Goal: Task Accomplishment & Management: Use online tool/utility

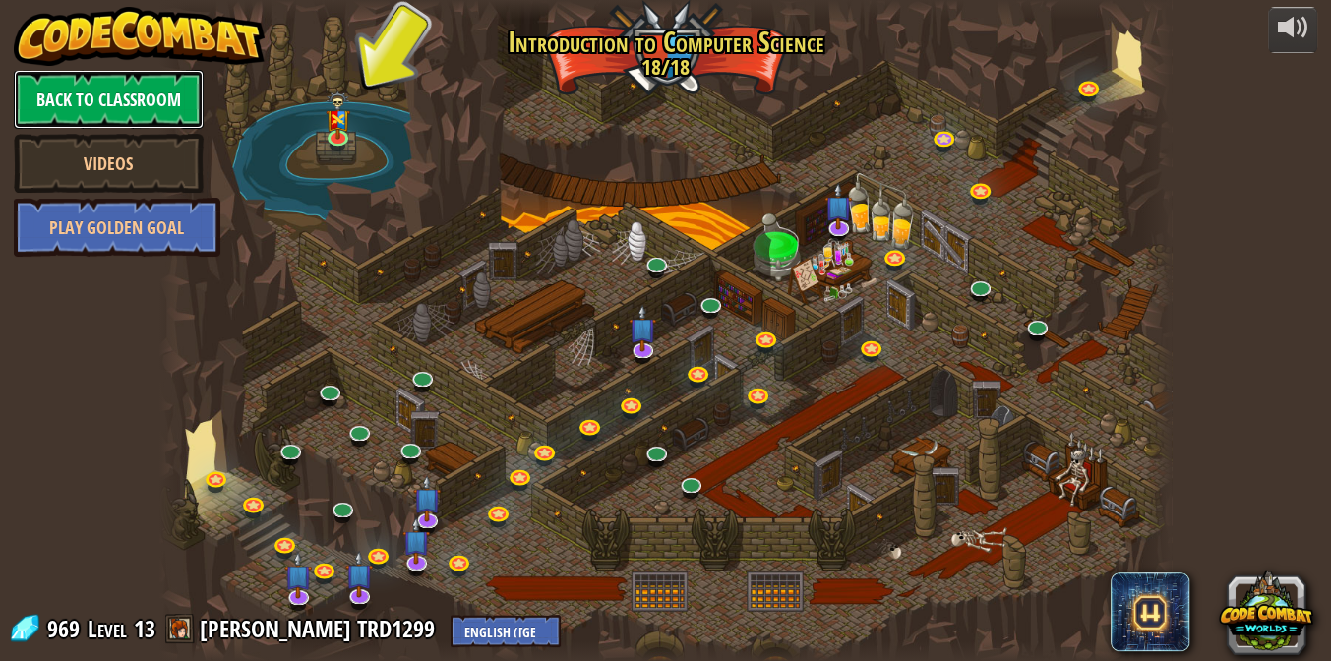
click at [144, 103] on link "Back to Classroom" at bounding box center [109, 99] width 190 height 59
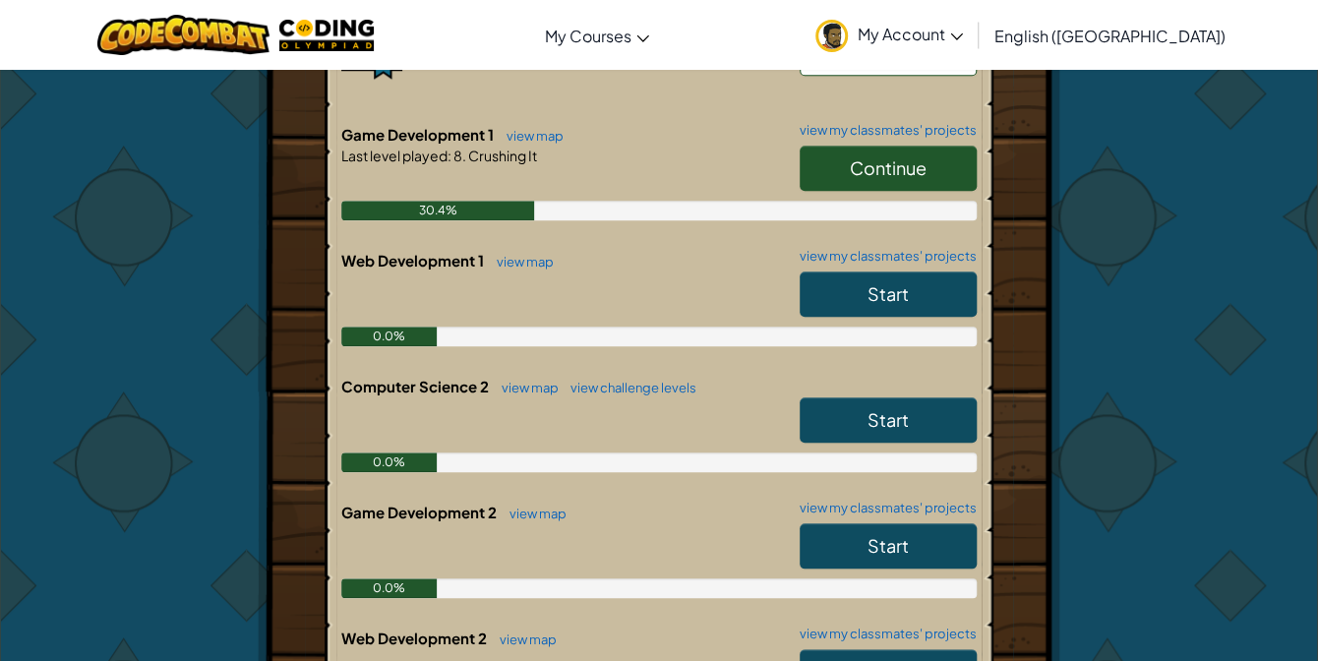
scroll to position [715, 0]
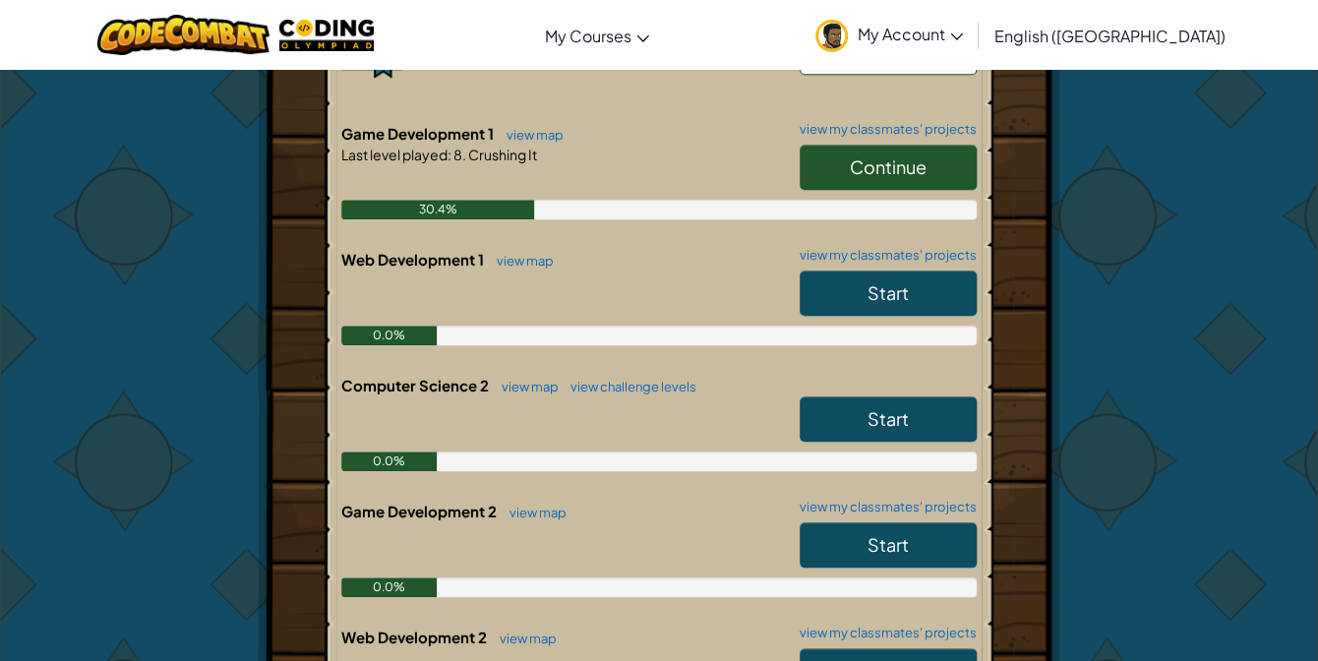
click at [925, 149] on link "Continue" at bounding box center [888, 167] width 177 height 45
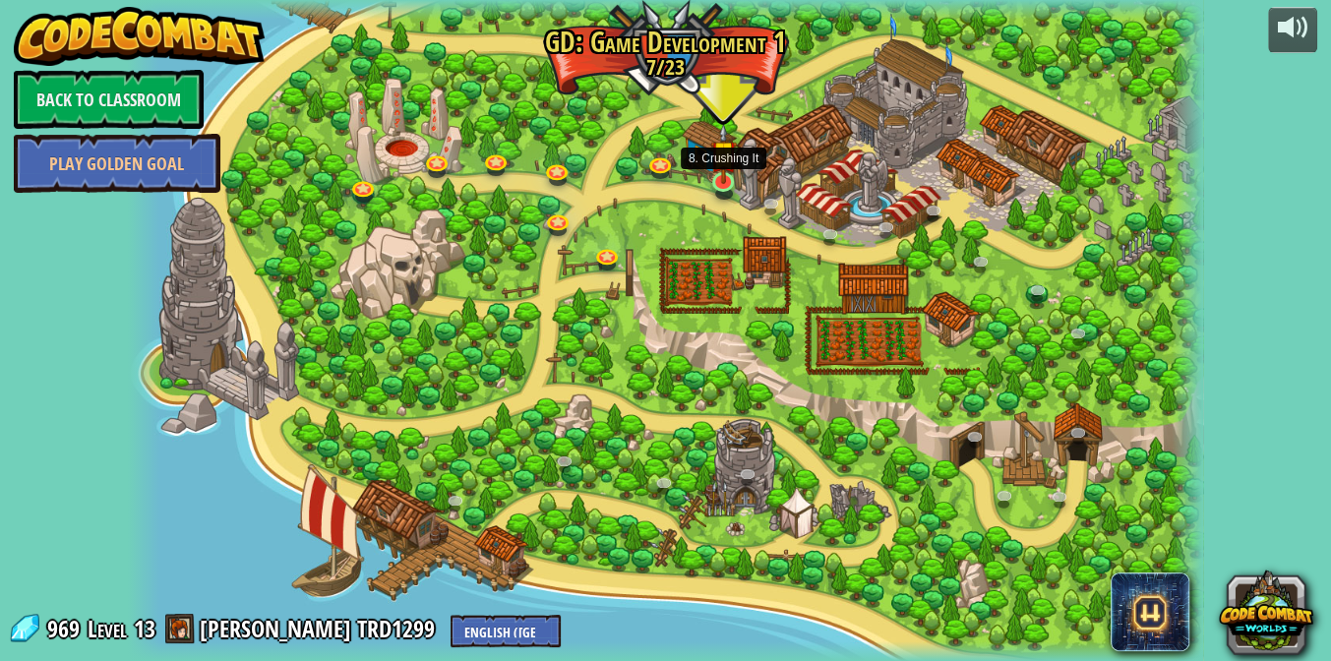
click at [723, 166] on img at bounding box center [723, 153] width 27 height 61
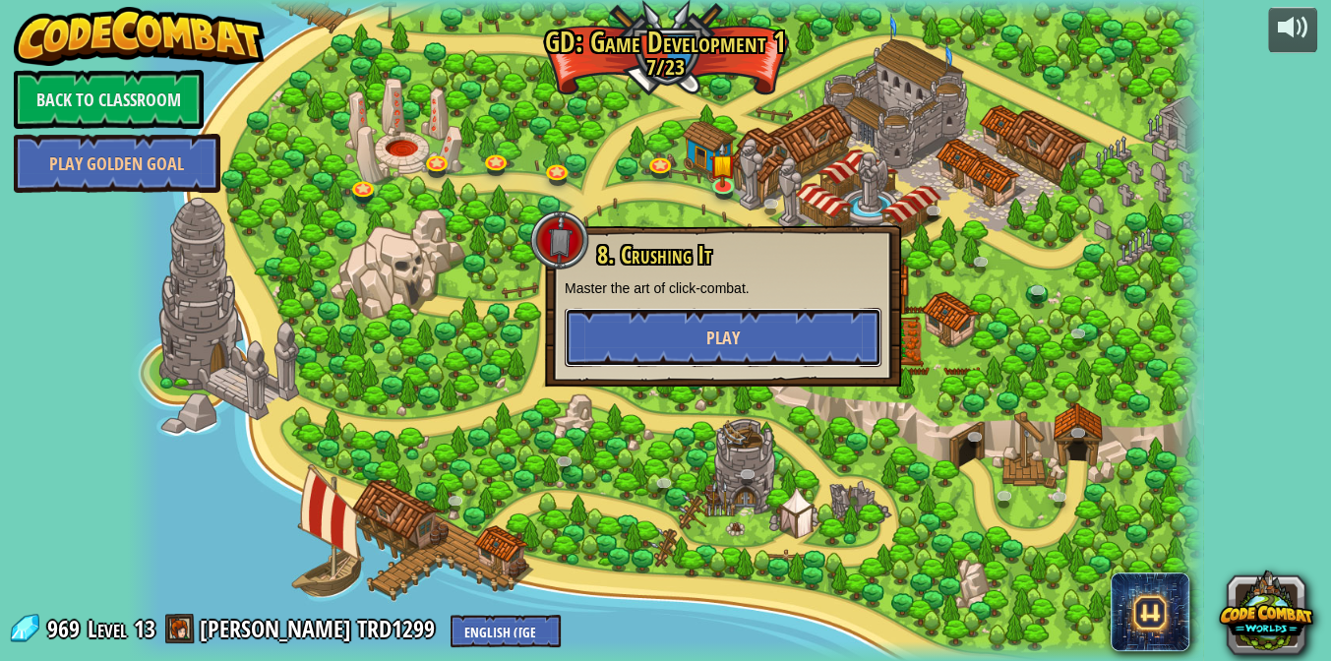
click at [673, 356] on button "Play" at bounding box center [723, 337] width 317 height 59
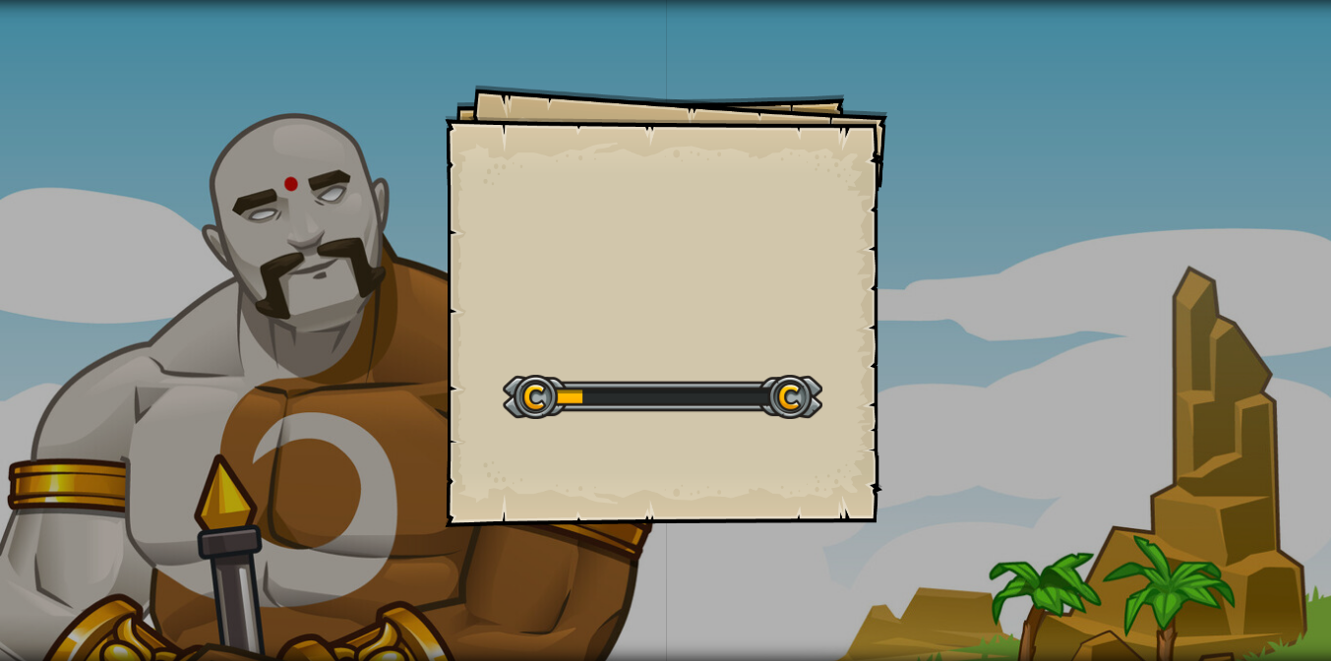
click at [660, 402] on div at bounding box center [663, 397] width 320 height 44
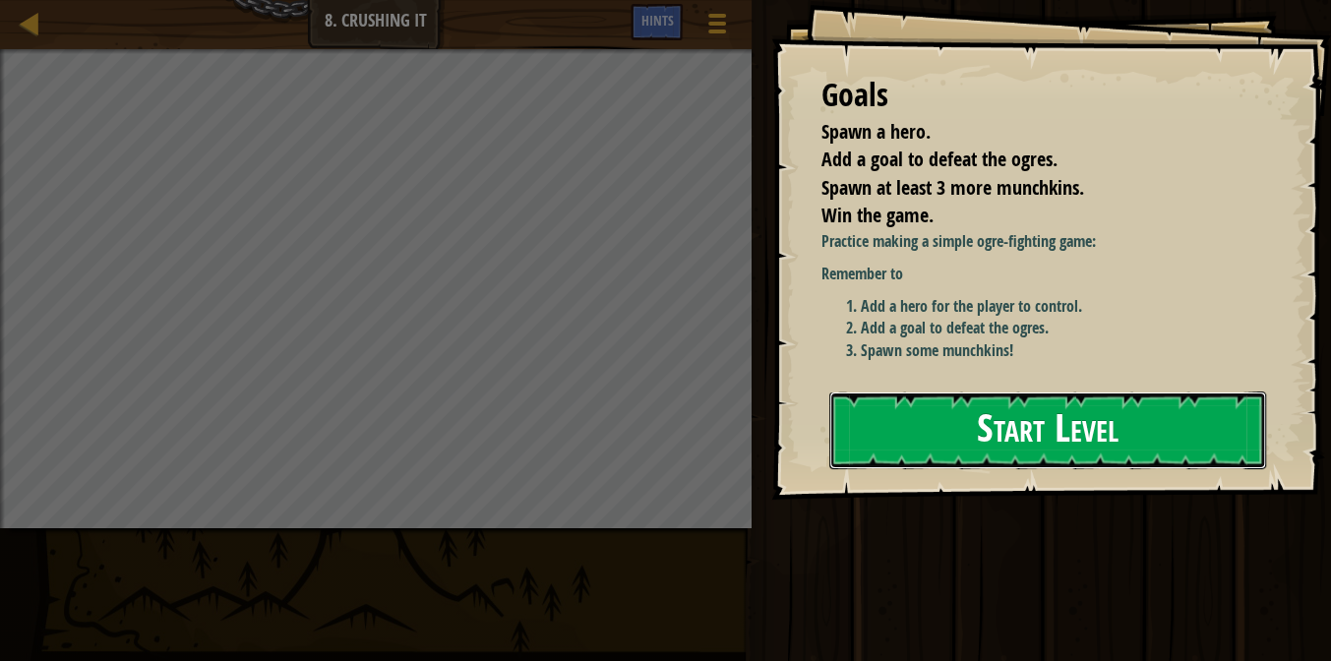
click at [1151, 441] on button "Start Level" at bounding box center [1047, 430] width 437 height 78
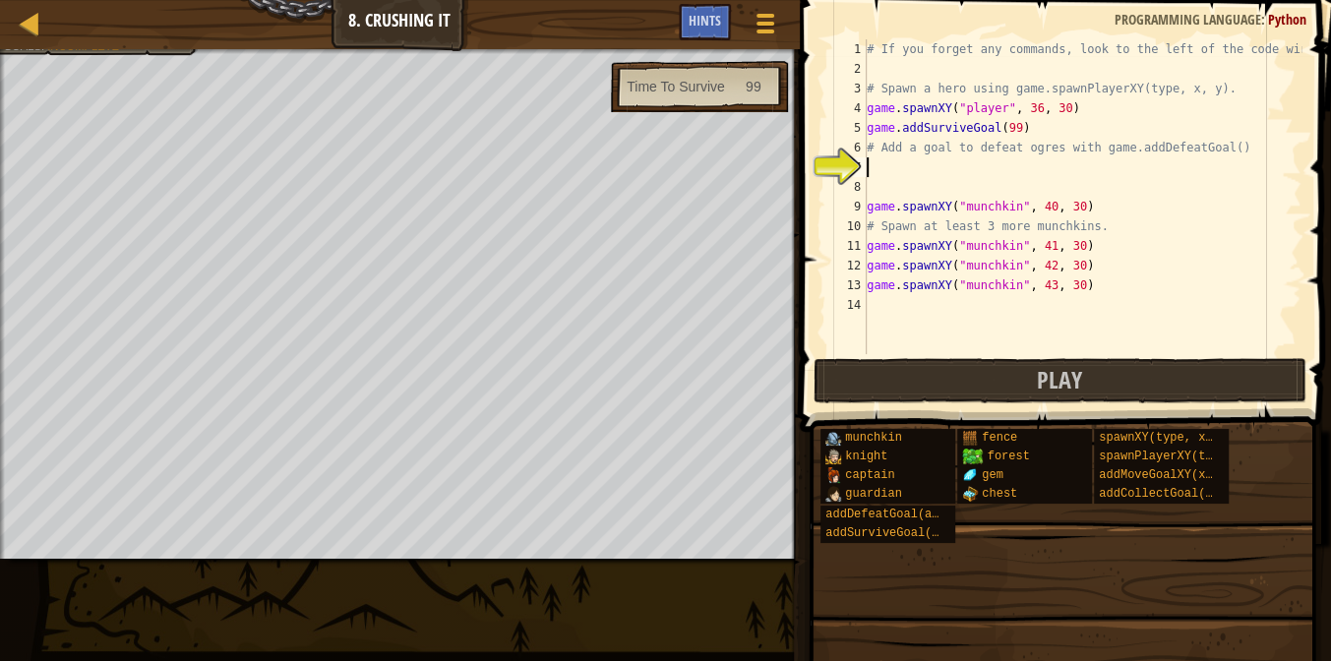
click at [1108, 208] on div "# If you forget any commands, look to the left of the code window! # Spawn a he…" at bounding box center [1082, 216] width 439 height 354
click at [939, 387] on button "Play" at bounding box center [1059, 380] width 493 height 45
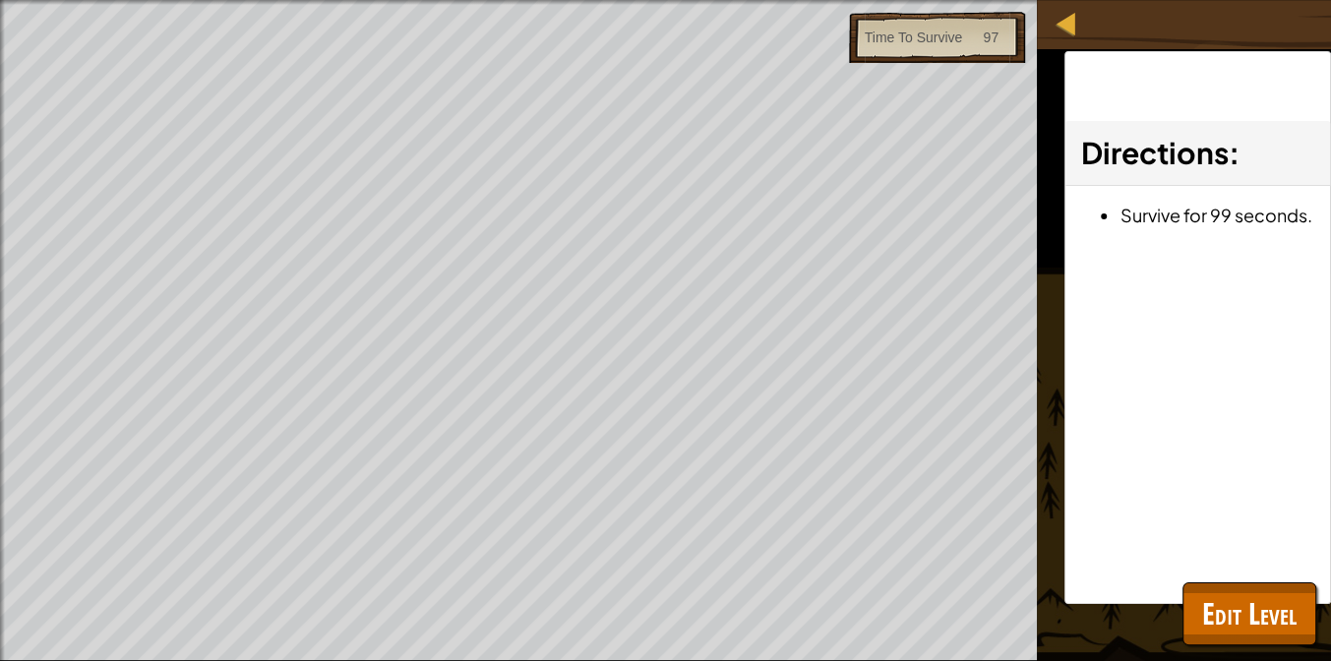
click at [1239, 649] on div "Spawn a hero. Add a goal to defeat the ogres. Spawn at least 3 more munchkins. …" at bounding box center [665, 330] width 1331 height 661
click at [1237, 633] on button "Edit Level" at bounding box center [1249, 613] width 134 height 63
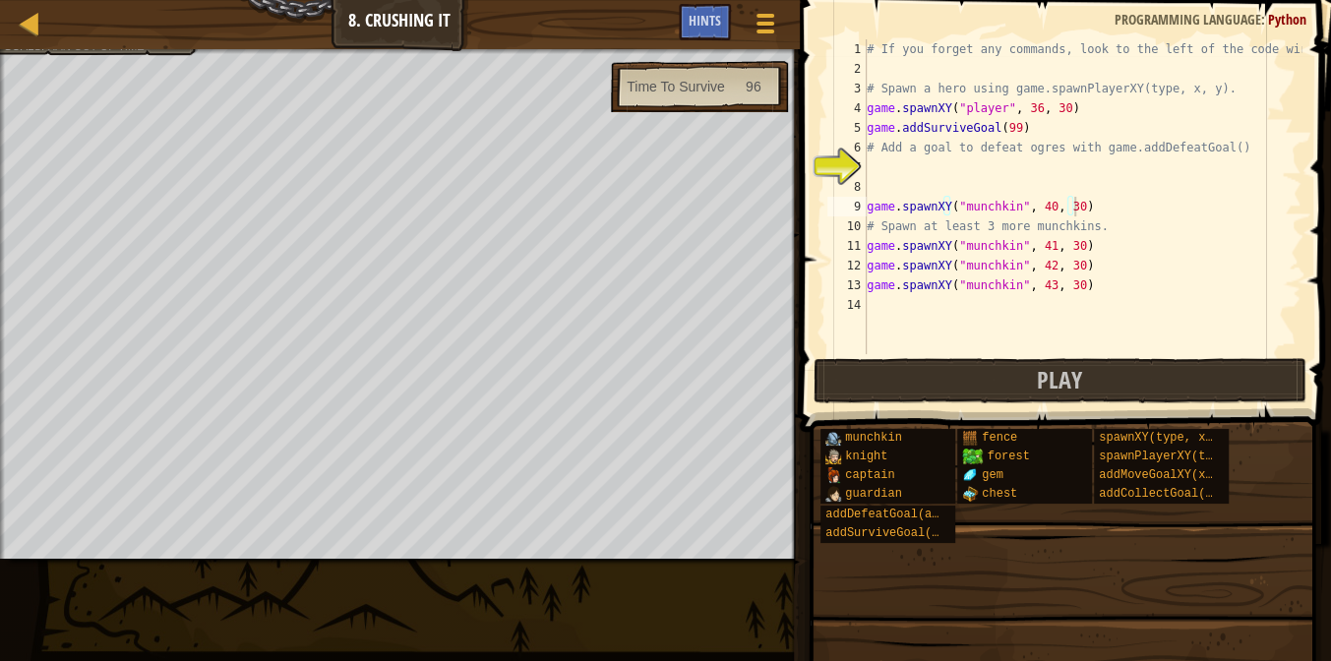
type textarea "game.spawnXY("player", 36, 30)"
click at [1074, 108] on div "# If you forget any commands, look to the left of the code window! # Spawn a he…" at bounding box center [1082, 216] width 439 height 354
click at [1124, 379] on button "Play" at bounding box center [1059, 380] width 493 height 45
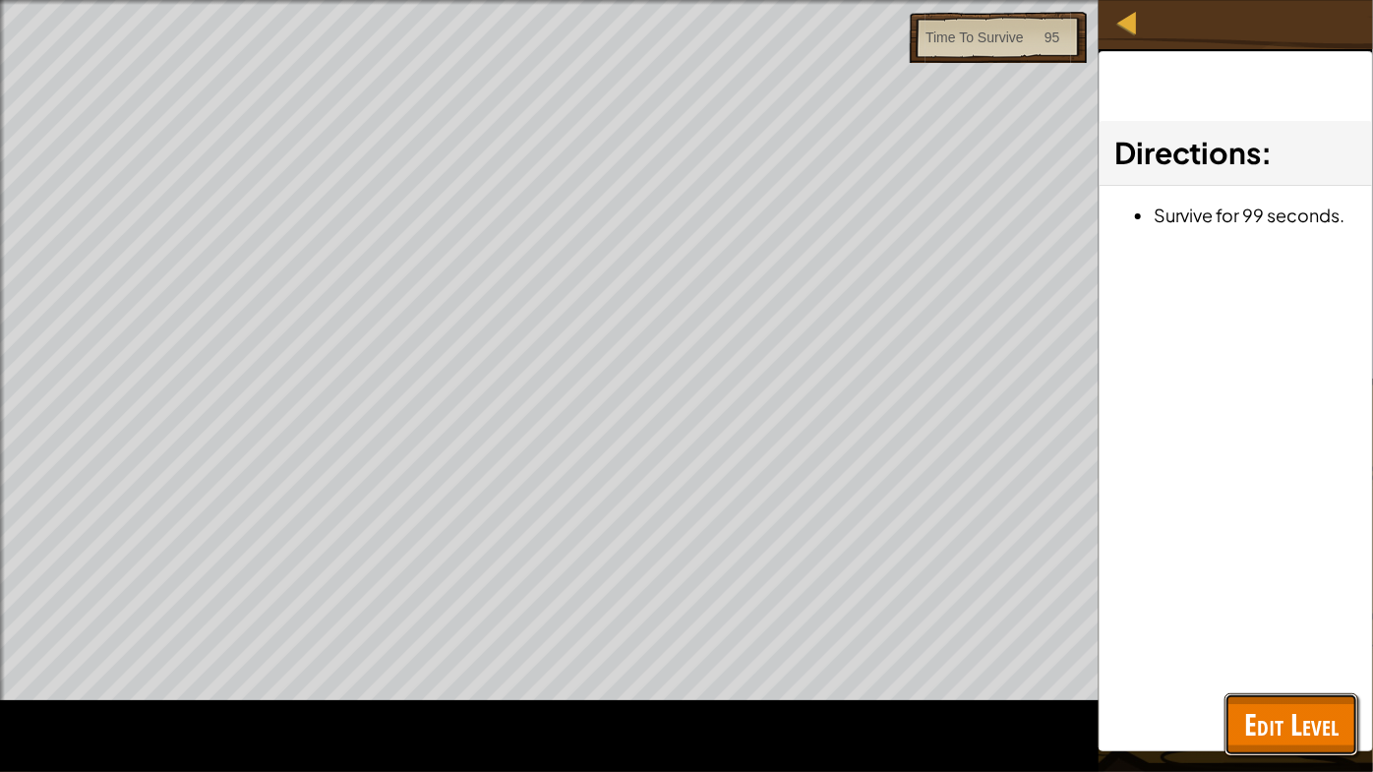
click at [1311, 660] on span "Edit Level" at bounding box center [1291, 724] width 94 height 40
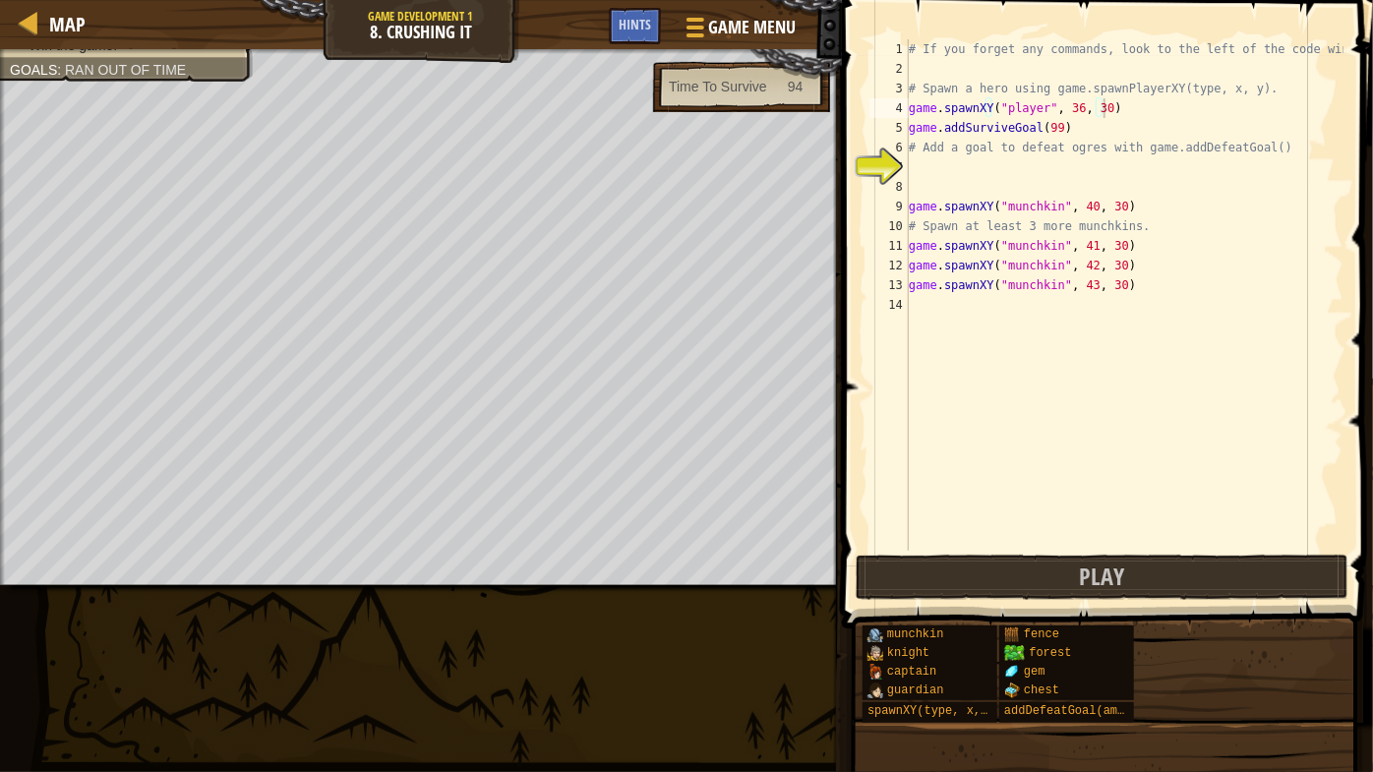
click at [1075, 598] on button "Play" at bounding box center [1102, 577] width 493 height 45
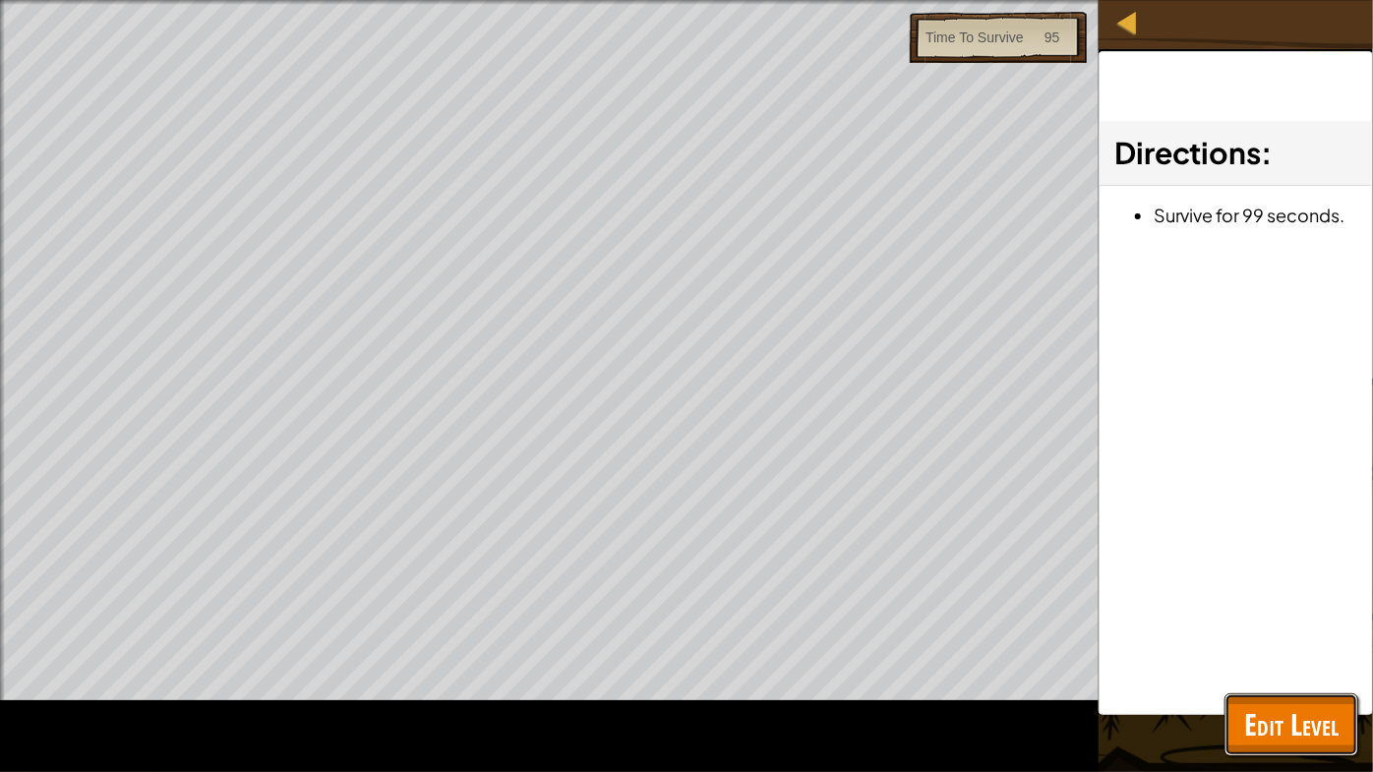
click at [1327, 660] on span "Edit Level" at bounding box center [1291, 724] width 94 height 40
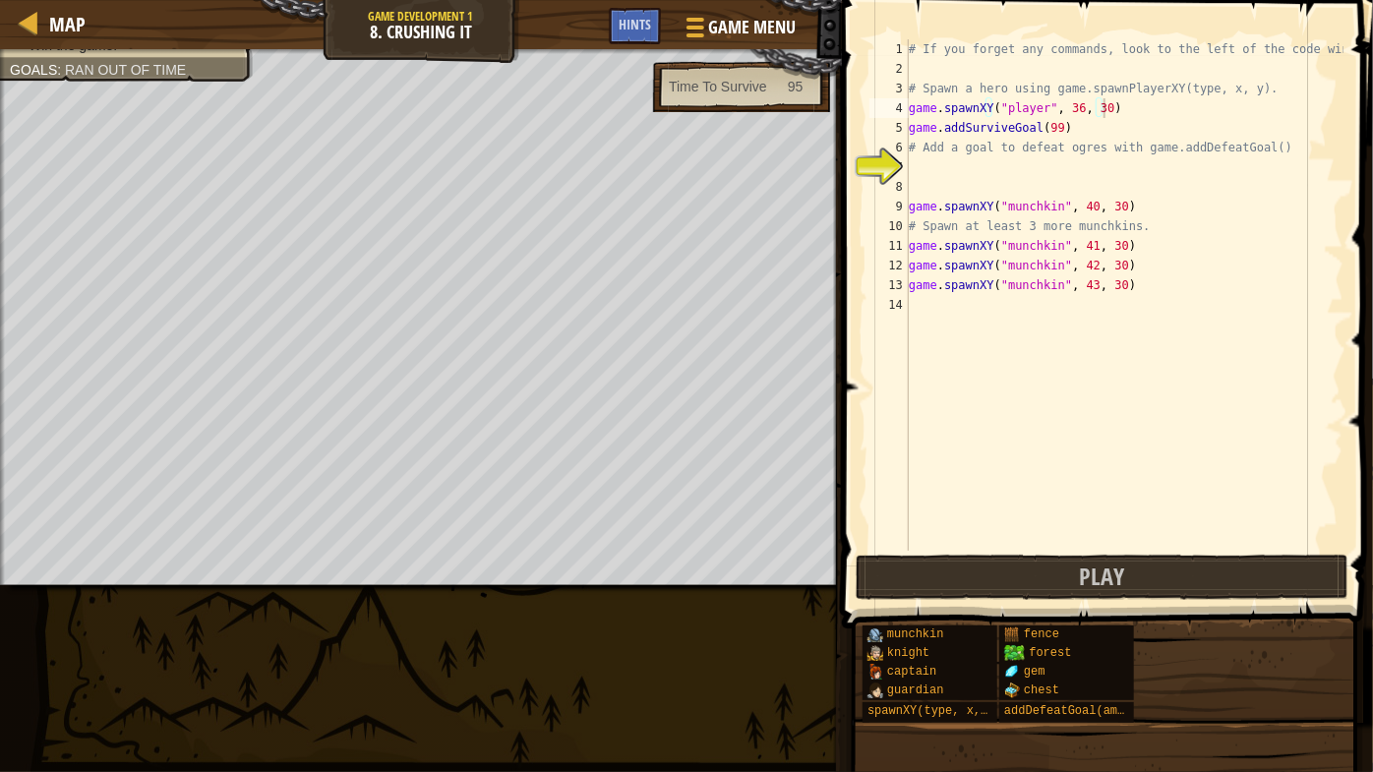
click at [957, 164] on div "# If you forget any commands, look to the left of the code window! # Spawn a he…" at bounding box center [1124, 314] width 439 height 551
click at [1070, 124] on div "# If you forget any commands, look to the left of the code window! # Spawn a he…" at bounding box center [1124, 314] width 439 height 551
type textarea "game.addSurviveGoal(99)"
click at [970, 164] on div "# If you forget any commands, look to the left of the code window! # Spawn a he…" at bounding box center [1124, 314] width 439 height 551
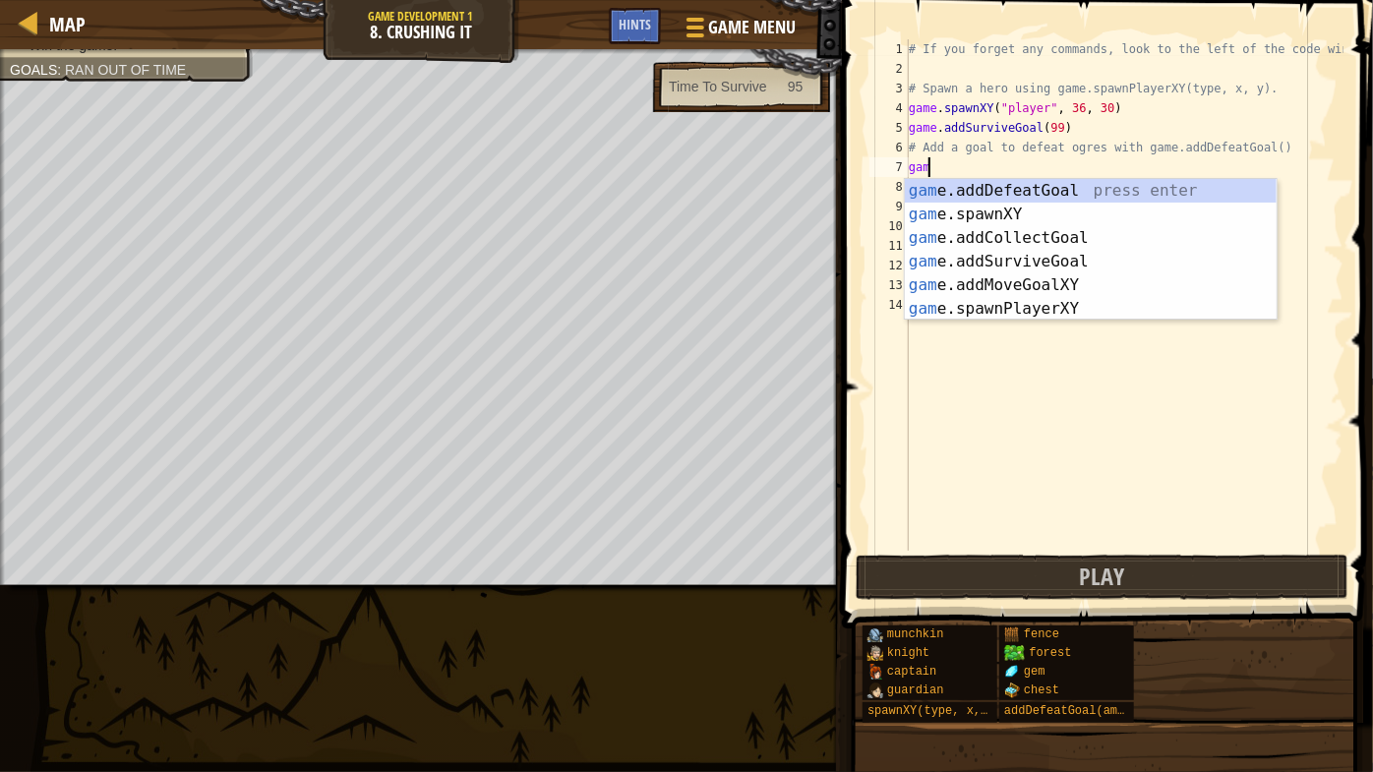
scroll to position [9, 0]
type textarea "game"
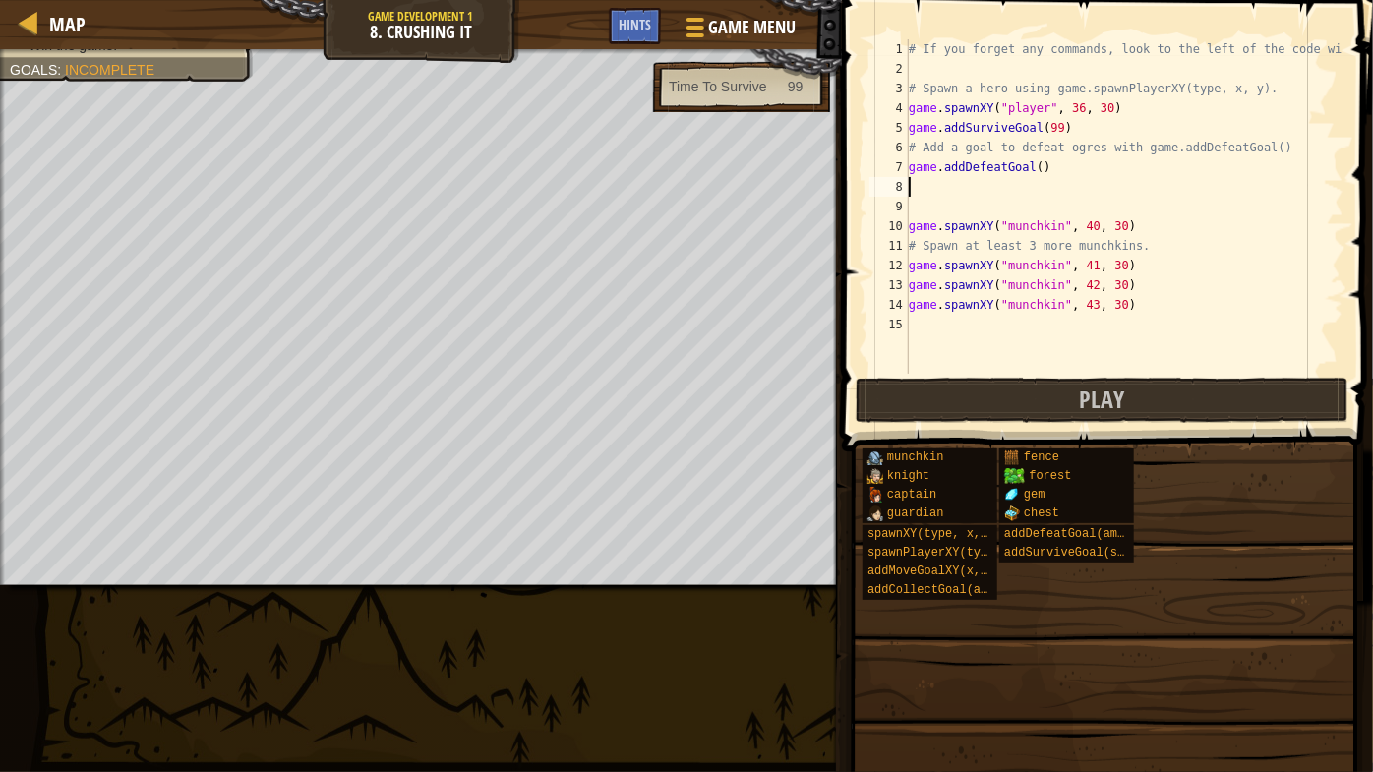
click at [1034, 170] on div "# If you forget any commands, look to the left of the code window! # Spawn a he…" at bounding box center [1124, 226] width 439 height 374
click at [1020, 395] on button "Play" at bounding box center [1102, 400] width 493 height 45
click at [1030, 165] on div "# If you forget any commands, look to the left of the code window! # Spawn a he…" at bounding box center [1124, 226] width 439 height 374
click at [1072, 414] on button "Play" at bounding box center [1102, 400] width 493 height 45
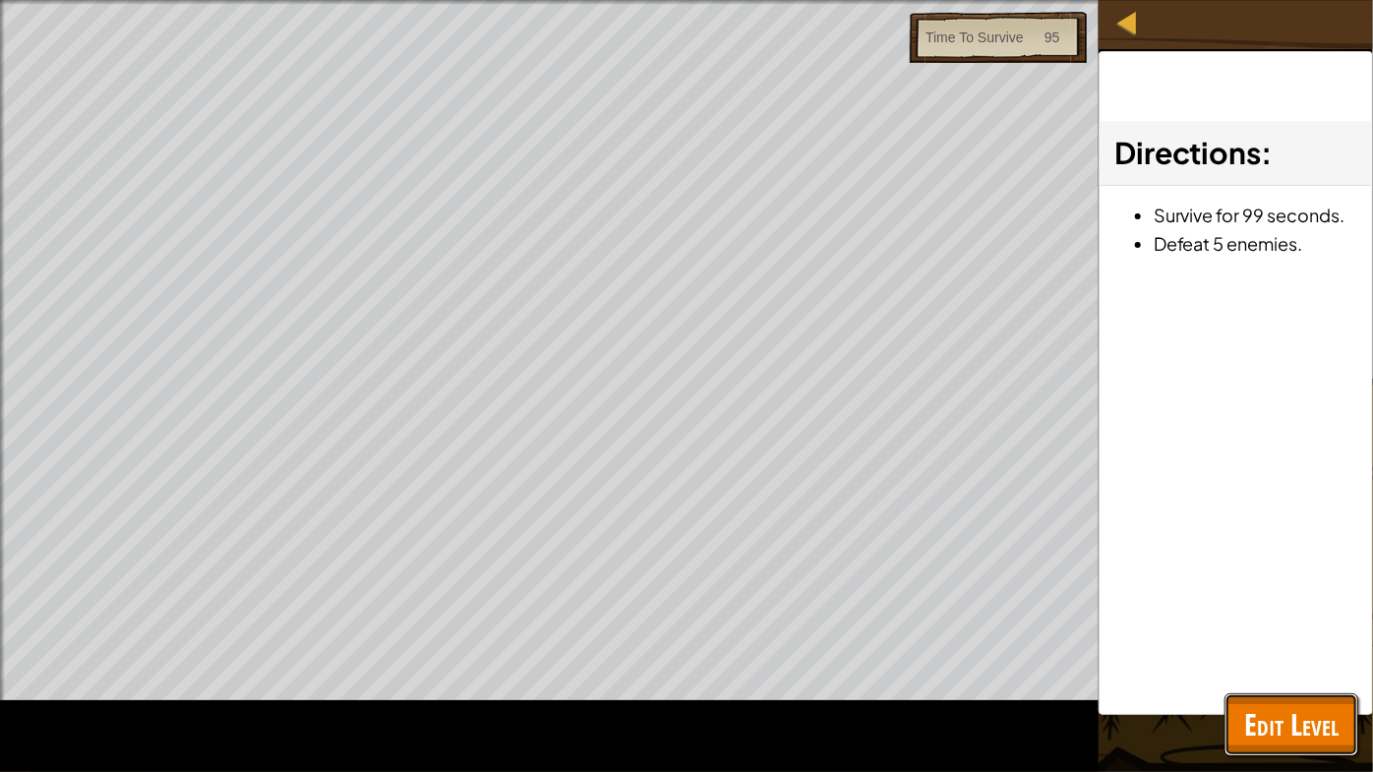
click at [1305, 660] on span "Edit Level" at bounding box center [1291, 724] width 94 height 40
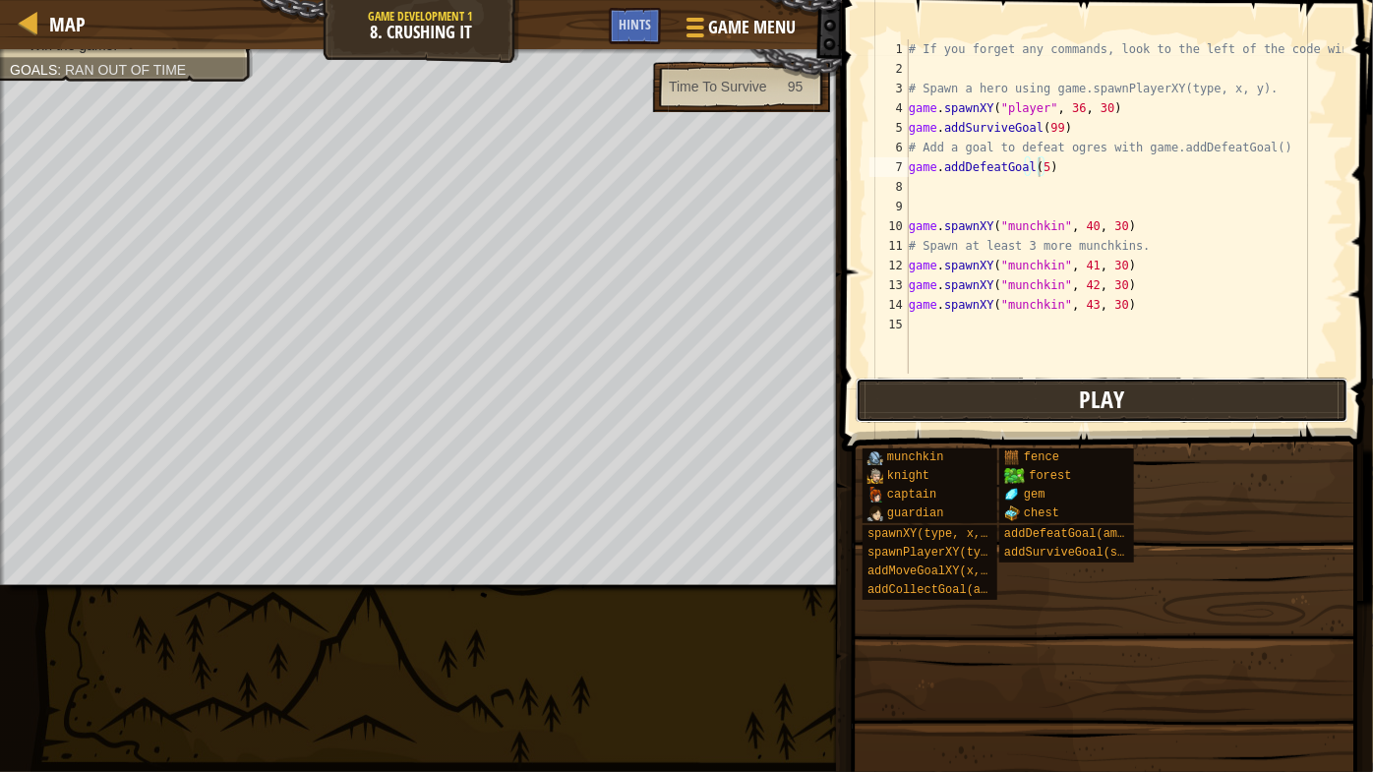
click at [1166, 406] on button "Play" at bounding box center [1102, 400] width 493 height 45
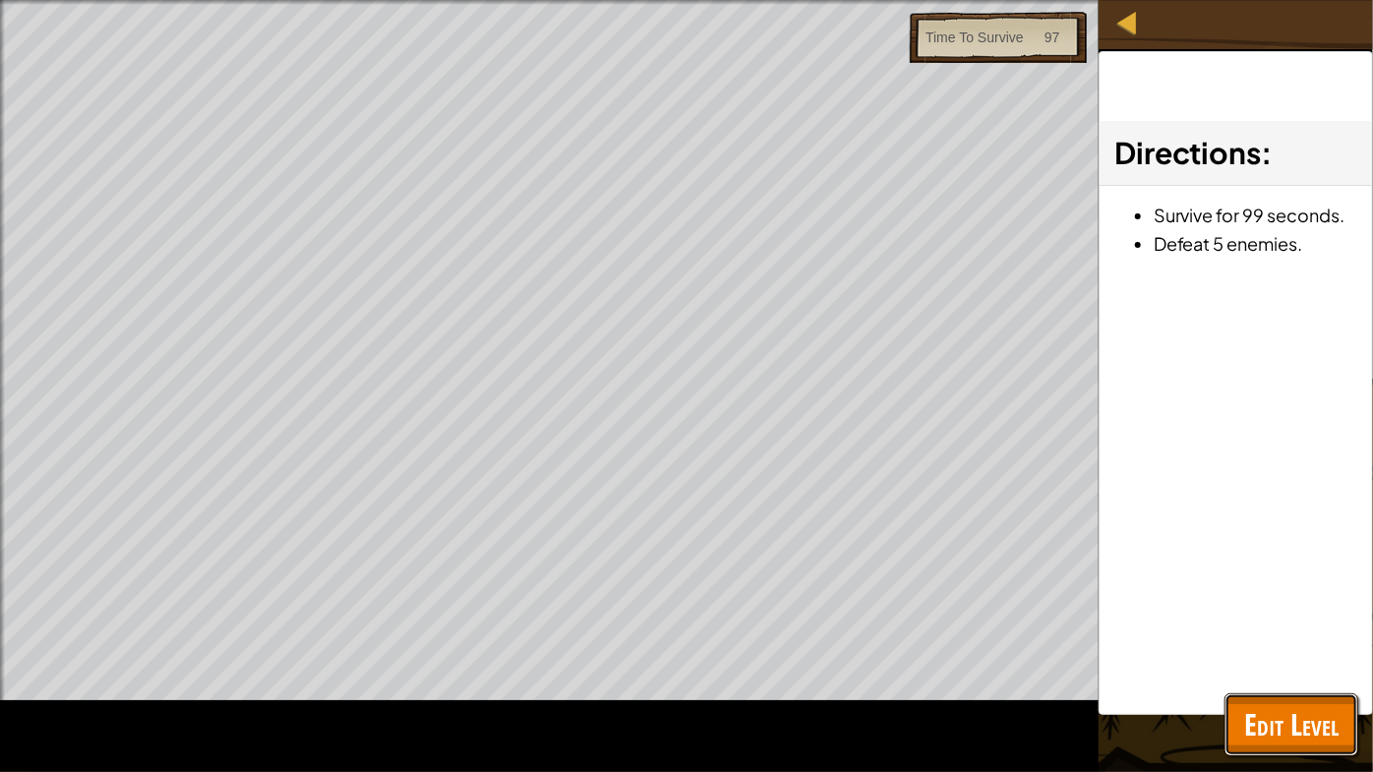
click at [1330, 660] on button "Edit Level" at bounding box center [1292, 724] width 134 height 63
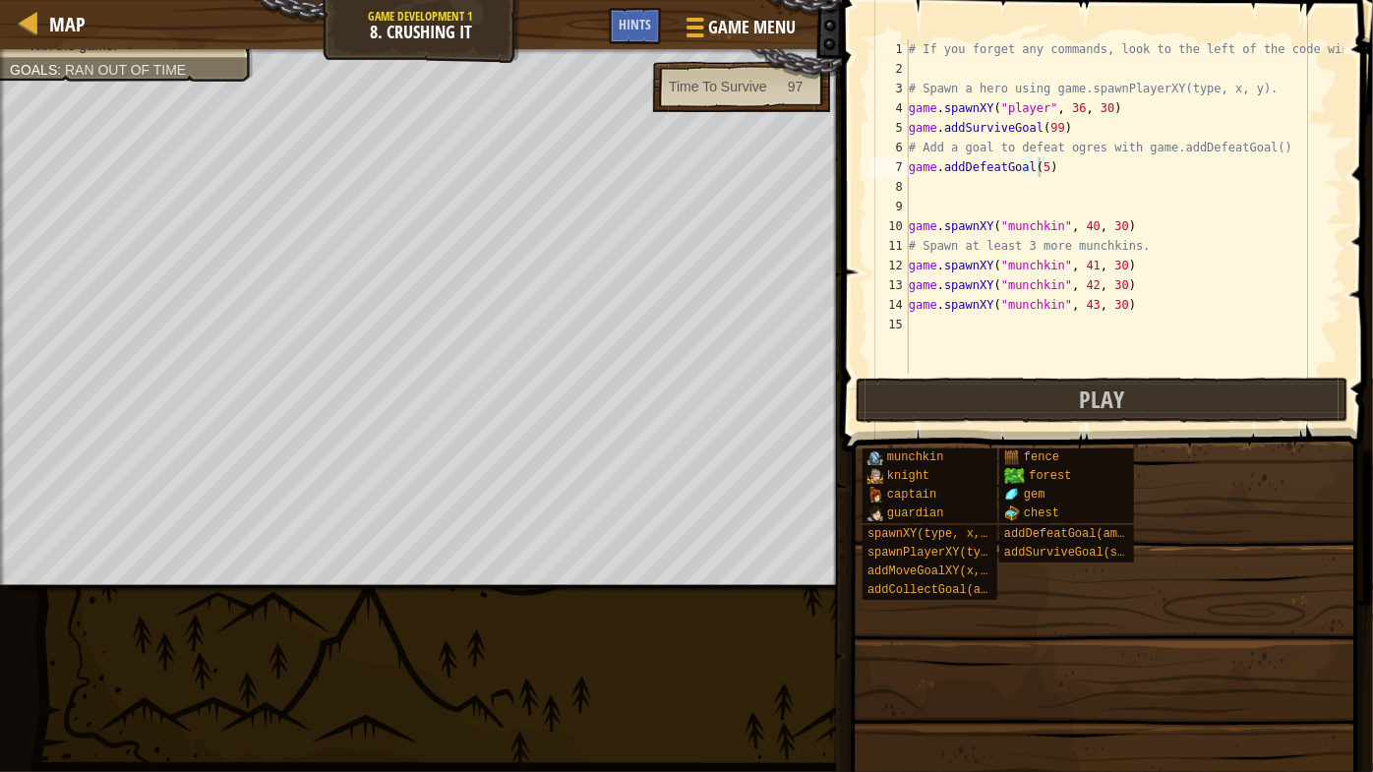
click at [1033, 165] on div "# If you forget any commands, look to the left of the code window! # Spawn a he…" at bounding box center [1124, 226] width 439 height 374
click at [1039, 165] on div "# If you forget any commands, look to the left of the code window! # Spawn a he…" at bounding box center [1124, 226] width 439 height 374
type textarea "game.addDefeatGoal(4)"
click at [993, 390] on button "Play" at bounding box center [1102, 400] width 493 height 45
click at [943, 180] on div "# If you forget any commands, look to the left of the code window! # Spawn a he…" at bounding box center [1124, 226] width 439 height 374
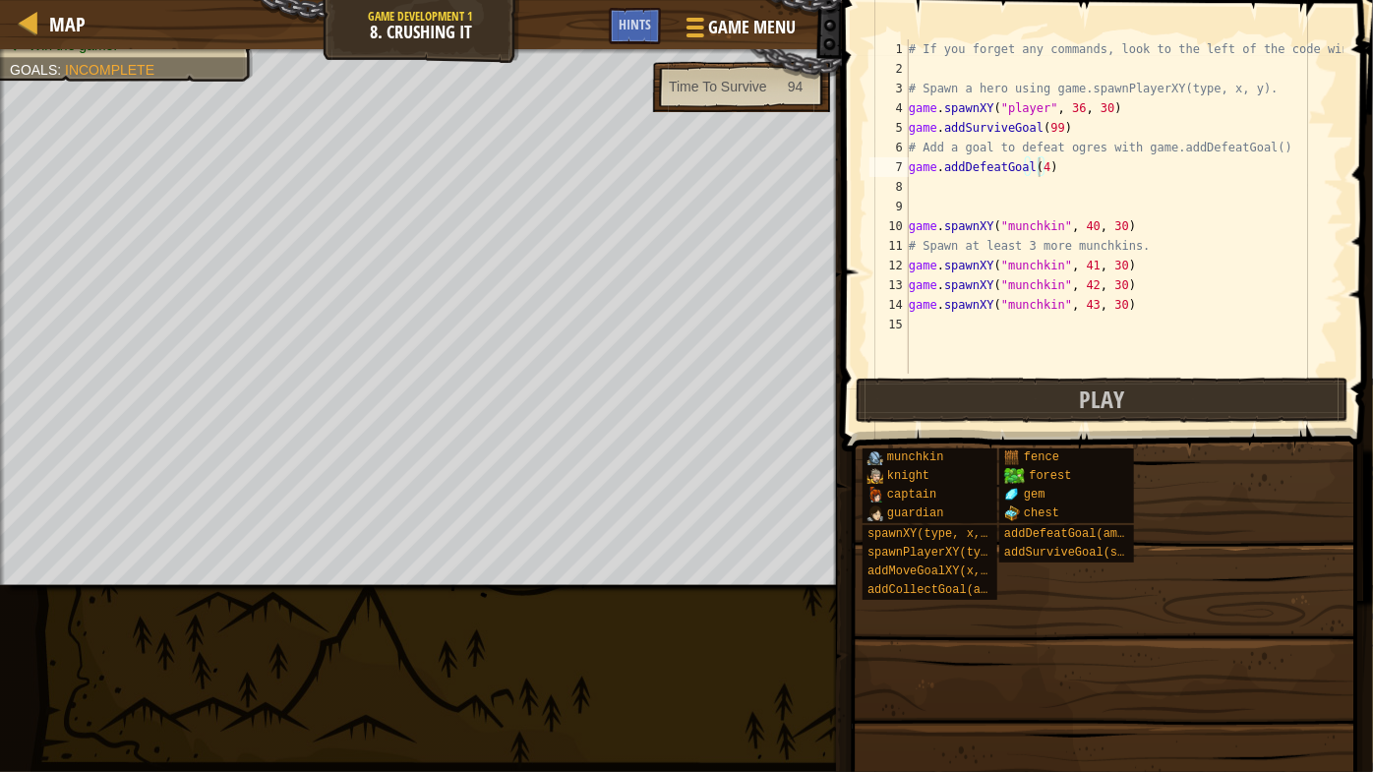
scroll to position [9, 0]
click at [1031, 104] on div "# If you forget any commands, look to the left of the code window! # Spawn a he…" at bounding box center [1124, 226] width 439 height 374
type textarea "game.spawnXY("player", 36, 30)"
click at [913, 105] on div "# If you forget any commands, look to the left of the code window! # Spawn a he…" at bounding box center [1124, 226] width 439 height 374
click at [1120, 115] on div "# If you forget any commands, look to the left of the code window! # Spawn a he…" at bounding box center [1124, 226] width 439 height 374
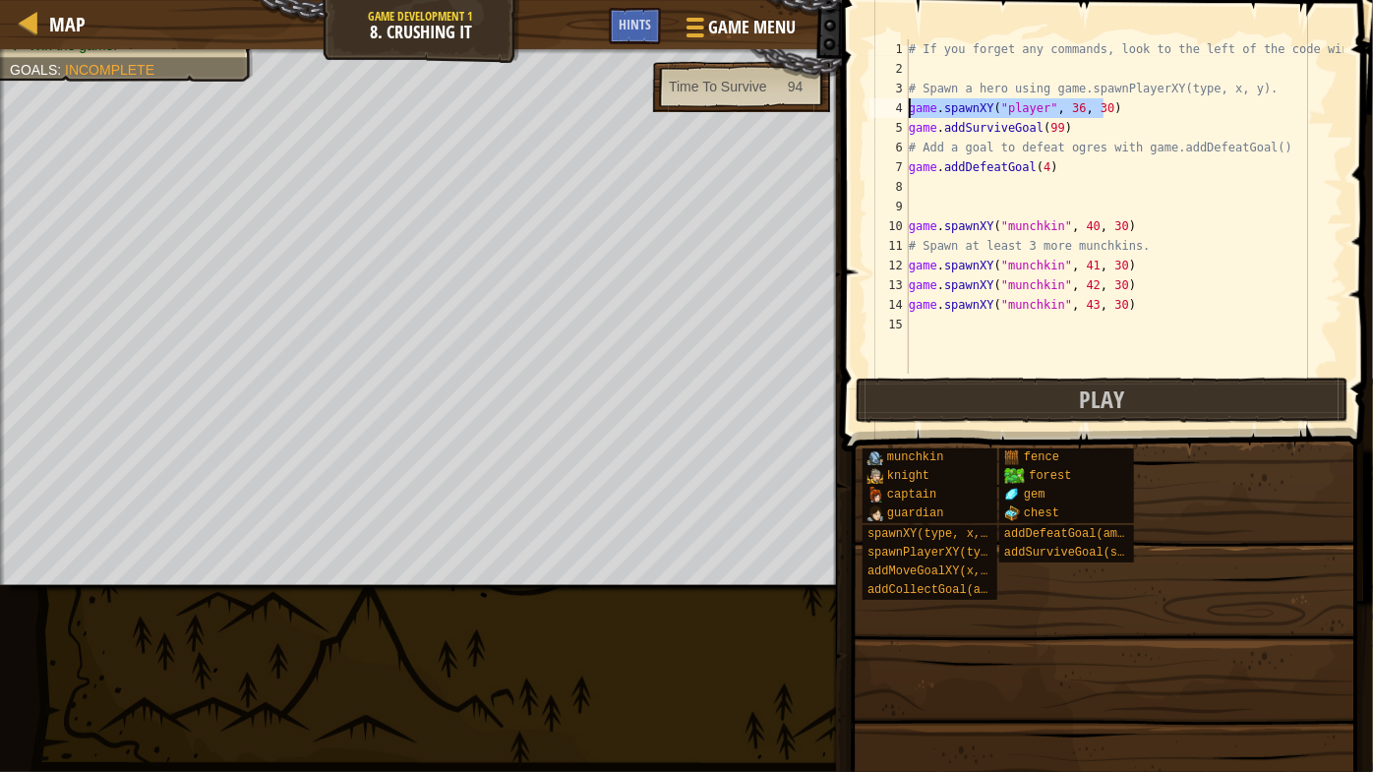
click at [1122, 115] on div "# If you forget any commands, look to the left of the code window! # Spawn a he…" at bounding box center [1124, 206] width 439 height 334
click at [1122, 115] on div "# If you forget any commands, look to the left of the code window! # Spawn a he…" at bounding box center [1124, 226] width 439 height 374
click at [1122, 115] on div "# If you forget any commands, look to the left of the code window! # Spawn a he…" at bounding box center [1124, 206] width 439 height 334
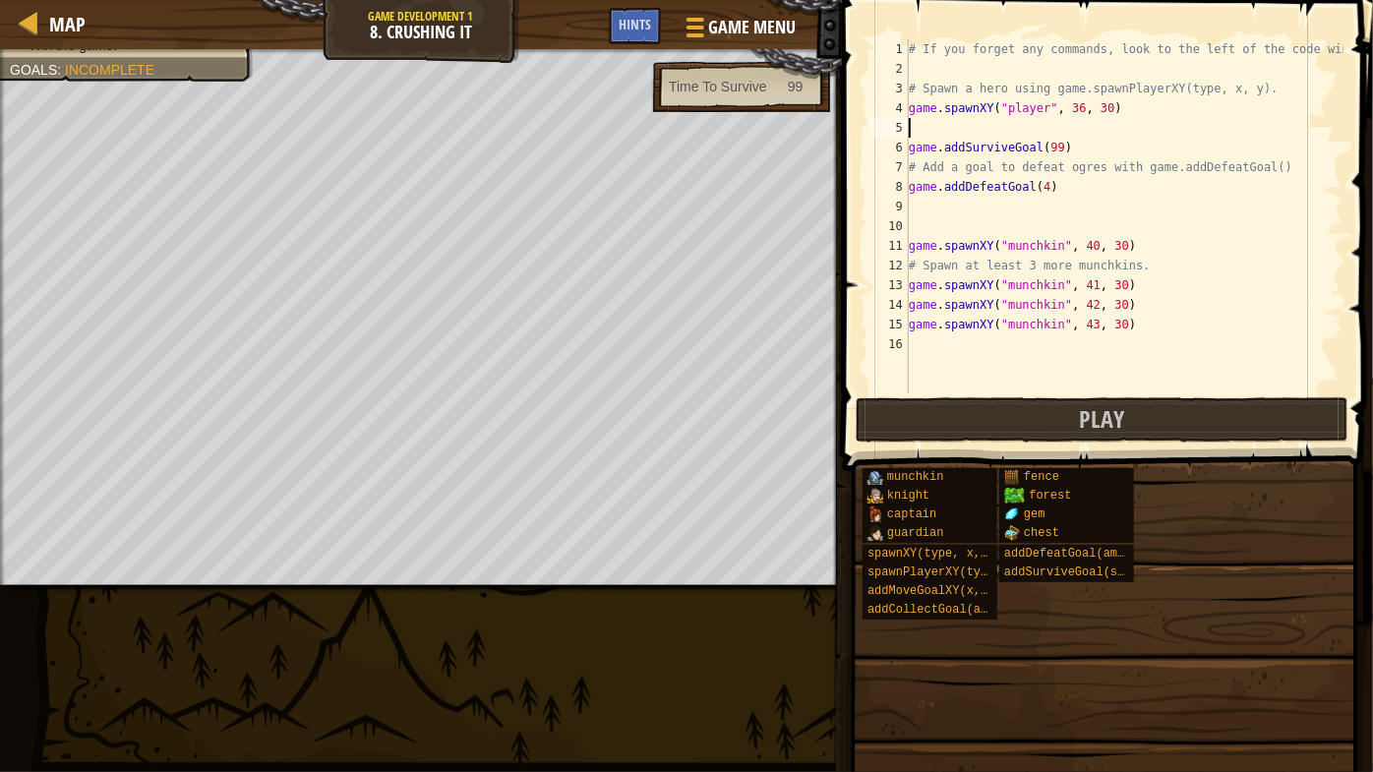
paste textarea "game.spawnXY("player", 36, 30)"
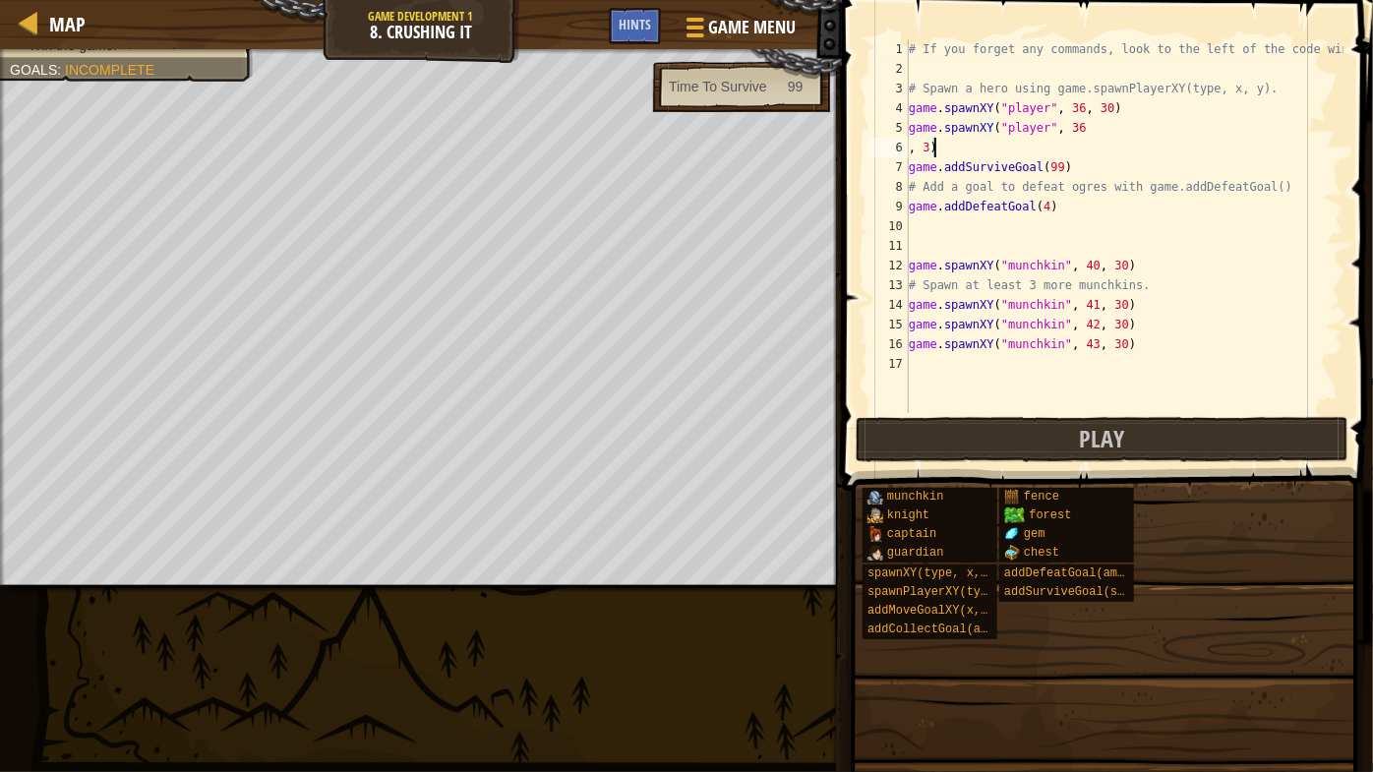
type textarea "game.spawnXY("player", 36 , 3)"
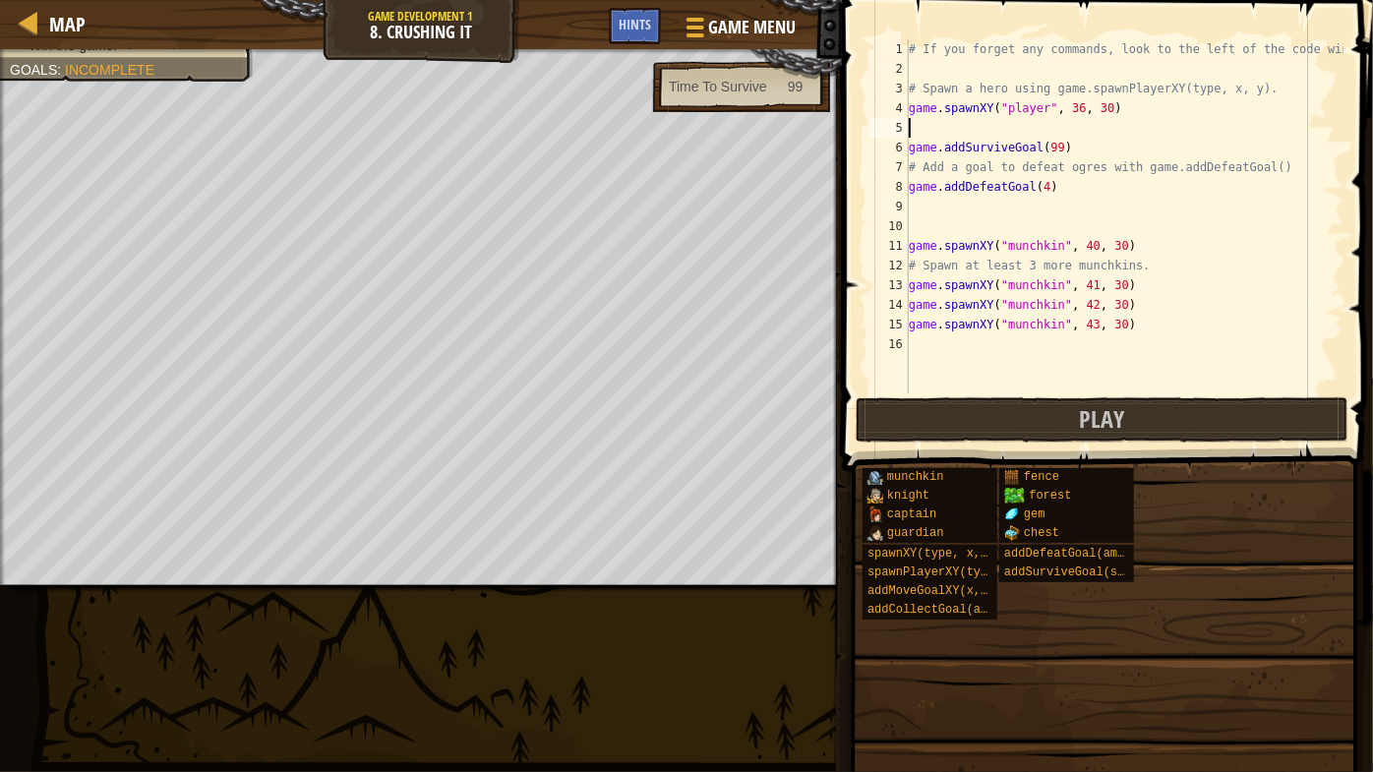
paste textarea "game.spawnXY("player", 36, 30)"
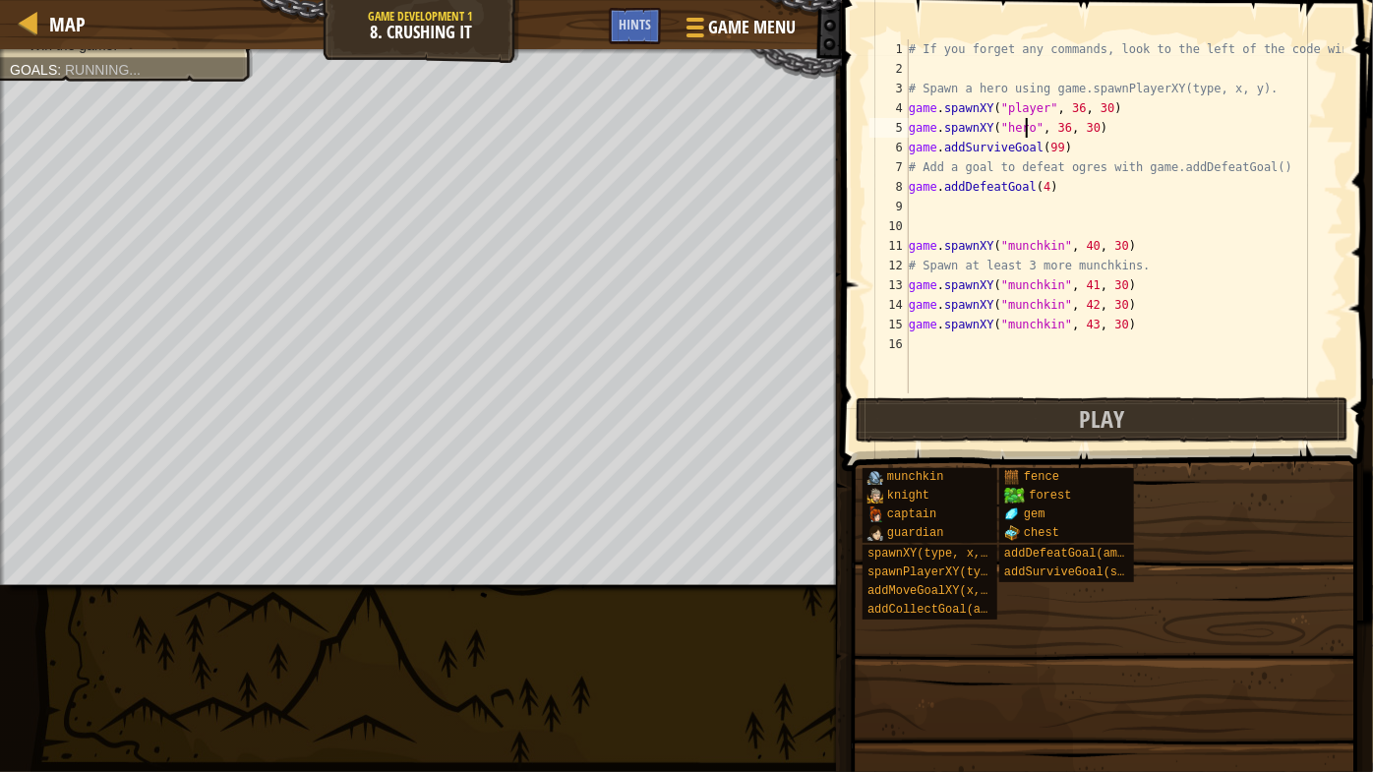
scroll to position [9, 9]
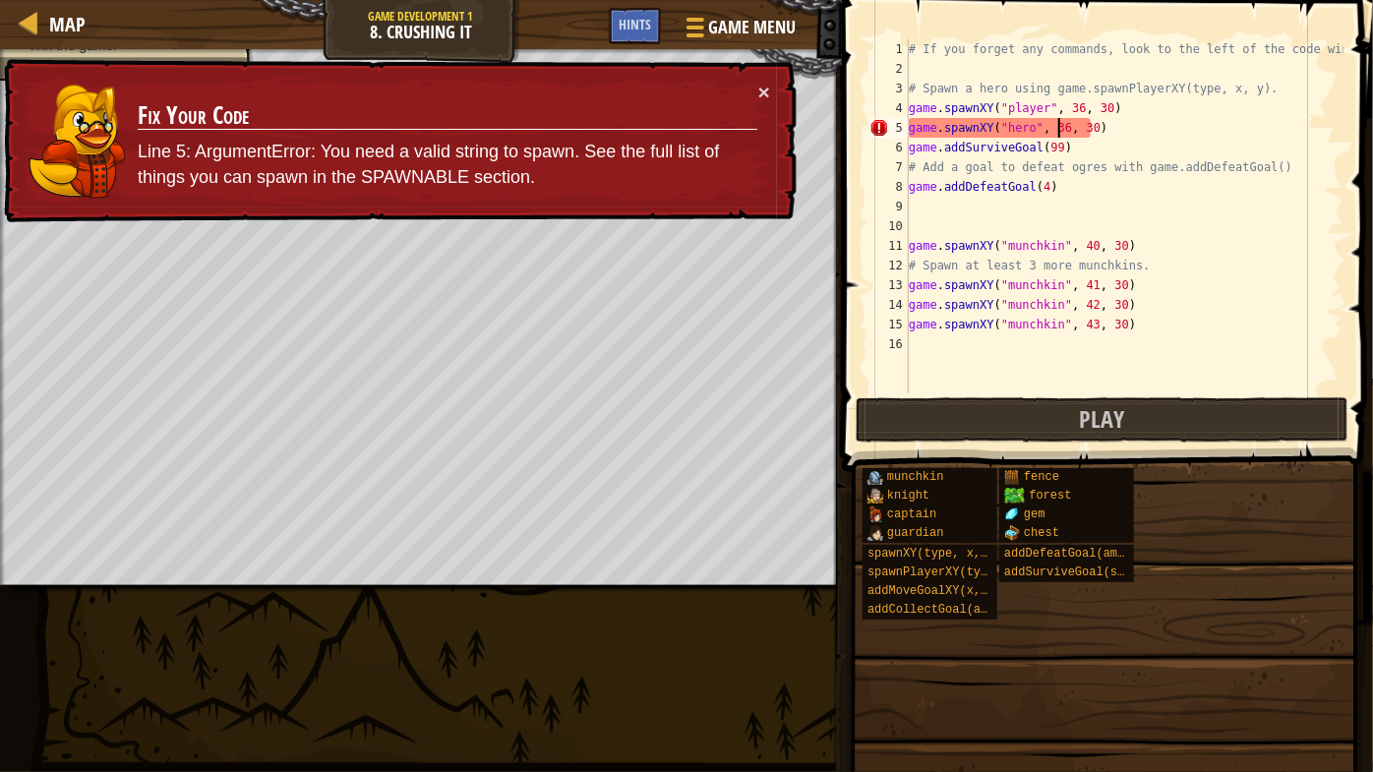
click at [1059, 127] on div "# If you forget any commands, look to the left of the code window! # Spawn a he…" at bounding box center [1124, 235] width 439 height 393
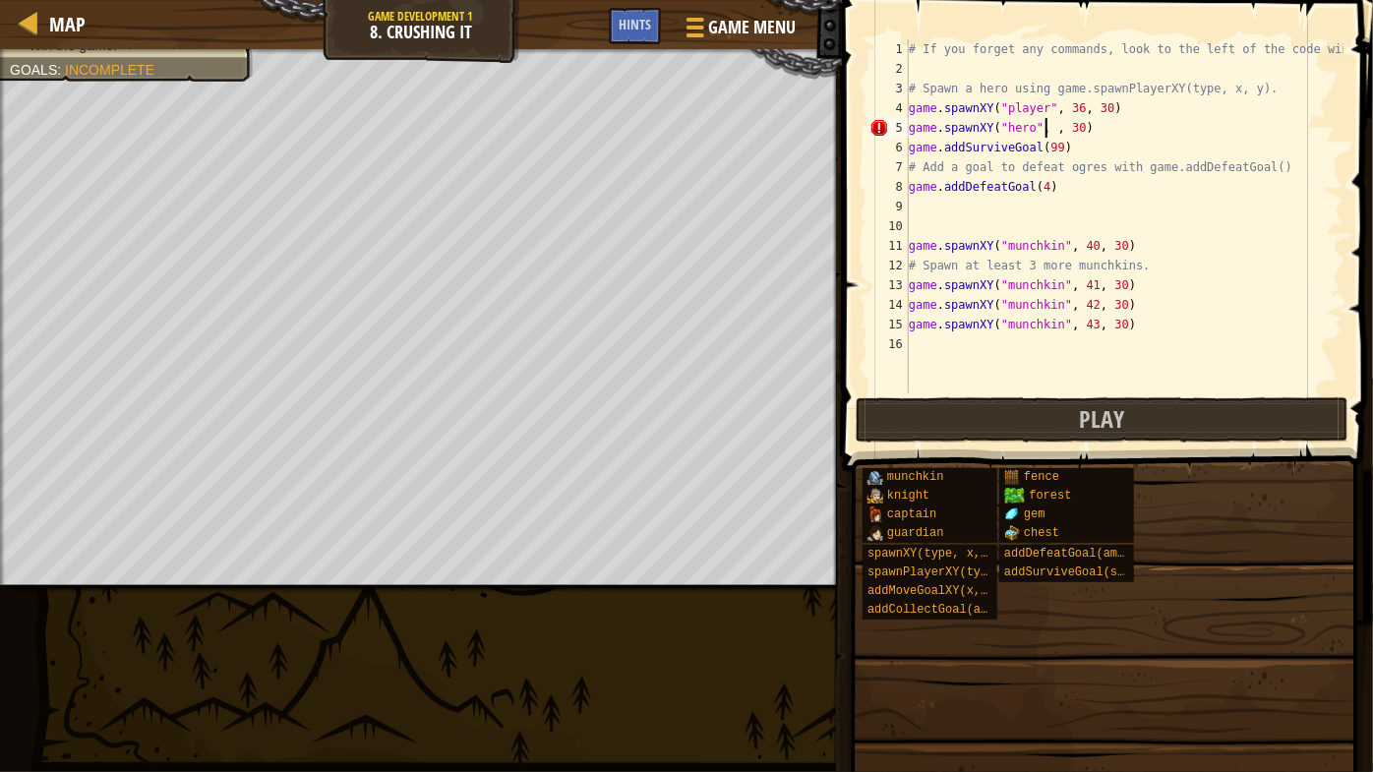
scroll to position [9, 13]
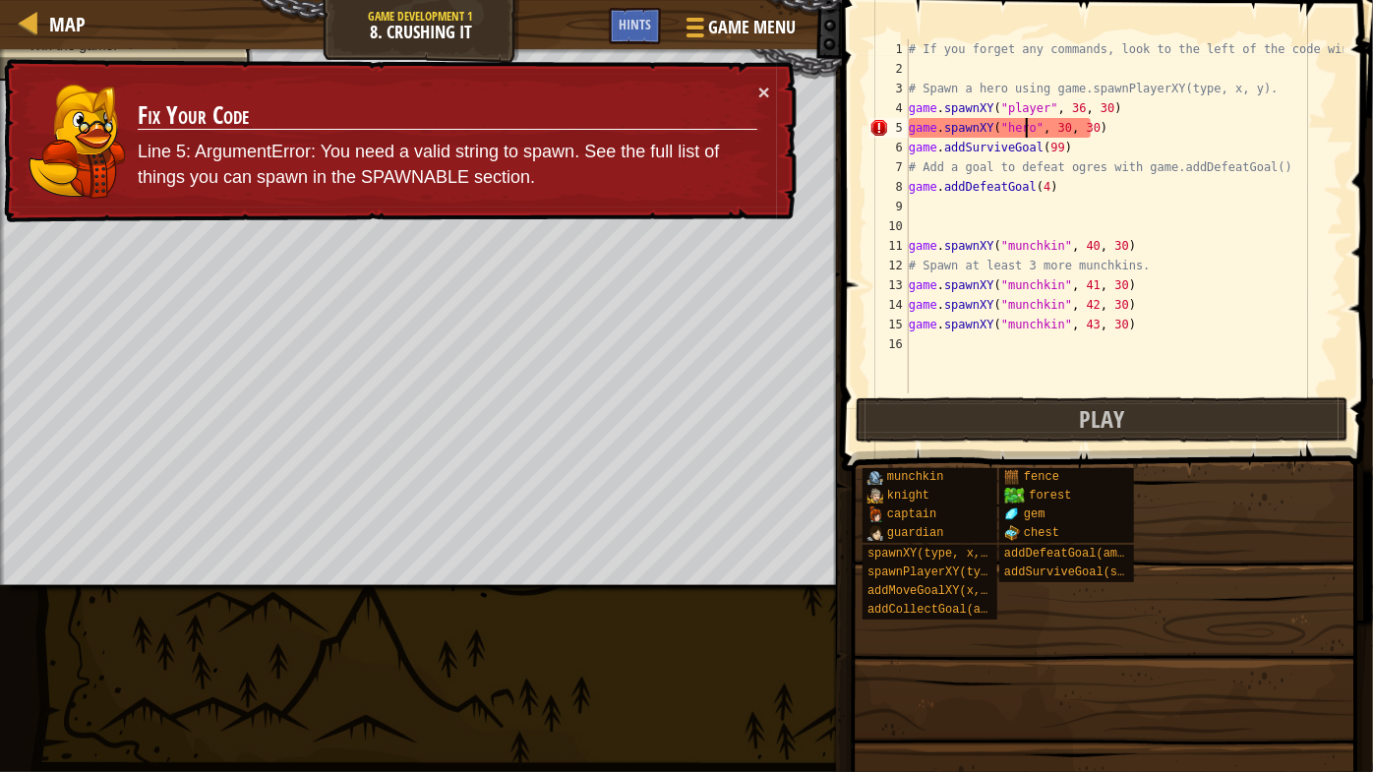
click at [1025, 120] on div "# If you forget any commands, look to the left of the code window! # Spawn a he…" at bounding box center [1124, 235] width 439 height 393
click at [762, 85] on button "×" at bounding box center [764, 92] width 12 height 21
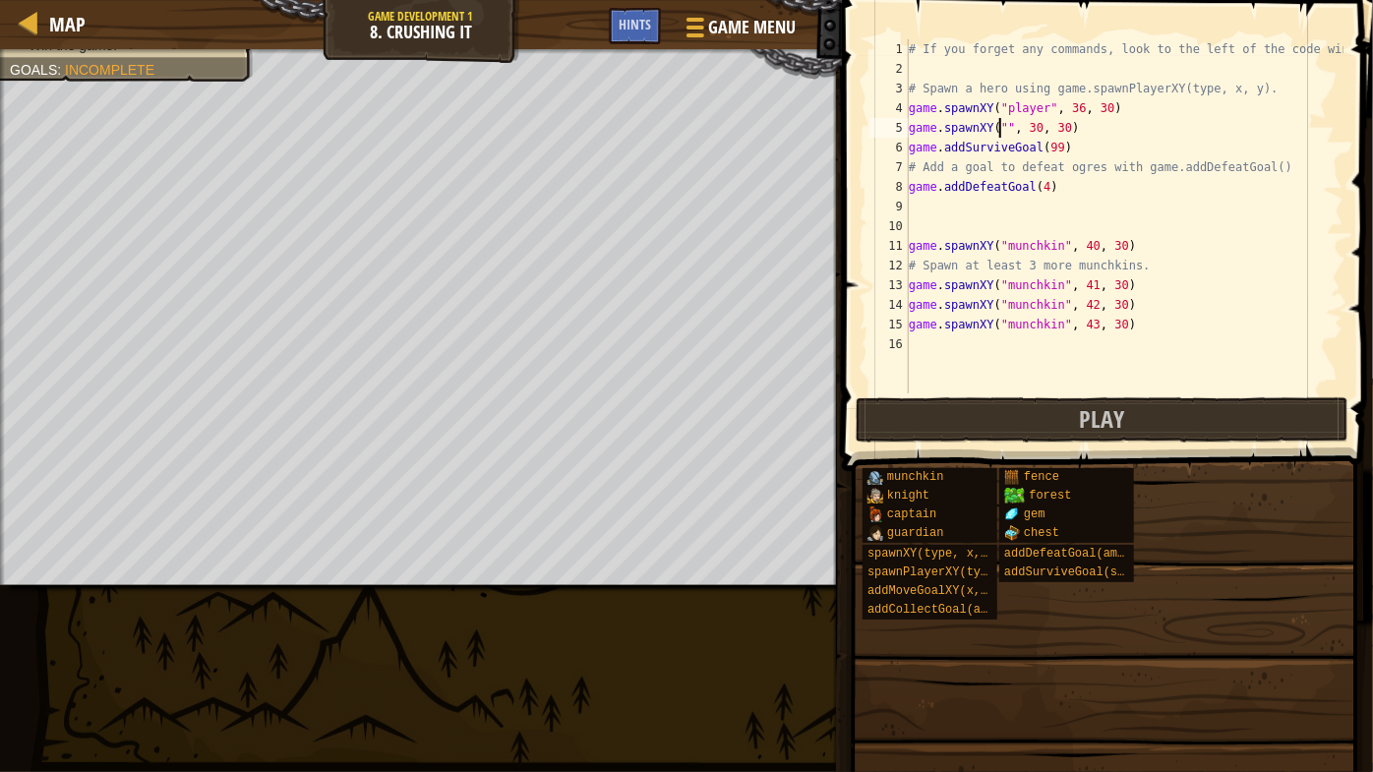
scroll to position [9, 8]
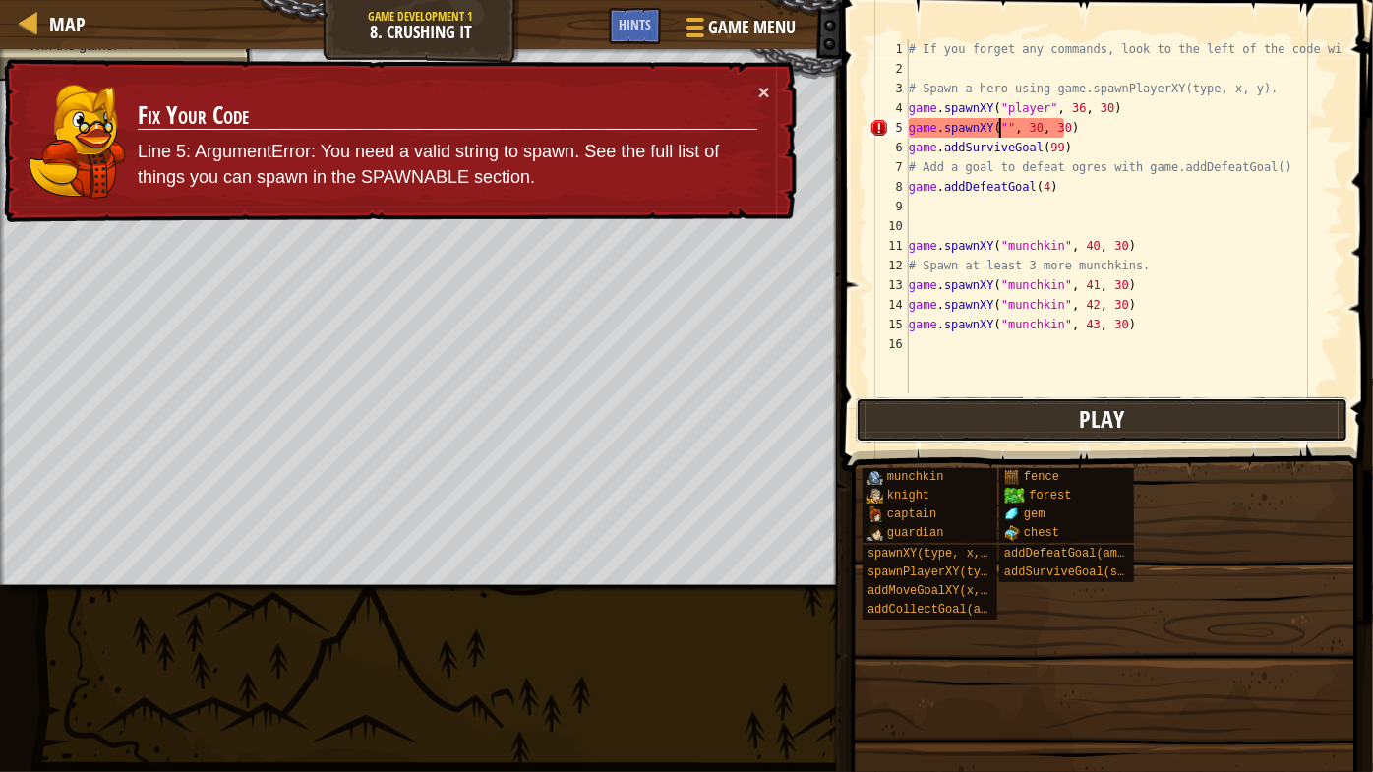
click at [1081, 406] on span "Play" at bounding box center [1101, 418] width 45 height 31
click at [770, 92] on button "×" at bounding box center [764, 98] width 13 height 21
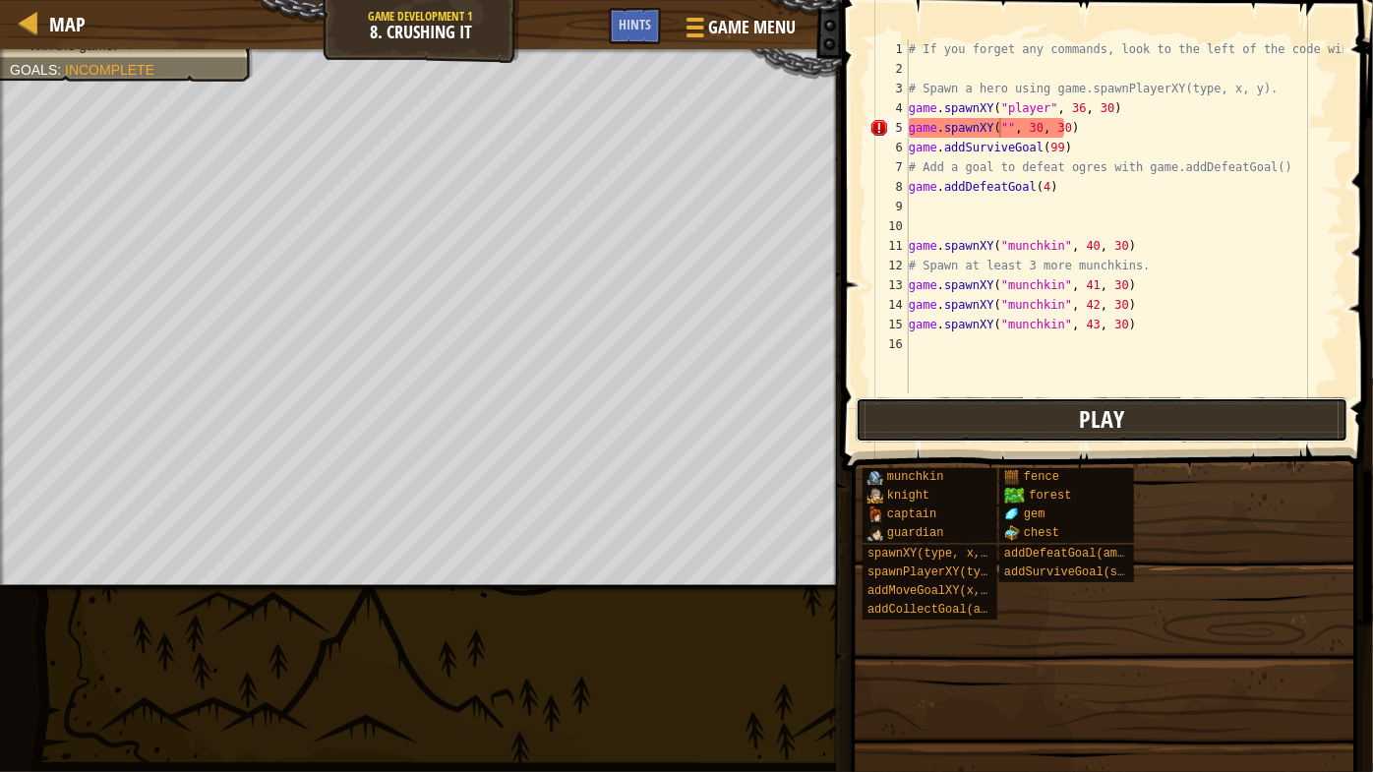
click at [1017, 415] on button "Play" at bounding box center [1102, 419] width 493 height 45
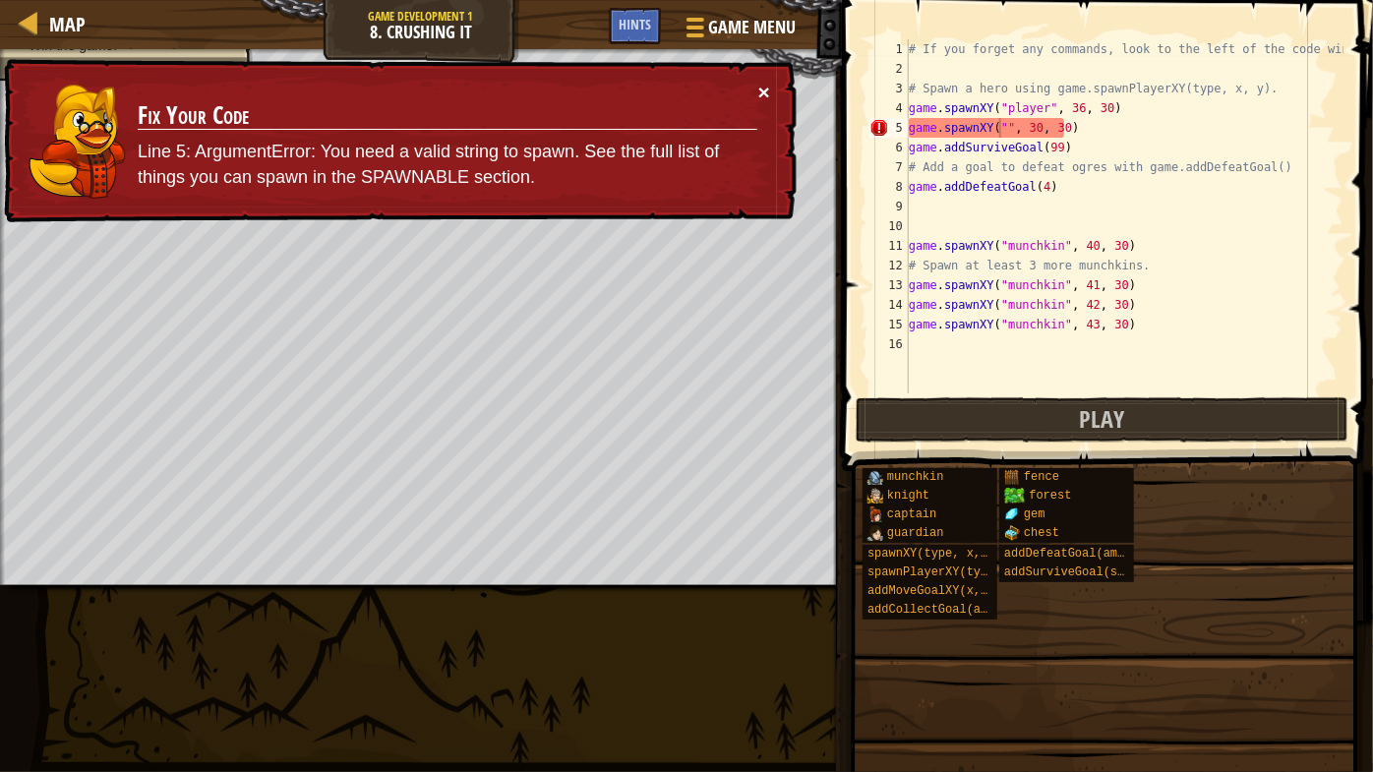
click at [768, 95] on button "×" at bounding box center [764, 97] width 13 height 21
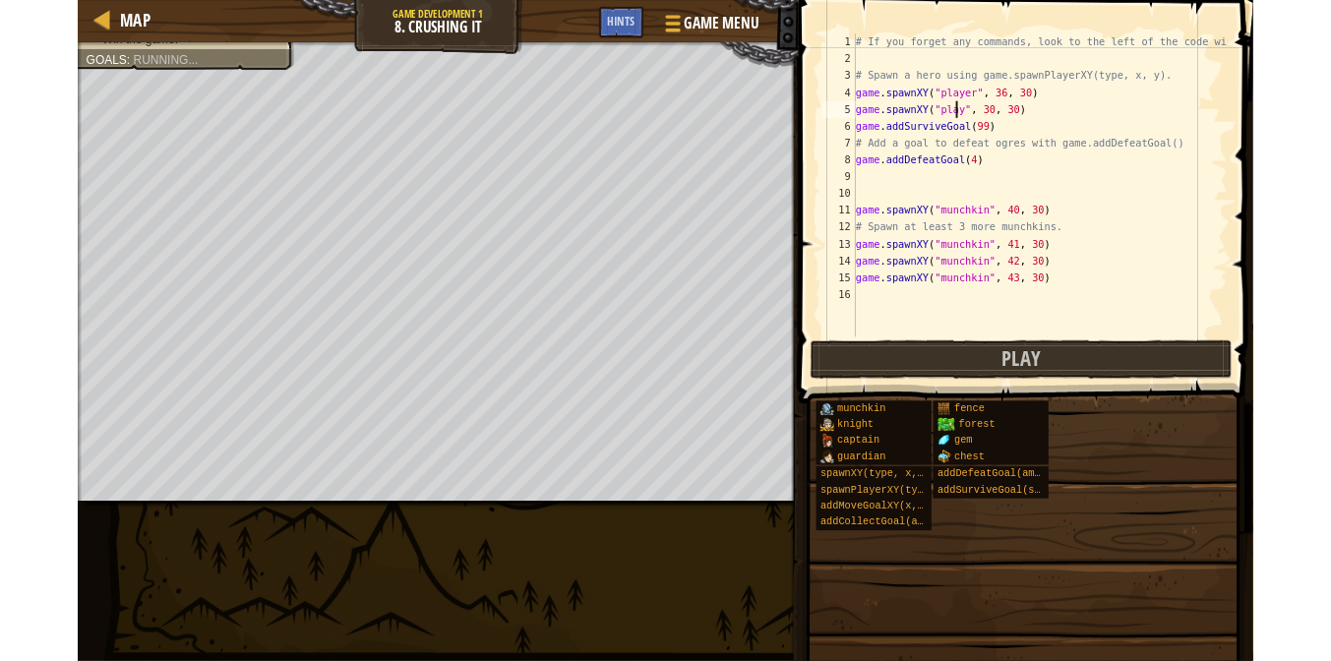
scroll to position [9, 10]
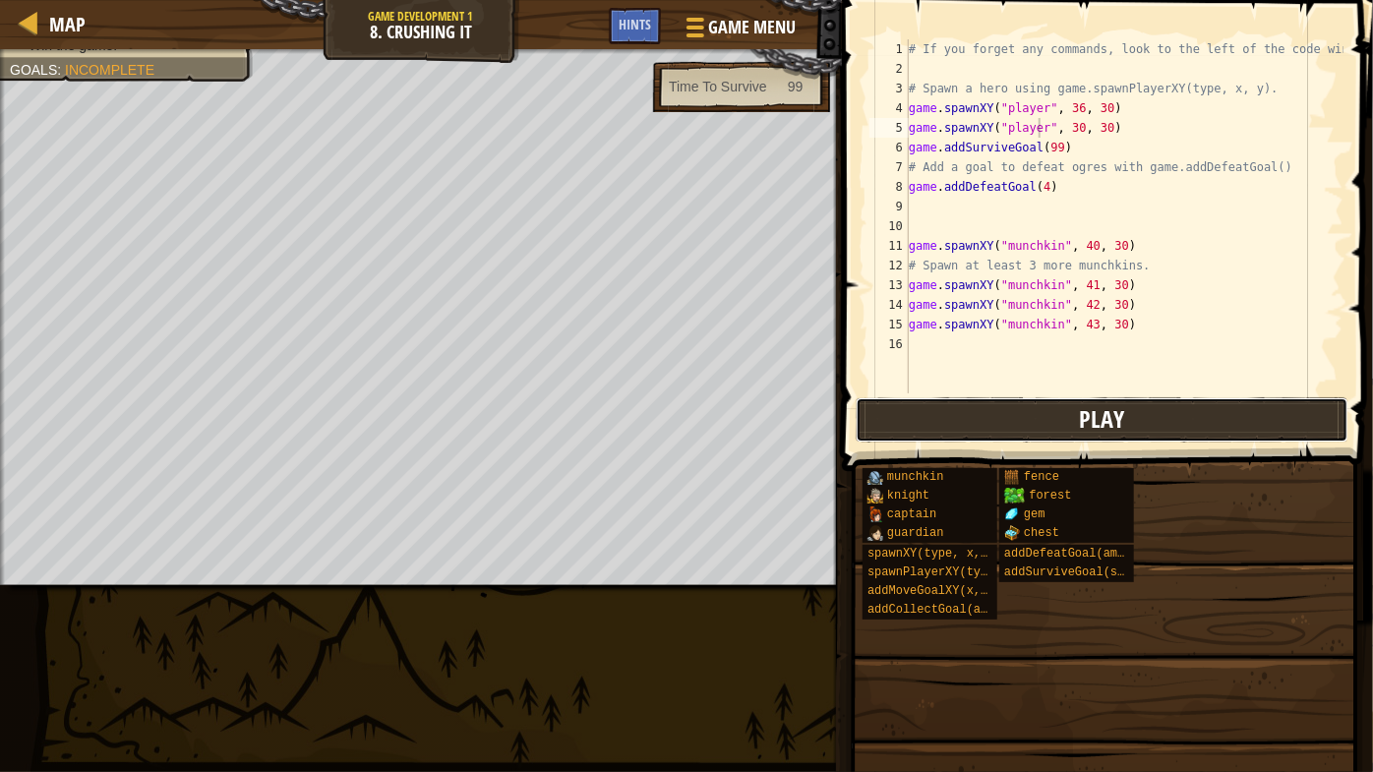
click at [952, 406] on button "Play" at bounding box center [1102, 419] width 493 height 45
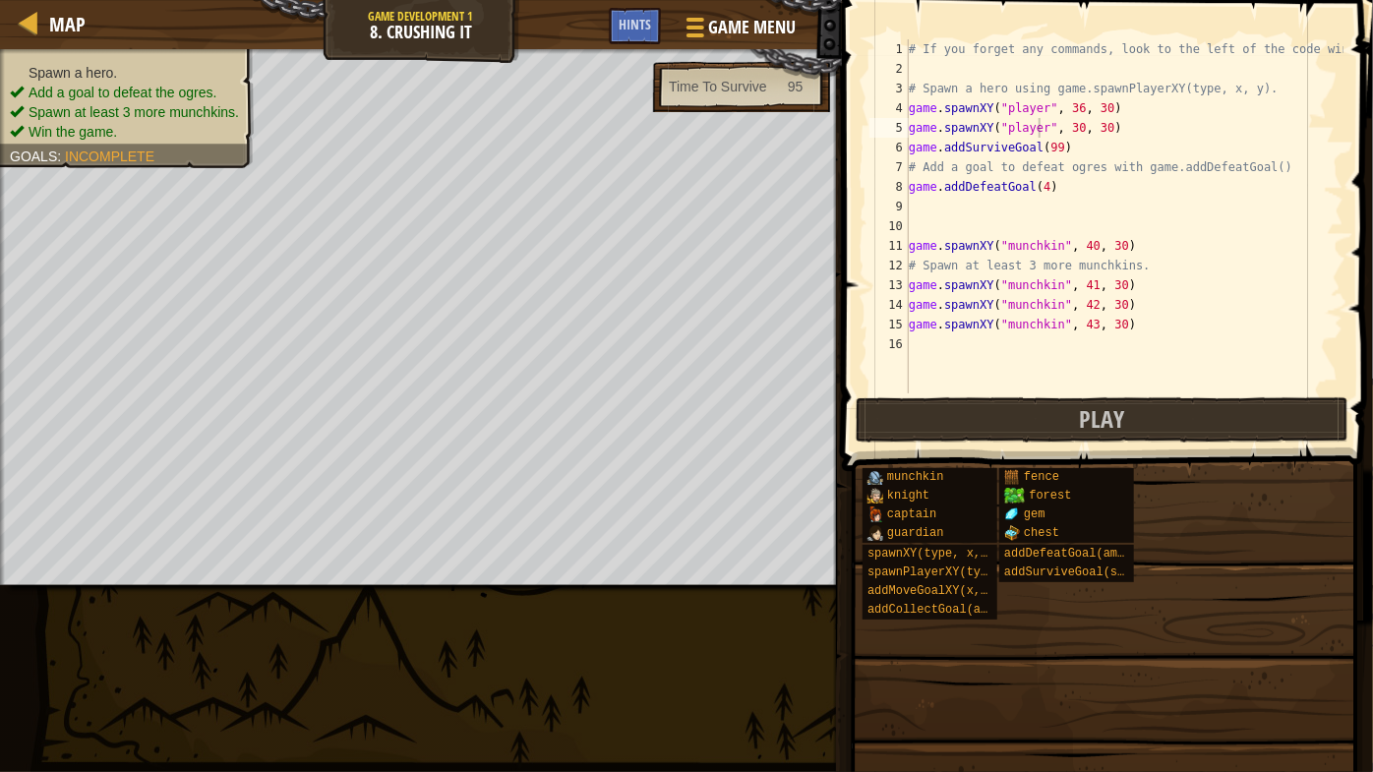
drag, startPoint x: 94, startPoint y: 73, endPoint x: 22, endPoint y: 101, distance: 78.2
click at [22, 101] on li "Add a goal to defeat the ogres." at bounding box center [124, 93] width 229 height 20
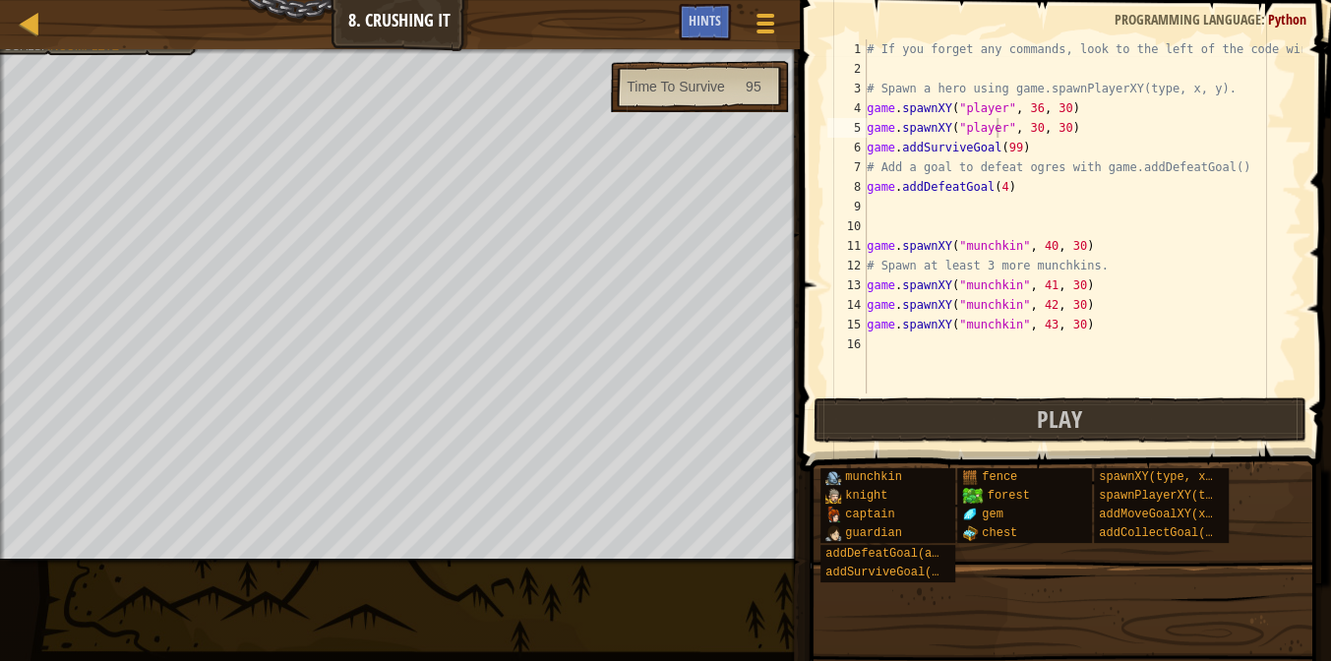
click at [1027, 119] on div "# If you forget any commands, look to the left of the code window! # Spawn a he…" at bounding box center [1082, 235] width 439 height 393
click at [1053, 122] on div "# If you forget any commands, look to the left of the code window! # Spawn a he…" at bounding box center [1082, 235] width 439 height 393
click at [1077, 122] on div "# If you forget any commands, look to the left of the code window! # Spawn a he…" at bounding box center [1082, 235] width 439 height 393
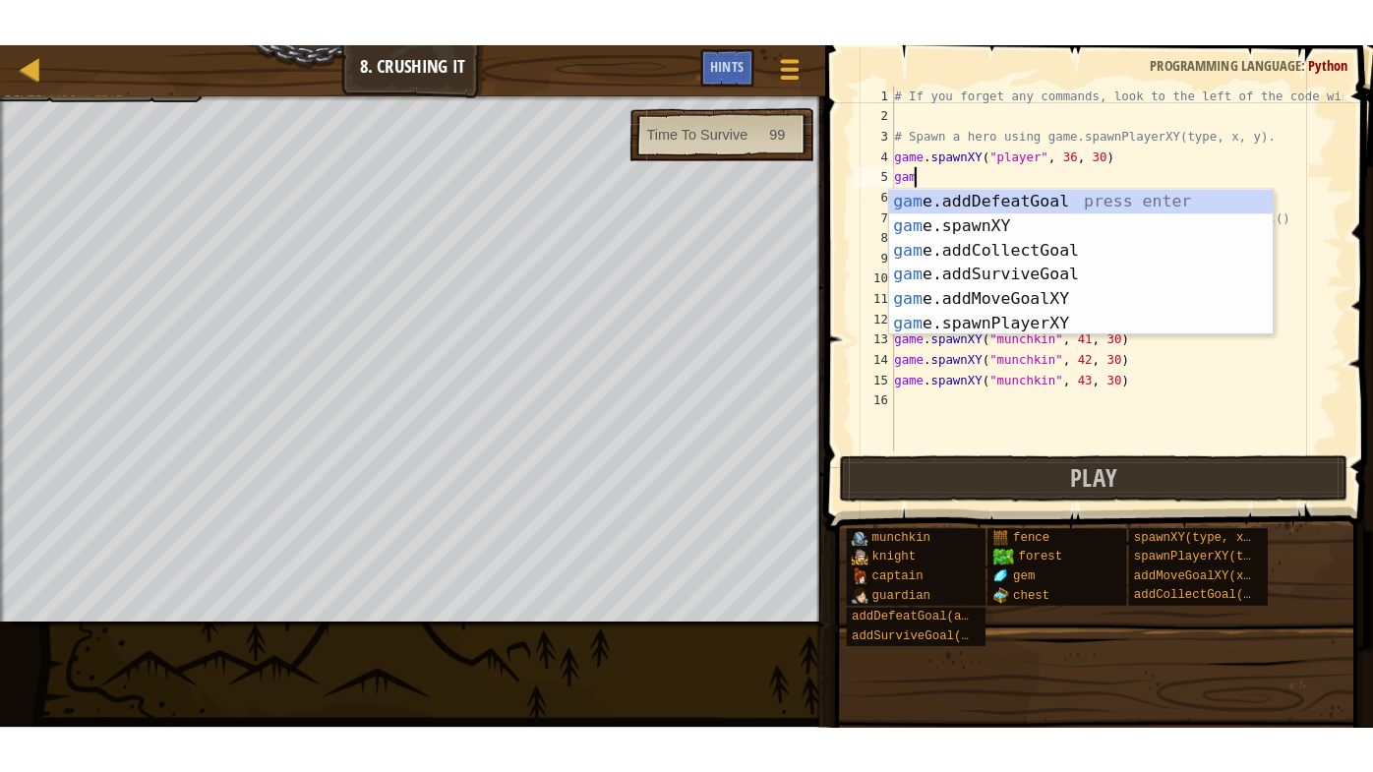
scroll to position [9, 0]
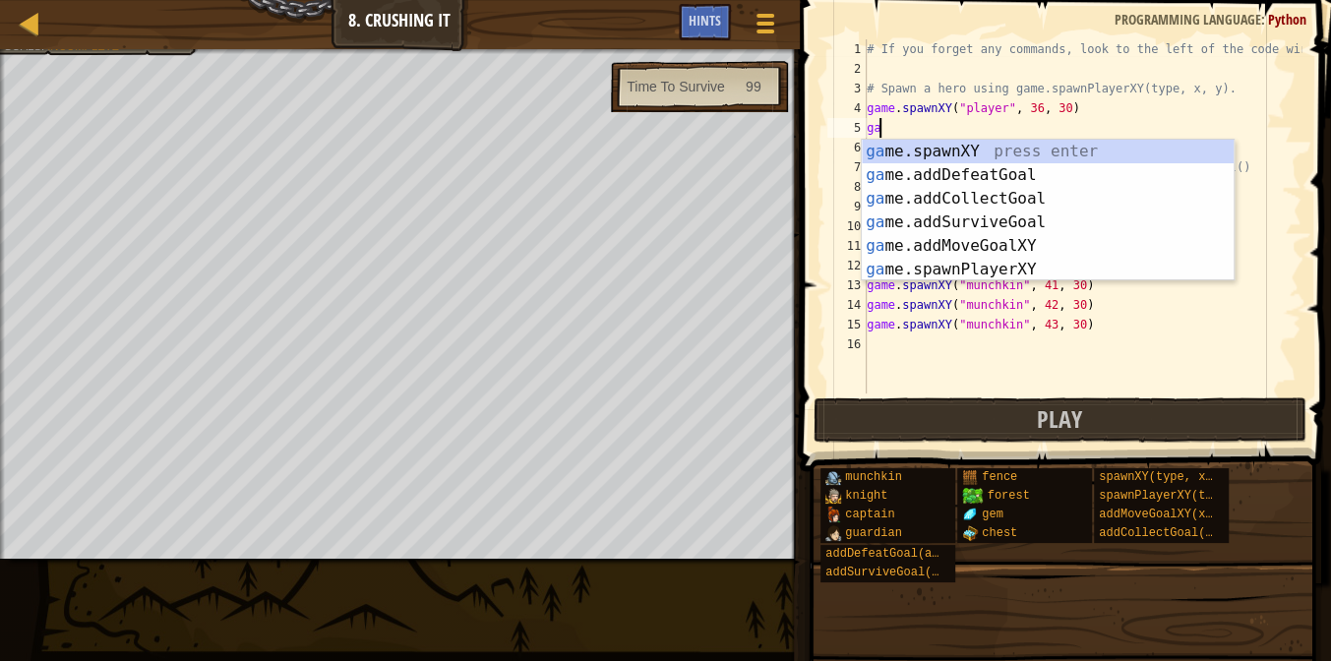
type textarea "g"
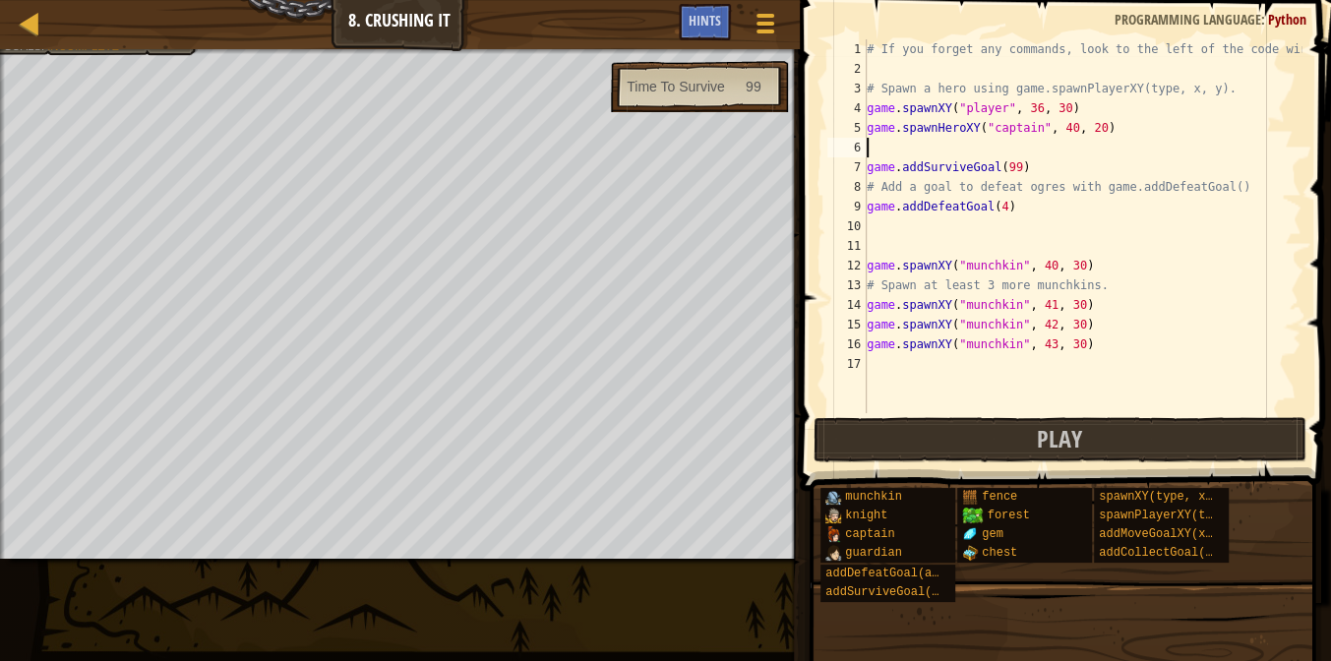
click at [927, 413] on span at bounding box center [1067, 217] width 547 height 549
click at [930, 433] on button "Play" at bounding box center [1059, 439] width 493 height 45
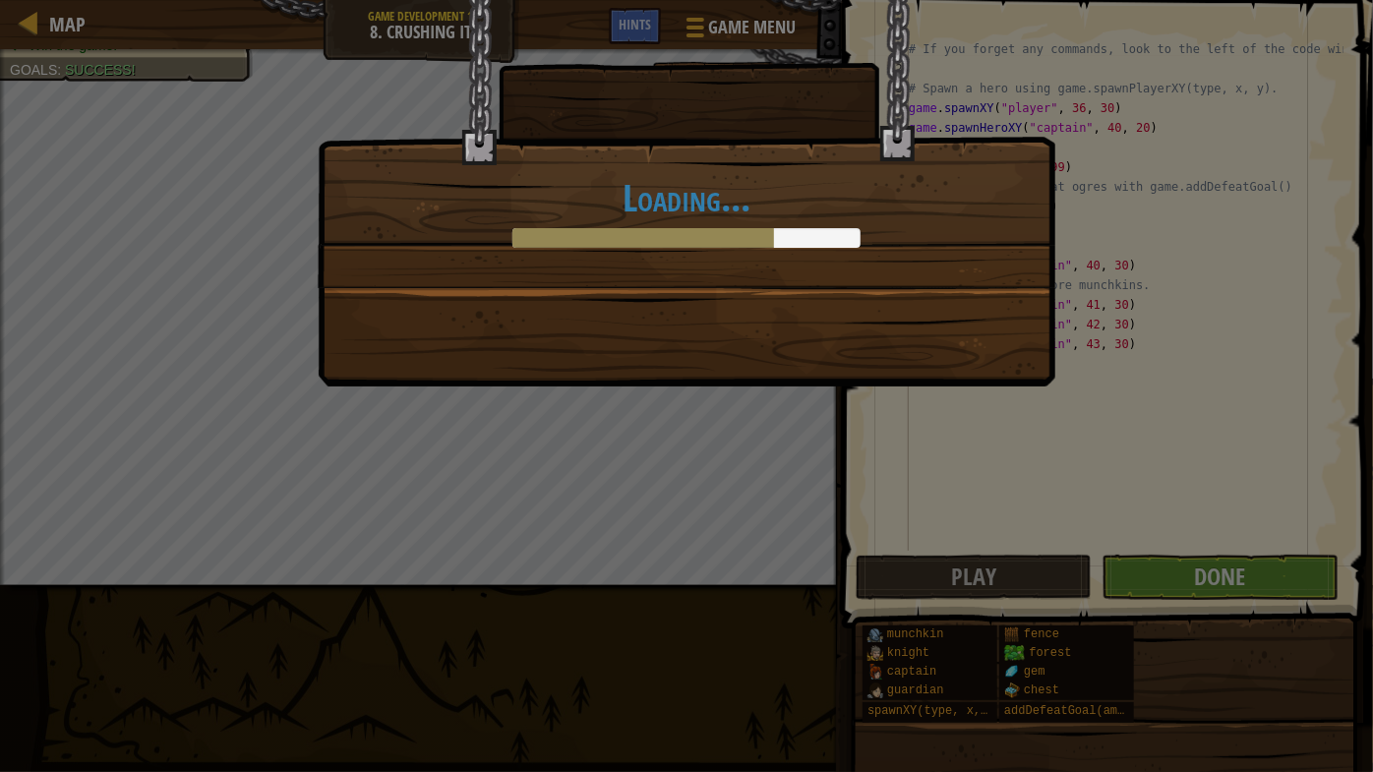
click at [1197, 579] on div "Loading..." at bounding box center [686, 386] width 1373 height 772
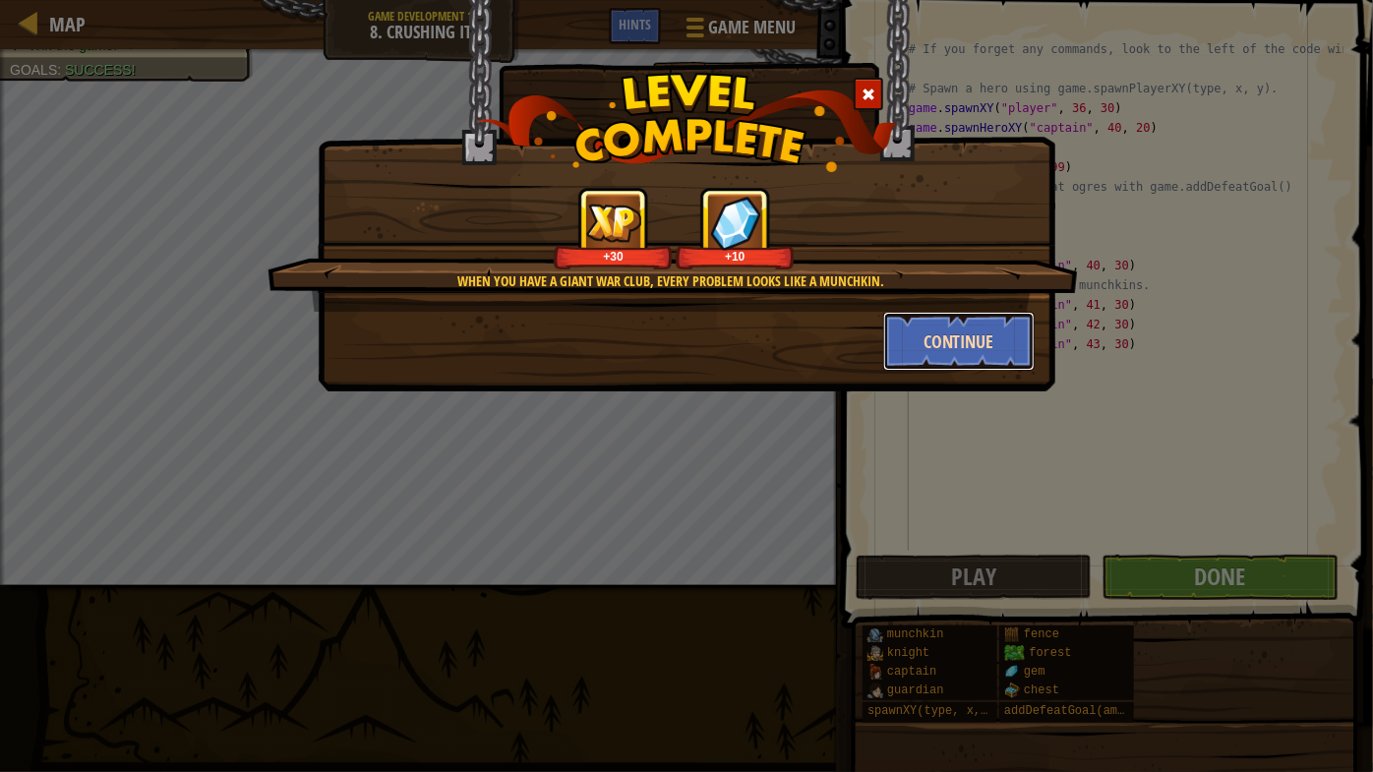
click at [987, 342] on button "Continue" at bounding box center [959, 341] width 152 height 59
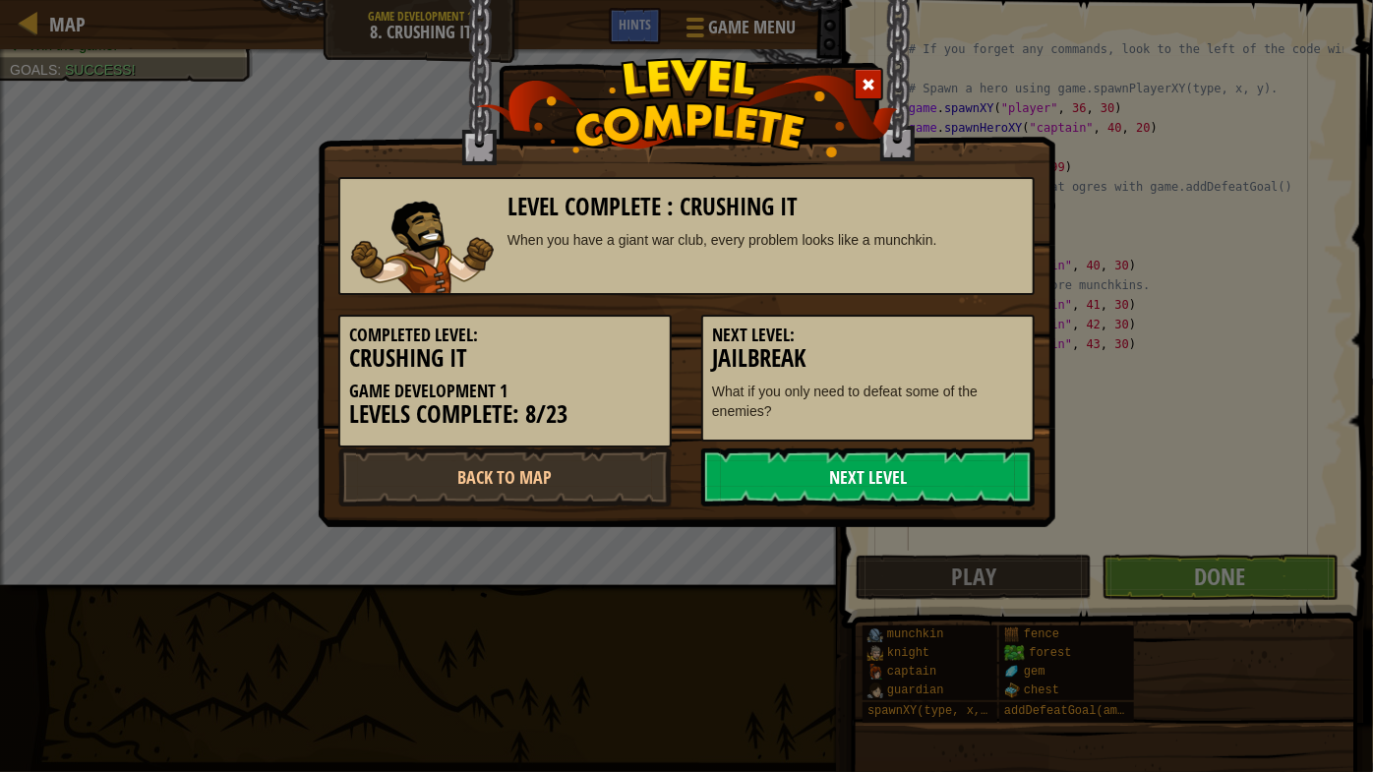
click at [894, 469] on link "Next Level" at bounding box center [867, 477] width 333 height 59
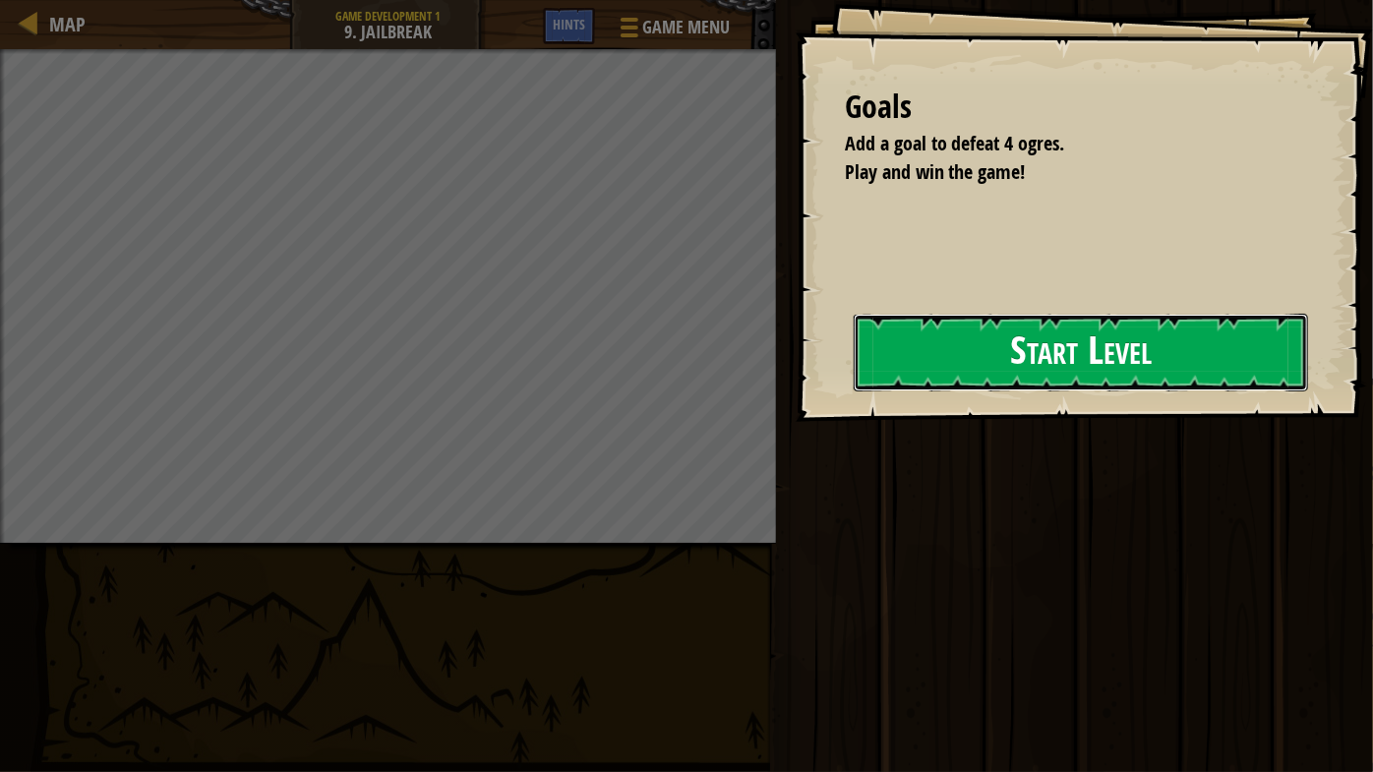
click at [1057, 372] on button "Start Level" at bounding box center [1081, 353] width 454 height 78
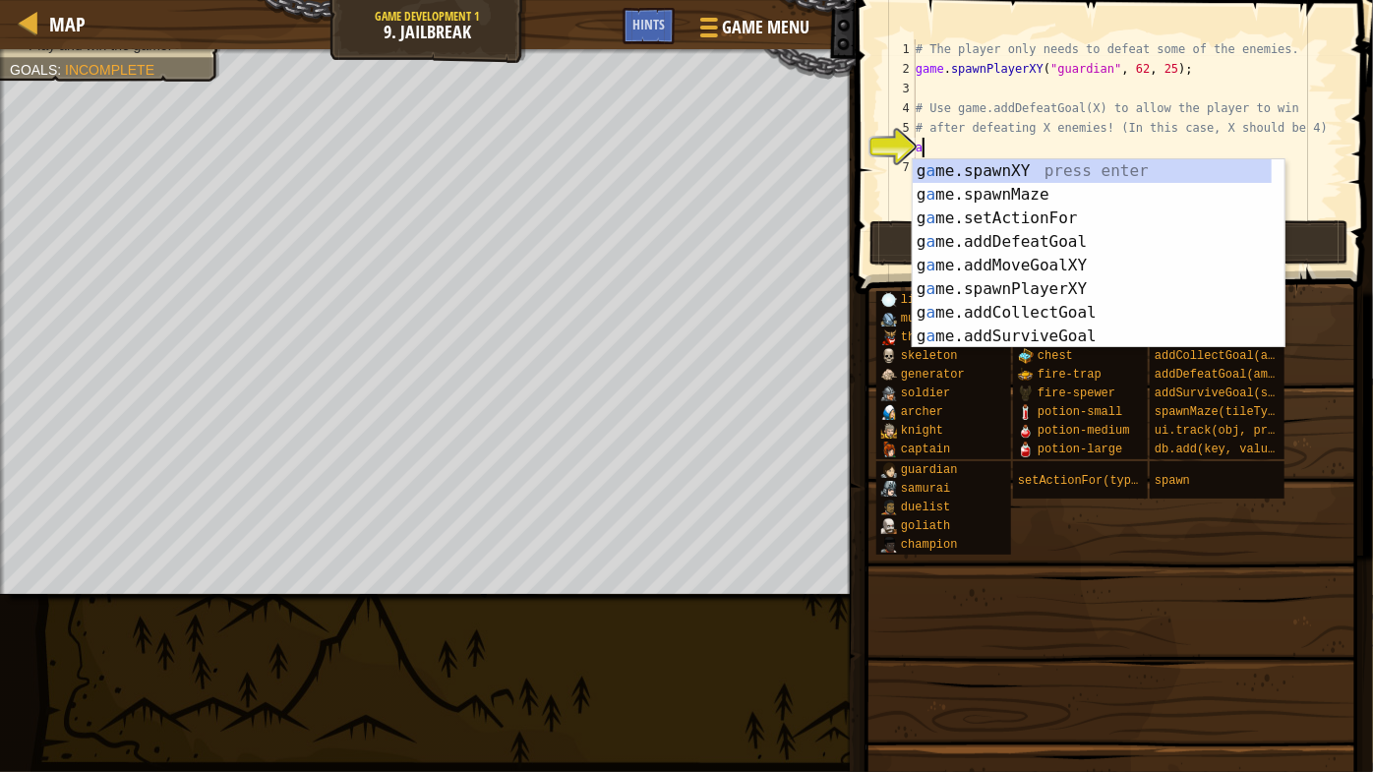
scroll to position [9, 0]
type textarea "ad"
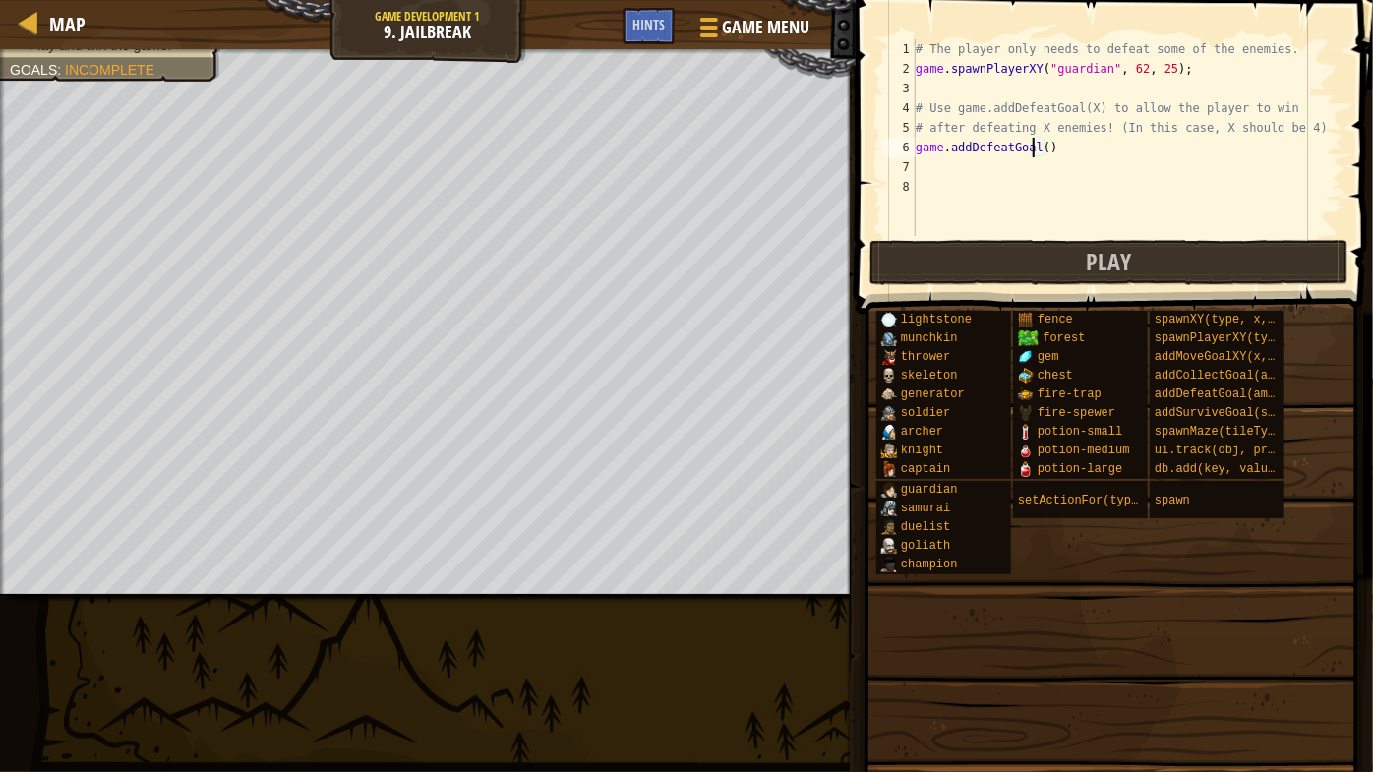
type textarea "game.addDefeatGoal(2)"
click at [639, 17] on span "Hints" at bounding box center [648, 24] width 32 height 19
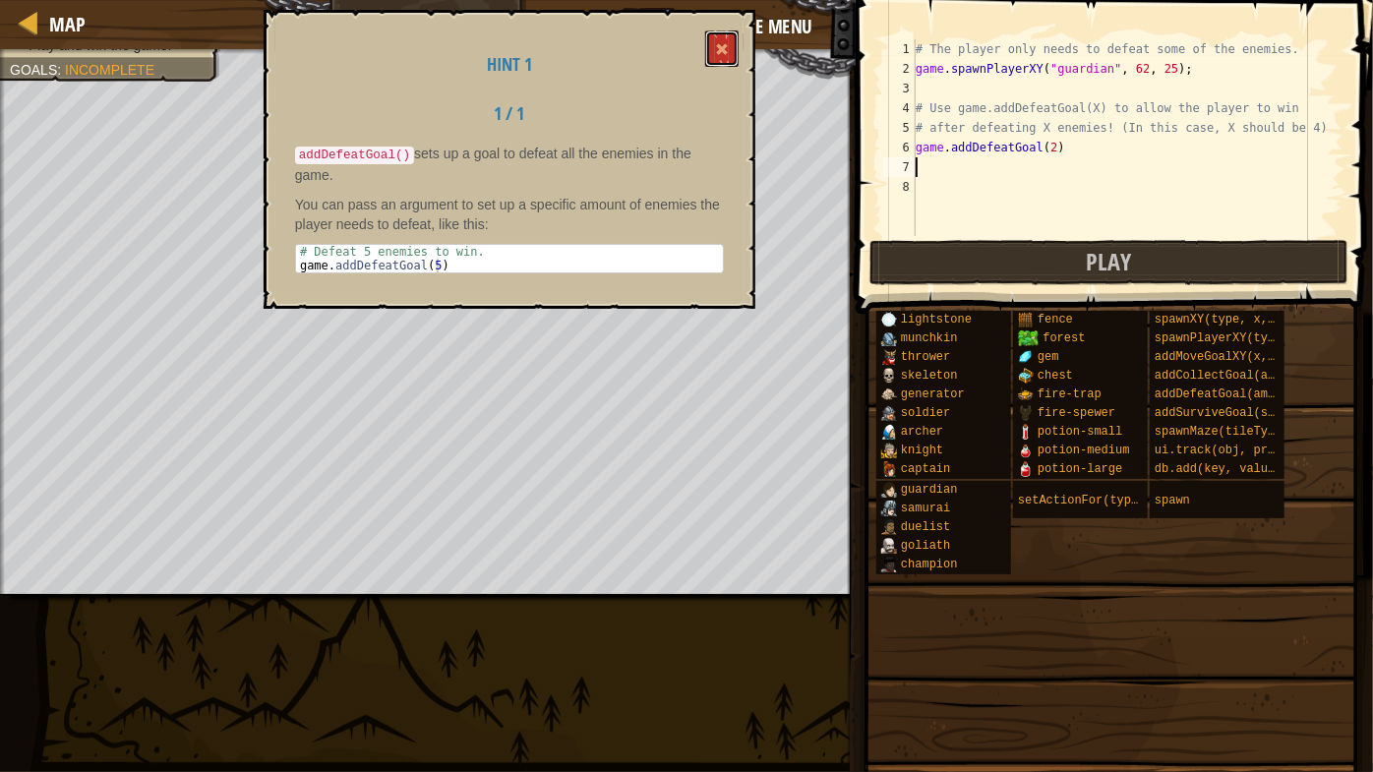
click at [737, 36] on button at bounding box center [721, 48] width 33 height 36
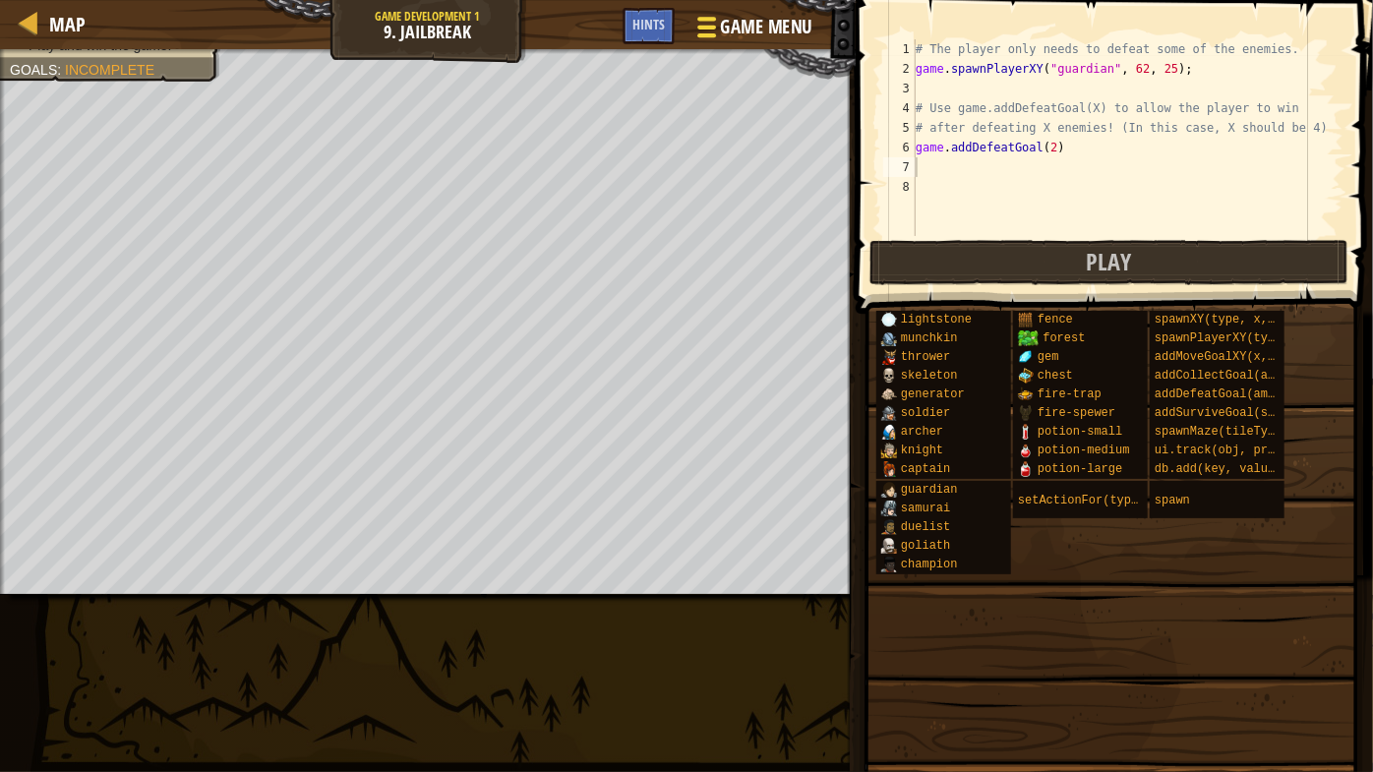
click at [721, 18] on span "Game Menu" at bounding box center [766, 27] width 91 height 27
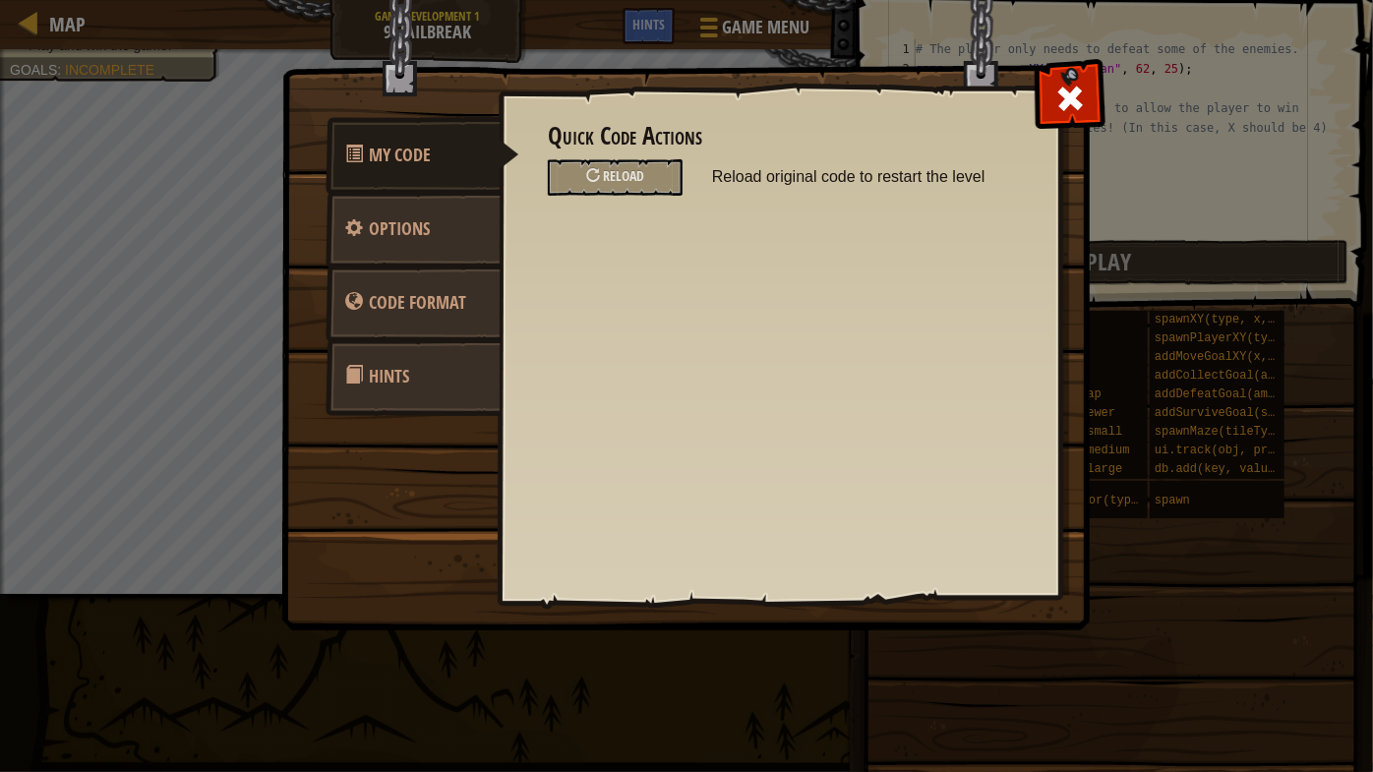
click at [1085, 81] on div at bounding box center [1070, 94] width 62 height 62
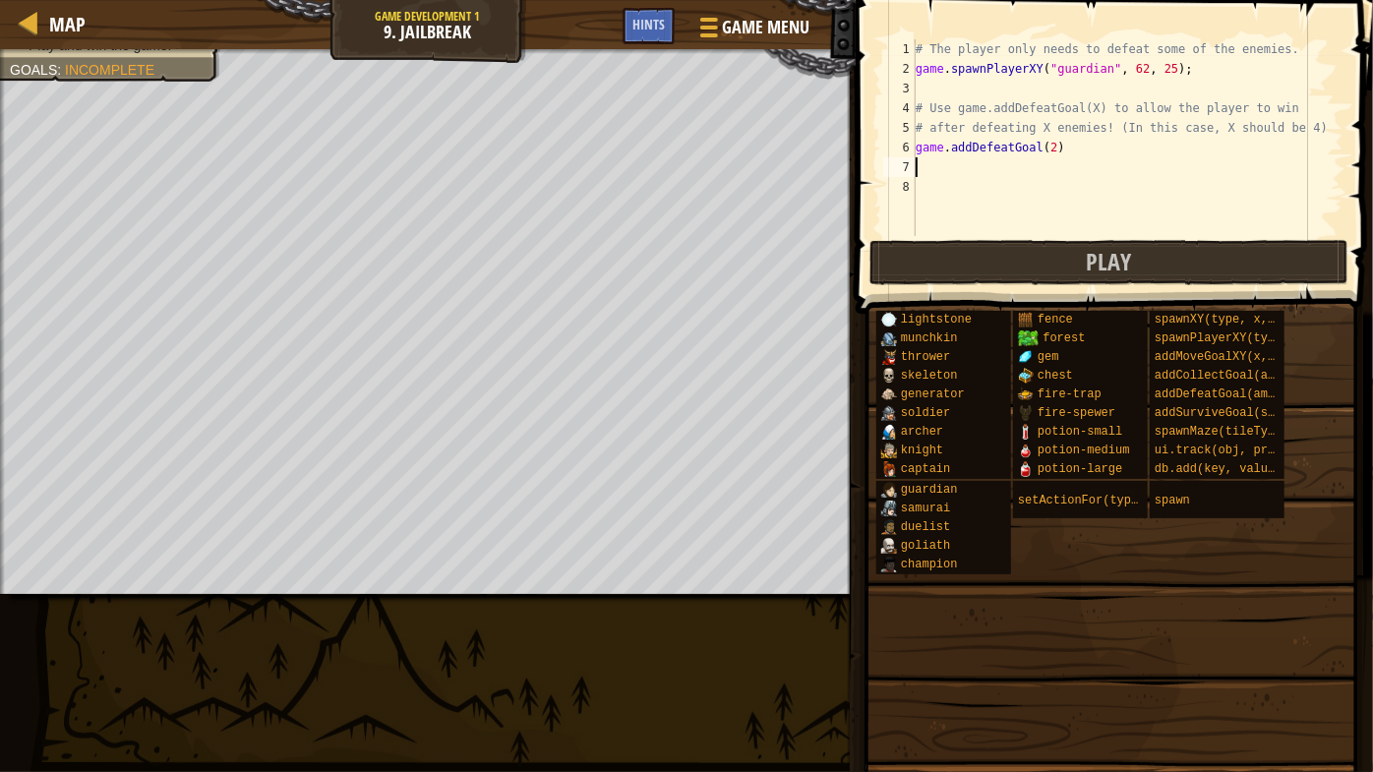
click at [1154, 286] on span at bounding box center [1116, 129] width 533 height 372
click at [1138, 262] on button "Play" at bounding box center [1108, 262] width 479 height 45
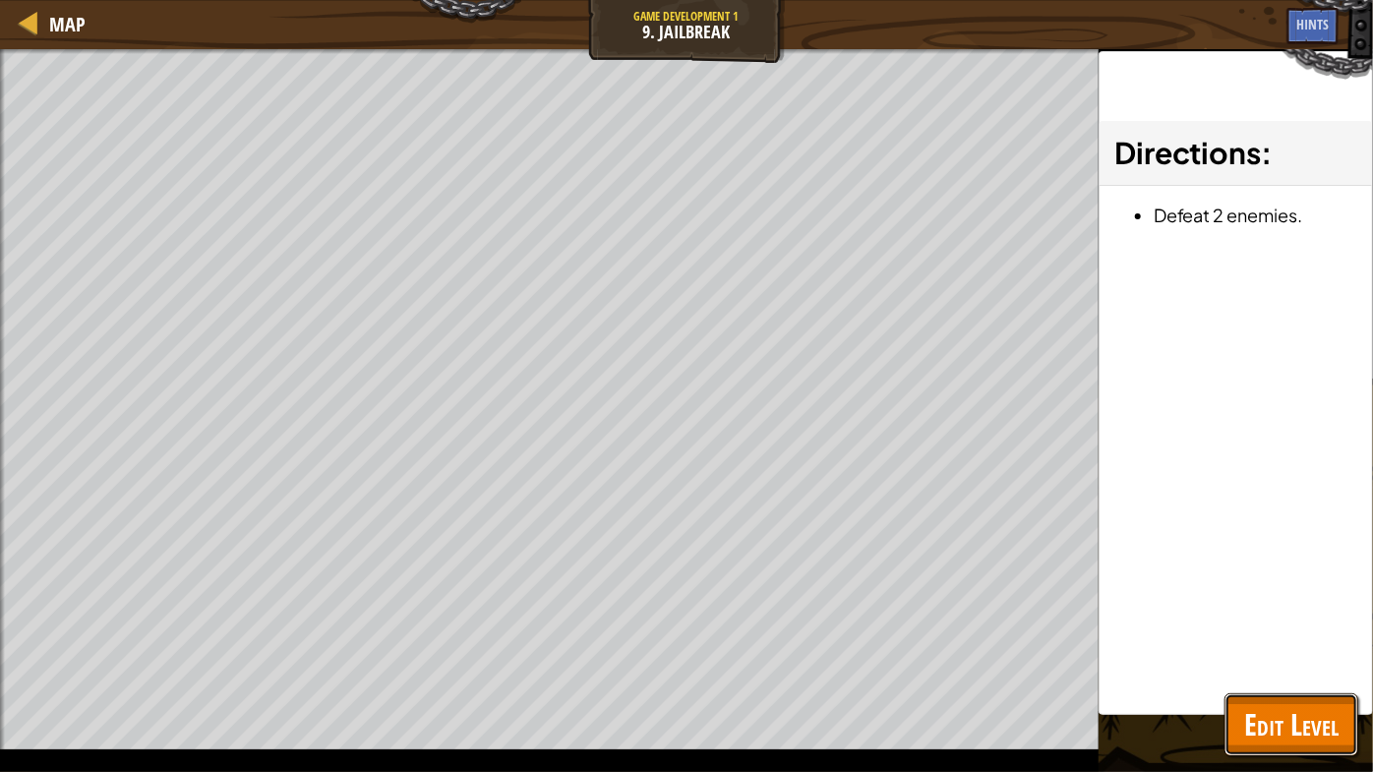
click at [1242, 660] on button "Edit Level" at bounding box center [1292, 724] width 134 height 63
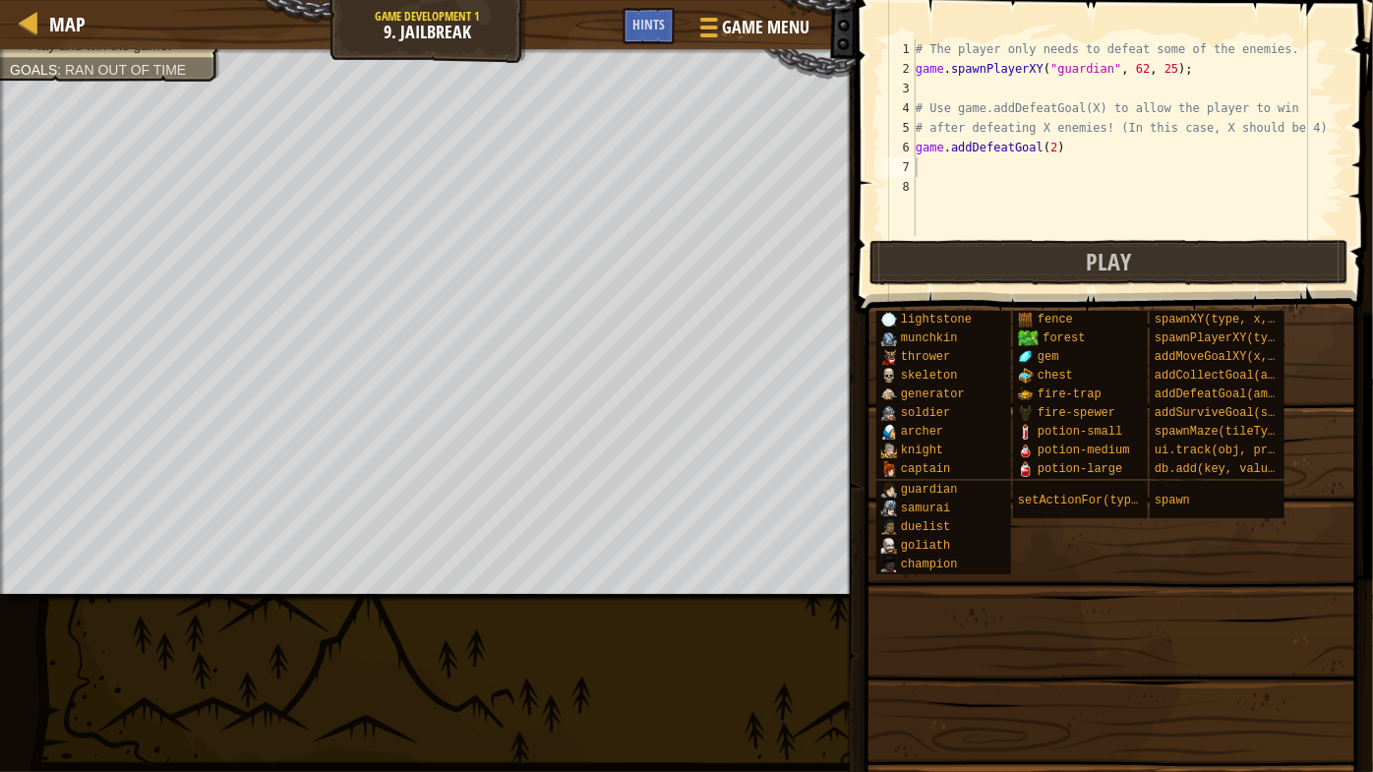
click at [949, 178] on div "# The player only needs to defeat some of the enemies. game . spawnPlayerXY ( "…" at bounding box center [1128, 157] width 432 height 236
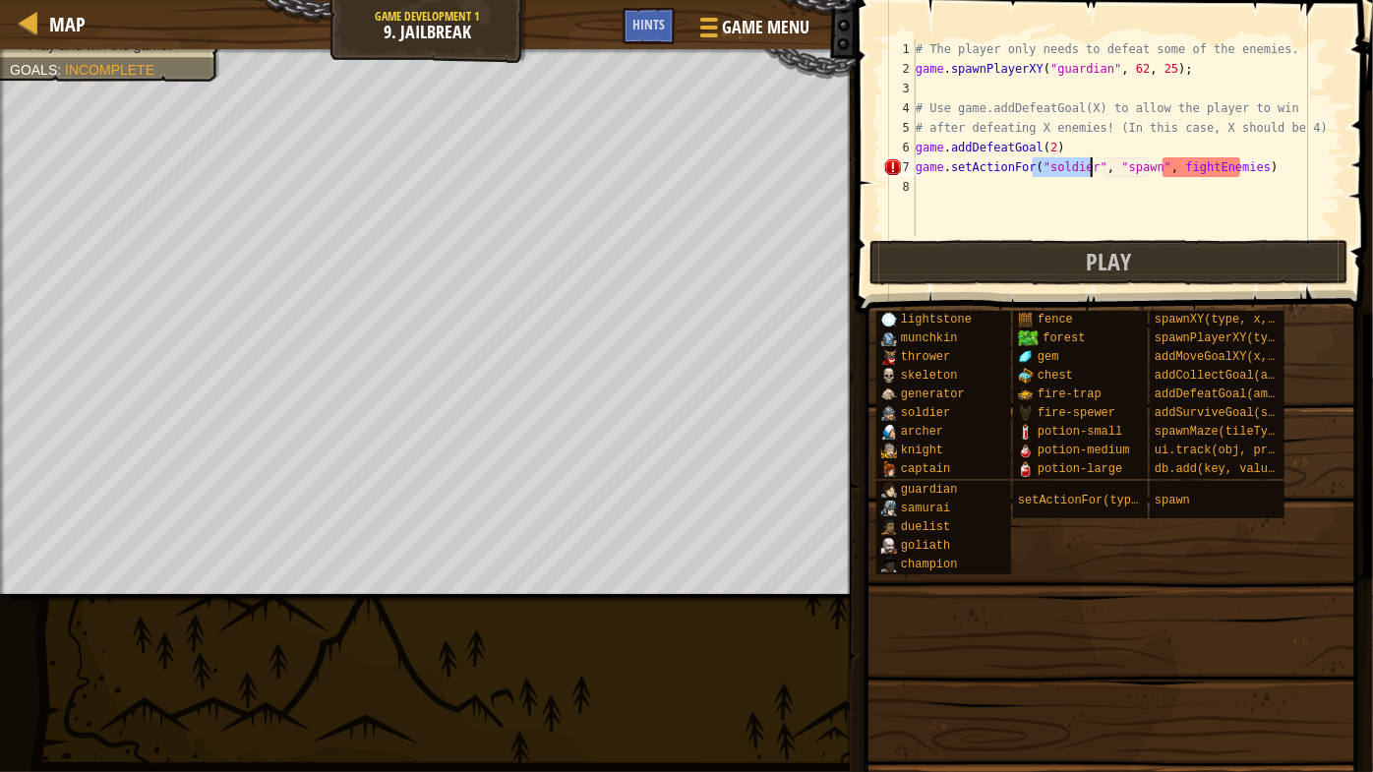
type textarea "game.setActionFor(, "spawn", fightEnemies)"
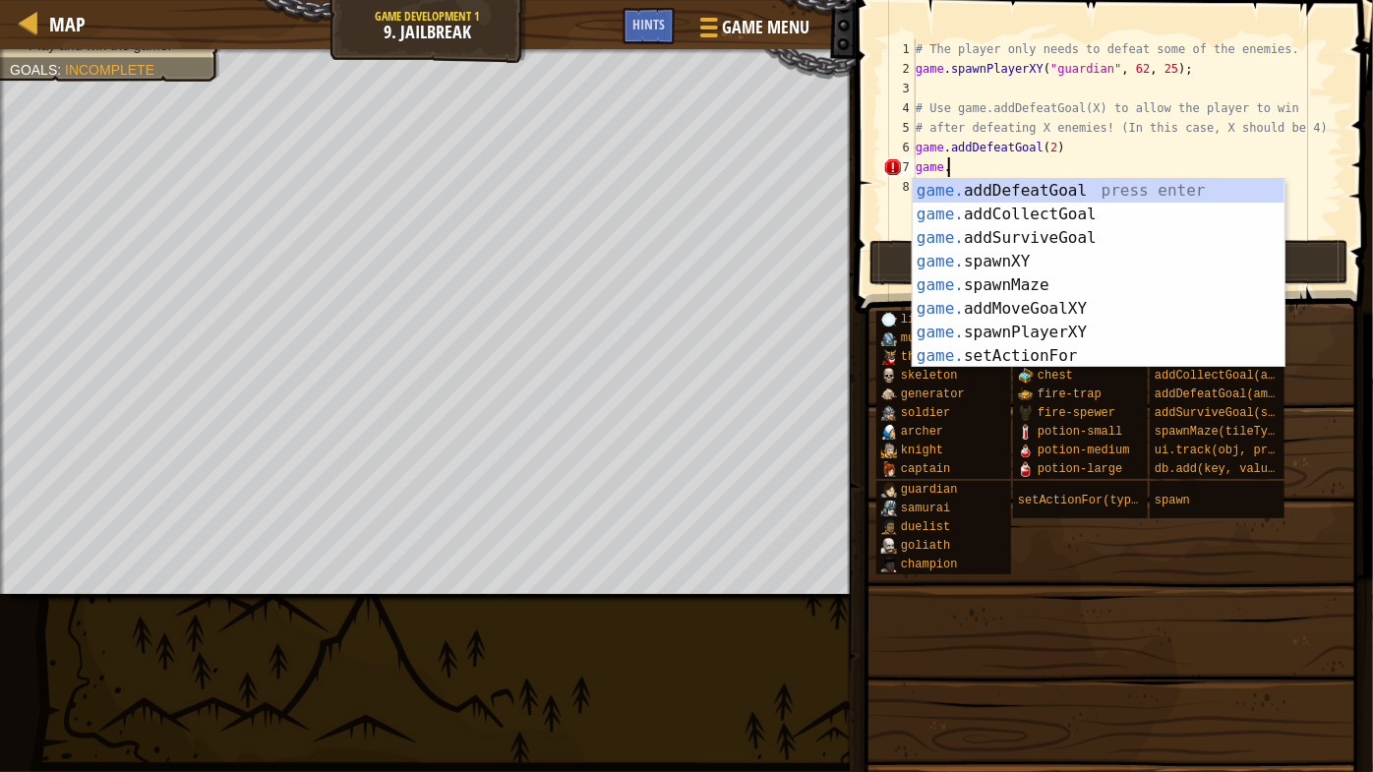
scroll to position [9, 2]
type textarea "[DOMAIN_NAME]"
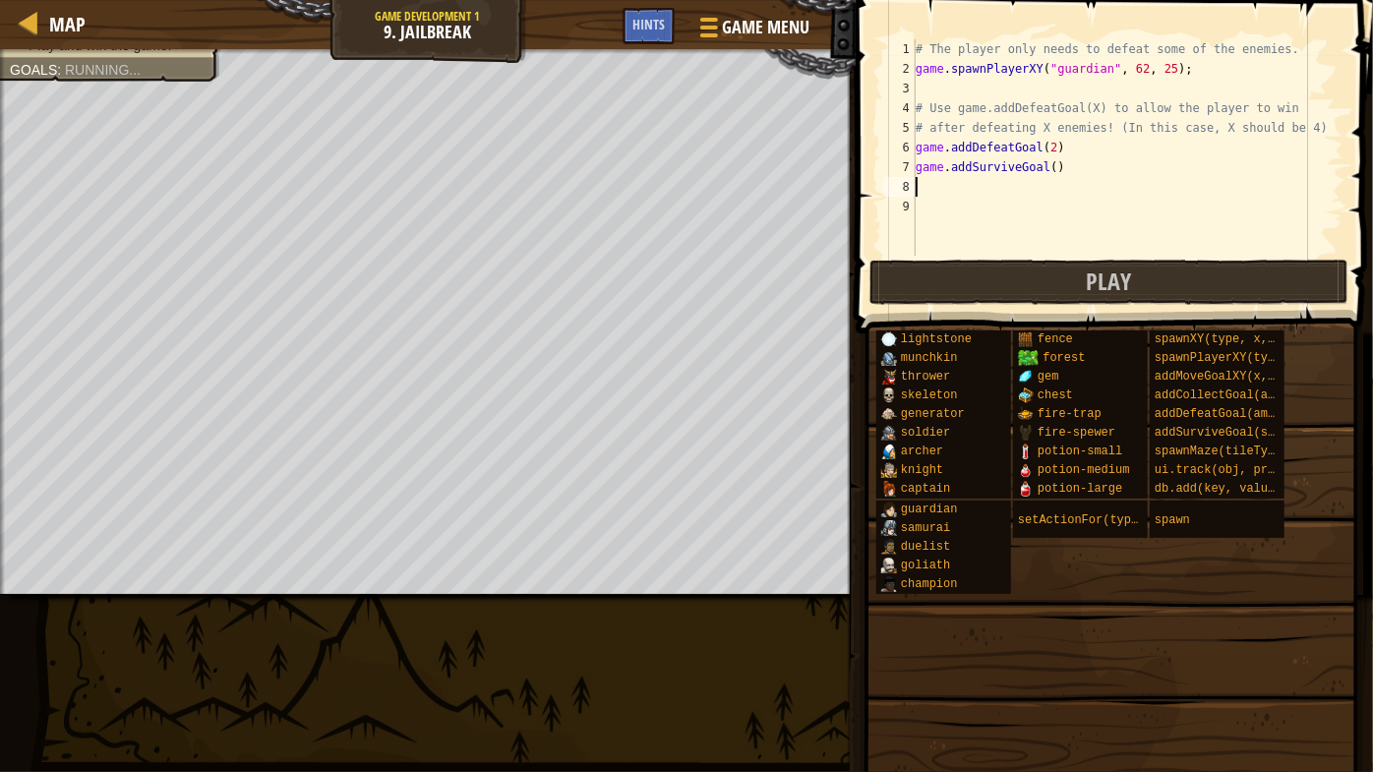
scroll to position [9, 0]
type textarea "game.addSurviveGoal(99)"
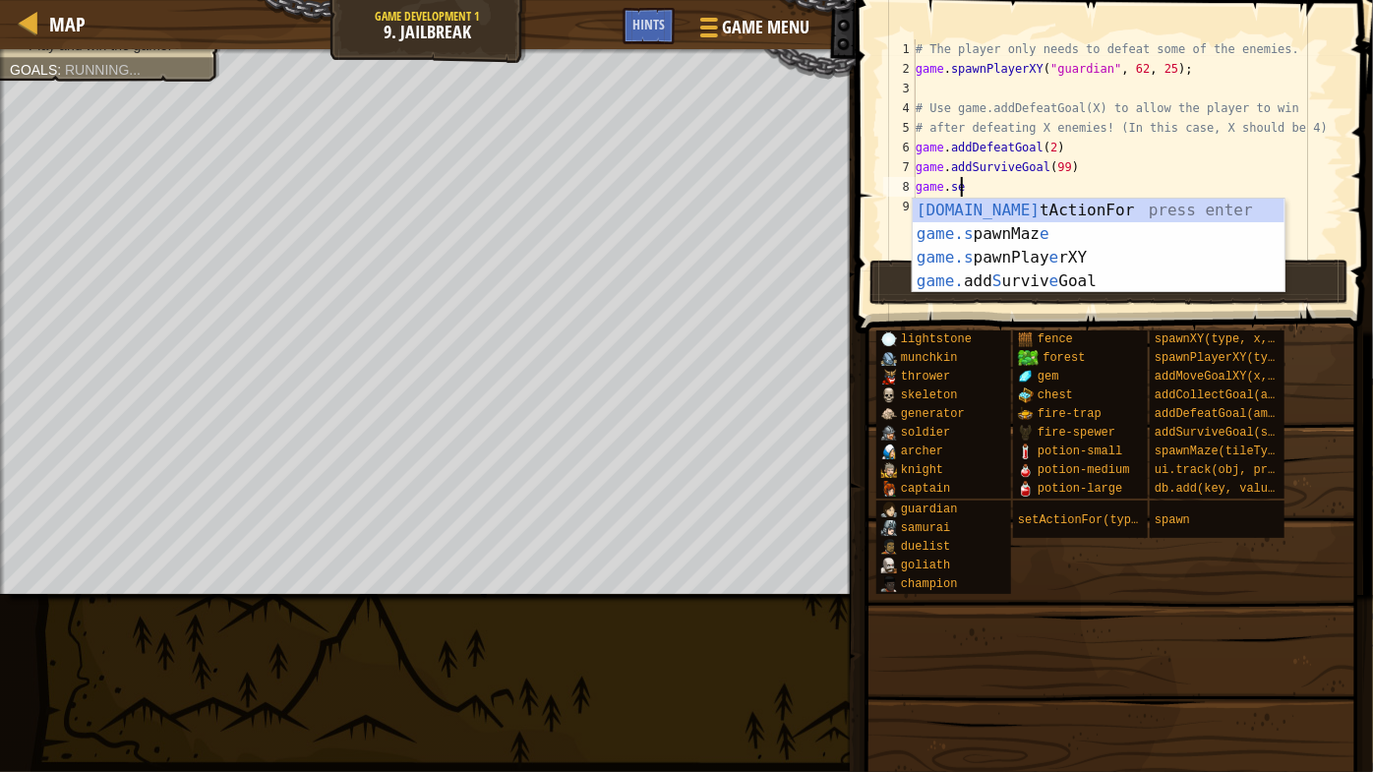
type textarea "g"
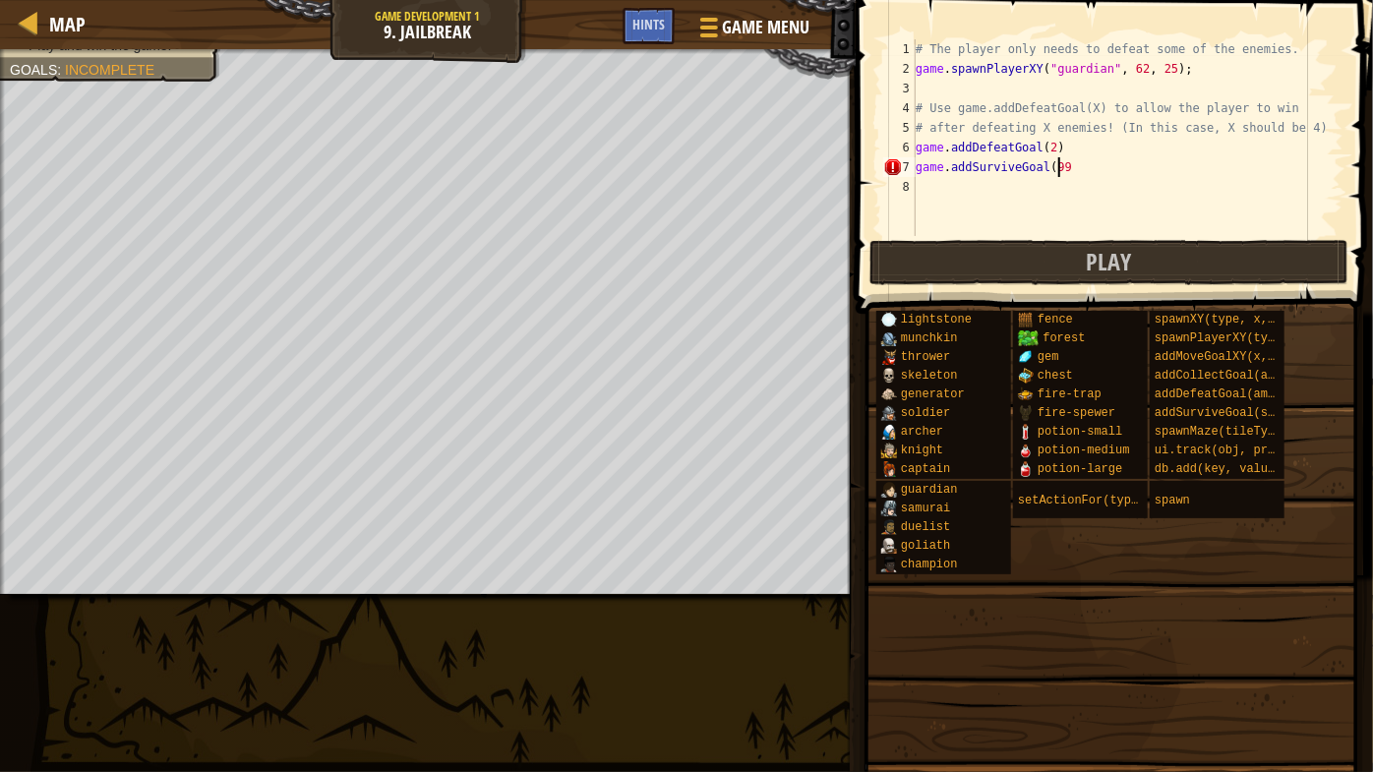
type textarea "game.addSurviveGoal(99)"
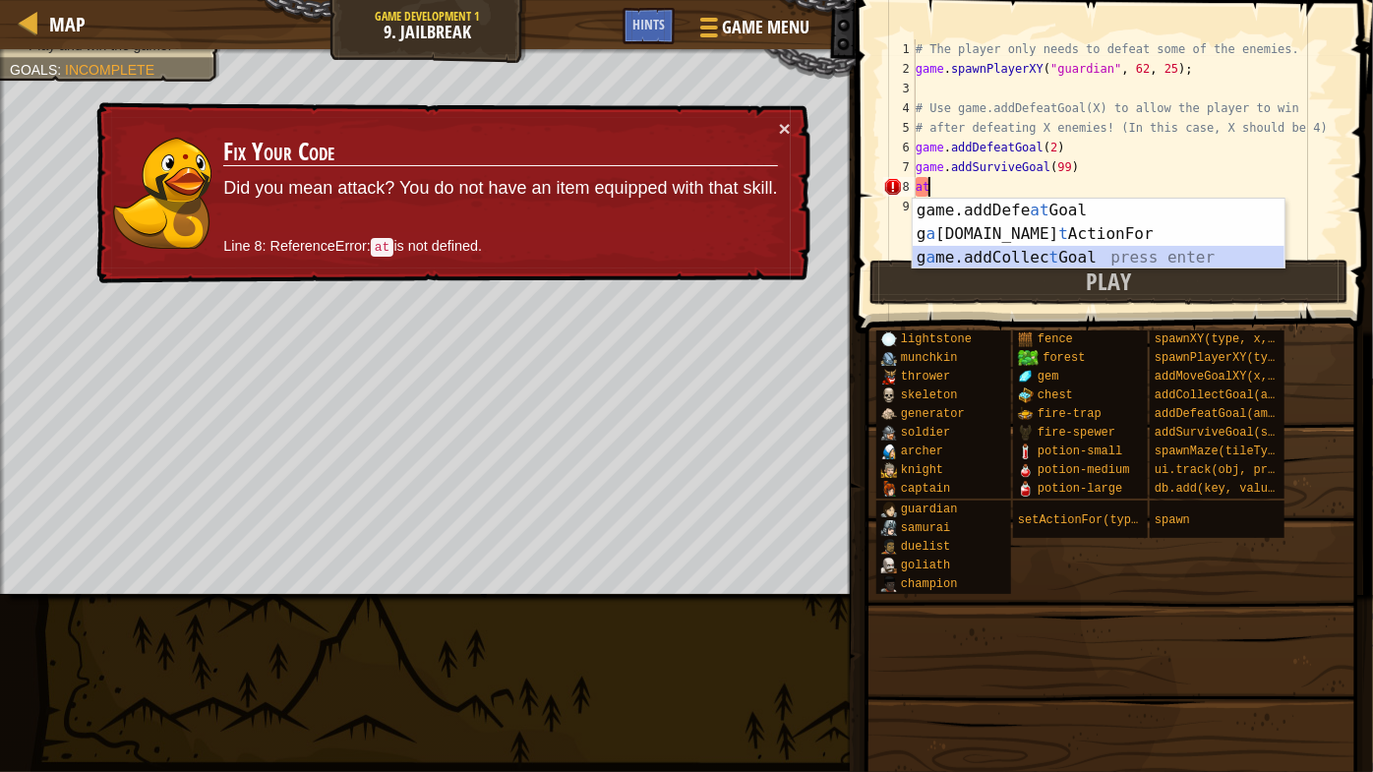
type textarea "a"
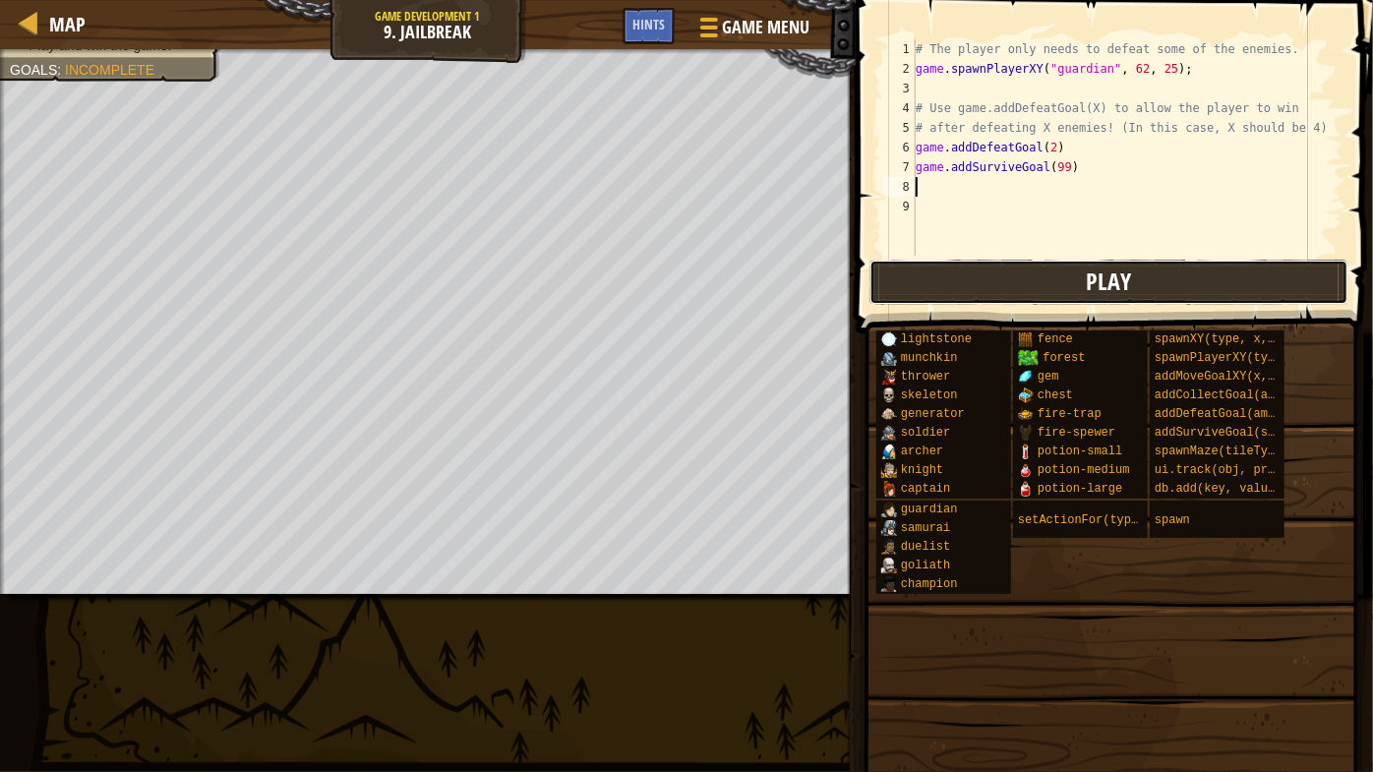
click at [916, 288] on button "Play" at bounding box center [1108, 282] width 479 height 45
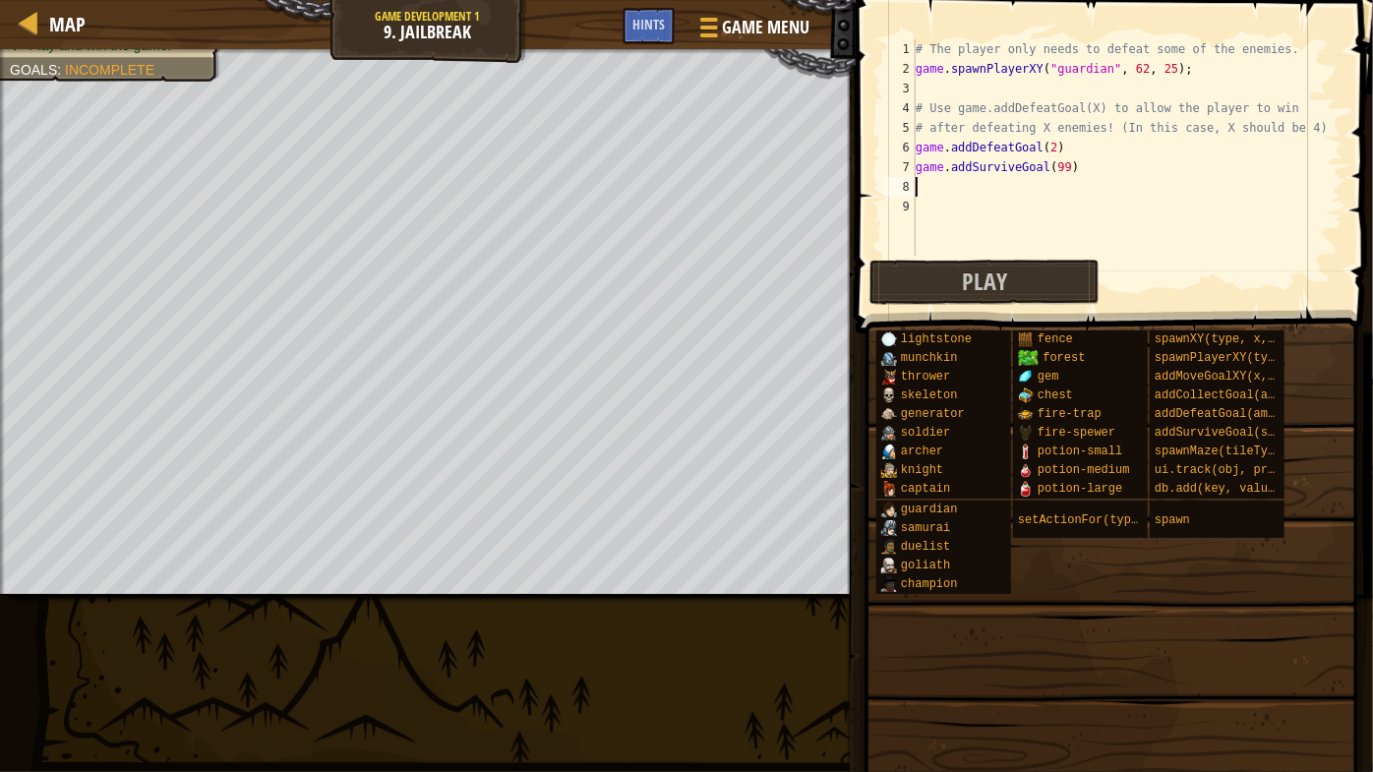
click at [1041, 153] on div "# The player only needs to defeat some of the enemies. game . spawnPlayerXY ( "…" at bounding box center [1128, 167] width 432 height 256
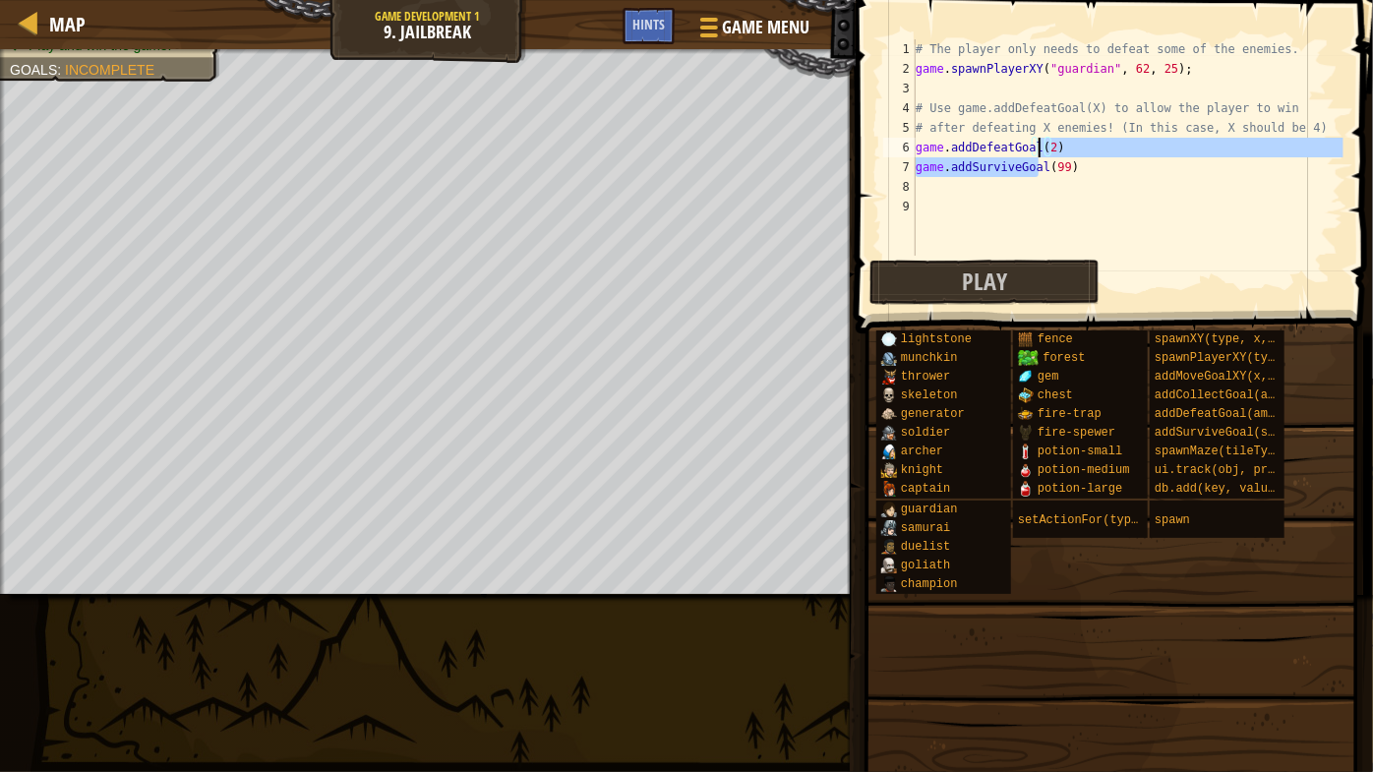
click at [1042, 151] on div "# The player only needs to defeat some of the enemies. game . spawnPlayerXY ( "…" at bounding box center [1128, 147] width 432 height 216
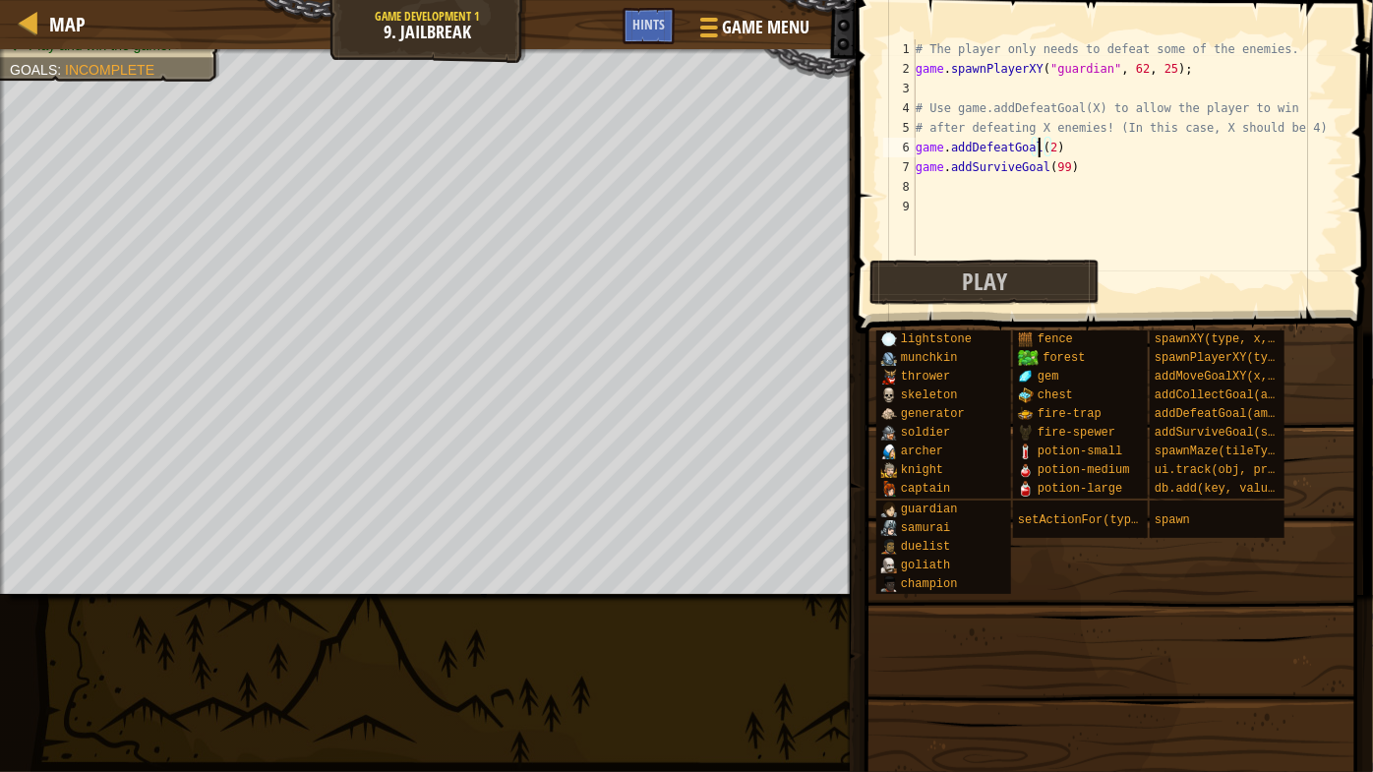
click at [1043, 149] on div "# The player only needs to defeat some of the enemies. game . spawnPlayerXY ( "…" at bounding box center [1128, 167] width 432 height 256
type textarea "game.addDefeatGoal(4)"
click at [1031, 279] on button "Play" at bounding box center [983, 282] width 229 height 45
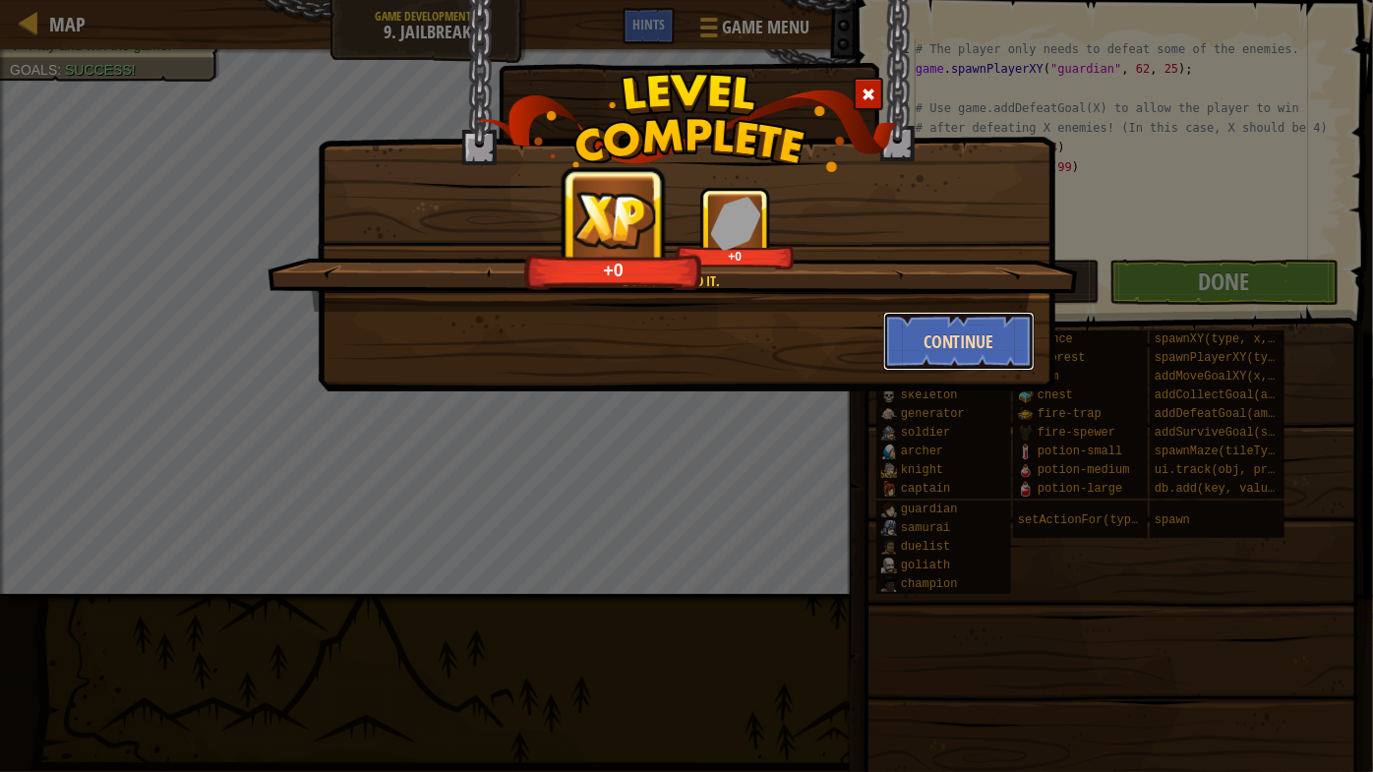
click at [947, 365] on button "Continue" at bounding box center [959, 341] width 152 height 59
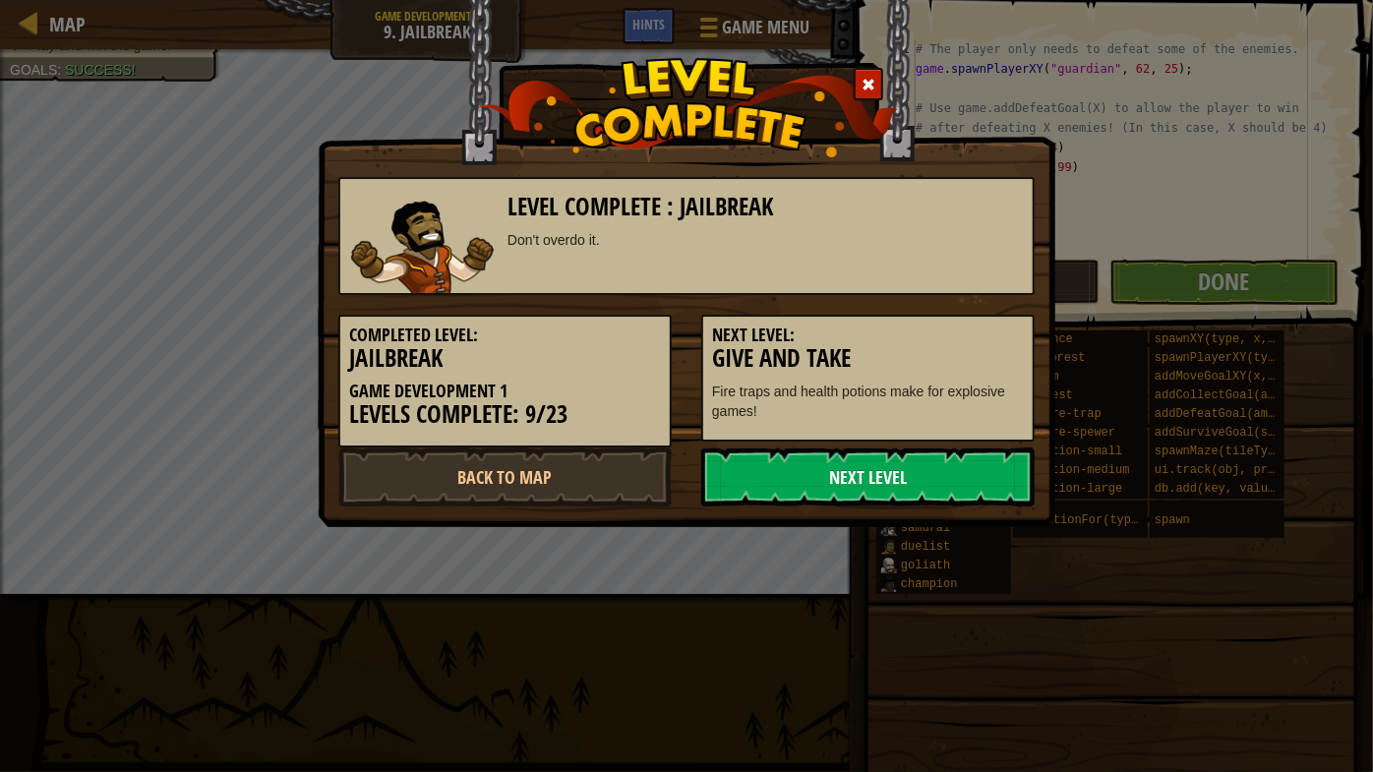
click at [962, 469] on link "Next Level" at bounding box center [867, 477] width 333 height 59
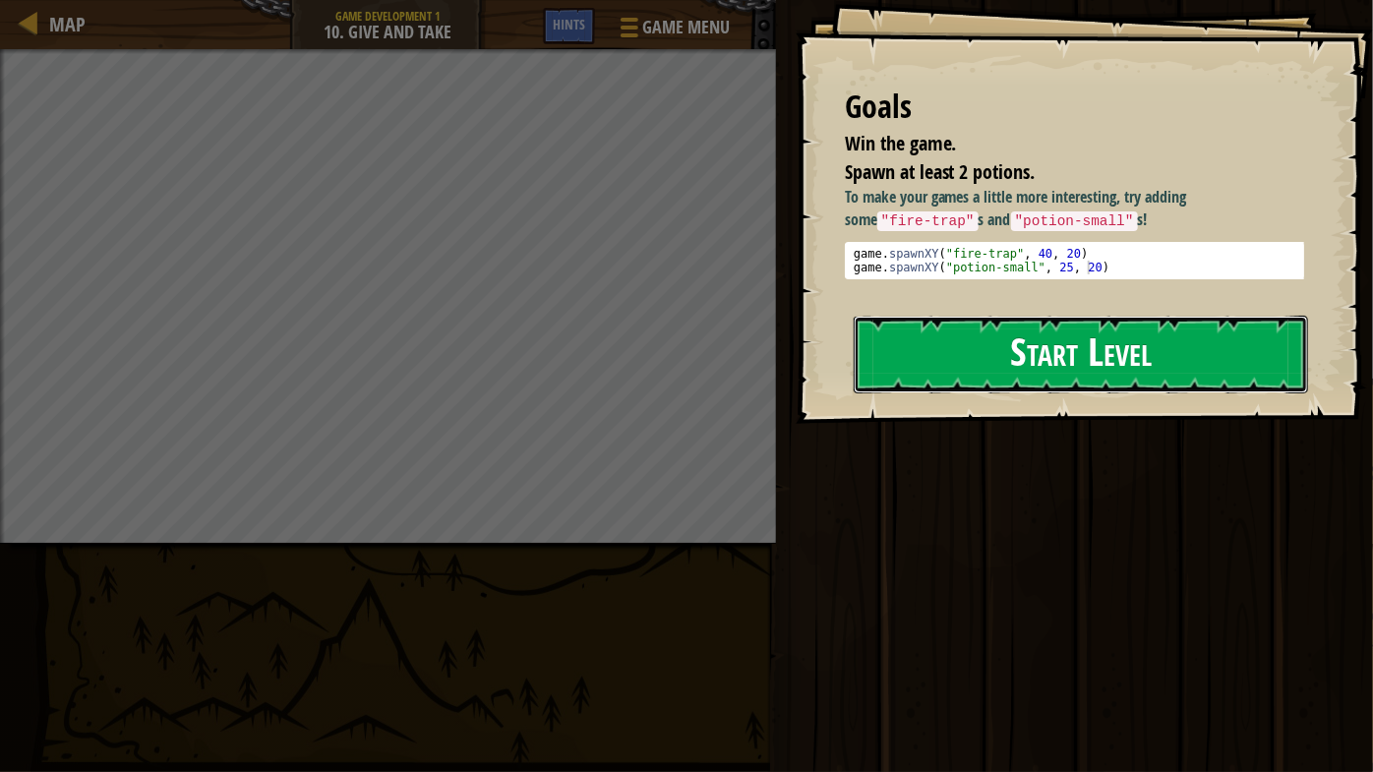
click at [1024, 362] on button "Start Level" at bounding box center [1081, 355] width 454 height 78
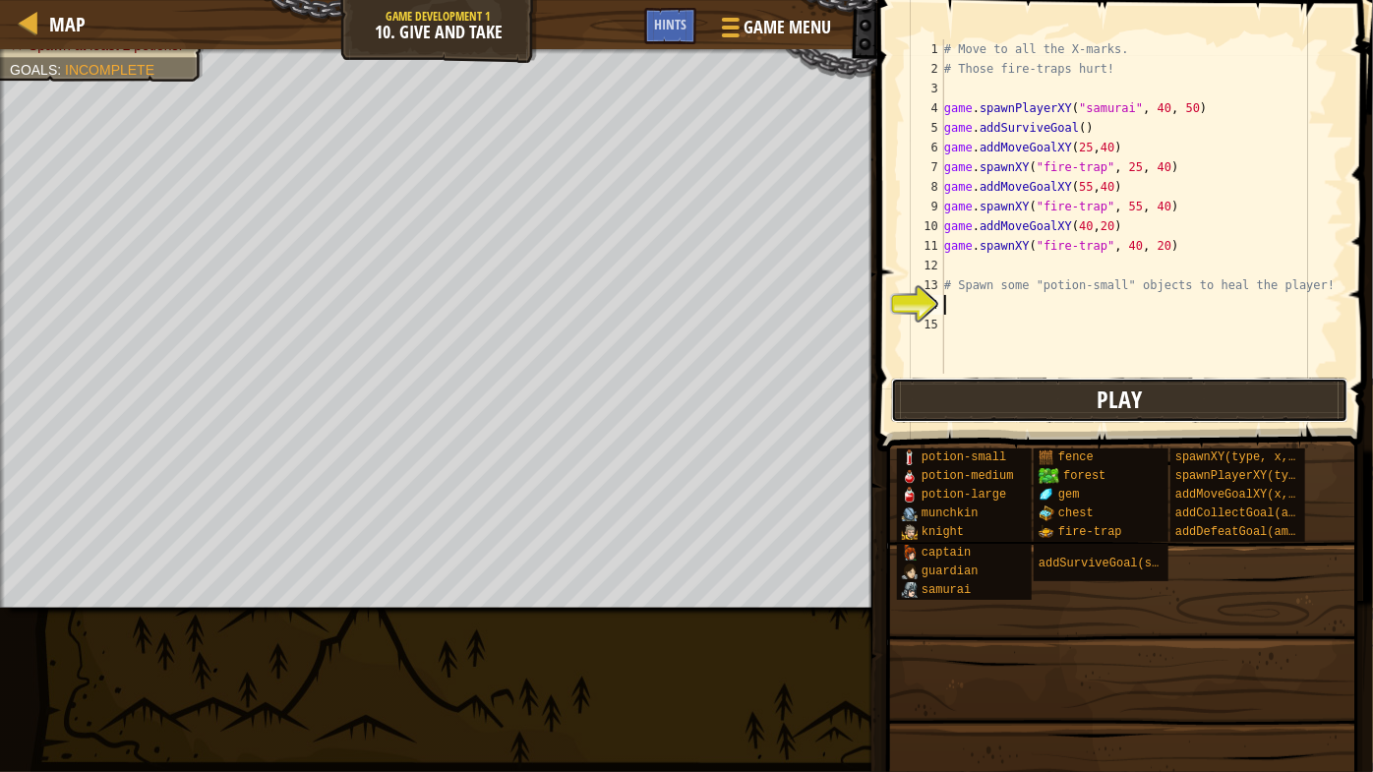
click at [1113, 406] on span "Play" at bounding box center [1119, 399] width 45 height 31
click at [697, 21] on div "Game Menu Done Hints" at bounding box center [743, 31] width 199 height 46
click at [677, 21] on span "Hints" at bounding box center [670, 24] width 32 height 19
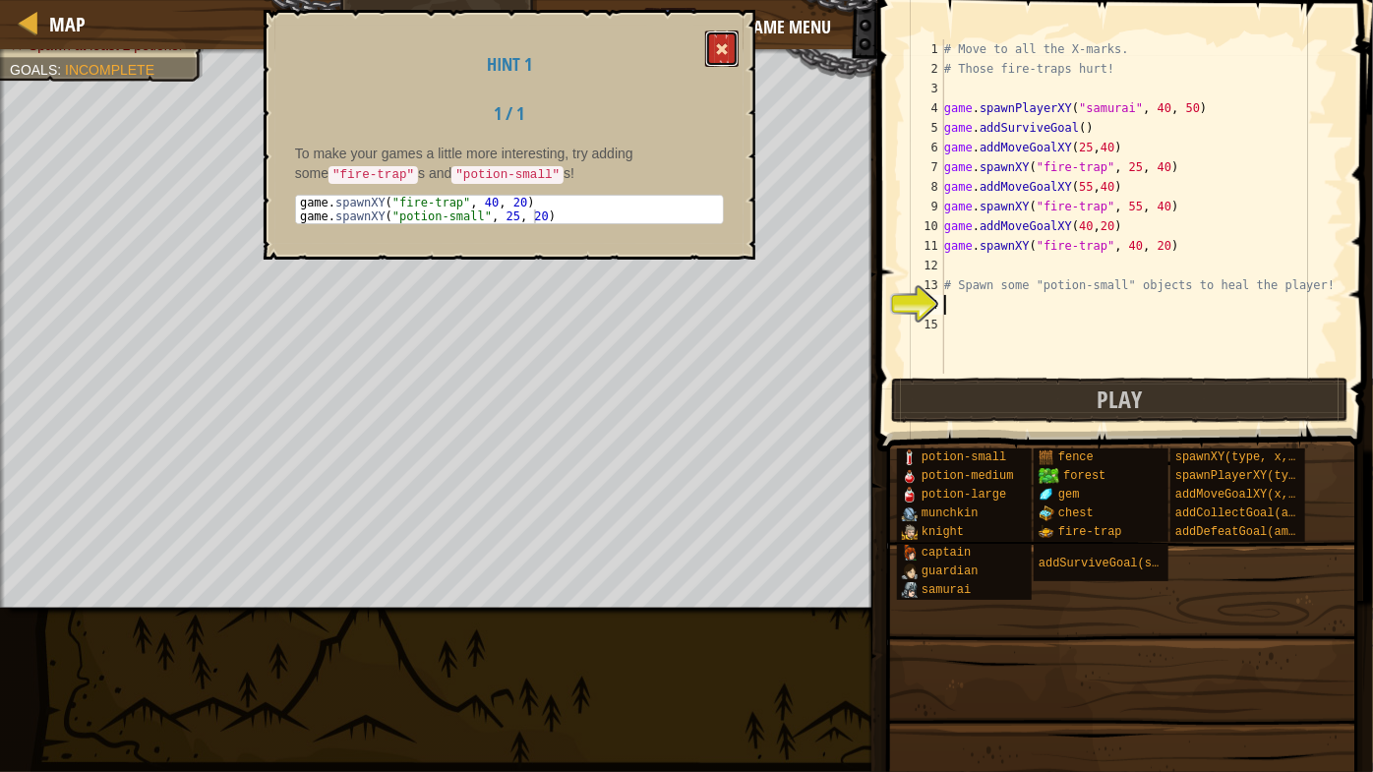
click at [717, 47] on span at bounding box center [722, 49] width 14 height 14
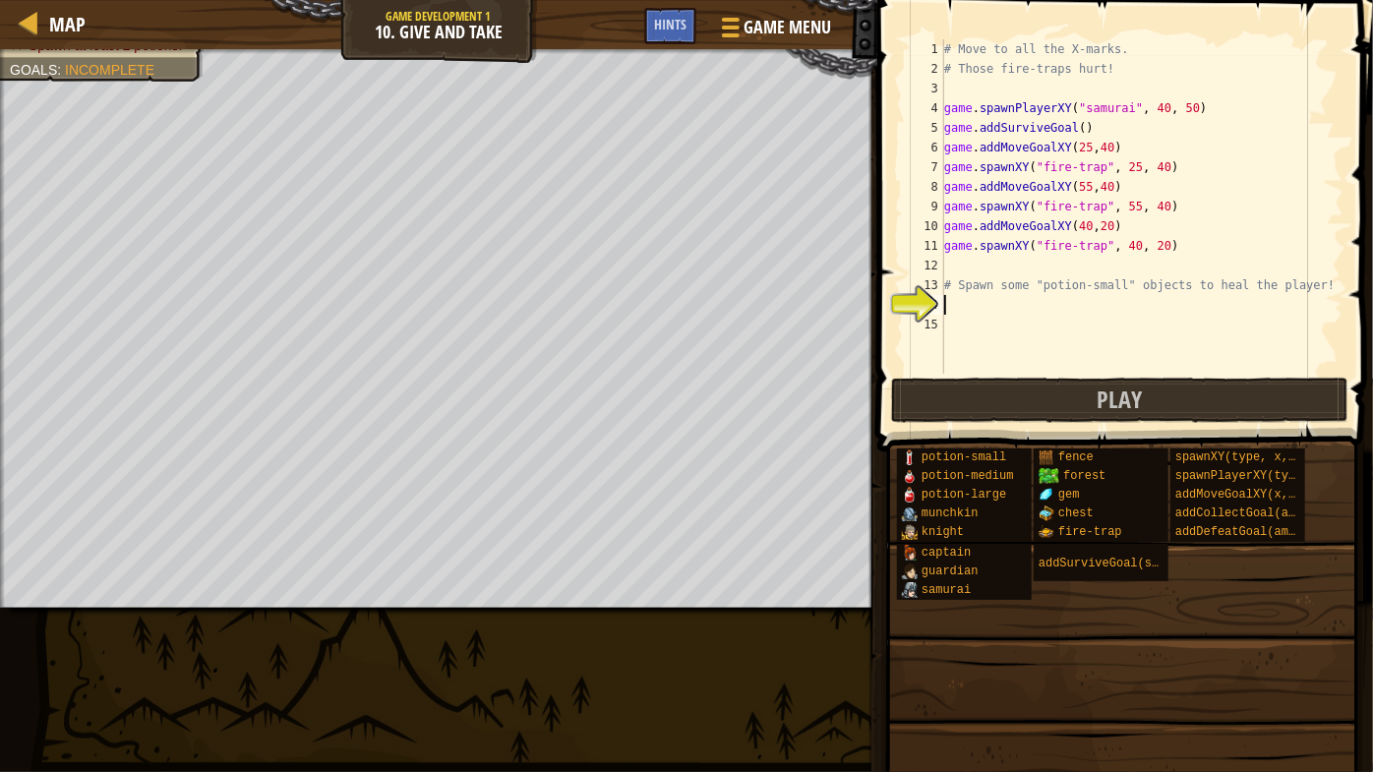
click at [1029, 308] on div "# Move to all the X-marks. # Those fire-traps hurt! game . spawnPlayerXY ( "sam…" at bounding box center [1141, 226] width 403 height 374
type textarea "p"
type textarea "# Spawn some "potion-small" objects to heal th"
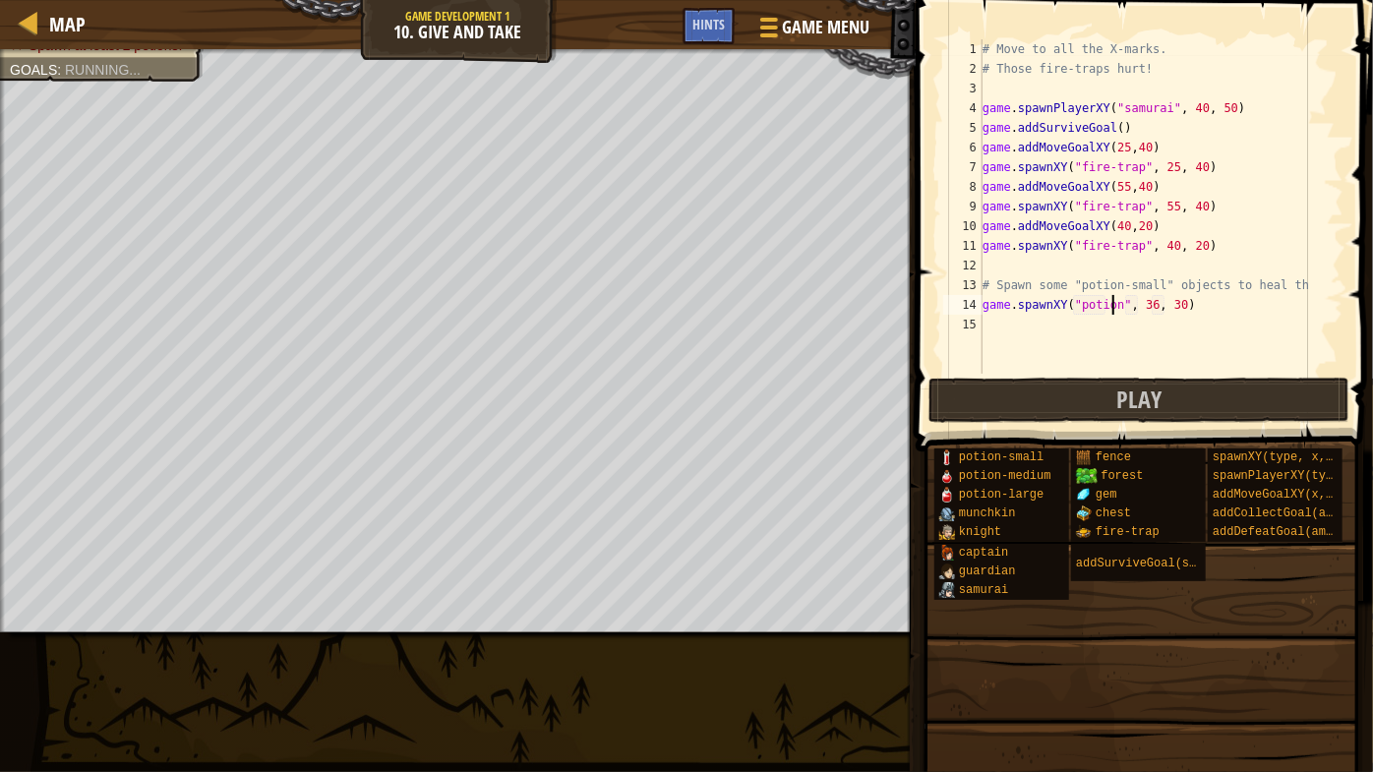
scroll to position [9, 10]
type textarea "game.spawnXY("potion-small", 36, 30)"
click at [1288, 383] on button "Play" at bounding box center [1138, 400] width 421 height 45
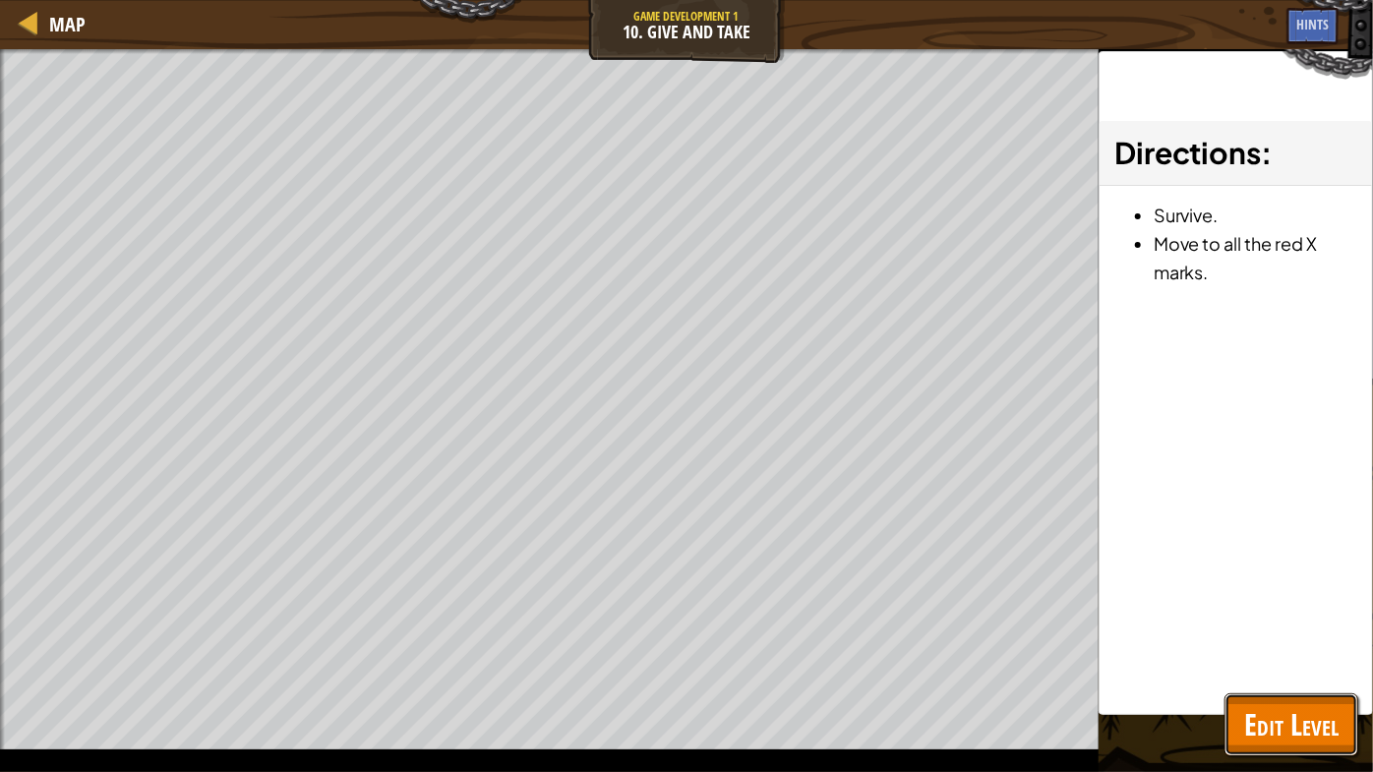
click at [1306, 660] on span "Edit Level" at bounding box center [1291, 724] width 94 height 40
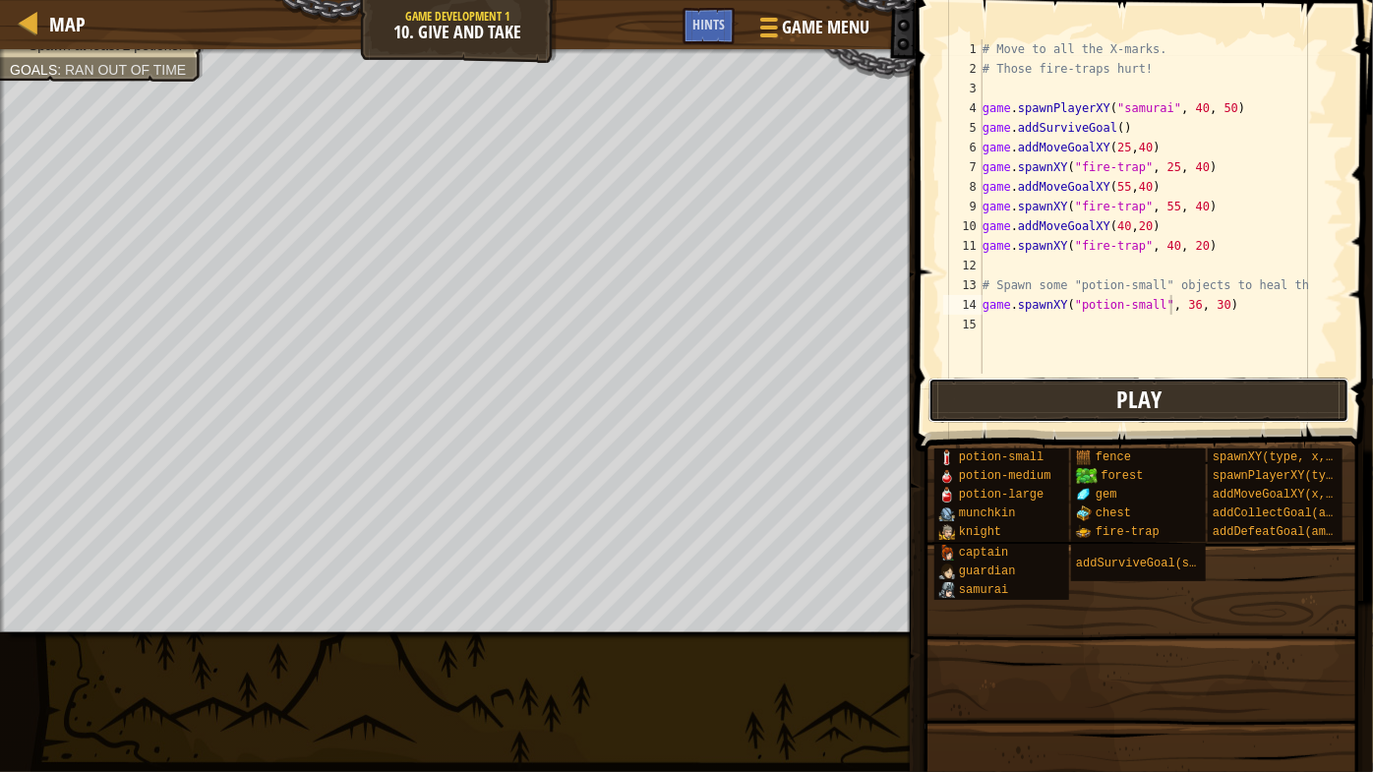
click at [1169, 398] on button "Play" at bounding box center [1138, 400] width 421 height 45
click at [1214, 414] on button "Play" at bounding box center [1138, 400] width 421 height 45
click at [1216, 296] on div "# Move to all the X-marks. # Those fire-traps hurt! game . spawnPlayerXY ( "sam…" at bounding box center [1161, 226] width 365 height 374
click at [1225, 296] on div "# Move to all the X-marks. # Those fire-traps hurt! game . spawnPlayerXY ( "sam…" at bounding box center [1161, 206] width 365 height 334
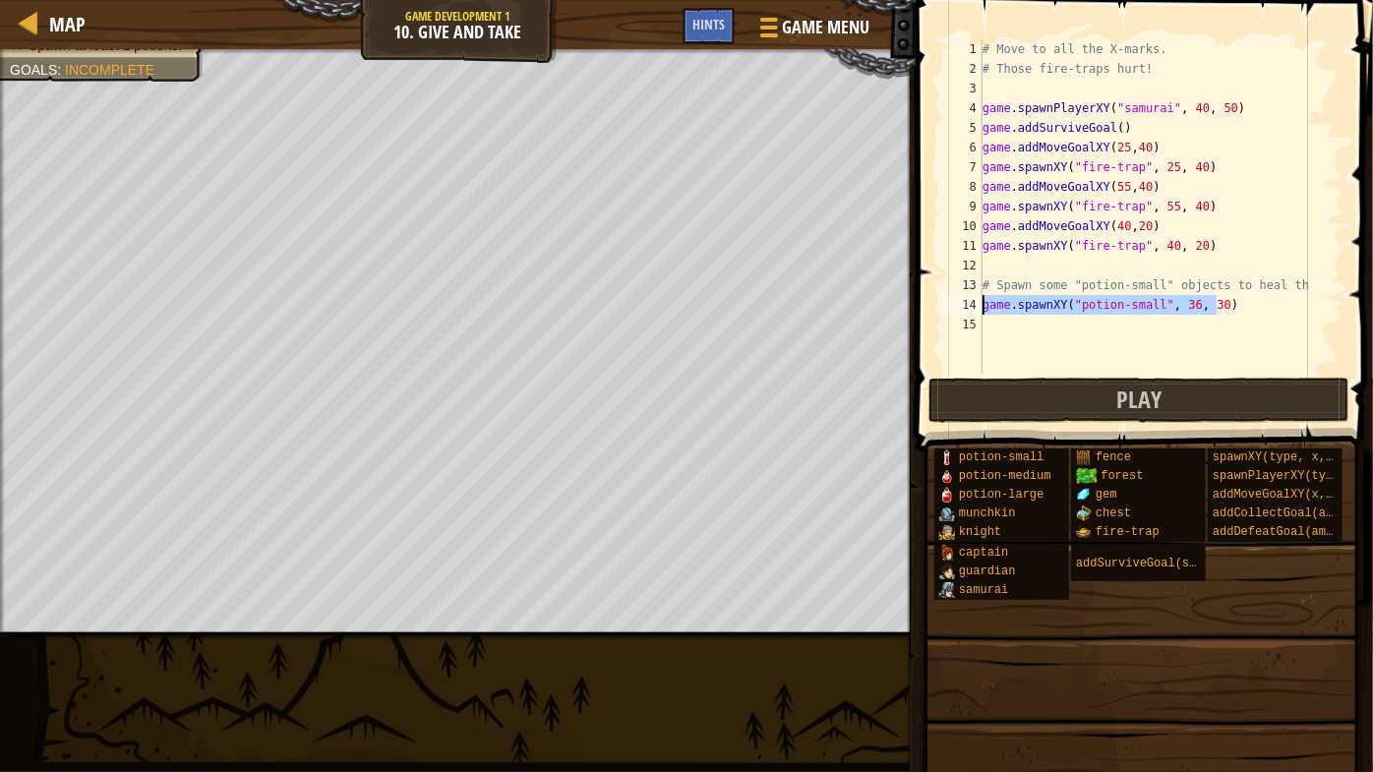
scroll to position [9, 0]
paste textarea "game.spawnXY("potion-small", 36, 30)"
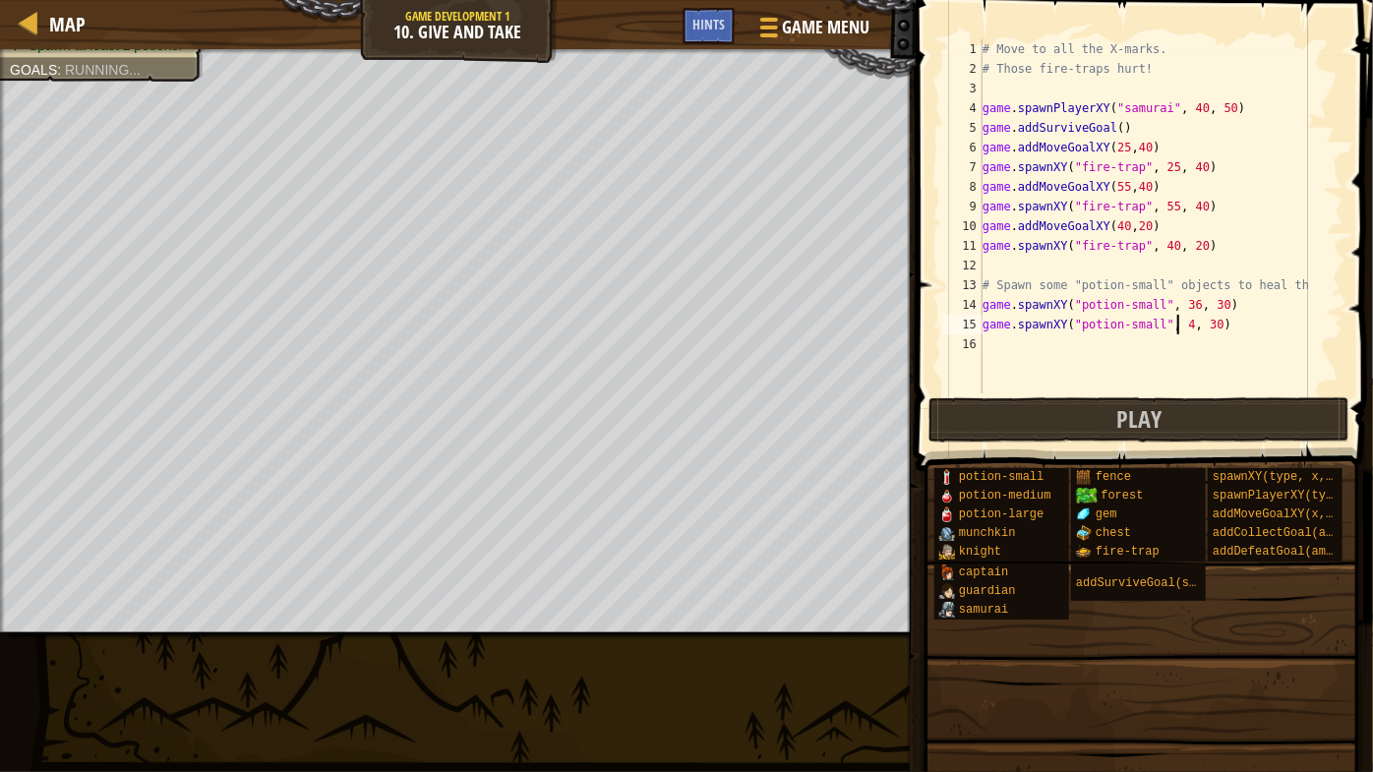
type textarea "game.spawnXY("potion-small", 40, 30)"
click at [1109, 358] on div "# Move to all the X-marks. # Those fire-traps hurt! game . spawnPlayerXY ( "sam…" at bounding box center [1161, 235] width 365 height 393
click at [1101, 423] on button "Play" at bounding box center [1138, 419] width 421 height 45
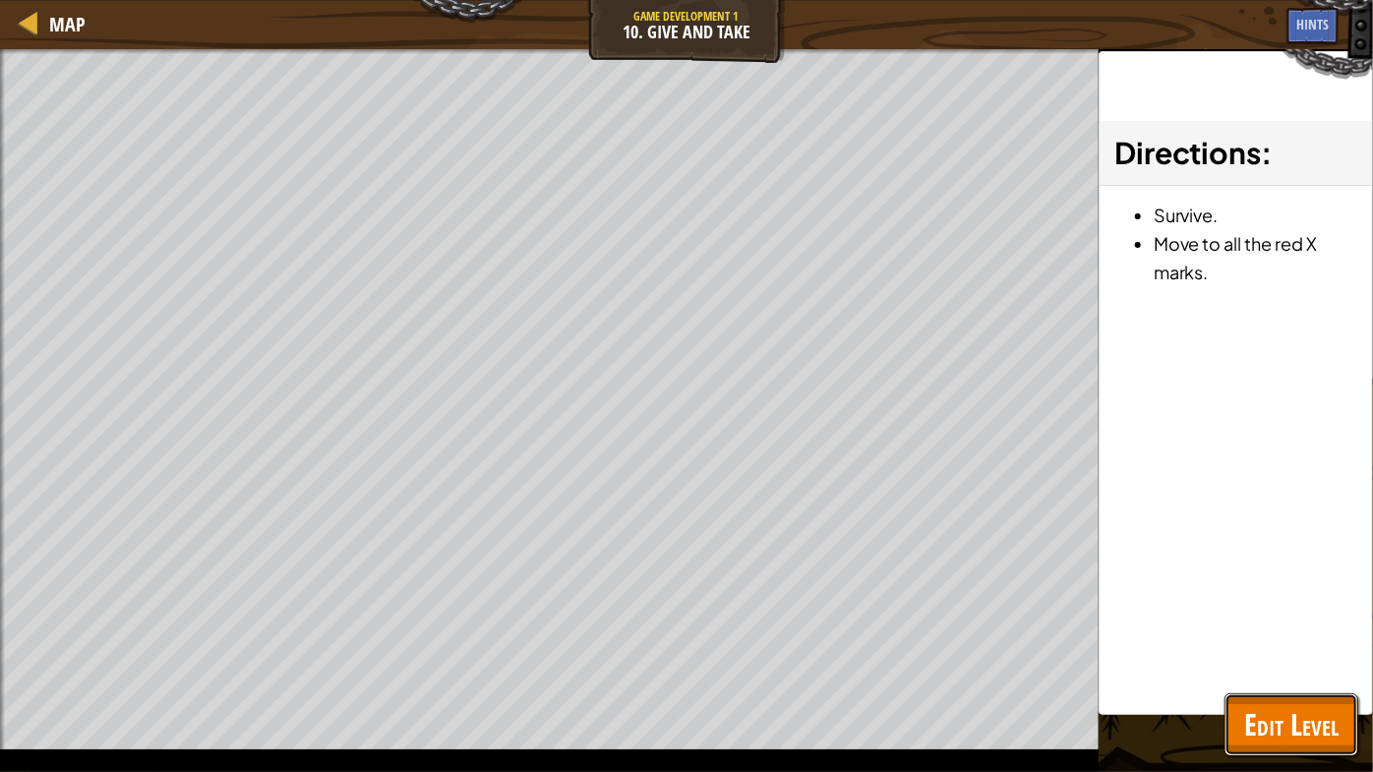
drag, startPoint x: 1306, startPoint y: 752, endPoint x: 1292, endPoint y: 733, distance: 24.0
click at [1303, 660] on button "Edit Level" at bounding box center [1292, 724] width 134 height 63
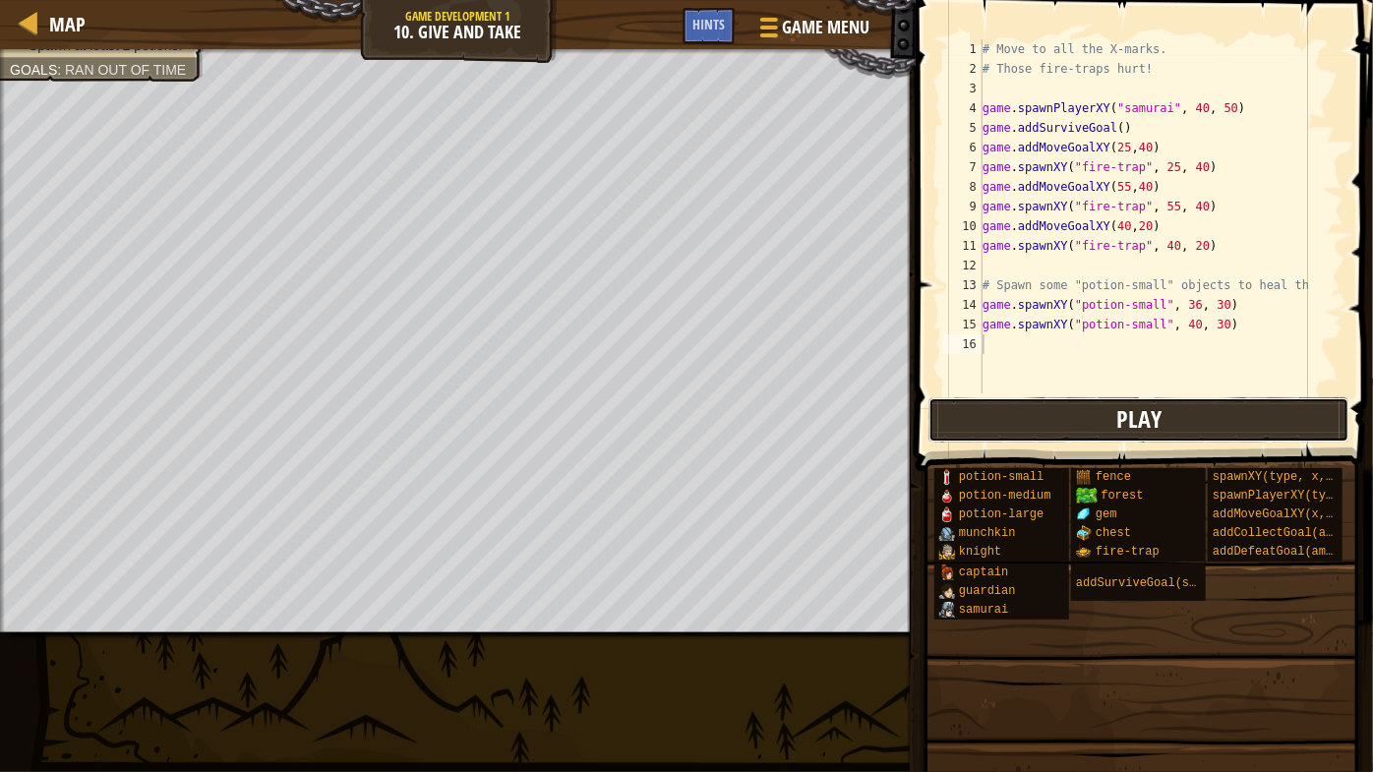
click at [1060, 417] on button "Play" at bounding box center [1138, 419] width 421 height 45
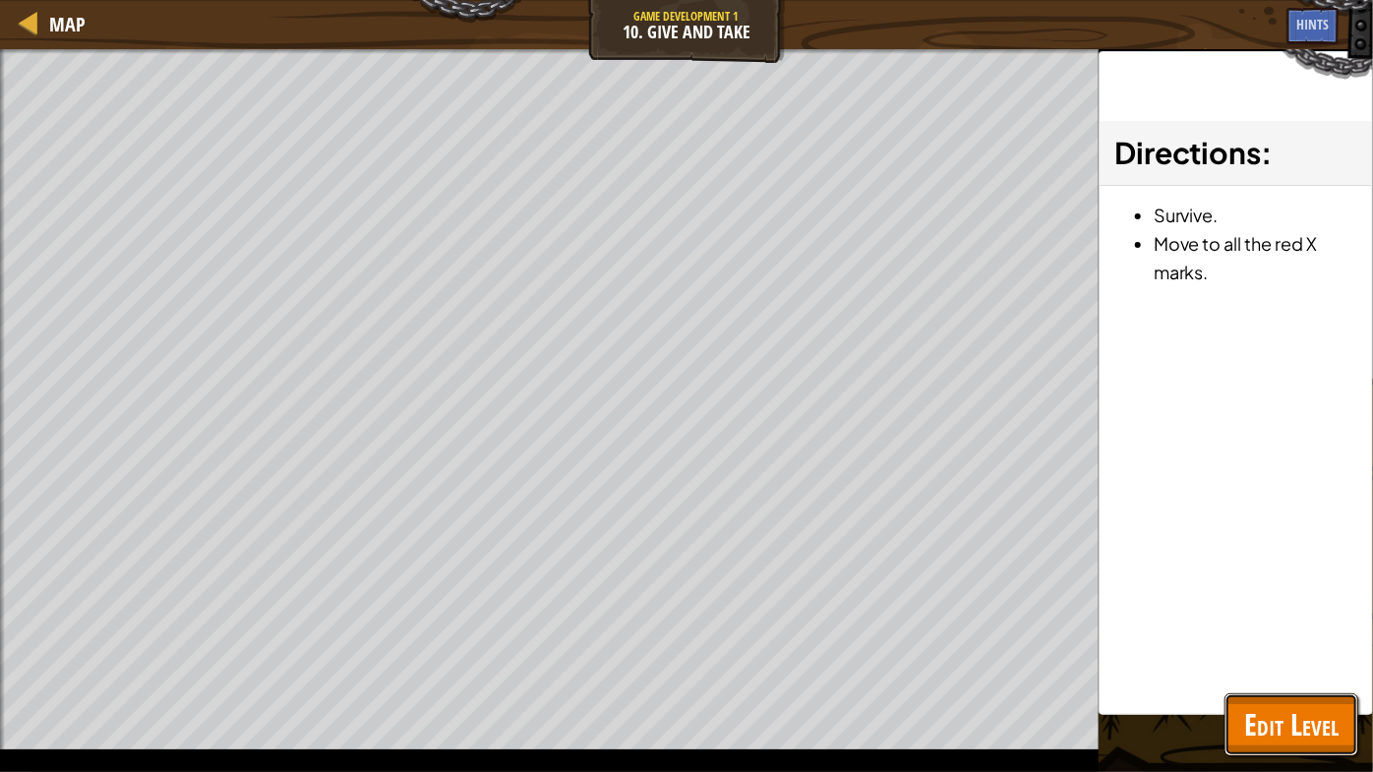
click at [1307, 660] on span "Edit Level" at bounding box center [1291, 724] width 94 height 40
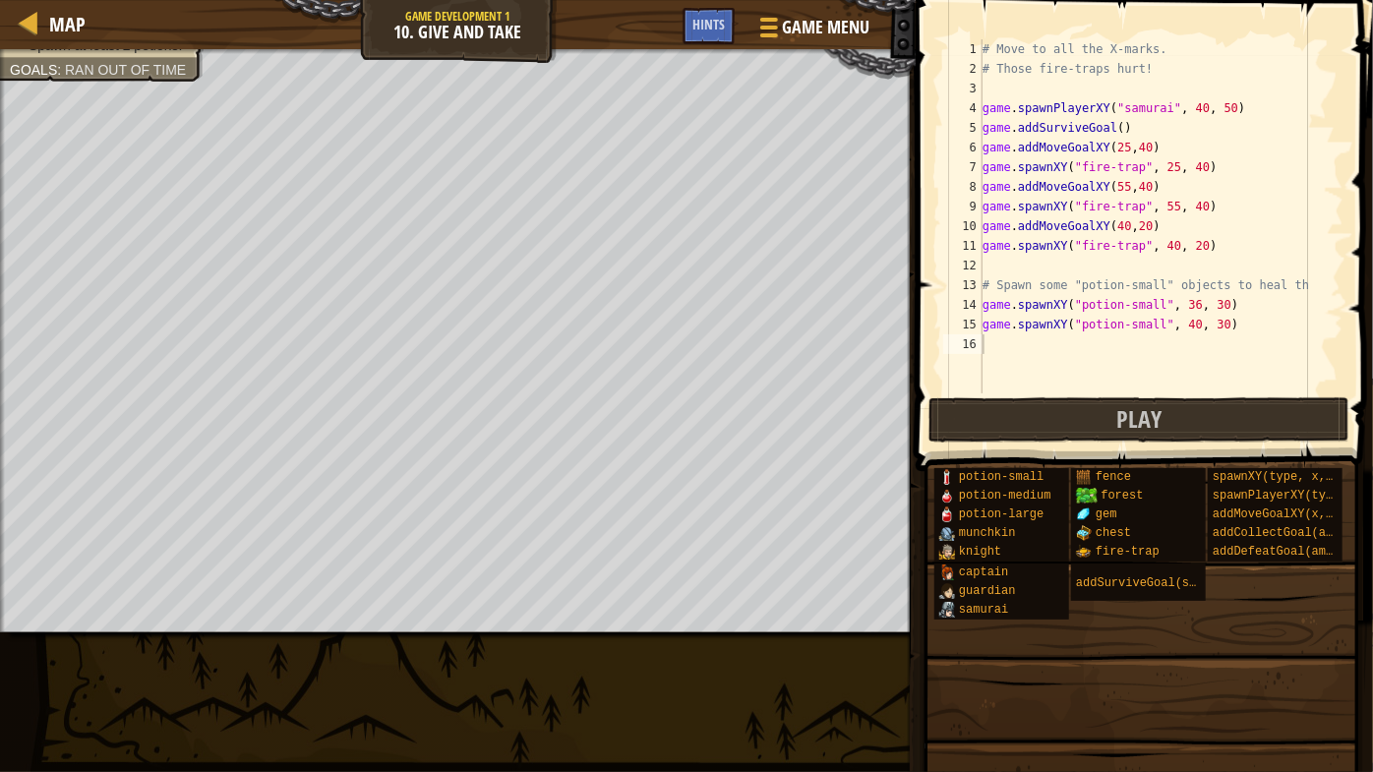
click at [1185, 323] on div "# Move to all the X-marks. # Those fire-traps hurt! game . spawnPlayerXY ( "sam…" at bounding box center [1161, 235] width 365 height 393
type textarea "game.spawnXY("potion-small", 50, 30)"
click at [1180, 412] on button "Play" at bounding box center [1138, 419] width 421 height 45
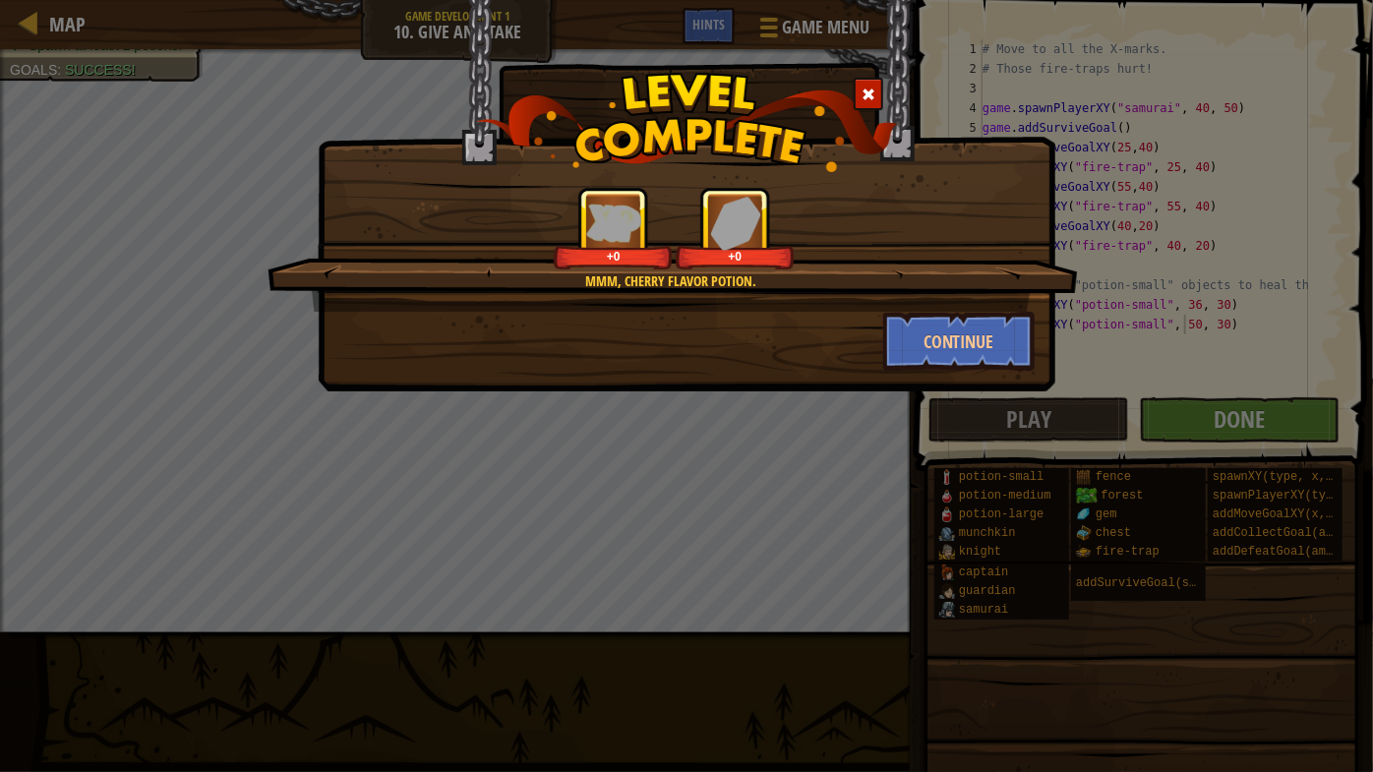
click at [1245, 415] on div "Mmm, cherry flavor potion. +0 +0 Continue" at bounding box center [686, 386] width 1373 height 772
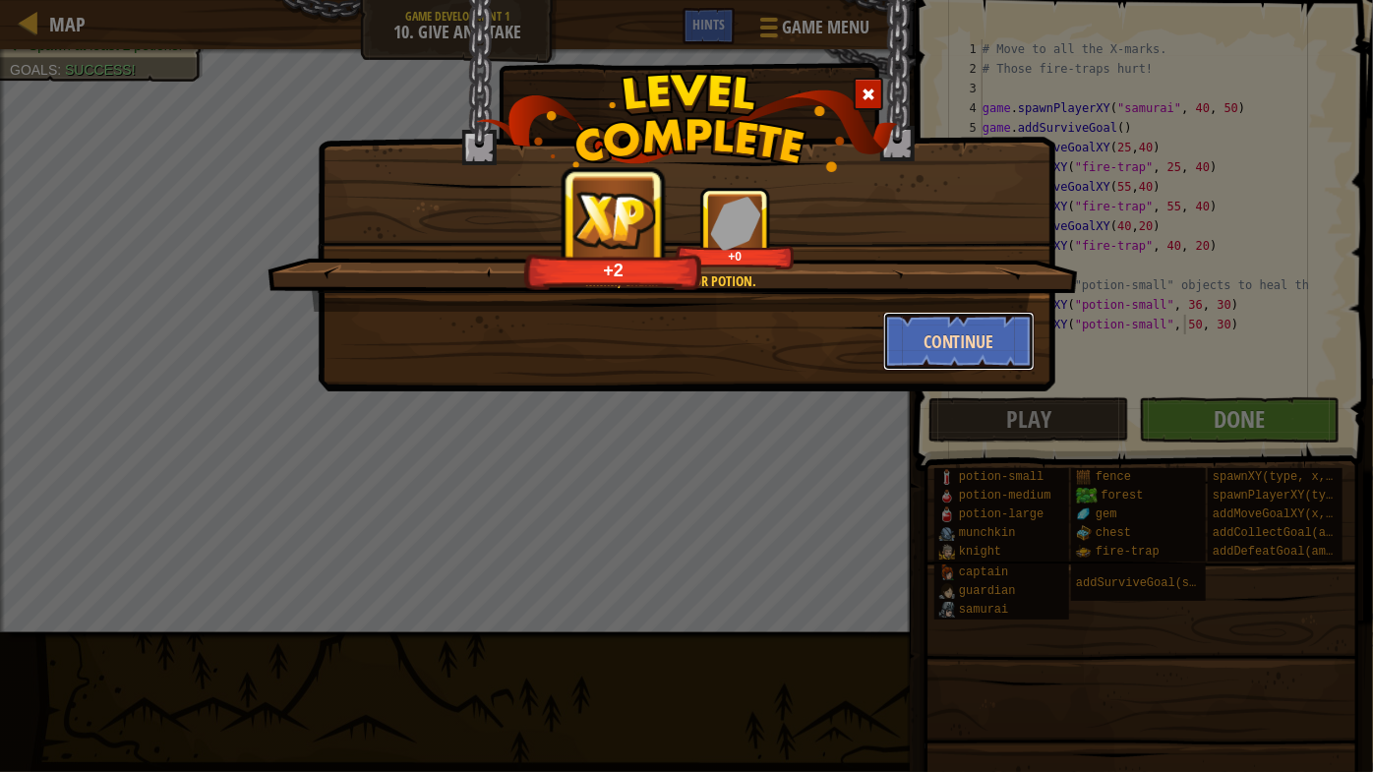
click at [915, 314] on button "Continue" at bounding box center [959, 341] width 152 height 59
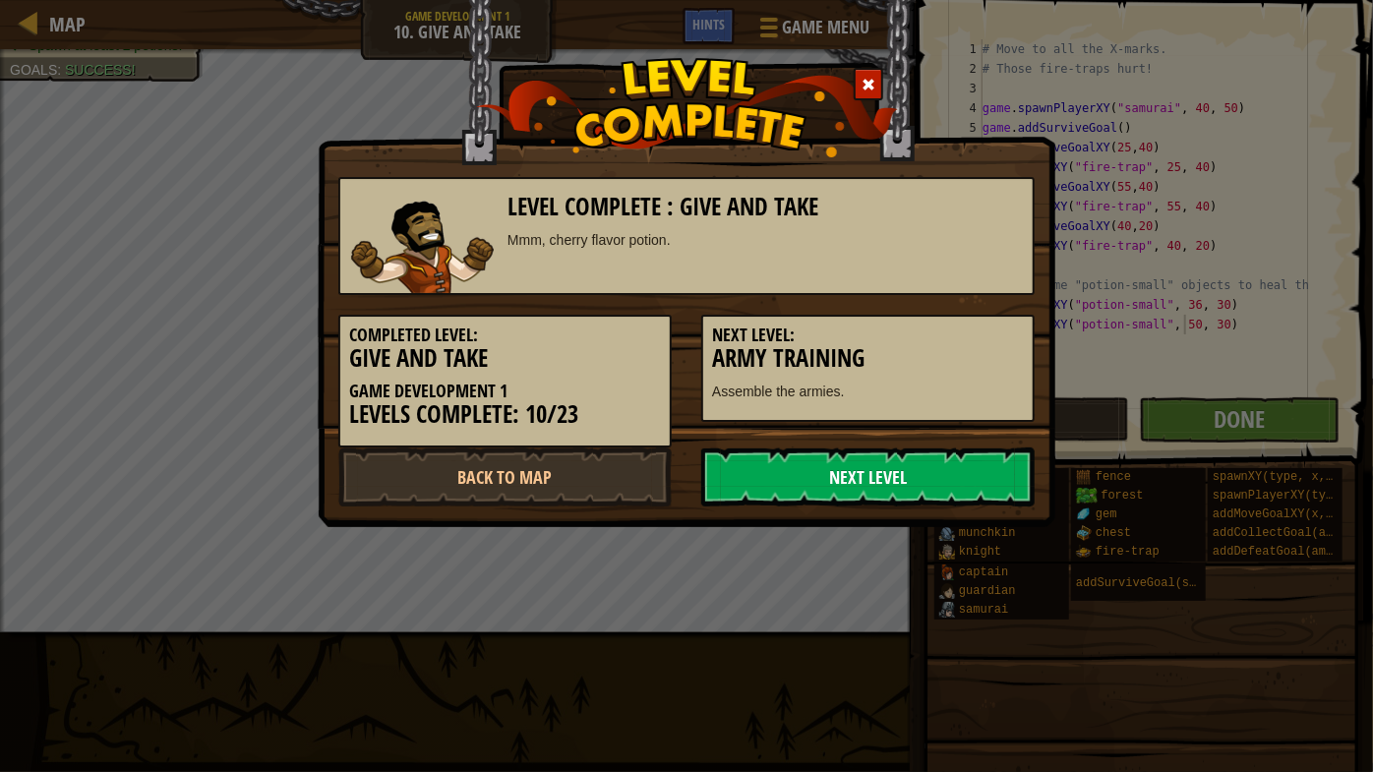
click at [849, 465] on link "Next Level" at bounding box center [867, 477] width 333 height 59
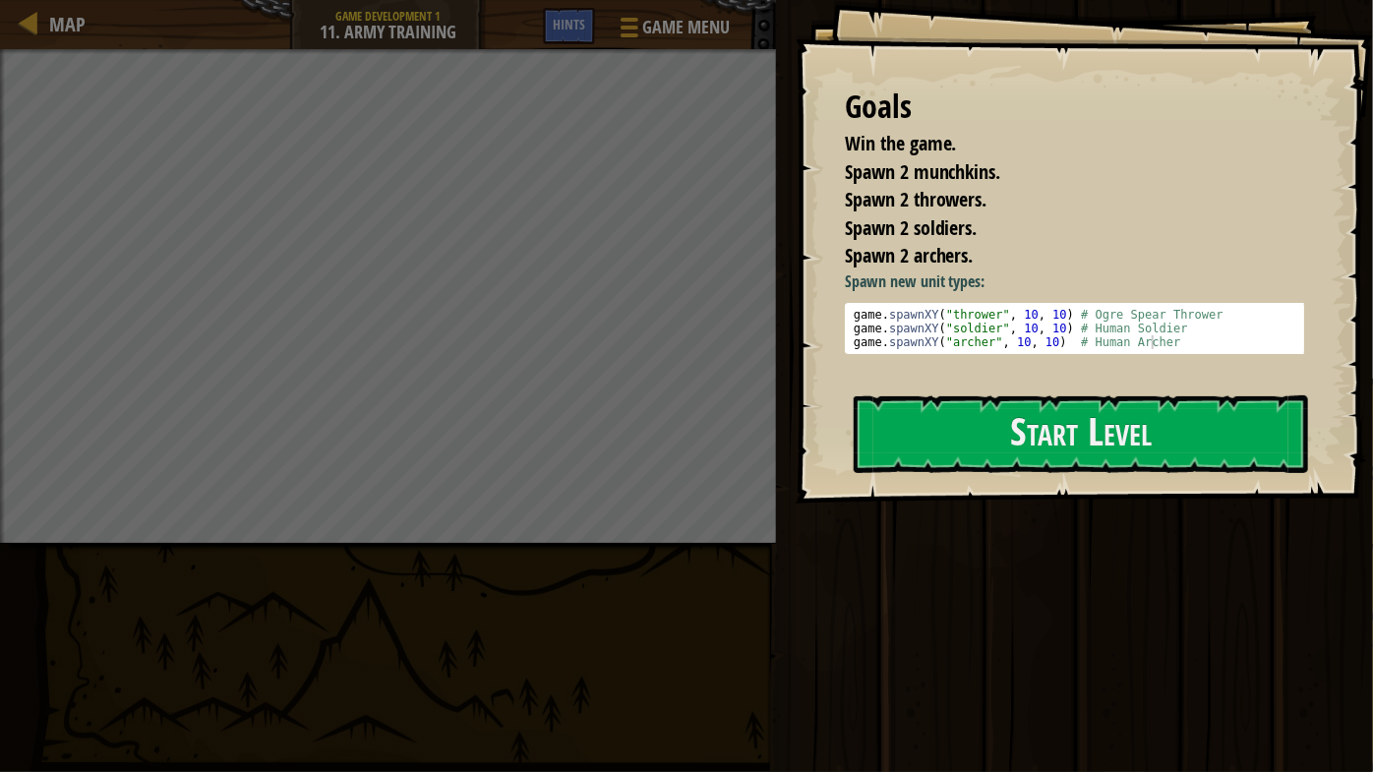
drag, startPoint x: 1169, startPoint y: 634, endPoint x: 1067, endPoint y: 539, distance: 139.9
click at [1174, 632] on div "Play Done" at bounding box center [1071, 381] width 603 height 762
click at [1051, 449] on button "Start Level" at bounding box center [1081, 434] width 454 height 78
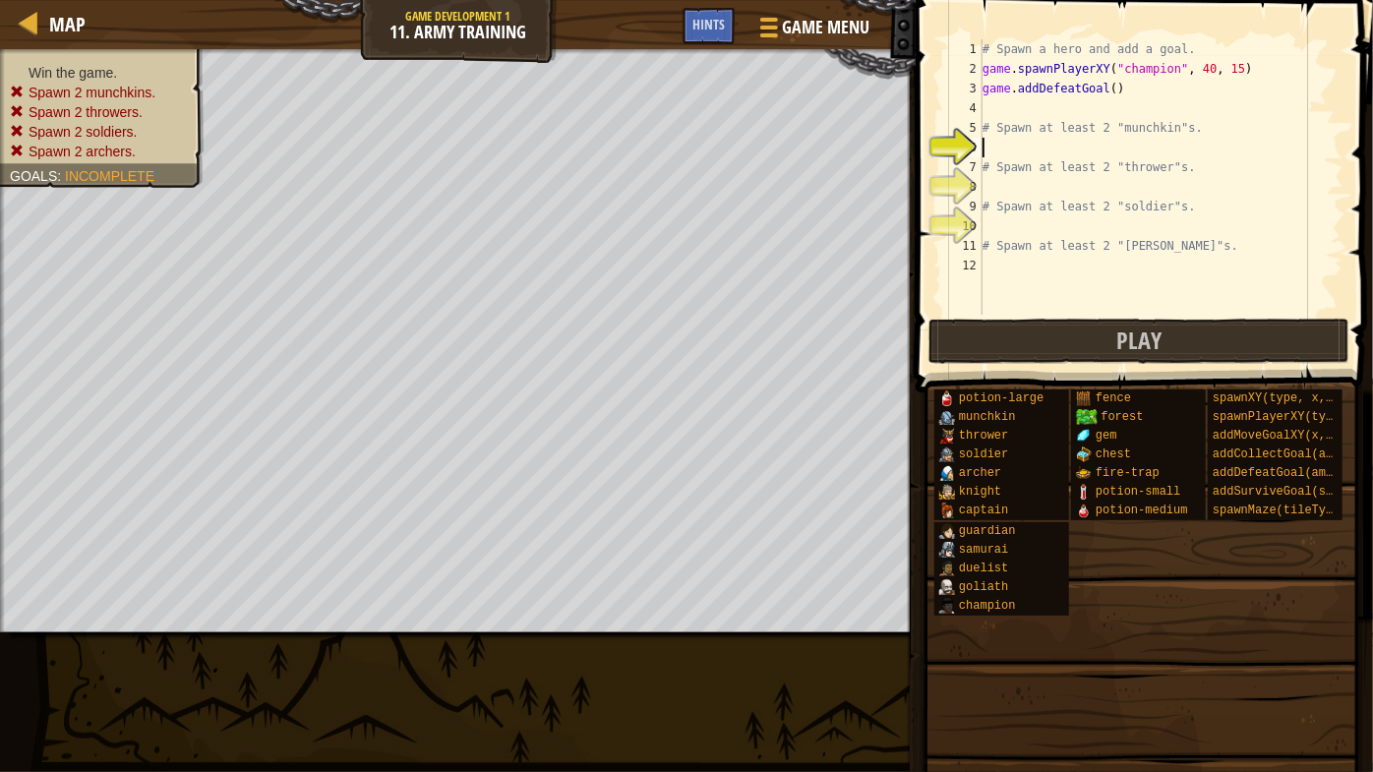
click at [1112, 172] on div "# Spawn a hero and add a goal. game . spawnPlayerXY ( "champion" , 40 , 15 ) ga…" at bounding box center [1161, 196] width 365 height 315
type textarea "# Spawn at least 2 "thrower"s."
click at [1112, 147] on div "# Spawn a hero and add a goal. game . spawnPlayerXY ( "champion" , 40 , 15 ) ga…" at bounding box center [1161, 196] width 365 height 315
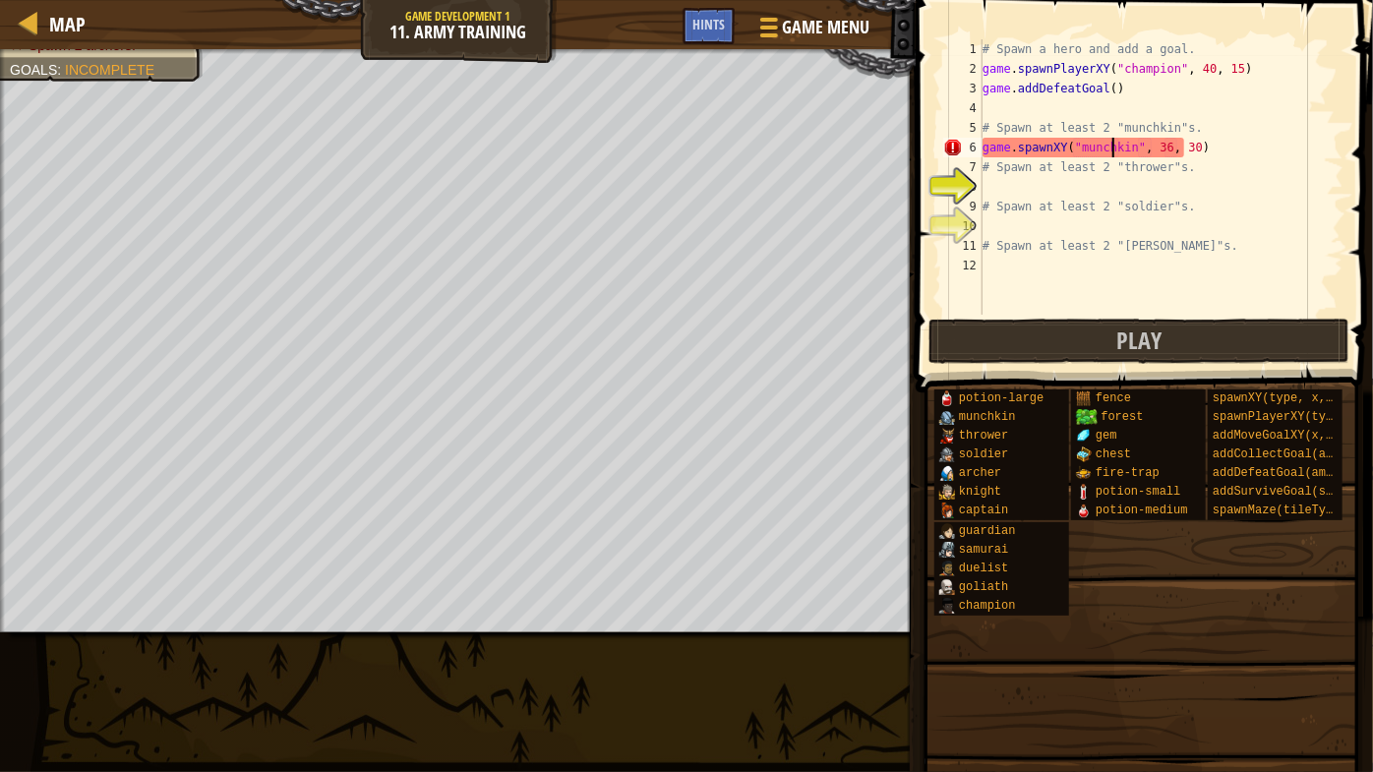
scroll to position [9, 10]
type textarea "game.spawnXY("munchkin", 36, 30)"
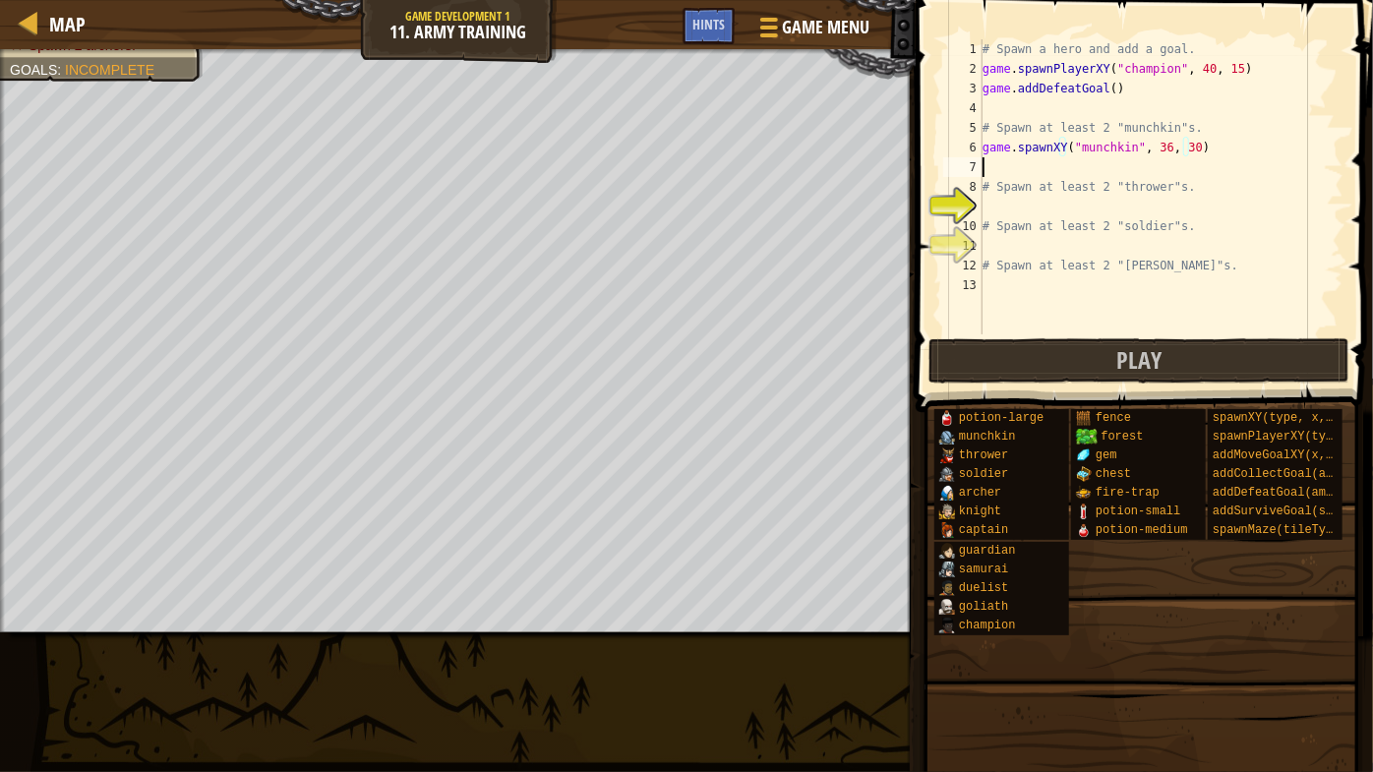
scroll to position [9, 0]
paste textarea "game.spawnXY("munchkin", 36, 30)"
type textarea "# Spawn at least 2 "thrower"s."
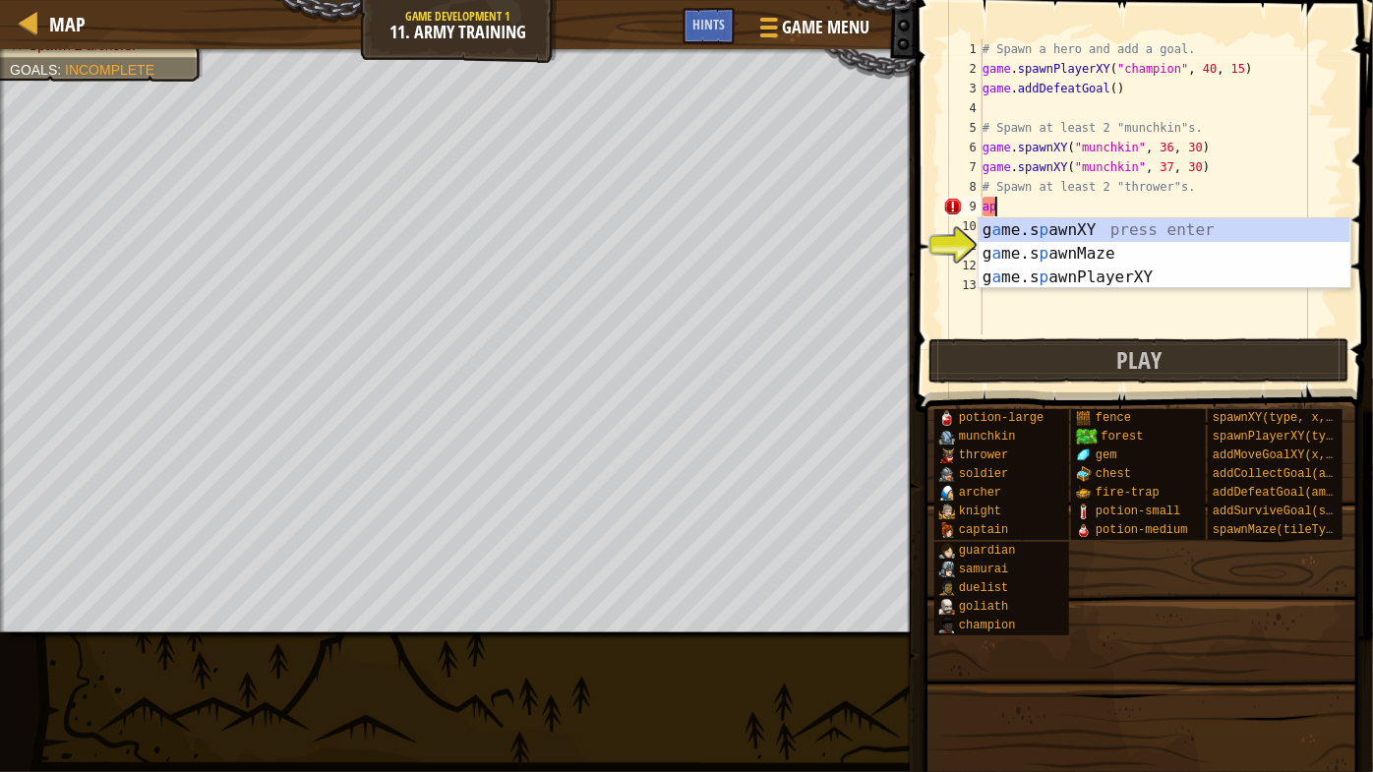
type textarea "a"
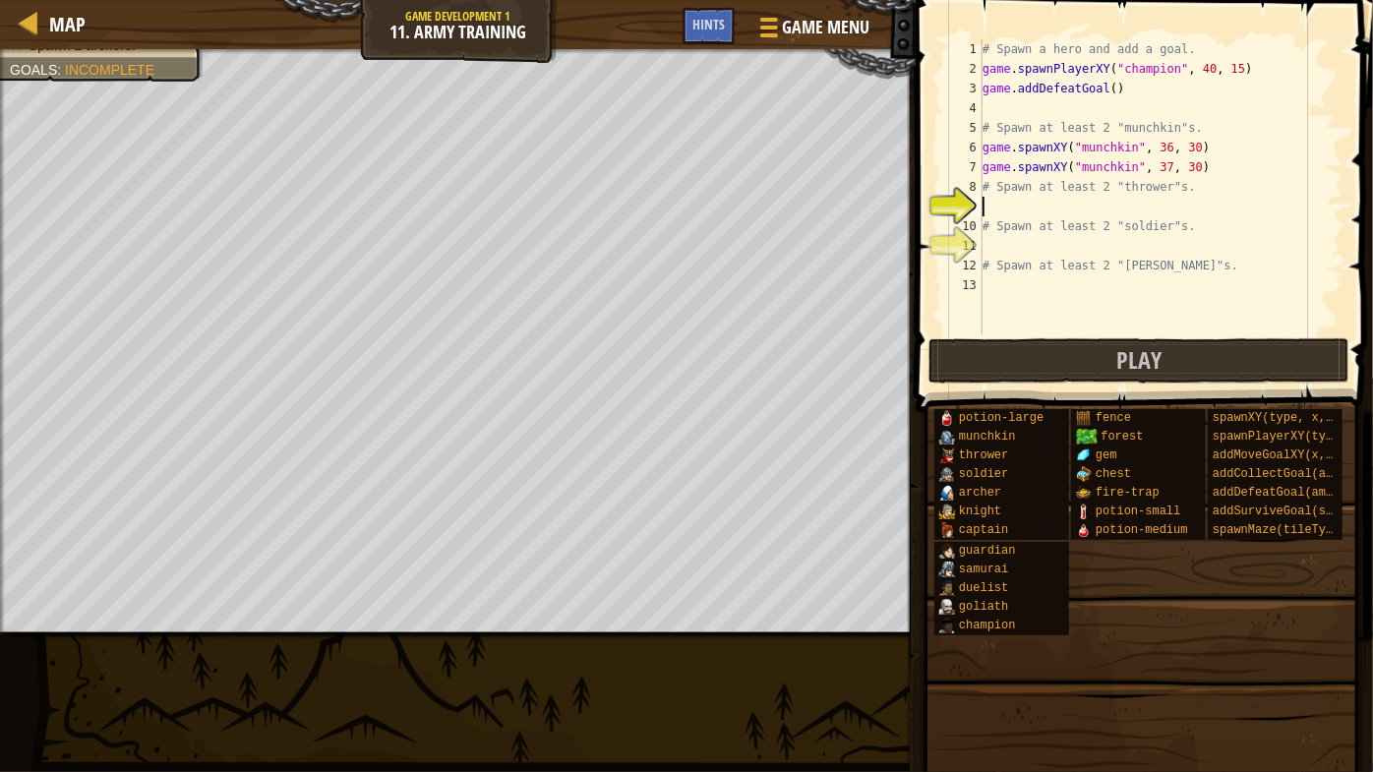
paste textarea "game.spawnXY("munchkin", 36, 30)"
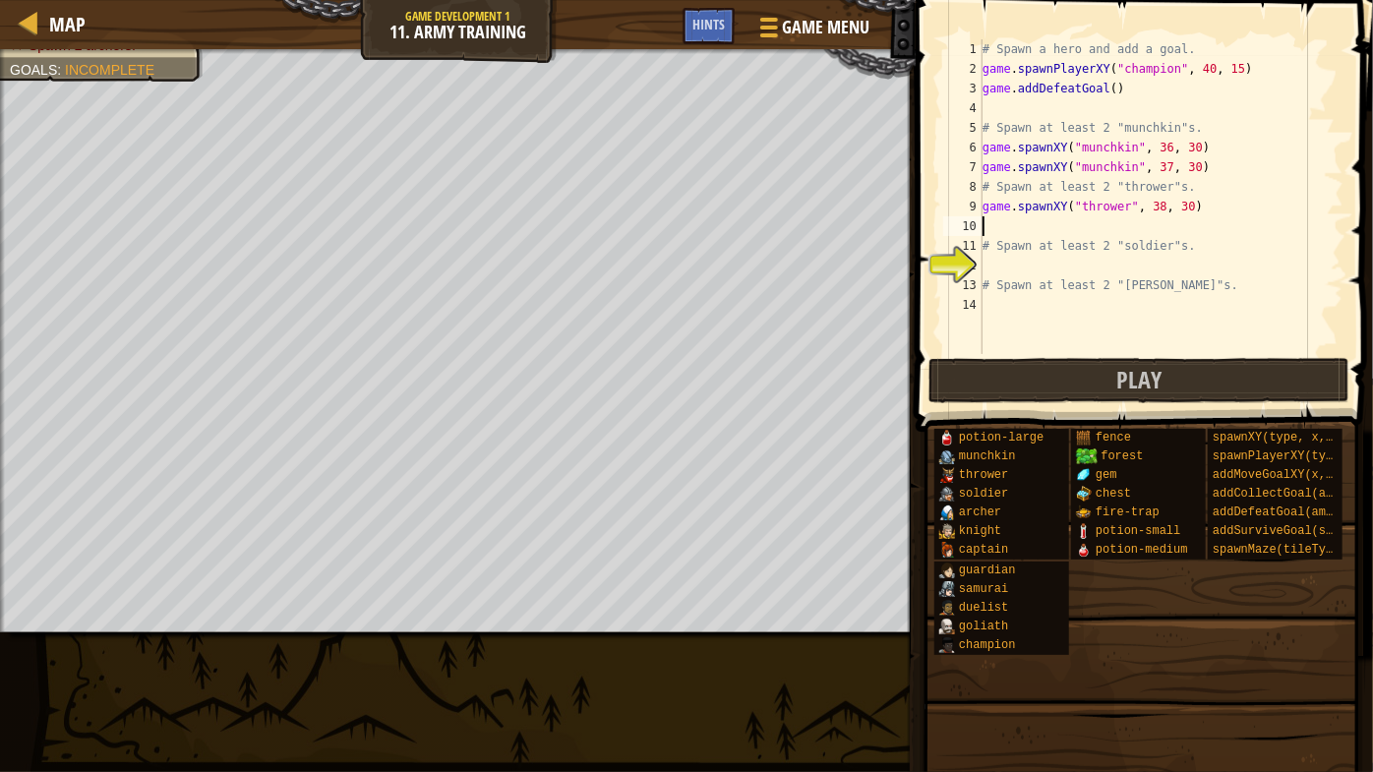
paste textarea
type textarea "# Spawn at least 2 "soldier"s."
paste textarea "game.spawnXY("thrower", 38, 30)"
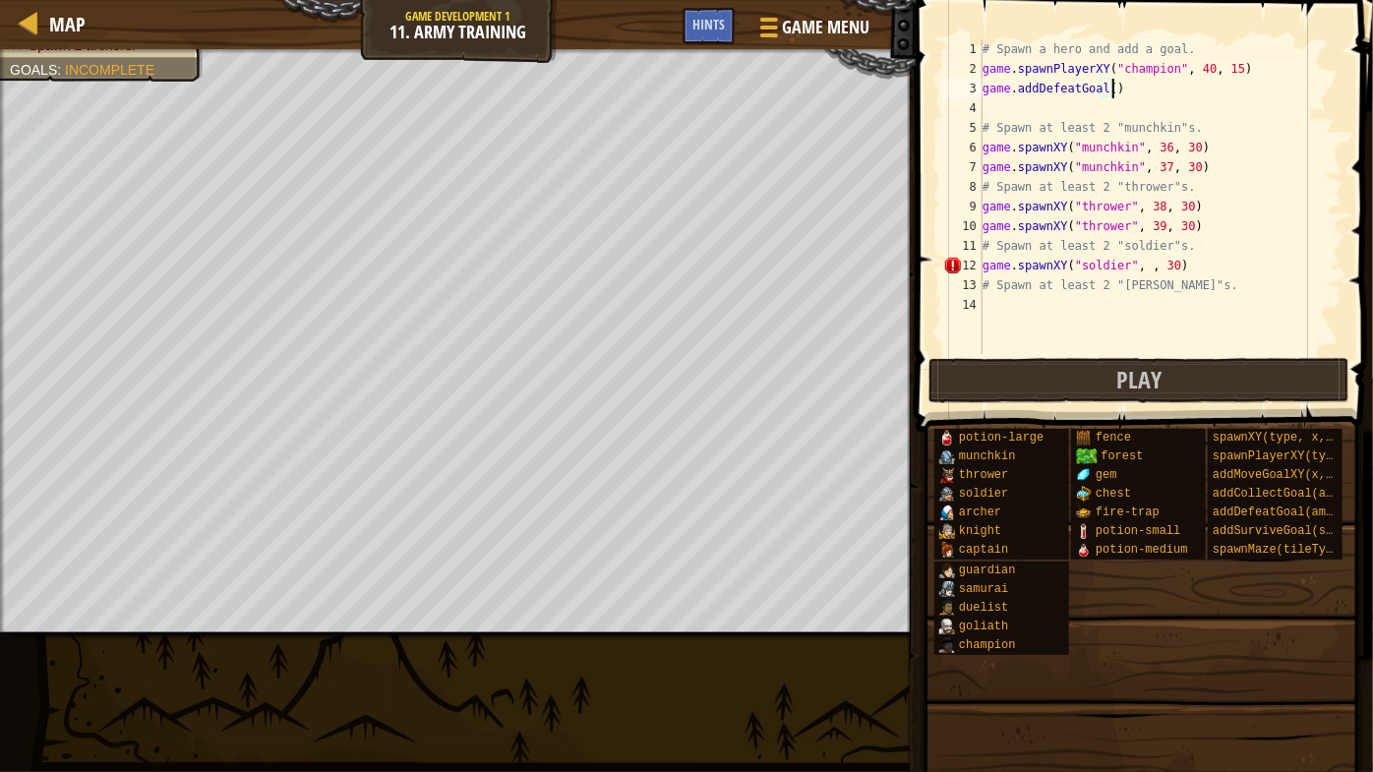
click at [1159, 86] on div "# Spawn a hero and add a goal. game . spawnPlayerXY ( "champion" , 40 , 15 ) ga…" at bounding box center [1161, 216] width 365 height 354
type textarea "game.addDefeatGoal()"
type textarea "# Spawn at least 2 "[PERSON_NAME]"s."
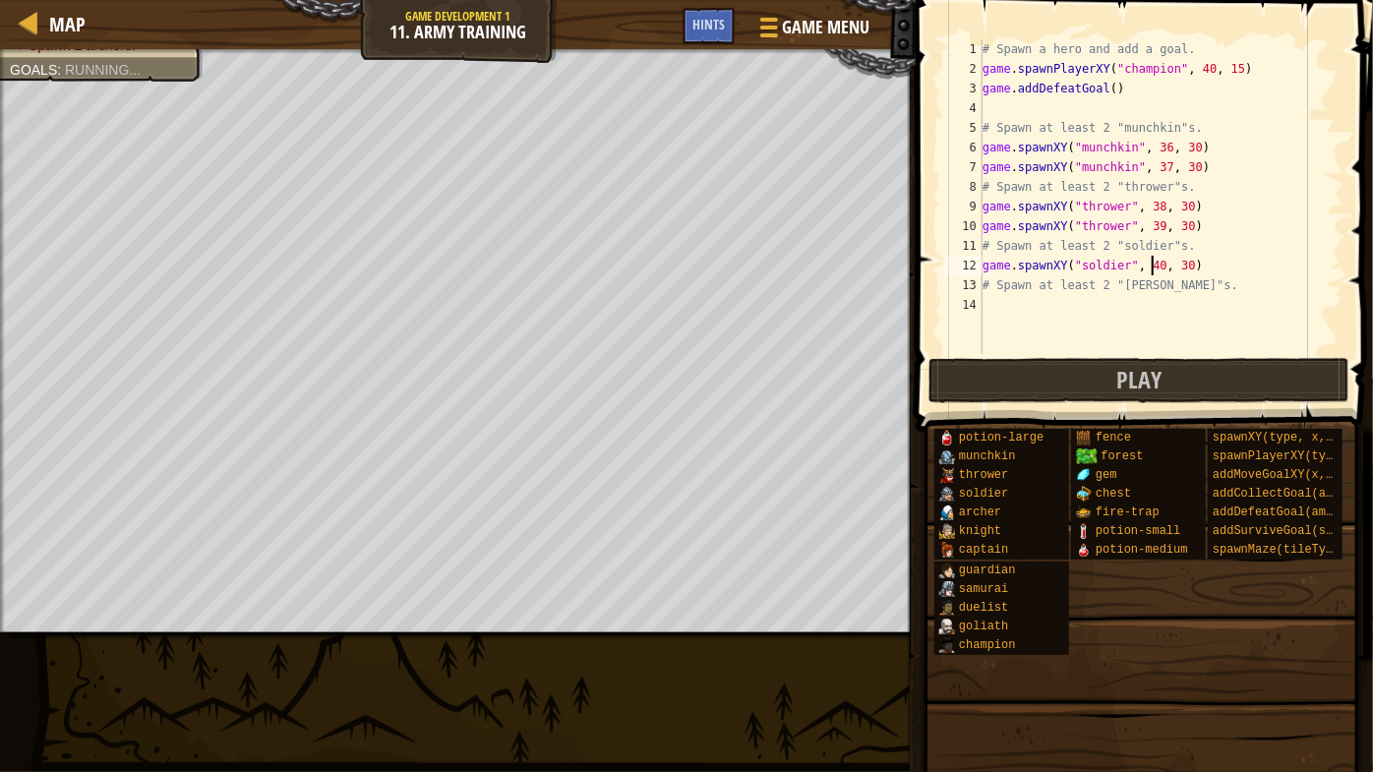
scroll to position [9, 14]
type textarea "game.spawnXY("soldier", 40, 30)"
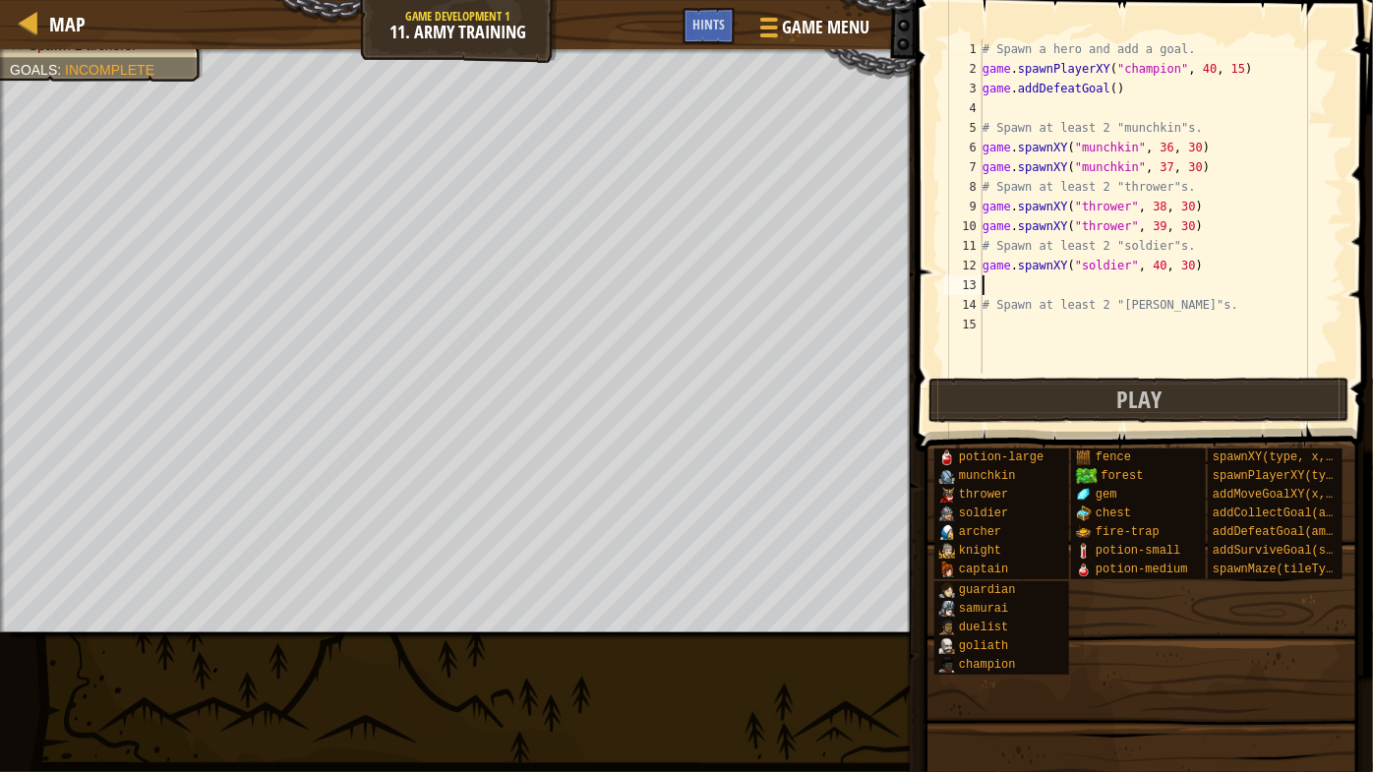
paste textarea "game.spawnXY("soldier", 40, 30)"
type textarea "# Spawn at least 2 "[PERSON_NAME]"s."
paste textarea "game.spawnXY("soldier", 40, 30)"
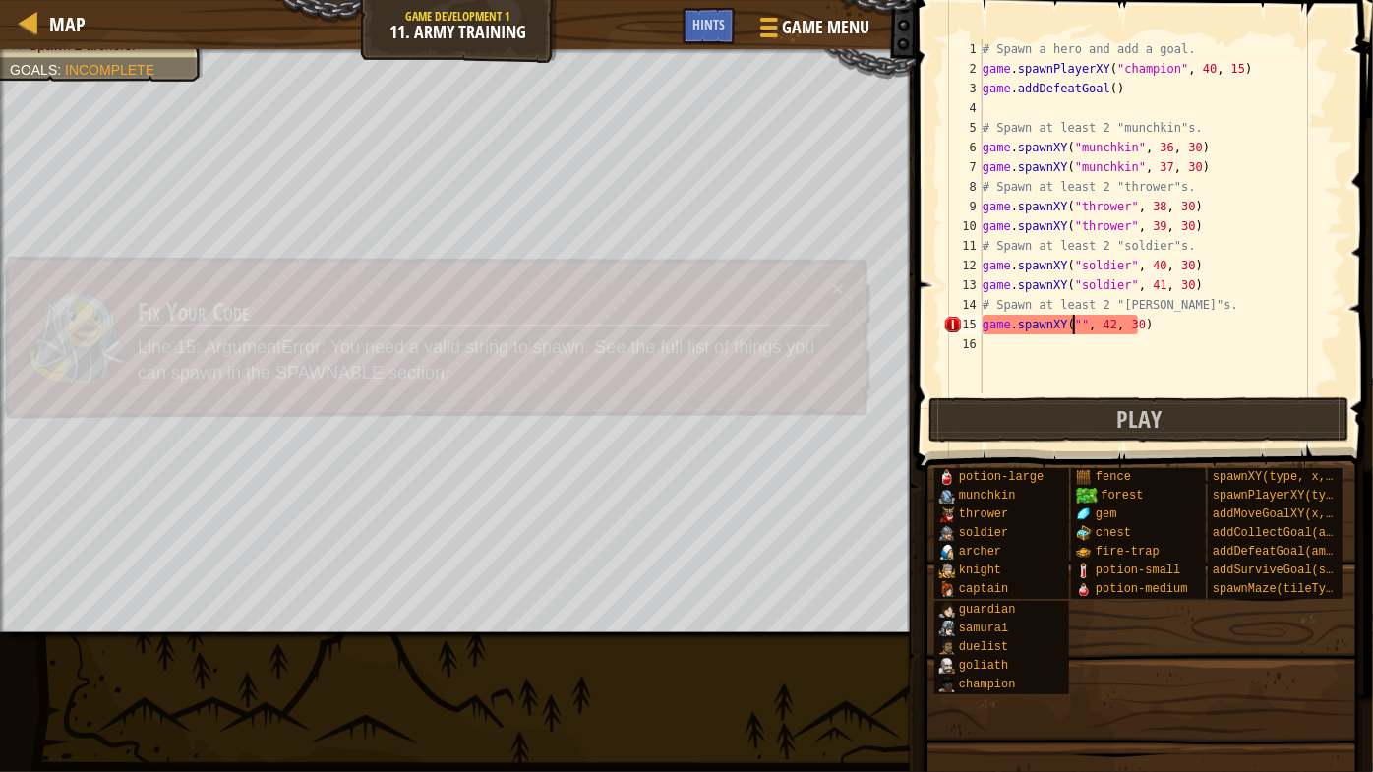
scroll to position [9, 11]
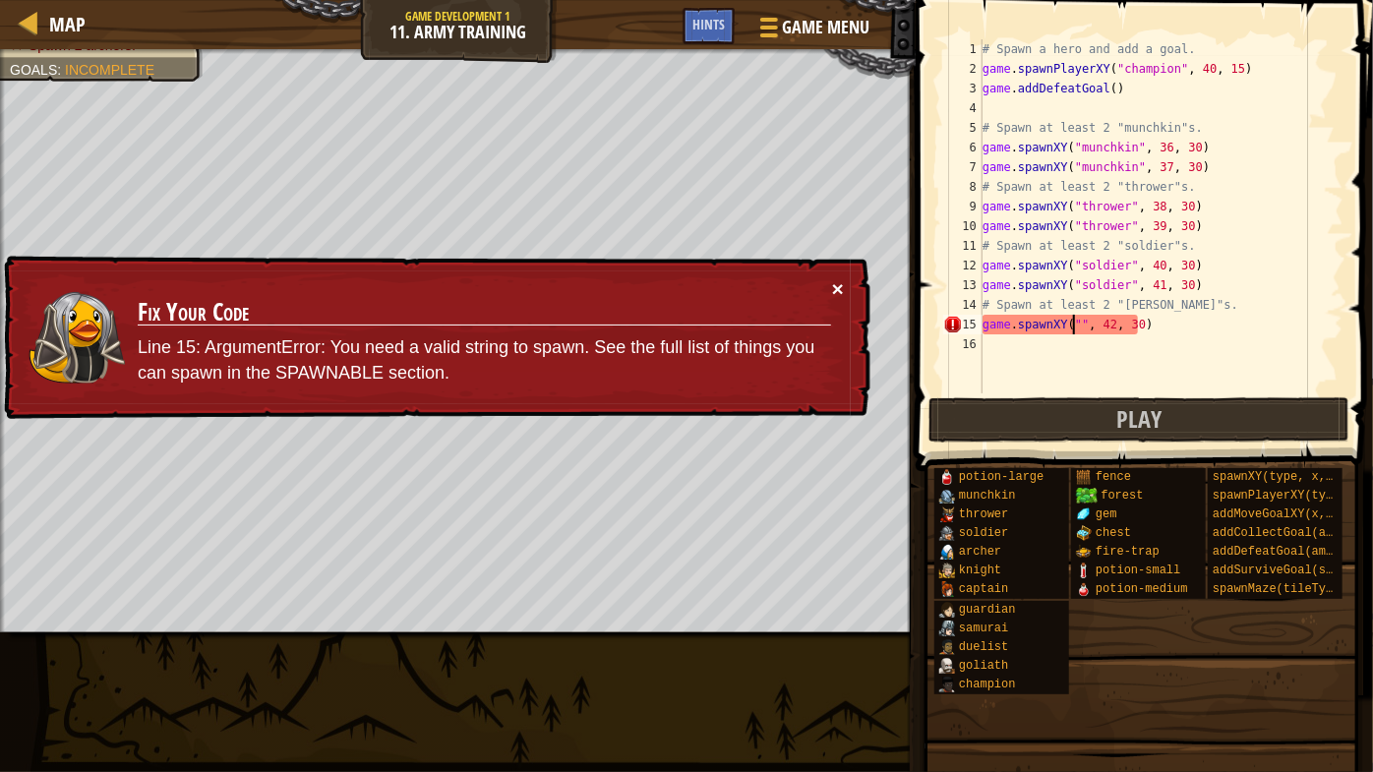
click at [842, 285] on button "×" at bounding box center [837, 285] width 12 height 21
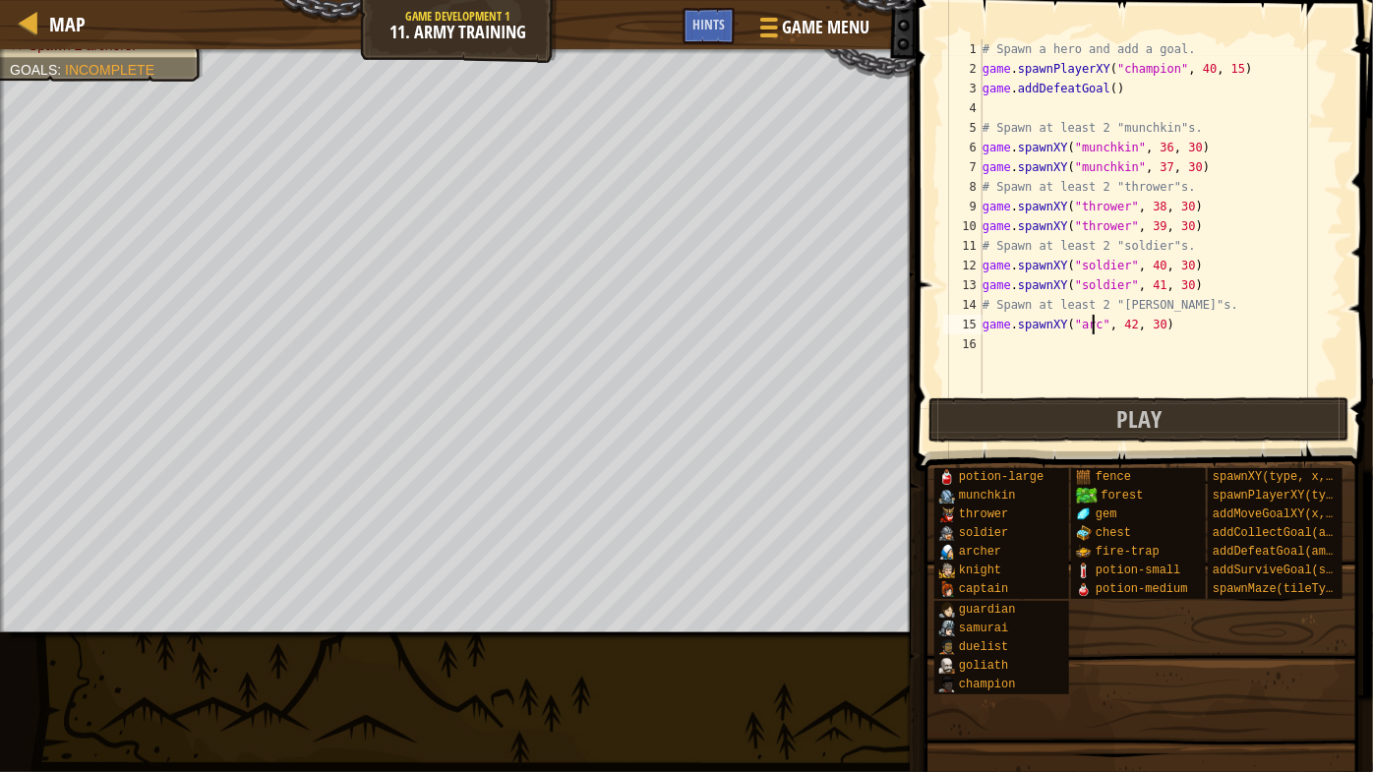
scroll to position [9, 9]
type textarea "game.spawnXY("[PERSON_NAME]", 42, 30)"
click at [1223, 327] on div "# Spawn a hero and add a goal. game . spawnPlayerXY ( "champion" , 40 , 15 ) ga…" at bounding box center [1161, 235] width 365 height 393
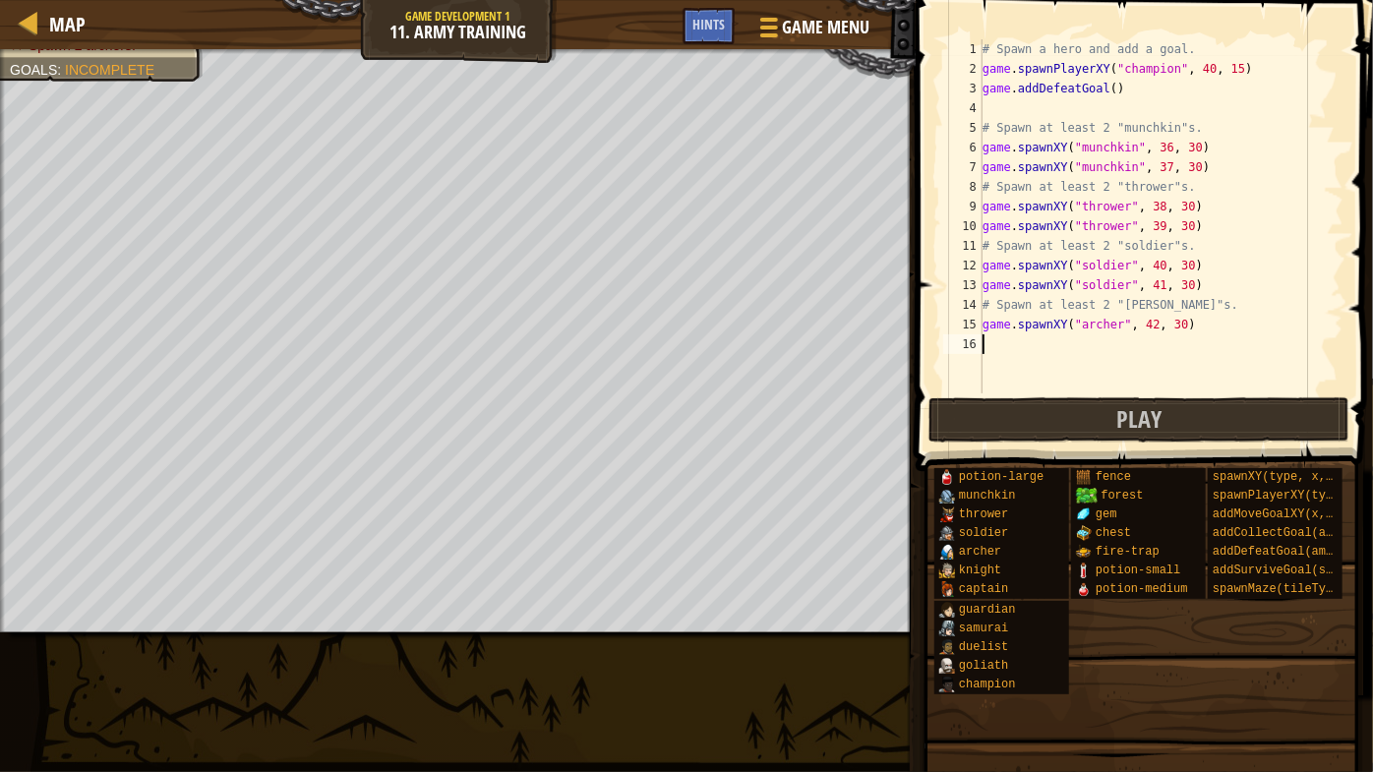
paste textarea "game.spawnXY("[PERSON_NAME]", 42, 30)"
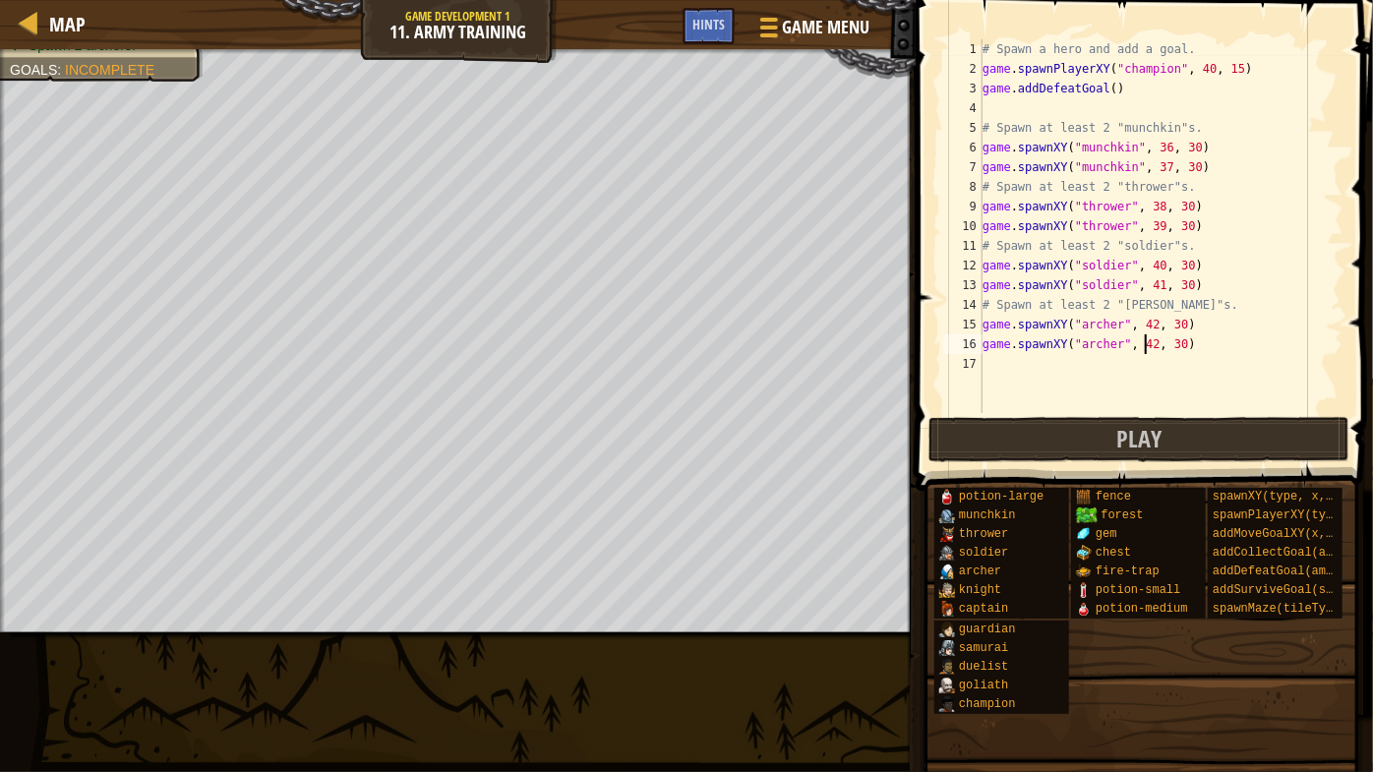
scroll to position [9, 14]
type textarea "game.spawnXY("[PERSON_NAME]", 43, 30)"
click at [1059, 433] on button "Play" at bounding box center [1138, 439] width 421 height 45
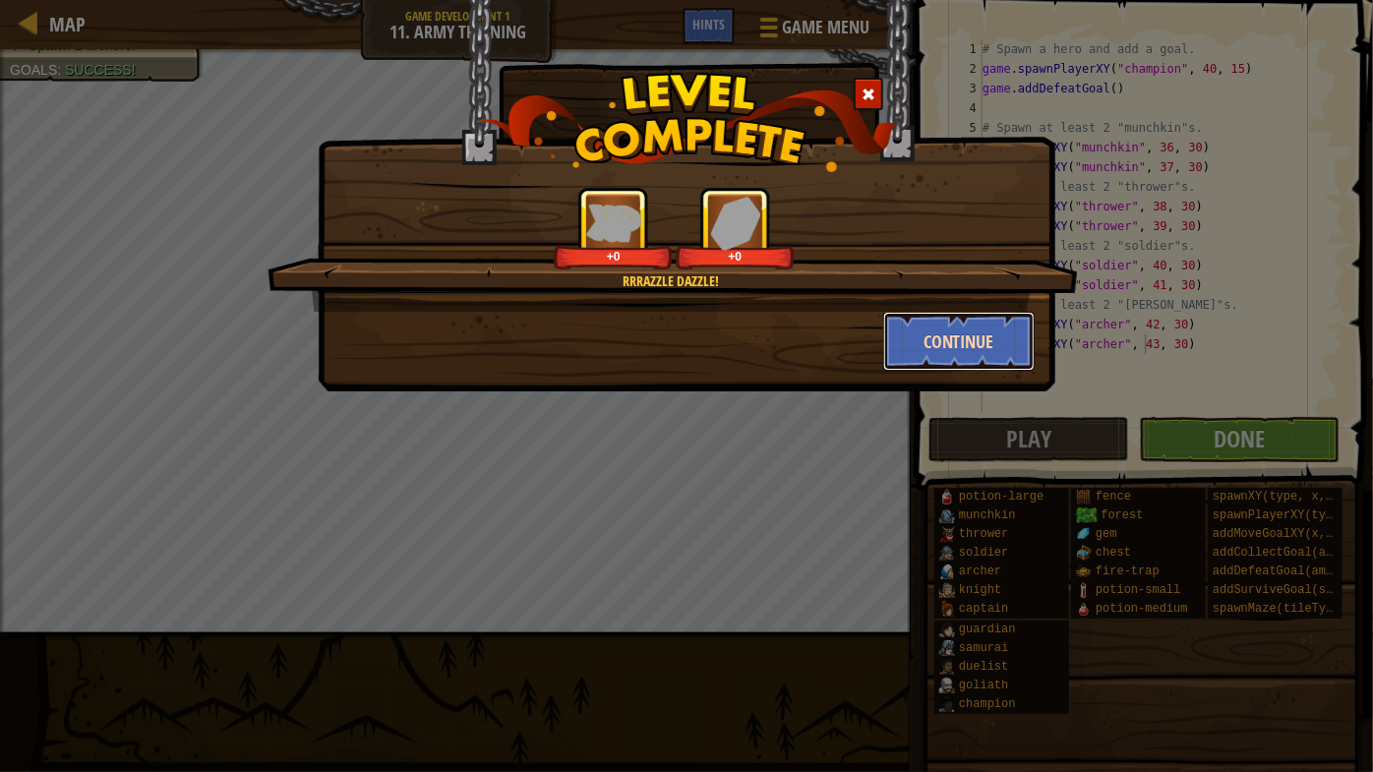
click at [941, 332] on button "Continue" at bounding box center [959, 341] width 152 height 59
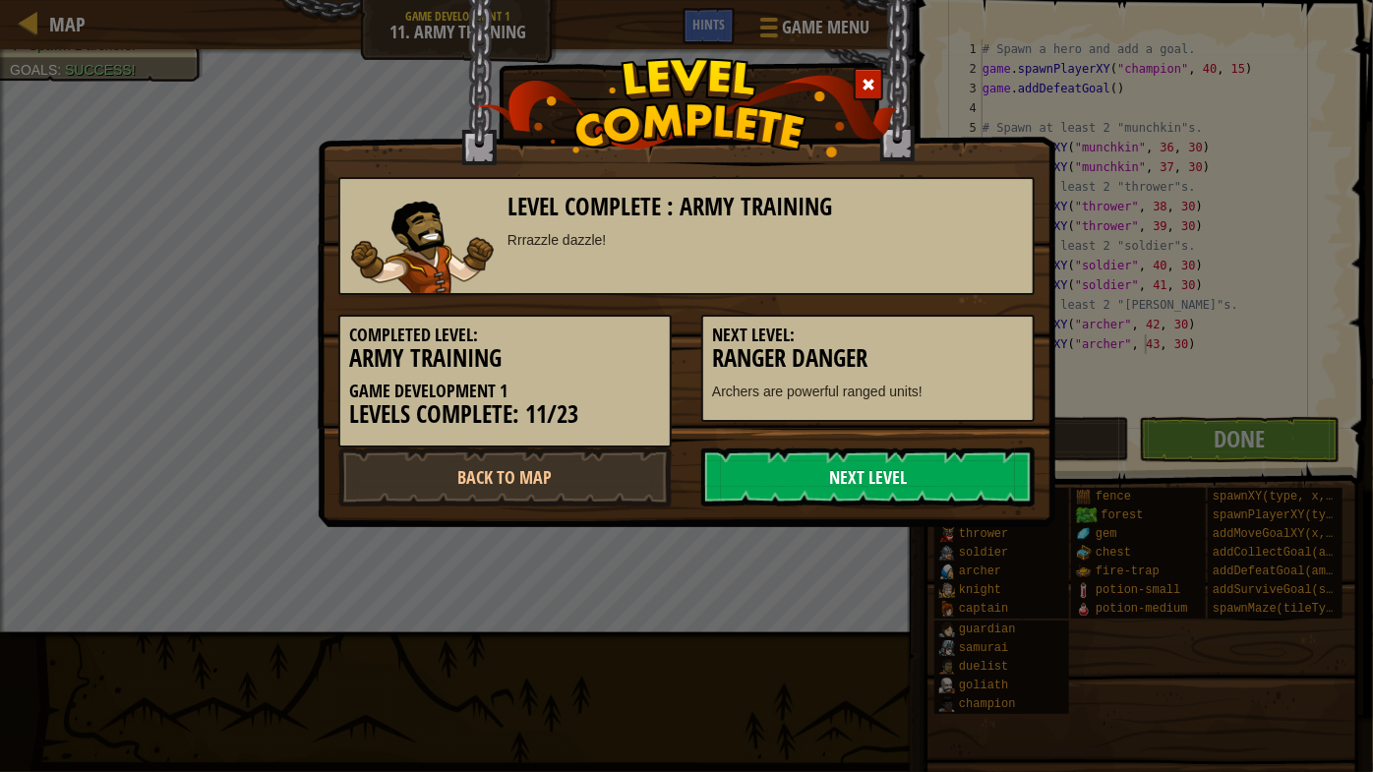
click at [936, 487] on link "Next Level" at bounding box center [867, 477] width 333 height 59
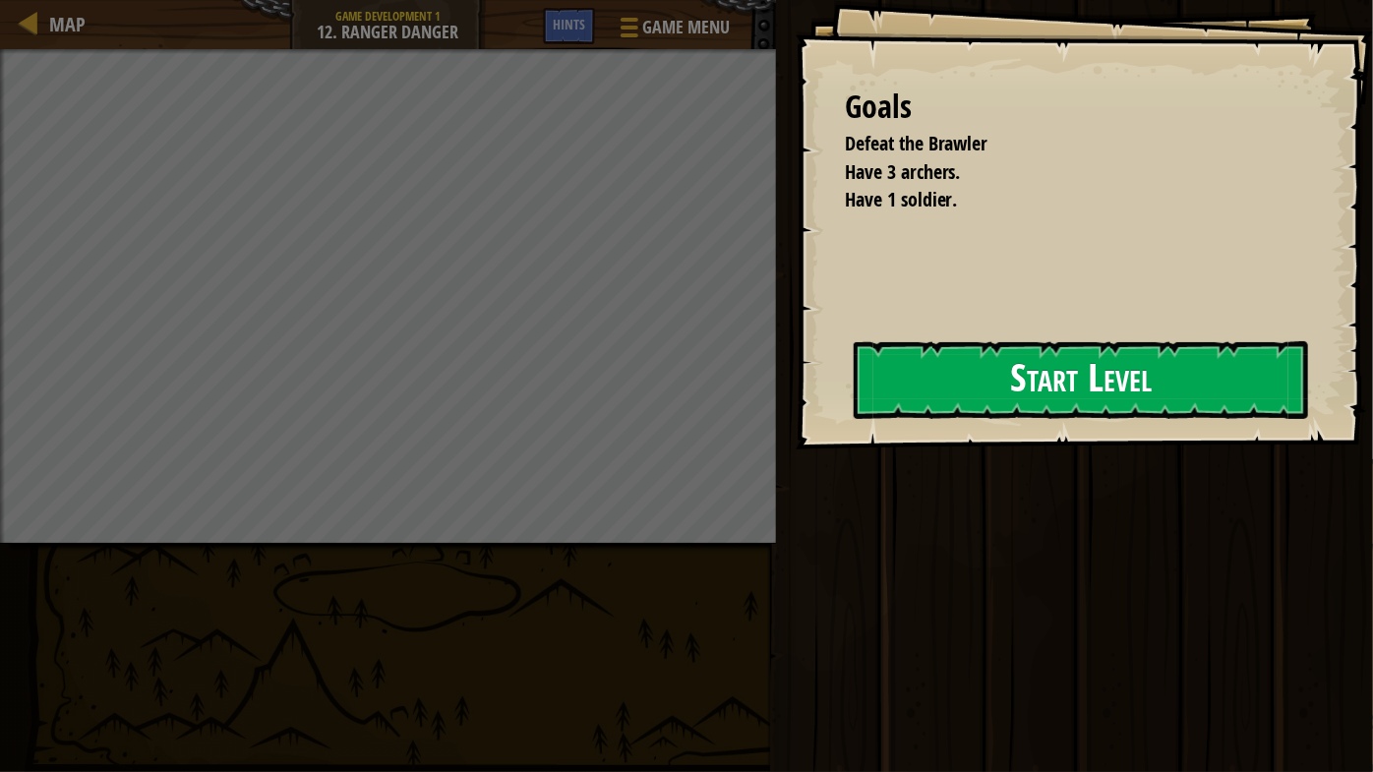
click at [915, 430] on div "Goals Defeat the Brawler Have 3 archers. Have 1 soldier. Start Level Error load…" at bounding box center [1084, 224] width 577 height 449
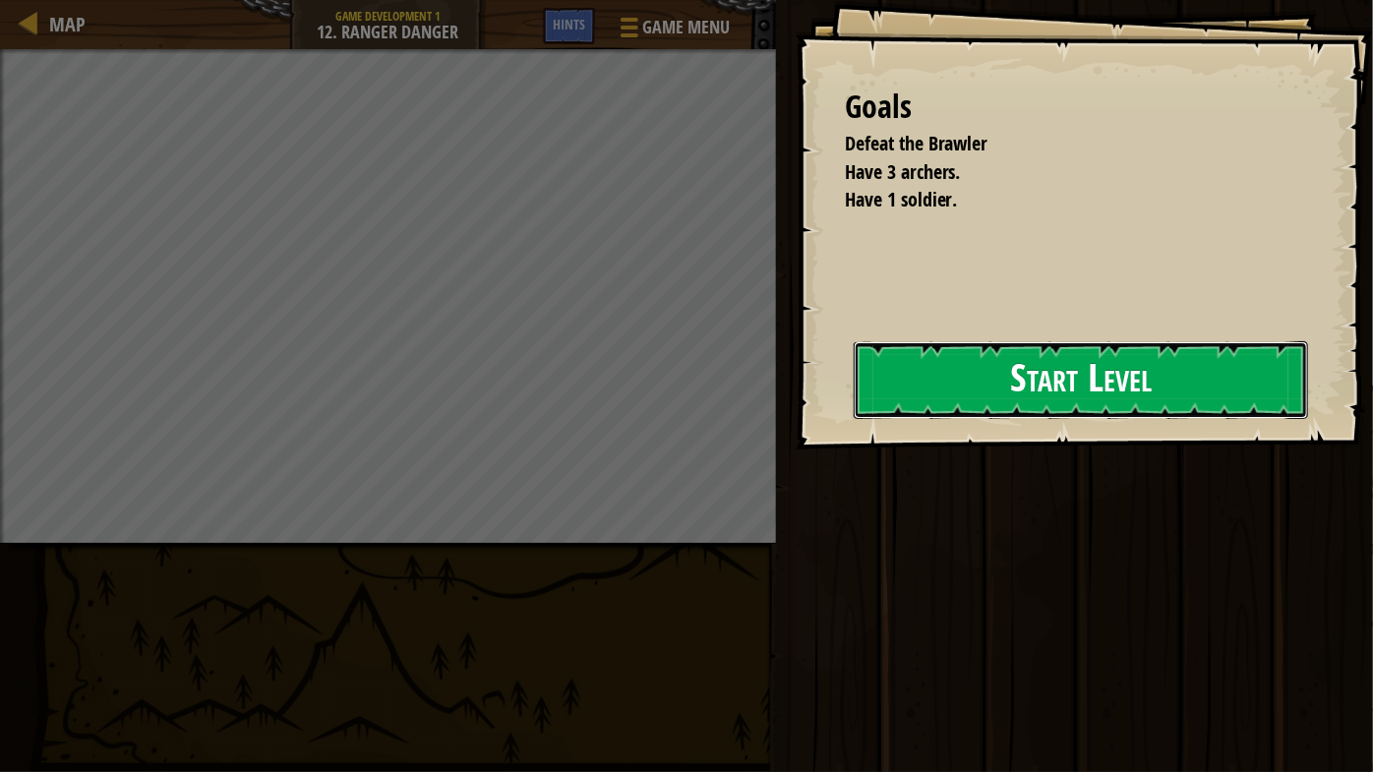
click at [965, 374] on button "Start Level" at bounding box center [1081, 380] width 454 height 78
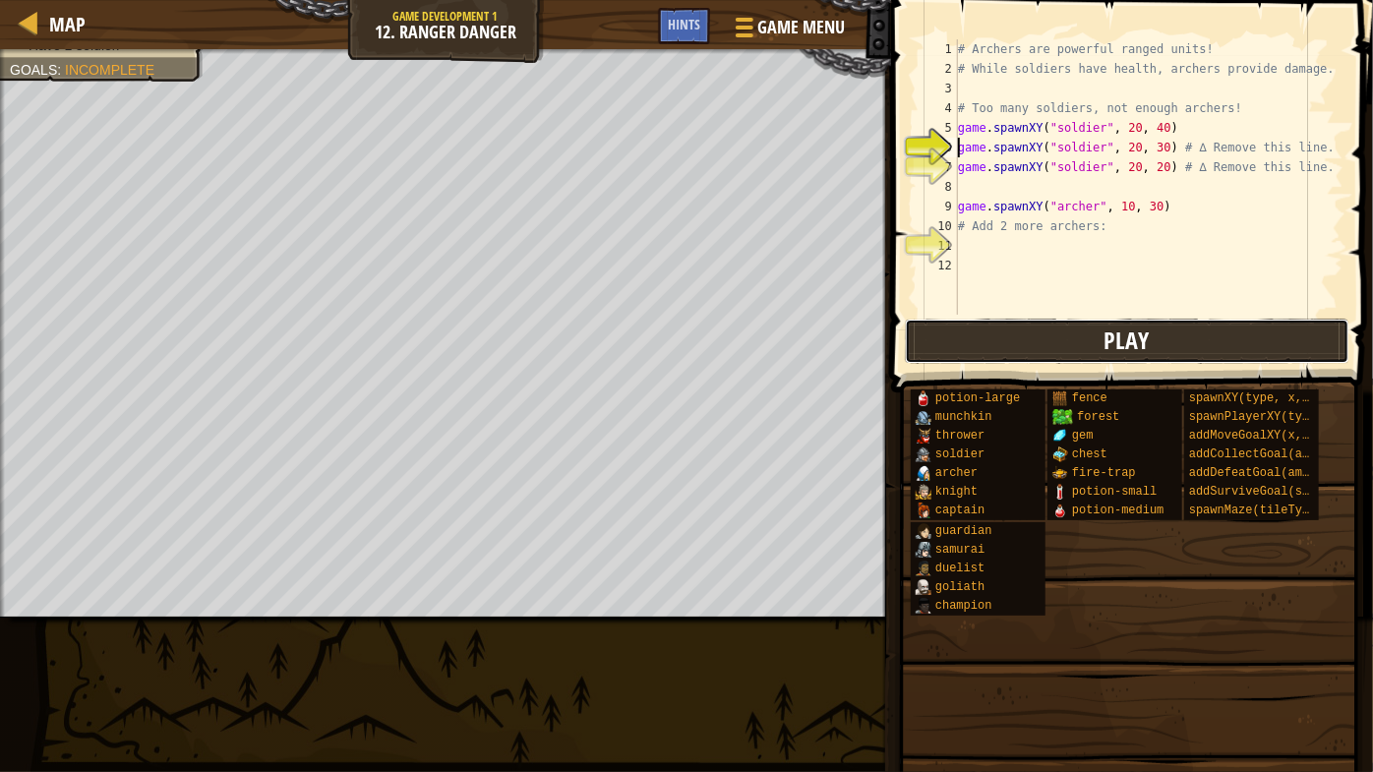
click at [1013, 343] on button "Play" at bounding box center [1127, 341] width 445 height 45
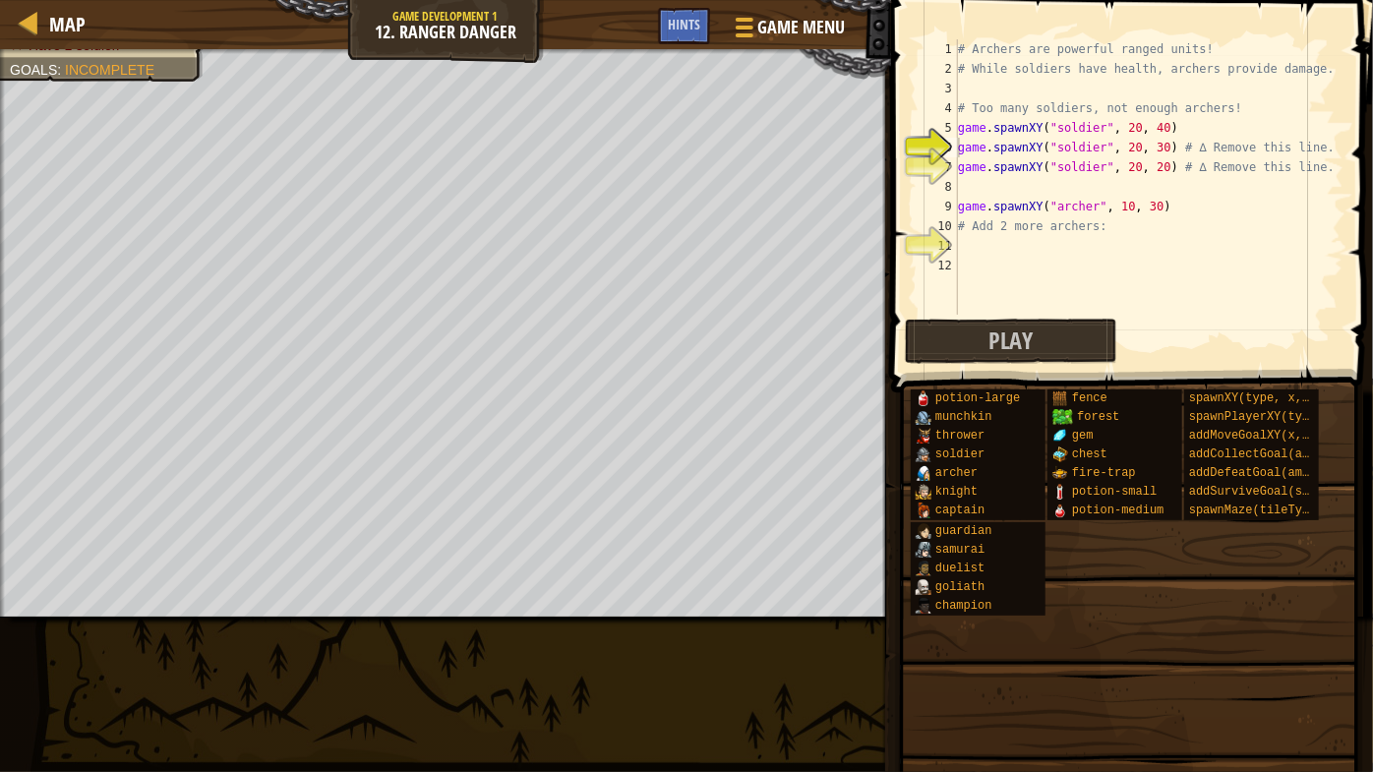
click at [975, 238] on div "# Archers are powerful ranged units! # While soldiers have health, archers prov…" at bounding box center [1148, 196] width 389 height 315
click at [1159, 163] on div "# Archers are powerful ranged units! # While soldiers have health, archers prov…" at bounding box center [1148, 196] width 389 height 315
type textarea "game.spawnXY("soldier", 20, 20) # ∆ Remove this line."
click at [986, 239] on div "# Archers are powerful ranged units! # While soldiers have health, archers prov…" at bounding box center [1148, 196] width 389 height 315
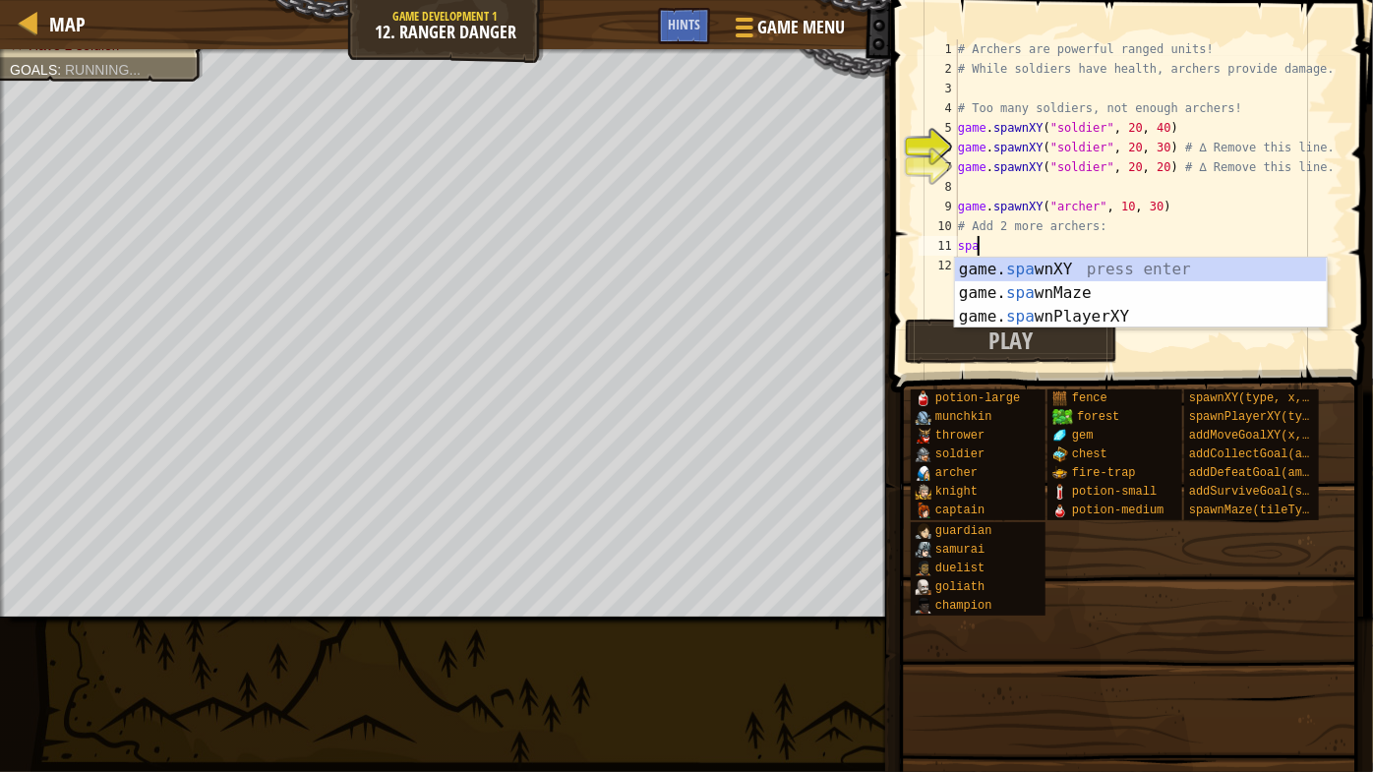
scroll to position [9, 0]
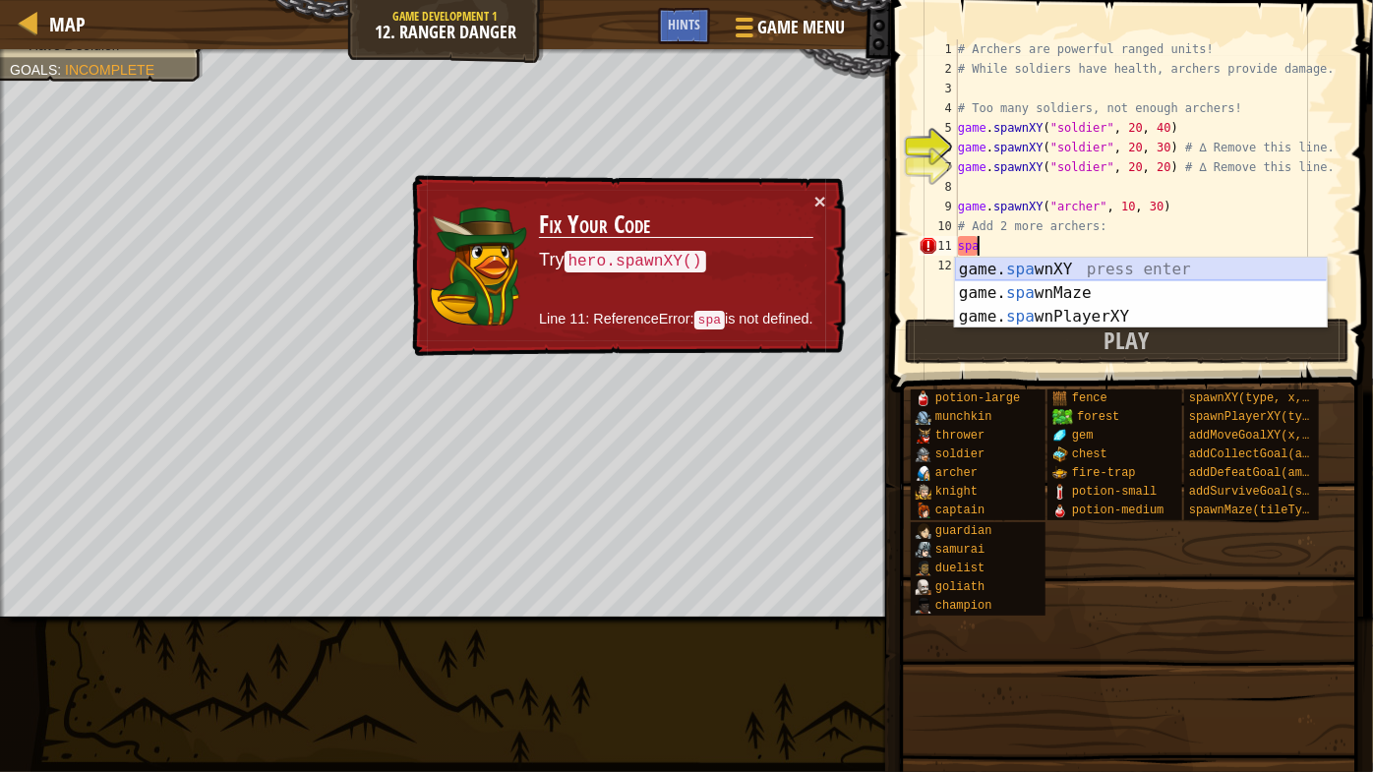
click at [1138, 270] on div "game. spa wnXY press enter game. spa wnMaze press enter game. spa wnPlayerXY pr…" at bounding box center [1141, 317] width 373 height 118
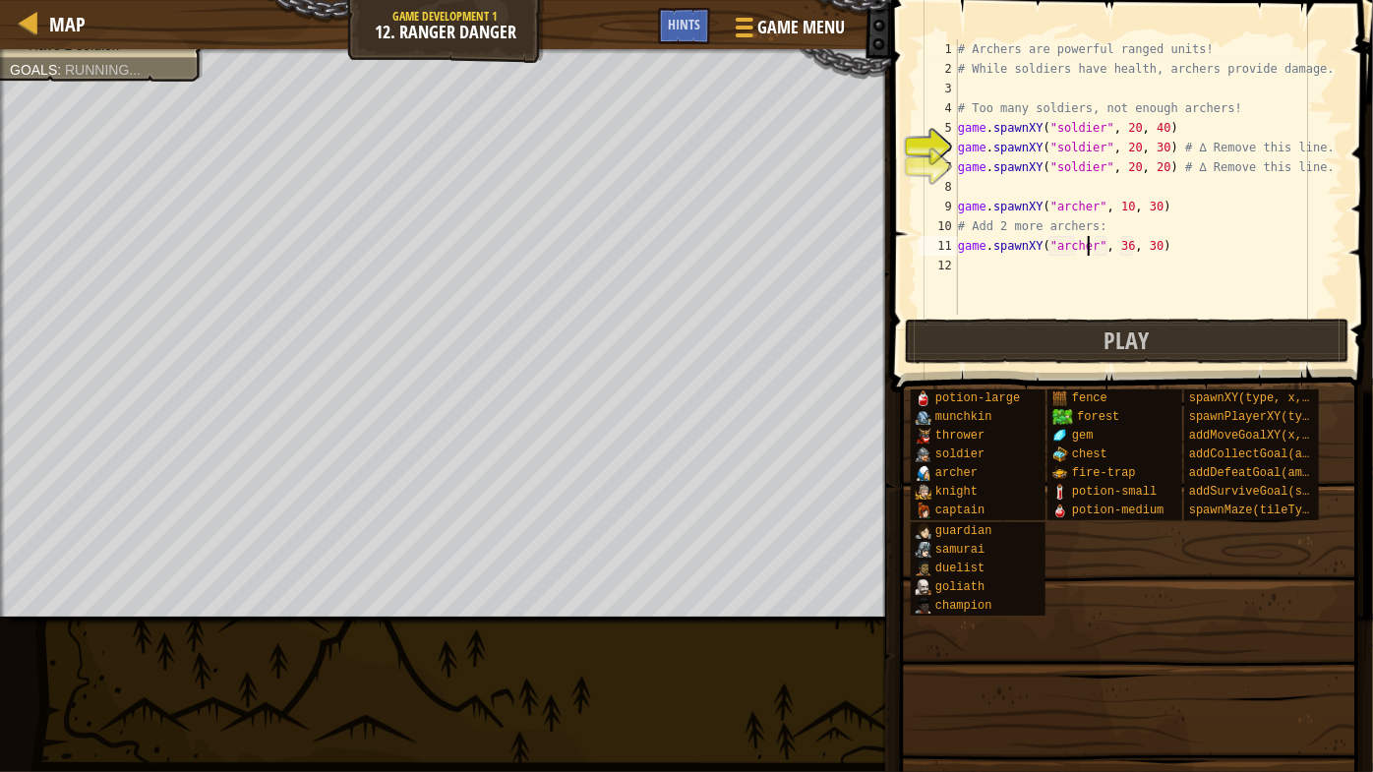
scroll to position [9, 10]
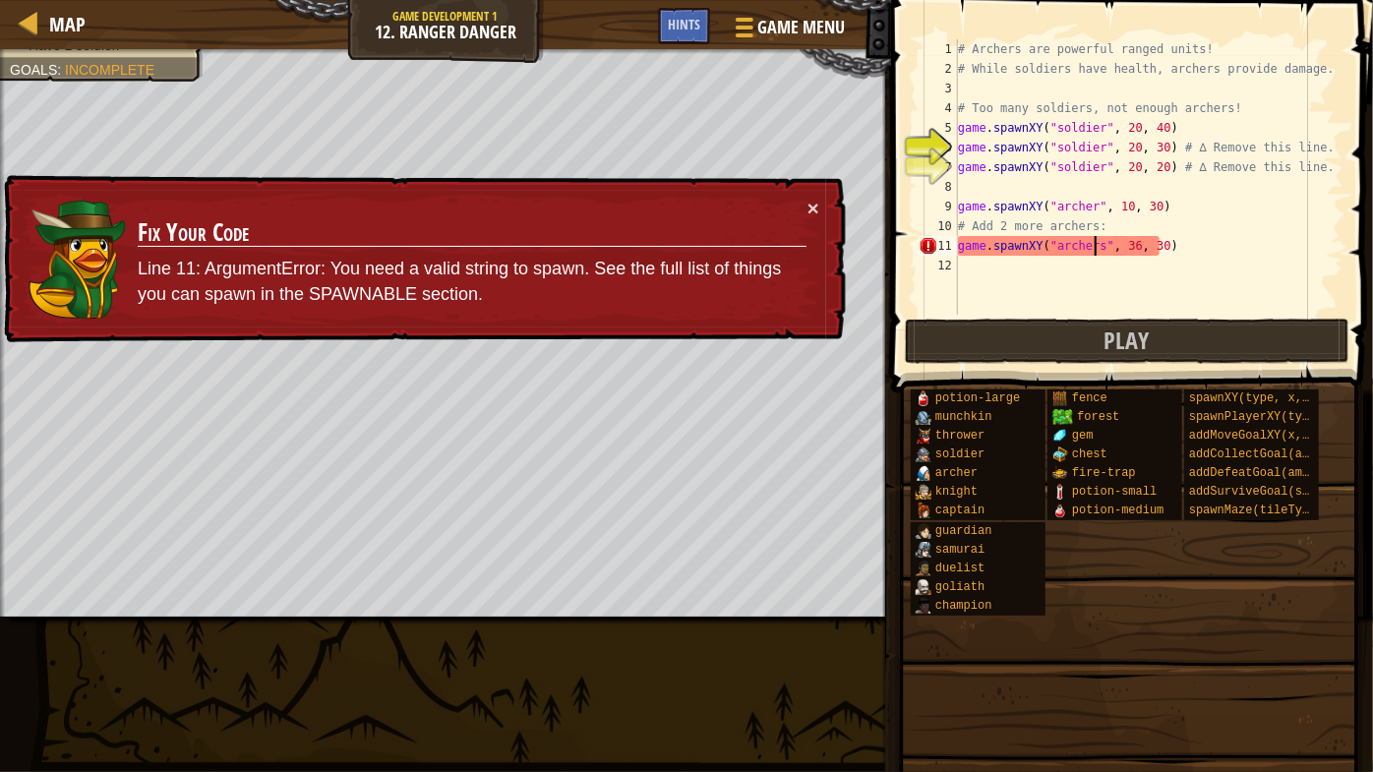
click at [1172, 238] on div "# Archers are powerful ranged units! # While soldiers have health, archers prov…" at bounding box center [1148, 196] width 389 height 315
drag, startPoint x: 1031, startPoint y: 247, endPoint x: 1047, endPoint y: 247, distance: 16.7
click at [1046, 247] on div "# Archers are powerful ranged units! # While soldiers have health, archers prov…" at bounding box center [1148, 196] width 389 height 315
click at [1091, 249] on div "# Archers are powerful ranged units! # While soldiers have health, archers prov…" at bounding box center [1148, 196] width 389 height 315
click at [1091, 246] on div "# Archers are powerful ranged units! # While soldiers have health, archers prov…" at bounding box center [1148, 196] width 389 height 315
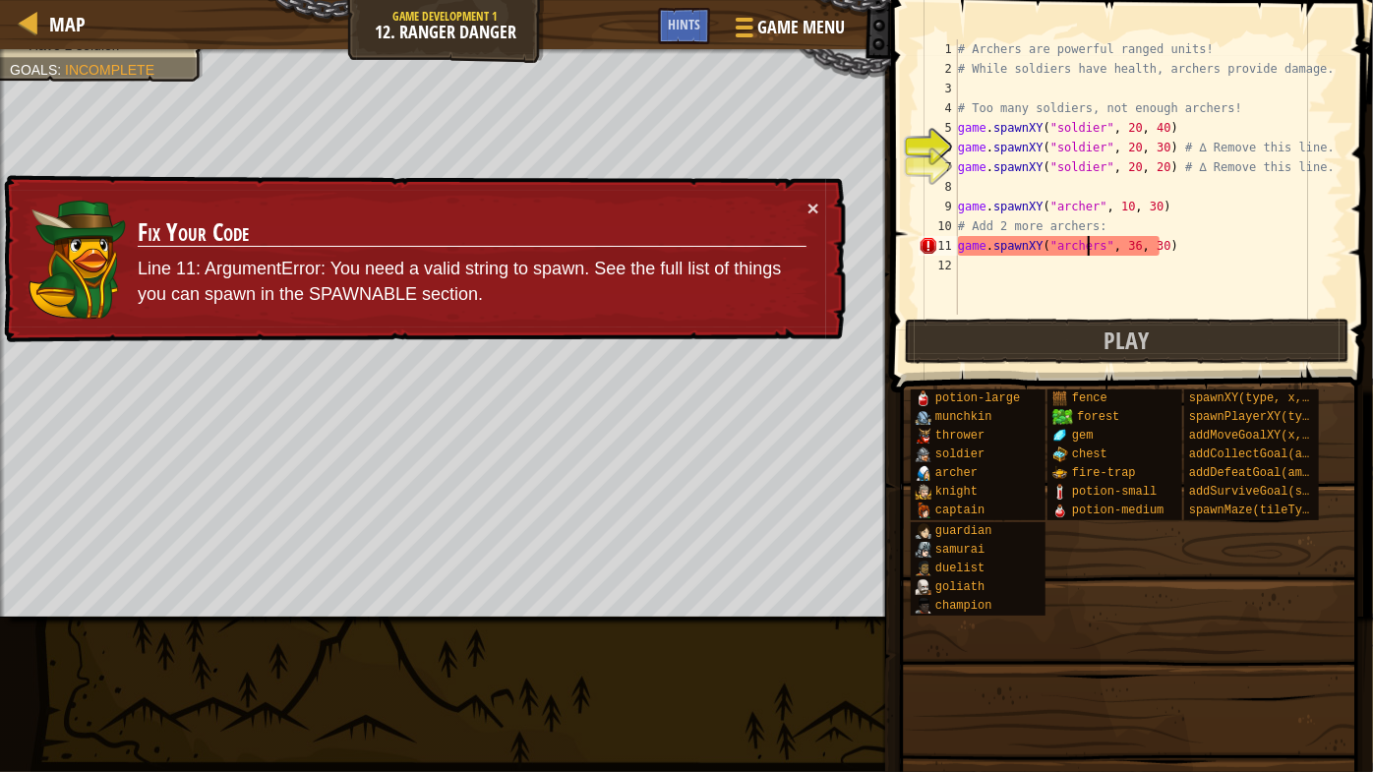
click at [1096, 244] on div "# Archers are powerful ranged units! # While soldiers have health, archers prov…" at bounding box center [1148, 196] width 389 height 315
type textarea "game.spawnXY("archer", 36, 30)"
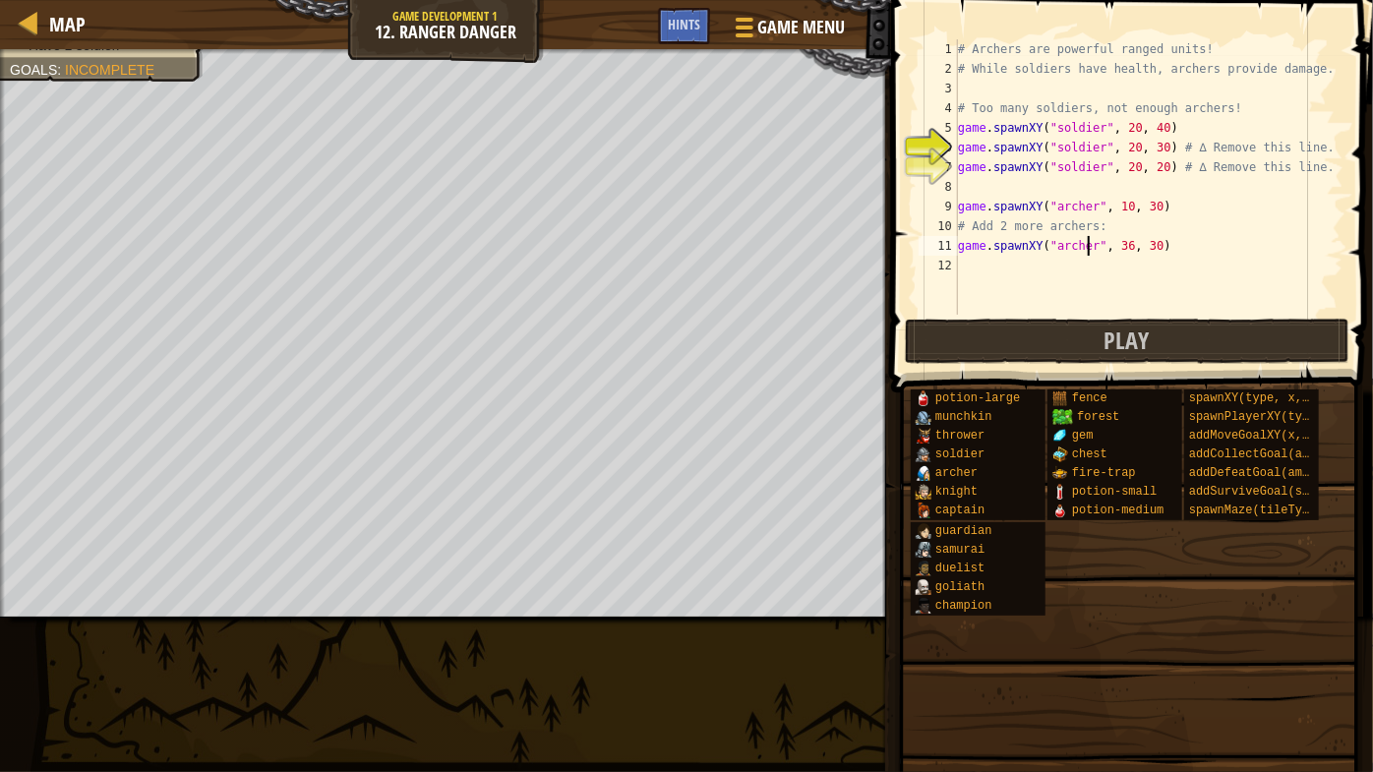
click at [1077, 268] on div "# Archers are powerful ranged units! # While soldiers have health, archers prov…" at bounding box center [1148, 196] width 389 height 315
type textarea "game.spawnXY("archer", 36, 30)"
paste textarea "game.spawnXY("archer", 36, 30)"
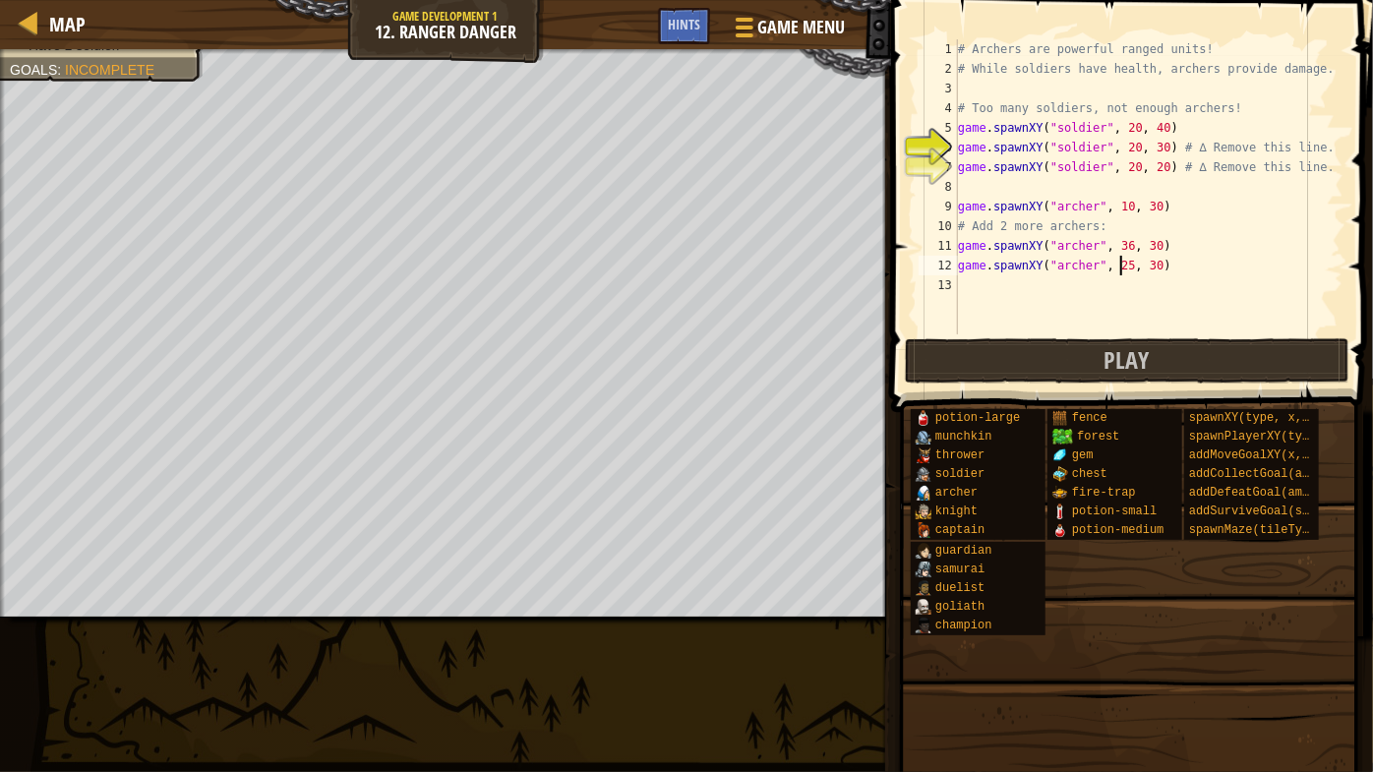
scroll to position [9, 13]
click at [1138, 266] on div "# Archers are powerful ranged units! # While soldiers have health, archers prov…" at bounding box center [1148, 206] width 389 height 334
click at [1064, 356] on button "Play" at bounding box center [1127, 360] width 445 height 45
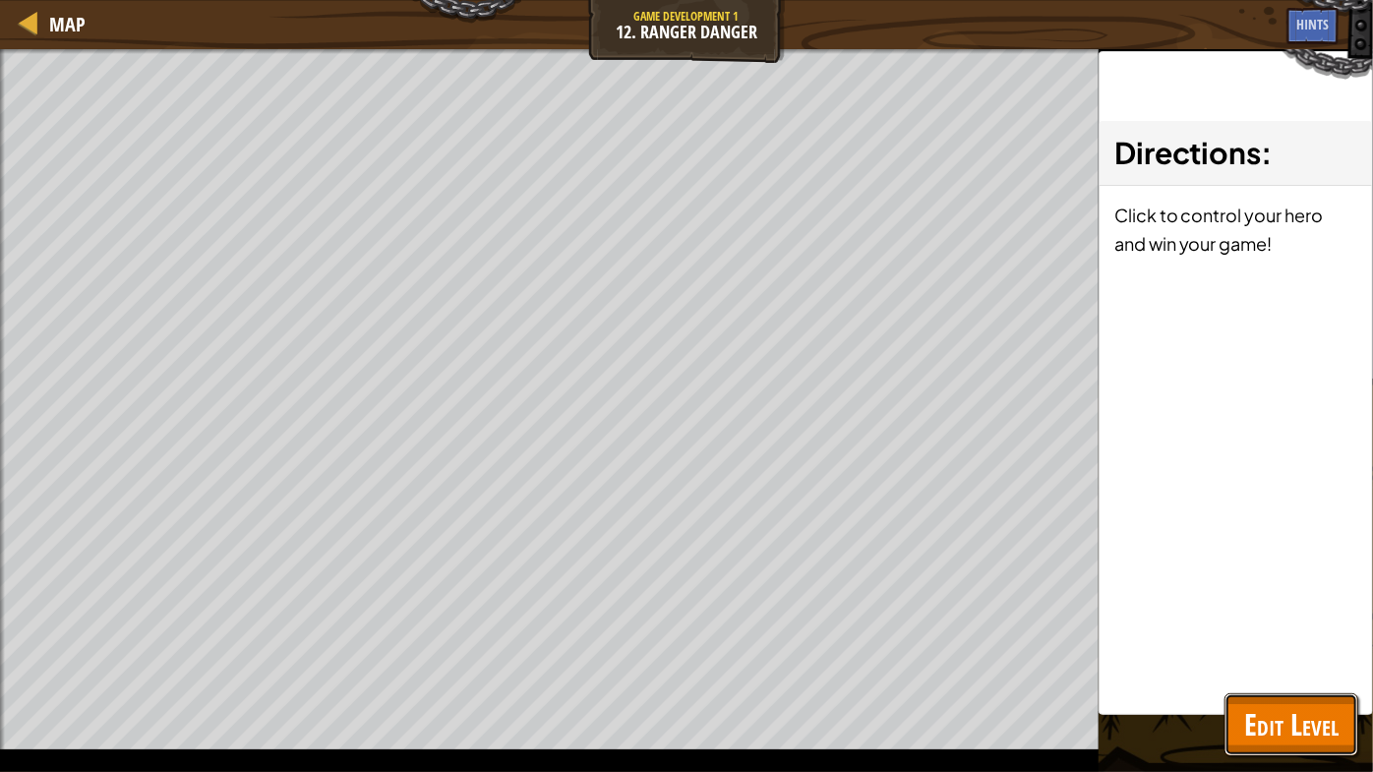
click at [1319, 660] on button "Edit Level" at bounding box center [1292, 724] width 134 height 63
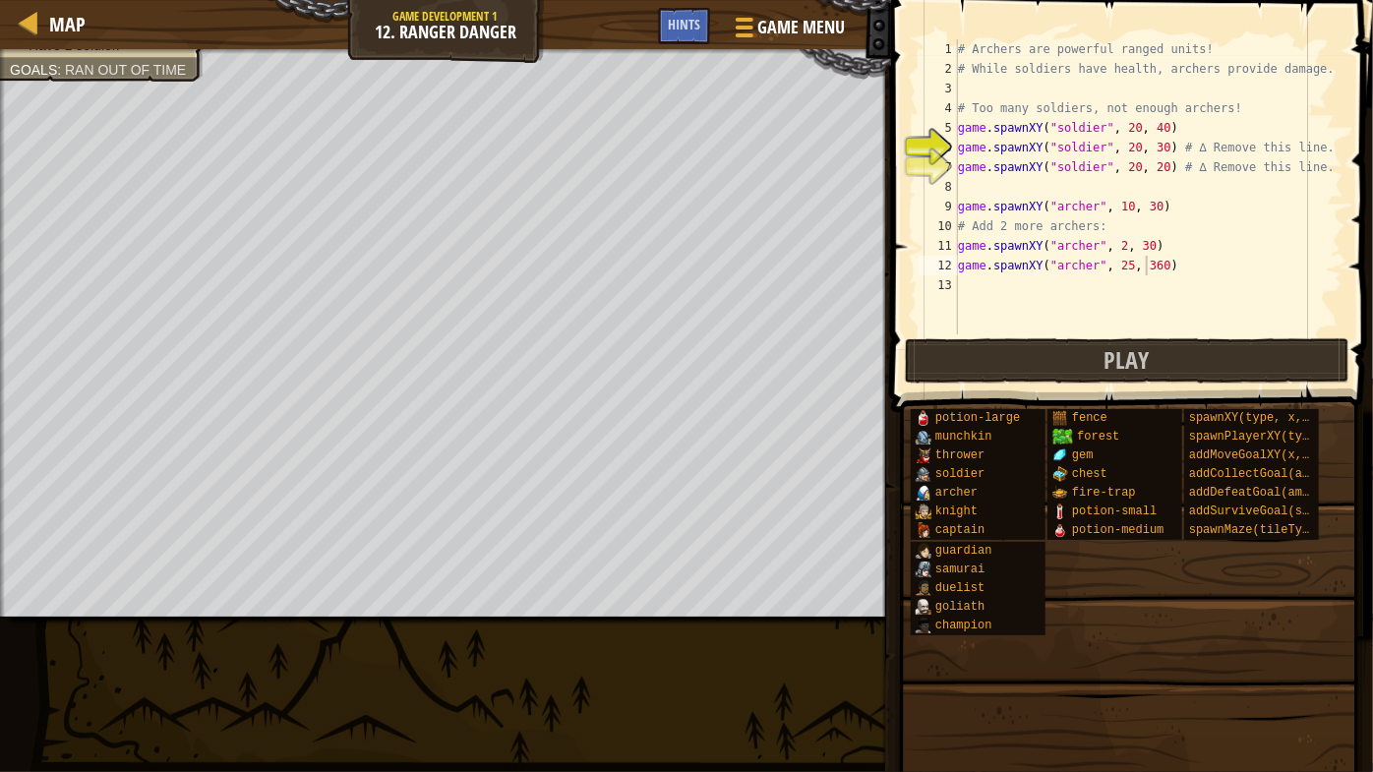
click at [1143, 262] on div "# Archers are powerful ranged units! # While soldiers have health, archers prov…" at bounding box center [1148, 206] width 389 height 334
click at [1149, 263] on div "# Archers are powerful ranged units! # While soldiers have health, archers prov…" at bounding box center [1148, 206] width 389 height 334
click at [1117, 242] on div "# Archers are powerful ranged units! # While soldiers have health, archers prov…" at bounding box center [1148, 206] width 389 height 334
click at [1021, 344] on button "Play" at bounding box center [1127, 360] width 445 height 45
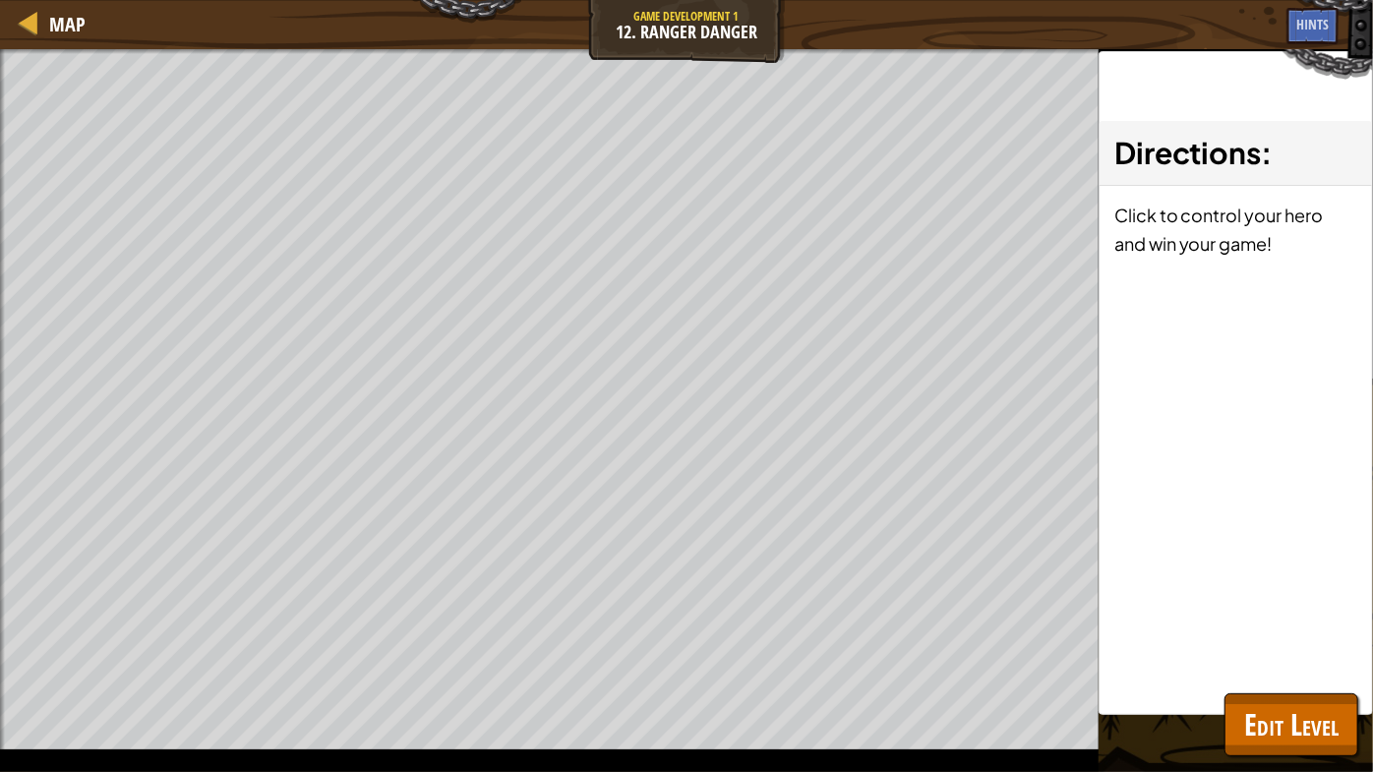
click at [1312, 660] on div "Defeat the Brawler Have 3 archers. Have 1 soldier. Goals : Ran out of time ♫ Ga…" at bounding box center [686, 410] width 1373 height 723
click at [1323, 660] on span "Edit Level" at bounding box center [1291, 724] width 94 height 40
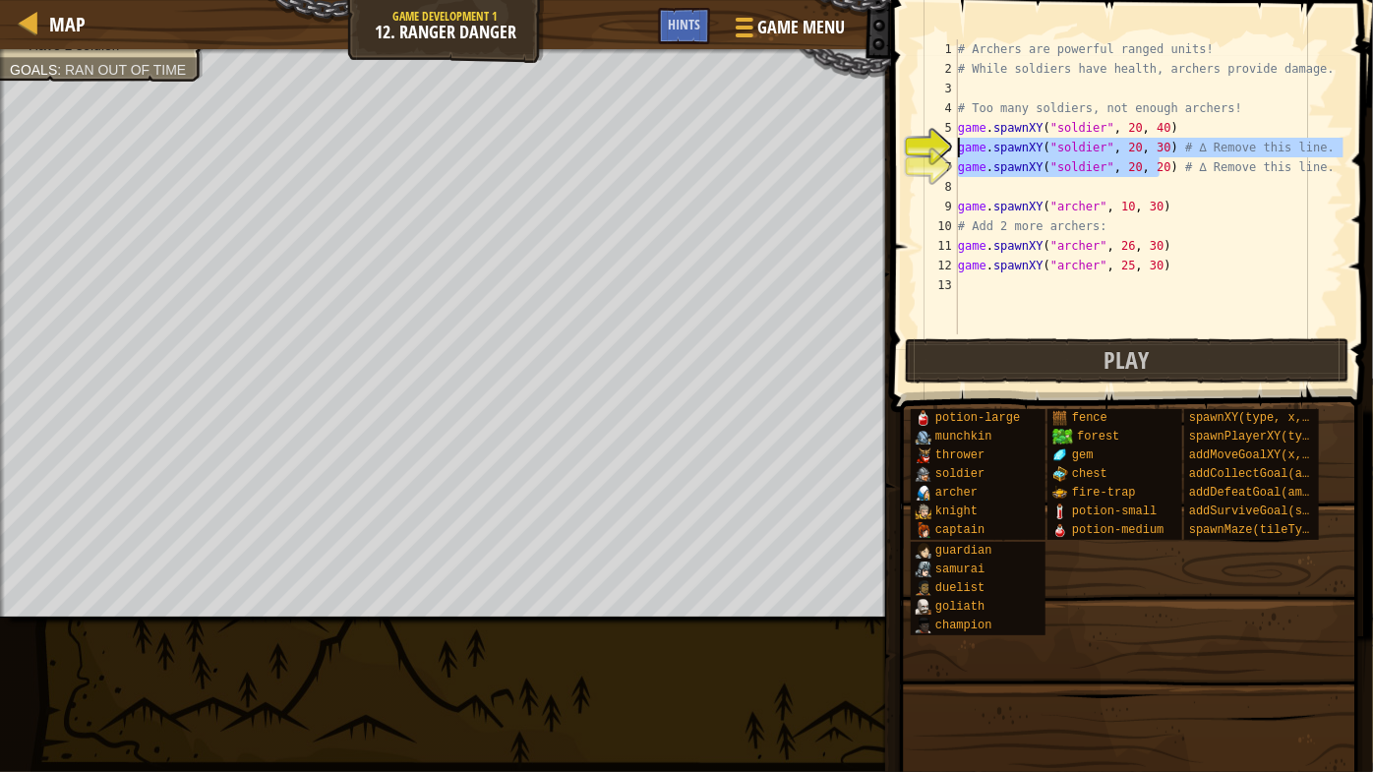
drag, startPoint x: 1157, startPoint y: 162, endPoint x: 960, endPoint y: 154, distance: 196.9
click at [960, 154] on div "# Archers are powerful ranged units! # While soldiers have health, archers prov…" at bounding box center [1148, 206] width 389 height 334
type textarea "# ∆ Remove this line."
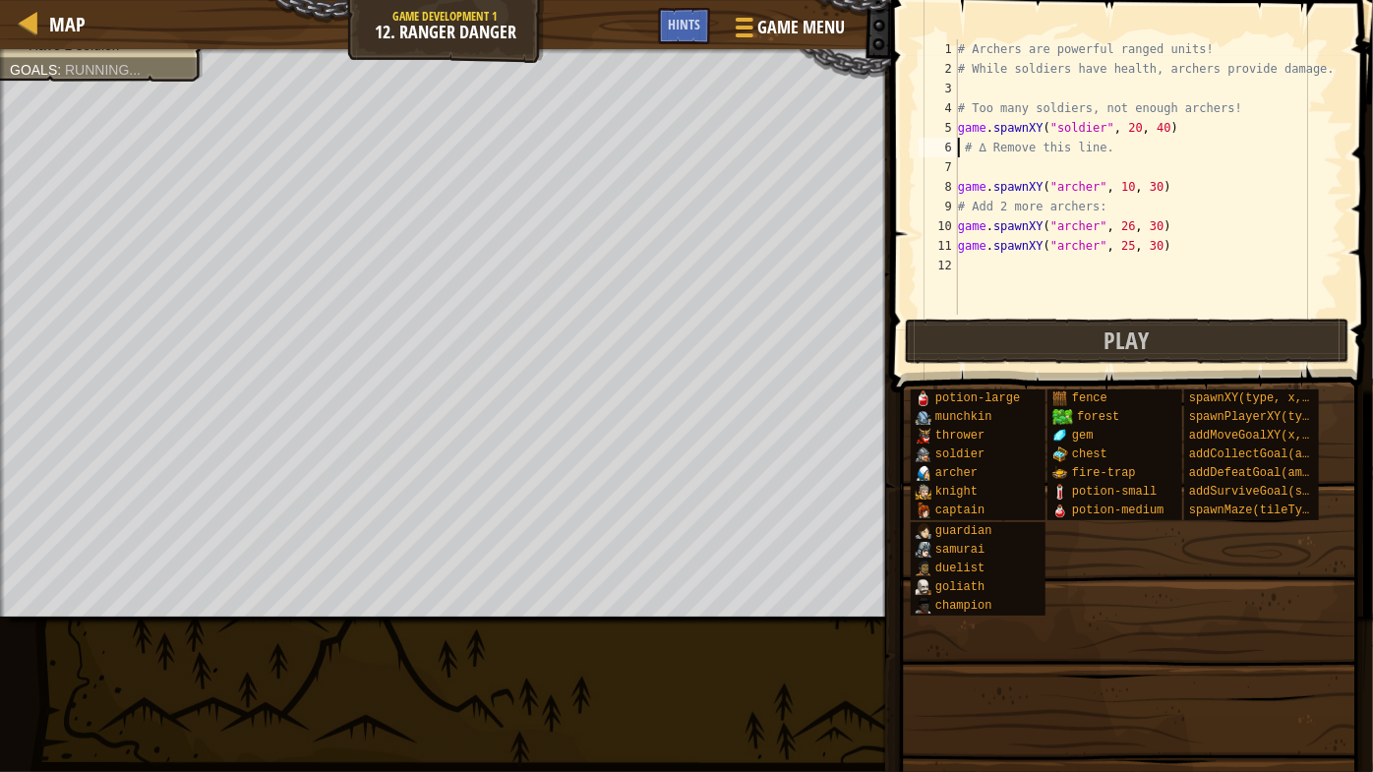
scroll to position [9, 10]
click at [1085, 347] on button "Play" at bounding box center [1127, 341] width 445 height 45
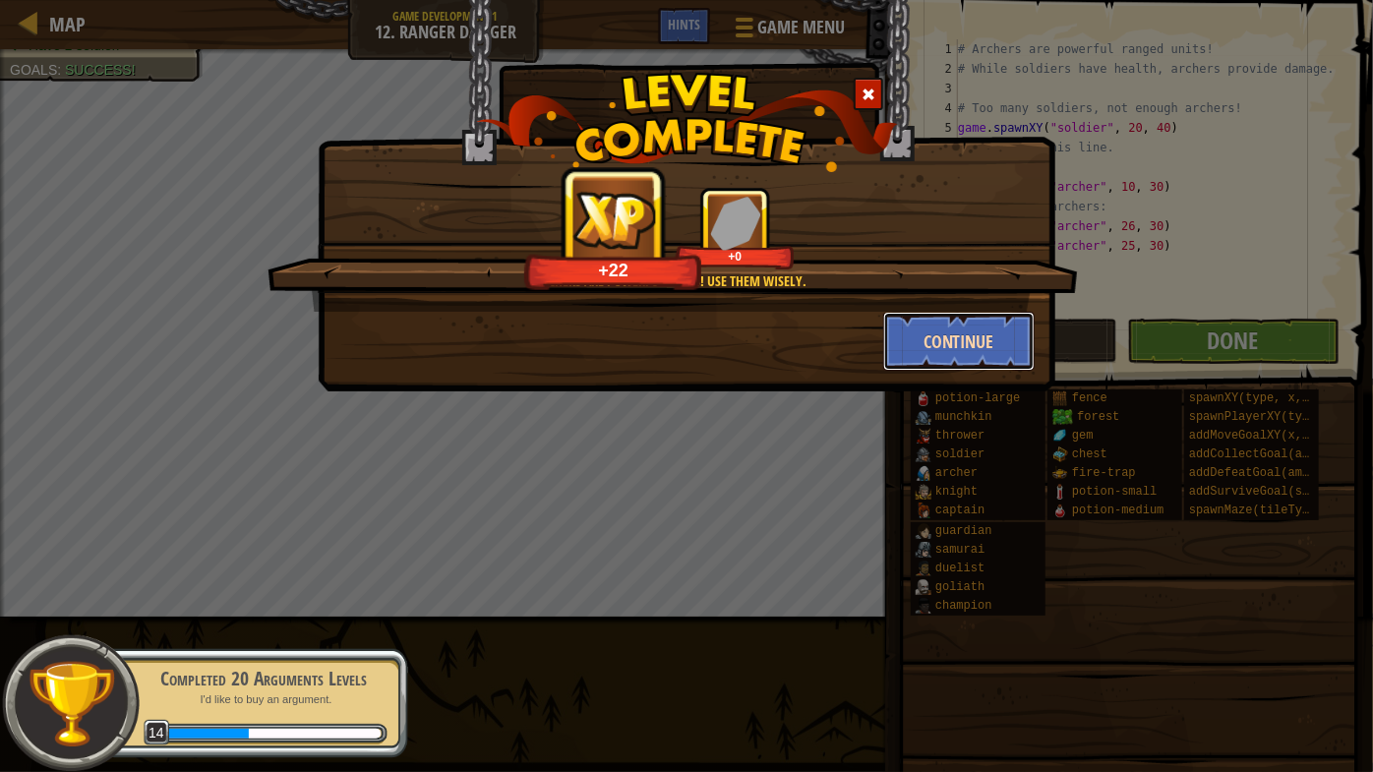
click at [958, 346] on button "Continue" at bounding box center [959, 341] width 152 height 59
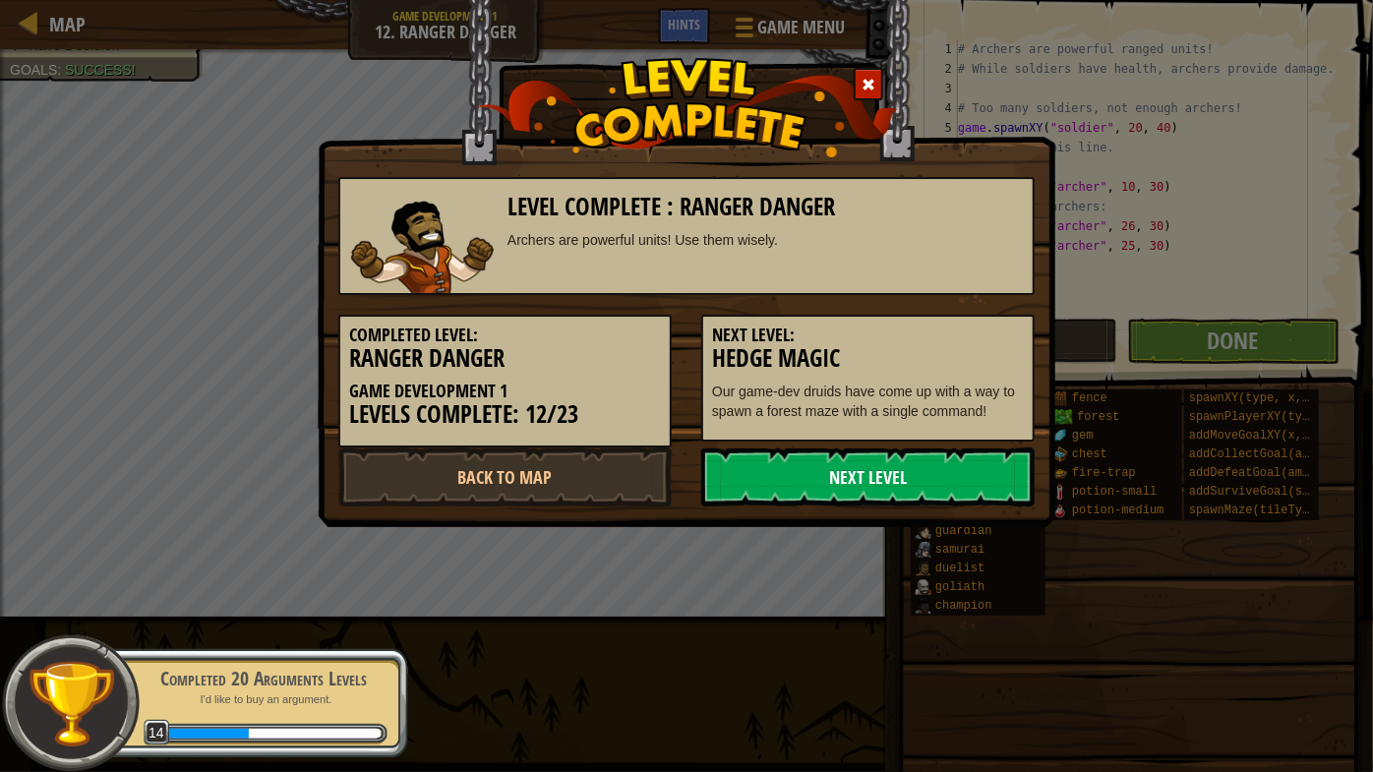
click at [936, 480] on link "Next Level" at bounding box center [867, 477] width 333 height 59
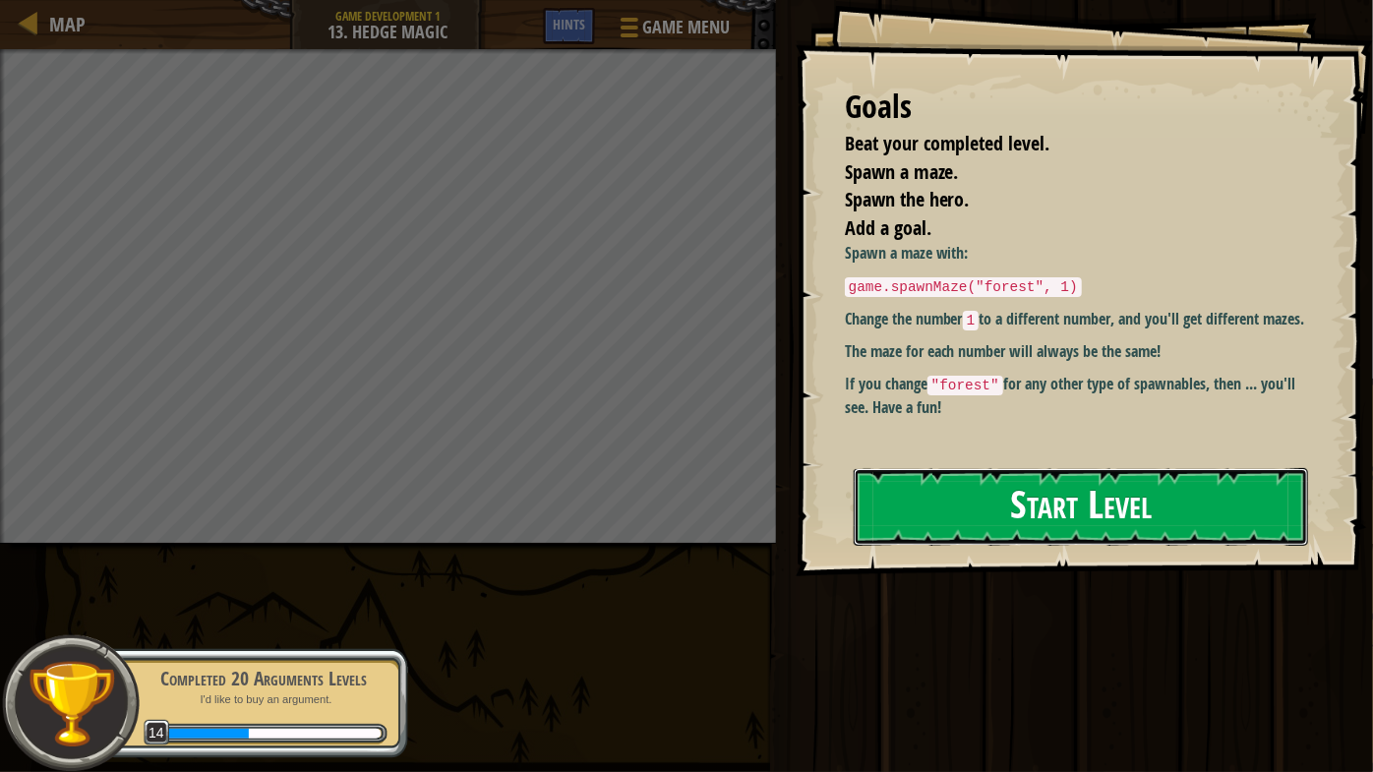
click at [1091, 511] on button "Start Level" at bounding box center [1081, 507] width 454 height 78
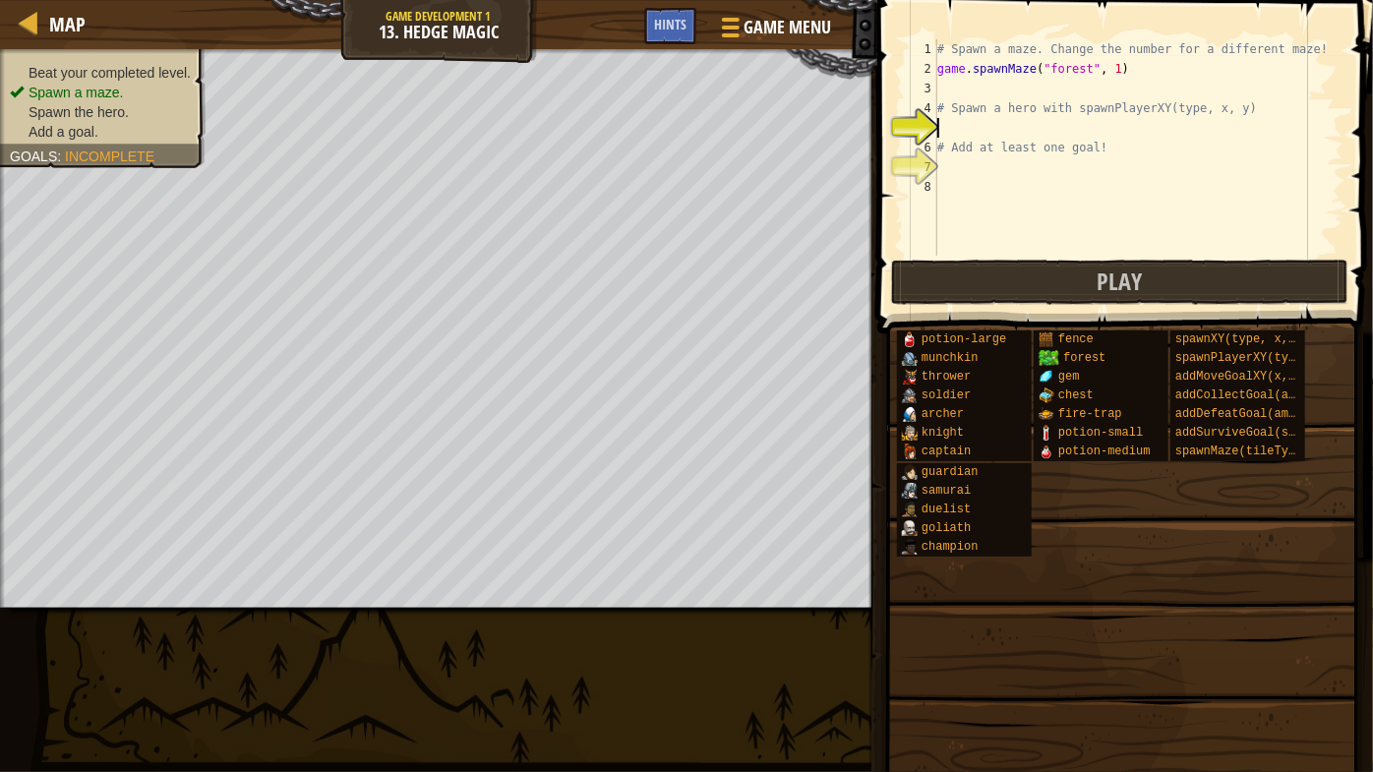
click at [993, 139] on div "# Spawn a maze. Change the number for a different maze! game . spawnMaze ( "for…" at bounding box center [1138, 167] width 410 height 256
type textarea "# Add at least one goal!"
click at [988, 91] on div "# Spawn a maze. Change the number for a different maze! game . spawnMaze ( "for…" at bounding box center [1138, 167] width 410 height 256
click at [989, 107] on div "# Spawn a maze. Change the number for a different maze! game . spawnMaze ( "for…" at bounding box center [1138, 167] width 410 height 256
type textarea "# Spawn a hero with spawnPlayerXY(type, x, y)"
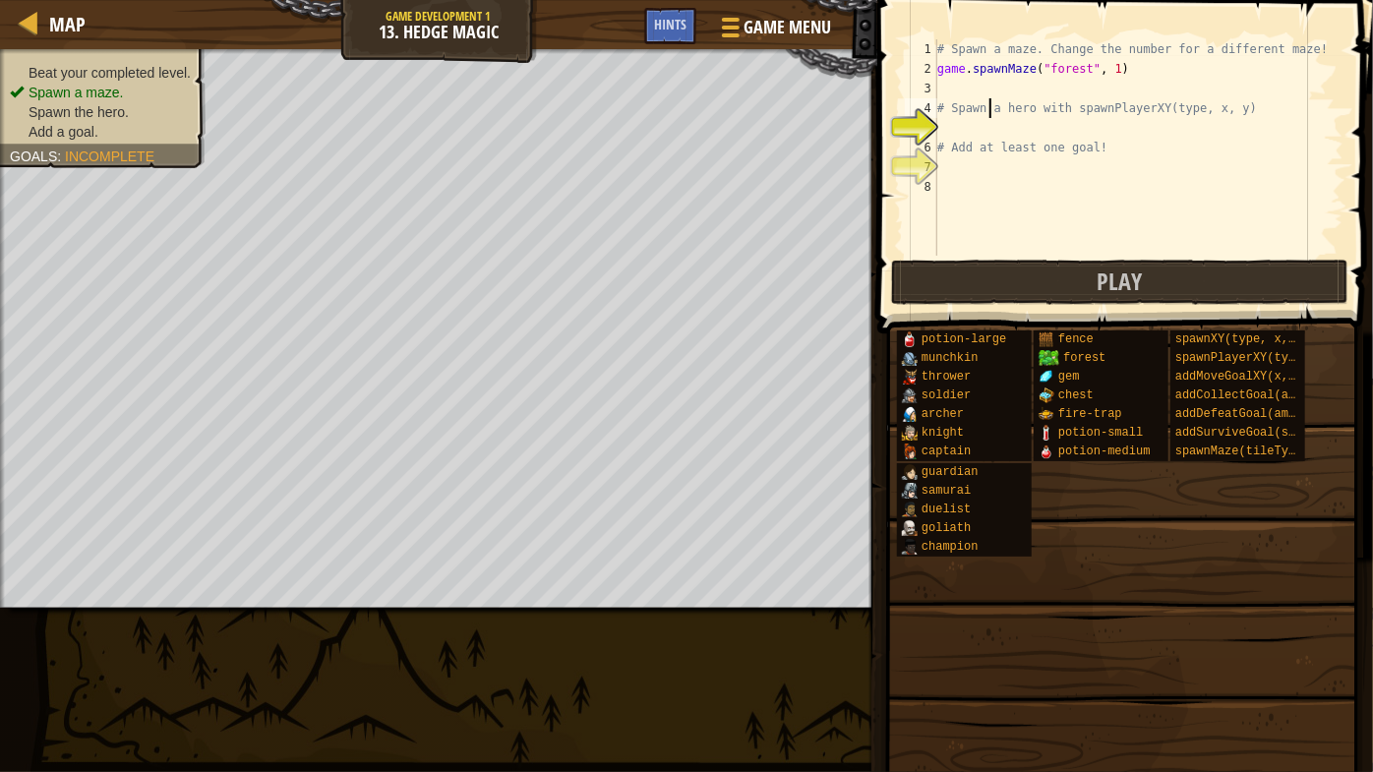
click at [991, 126] on div "# Spawn a maze. Change the number for a different maze! game . spawnMaze ( "for…" at bounding box center [1138, 167] width 410 height 256
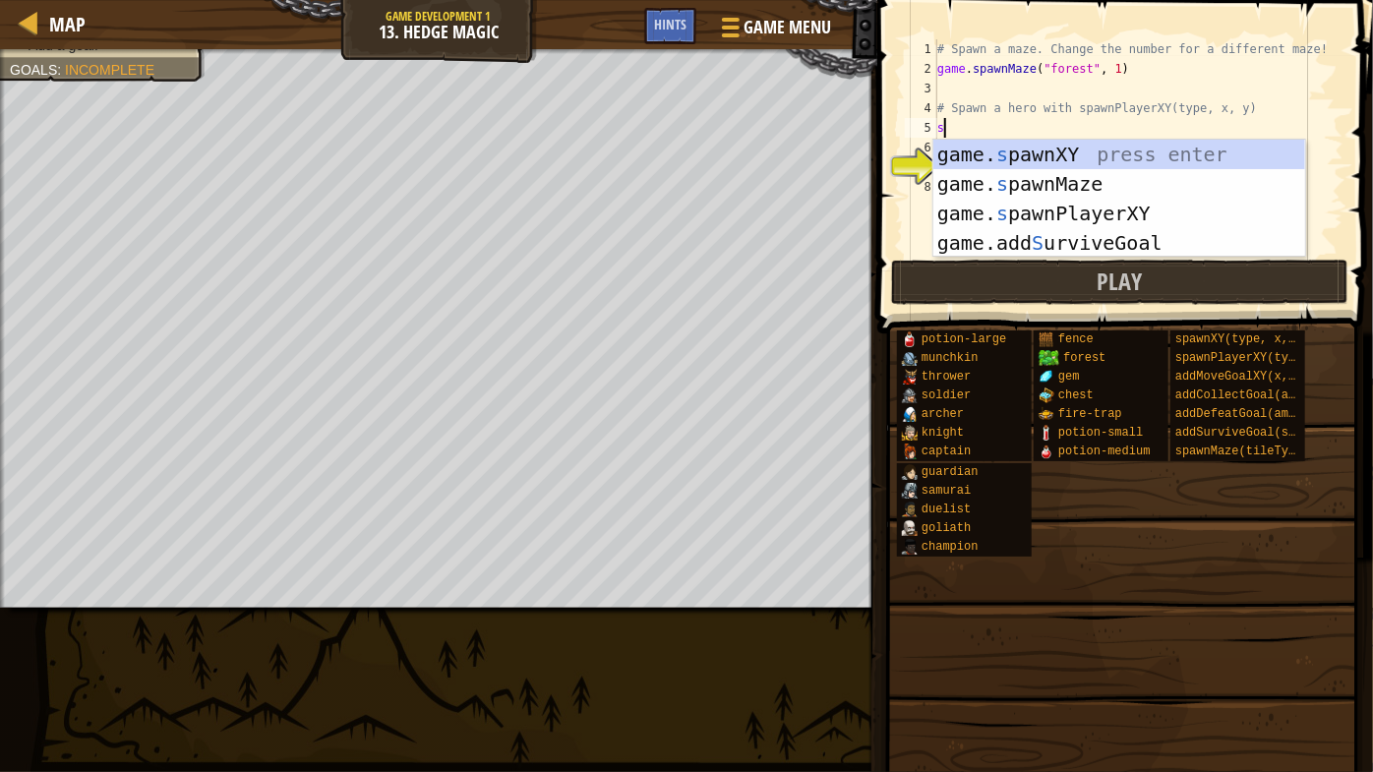
scroll to position [9, 0]
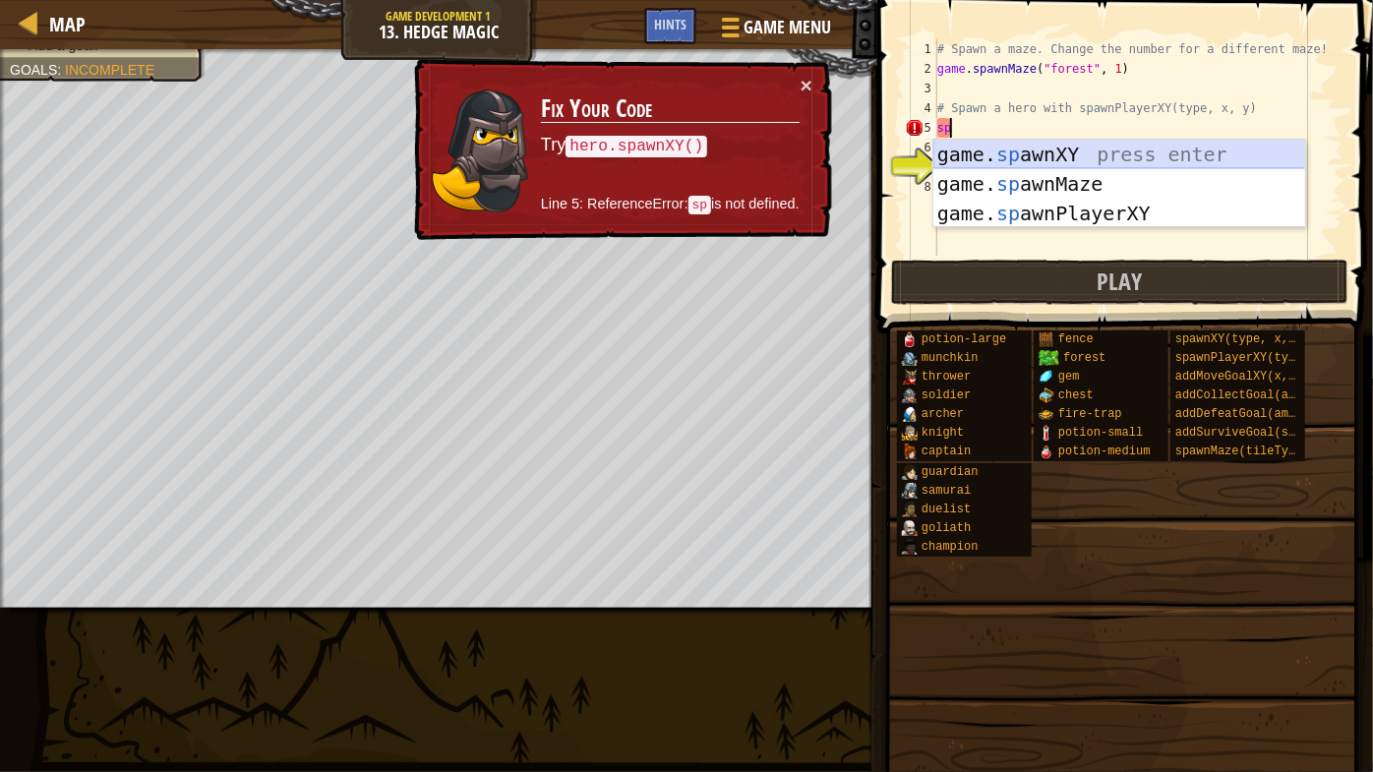
click at [1106, 148] on div "game. sp awnXY press enter game. sp awnMaze press enter game. sp awnPlayerXY pr…" at bounding box center [1119, 214] width 373 height 148
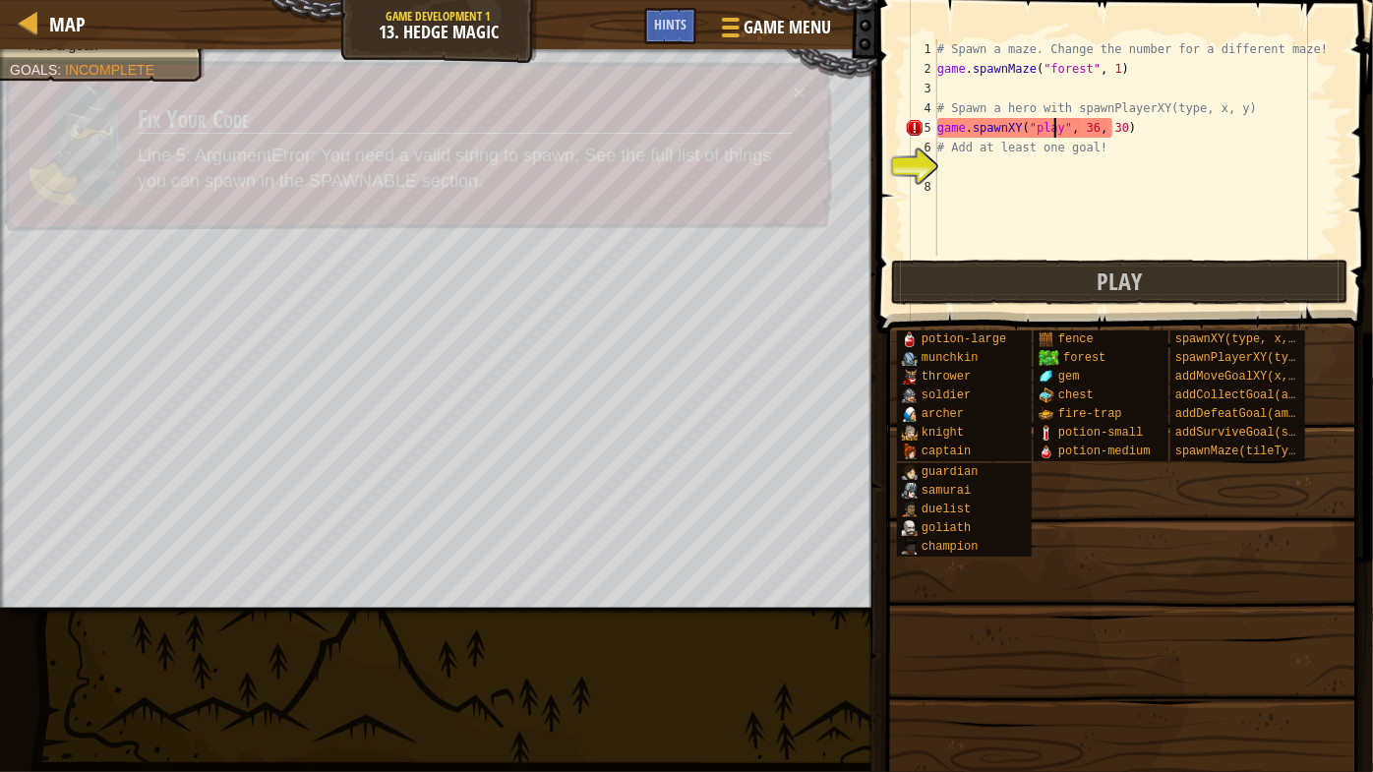
type textarea "game.spawnXY("player", 36, 30)"
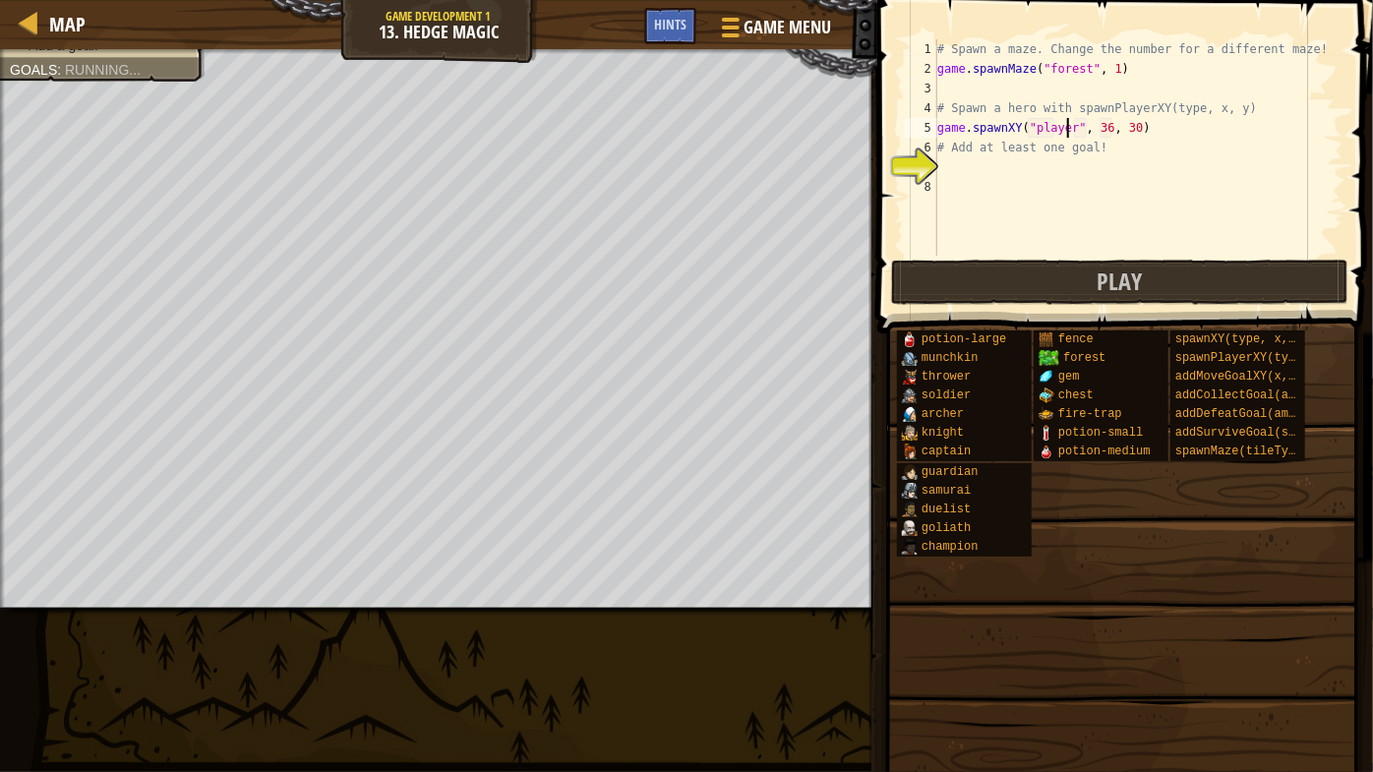
scroll to position [9, 10]
click at [1035, 171] on div "# Spawn a maze. Change the number for a different maze! game . spawnMaze ( "for…" at bounding box center [1138, 167] width 410 height 256
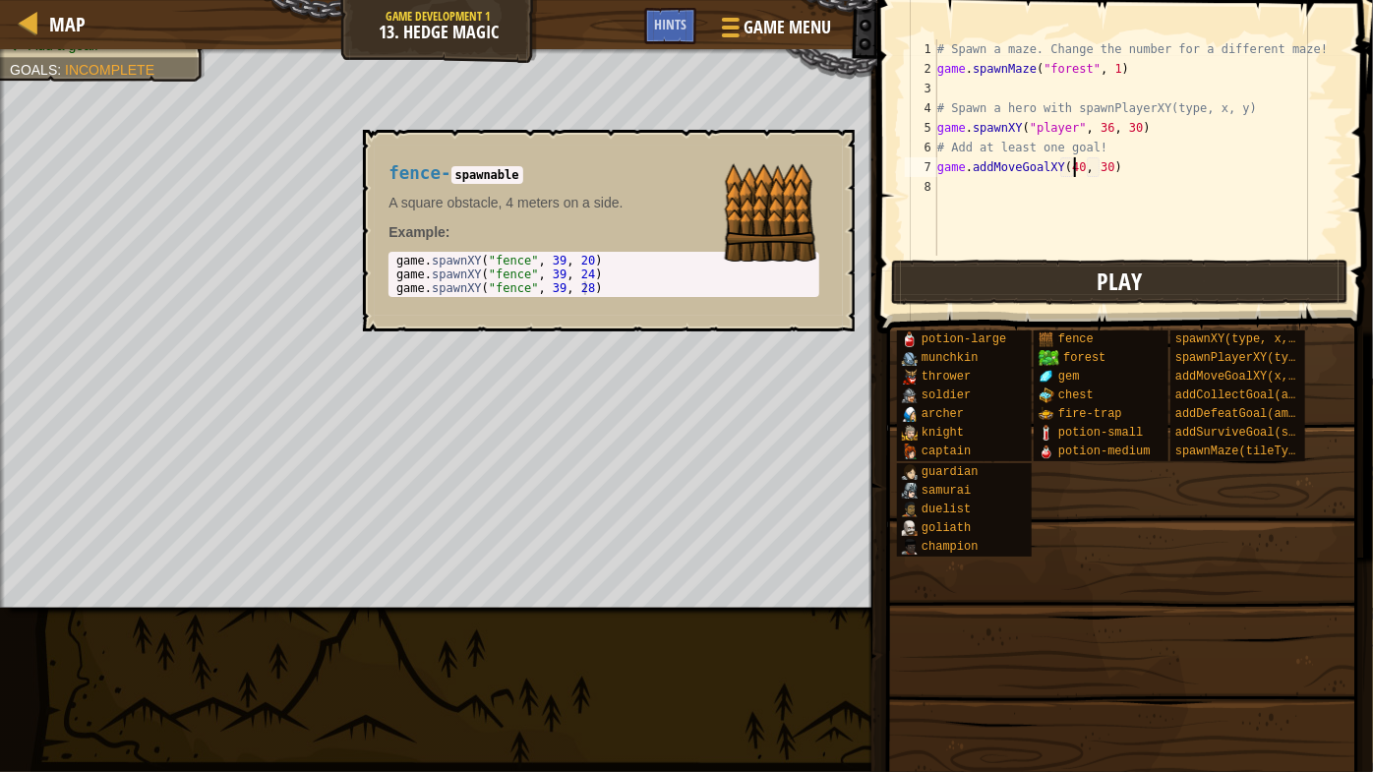
type textarea "game.addMoveGoalXY(40, 30)"
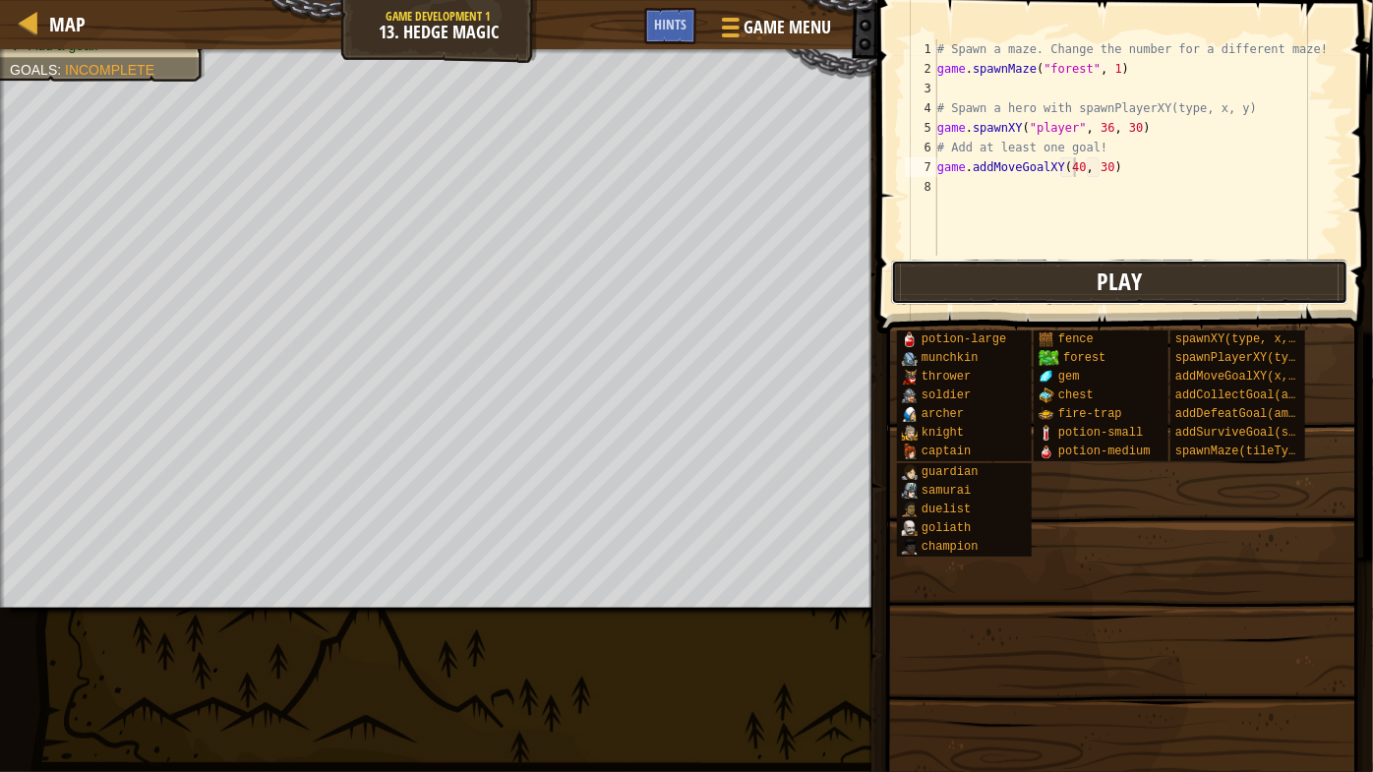
click at [1104, 301] on button "Play" at bounding box center [1120, 282] width 458 height 45
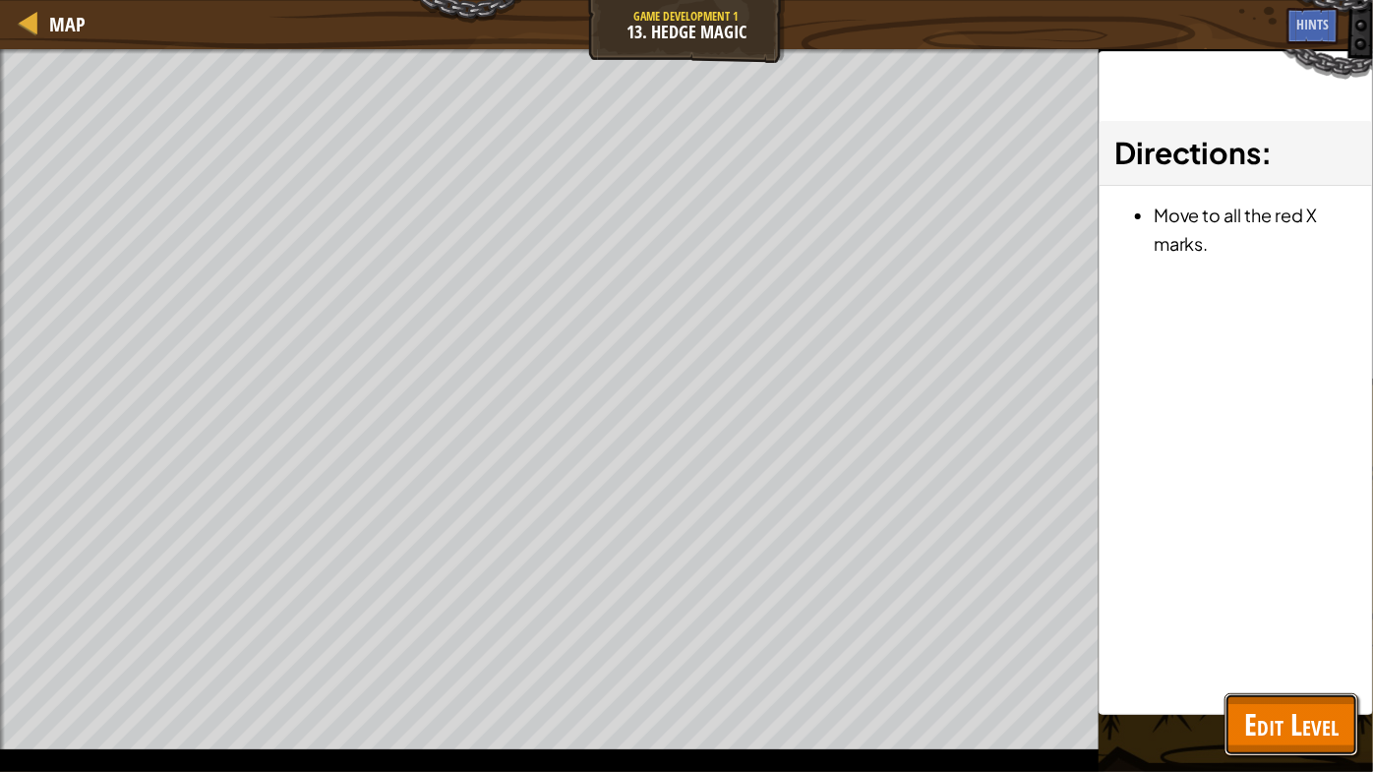
drag, startPoint x: 1269, startPoint y: 739, endPoint x: 870, endPoint y: 516, distance: 456.2
click at [1269, 660] on span "Edit Level" at bounding box center [1291, 724] width 94 height 40
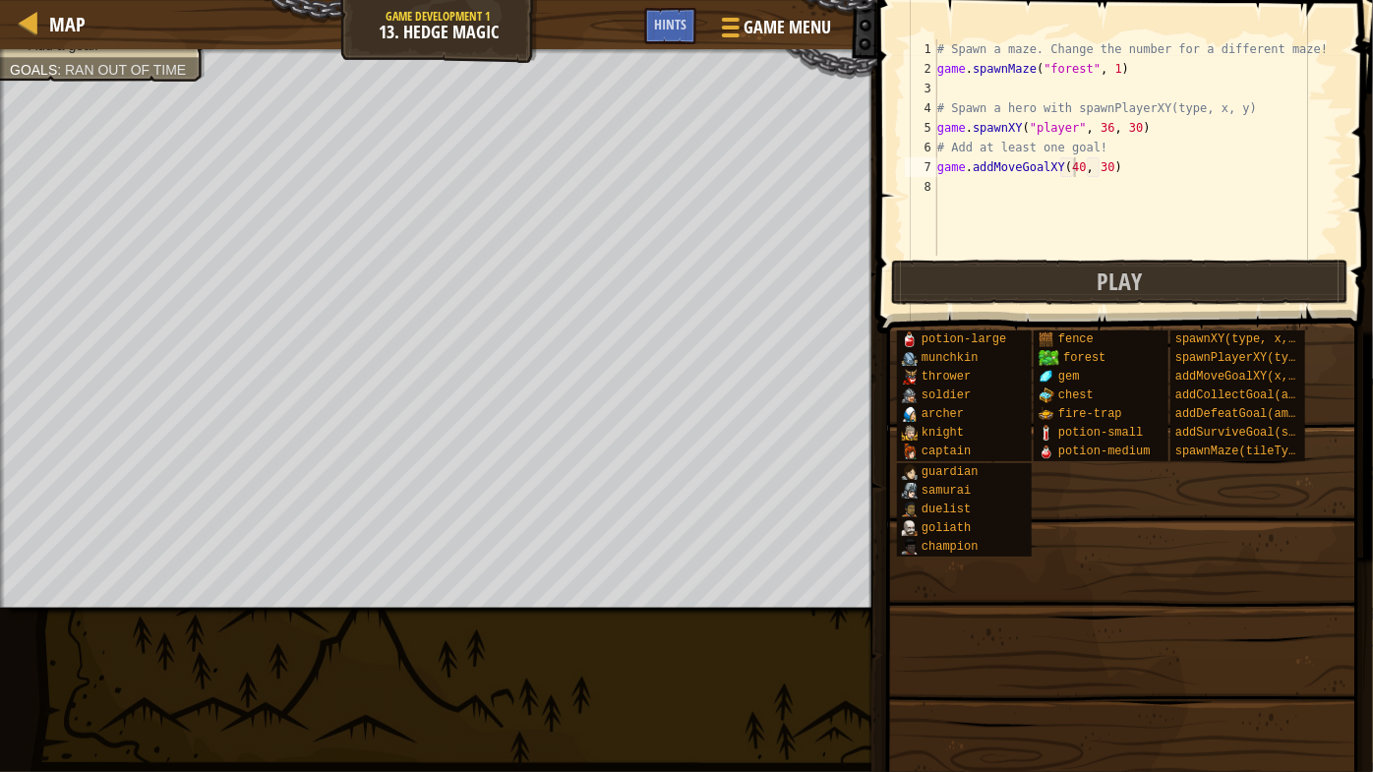
click at [669, 24] on span "Hints" at bounding box center [670, 24] width 32 height 19
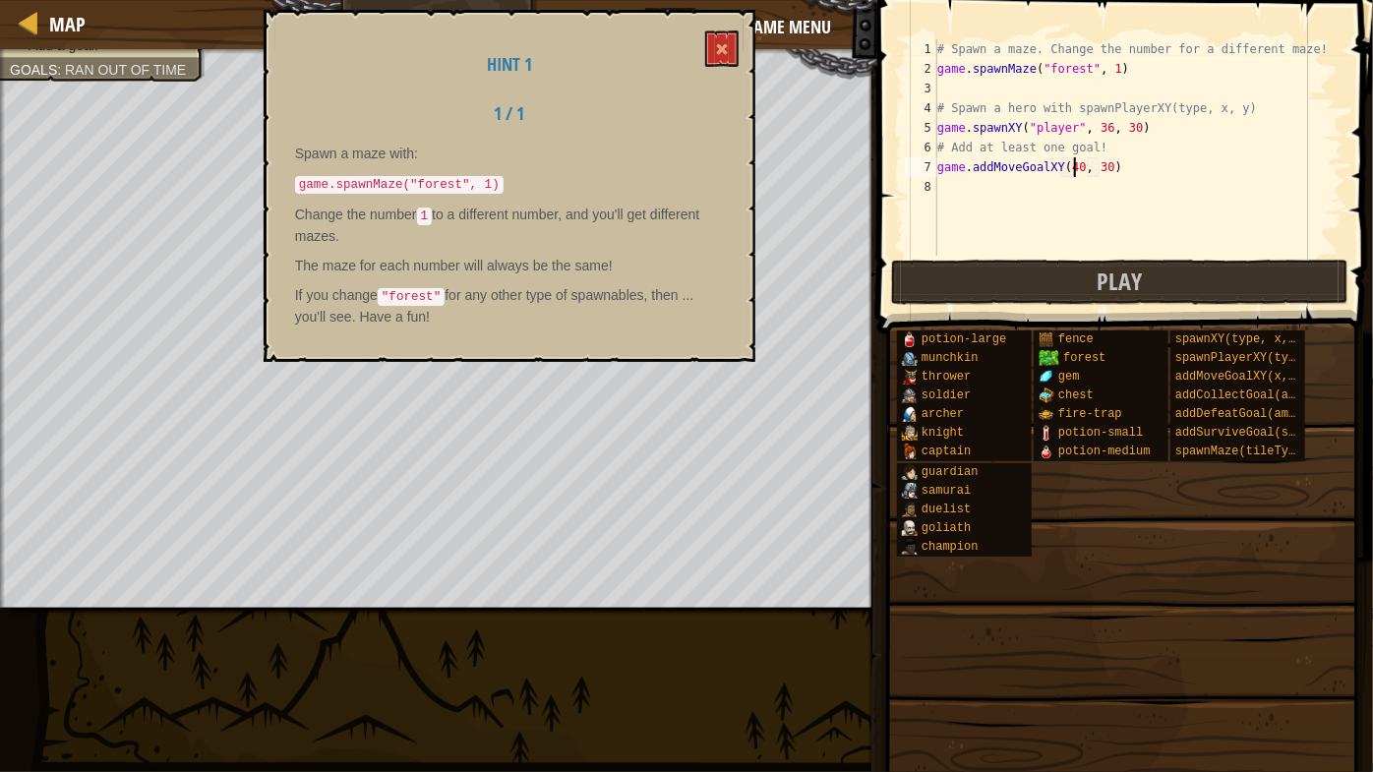
click at [1130, 157] on div "# Spawn a maze. Change the number for a different maze! game . spawnMaze ( "for…" at bounding box center [1138, 167] width 410 height 256
drag, startPoint x: 717, startPoint y: 41, endPoint x: 671, endPoint y: 34, distance: 46.7
click at [717, 39] on button at bounding box center [721, 48] width 33 height 36
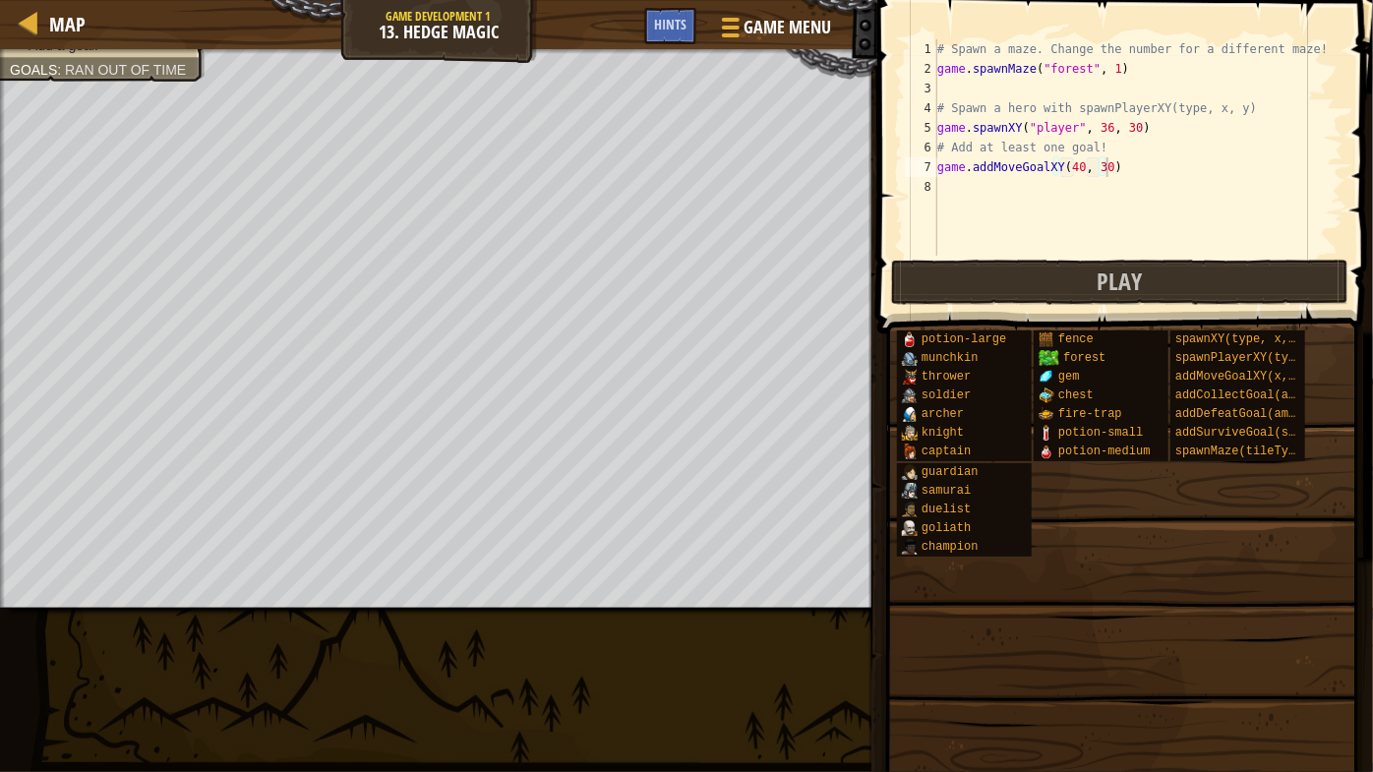
click at [1009, 177] on div "# Spawn a maze. Change the number for a different maze! game . spawnMaze ( "for…" at bounding box center [1138, 167] width 410 height 256
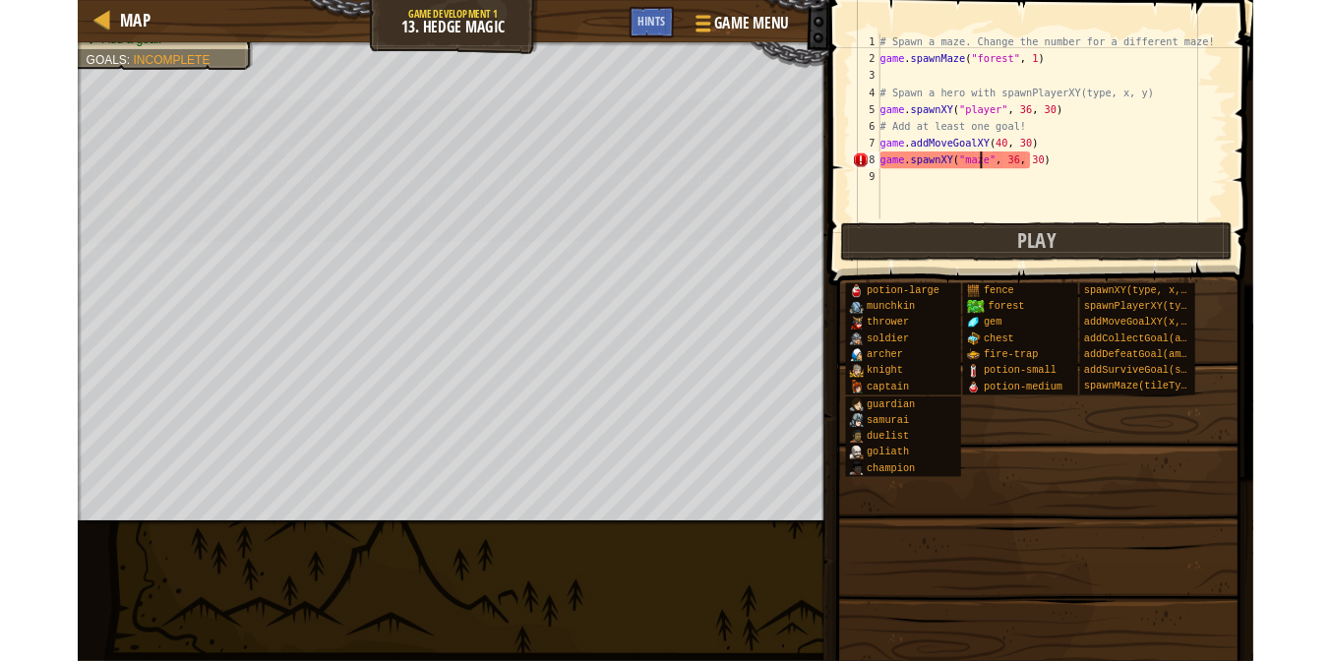
scroll to position [9, 9]
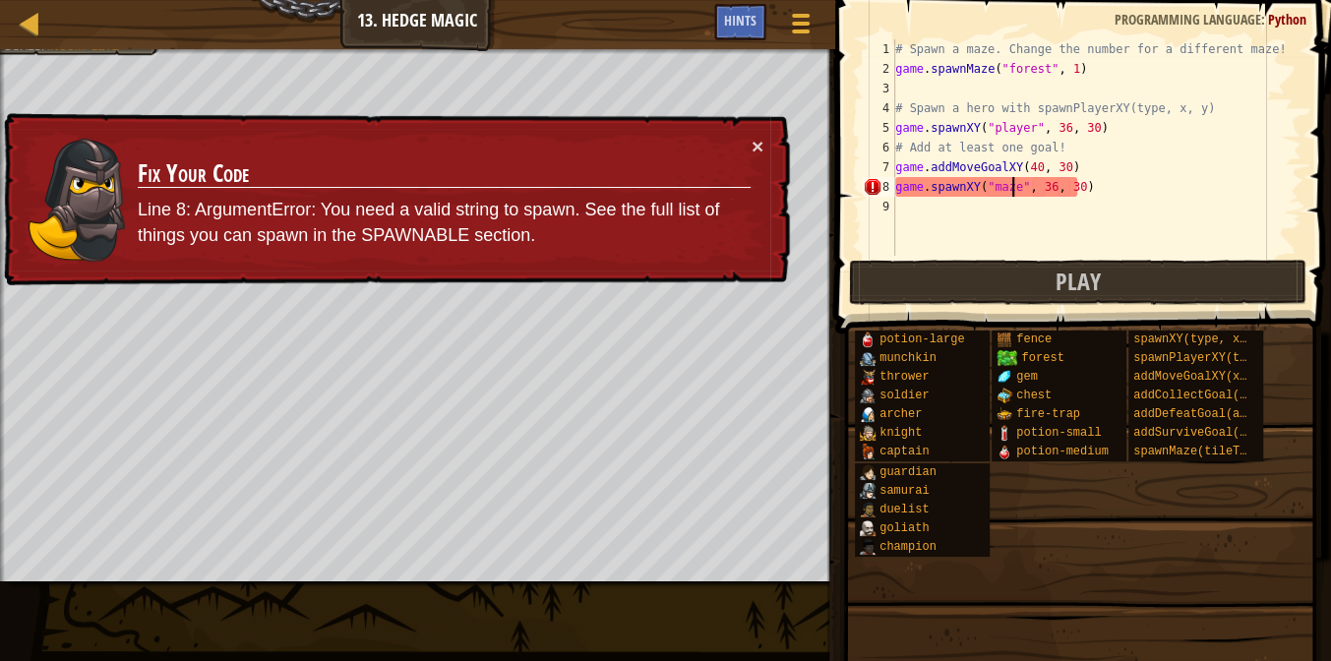
click at [1115, 176] on div "# Spawn a maze. Change the number for a different maze! game . spawnMaze ( "for…" at bounding box center [1096, 167] width 410 height 256
click at [1110, 180] on div "# Spawn a maze. Change the number for a different maze! game . spawnMaze ( "for…" at bounding box center [1096, 167] width 410 height 256
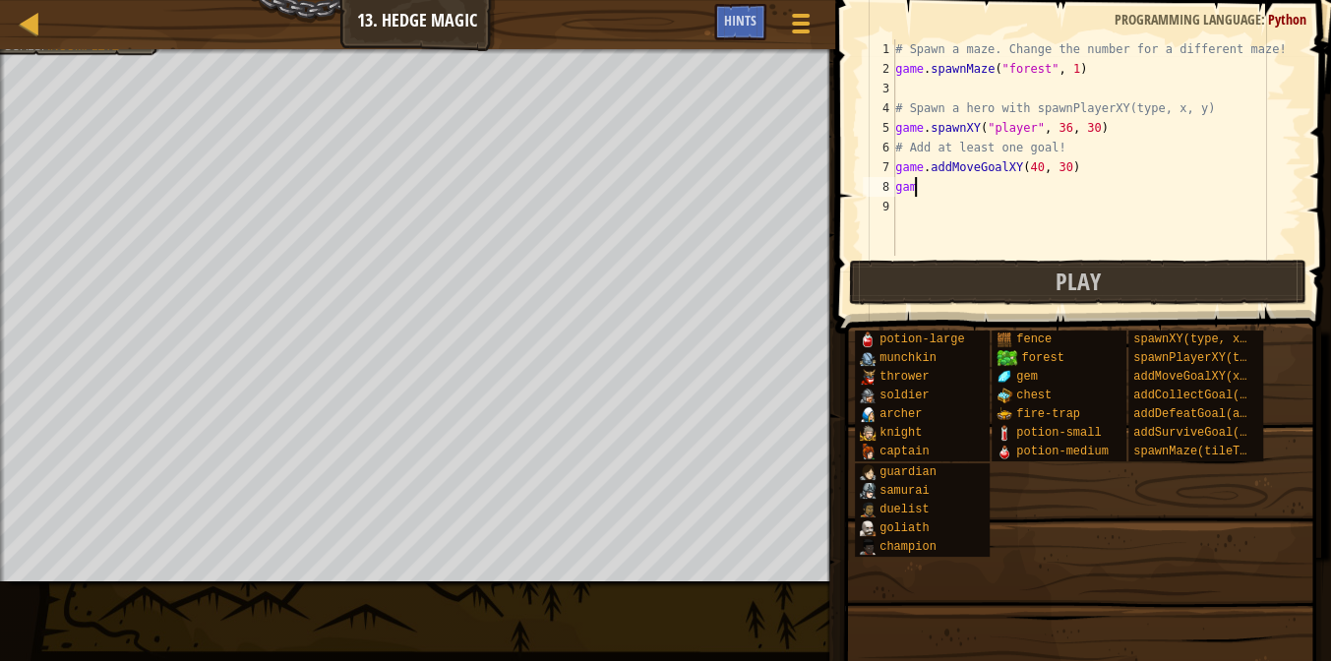
scroll to position [9, 0]
type textarea "g"
click at [990, 287] on button "Play" at bounding box center [1078, 282] width 458 height 45
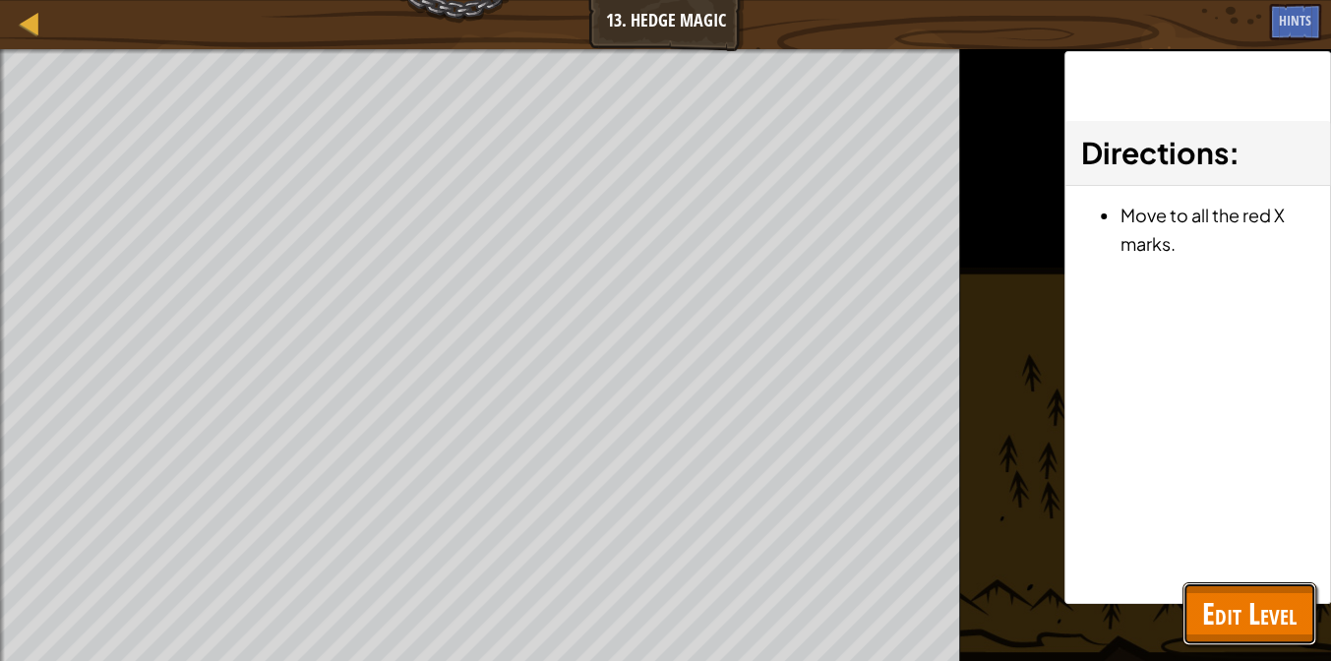
drag, startPoint x: 1261, startPoint y: 611, endPoint x: 1143, endPoint y: 522, distance: 147.5
click at [1258, 611] on span "Edit Level" at bounding box center [1249, 613] width 94 height 40
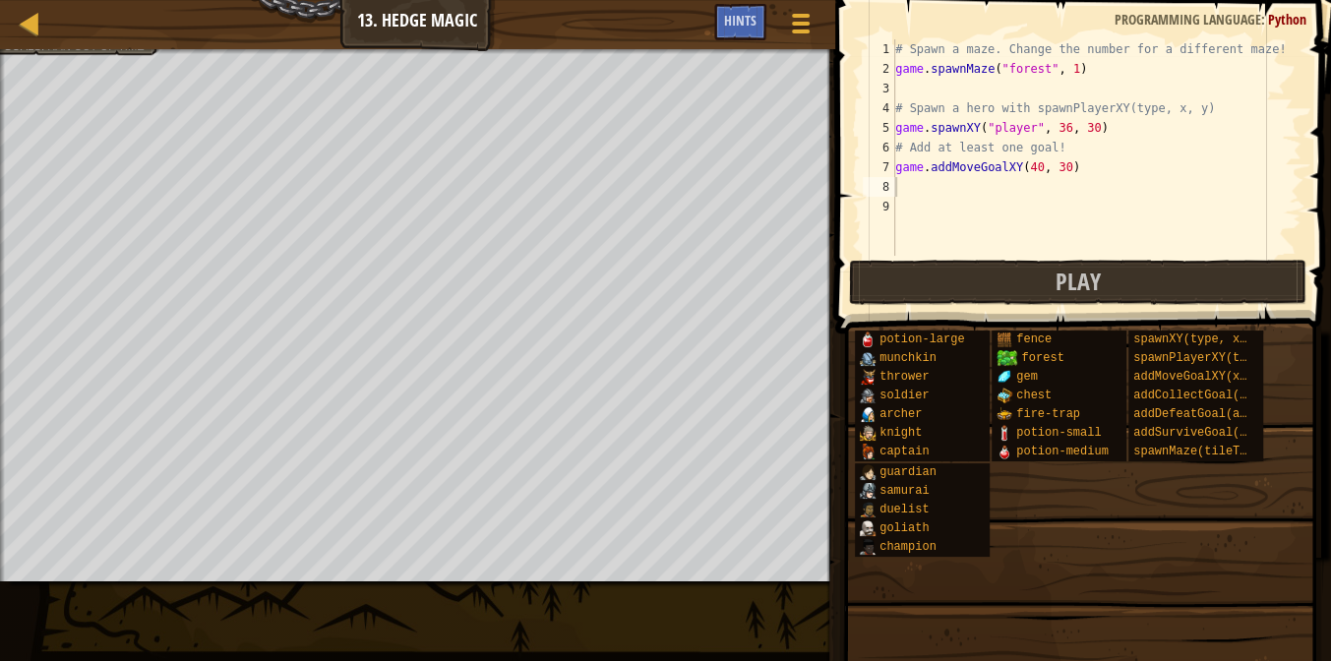
click at [1094, 170] on div "# Spawn a maze. Change the number for a different maze! game . spawnMaze ( "for…" at bounding box center [1096, 167] width 410 height 256
type textarea "g"
click at [744, 17] on span "Hints" at bounding box center [740, 20] width 32 height 19
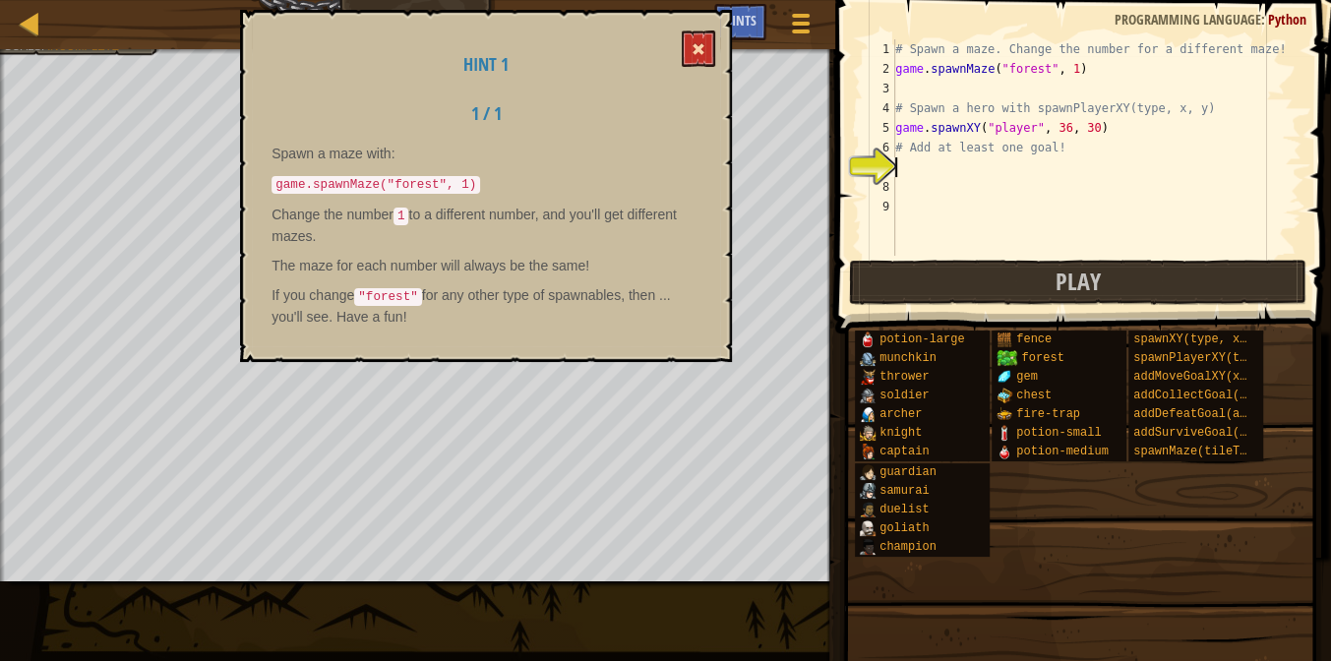
click at [704, 30] on div "Hint 1 1 / 1 Spawn a maze with: game.spawnMaze("forest", 1) Change the number 1…" at bounding box center [486, 186] width 492 height 352
click at [705, 42] on span at bounding box center [698, 49] width 14 height 14
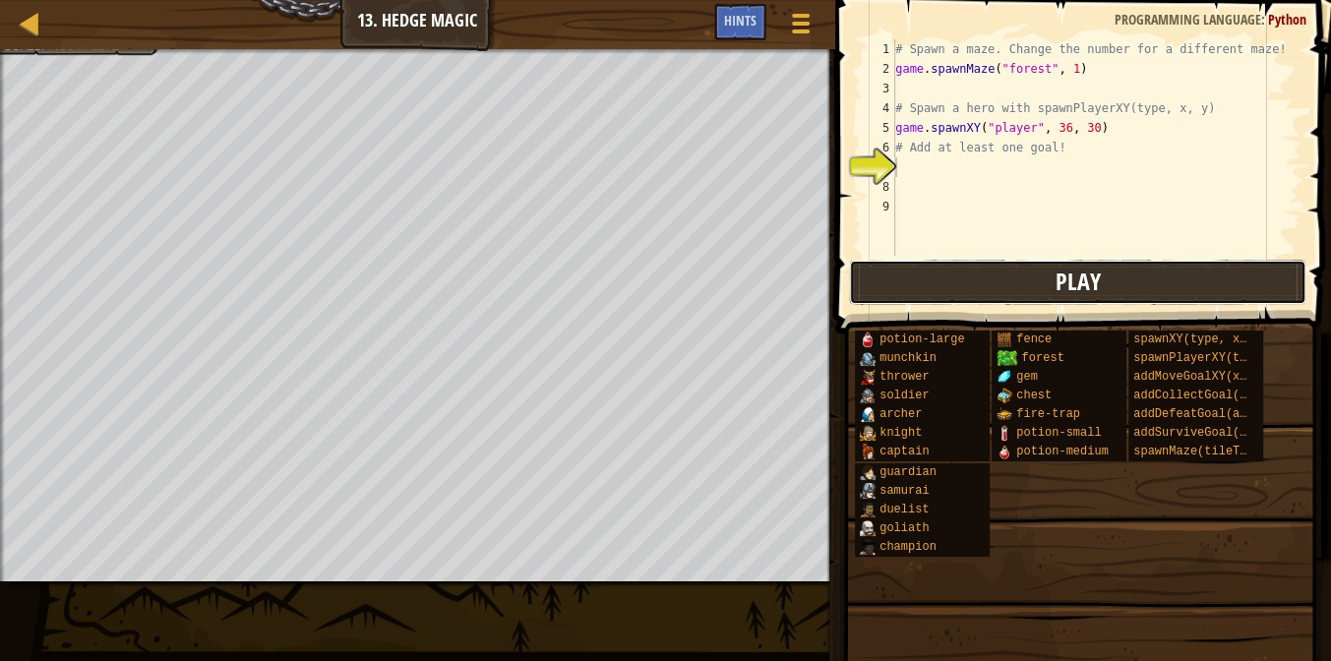
click at [1033, 261] on button "Play" at bounding box center [1078, 282] width 458 height 45
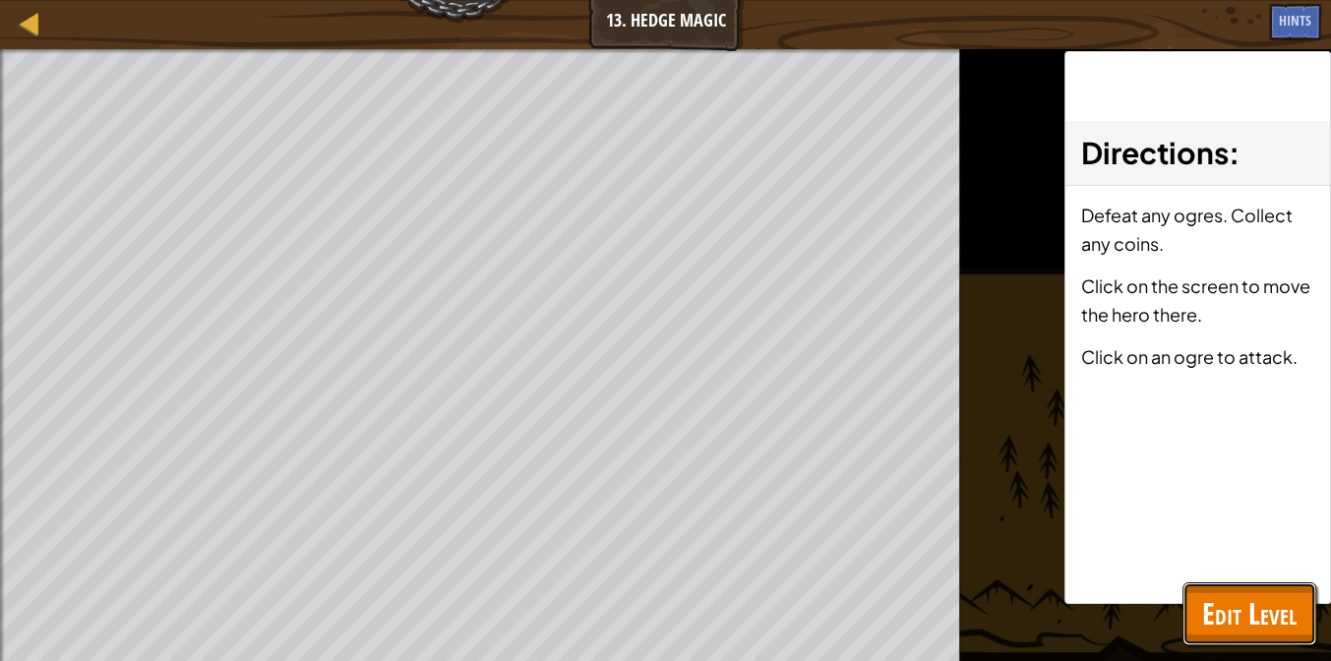
click at [1260, 617] on span "Edit Level" at bounding box center [1249, 613] width 94 height 40
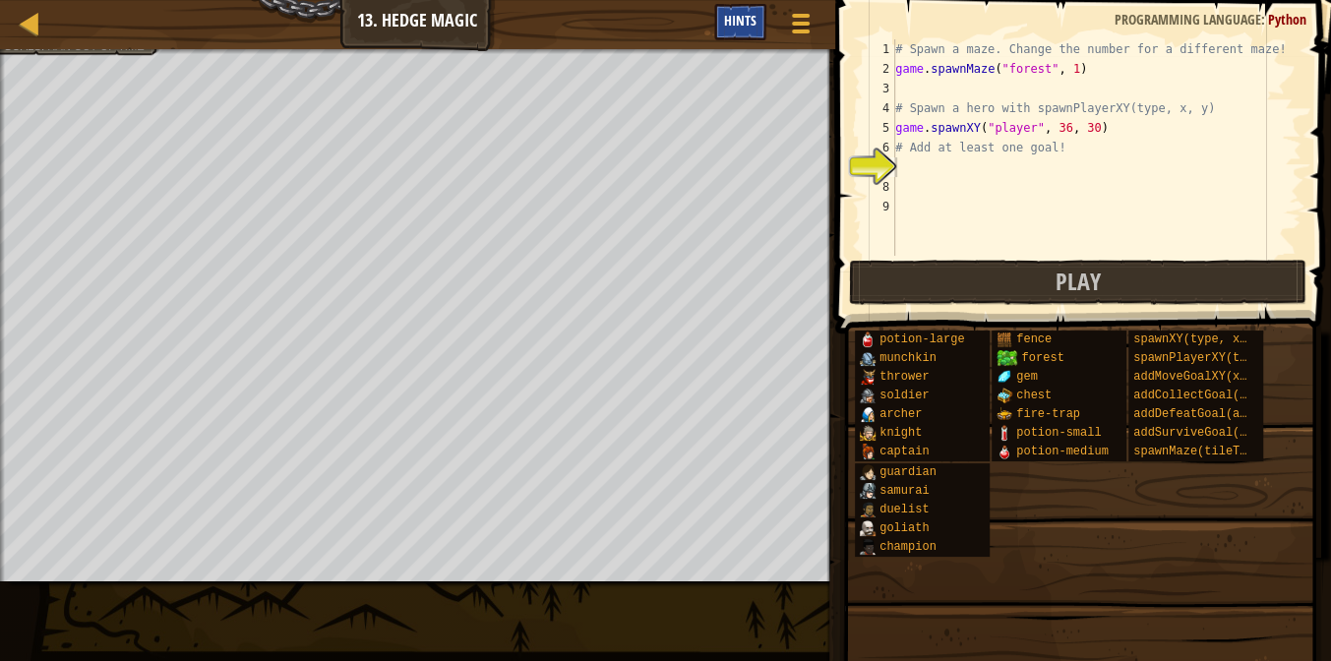
click at [741, 33] on div "Hints" at bounding box center [740, 22] width 52 height 36
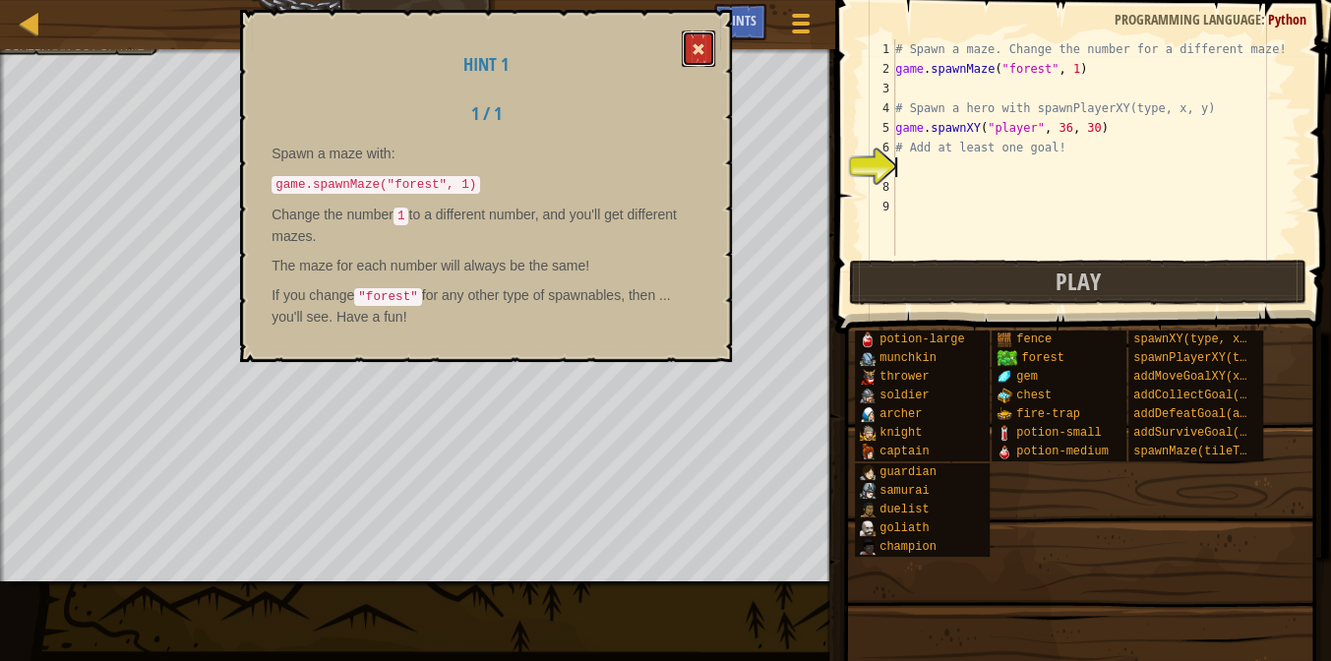
click at [706, 44] on button at bounding box center [698, 48] width 33 height 36
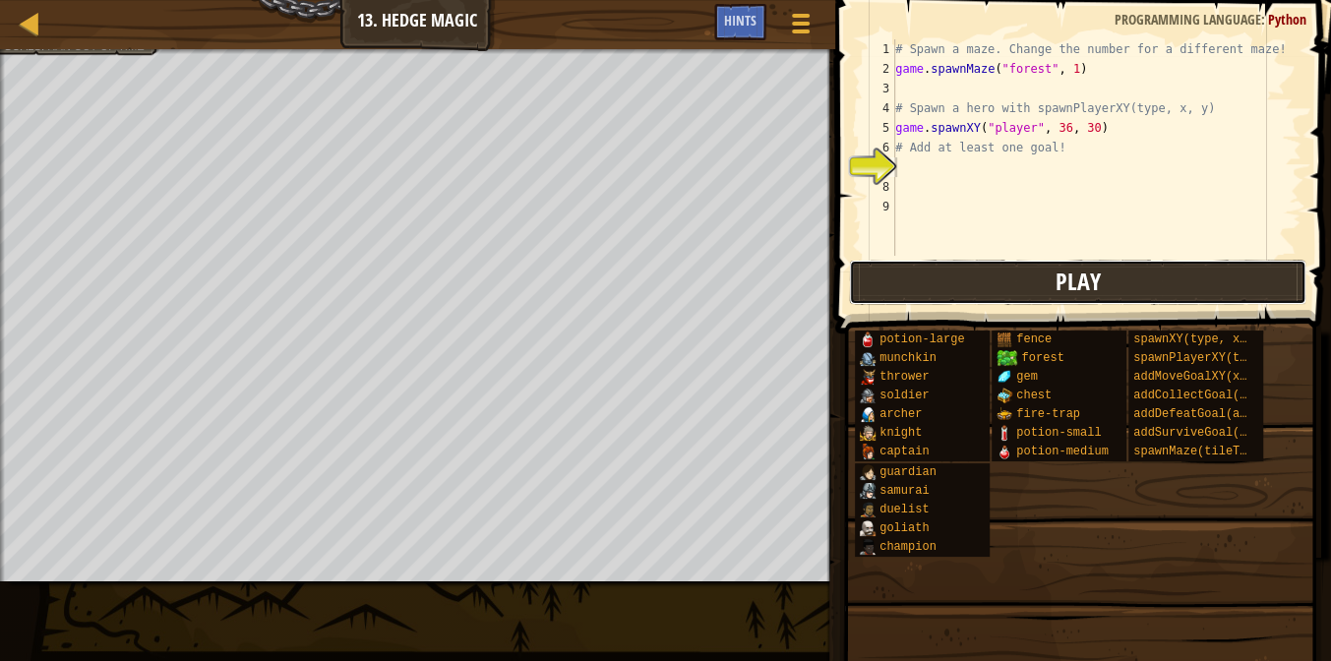
click at [1025, 292] on button "Play" at bounding box center [1078, 282] width 458 height 45
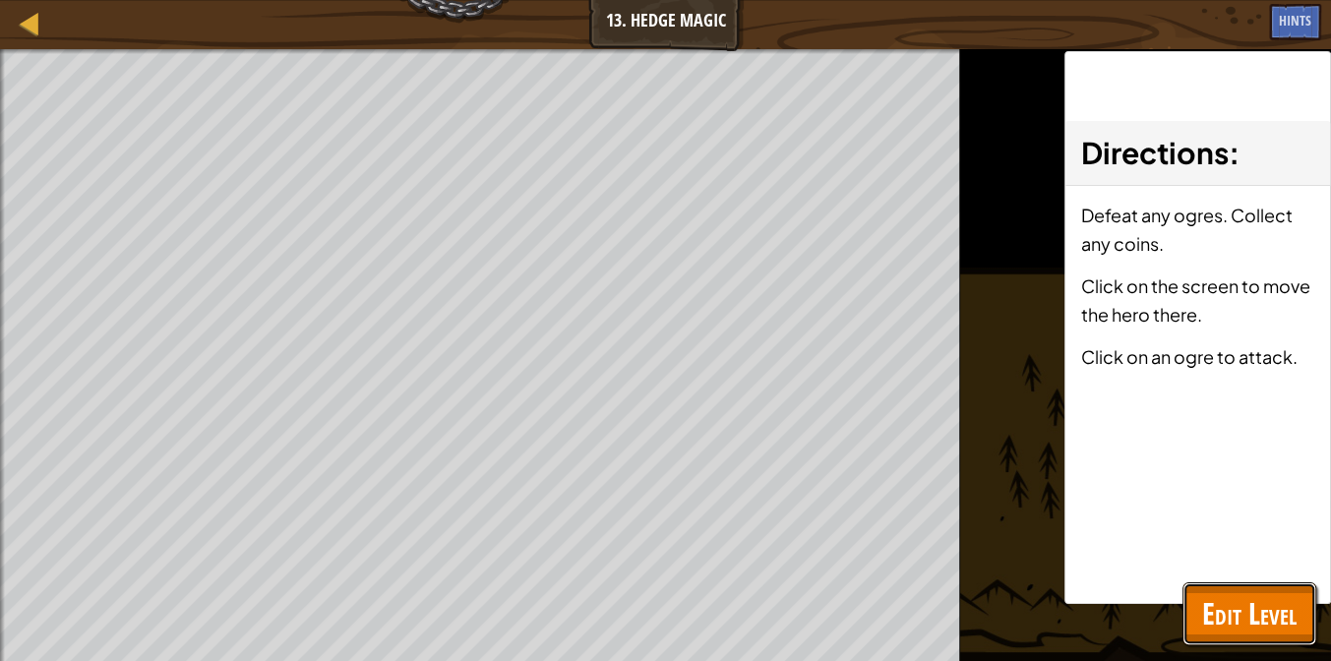
click at [1287, 584] on button "Edit Level" at bounding box center [1249, 613] width 134 height 63
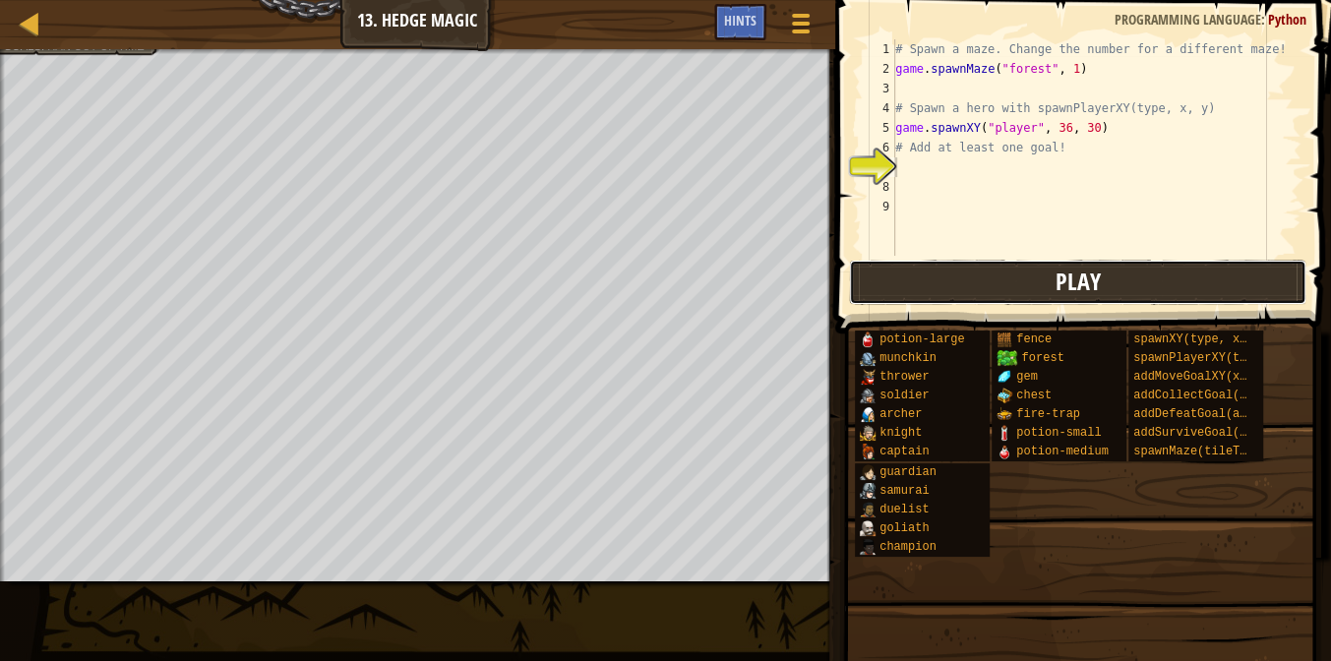
click at [1126, 287] on button "Play" at bounding box center [1078, 282] width 458 height 45
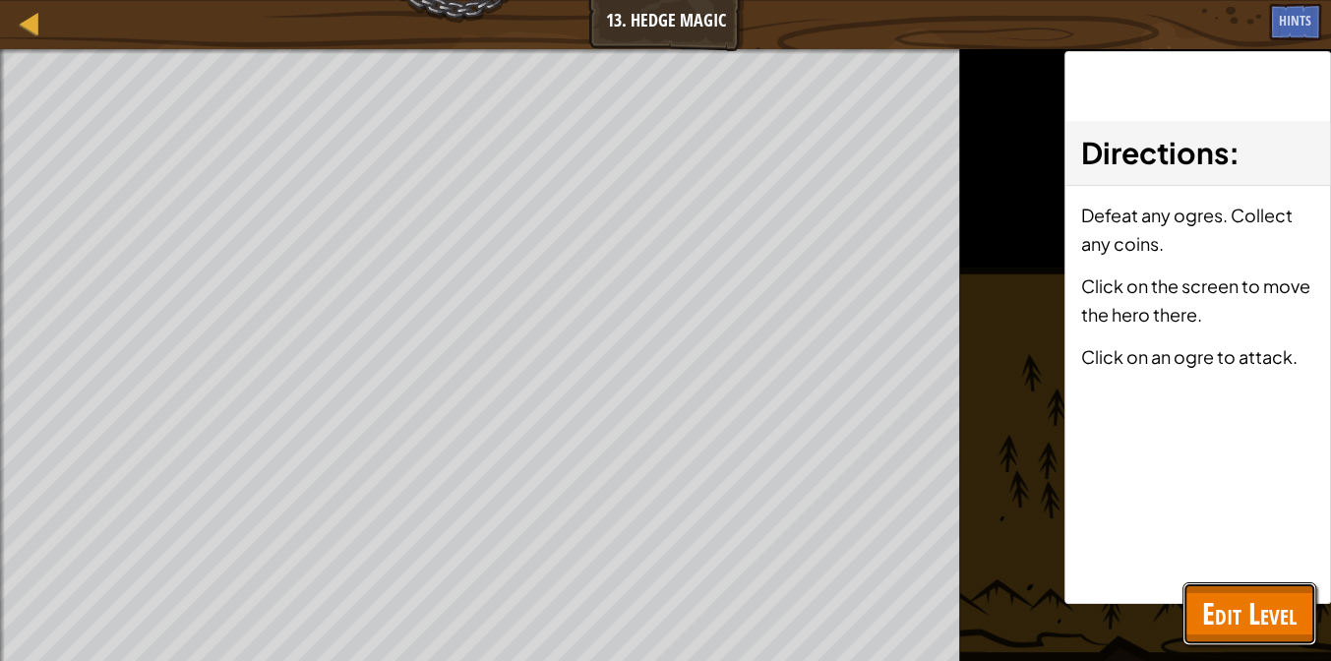
click at [1255, 635] on button "Edit Level" at bounding box center [1249, 613] width 134 height 63
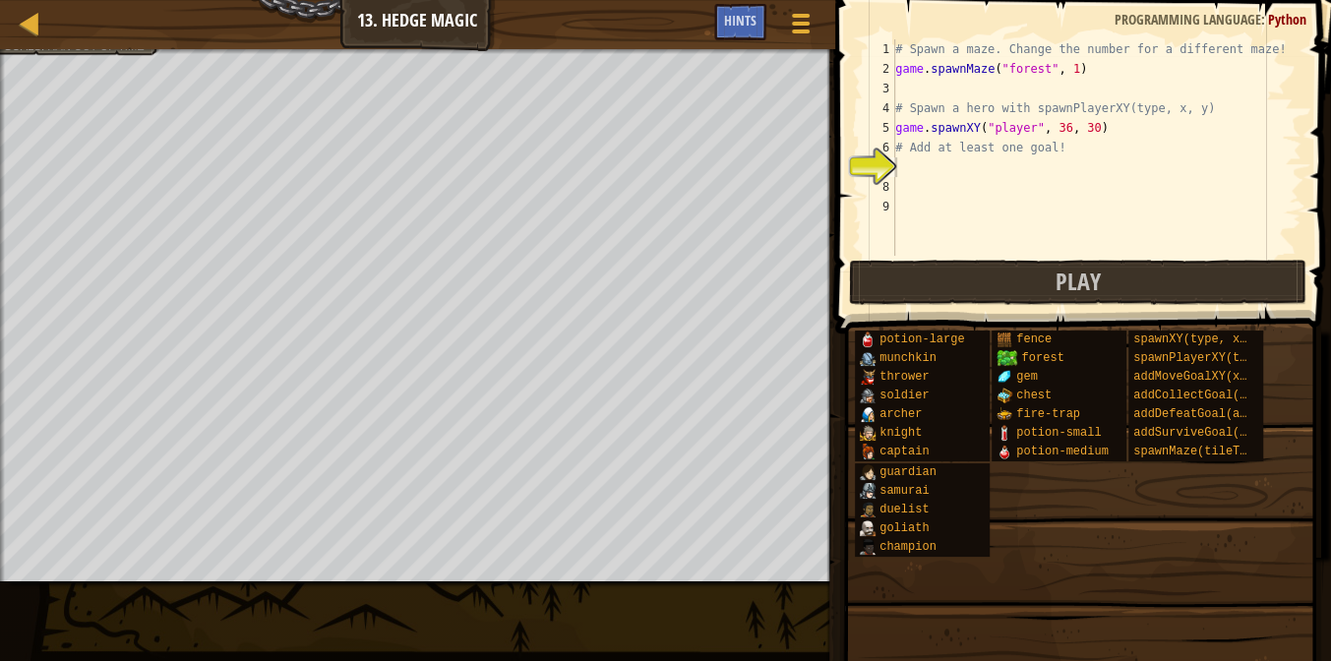
click at [922, 189] on div "# Spawn a maze. Change the number for a different maze! game . spawnMaze ( "for…" at bounding box center [1096, 167] width 410 height 256
click at [956, 178] on div "# Spawn a maze. Change the number for a different maze! game . spawnMaze ( "for…" at bounding box center [1096, 167] width 410 height 256
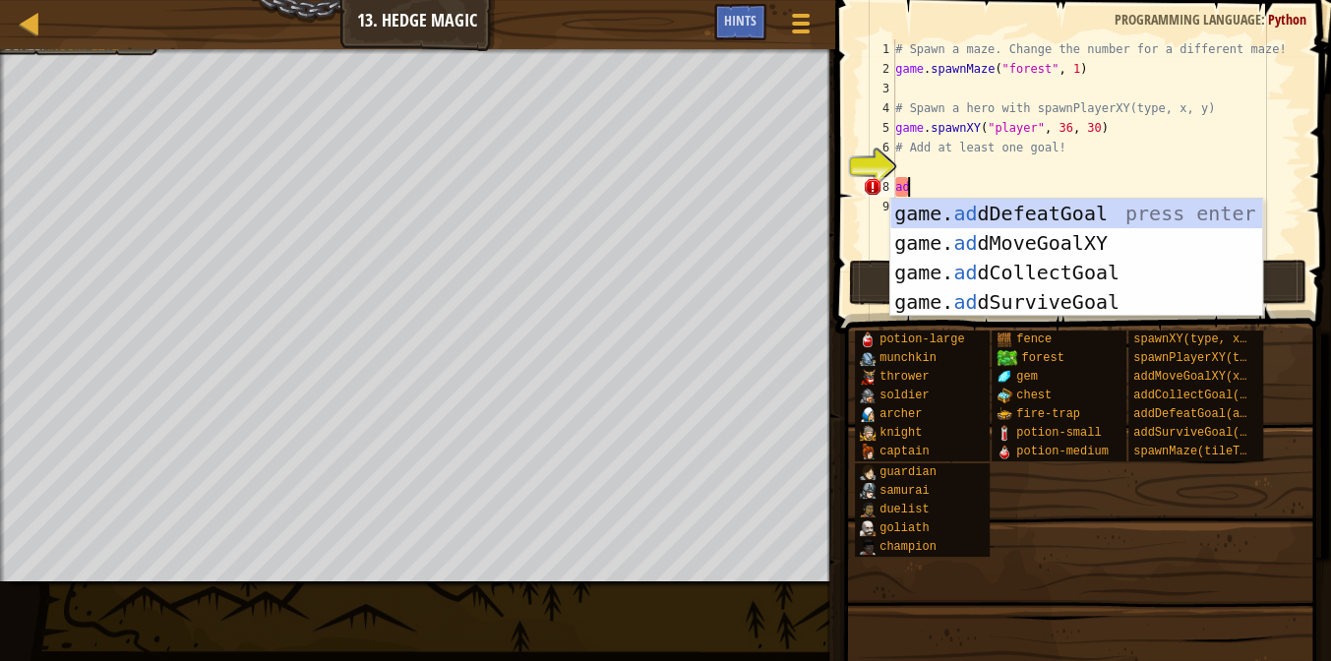
type textarea "a"
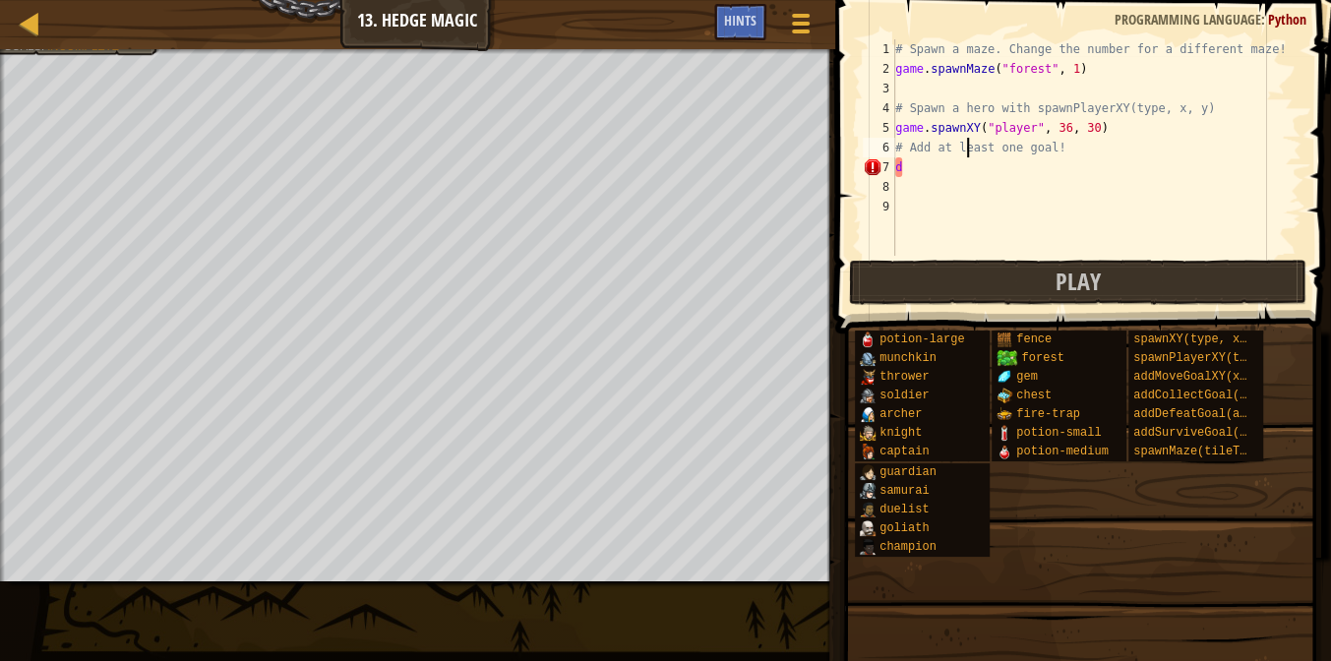
click at [965, 140] on div "# Spawn a maze. Change the number for a different maze! game . spawnMaze ( "for…" at bounding box center [1096, 167] width 410 height 256
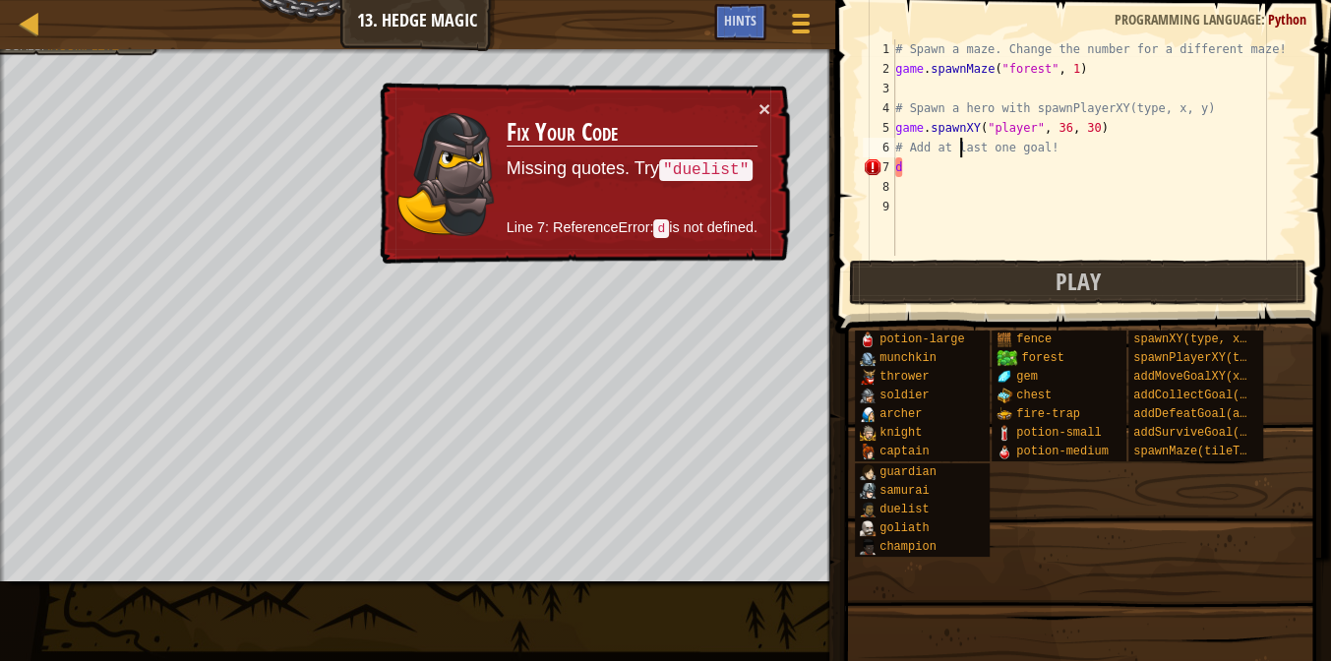
type textarea "d"
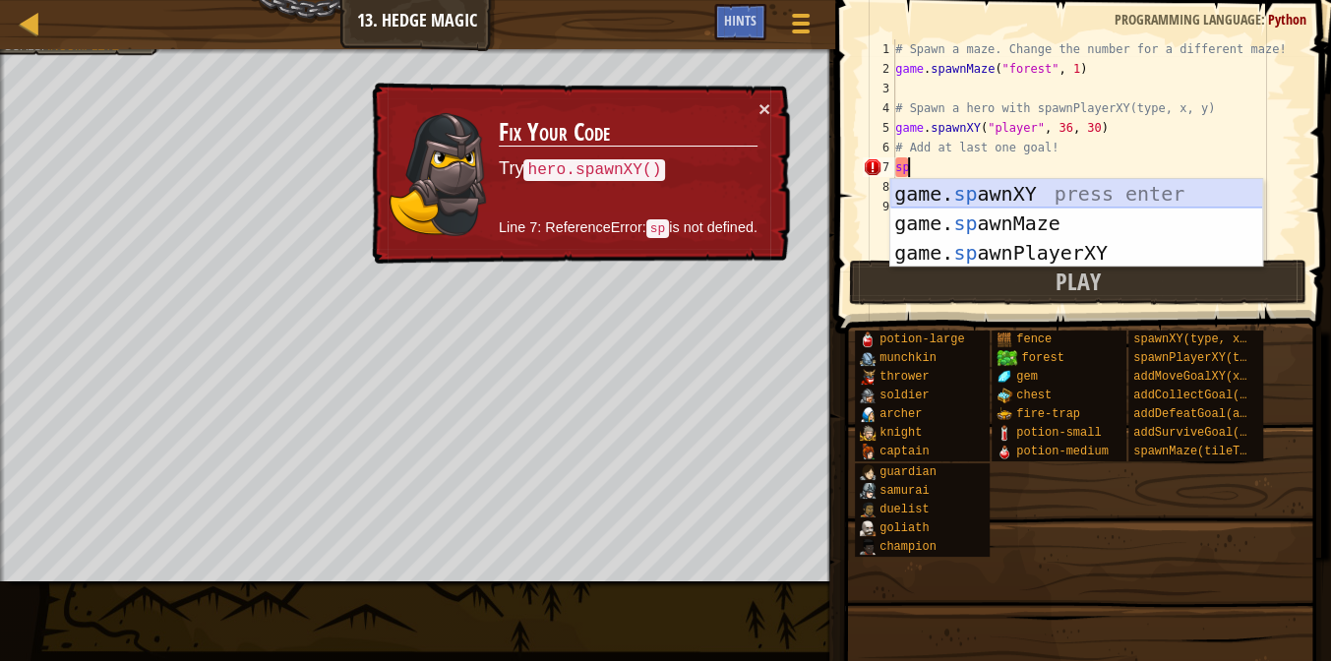
click at [957, 204] on div "game. sp awnXY press enter game. sp awnMaze press enter game. sp awnPlayerXY pr…" at bounding box center [1076, 253] width 373 height 148
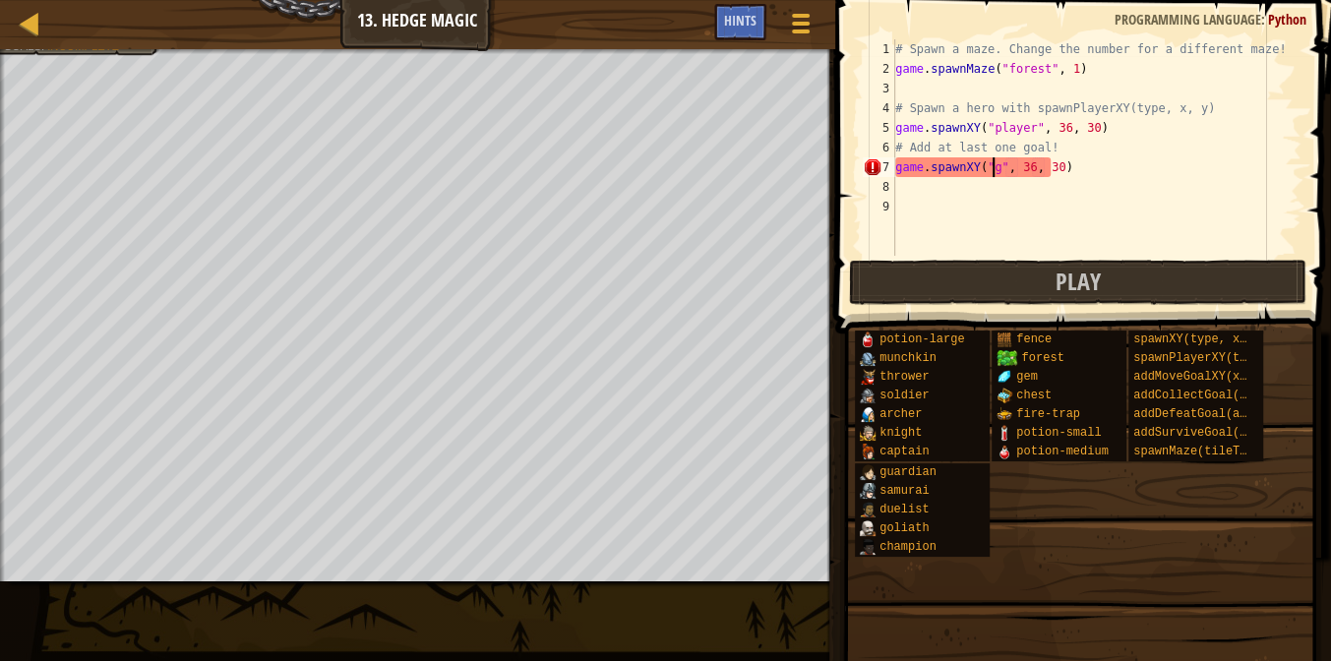
scroll to position [9, 8]
click at [1035, 169] on div "# Spawn a maze. Change the number for a different maze! game . spawnMaze ( "for…" at bounding box center [1096, 167] width 410 height 256
type textarea "game.spawnXY("gem", 50, 30)"
click at [908, 176] on div "# Spawn a maze. Change the number for a different maze! game . spawnMaze ( "for…" at bounding box center [1096, 167] width 410 height 256
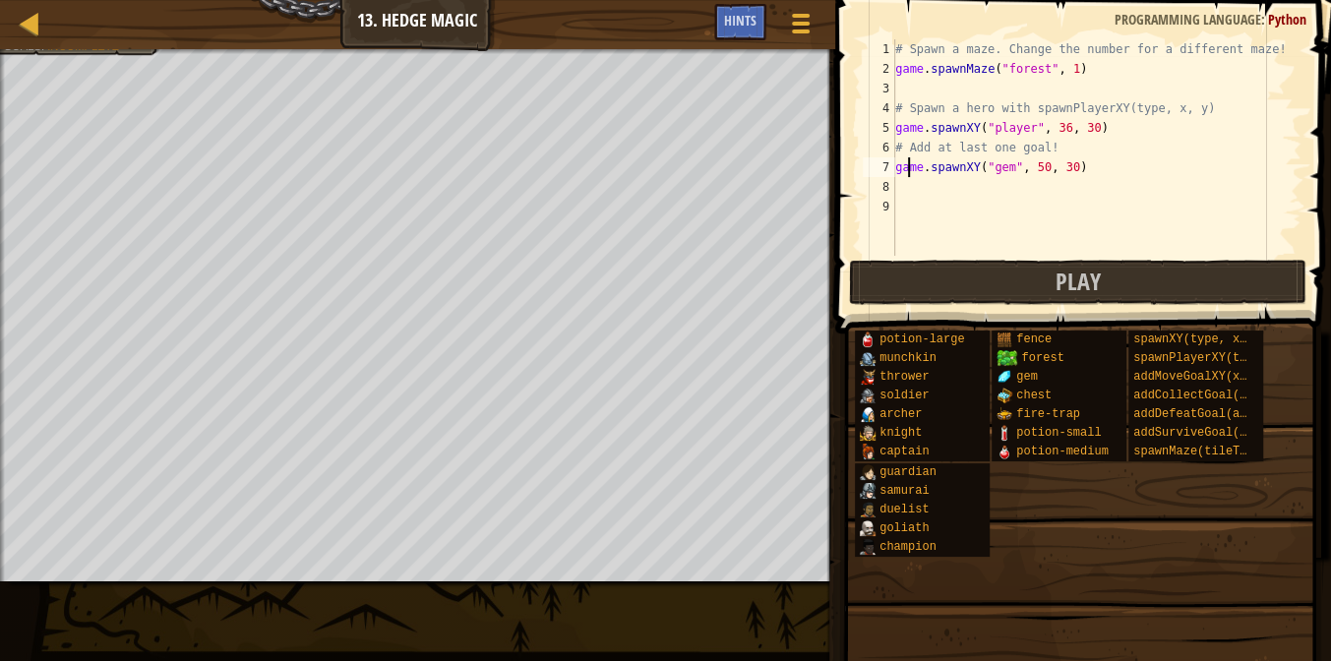
click at [909, 190] on div "# Spawn a maze. Change the number for a different maze! game . spawnMaze ( "for…" at bounding box center [1096, 167] width 410 height 256
click at [1069, 185] on div "# Spawn a maze. Change the number for a different maze! game . spawnMaze ( "for…" at bounding box center [1096, 167] width 410 height 256
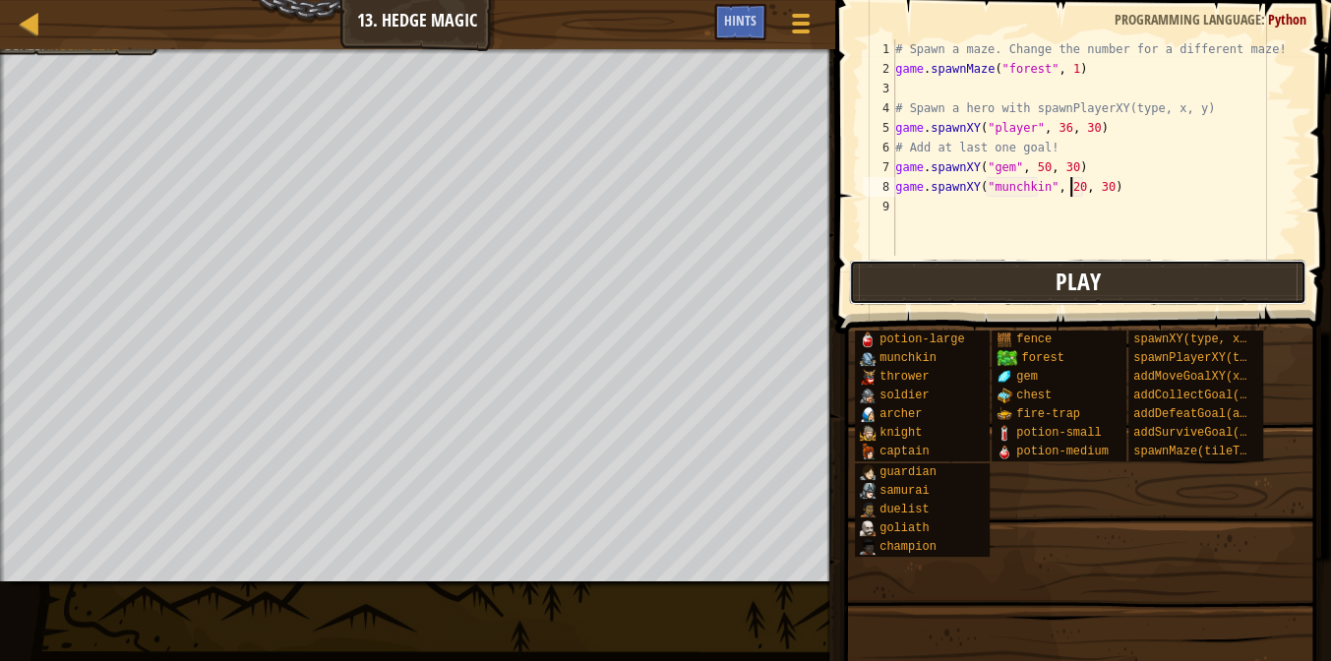
click at [925, 275] on button "Play" at bounding box center [1078, 282] width 458 height 45
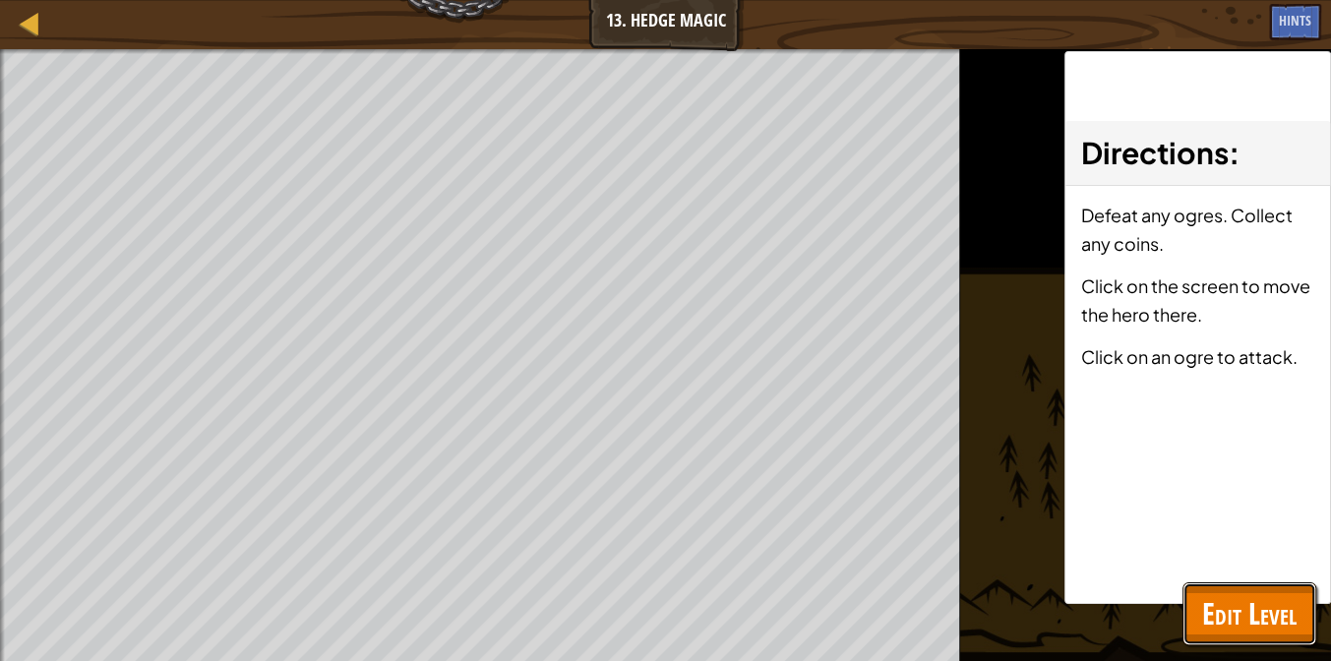
click at [1246, 632] on button "Edit Level" at bounding box center [1249, 613] width 134 height 63
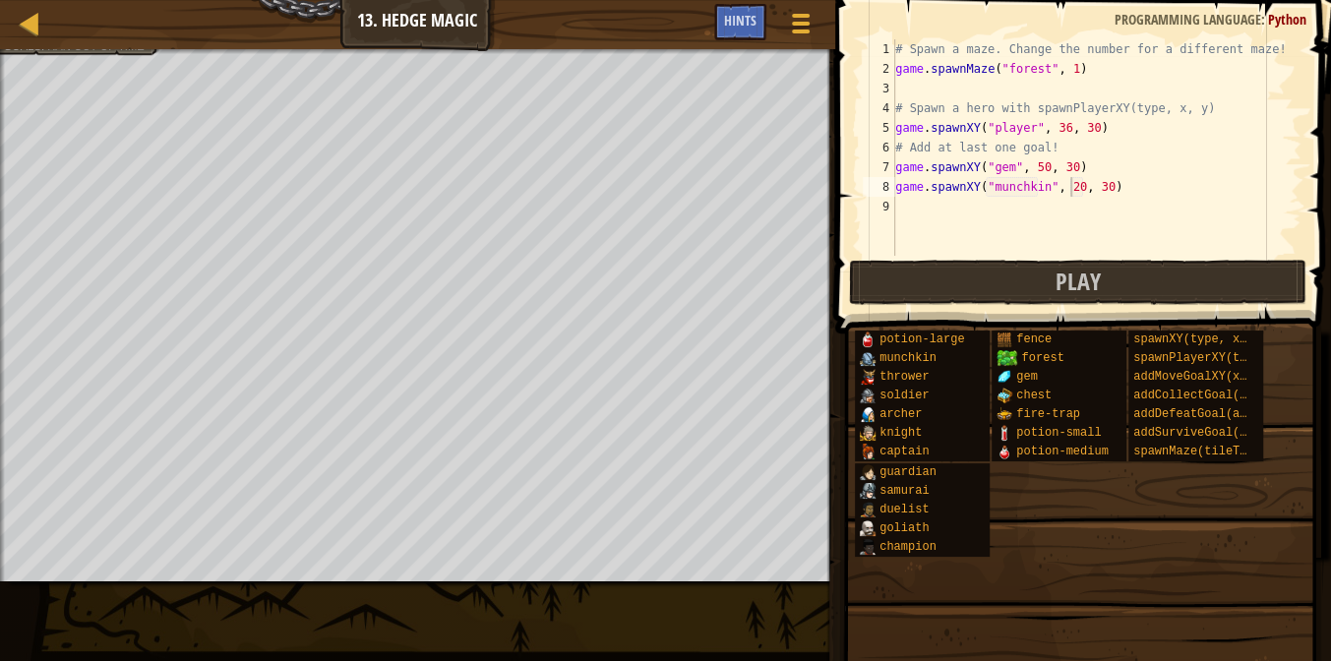
click at [1037, 166] on div "# Spawn a maze. Change the number for a different maze! game . spawnMaze ( "for…" at bounding box center [1096, 167] width 410 height 256
click at [978, 277] on button "Play" at bounding box center [1078, 282] width 458 height 45
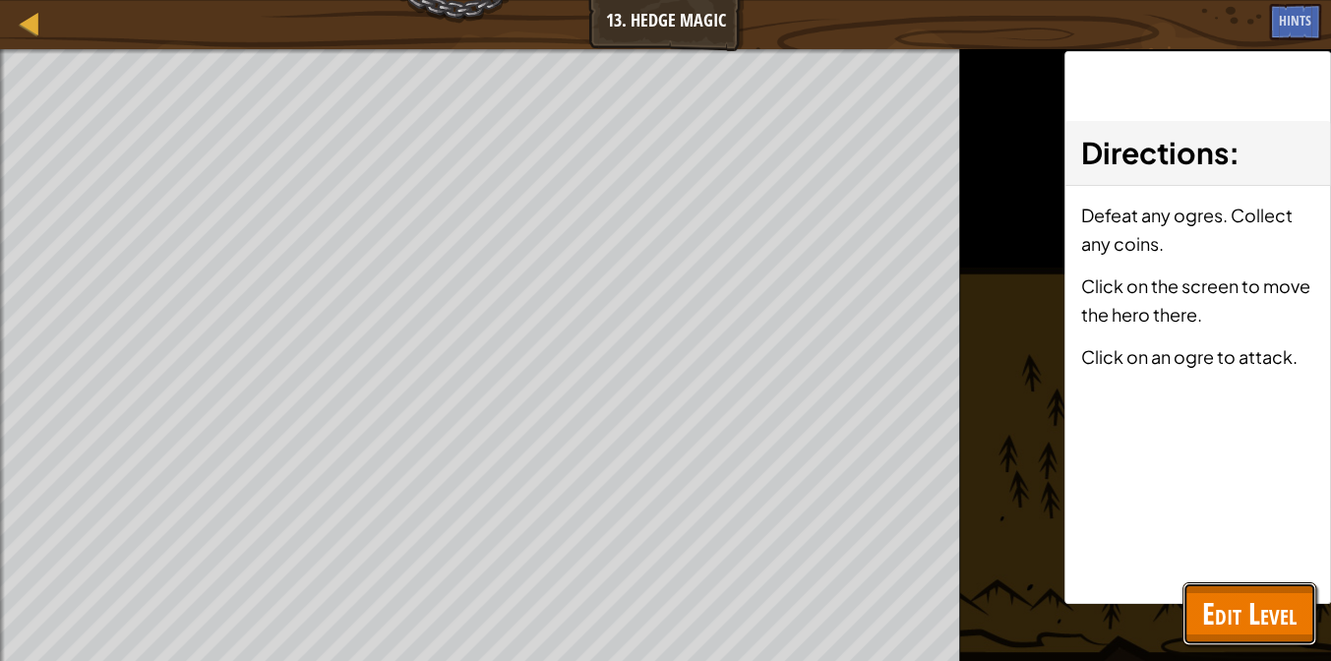
click at [1277, 622] on span "Edit Level" at bounding box center [1249, 613] width 94 height 40
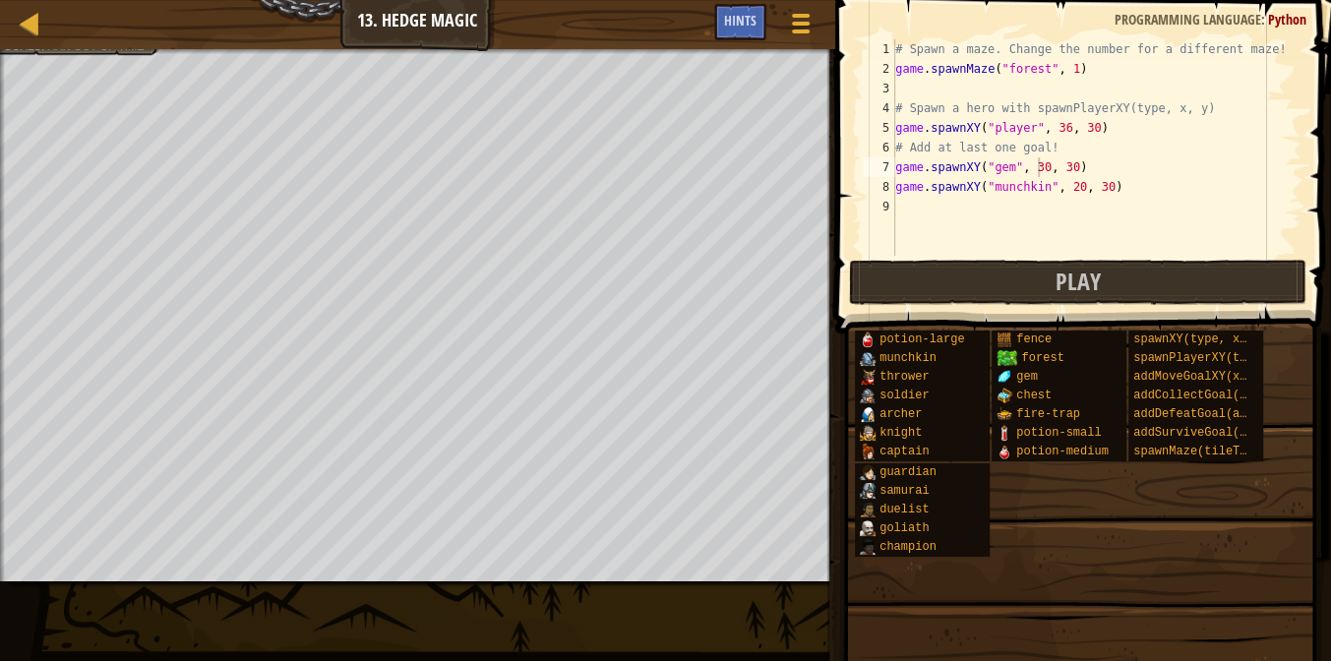
click at [74, 52] on div at bounding box center [417, 51] width 835 height 5
click at [74, 51] on div at bounding box center [417, 51] width 835 height 5
click at [74, 50] on div at bounding box center [417, 51] width 835 height 5
click at [74, 49] on div at bounding box center [417, 51] width 835 height 5
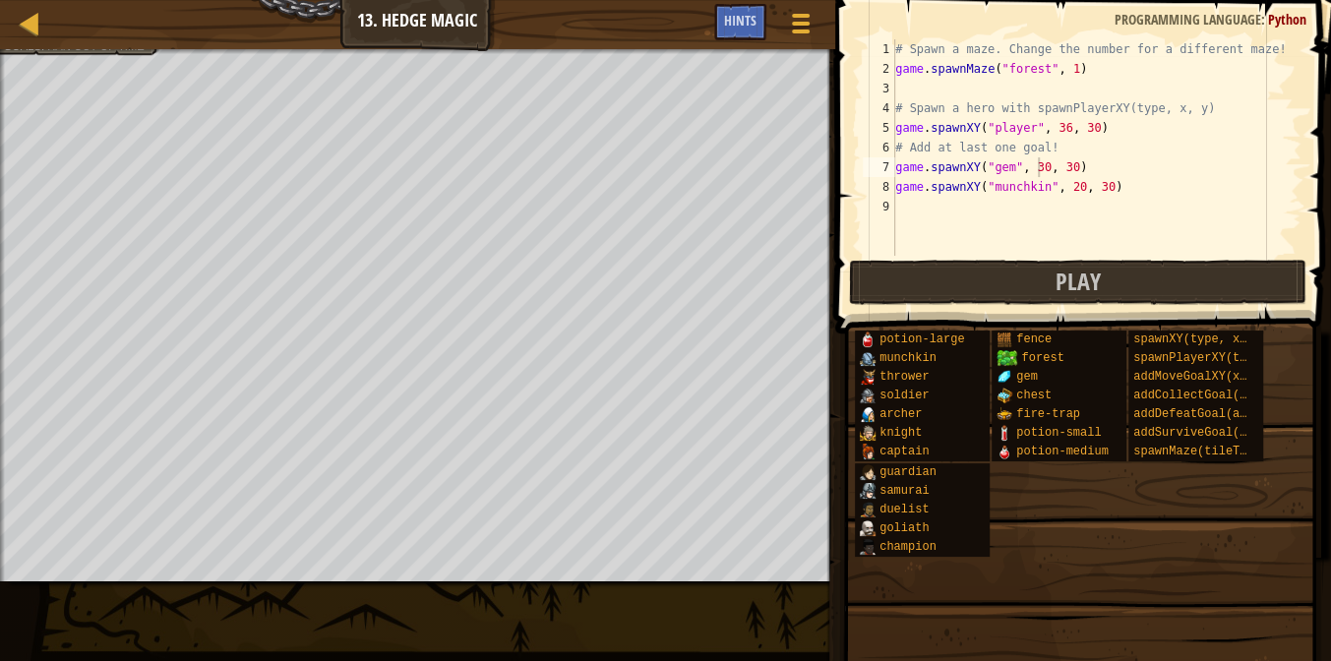
click at [74, 49] on div at bounding box center [417, 51] width 835 height 5
click at [78, 49] on div at bounding box center [417, 51] width 835 height 5
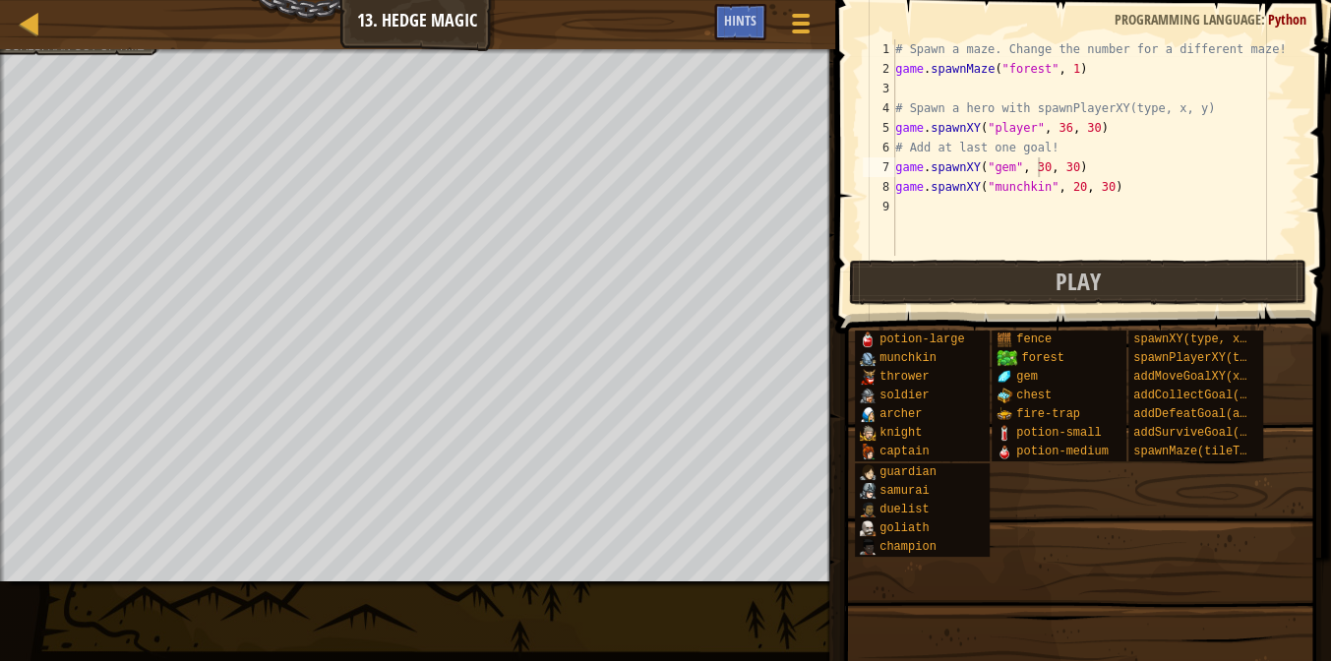
click at [78, 49] on div at bounding box center [417, 51] width 835 height 5
drag, startPoint x: 78, startPoint y: 49, endPoint x: 72, endPoint y: 36, distance: 14.1
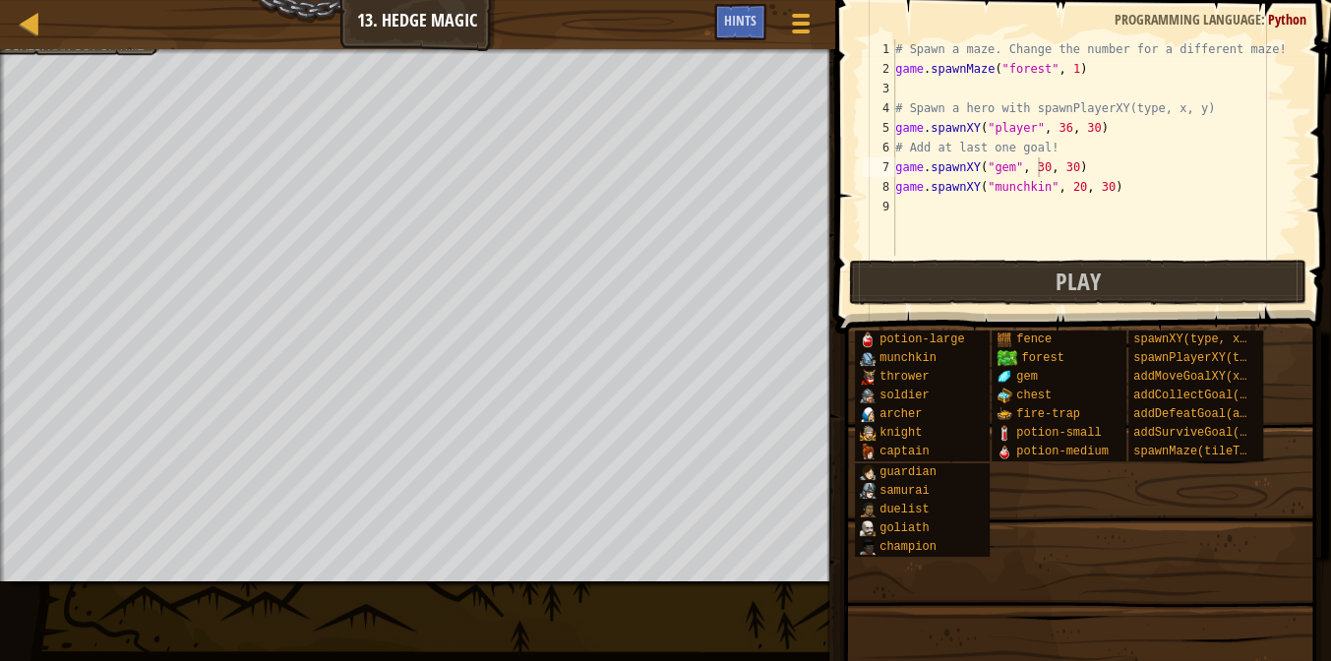
click at [77, 43] on div "Map Game Development 1 13. Hedge Magic Game Menu Done Hints 1 ההההההההההההההההה…" at bounding box center [665, 330] width 1331 height 661
click at [752, 23] on span "Hints" at bounding box center [740, 20] width 32 height 19
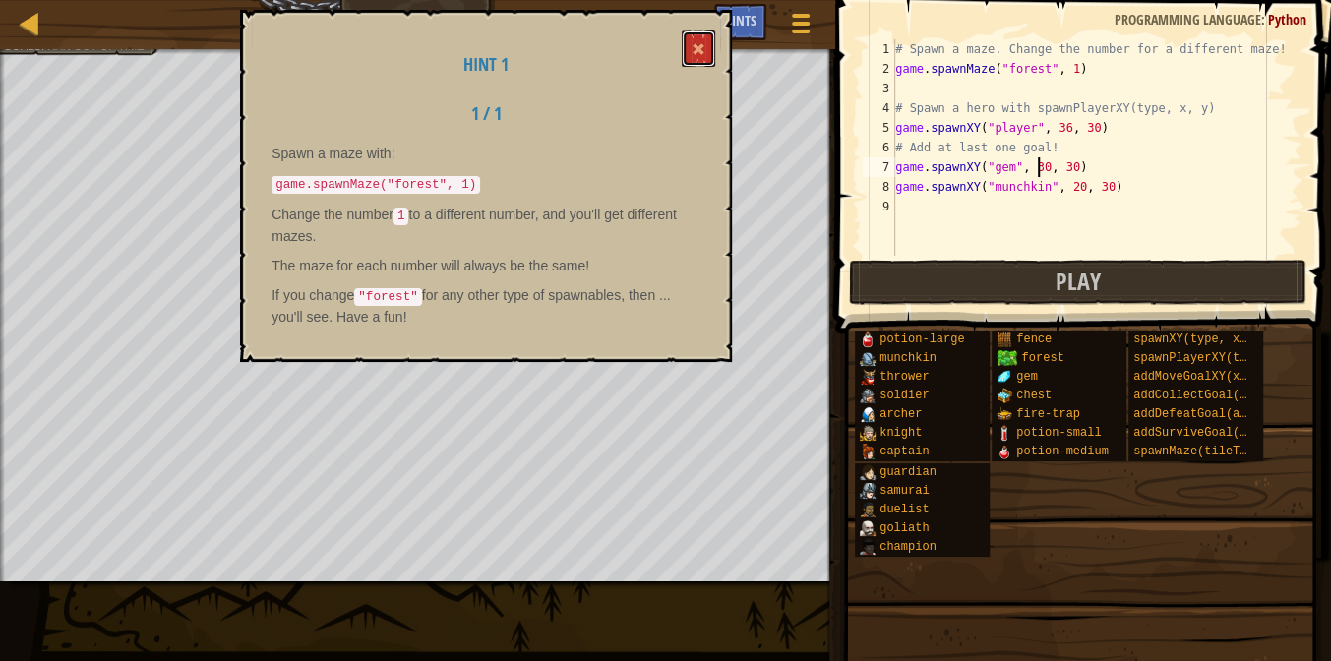
click at [702, 32] on button at bounding box center [698, 48] width 33 height 36
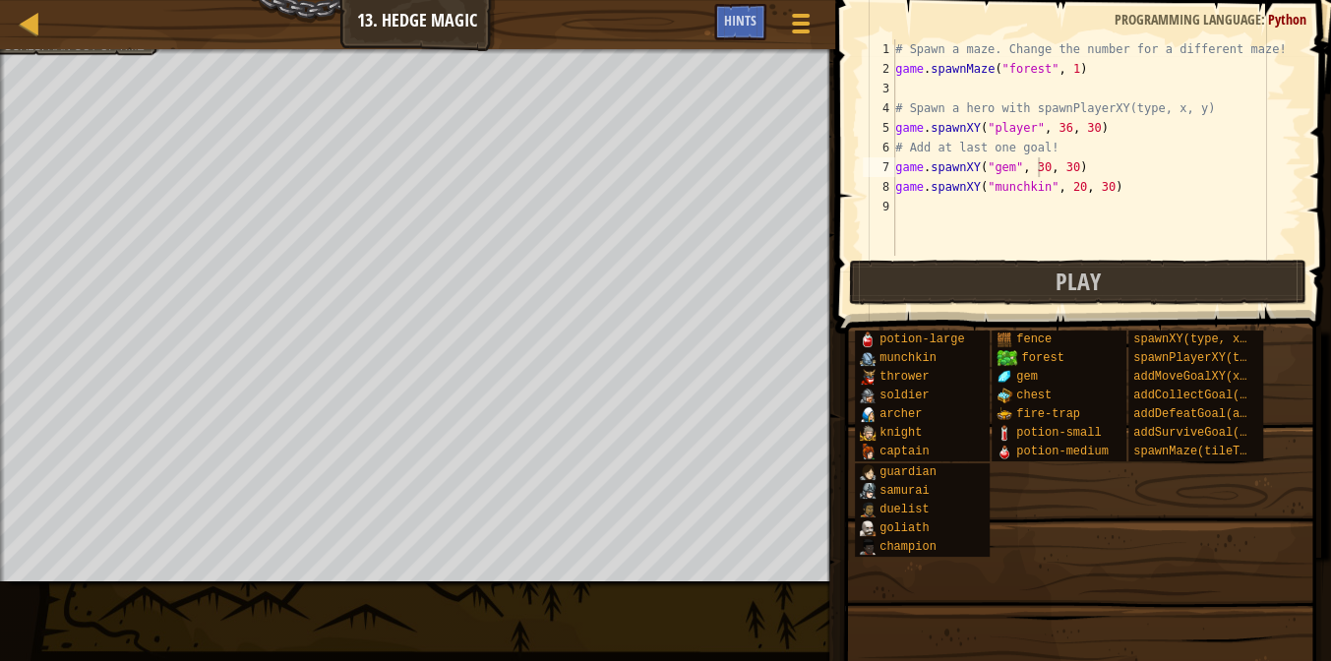
click at [1180, 318] on span at bounding box center [1080, 601] width 482 height 582
click at [1181, 298] on button "Play" at bounding box center [1078, 282] width 458 height 45
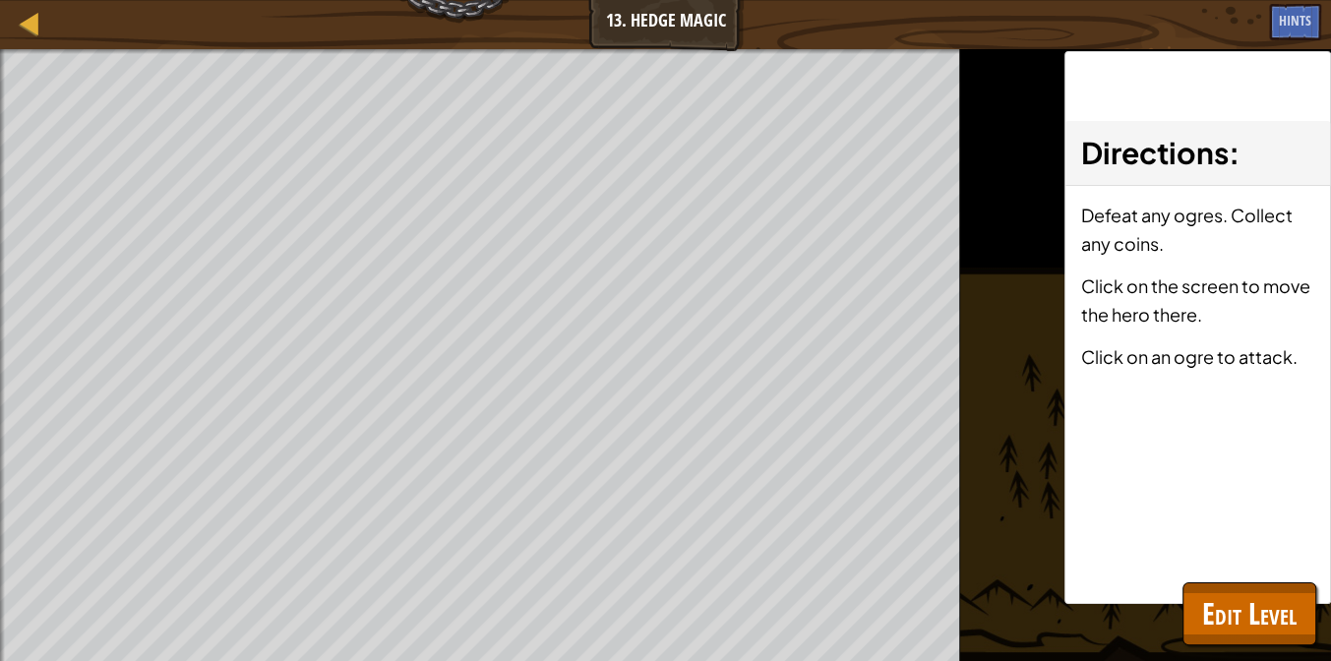
drag, startPoint x: 1166, startPoint y: 346, endPoint x: 1167, endPoint y: 313, distance: 33.5
click at [1167, 334] on div "Defeat any ogres. Collect any coins. Click on the screen to move the hero there…" at bounding box center [1197, 292] width 265 height 213
drag, startPoint x: 1167, startPoint y: 313, endPoint x: 1174, endPoint y: 286, distance: 27.4
click at [1174, 286] on p "Click on the screen to move the hero there." at bounding box center [1197, 299] width 235 height 57
click at [1182, 240] on p "Defeat any ogres. Collect any coins." at bounding box center [1197, 229] width 235 height 57
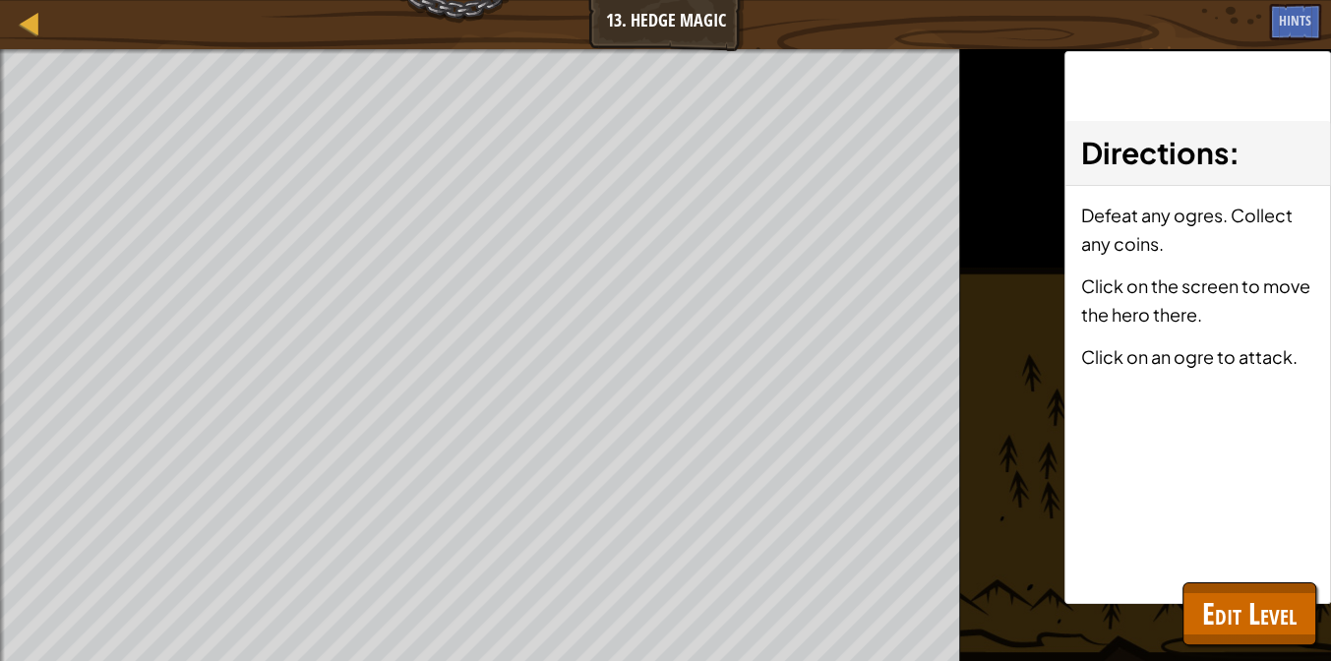
drag, startPoint x: 1265, startPoint y: 297, endPoint x: 1279, endPoint y: 371, distance: 75.0
click at [1279, 371] on div "Defeat any ogres. Collect any coins. Click on the screen to move the hero there…" at bounding box center [1197, 292] width 265 height 213
click at [1247, 615] on span "Edit Level" at bounding box center [1249, 613] width 94 height 40
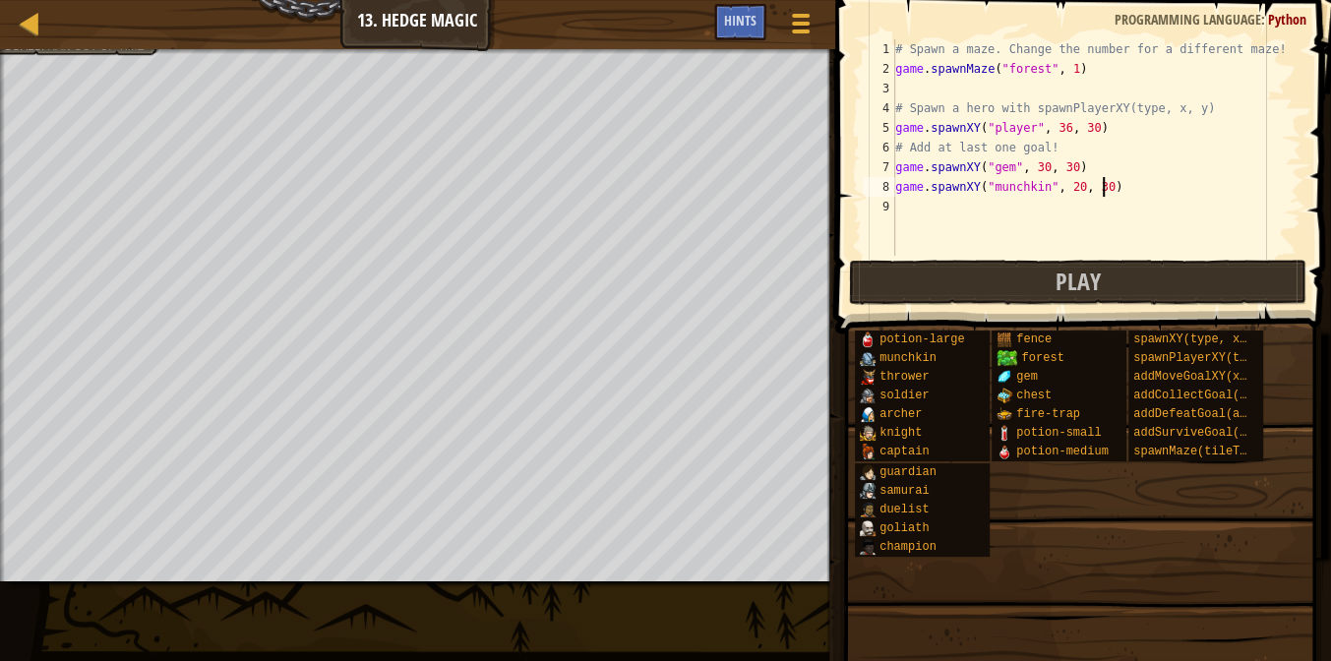
click at [1120, 190] on div "# Spawn a maze. Change the number for a different maze! game . spawnMaze ( "for…" at bounding box center [1096, 167] width 410 height 256
click at [1106, 269] on button "Play" at bounding box center [1078, 282] width 458 height 45
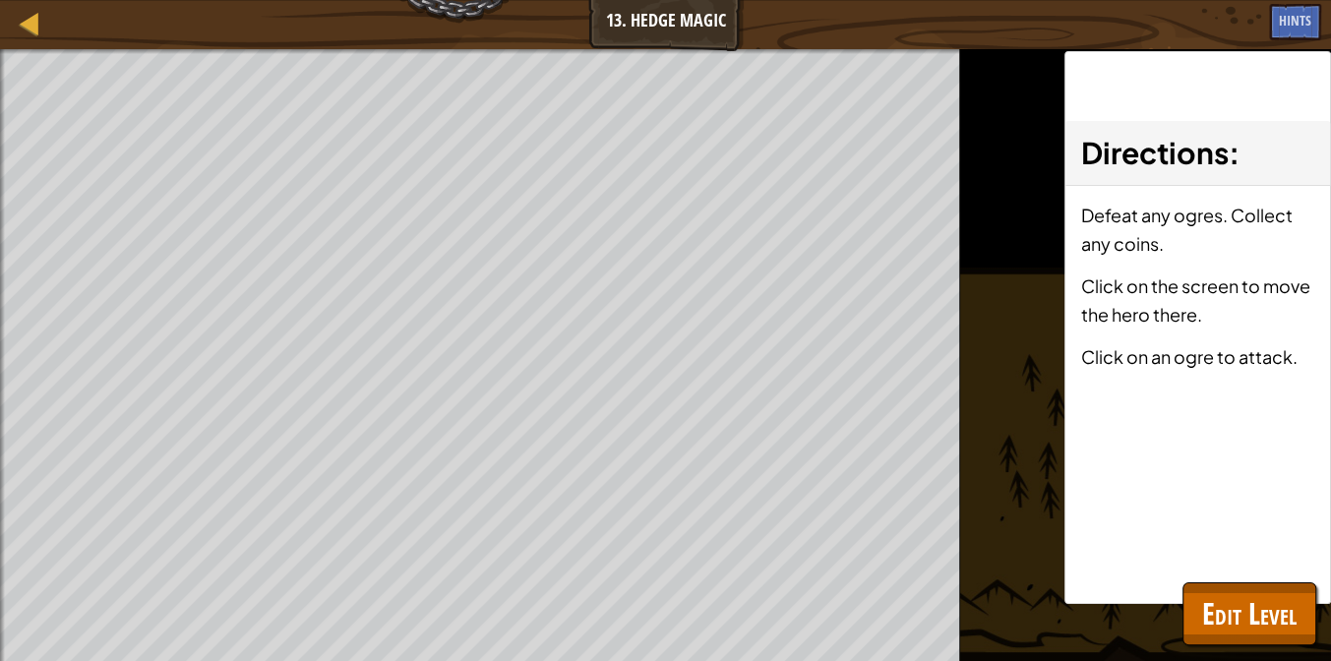
click at [1182, 364] on p "Click on an ogre to attack." at bounding box center [1197, 356] width 235 height 29
click at [1263, 352] on p "Click on an ogre to attack." at bounding box center [1197, 356] width 235 height 29
click at [1183, 258] on div "Defeat any ogres. Collect any coins. Click on the screen to move the hero there…" at bounding box center [1197, 292] width 265 height 213
drag, startPoint x: 1238, startPoint y: 278, endPoint x: 1211, endPoint y: 297, distance: 33.3
click at [1242, 278] on p "Click on the screen to move the hero there." at bounding box center [1197, 299] width 235 height 57
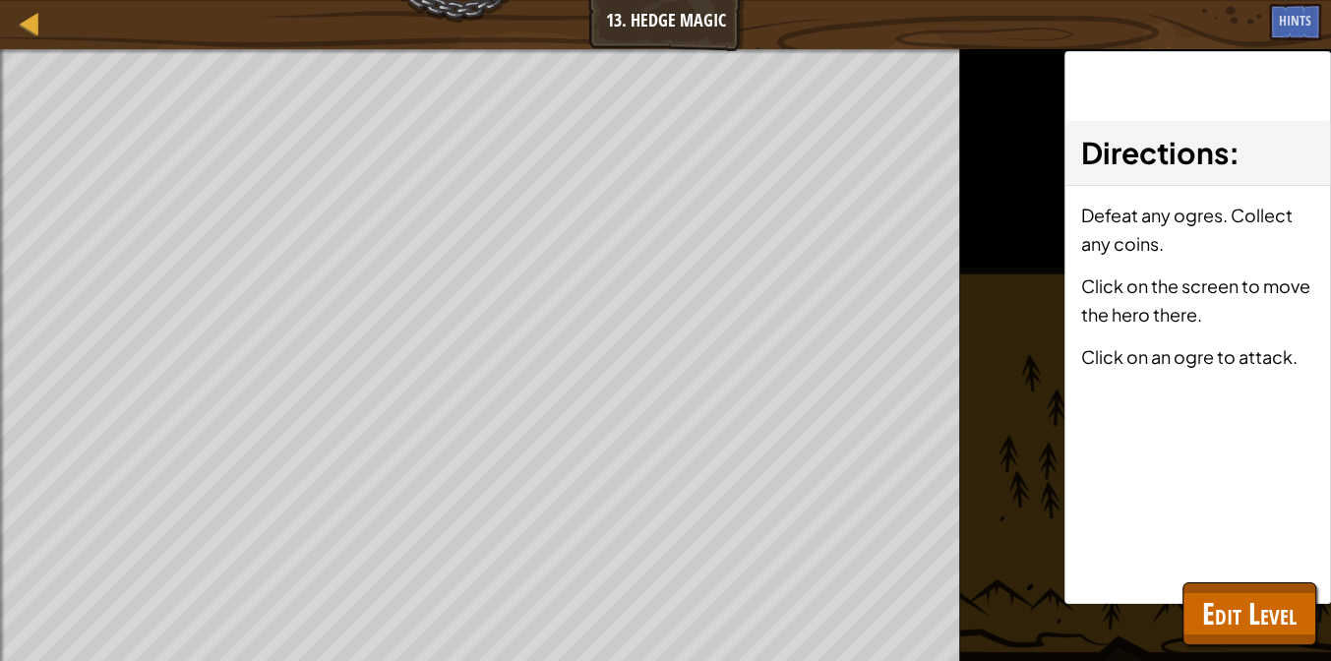
click at [1211, 402] on div "Directions : Defeat any ogres. Collect any coins. Click on the screen to move t…" at bounding box center [1197, 327] width 267 height 553
click at [1261, 375] on div "Defeat any ogres. Collect any coins. Click on the screen to move the hero there…" at bounding box center [1197, 292] width 265 height 213
click at [1222, 593] on span "Edit Level" at bounding box center [1249, 613] width 94 height 40
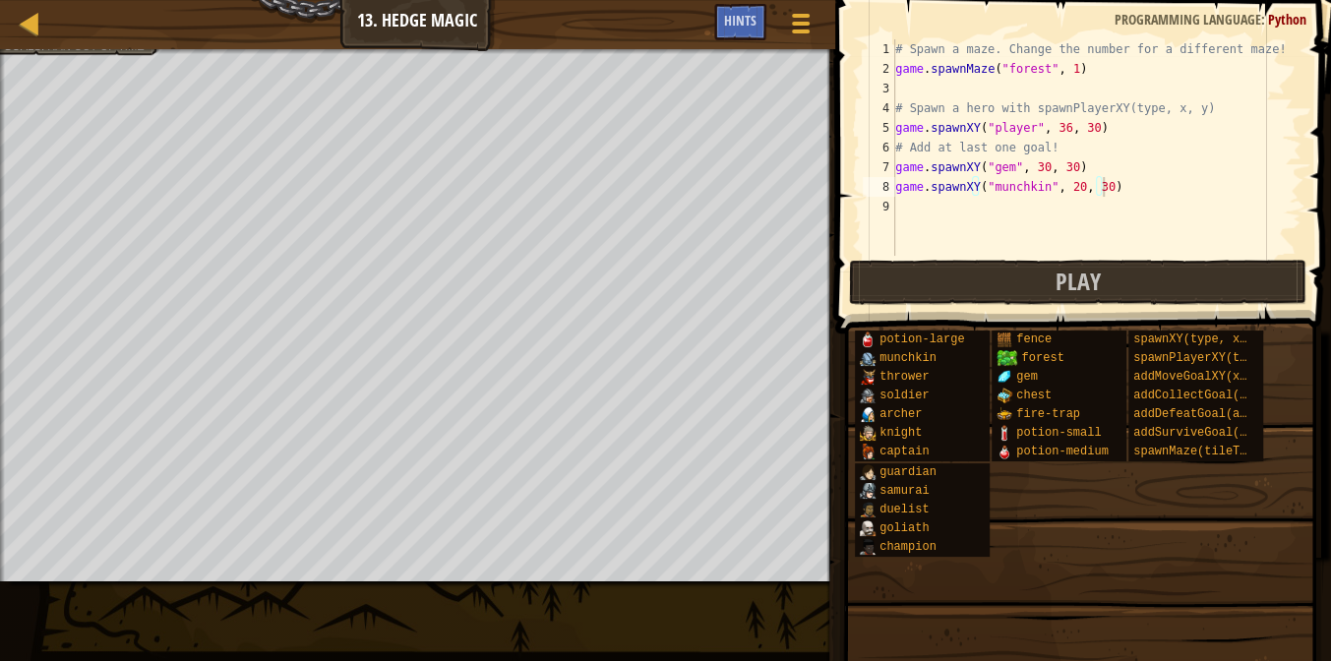
click at [1083, 167] on div "# Spawn a maze. Change the number for a different maze! game . spawnMaze ( "for…" at bounding box center [1096, 167] width 410 height 256
click at [1127, 190] on div "# Spawn a maze. Change the number for a different maze! game . spawnMaze ( "for…" at bounding box center [1096, 167] width 410 height 256
type textarea "game.spawnXY("munchkin", 20, 30)"
click at [1093, 193] on div "# Spawn a maze. Change the number for a different maze! game . spawnMaze ( "for…" at bounding box center [1096, 167] width 410 height 256
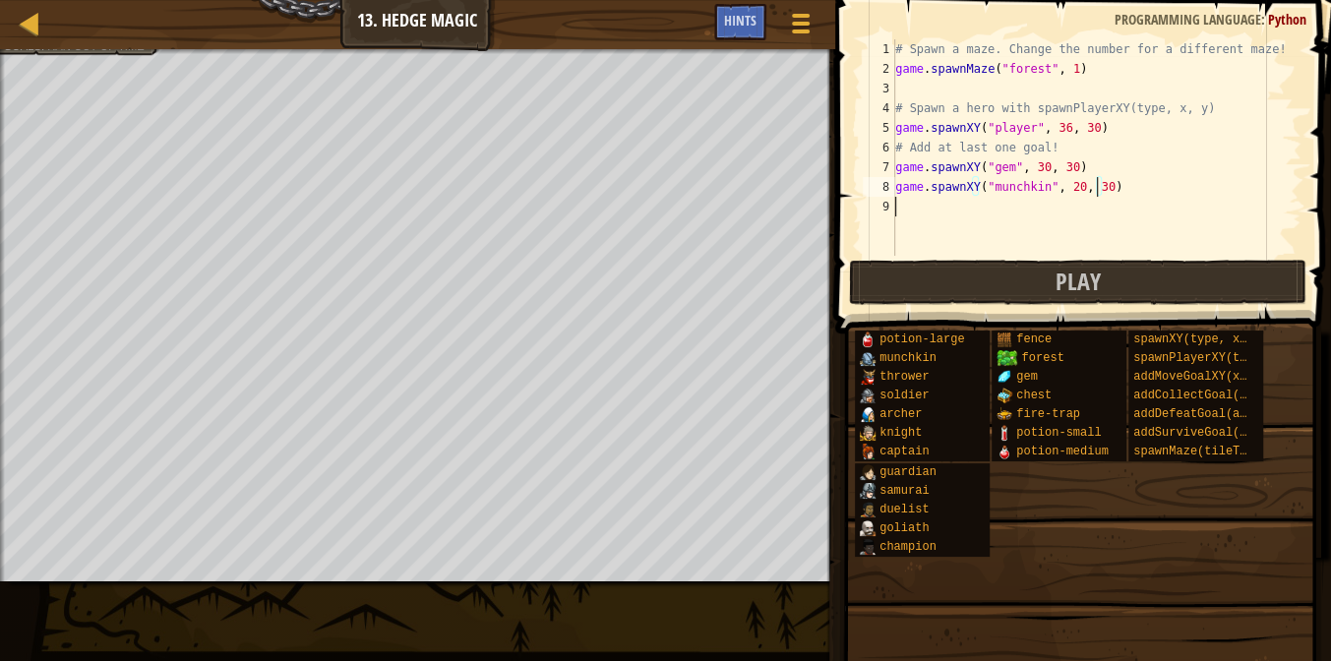
paste textarea "game.spawnXY("munchkin", 20, 30"
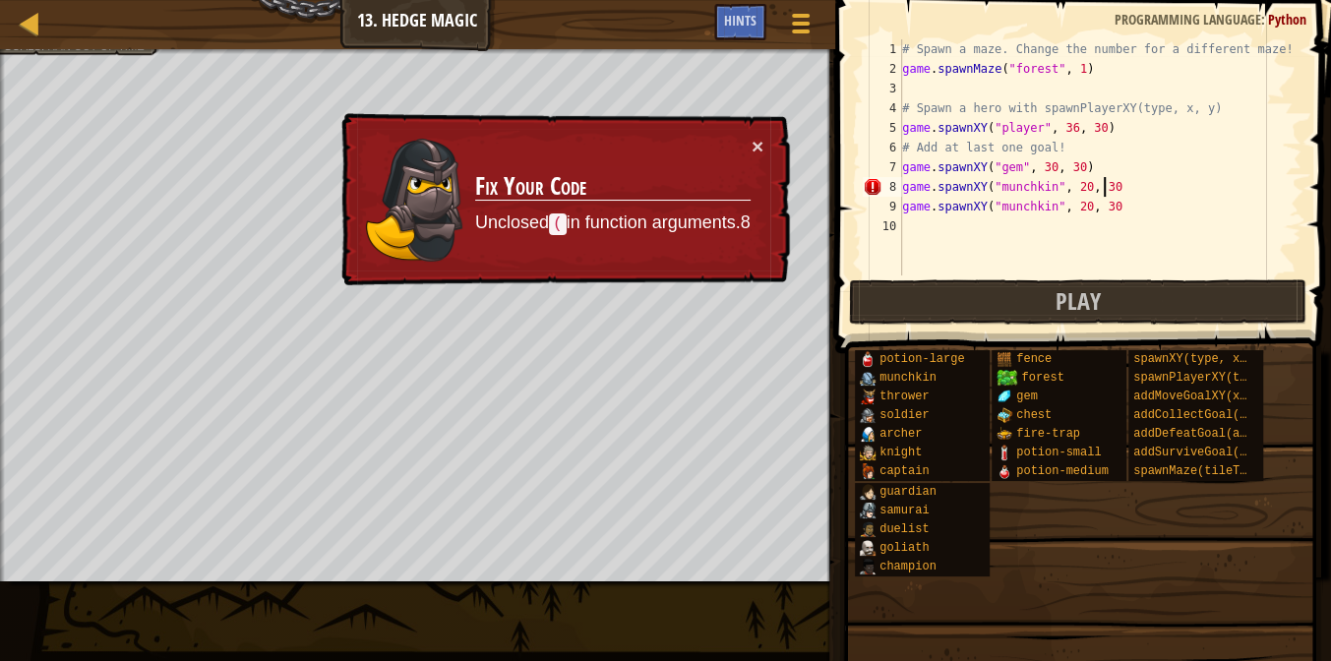
scroll to position [9, 16]
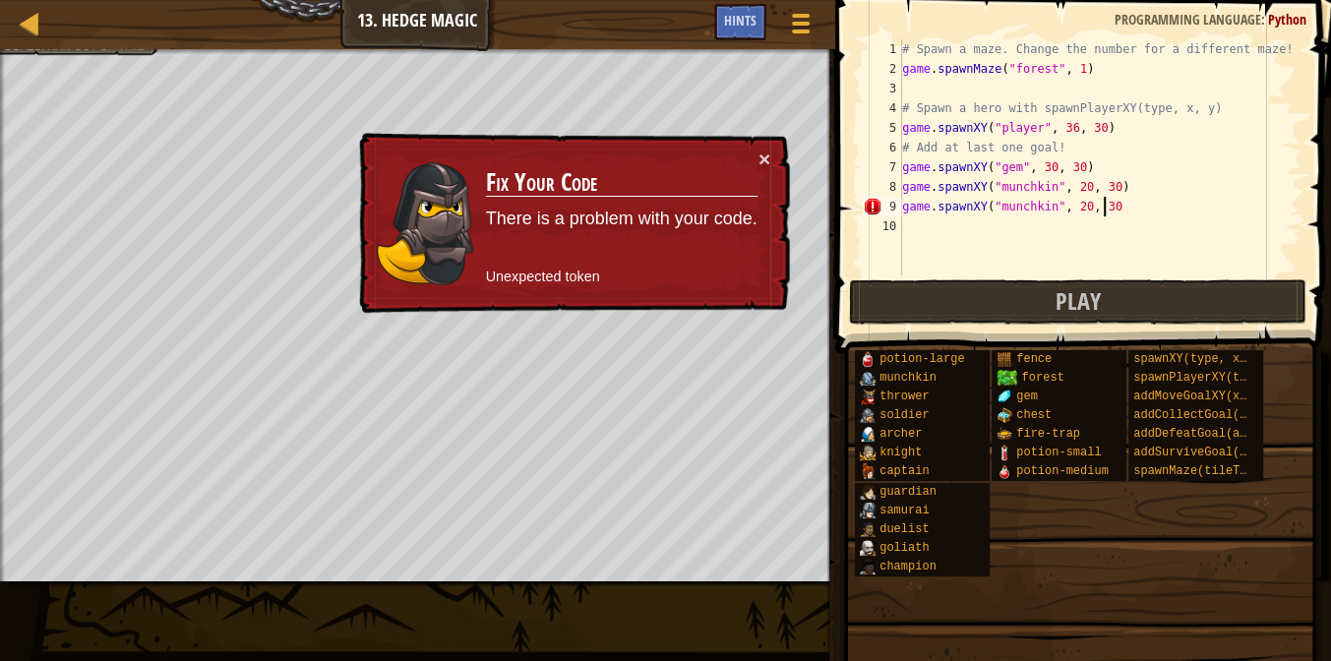
type textarea "game.spawnXY("munchkin", 20, 30)"
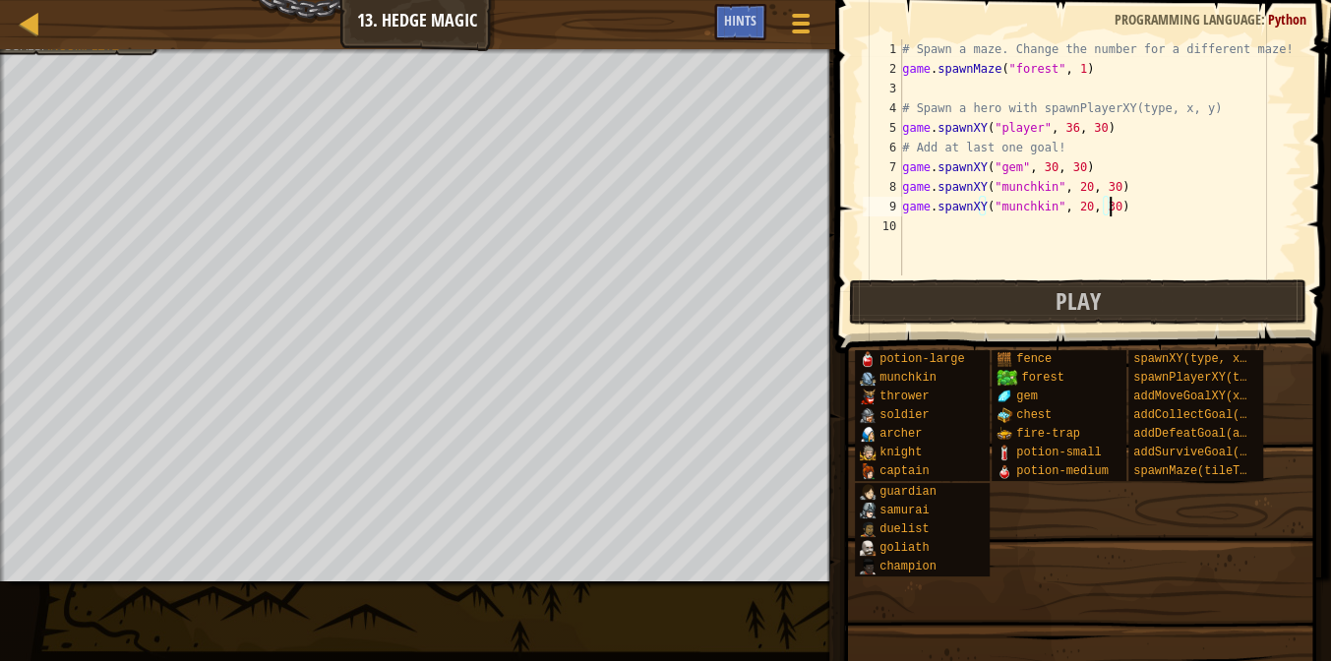
scroll to position [9, 0]
paste textarea "game.spawnXY("munchkin", 20, 30"
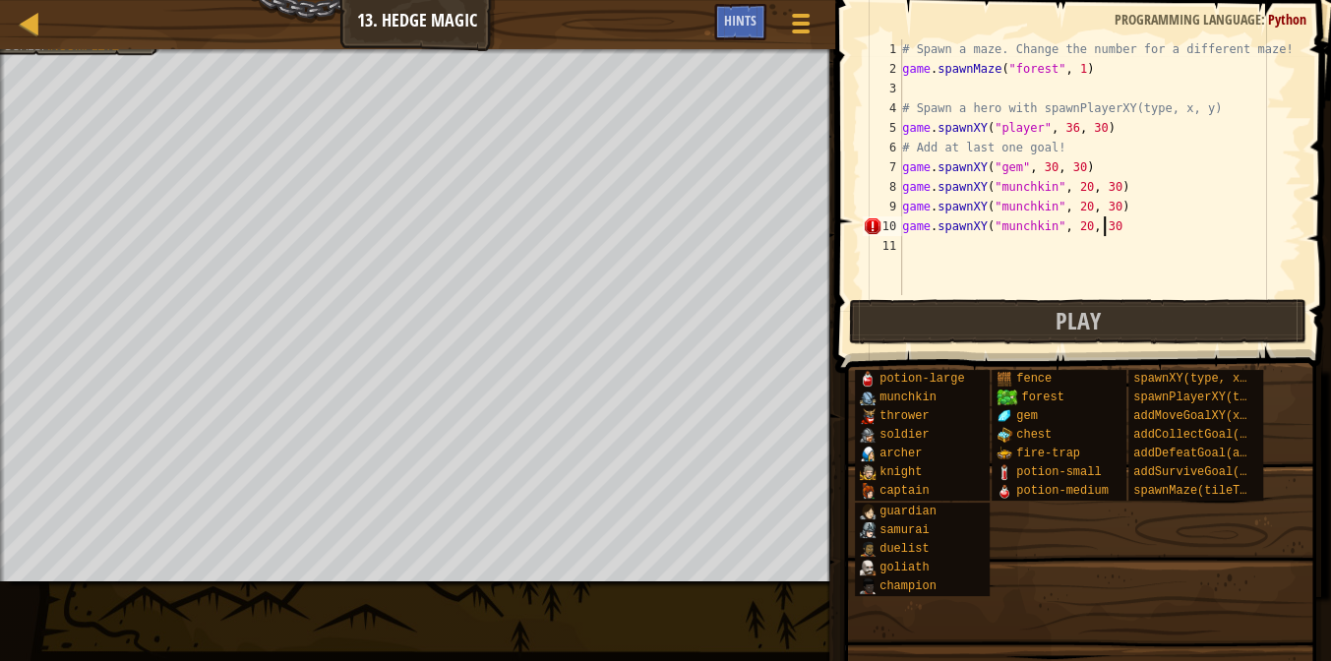
click at [1076, 220] on div "# Spawn a maze. Change the number for a different maze! game . spawnMaze ( "for…" at bounding box center [1099, 186] width 403 height 295
click at [1142, 319] on button "Play" at bounding box center [1078, 321] width 458 height 45
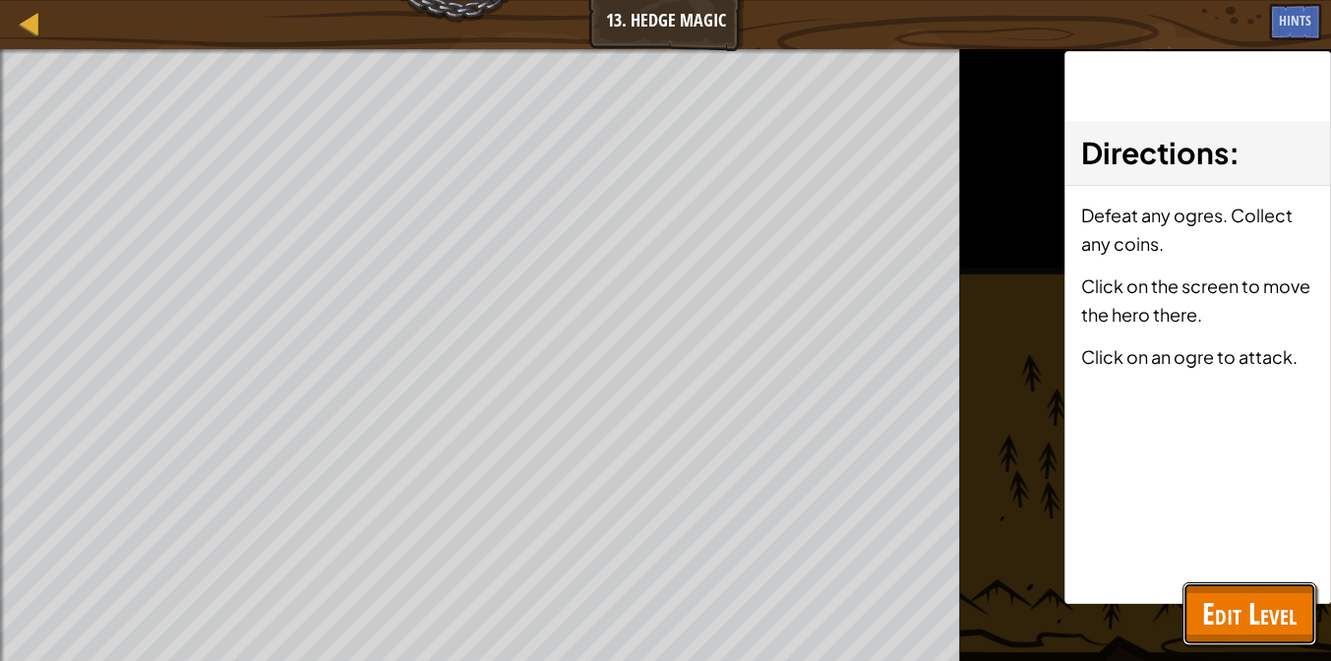
click at [1185, 610] on button "Edit Level" at bounding box center [1249, 613] width 134 height 63
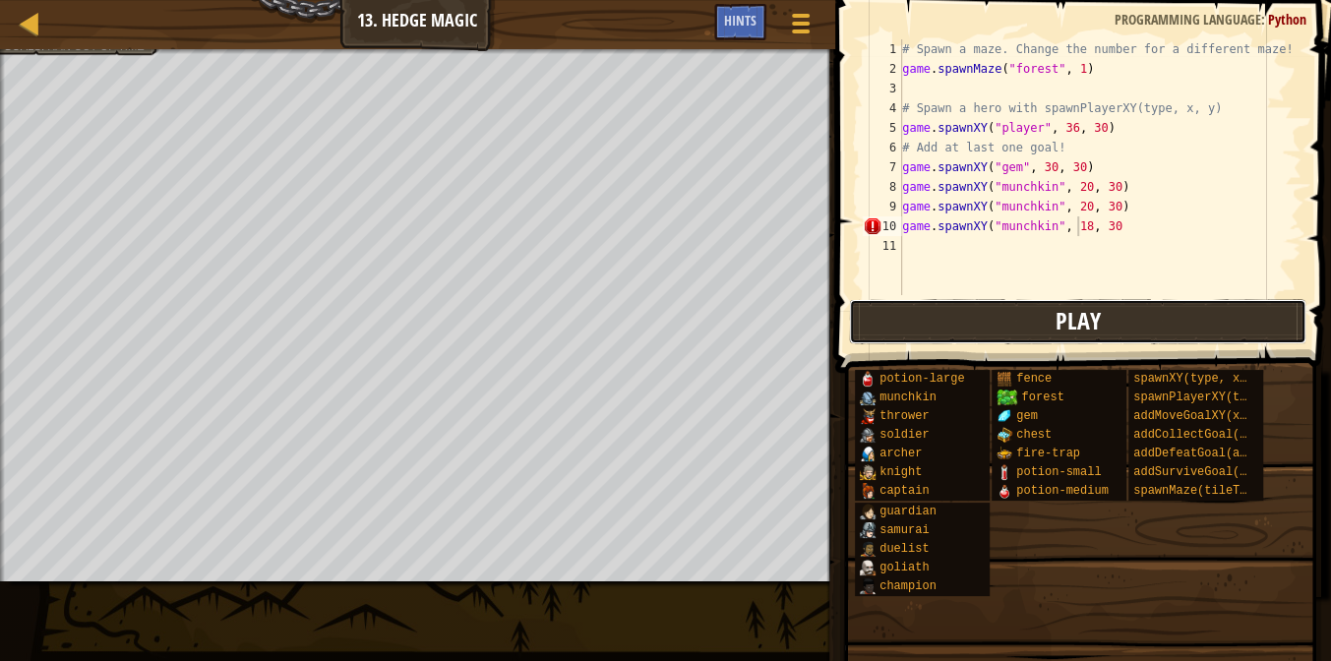
click at [1096, 321] on span "Play" at bounding box center [1076, 320] width 45 height 31
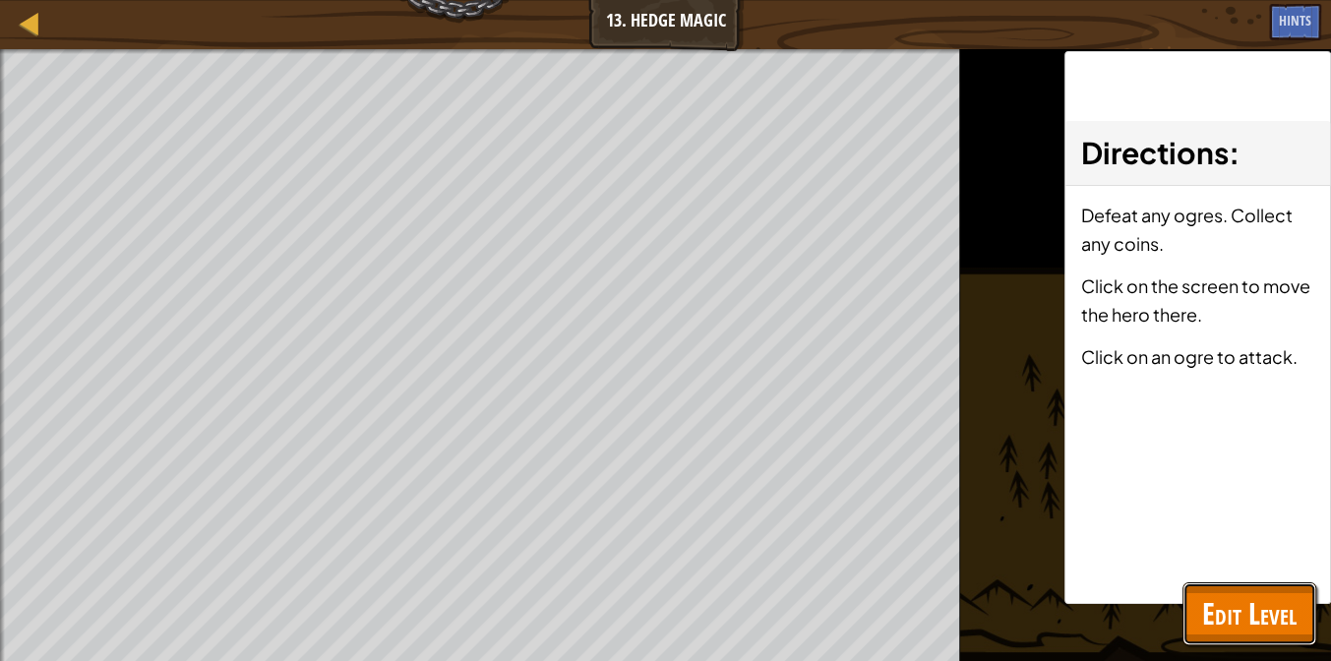
click at [1249, 596] on span "Edit Level" at bounding box center [1249, 613] width 94 height 40
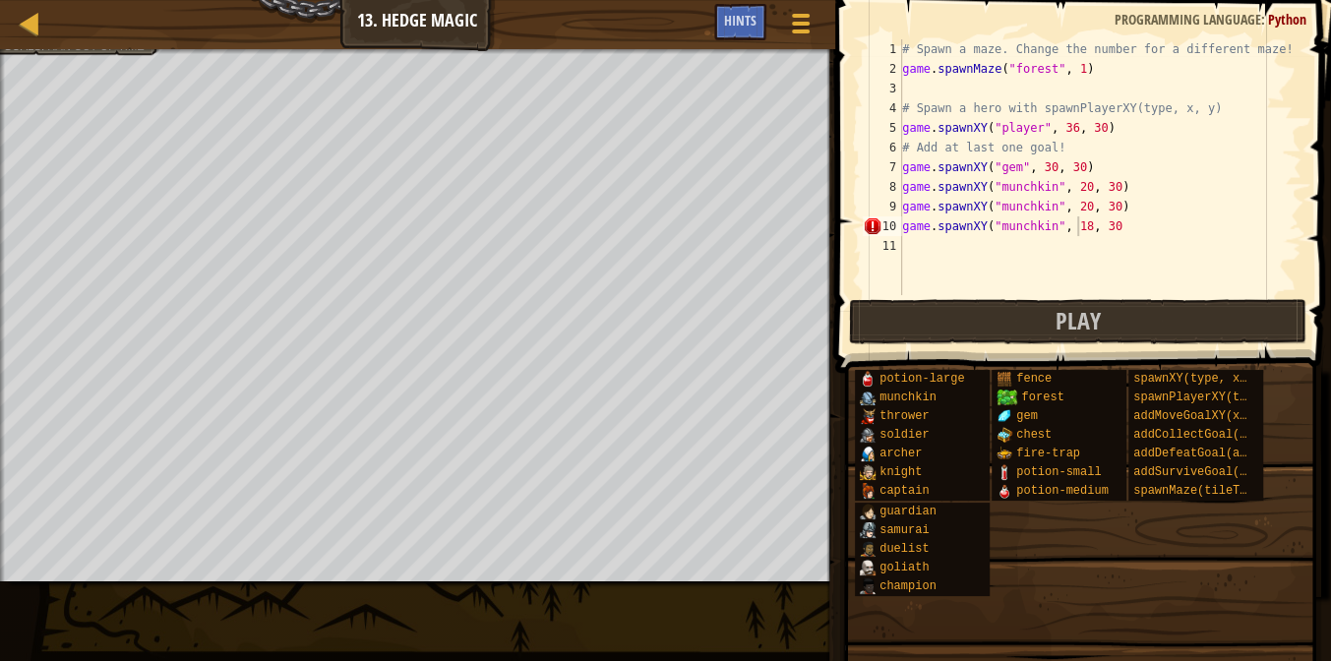
click at [1104, 229] on div "# Spawn a maze. Change the number for a different maze! game . spawnMaze ( "for…" at bounding box center [1099, 186] width 403 height 295
type textarea "game.spawnXY("munchkin", 18, 30)"
click at [971, 347] on span at bounding box center [1084, 158] width 511 height 431
click at [966, 334] on button "Play" at bounding box center [1078, 321] width 458 height 45
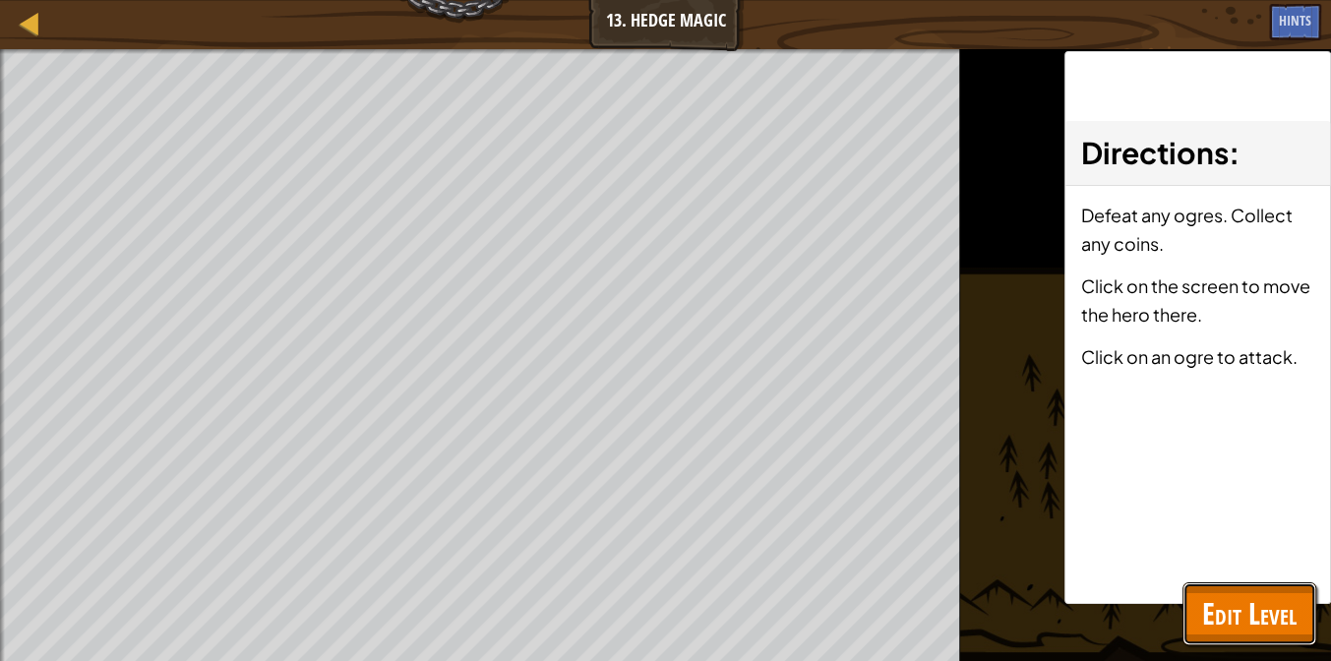
click at [1290, 596] on span "Edit Level" at bounding box center [1249, 613] width 94 height 40
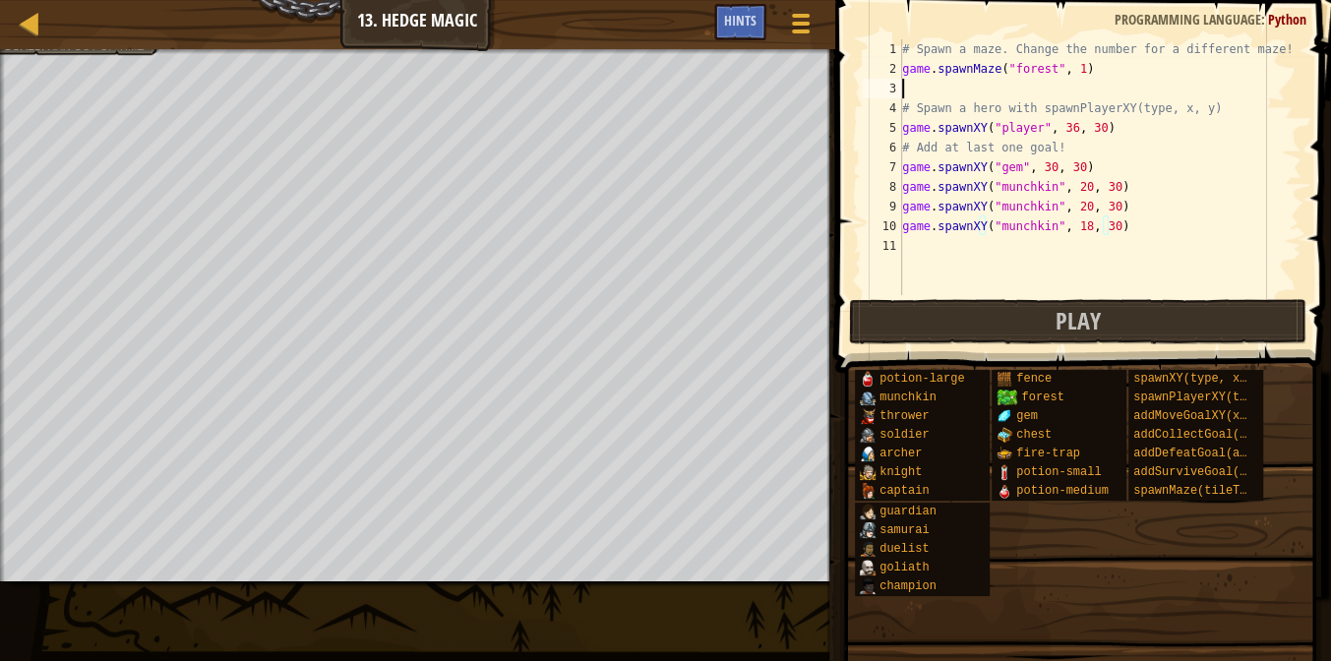
click at [1124, 90] on div "# Spawn a maze. Change the number for a different maze! game . spawnMaze ( "for…" at bounding box center [1099, 186] width 403 height 295
click at [939, 219] on div "# Spawn a maze. Change the number for a different maze! game . spawnMaze ( "for…" at bounding box center [1099, 186] width 403 height 295
type textarea "game.spawnXY("munchkin", 18, 30)"
click at [941, 251] on div "# Spawn a maze. Change the number for a different maze! game . spawnMaze ( "for…" at bounding box center [1099, 186] width 403 height 295
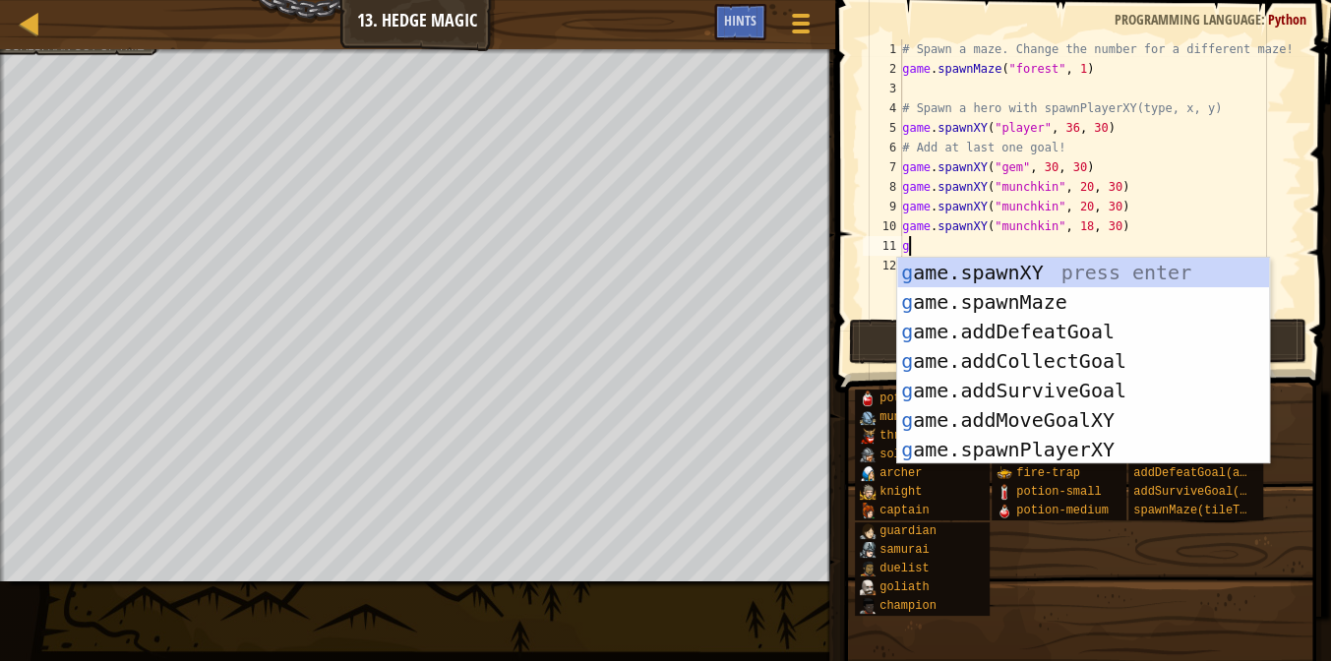
type textarea "go"
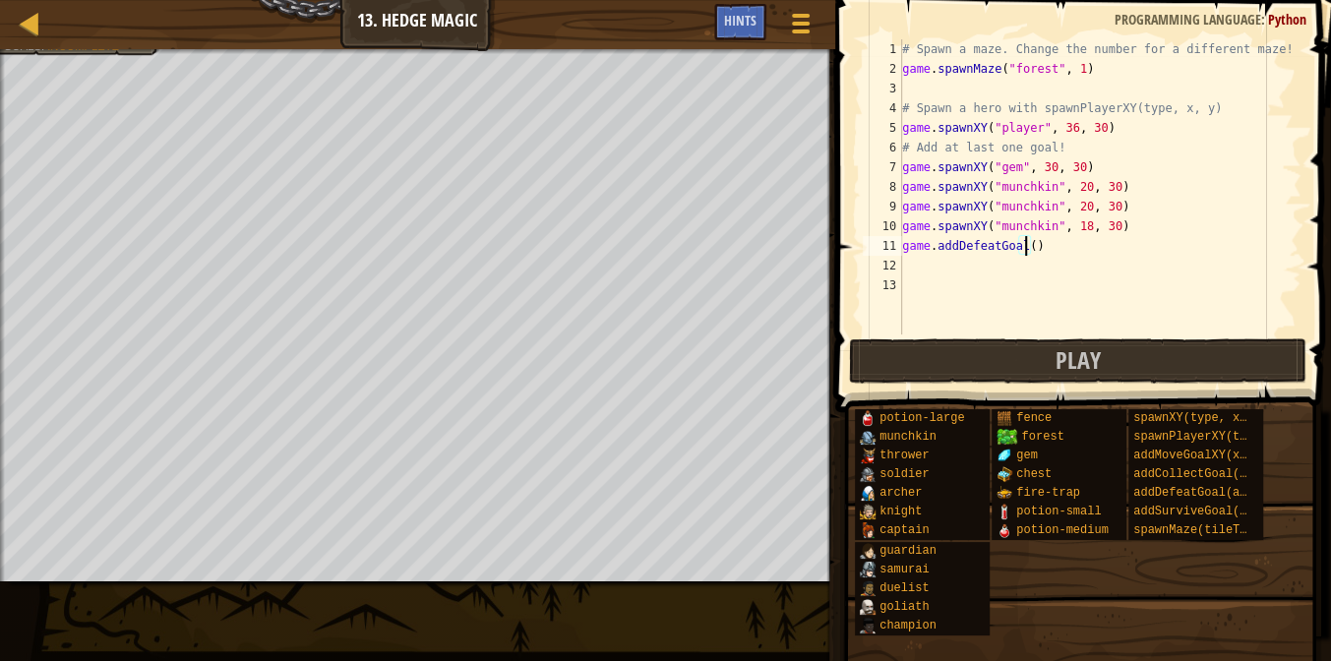
scroll to position [9, 10]
type textarea "game.addDefeatGoal(3)"
click at [1035, 359] on button "Play" at bounding box center [1078, 360] width 458 height 45
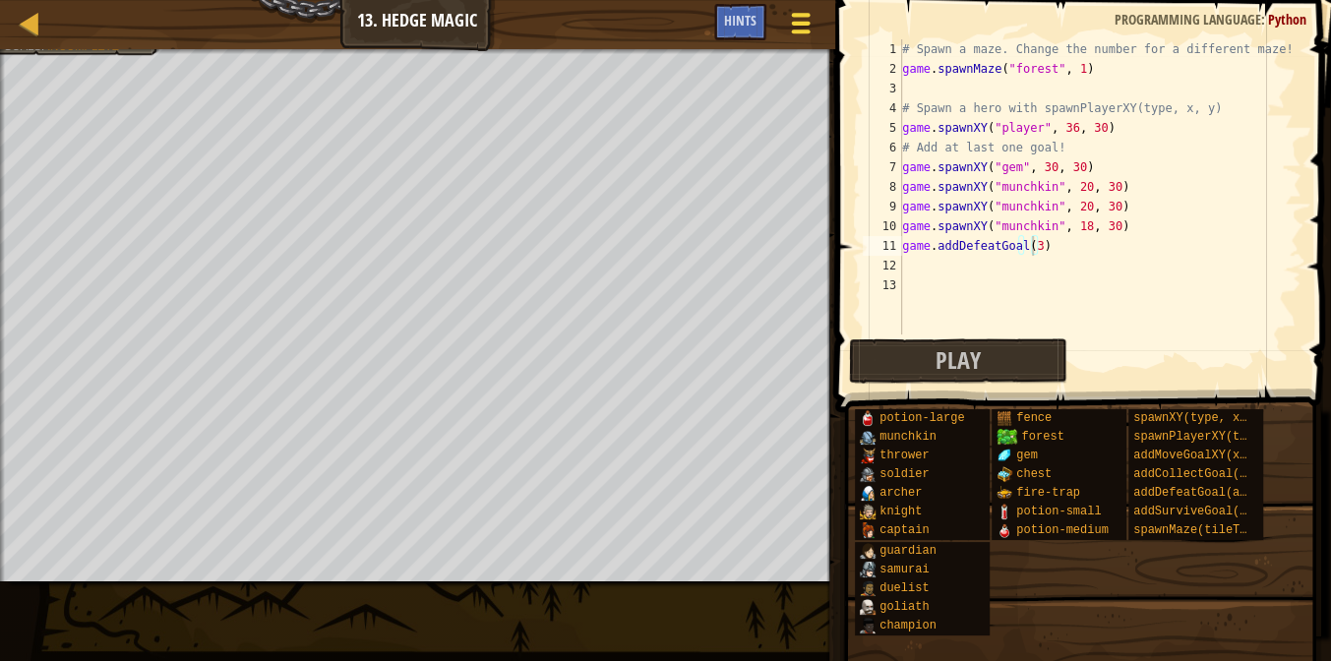
click at [805, 34] on div at bounding box center [800, 23] width 27 height 29
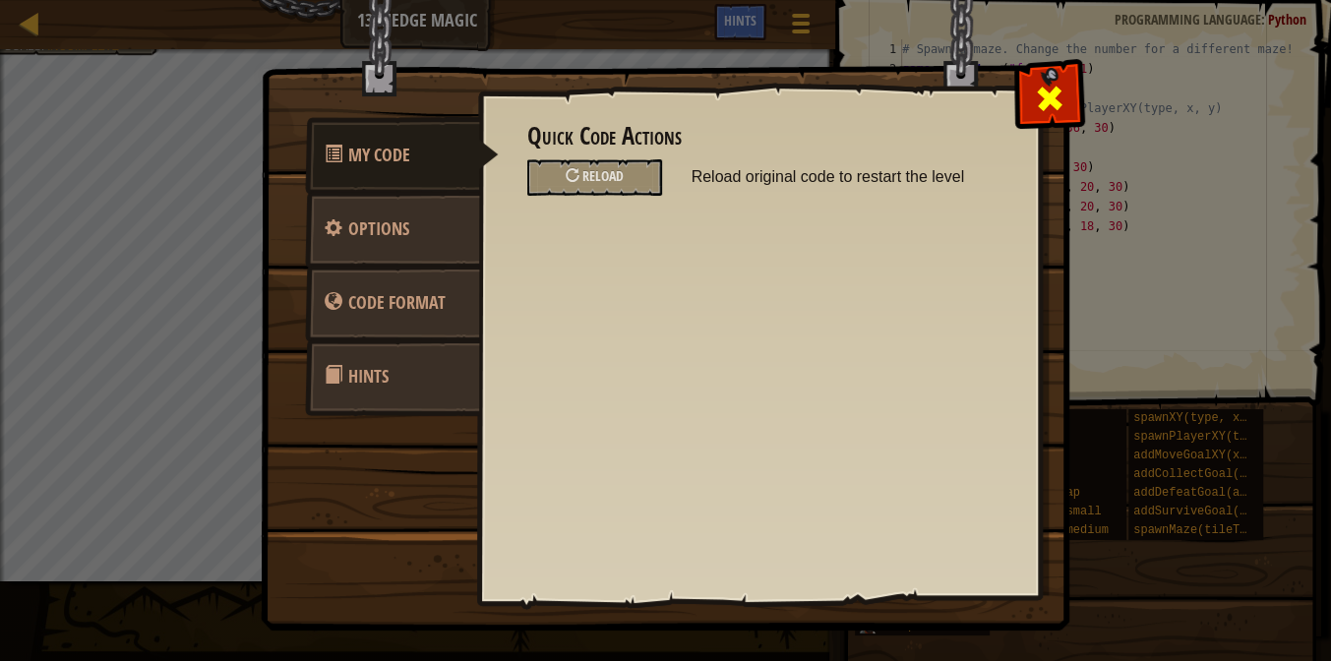
click at [1043, 111] on span at bounding box center [1049, 98] width 31 height 31
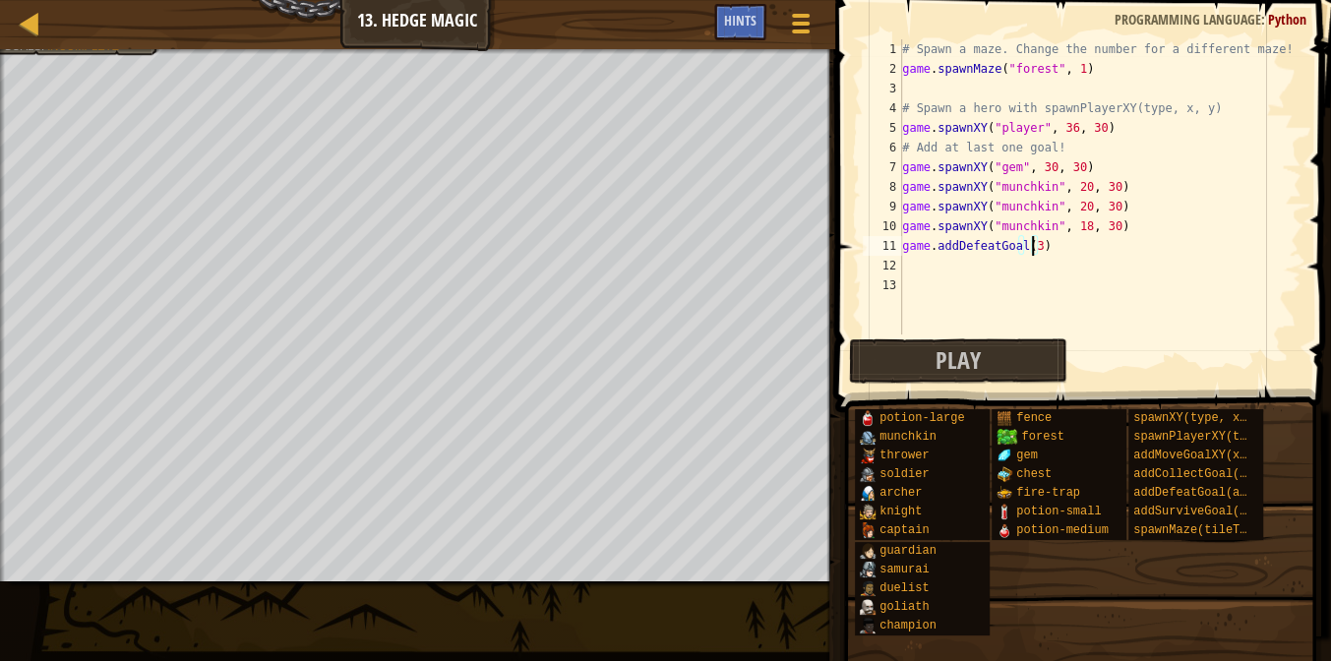
click at [1064, 266] on div "# Spawn a maze. Change the number for a different maze! game . spawnMaze ( "for…" at bounding box center [1099, 206] width 403 height 334
click at [1027, 378] on button "Play" at bounding box center [958, 360] width 219 height 45
click at [1045, 88] on div "# Spawn a maze. Change the number for a different maze! game . spawnMaze ( "for…" at bounding box center [1099, 206] width 403 height 334
click at [963, 255] on div "# Spawn a maze. Change the number for a different maze! game . spawnMaze ( "for…" at bounding box center [1099, 206] width 403 height 334
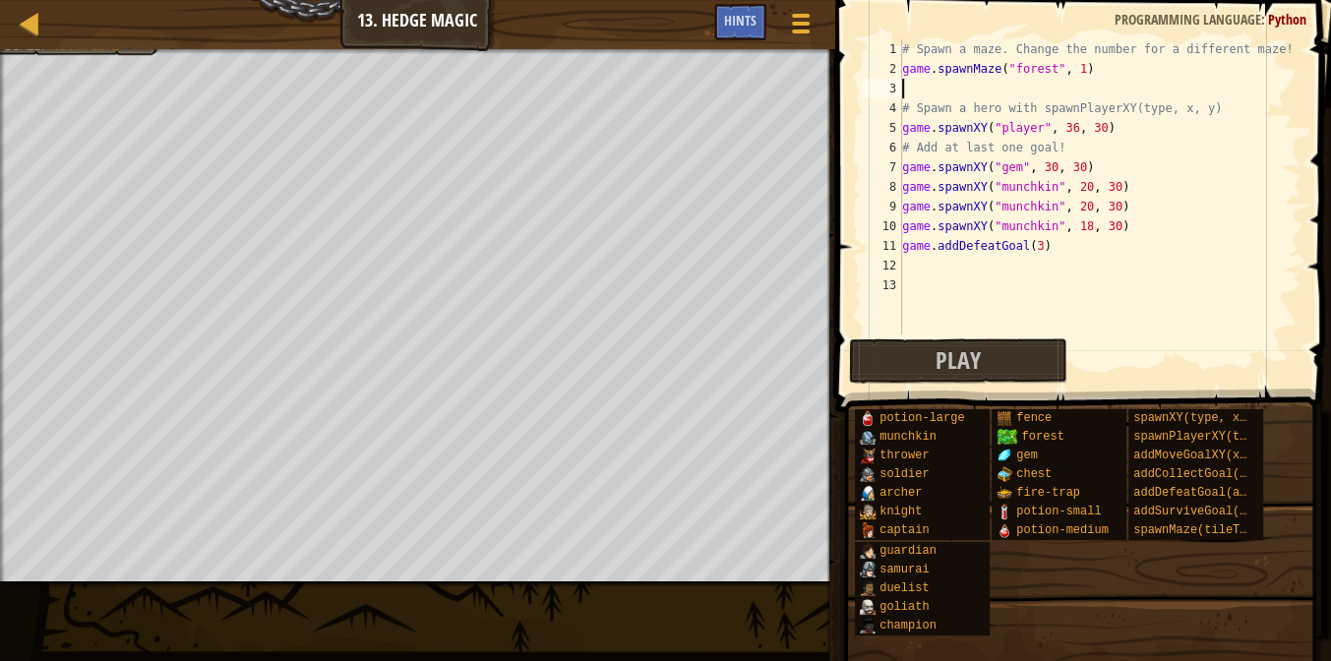
type textarea "game.addDefeatGoal(3)"
click at [947, 94] on div "# Spawn a maze. Change the number for a different maze! game . spawnMaze ( "for…" at bounding box center [1099, 206] width 403 height 334
click at [922, 354] on button "Play" at bounding box center [958, 360] width 219 height 45
click at [1190, 241] on div "# Spawn a maze. Change the number for a different maze! game . spawnMaze ( "for…" at bounding box center [1099, 206] width 403 height 334
click at [759, 22] on div "Hints" at bounding box center [740, 22] width 52 height 36
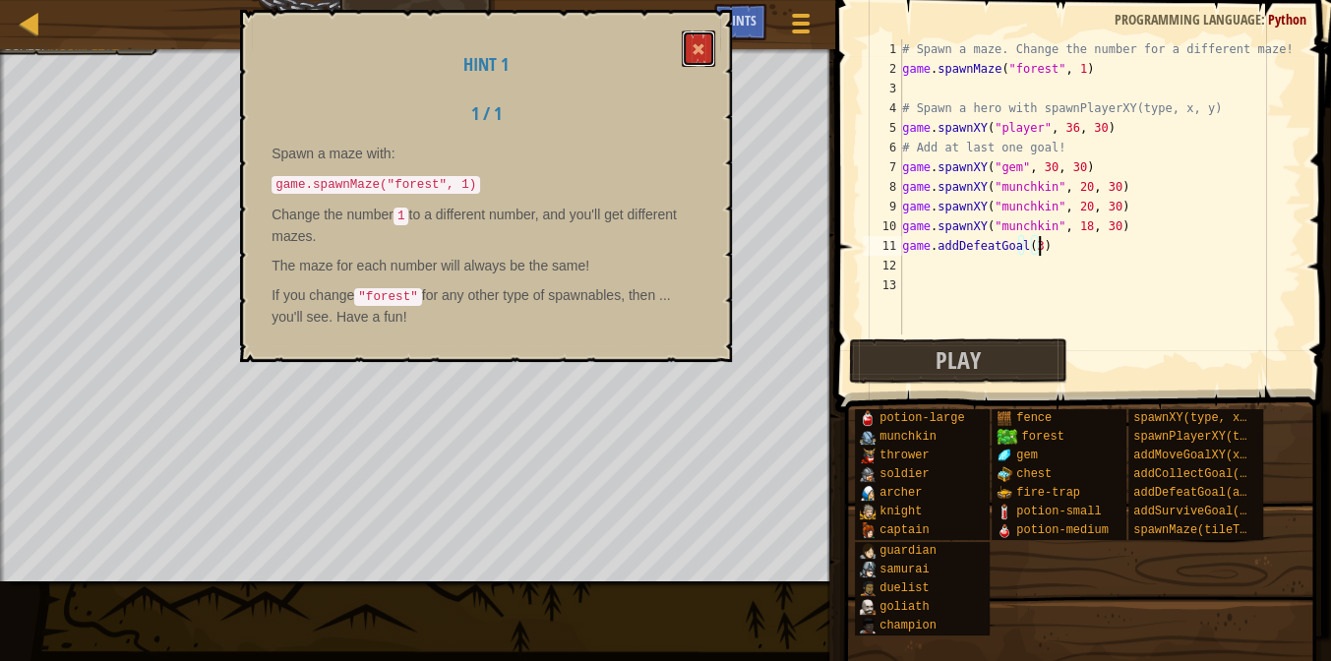
drag, startPoint x: 685, startPoint y: 50, endPoint x: 721, endPoint y: 51, distance: 36.4
click at [694, 48] on button at bounding box center [698, 48] width 33 height 36
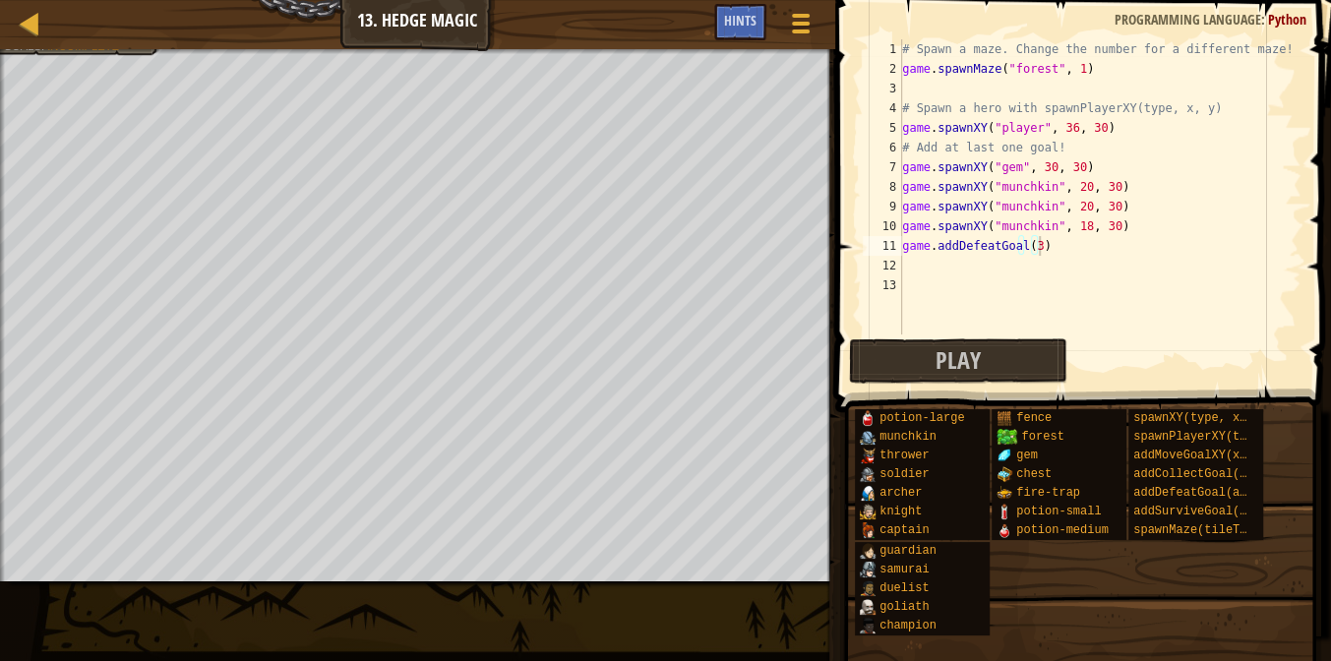
type textarea "game.spawnMaze("forest", 1)"
click at [990, 66] on div "# Spawn a maze. Change the number for a different maze! game . spawnMaze ( "for…" at bounding box center [1099, 206] width 403 height 334
click at [983, 85] on div "# Spawn a maze. Change the number for a different maze! game . spawnMaze ( "for…" at bounding box center [1099, 206] width 403 height 334
click at [1073, 63] on div "# Spawn a maze. Change the number for a different maze! game . spawnMaze ( "for…" at bounding box center [1099, 206] width 403 height 334
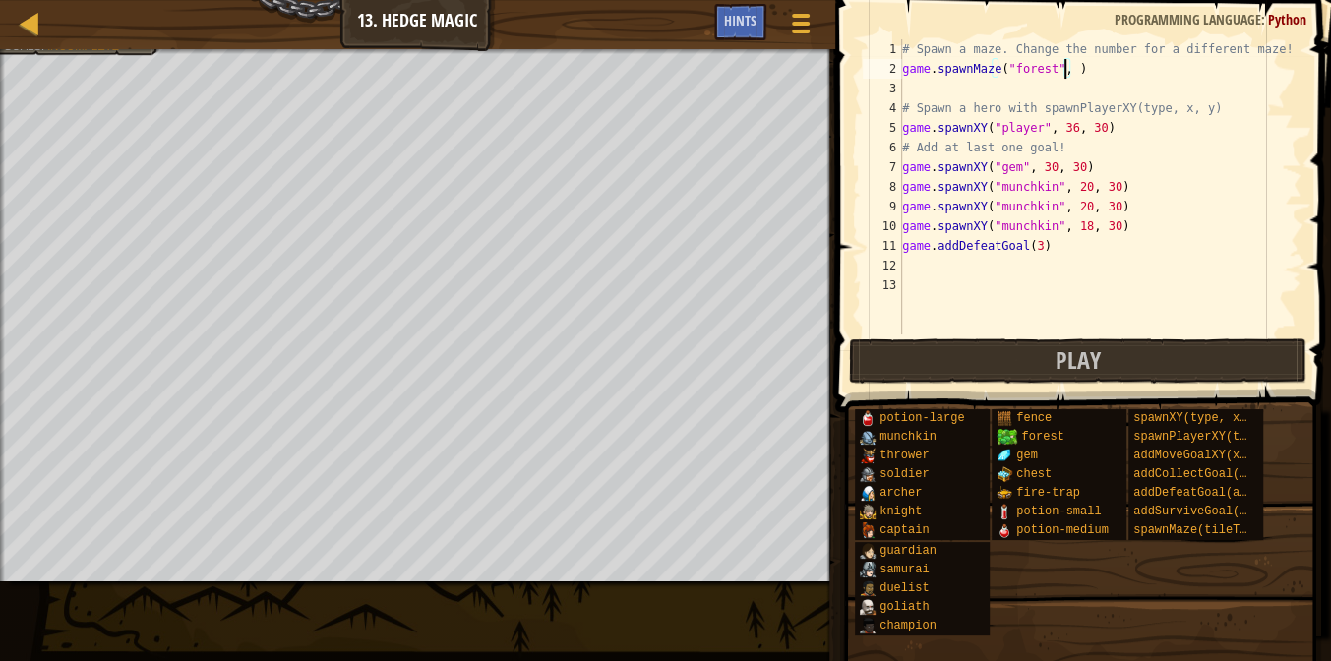
scroll to position [9, 13]
click at [1049, 139] on div "# Spawn a maze. Change the number for a different maze! game . spawnMaze ( "for…" at bounding box center [1099, 206] width 403 height 334
click at [1053, 129] on div "# Spawn a maze. Change the number for a different maze! game . spawnMaze ( "for…" at bounding box center [1099, 206] width 403 height 334
click at [1082, 131] on div "# Spawn a maze. Change the number for a different maze! game . spawnMaze ( "for…" at bounding box center [1099, 206] width 403 height 334
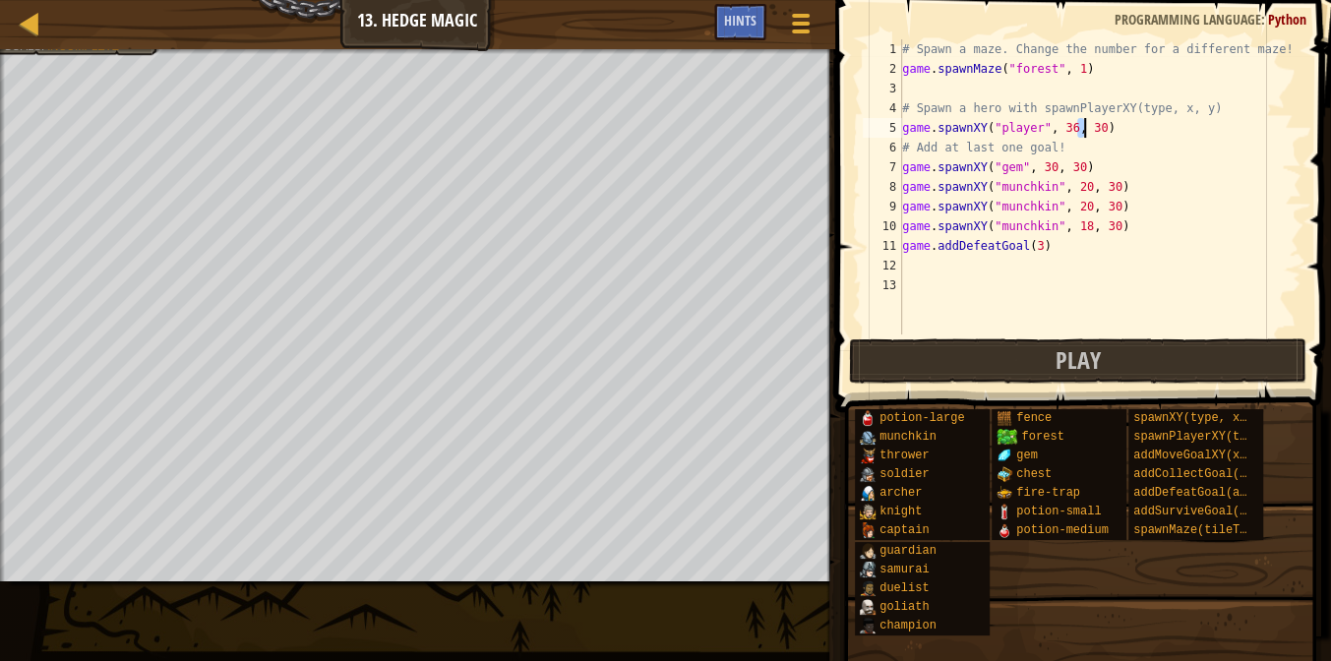
click at [1026, 130] on div "# Spawn a maze. Change the number for a different maze! game . spawnMaze ( "for…" at bounding box center [1099, 206] width 403 height 334
click at [1030, 131] on div "# Spawn a maze. Change the number for a different maze! game . spawnMaze ( "for…" at bounding box center [1099, 206] width 403 height 334
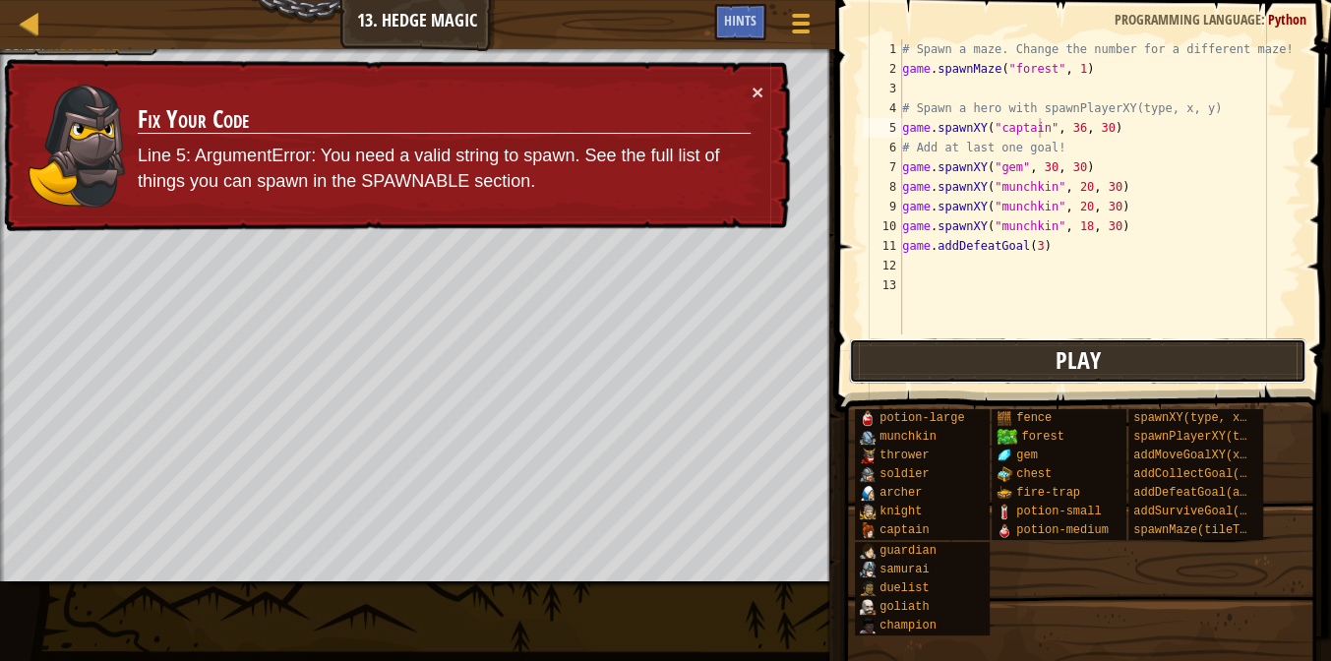
click at [979, 344] on button "Play" at bounding box center [1078, 360] width 458 height 45
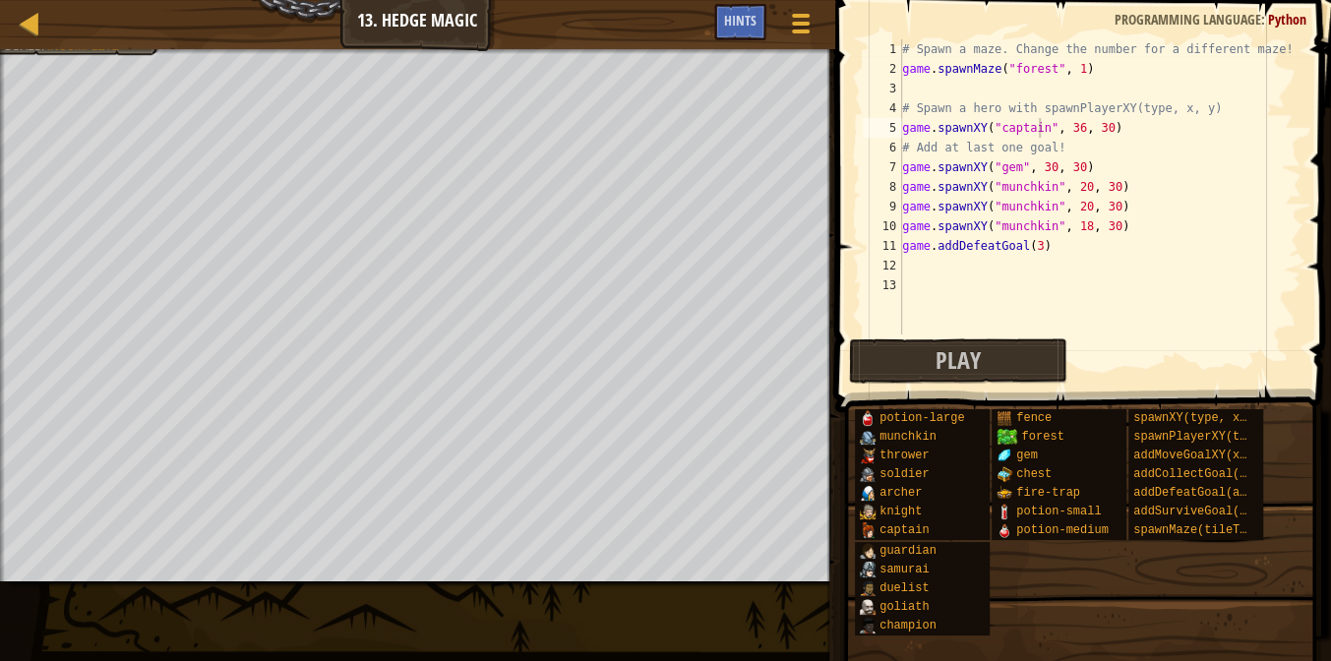
type textarea "game.addDefeatGoal(3)"
click at [944, 255] on div "# Spawn a maze. Change the number for a different maze! game . spawnMaze ( "for…" at bounding box center [1099, 206] width 403 height 334
click at [927, 264] on div "# Spawn a maze. Change the number for a different maze! game . spawnMaze ( "for…" at bounding box center [1099, 206] width 403 height 334
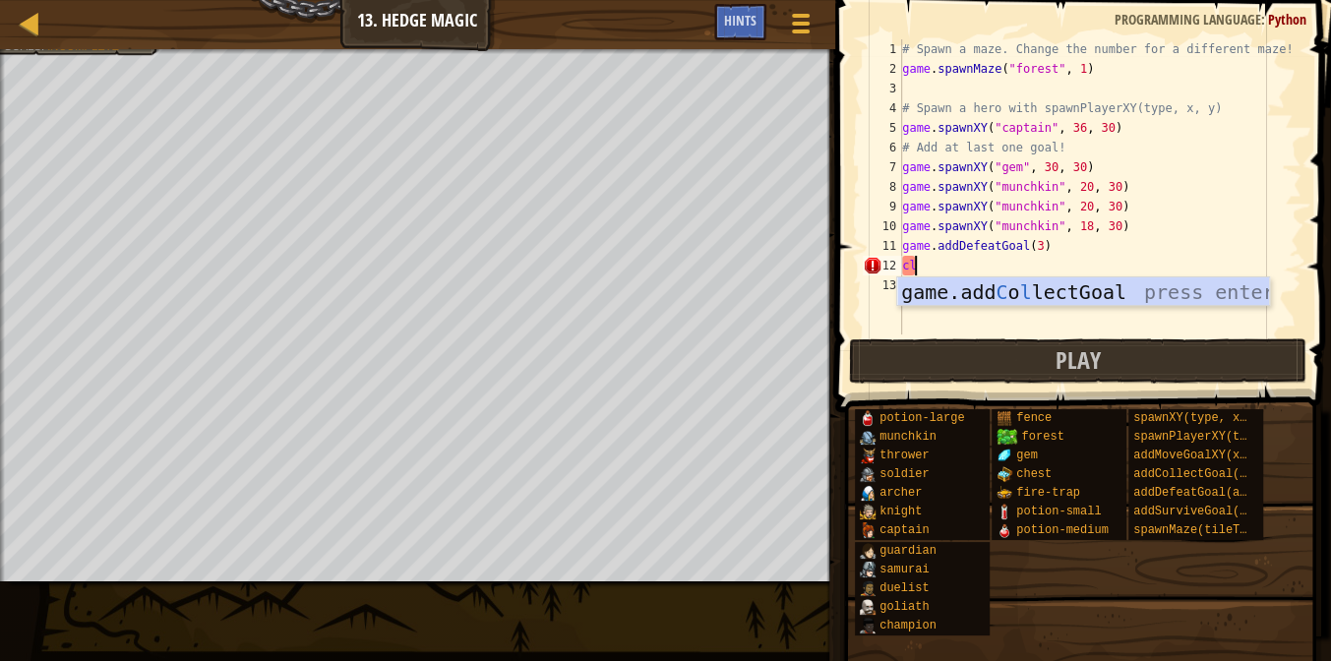
type textarea "c"
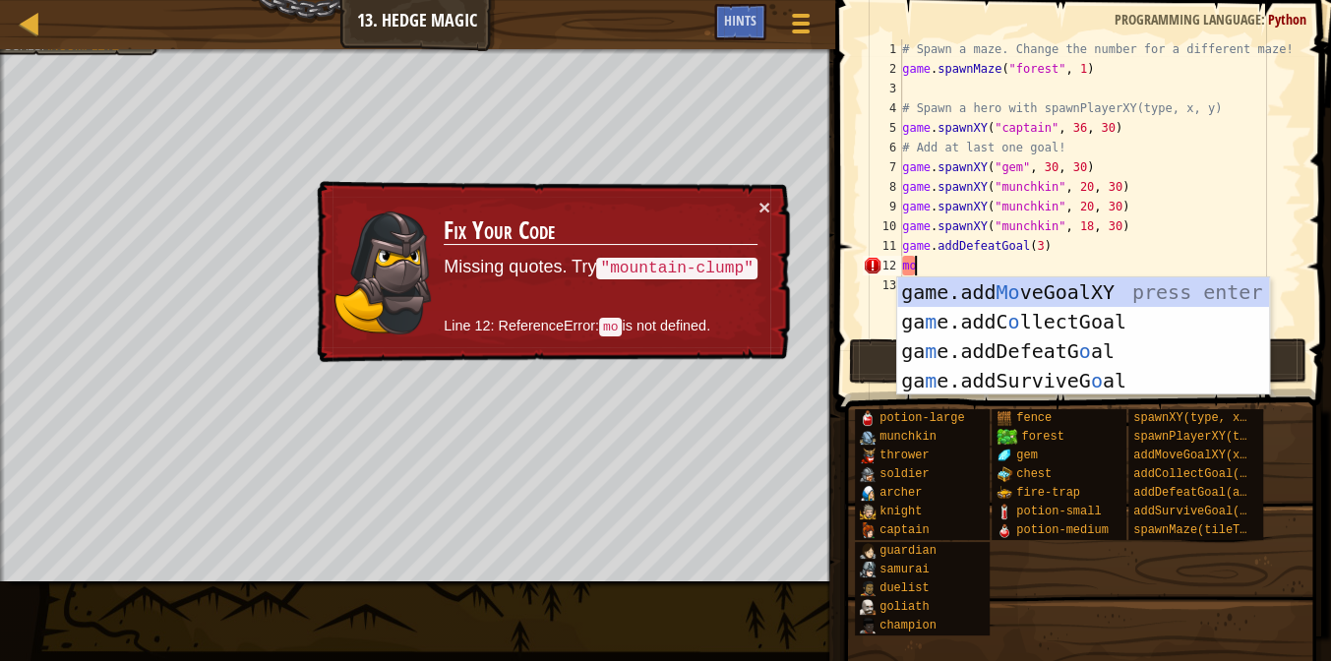
type textarea "game.addMoveGoalXY(36, 30)"
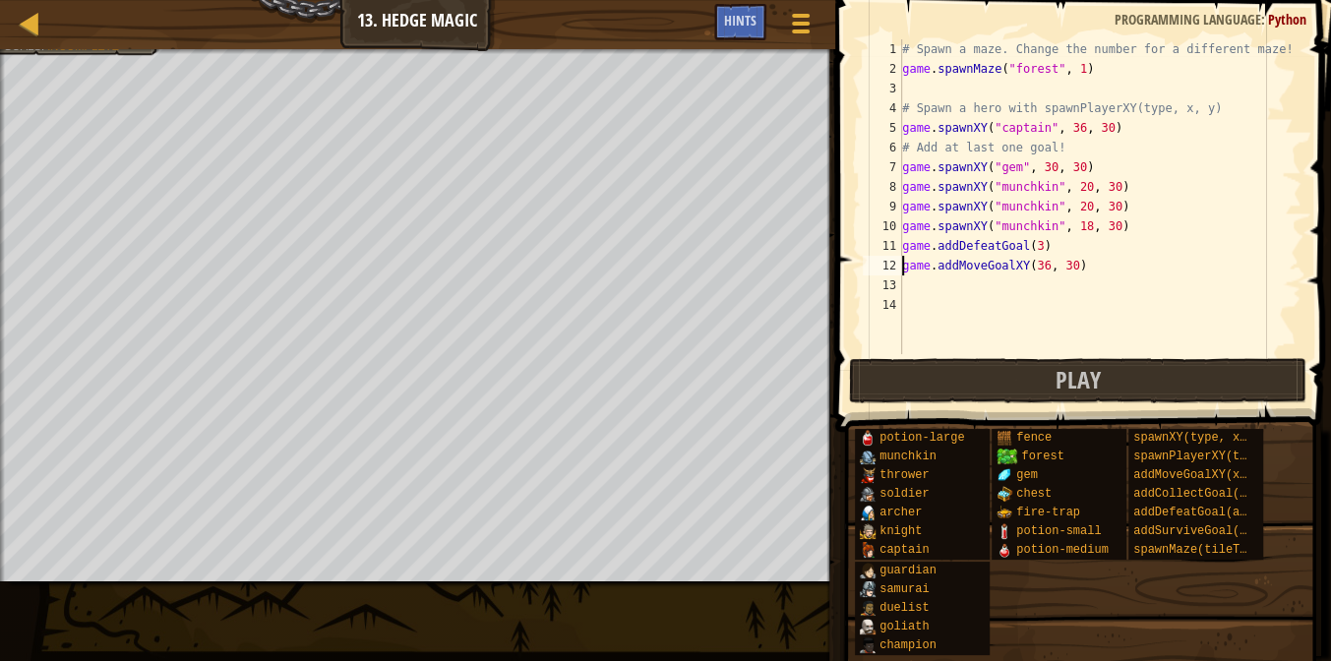
click at [1105, 261] on div "# Spawn a maze. Change the number for a different maze! game . spawnMaze ( "for…" at bounding box center [1099, 216] width 403 height 354
type textarea "g"
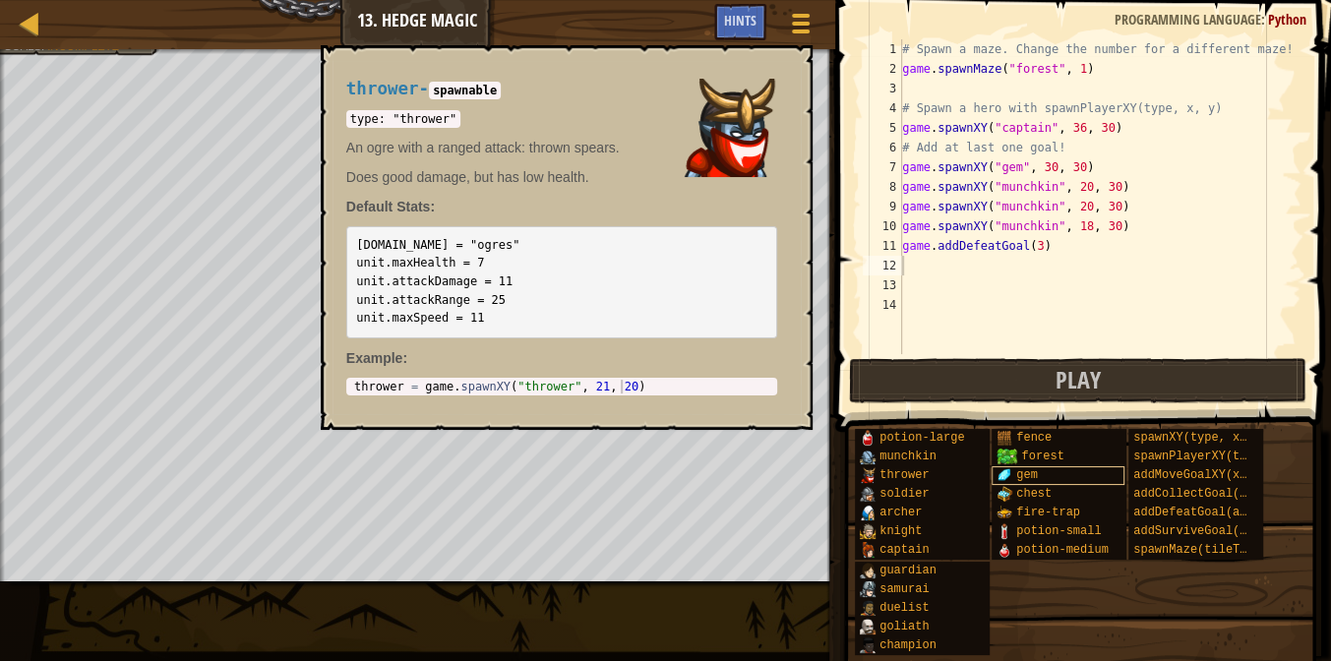
click at [1007, 482] on img at bounding box center [1004, 475] width 16 height 16
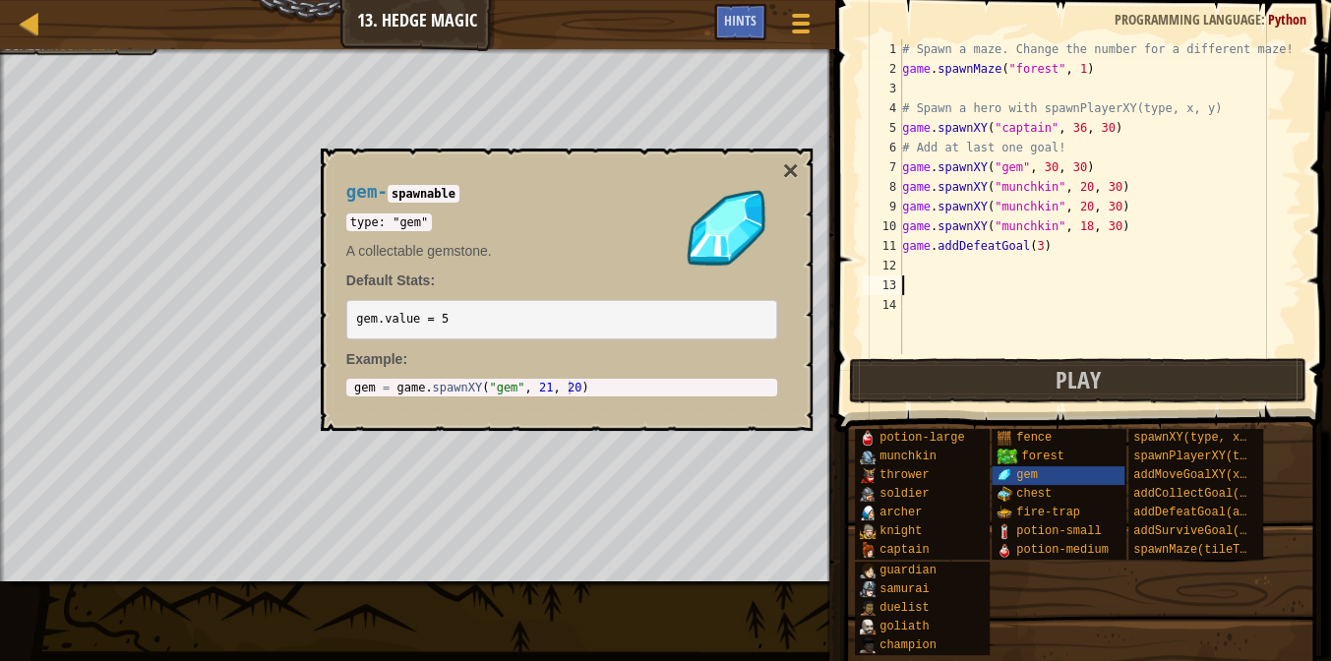
click at [962, 276] on div "# Spawn a maze. Change the number for a different maze! game . spawnMaze ( "for…" at bounding box center [1099, 216] width 403 height 354
click at [966, 267] on div "# Spawn a maze. Change the number for a different maze! game . spawnMaze ( "for…" at bounding box center [1099, 216] width 403 height 354
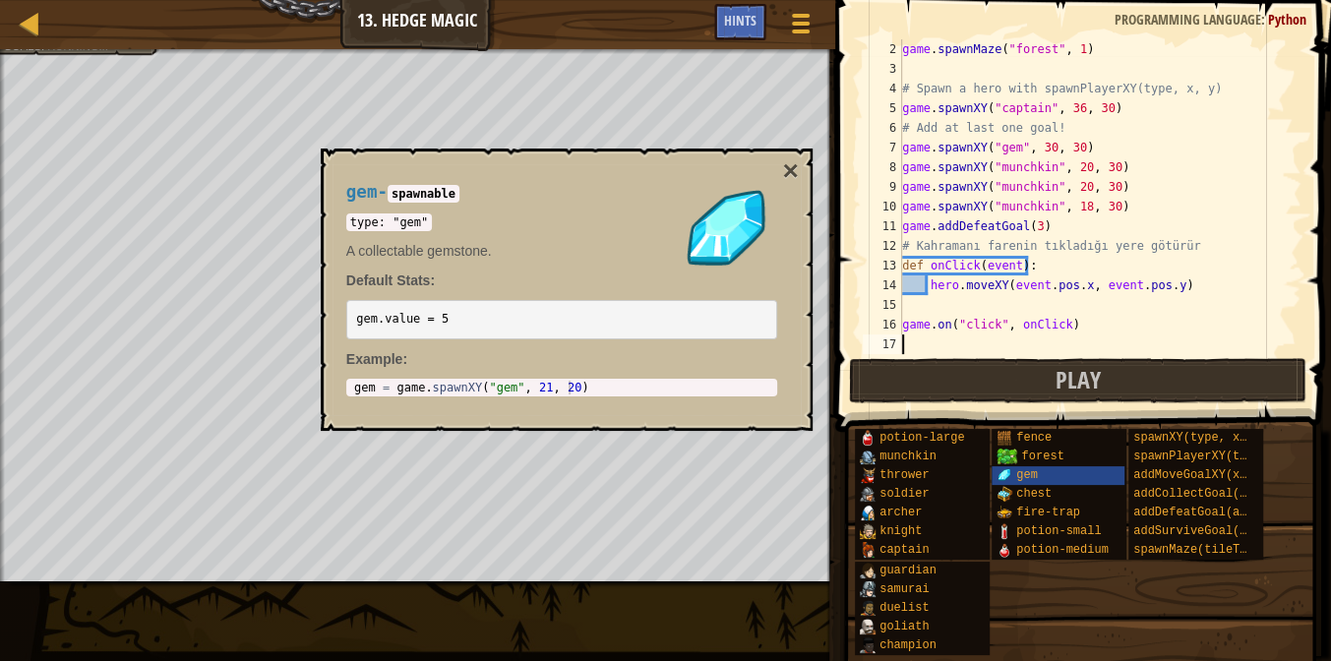
scroll to position [20, 0]
click at [1242, 379] on button "Play" at bounding box center [1078, 380] width 458 height 45
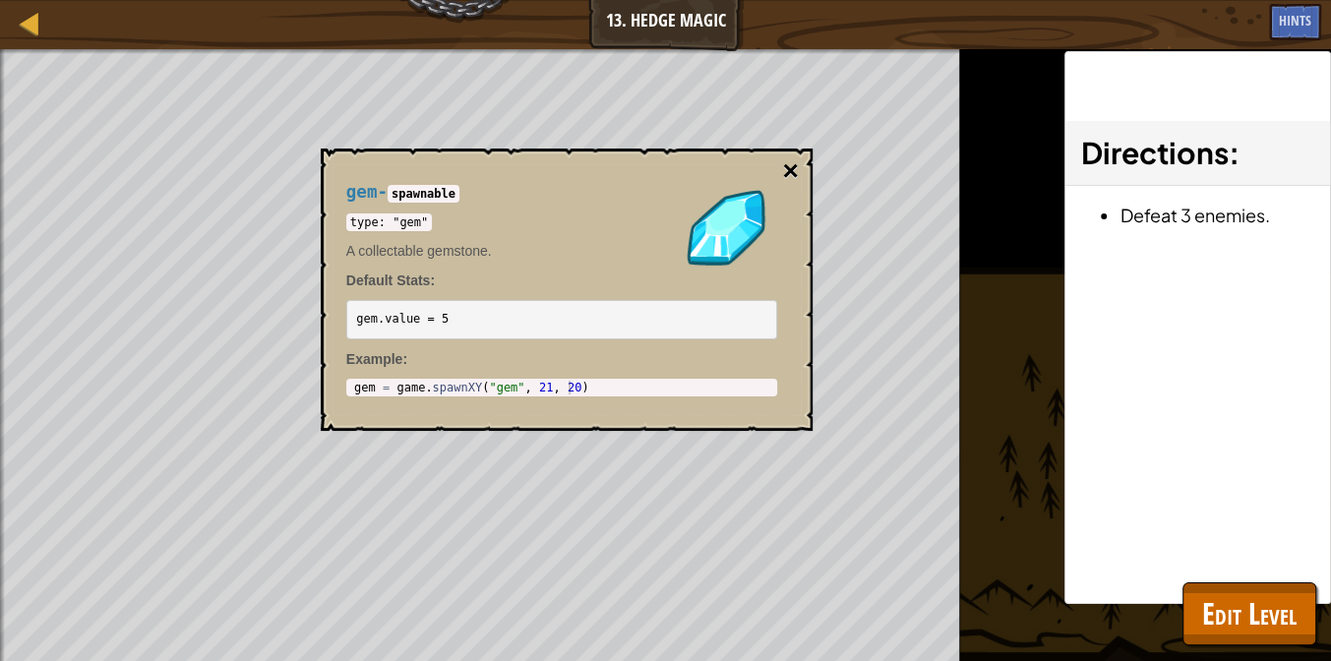
click at [784, 174] on button "×" at bounding box center [790, 171] width 16 height 28
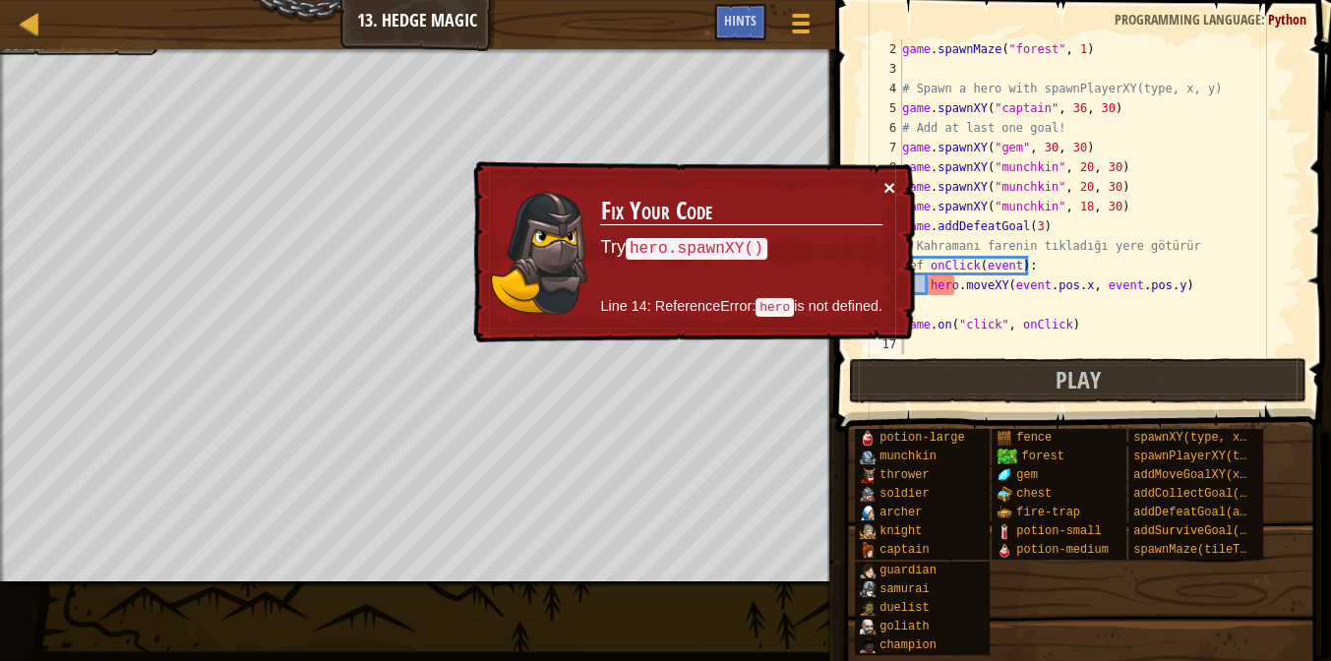
click at [888, 188] on button "×" at bounding box center [890, 190] width 13 height 21
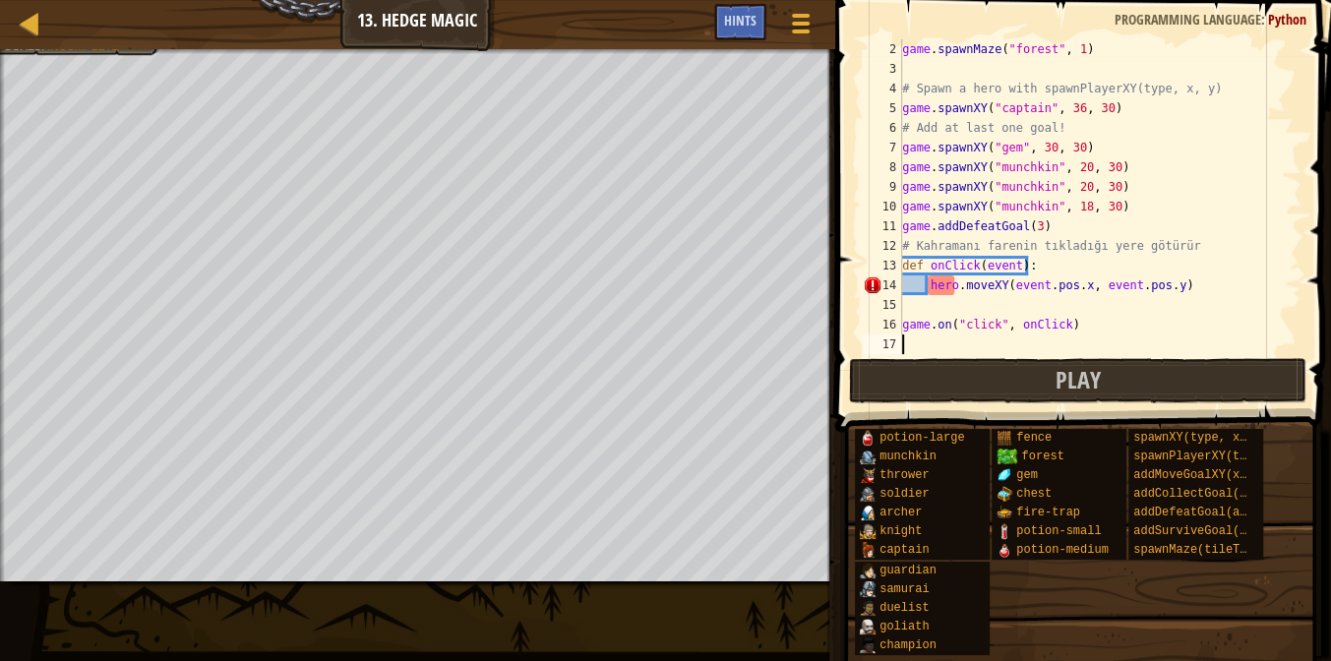
click at [954, 287] on div "game . spawnMaze ( "forest" , 1 ) # Spawn a hero with spawnPlayerXY(type, x, y)…" at bounding box center [1093, 216] width 390 height 354
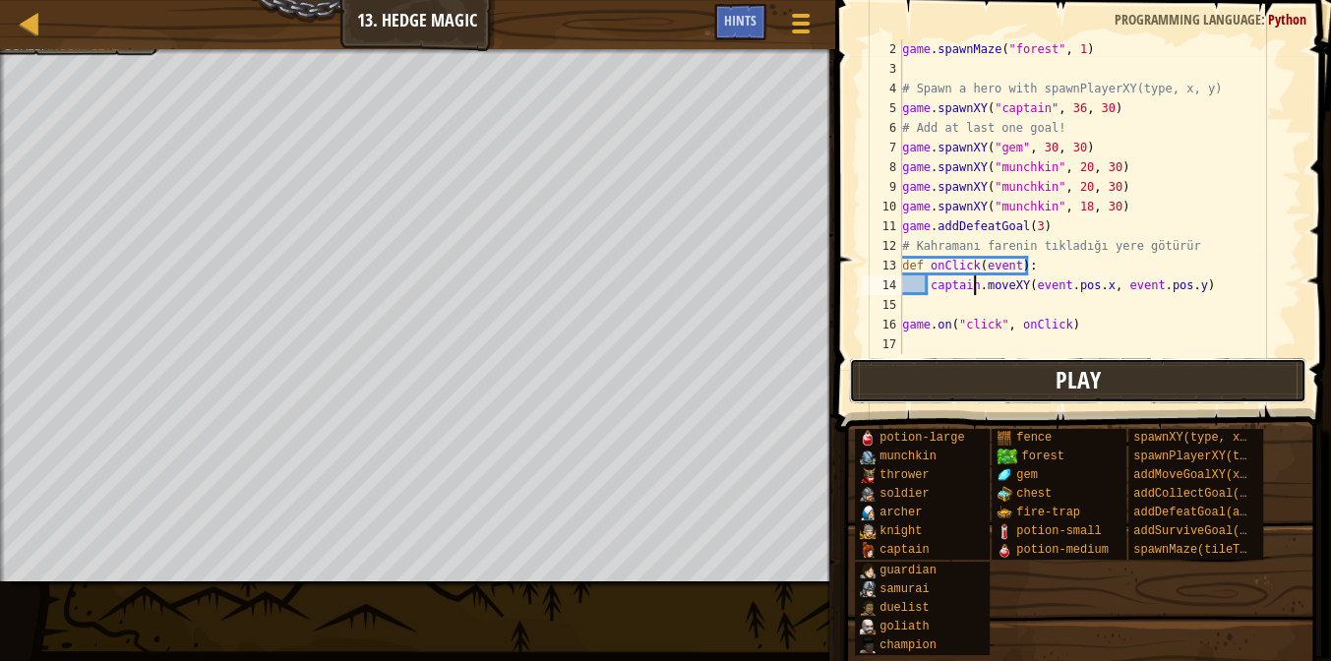
click at [1143, 371] on button "Play" at bounding box center [1078, 380] width 458 height 45
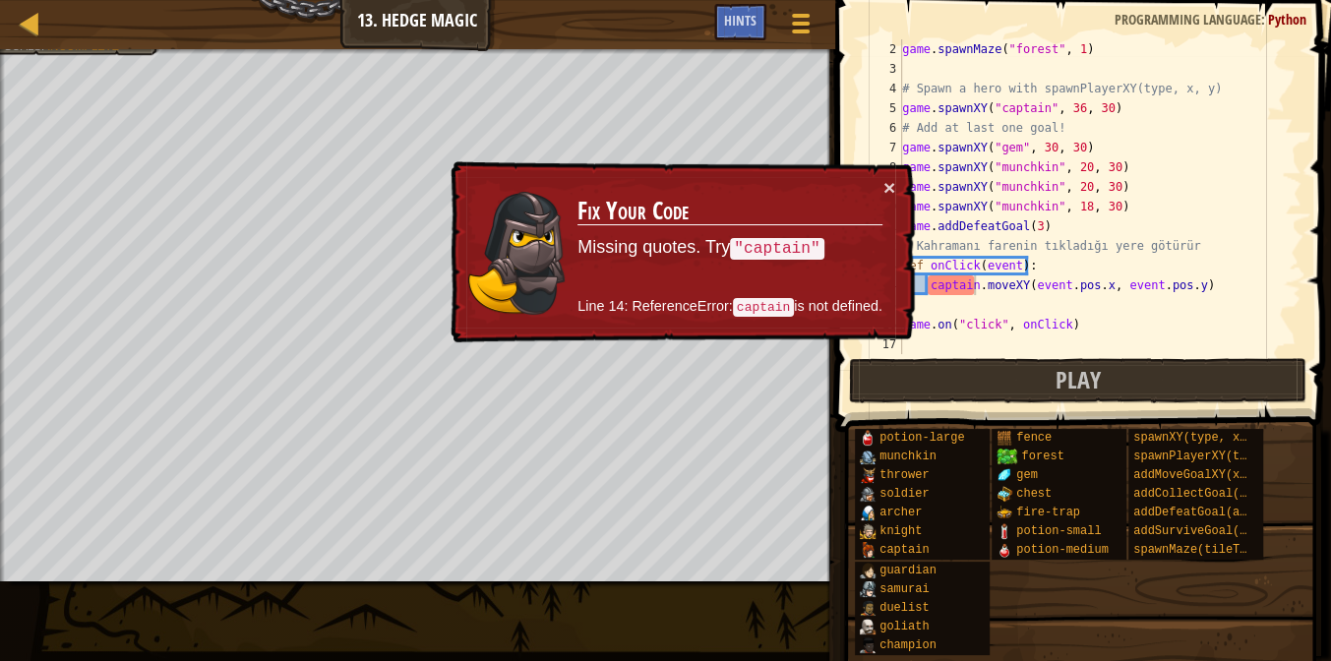
click at [974, 291] on div "game . spawnMaze ( "forest" , 1 ) # Spawn a hero with spawnPlayerXY(type, x, y)…" at bounding box center [1093, 216] width 390 height 354
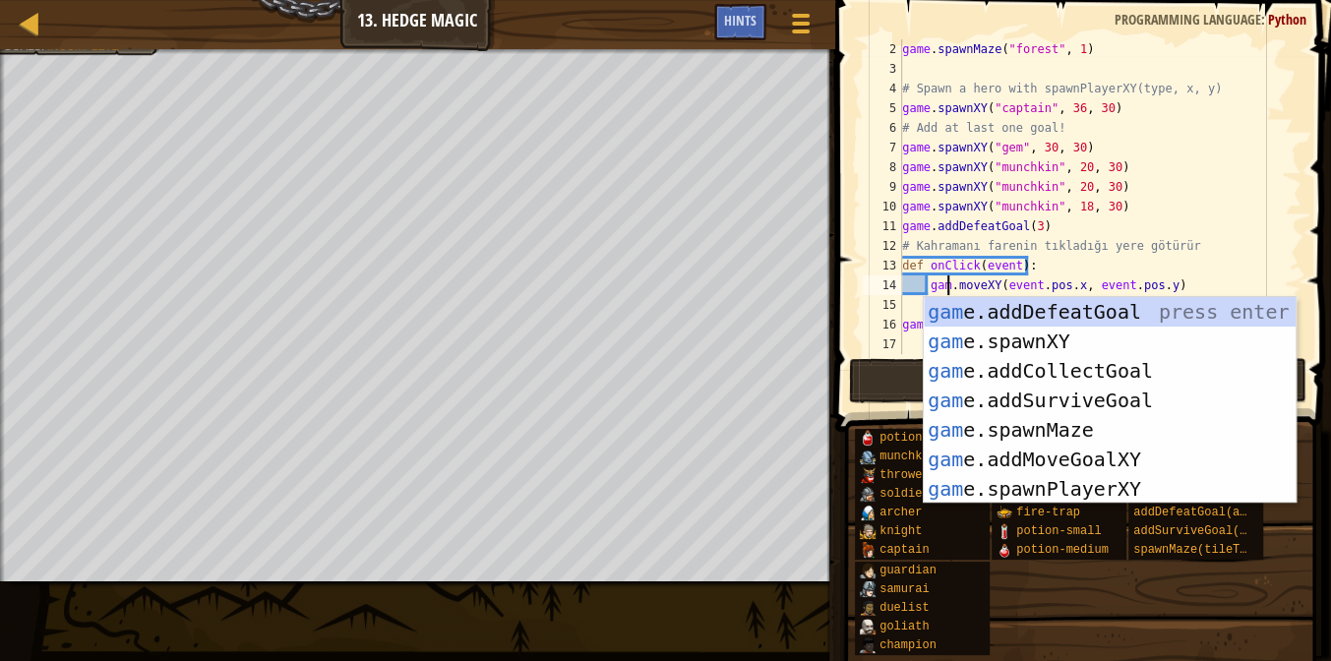
scroll to position [9, 3]
click at [891, 394] on button "Play" at bounding box center [1078, 380] width 458 height 45
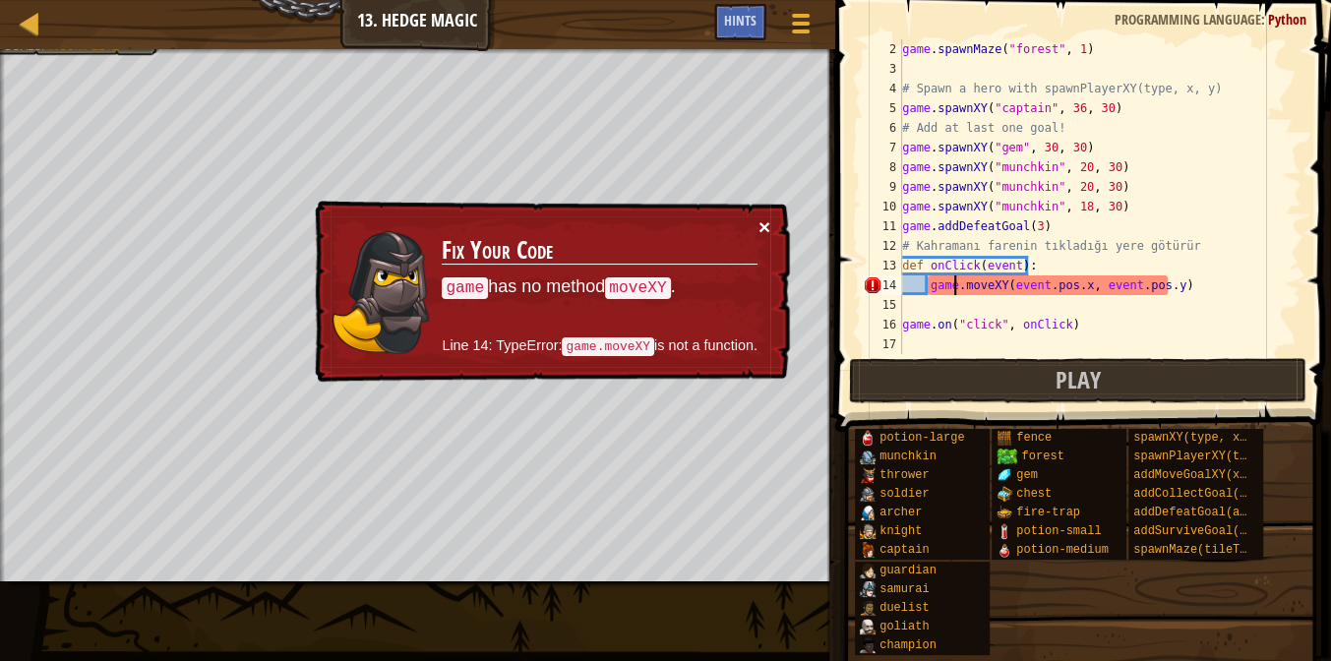
click at [762, 226] on button "×" at bounding box center [765, 229] width 13 height 21
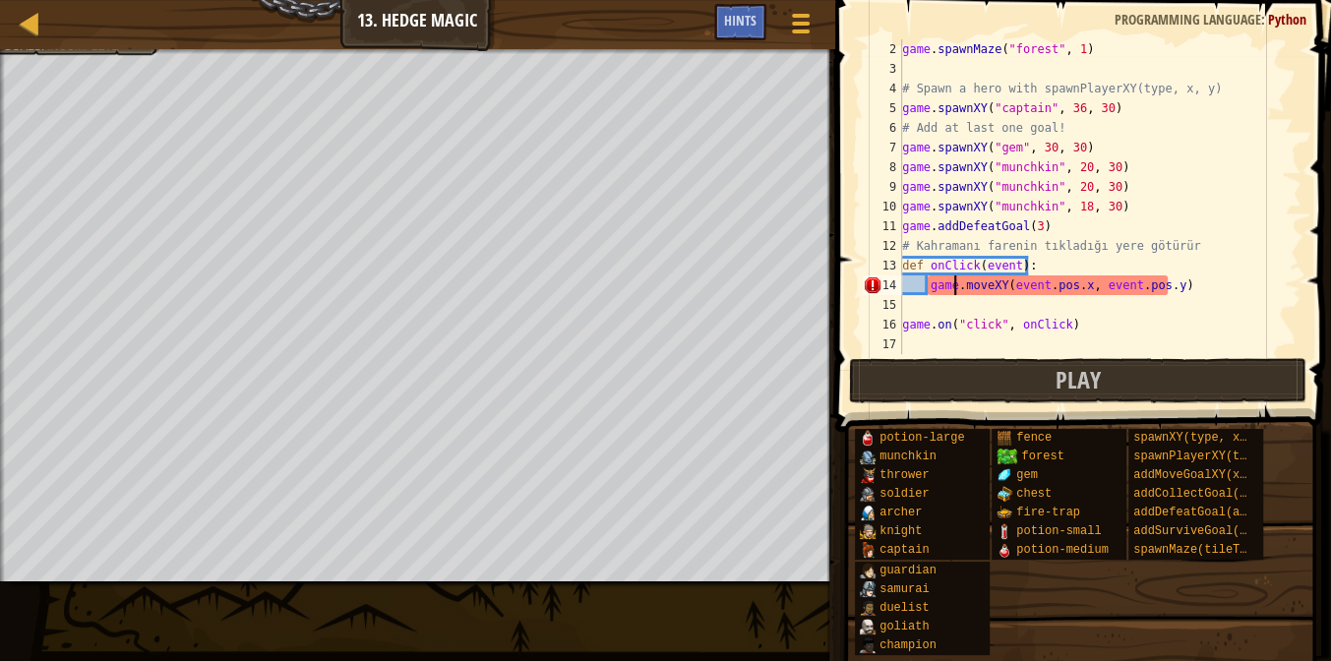
click at [1121, 331] on div "game . spawnMaze ( "forest" , 1 ) # Spawn a hero with spawnPlayerXY(type, x, y)…" at bounding box center [1093, 216] width 390 height 354
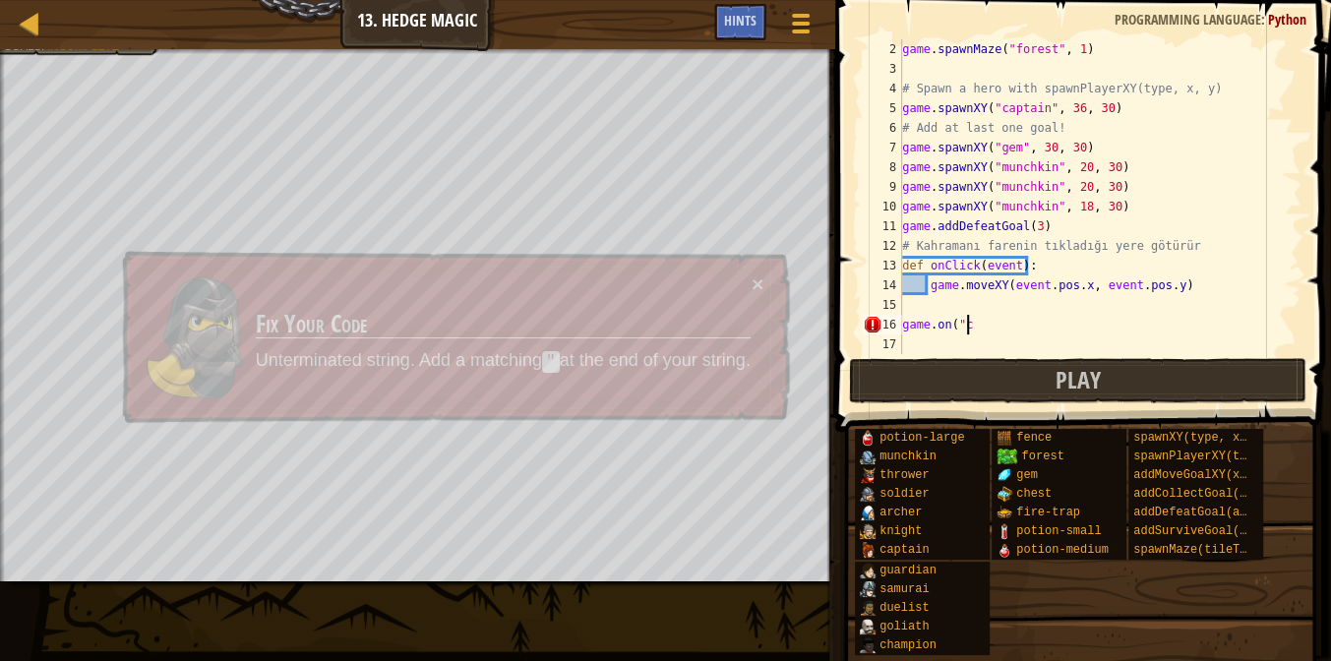
scroll to position [9, 1]
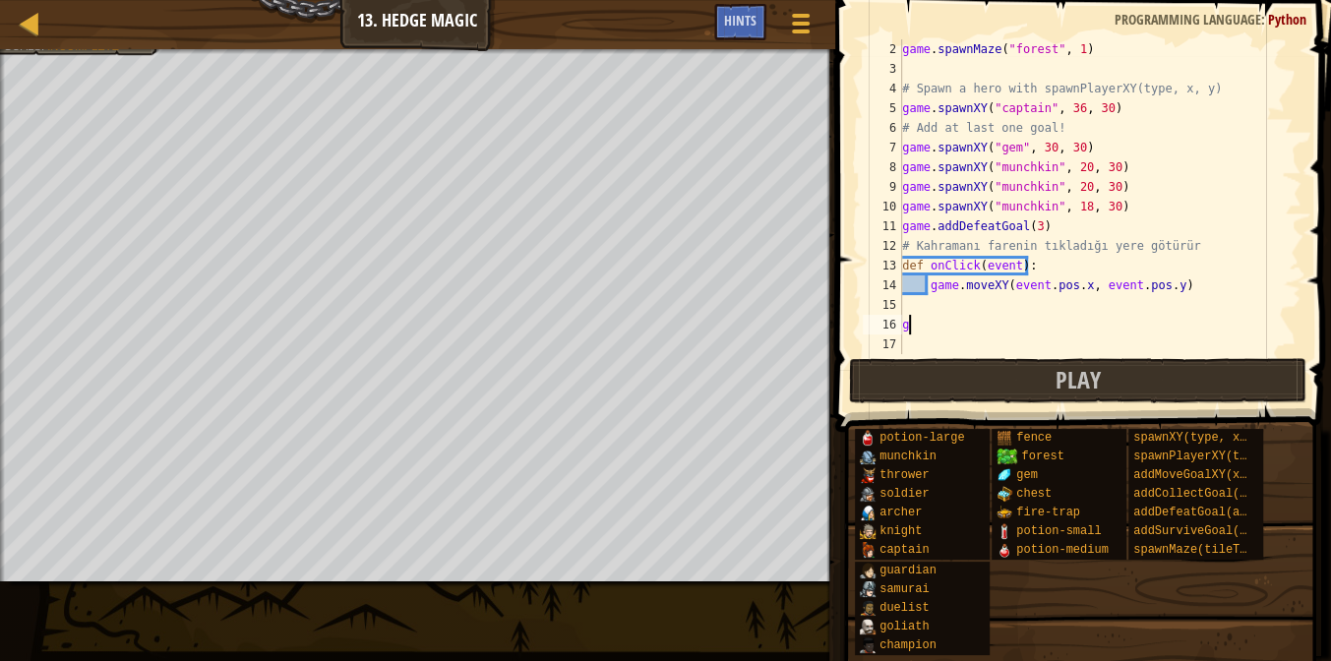
type textarea "g"
type textarea "d"
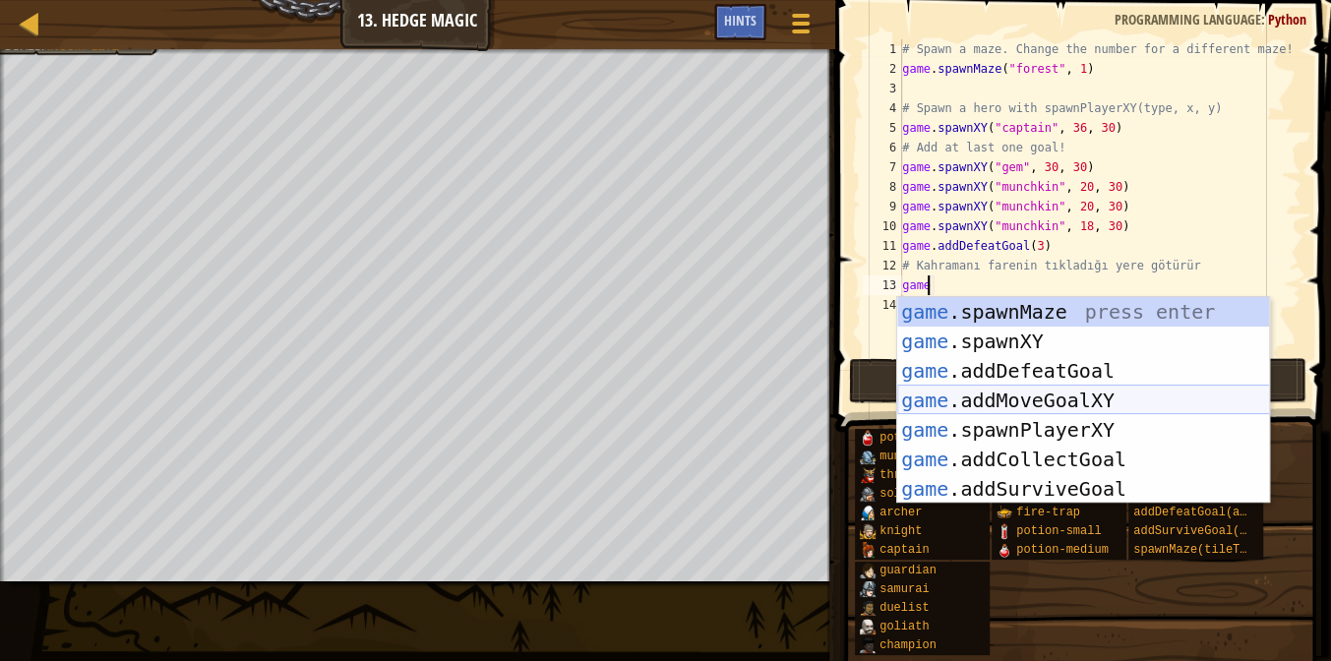
click at [1149, 399] on div "game .spawnMaze press enter game .spawnXY press enter game .addDefeatGoal press…" at bounding box center [1083, 430] width 373 height 266
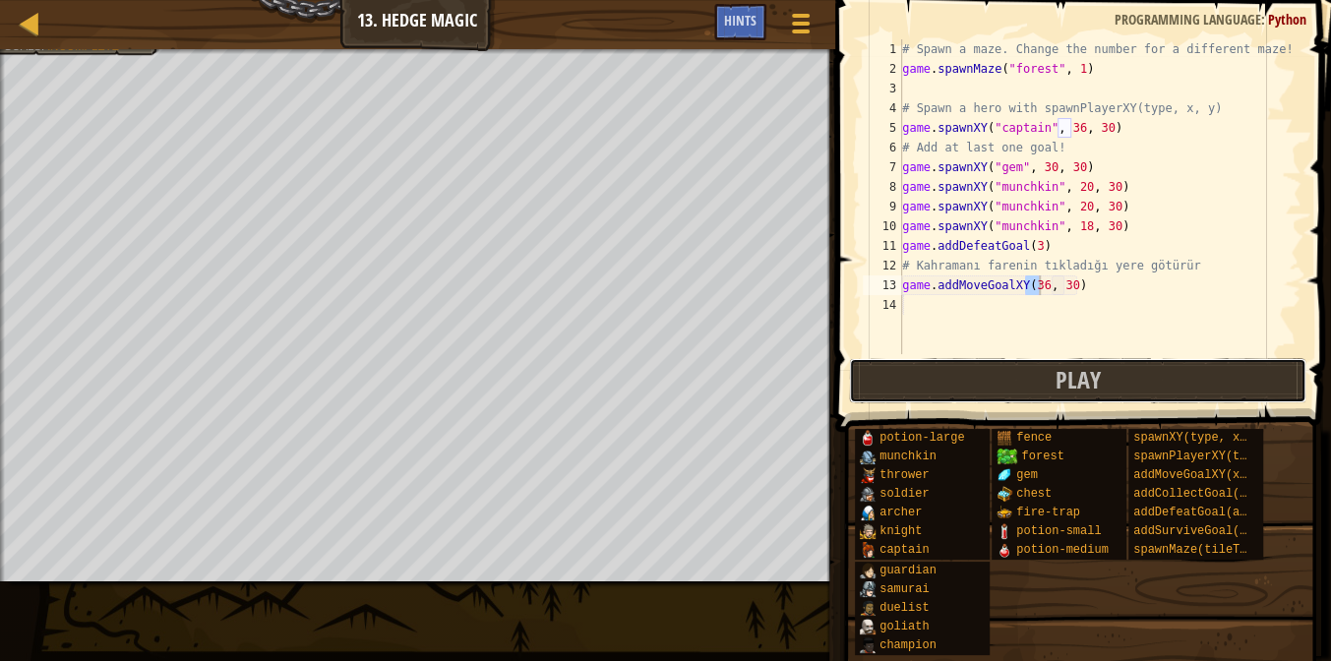
click at [1149, 399] on button "Play" at bounding box center [1078, 380] width 458 height 45
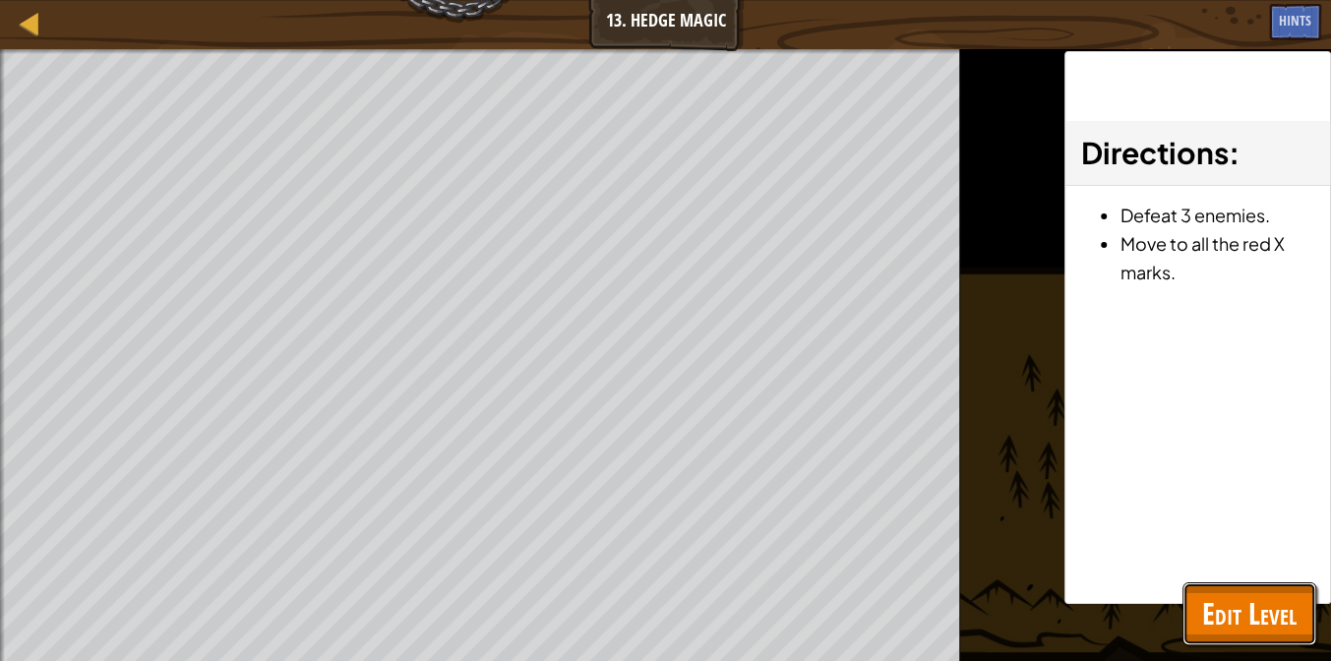
click at [1244, 594] on span "Edit Level" at bounding box center [1249, 613] width 94 height 40
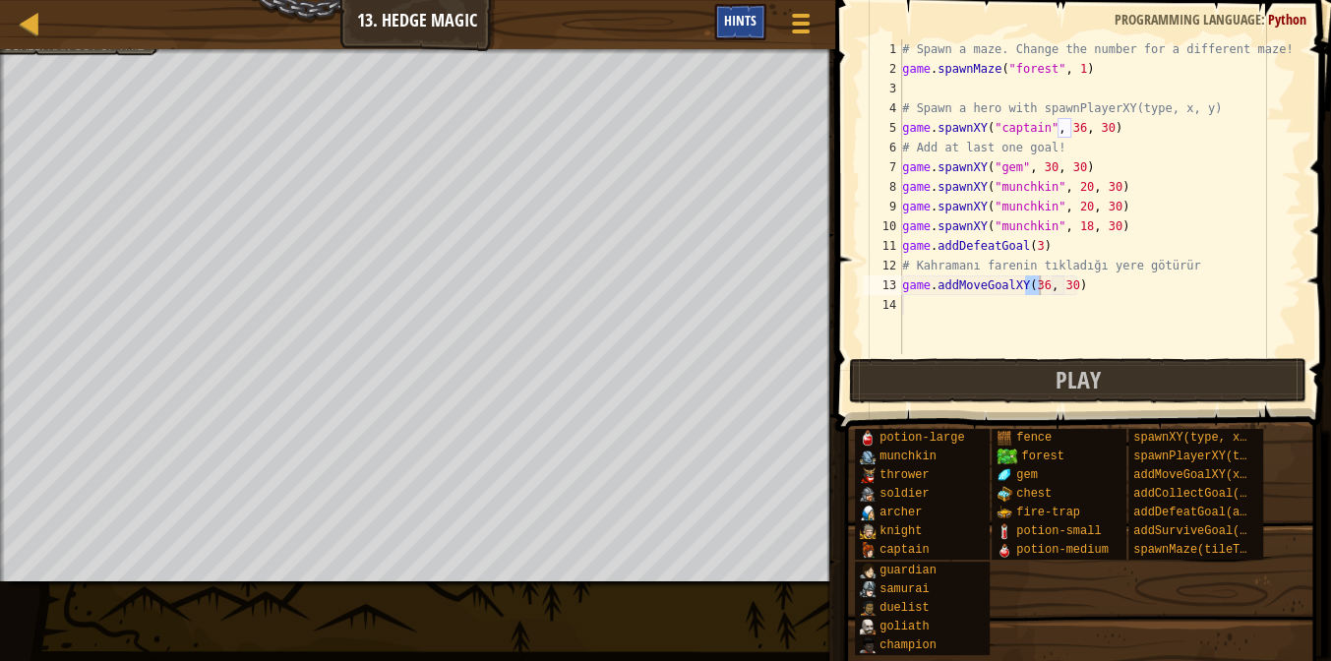
click at [755, 6] on div "Hints" at bounding box center [740, 22] width 52 height 36
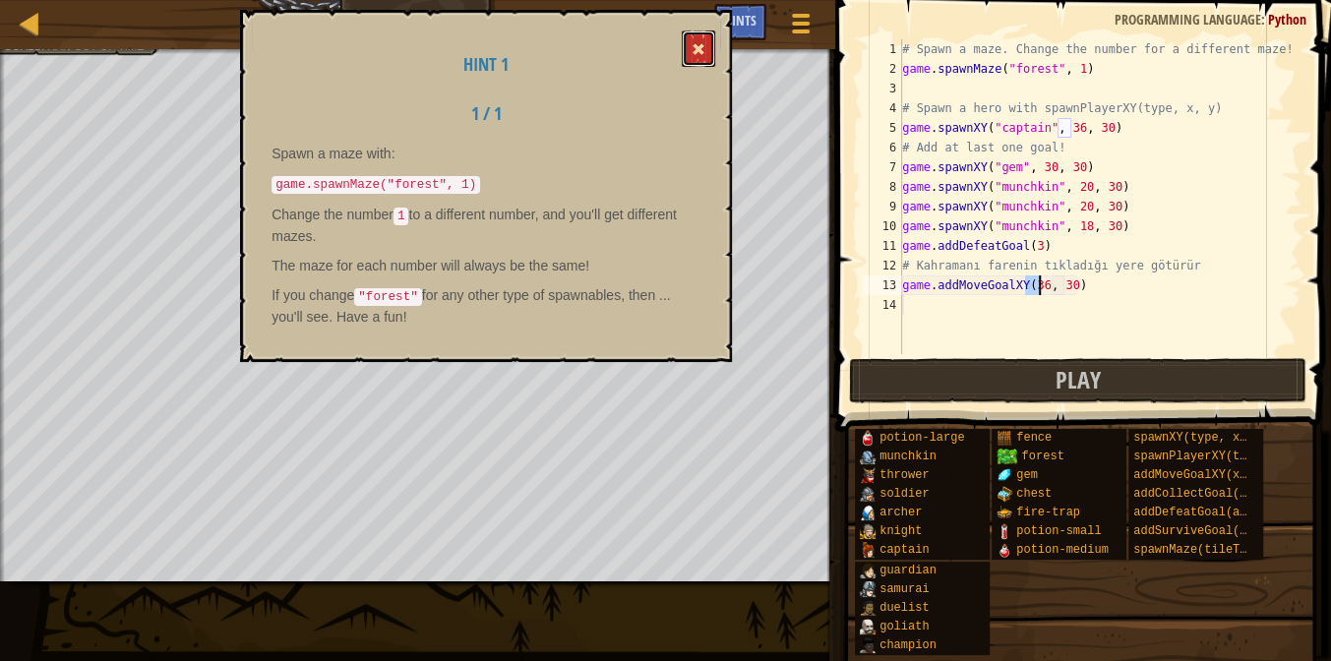
click at [708, 45] on button at bounding box center [698, 48] width 33 height 36
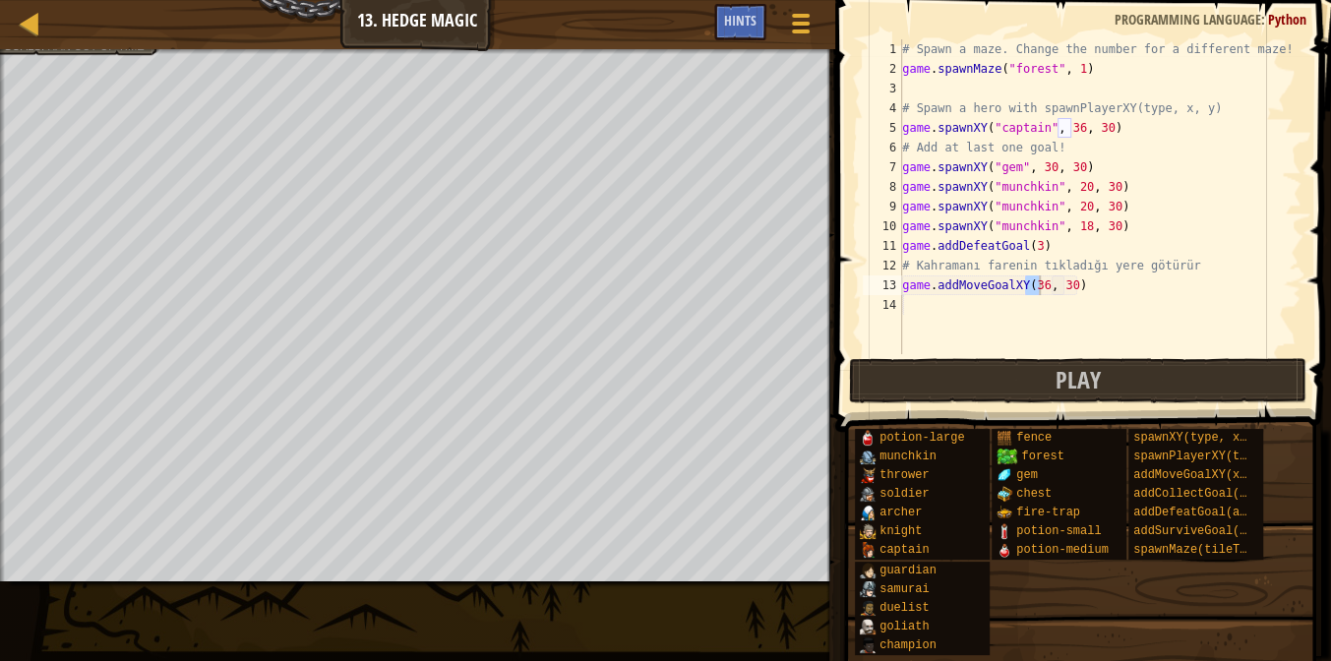
click at [446, 21] on div "Map Game Development 1 13. Hedge Magic Game Menu Done Hints" at bounding box center [417, 24] width 835 height 49
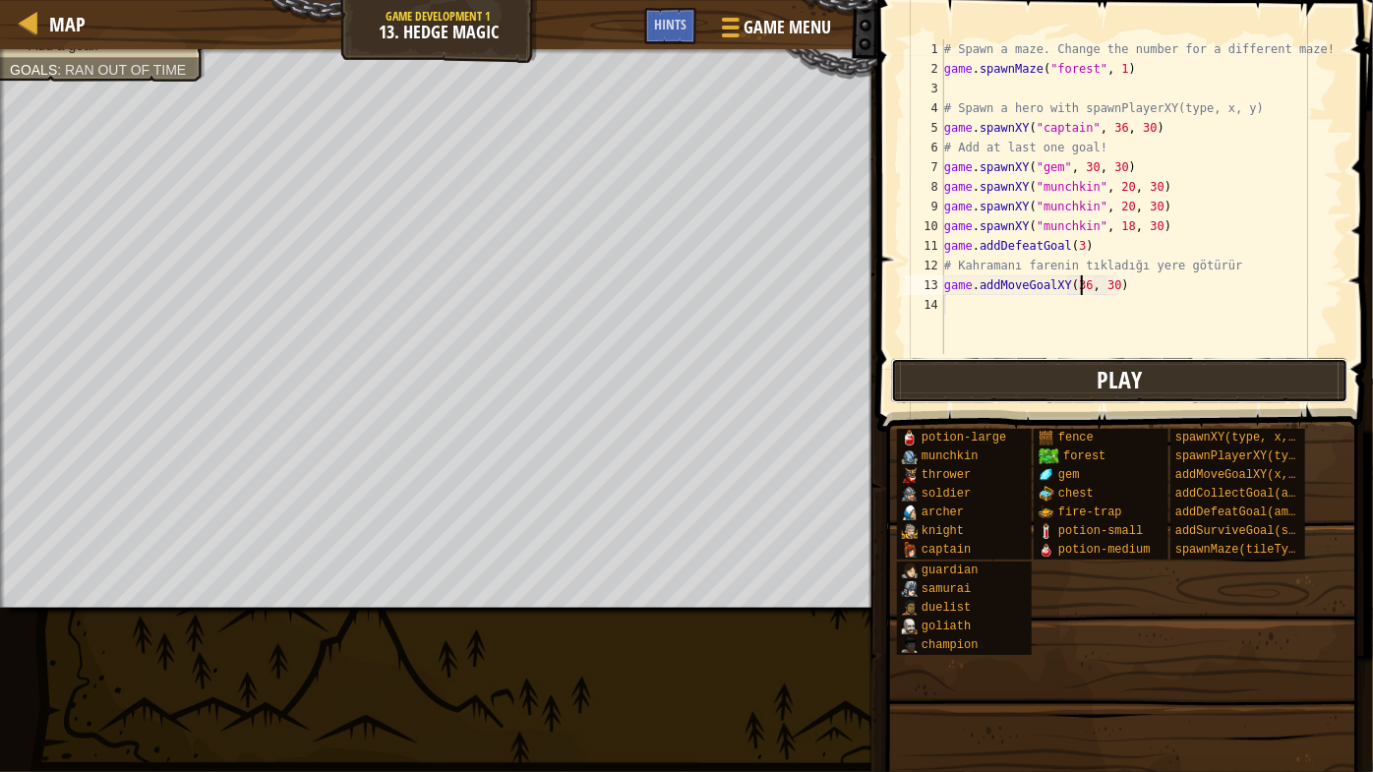
click at [1161, 388] on button "Play" at bounding box center [1120, 380] width 458 height 45
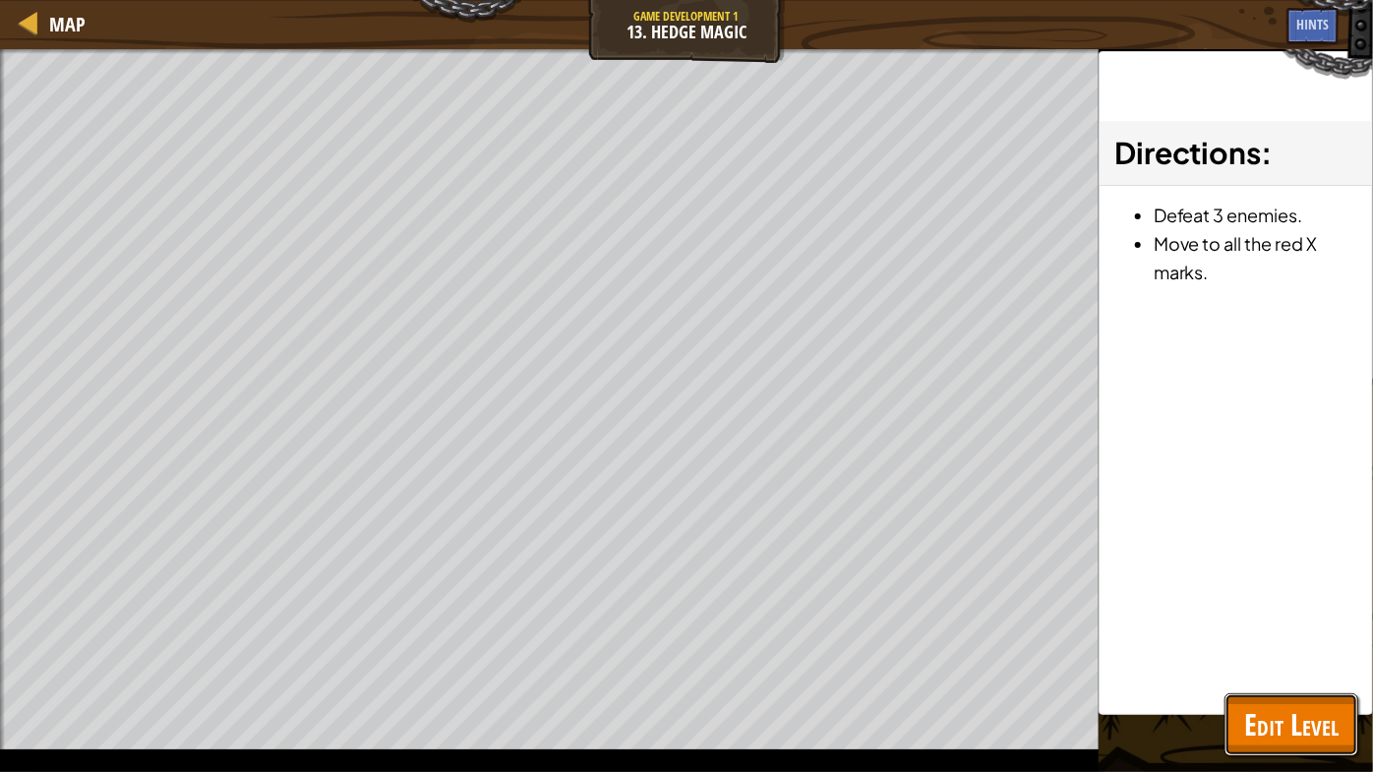
click at [1322, 660] on span "Edit Level" at bounding box center [1291, 724] width 94 height 40
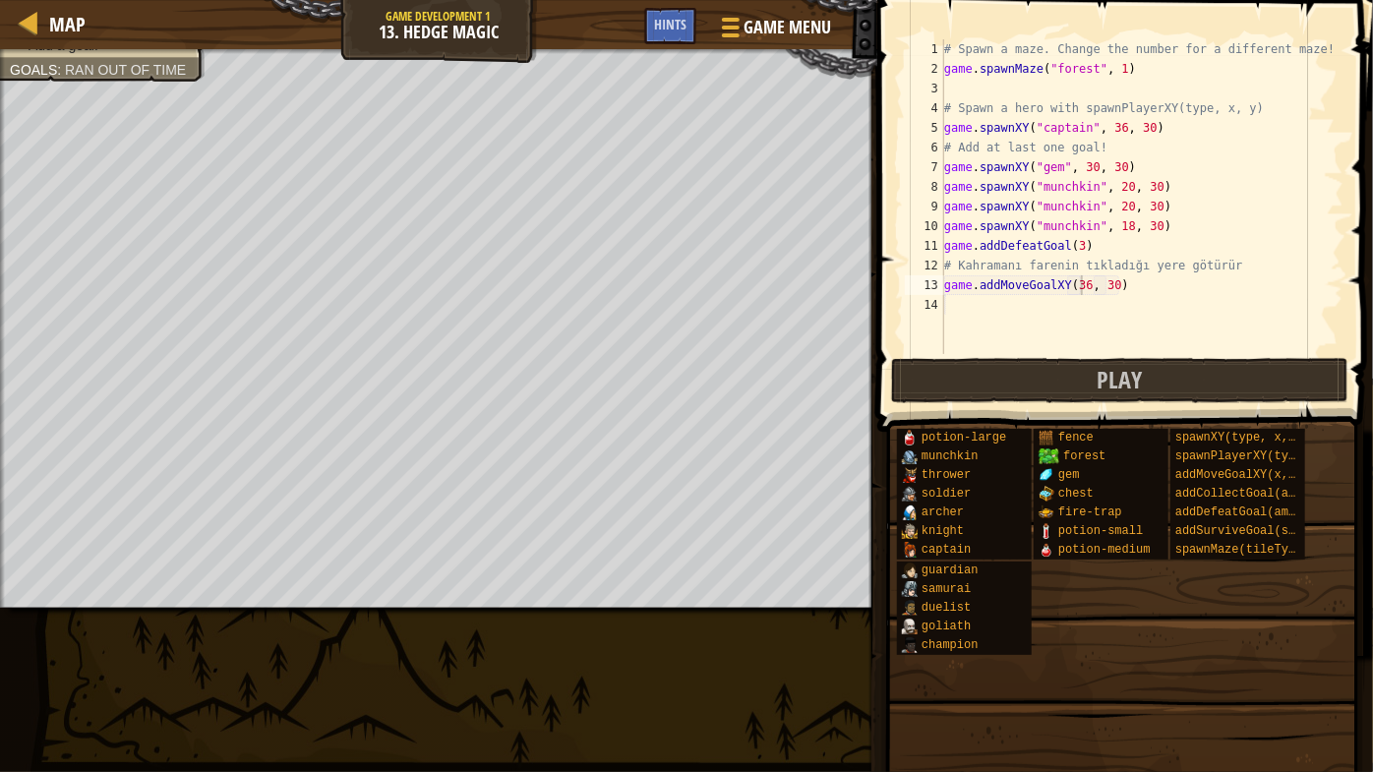
click at [1147, 281] on div "# Spawn a maze. Change the number for a different maze! game . spawnMaze ( "for…" at bounding box center [1141, 216] width 403 height 354
type textarea "g"
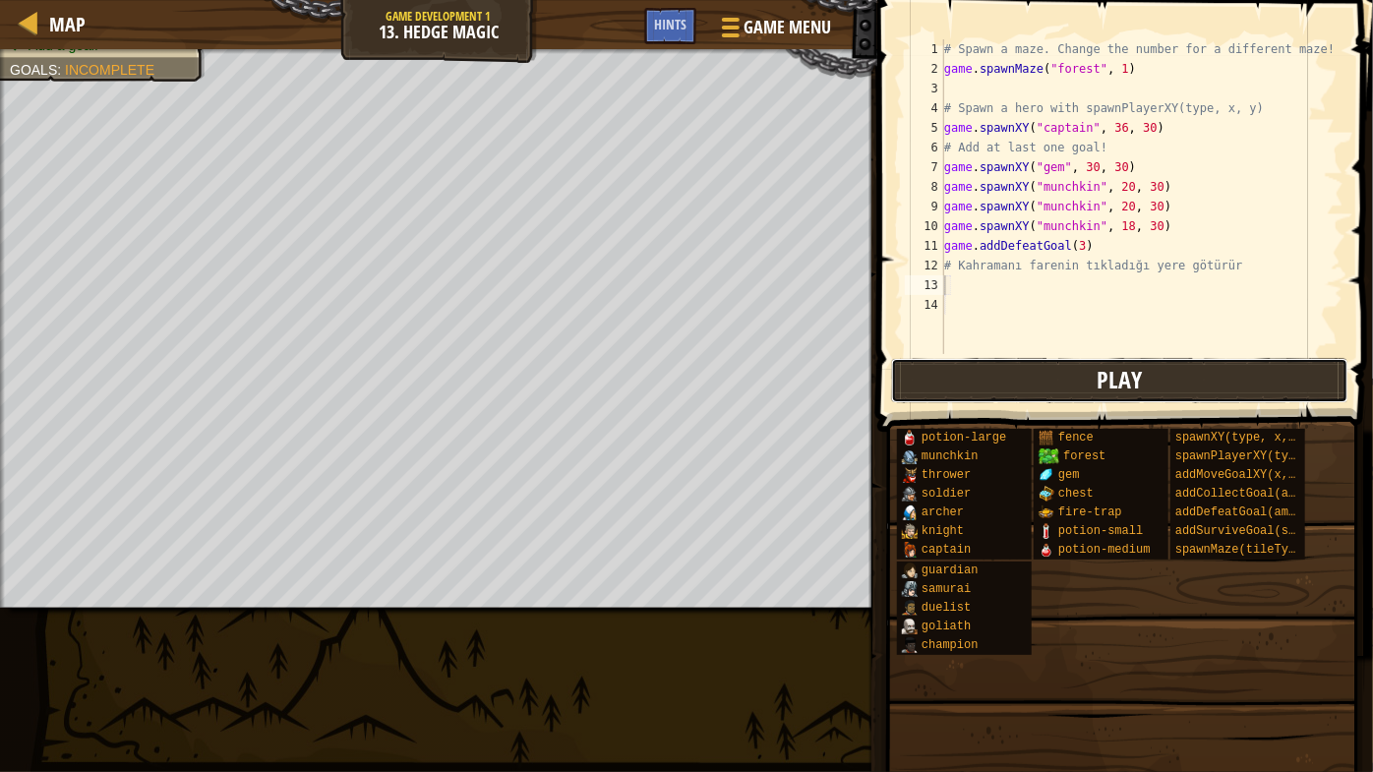
click at [1133, 367] on span "Play" at bounding box center [1119, 379] width 45 height 31
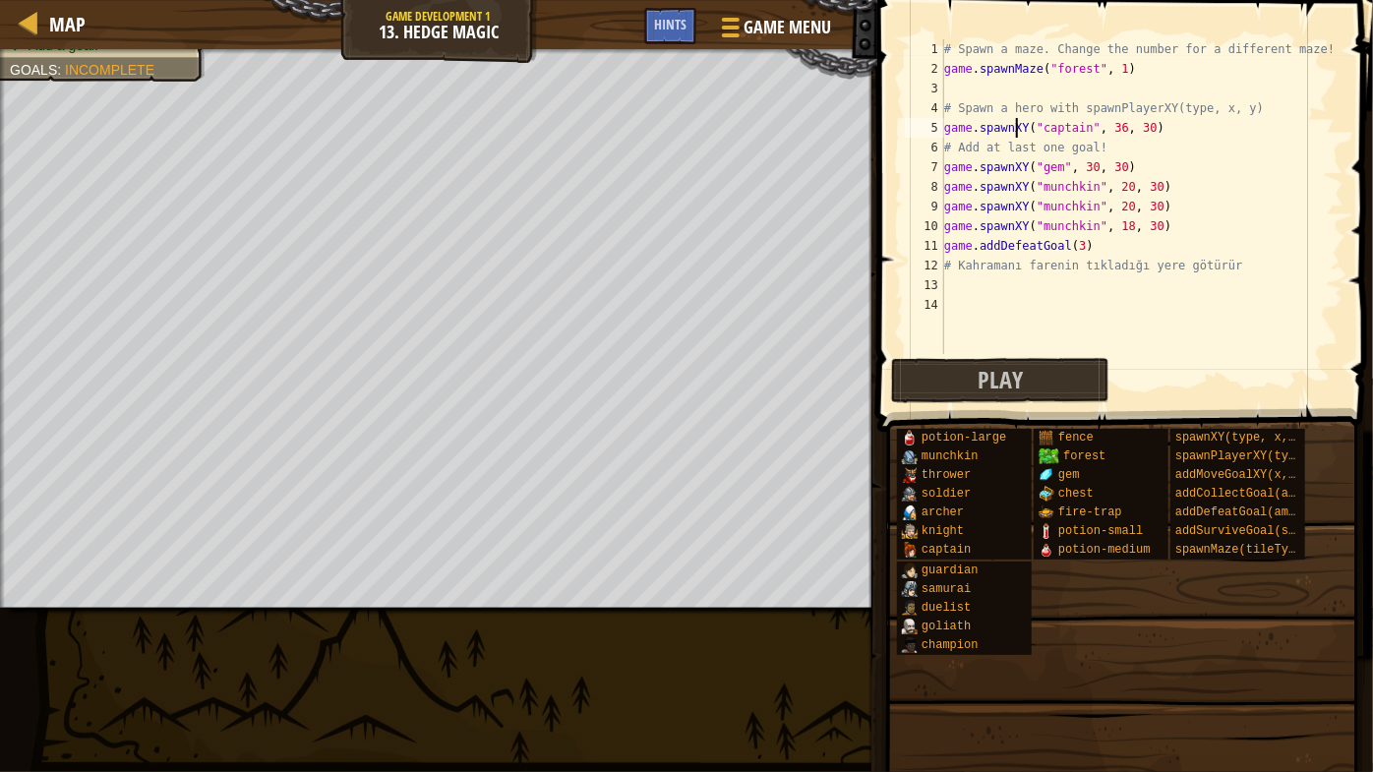
click at [1014, 127] on div "# Spawn a maze. Change the number for a different maze! game . spawnMaze ( "for…" at bounding box center [1141, 216] width 403 height 354
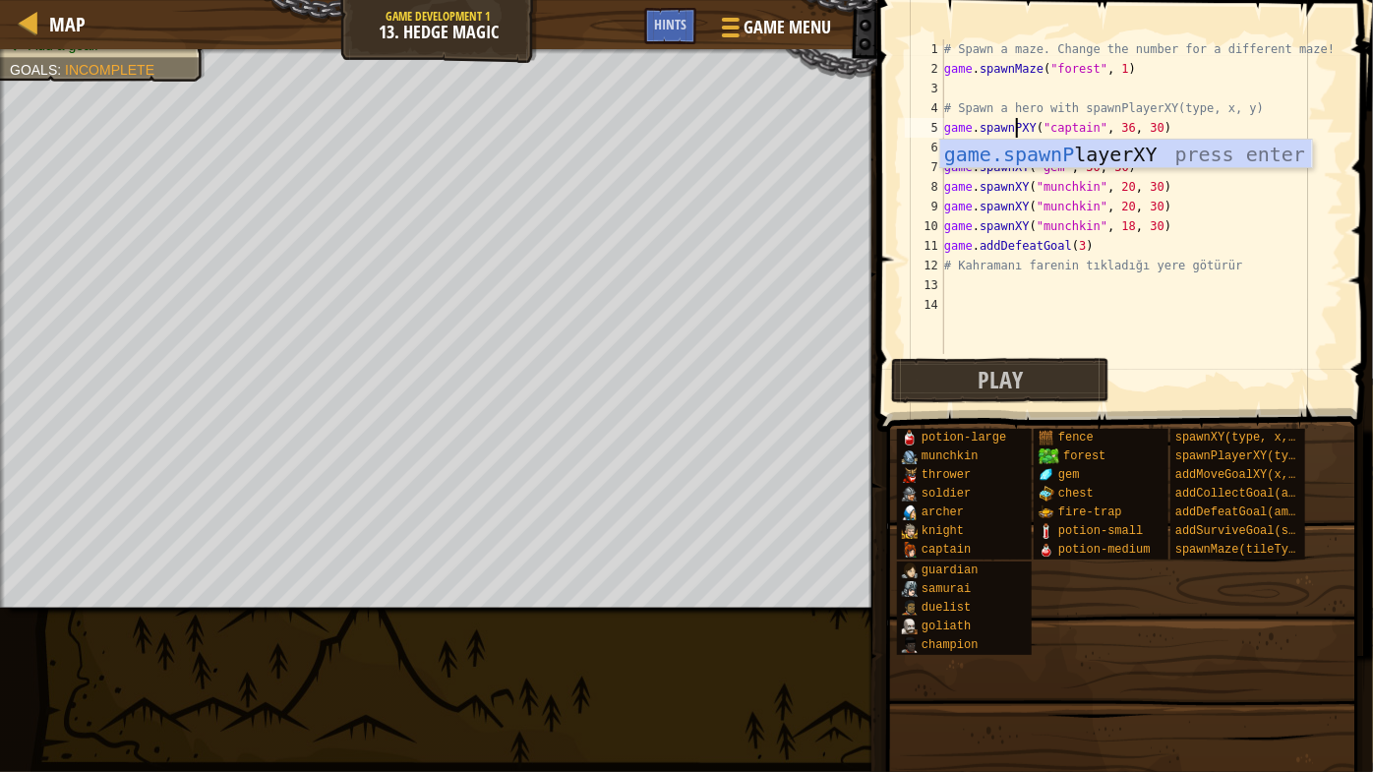
scroll to position [9, 5]
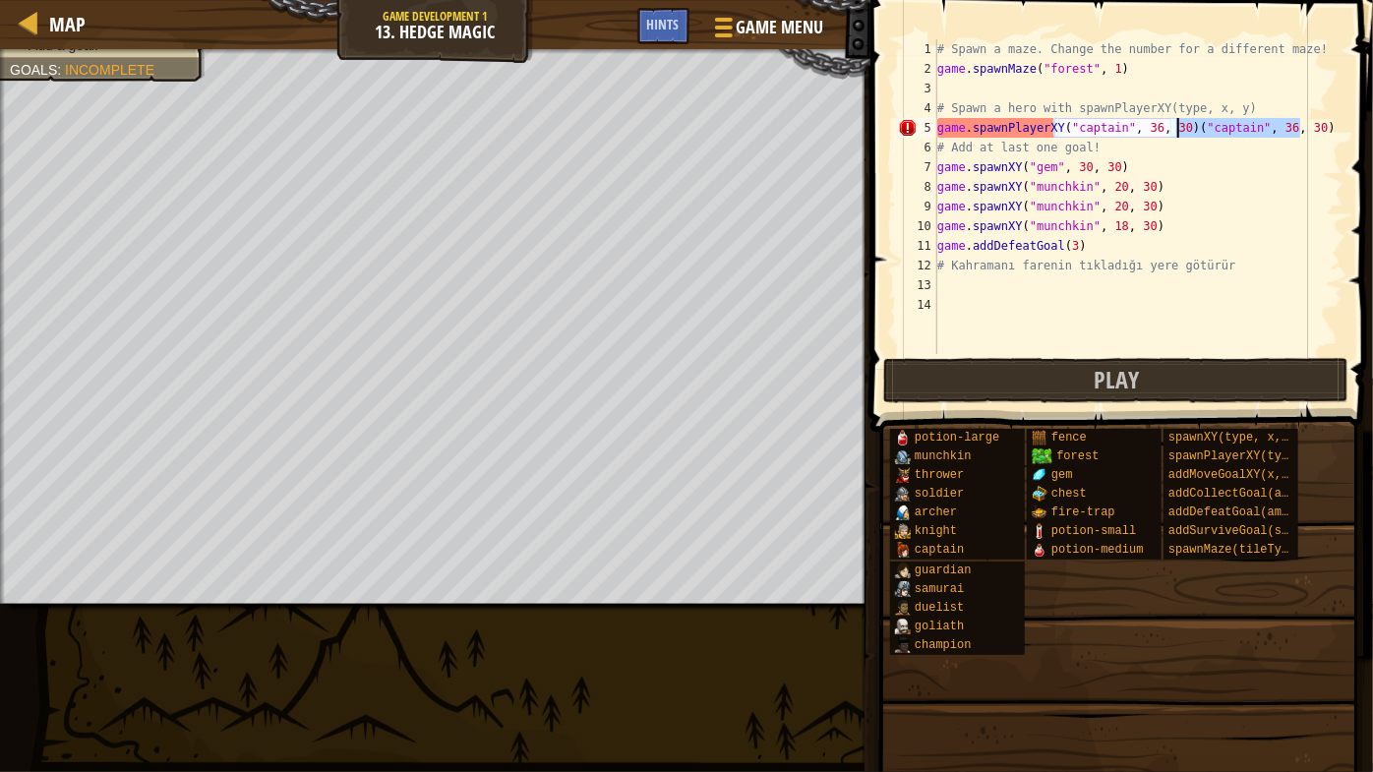
drag, startPoint x: 1316, startPoint y: 125, endPoint x: 1178, endPoint y: 134, distance: 138.0
click at [1178, 134] on div "# Spawn a maze. Change the number for a different maze! game . spawnMaze ( "for…" at bounding box center [1138, 216] width 410 height 354
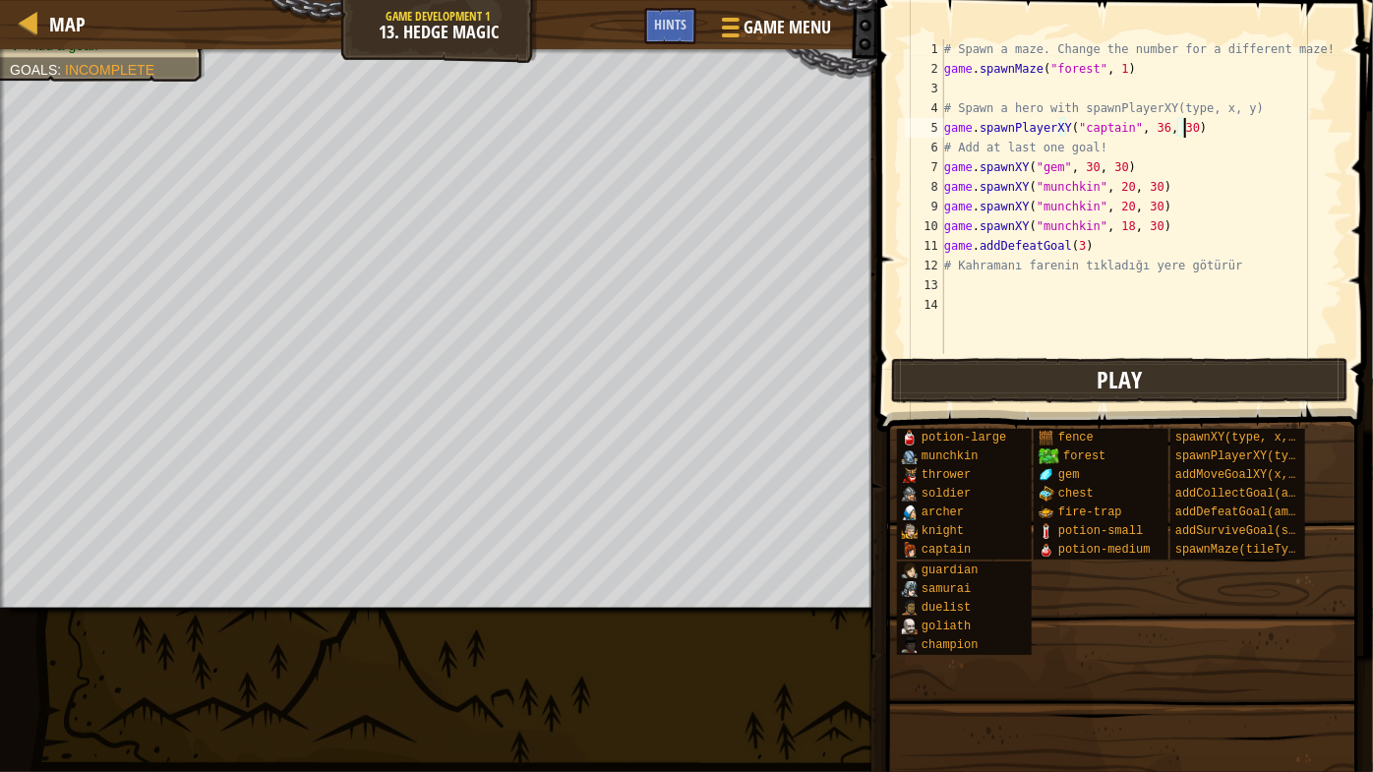
type textarea "game.spawnPlayerXY("captain", 36, 30)"
click at [1171, 388] on button "Play" at bounding box center [1120, 380] width 458 height 45
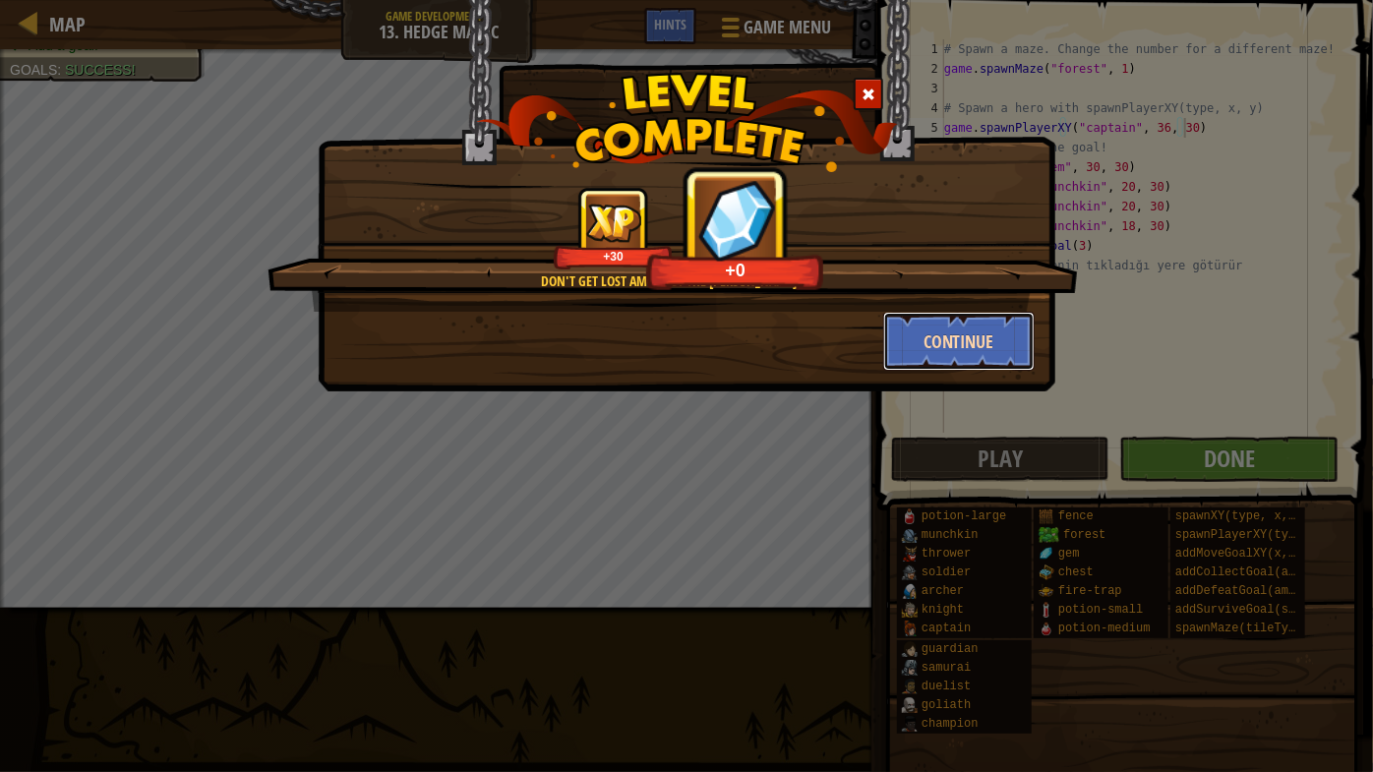
click at [1004, 352] on button "Continue" at bounding box center [959, 341] width 152 height 59
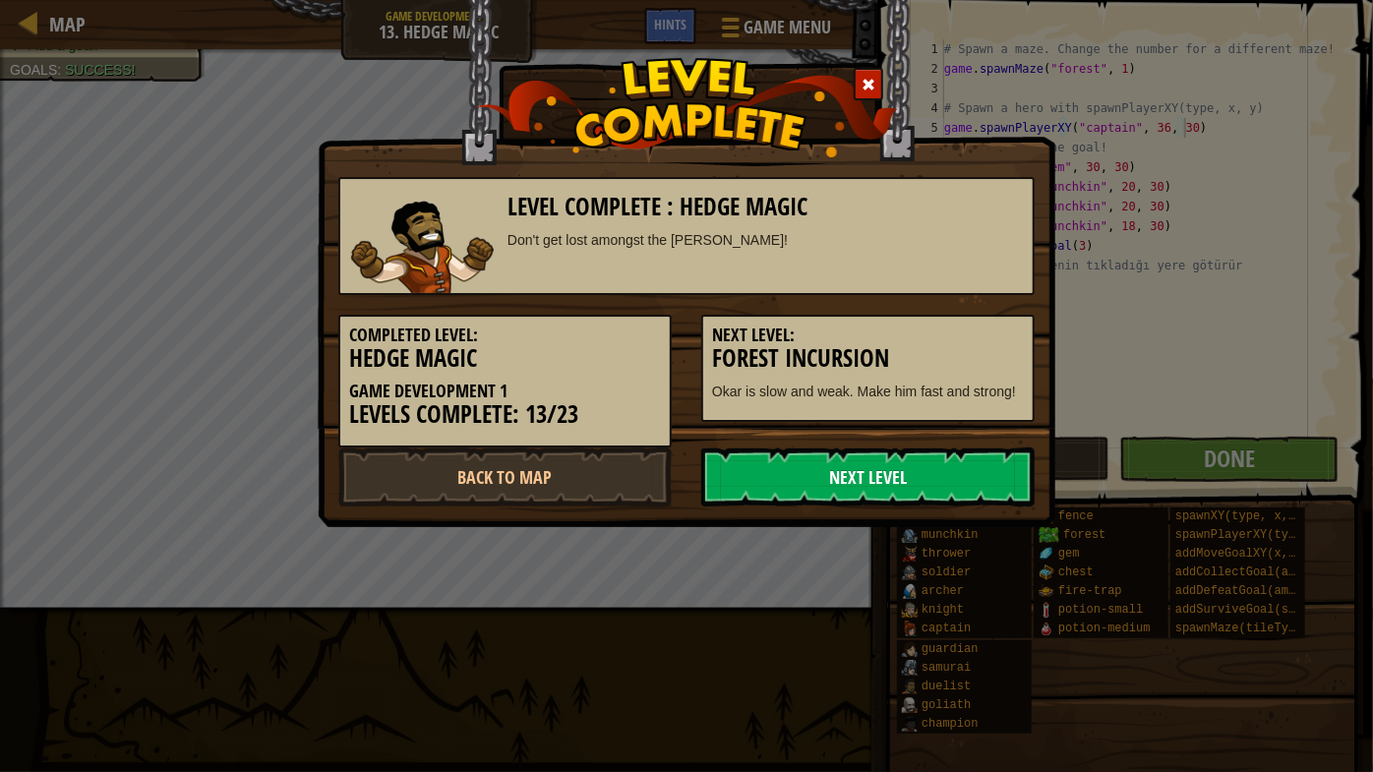
click at [732, 487] on link "Next Level" at bounding box center [867, 477] width 333 height 59
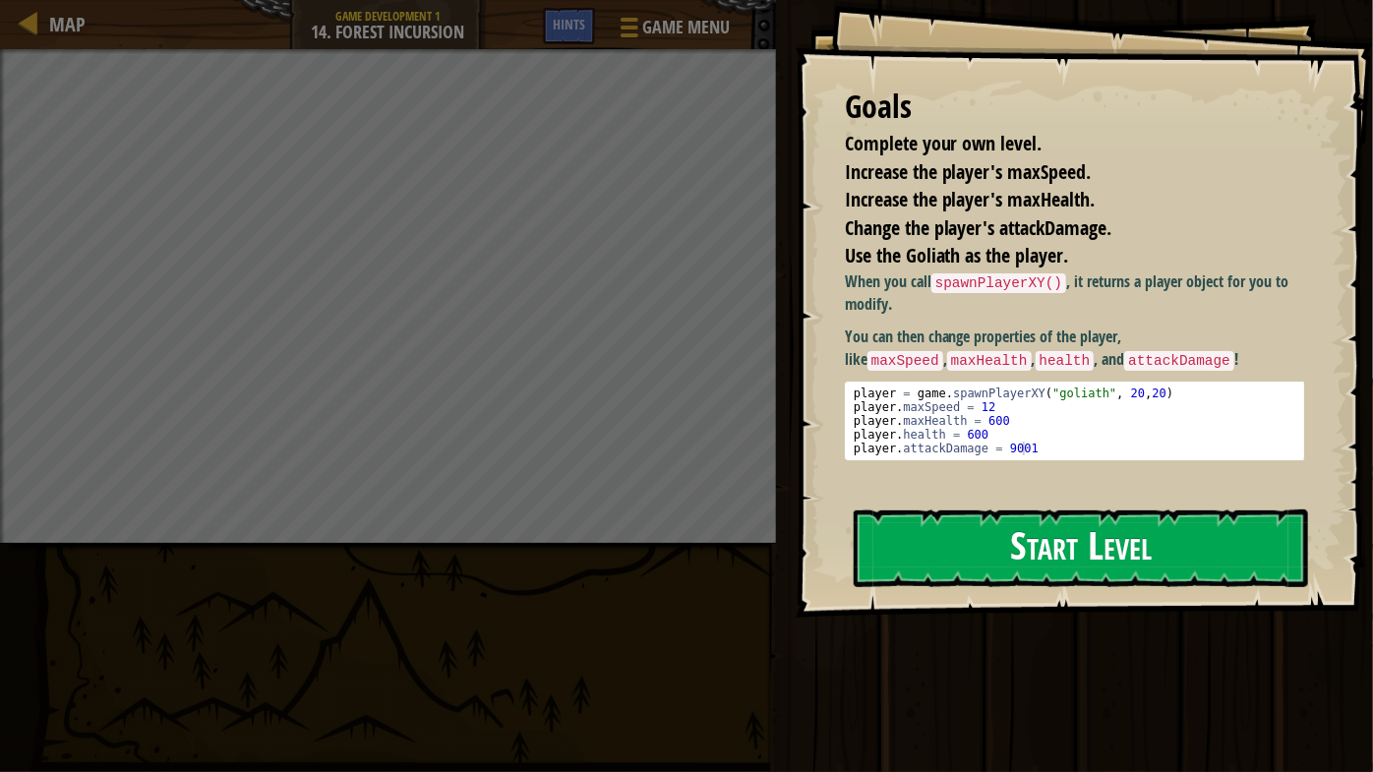
click at [1188, 568] on button "Start Level" at bounding box center [1081, 548] width 454 height 78
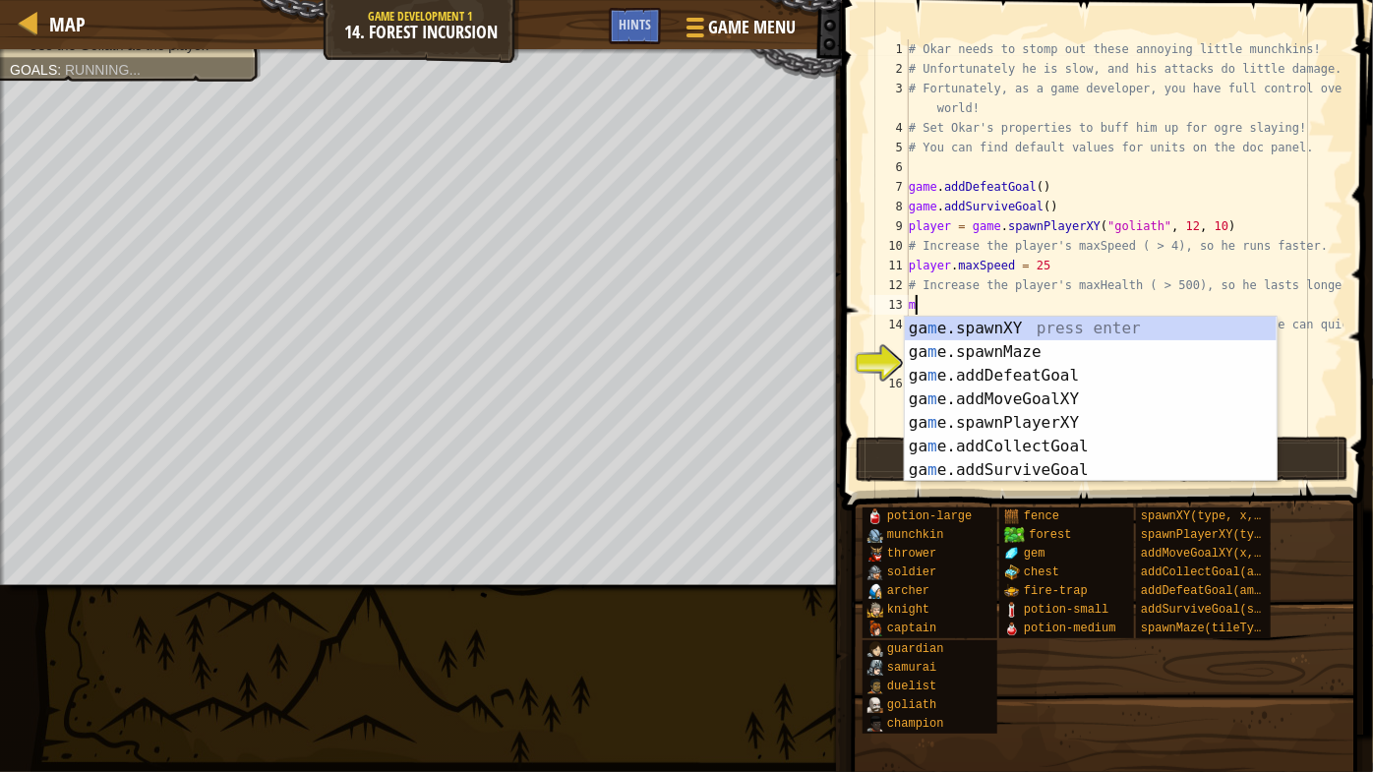
scroll to position [9, 0]
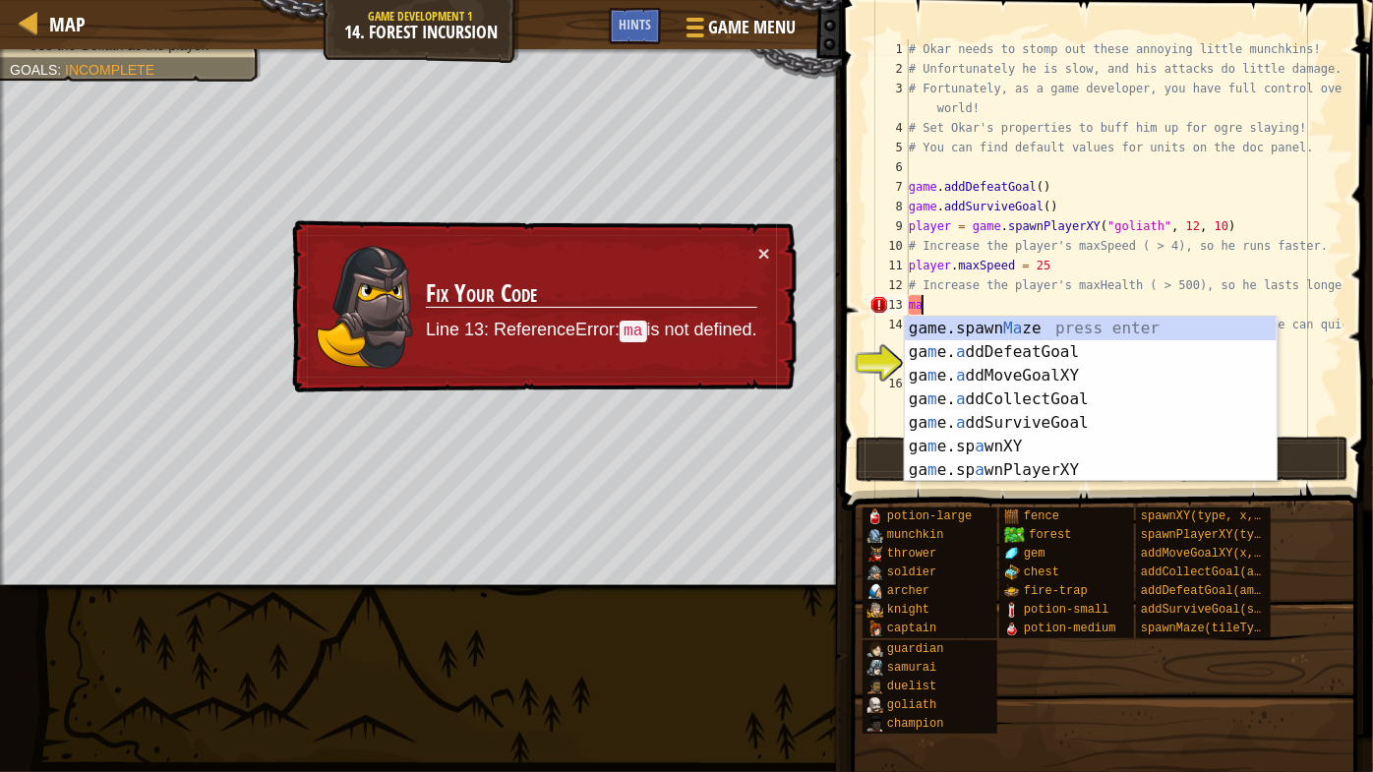
type textarea "mac"
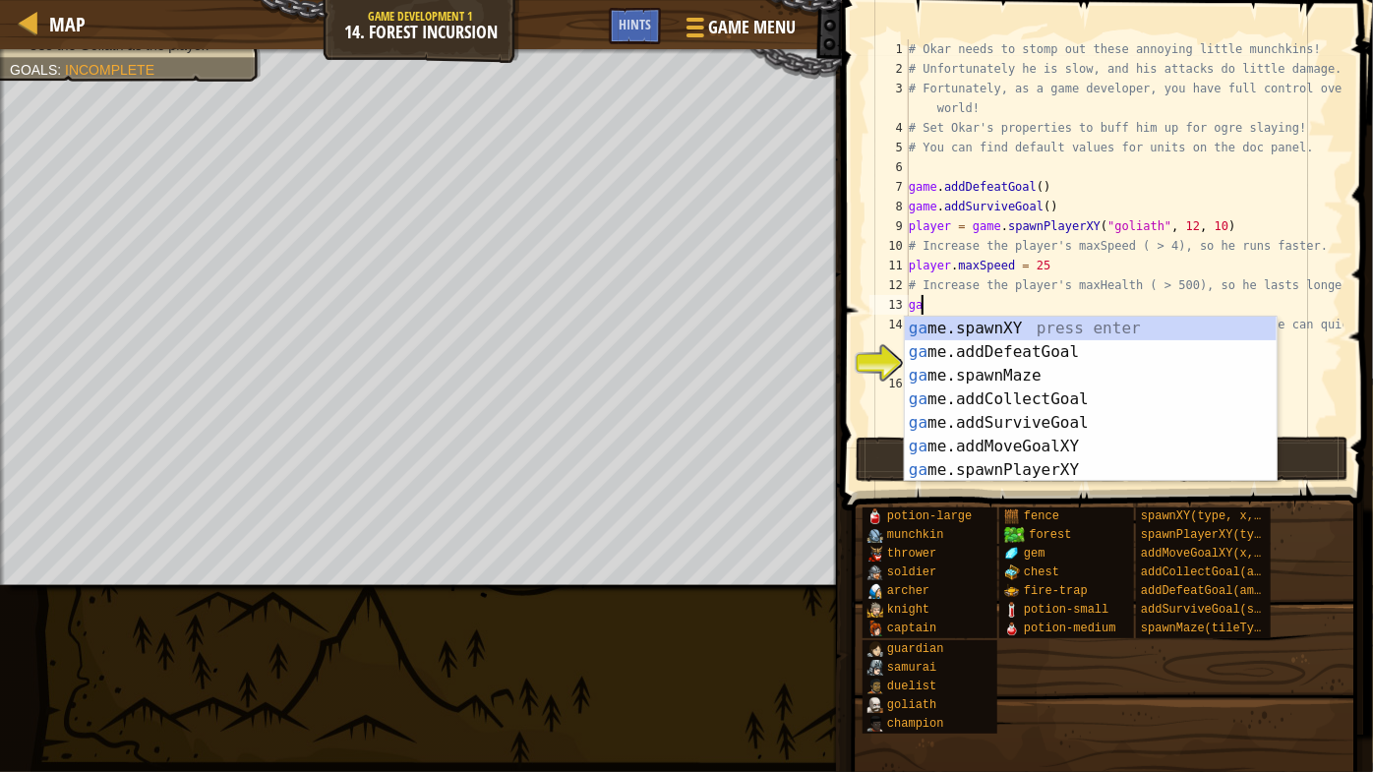
type textarea "g"
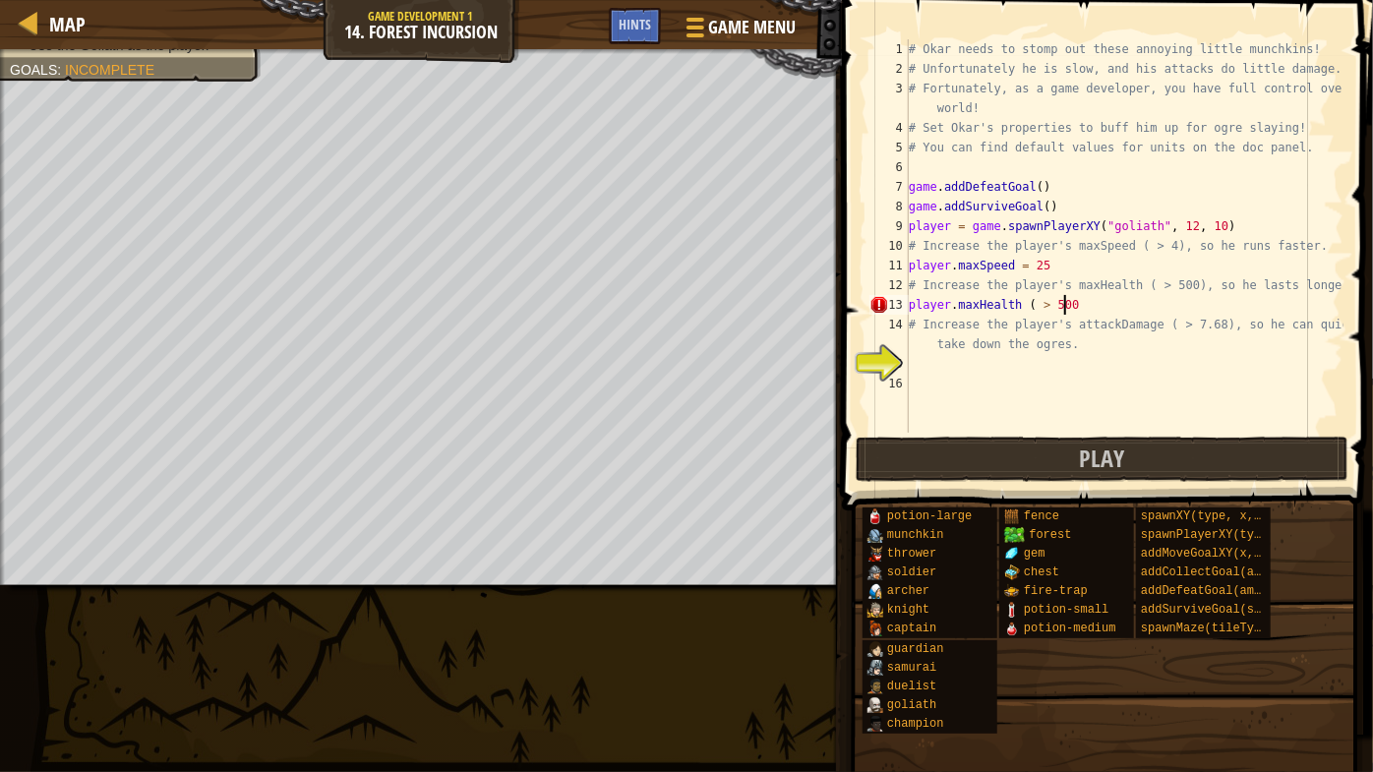
scroll to position [9, 12]
type textarea "player.maxHealth ( > 500)"
click at [1094, 457] on span "Play" at bounding box center [1101, 458] width 45 height 31
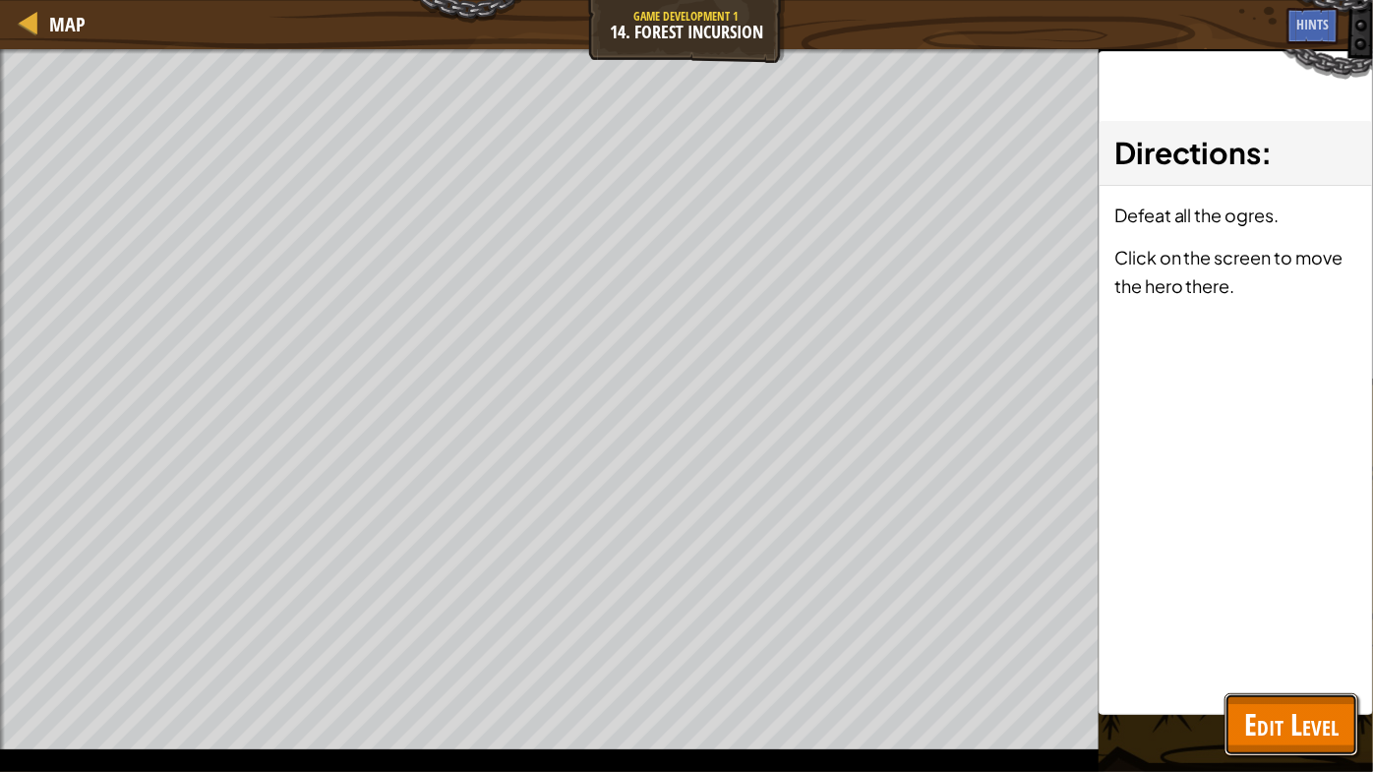
drag, startPoint x: 1303, startPoint y: 718, endPoint x: 1293, endPoint y: 710, distance: 12.6
click at [1306, 660] on span "Edit Level" at bounding box center [1291, 724] width 94 height 40
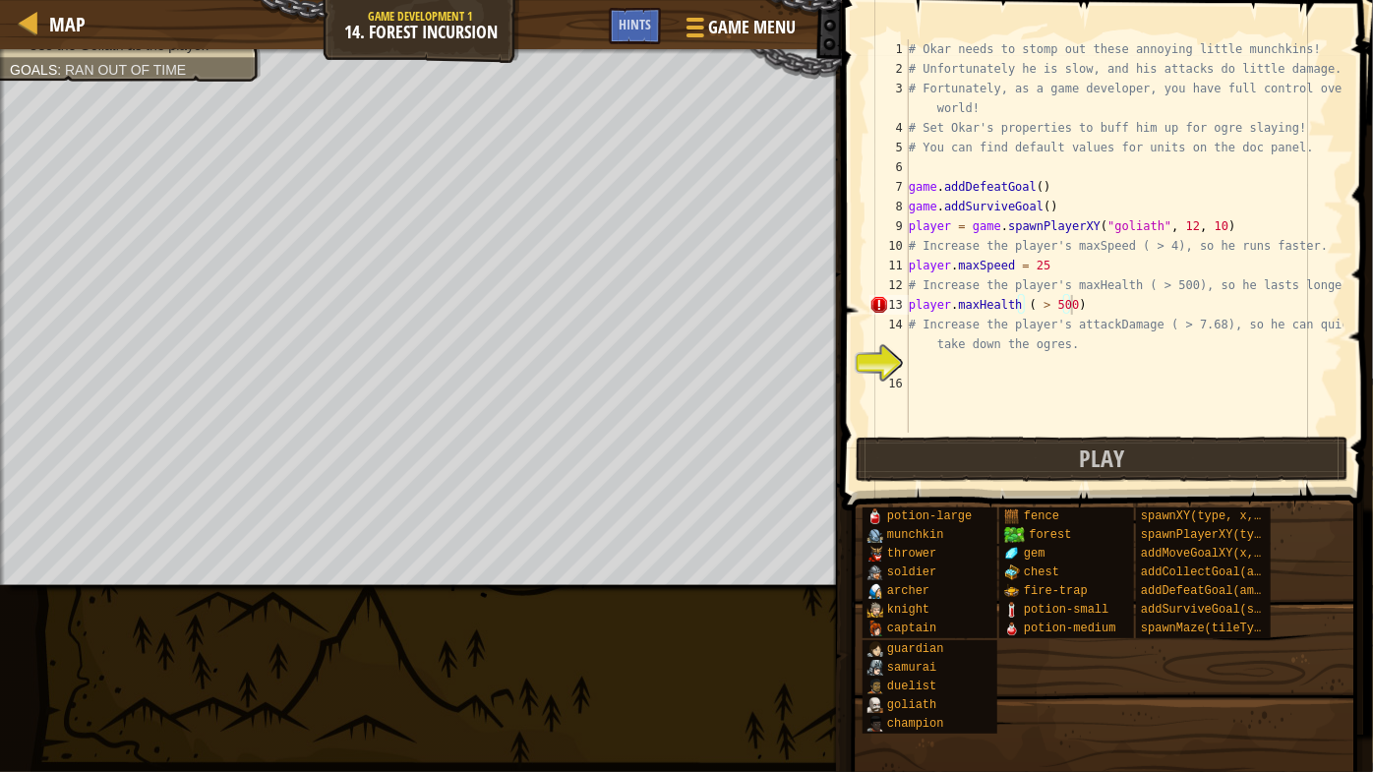
click at [957, 365] on div "# Okar needs to stomp out these annoying little munchkins! # Unfortunately he i…" at bounding box center [1124, 255] width 439 height 433
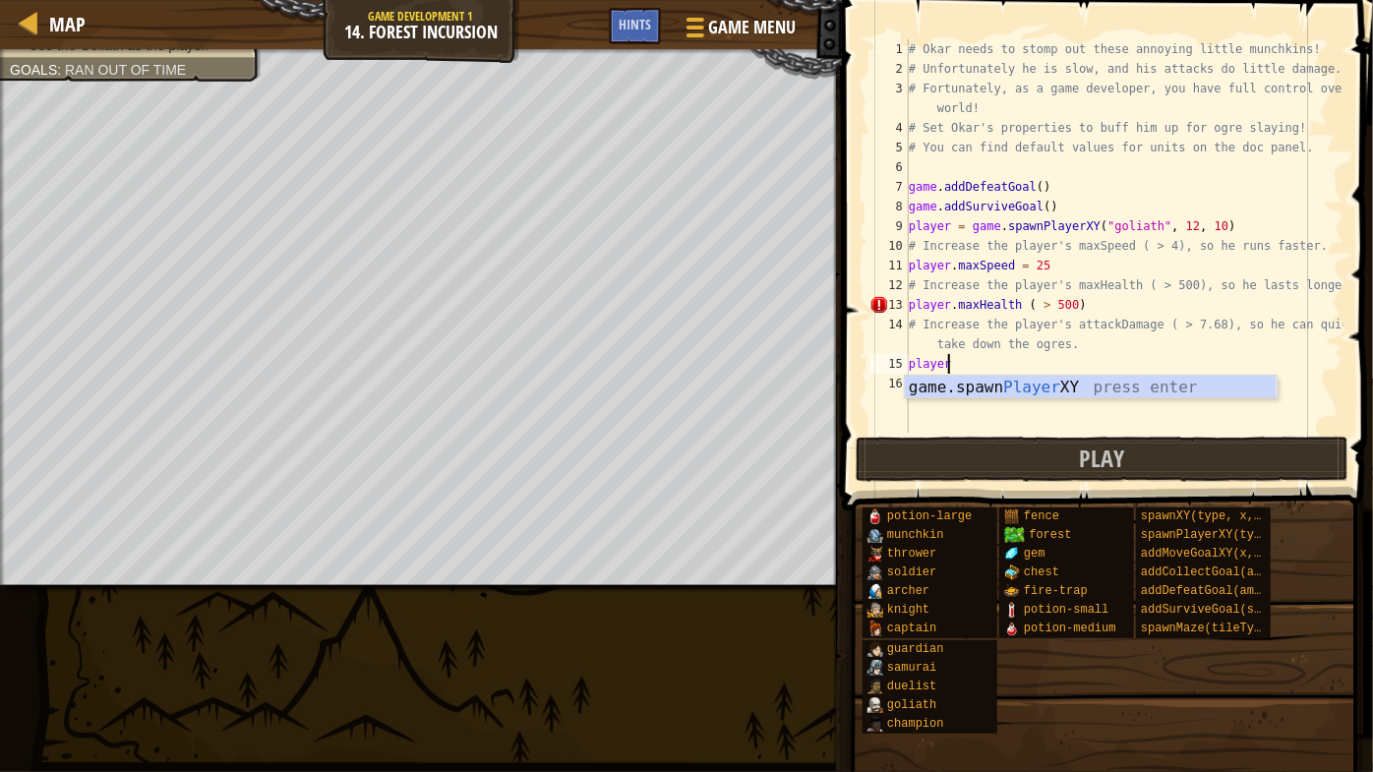
scroll to position [9, 2]
click at [1150, 396] on div "game.spawn Player XY press enter" at bounding box center [1091, 411] width 373 height 71
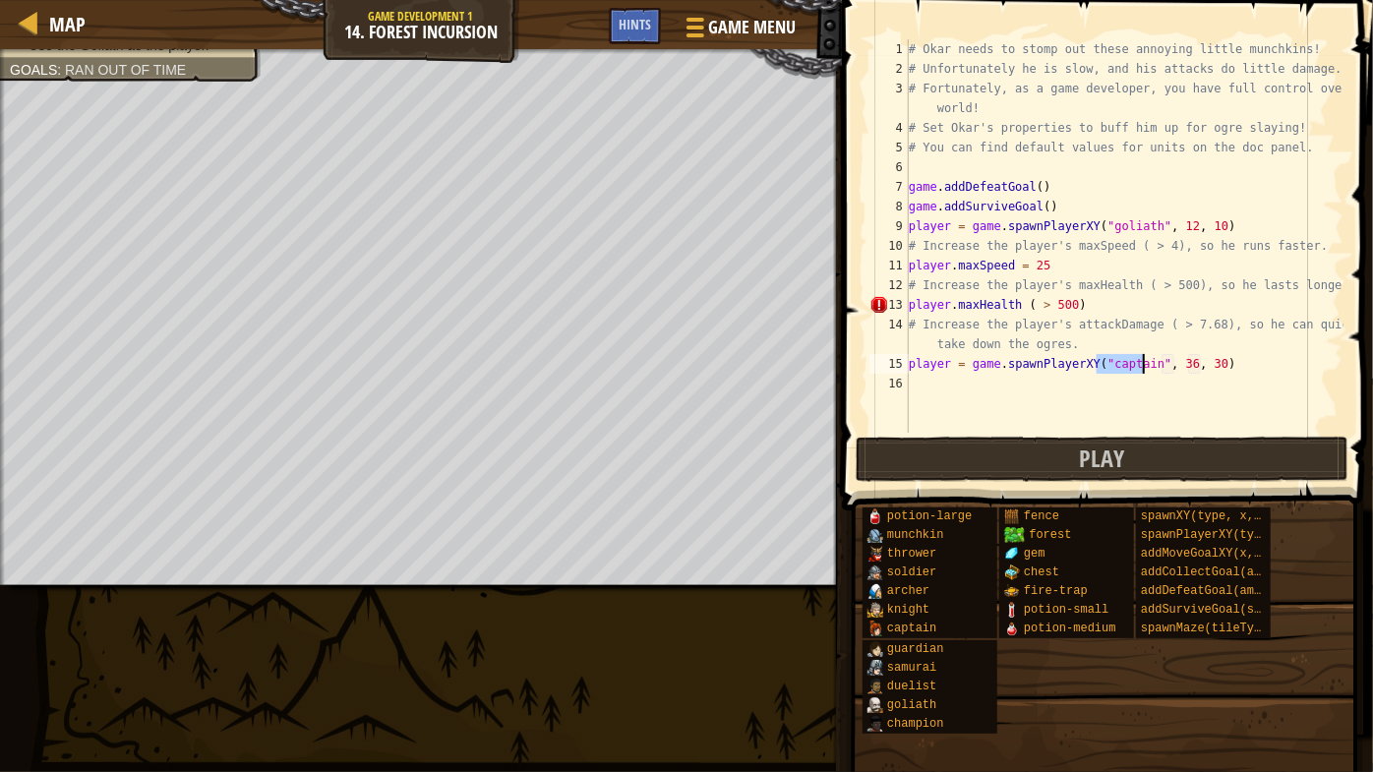
click at [1206, 358] on div "# Okar needs to stomp out these annoying little munchkins! # Unfortunately he i…" at bounding box center [1124, 255] width 439 height 433
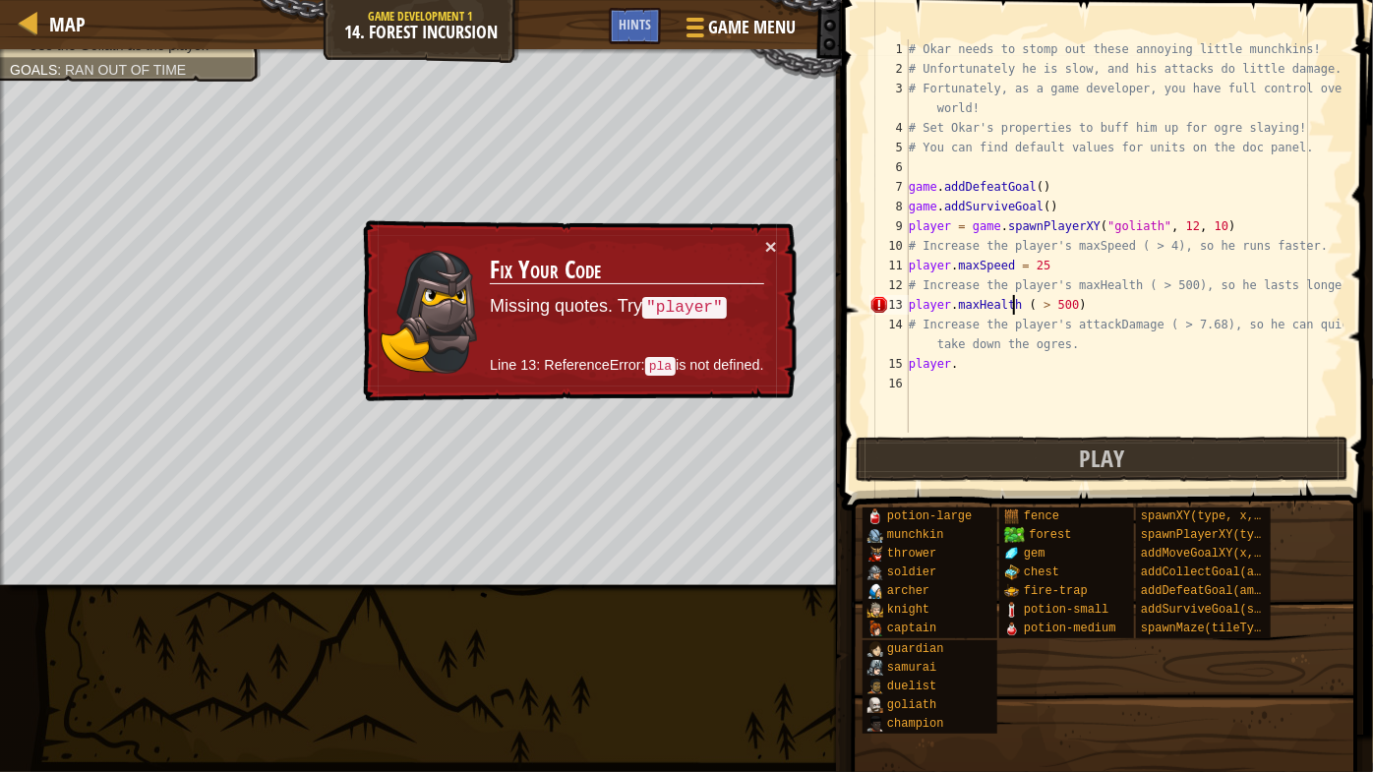
click at [1014, 299] on div "# Okar needs to stomp out these annoying little munchkins! # Unfortunately he i…" at bounding box center [1124, 255] width 439 height 433
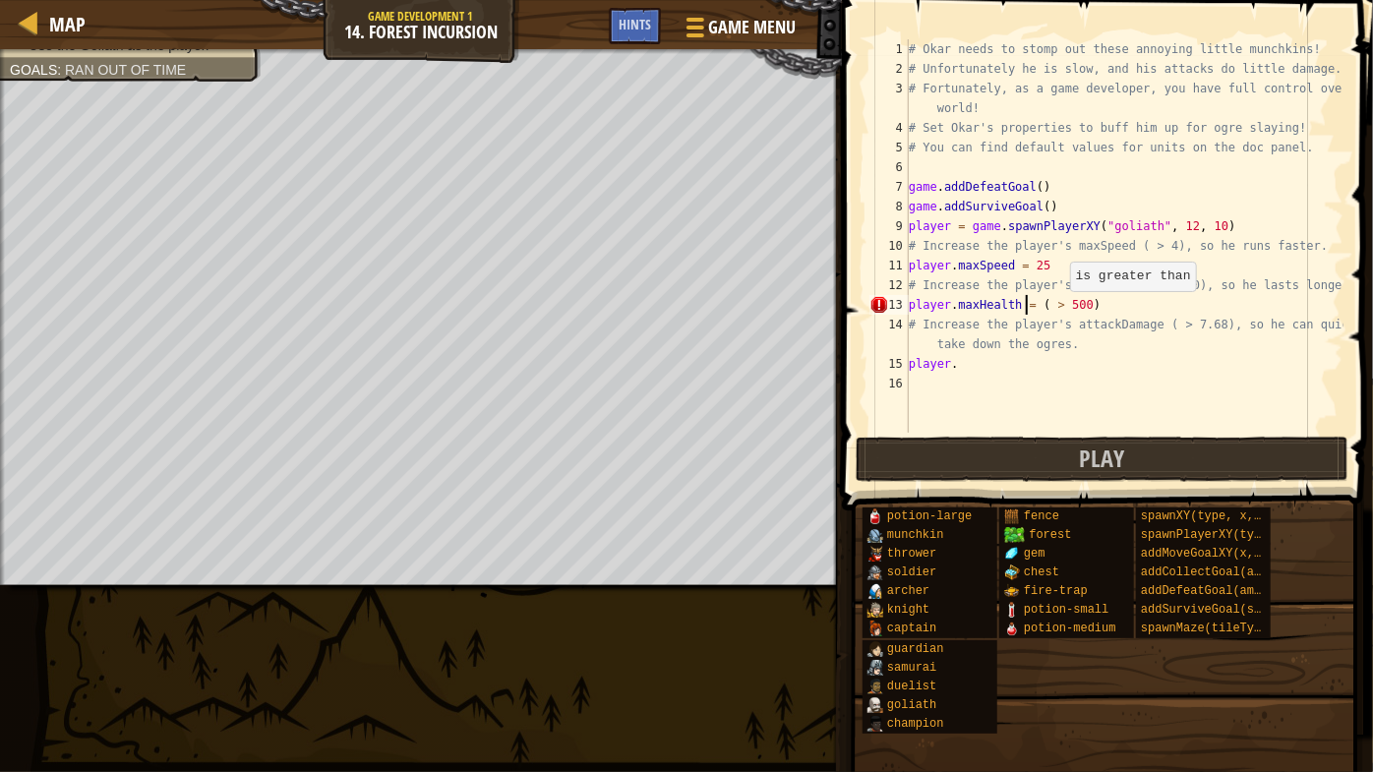
scroll to position [9, 9]
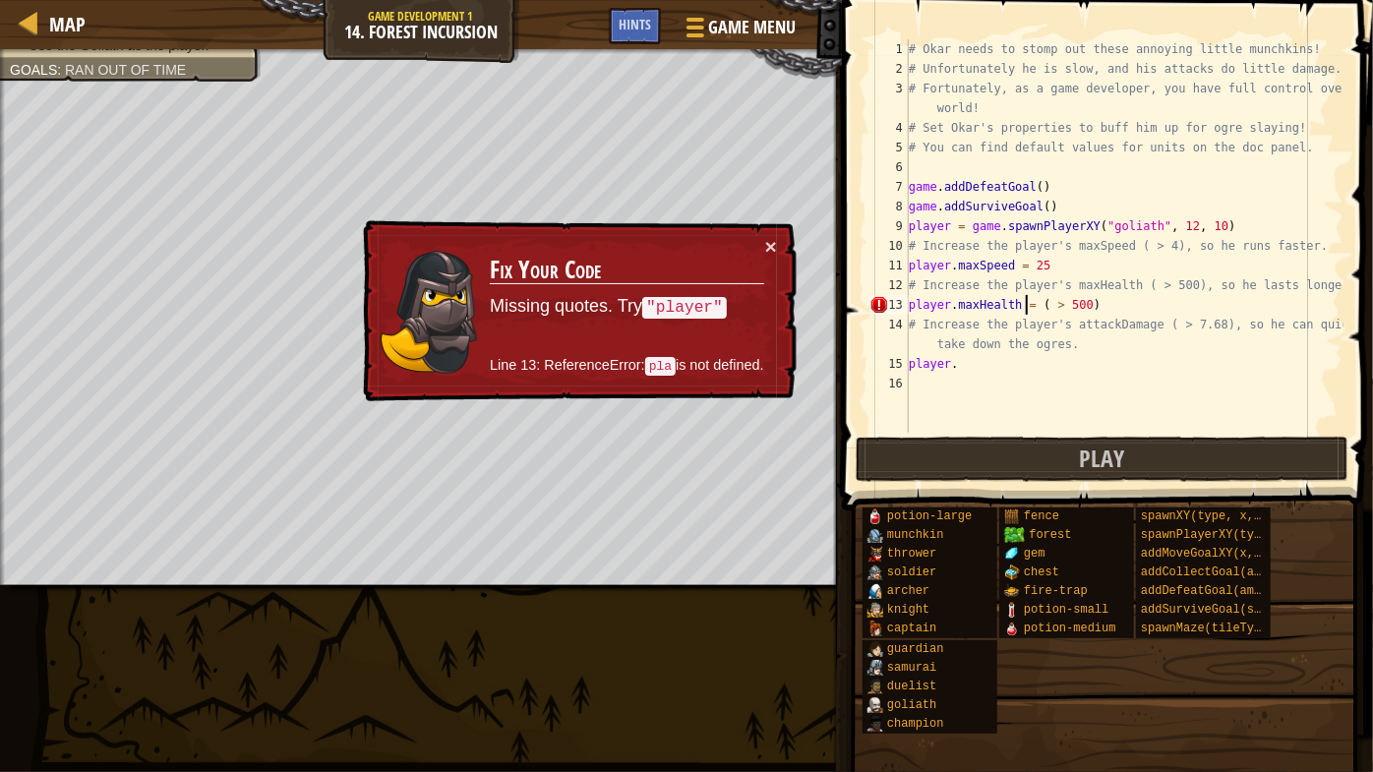
click at [928, 267] on div "# Okar needs to stomp out these annoying little munchkins! # Unfortunately he i…" at bounding box center [1124, 255] width 439 height 433
click at [1111, 306] on div "# Okar needs to stomp out these annoying little munchkins! # Unfortunately he i…" at bounding box center [1124, 255] width 439 height 433
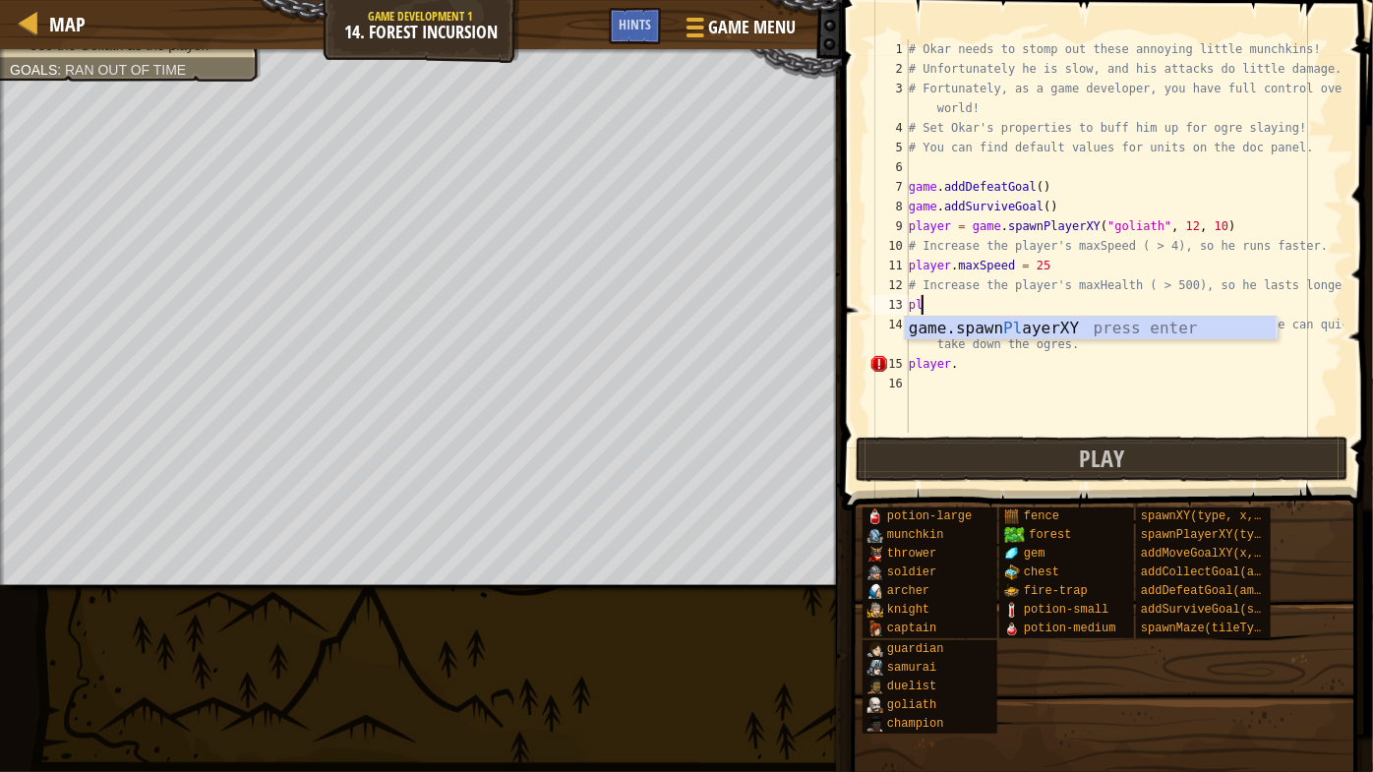
scroll to position [9, 0]
type textarea "p"
type textarea "player."
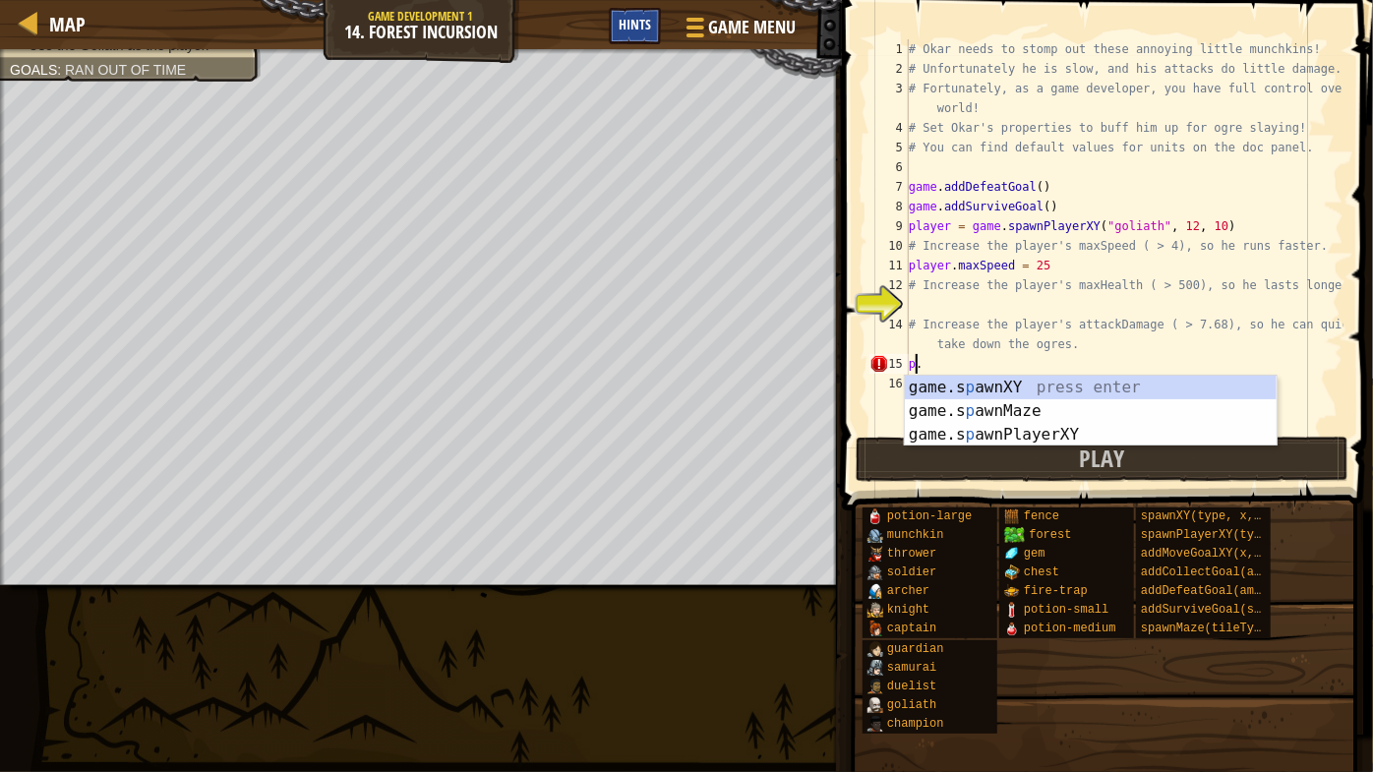
type textarea "p."
click at [616, 27] on div "Hints" at bounding box center [635, 26] width 52 height 36
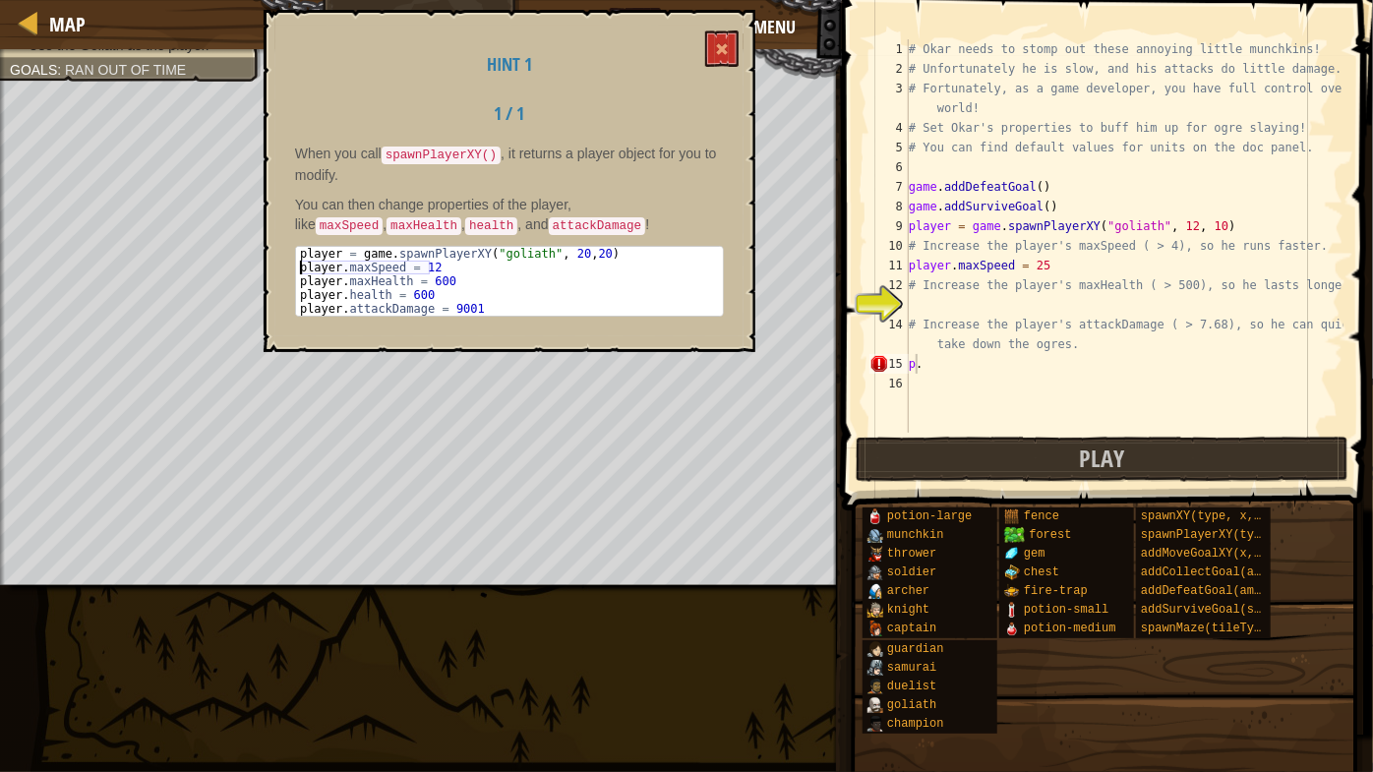
click at [253, 269] on div "Map Game Development 1 14. Forest Incursion Game Menu Done Hints 1 הההההההההההה…" at bounding box center [686, 386] width 1373 height 772
click at [508, 262] on div "player = game . spawnPlayerXY ( "goliath" , 20 , 20 ) player . maxSpeed = 12 pl…" at bounding box center [509, 281] width 427 height 69
drag, startPoint x: 455, startPoint y: 271, endPoint x: 415, endPoint y: 274, distance: 40.4
click at [404, 274] on div "player = game . spawnPlayerXY ( "goliath" , 20 , 20 ) player . maxSpeed = 12 pl…" at bounding box center [510, 295] width 428 height 96
click at [406, 276] on div "player = game . spawnPlayerXY ( "goliath" , 20 , 20 ) player . maxSpeed = 12 pl…" at bounding box center [509, 281] width 427 height 69
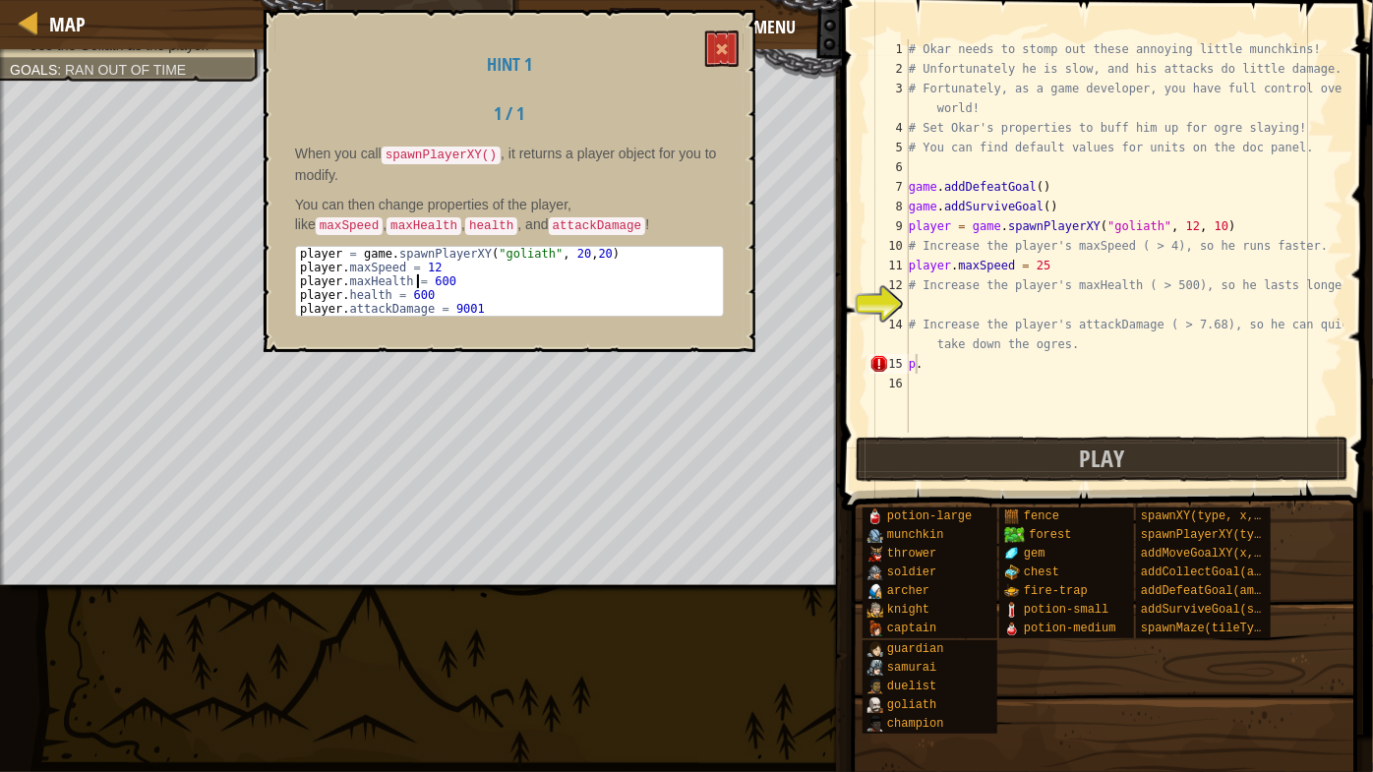
click at [419, 277] on div "player = game . spawnPlayerXY ( "goliath" , 20 , 20 ) player . maxSpeed = 12 pl…" at bounding box center [510, 295] width 428 height 96
click at [431, 280] on div "player = game . spawnPlayerXY ( "goliath" , 20 , 20 ) player . maxSpeed = 12 pl…" at bounding box center [510, 295] width 428 height 96
click at [442, 280] on div "player = game . spawnPlayerXY ( "goliath" , 20 , 20 ) player . maxSpeed = 12 pl…" at bounding box center [510, 295] width 428 height 96
type textarea "player.maxHealth = 600 [DOMAIN_NAME] = 600"
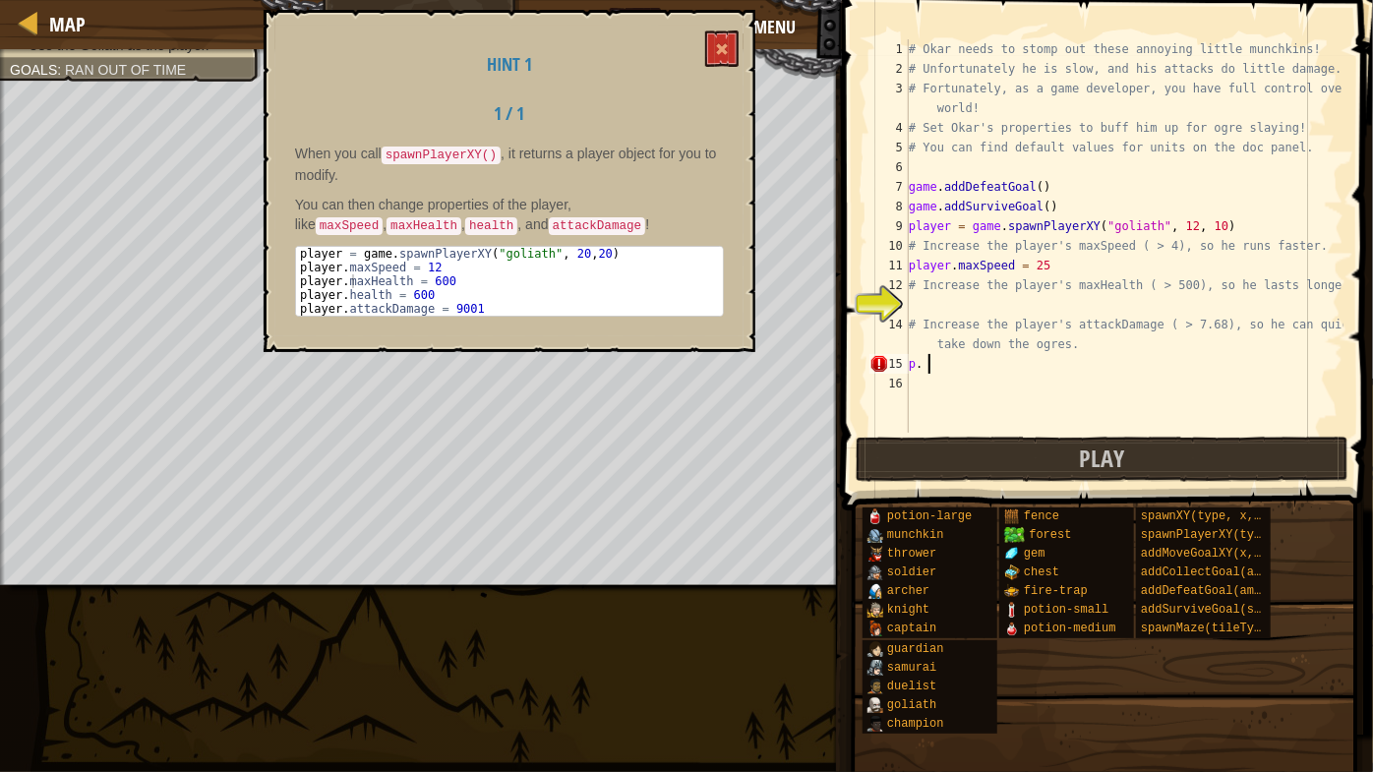
click at [1007, 367] on div "# Okar needs to stomp out these annoying little munchkins! # Unfortunately he i…" at bounding box center [1124, 255] width 439 height 433
type textarea "p"
type textarea "# Increase the player's attackDamage ( > 7.68), so he can quickly take down the…"
type textarea "player.maxHealth = 600"
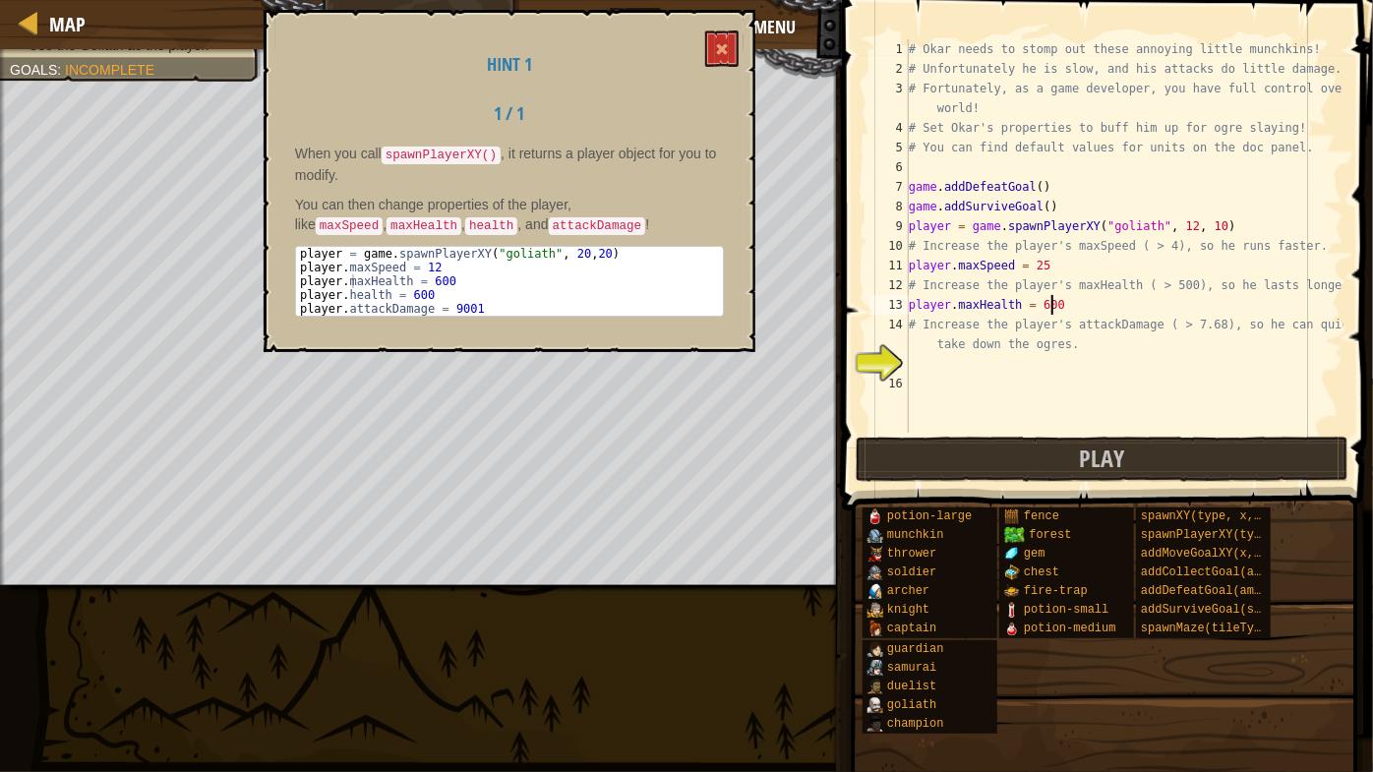
click at [724, 68] on div "Hint 1 1 / 1 When you call spawnPlayerXY() , it returns a player object for you…" at bounding box center [510, 181] width 492 height 342
click at [721, 55] on span at bounding box center [722, 49] width 14 height 14
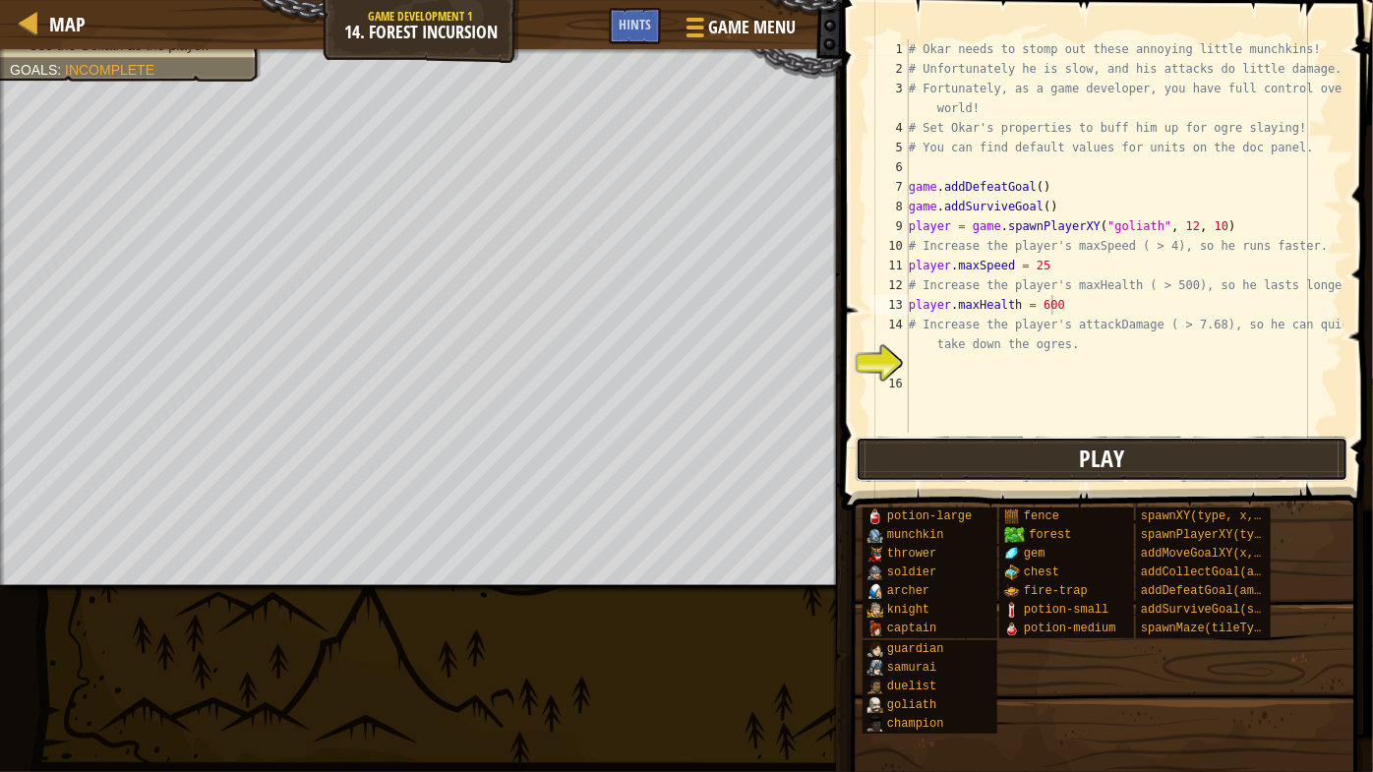
click at [1168, 466] on button "Play" at bounding box center [1102, 459] width 493 height 45
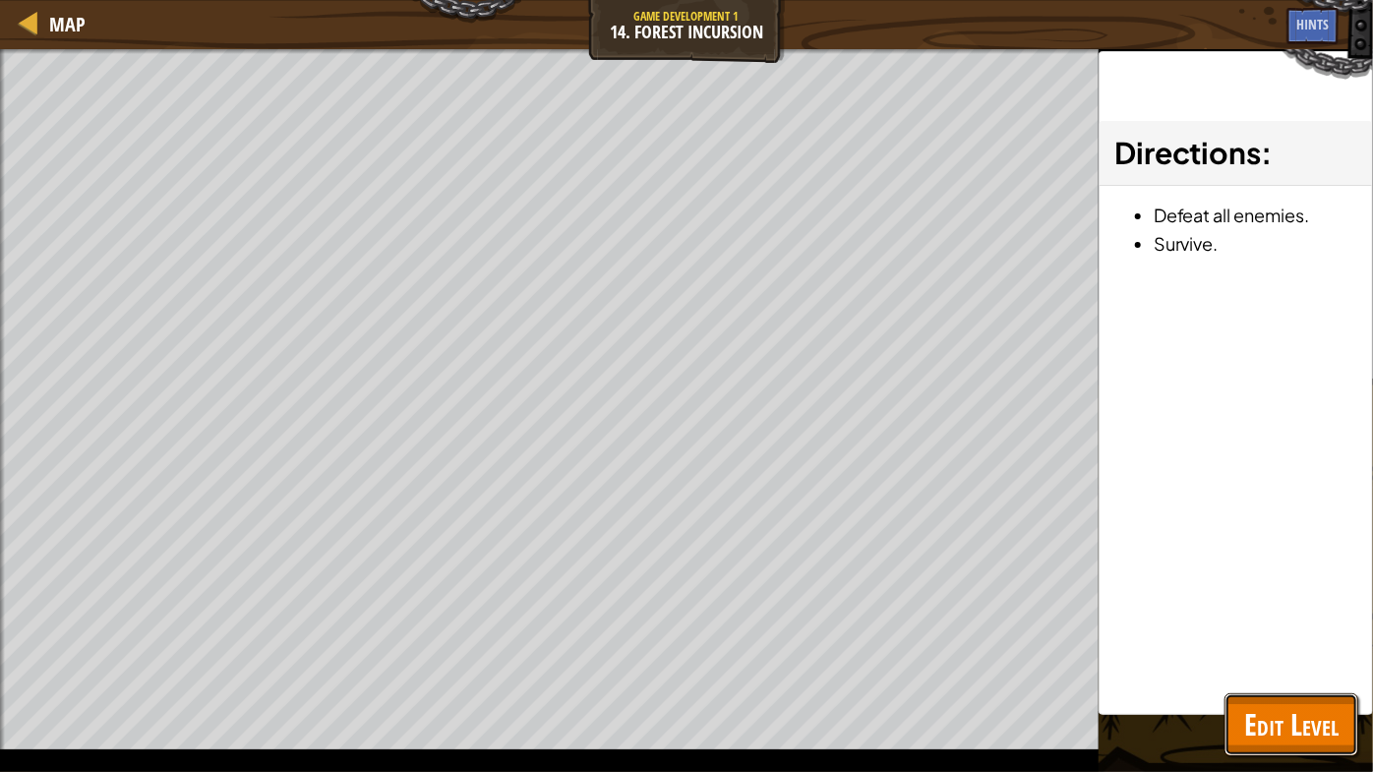
drag, startPoint x: 1340, startPoint y: 740, endPoint x: 1334, endPoint y: 708, distance: 32.0
click at [1330, 660] on button "Edit Level" at bounding box center [1292, 724] width 134 height 63
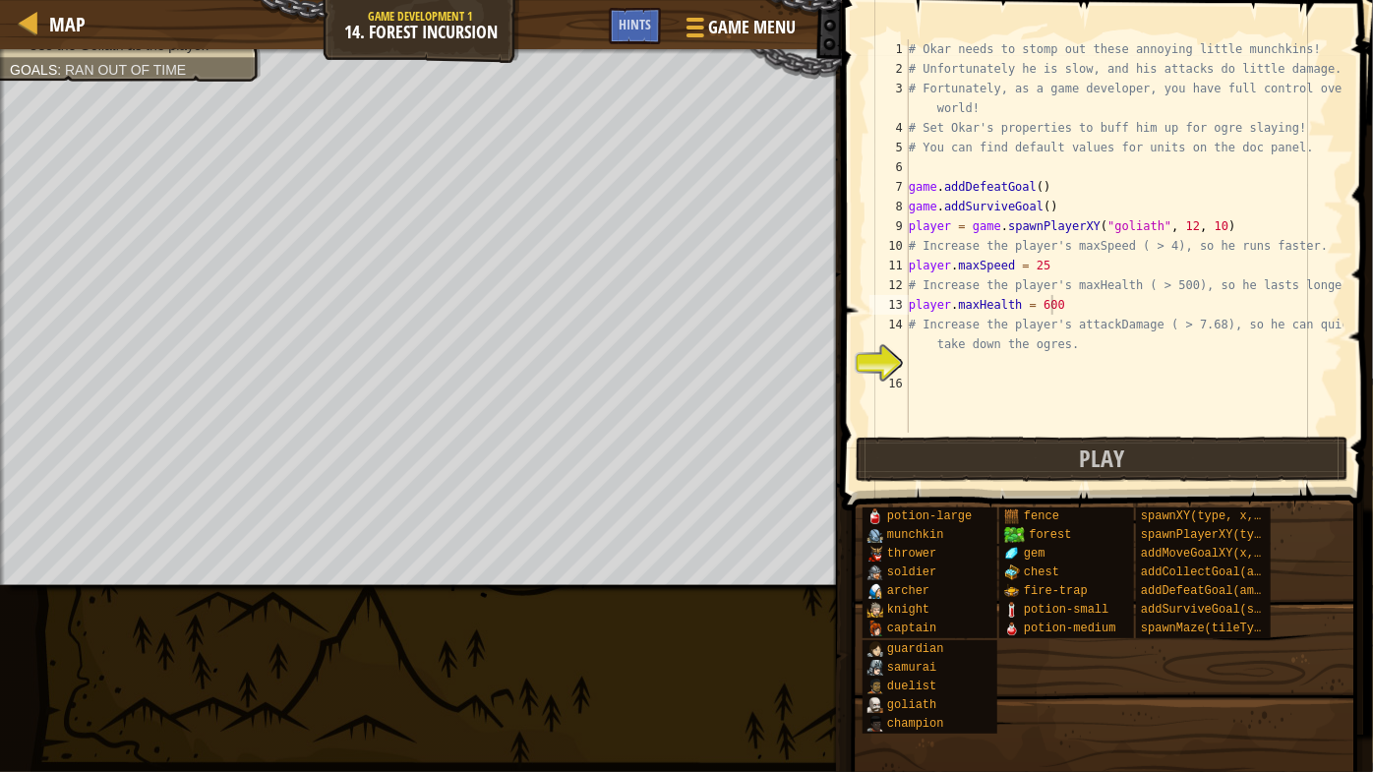
click at [891, 356] on div "15" at bounding box center [888, 364] width 39 height 20
click at [923, 359] on div "# Okar needs to stomp out these annoying little munchkins! # Unfortunately he i…" at bounding box center [1124, 255] width 439 height 433
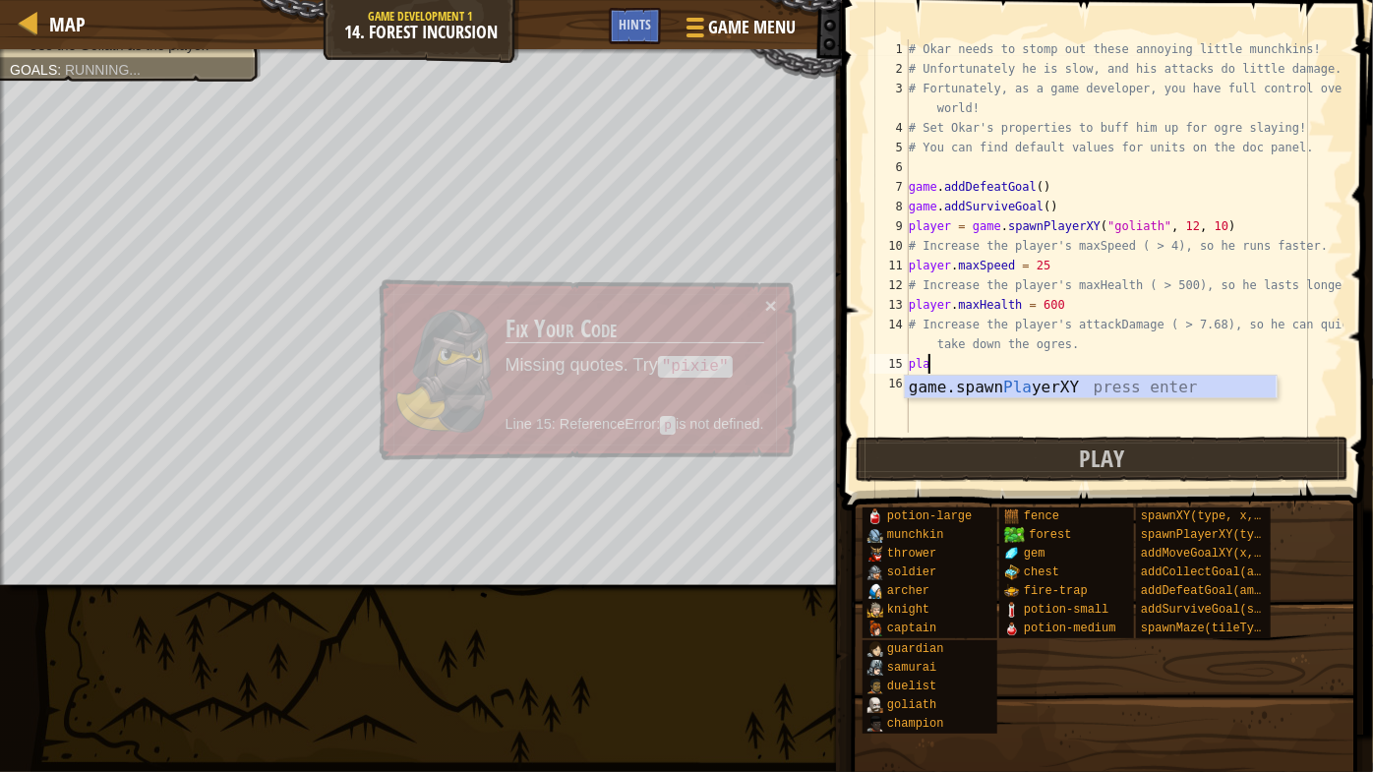
scroll to position [9, 0]
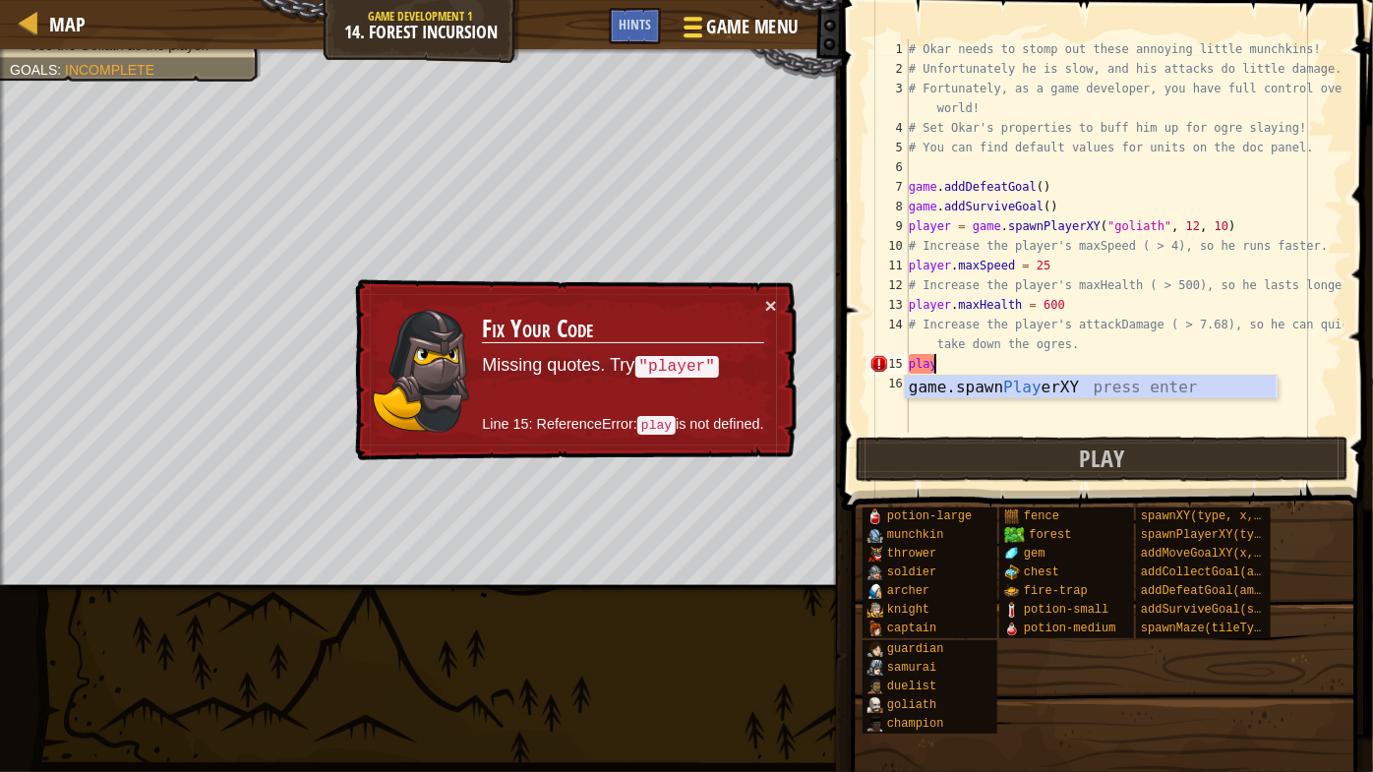
click at [669, 21] on button "Game Menu" at bounding box center [739, 31] width 144 height 48
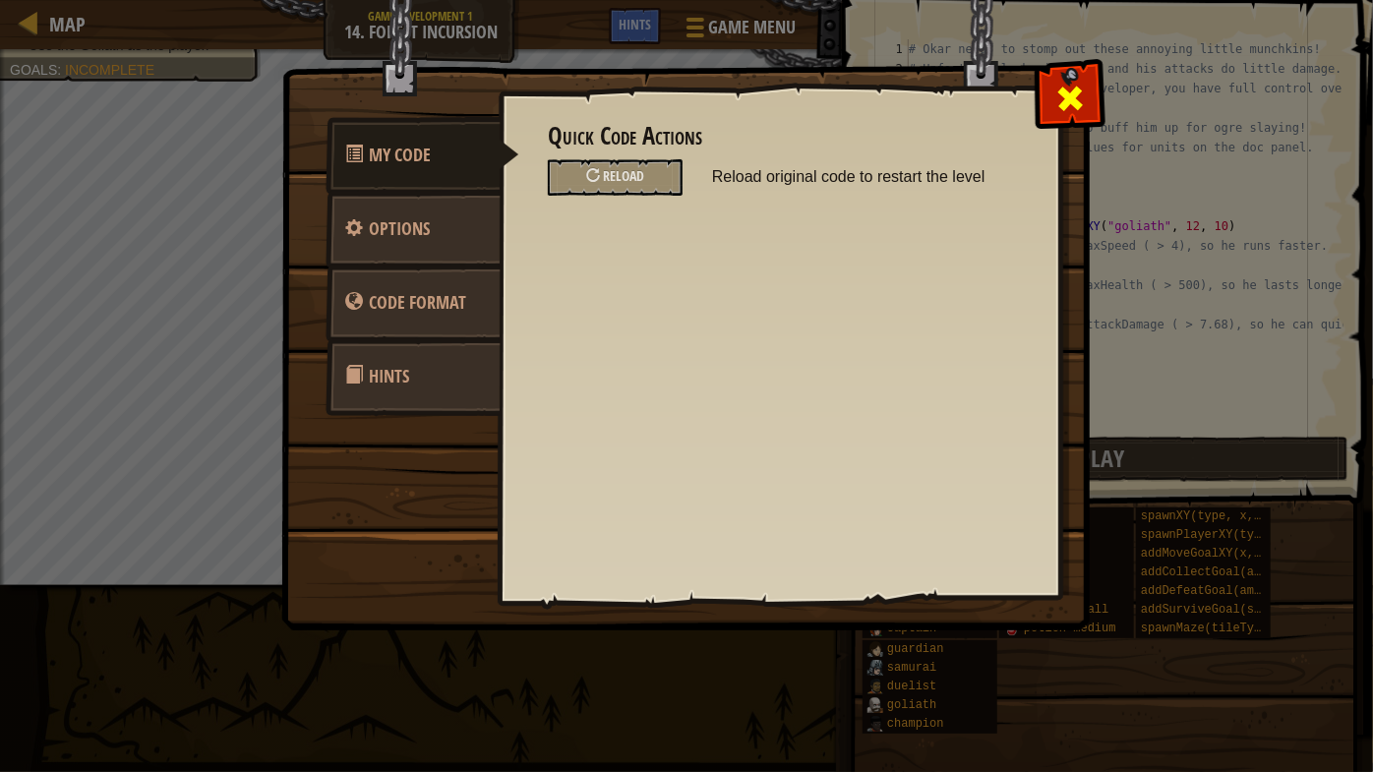
click at [1069, 67] on div at bounding box center [1070, 94] width 62 height 62
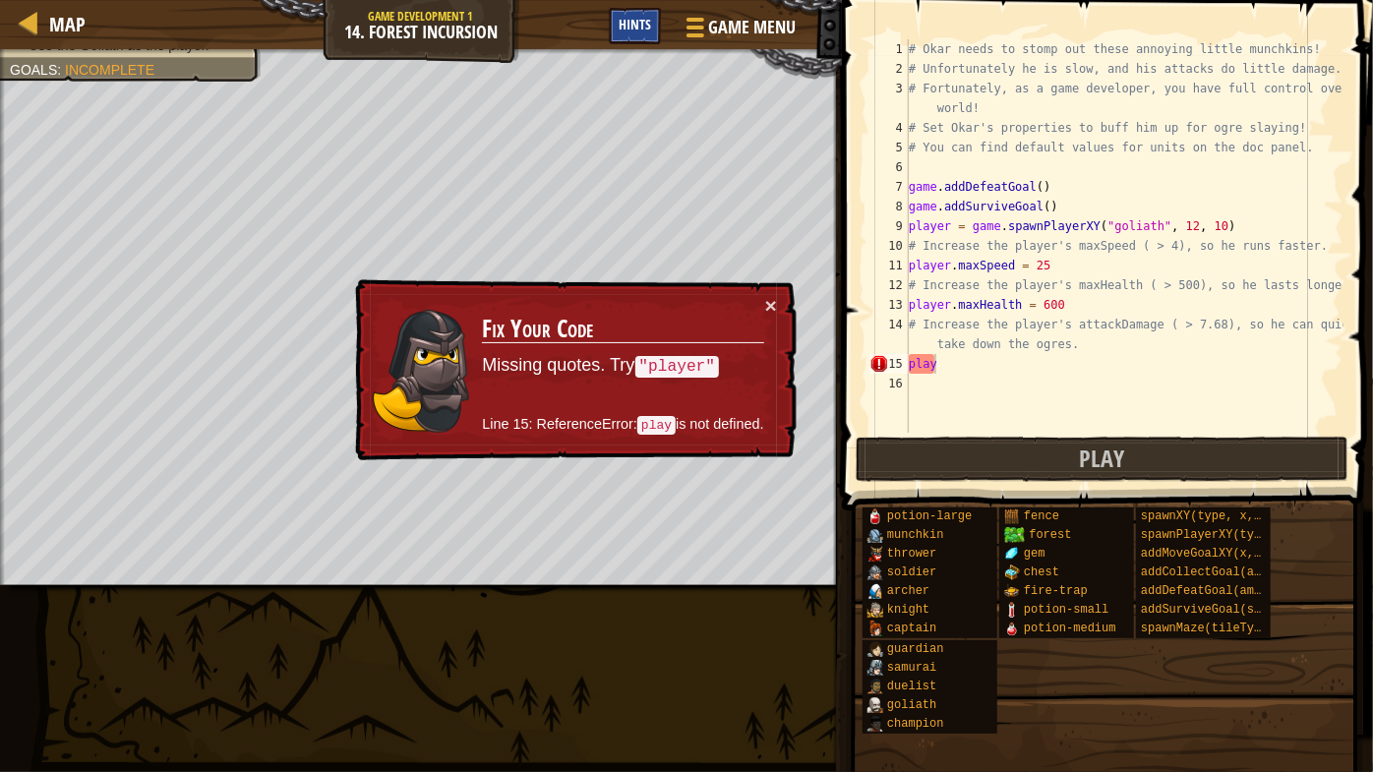
click at [624, 30] on span "Hints" at bounding box center [635, 24] width 32 height 19
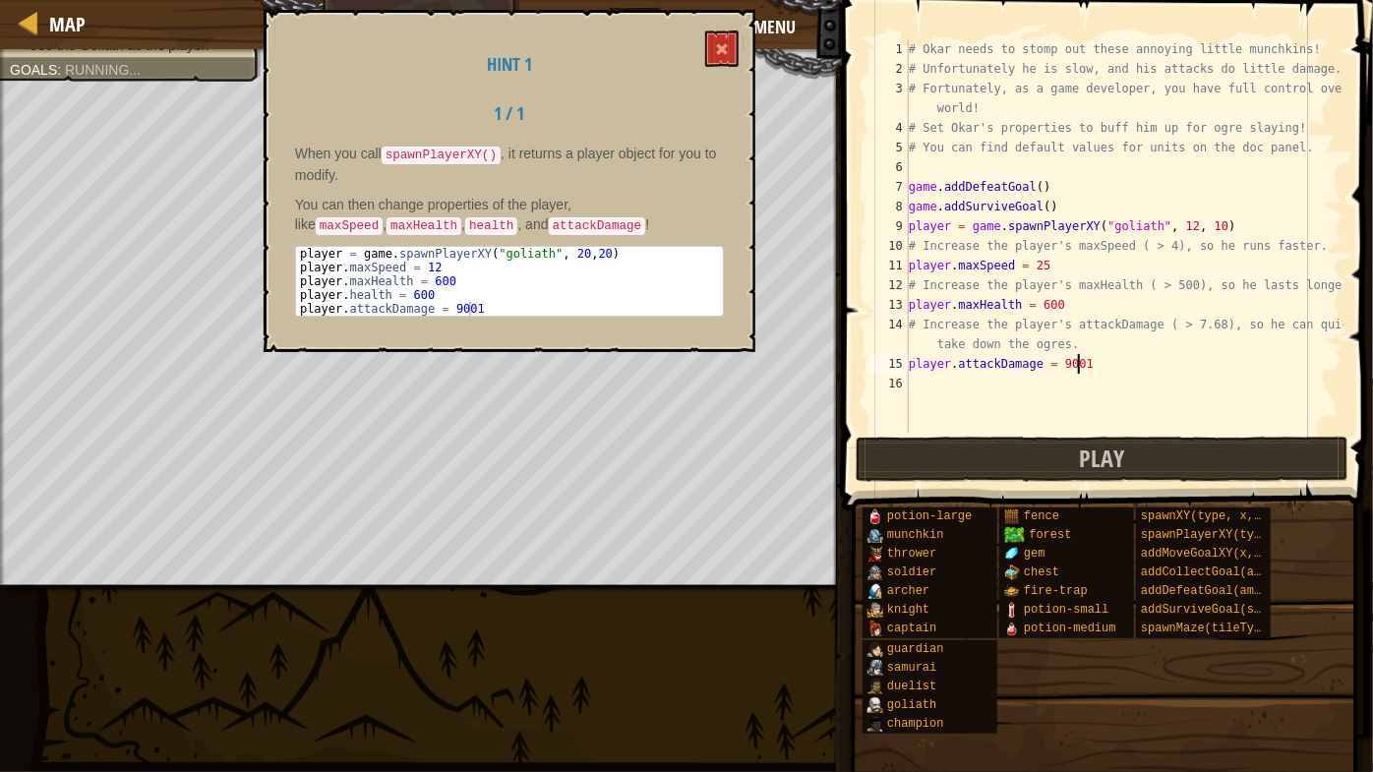
scroll to position [9, 13]
click at [1052, 260] on div "# Okar needs to stomp out these annoying little munchkins! # Unfortunately he i…" at bounding box center [1124, 255] width 439 height 433
type textarea "player.maxSpeed = 12"
click at [933, 376] on div "# Okar needs to stomp out these annoying little munchkins! # Unfortunately he i…" at bounding box center [1124, 255] width 439 height 433
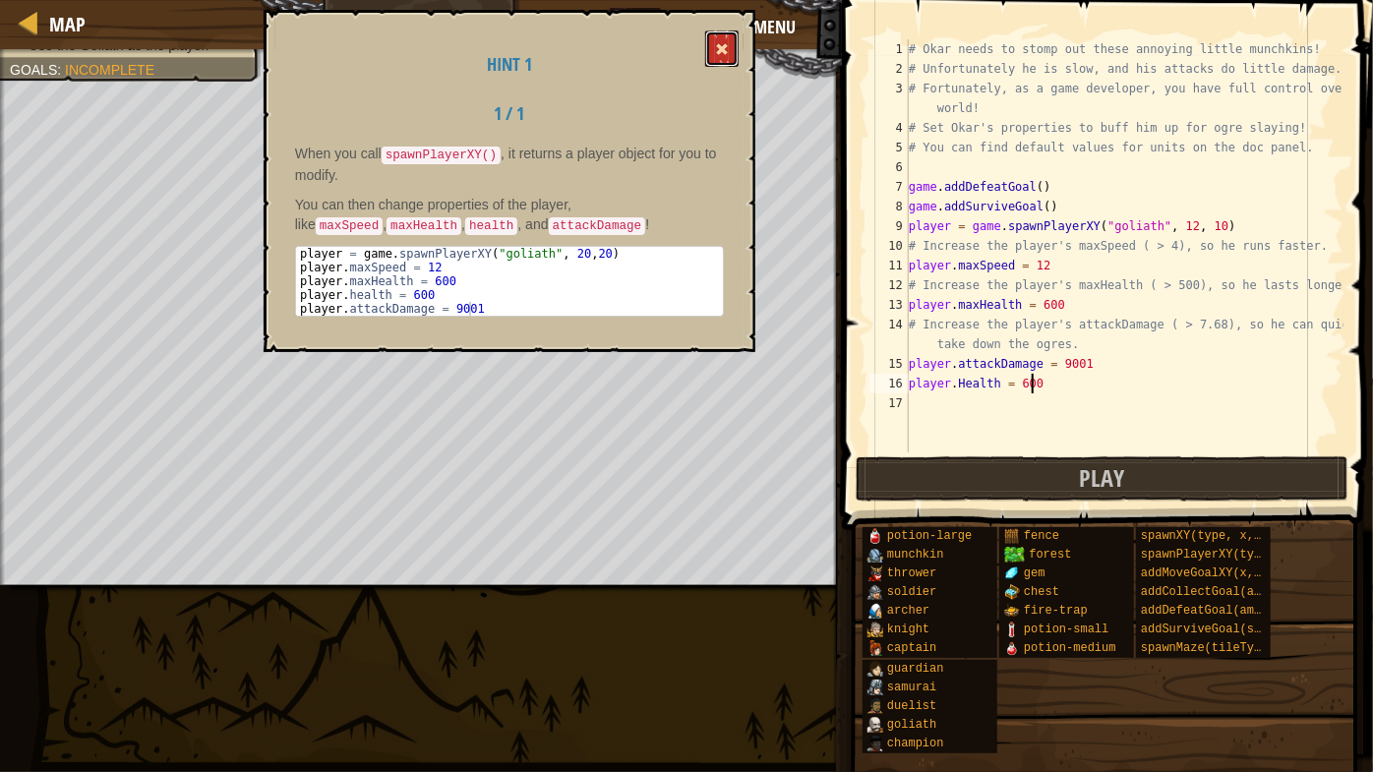
click at [724, 44] on span at bounding box center [722, 49] width 14 height 14
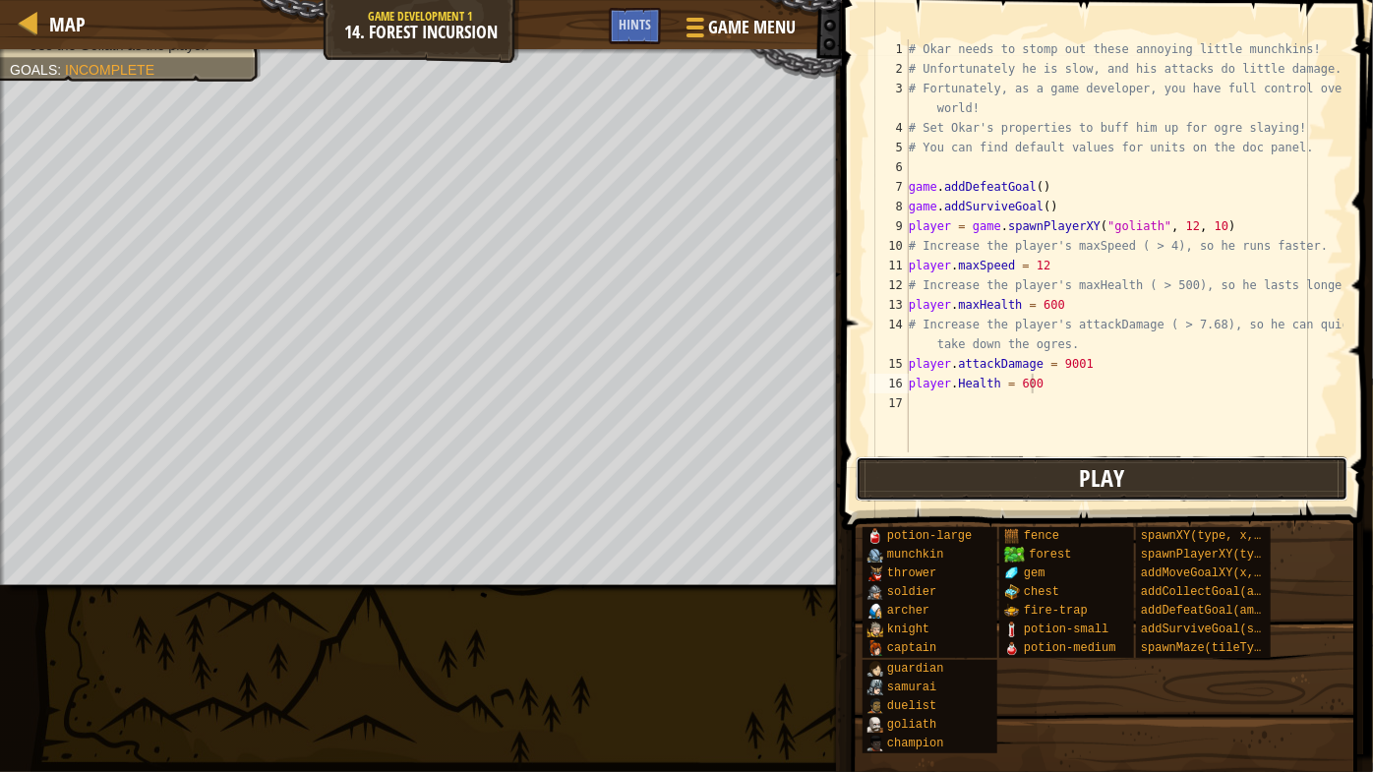
click at [996, 456] on button "Play" at bounding box center [1102, 478] width 493 height 45
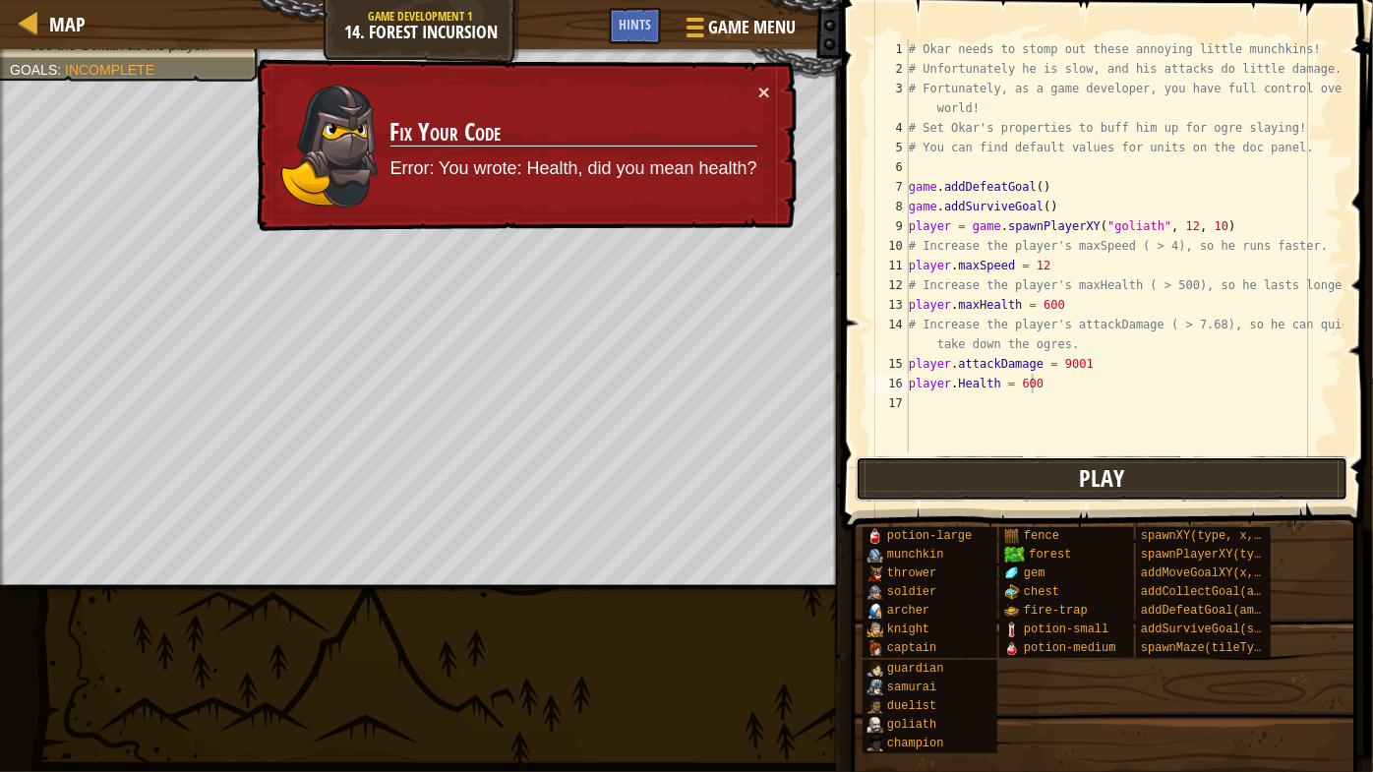
click at [938, 485] on button "Play" at bounding box center [1102, 478] width 493 height 45
click at [1040, 386] on div "# Okar needs to stomp out these annoying little munchkins! # Unfortunately he i…" at bounding box center [1124, 265] width 439 height 452
click at [1032, 461] on button "Play" at bounding box center [1102, 478] width 493 height 45
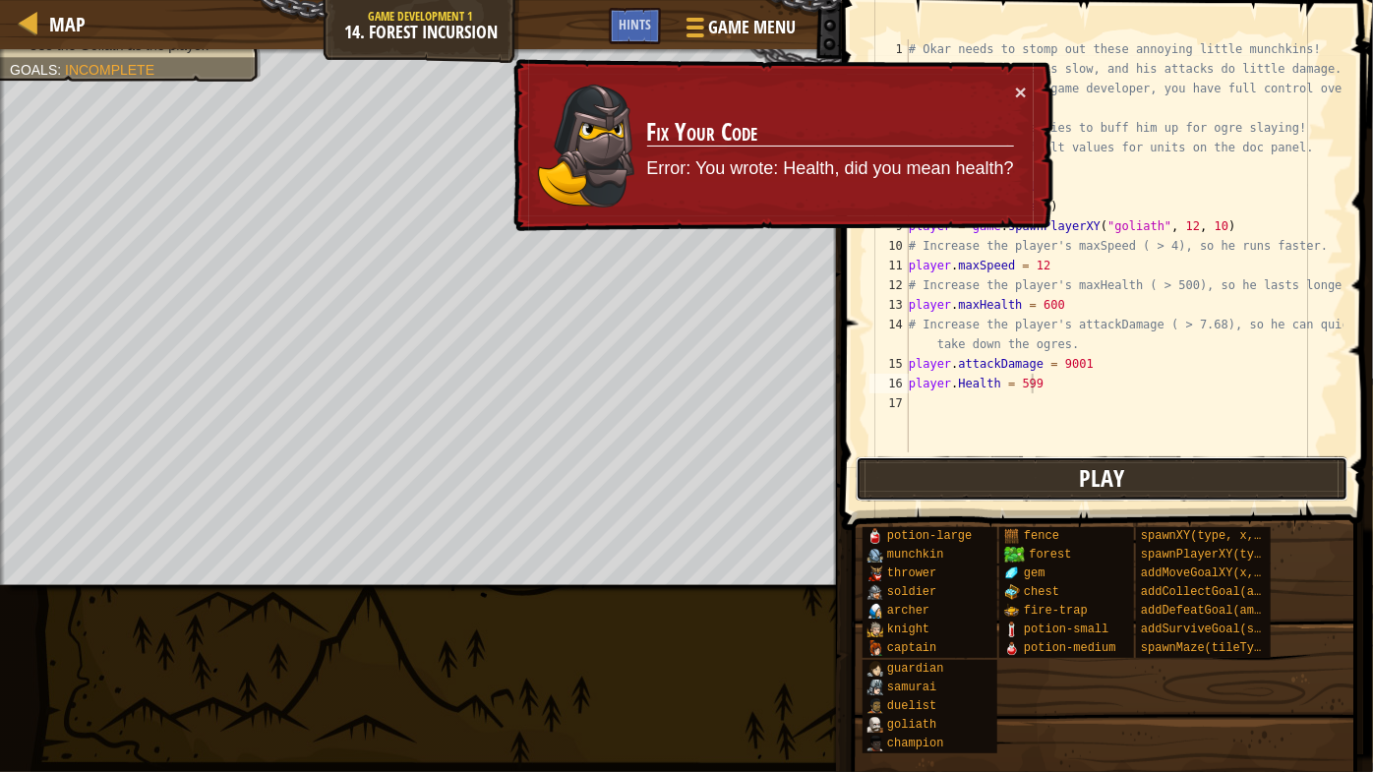
click at [1032, 461] on button "Play" at bounding box center [1102, 478] width 493 height 45
click at [1032, 461] on div "Map Game Development 1 14. Forest Incursion Game Menu Done Hints 1 הההההההההההה…" at bounding box center [686, 386] width 1373 height 772
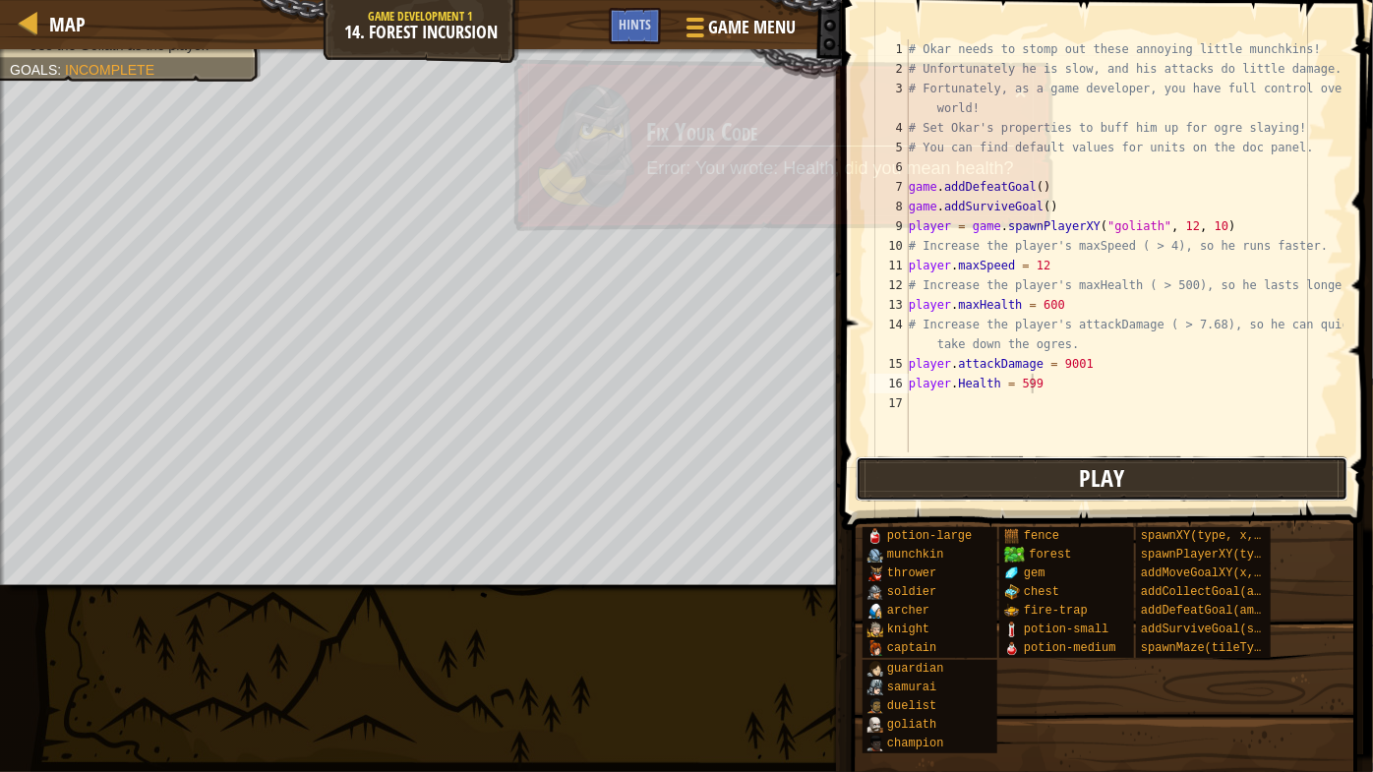
click at [1032, 461] on button "Play" at bounding box center [1102, 478] width 493 height 45
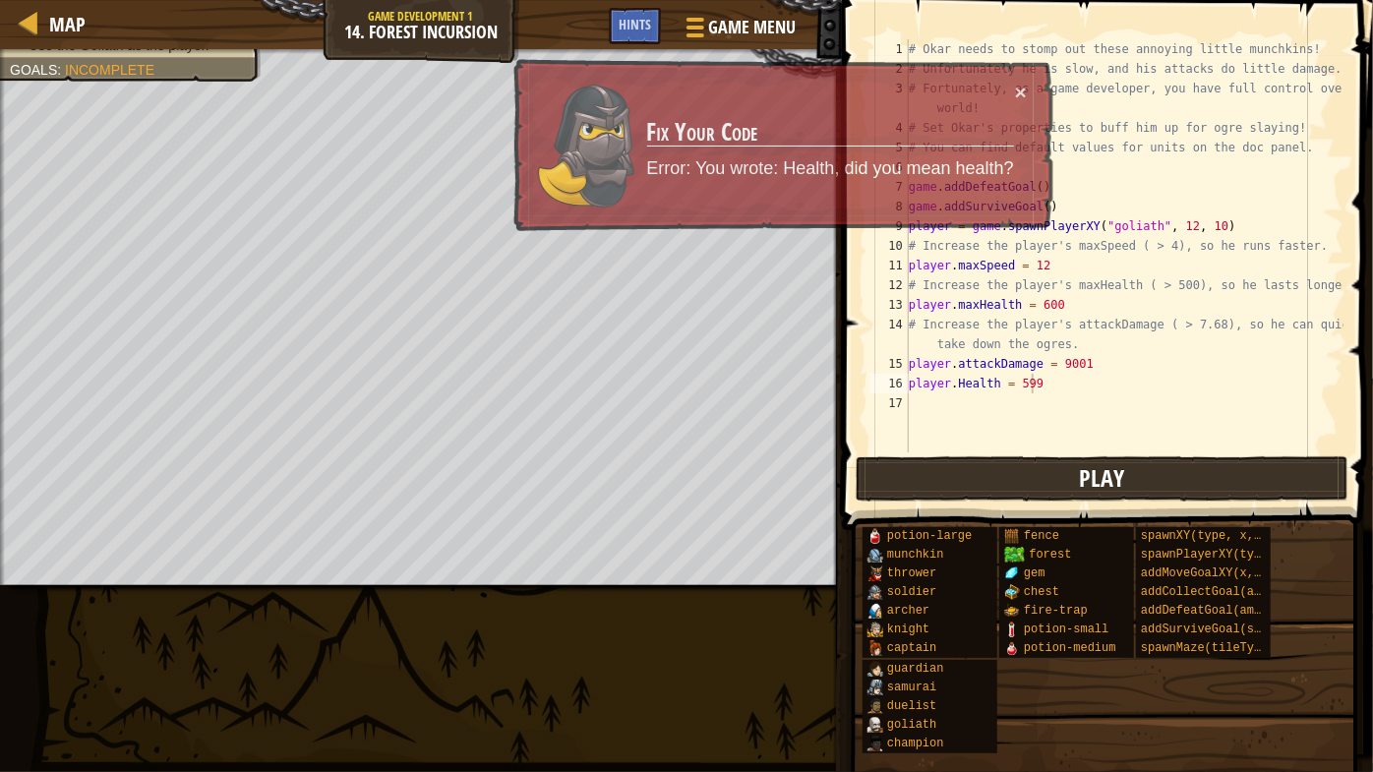
click at [1032, 461] on div "Map Game Development 1 14. Forest Incursion Game Menu Done Hints 1 הההההההההההה…" at bounding box center [686, 386] width 1373 height 772
click at [1032, 461] on button "Play" at bounding box center [1102, 478] width 493 height 45
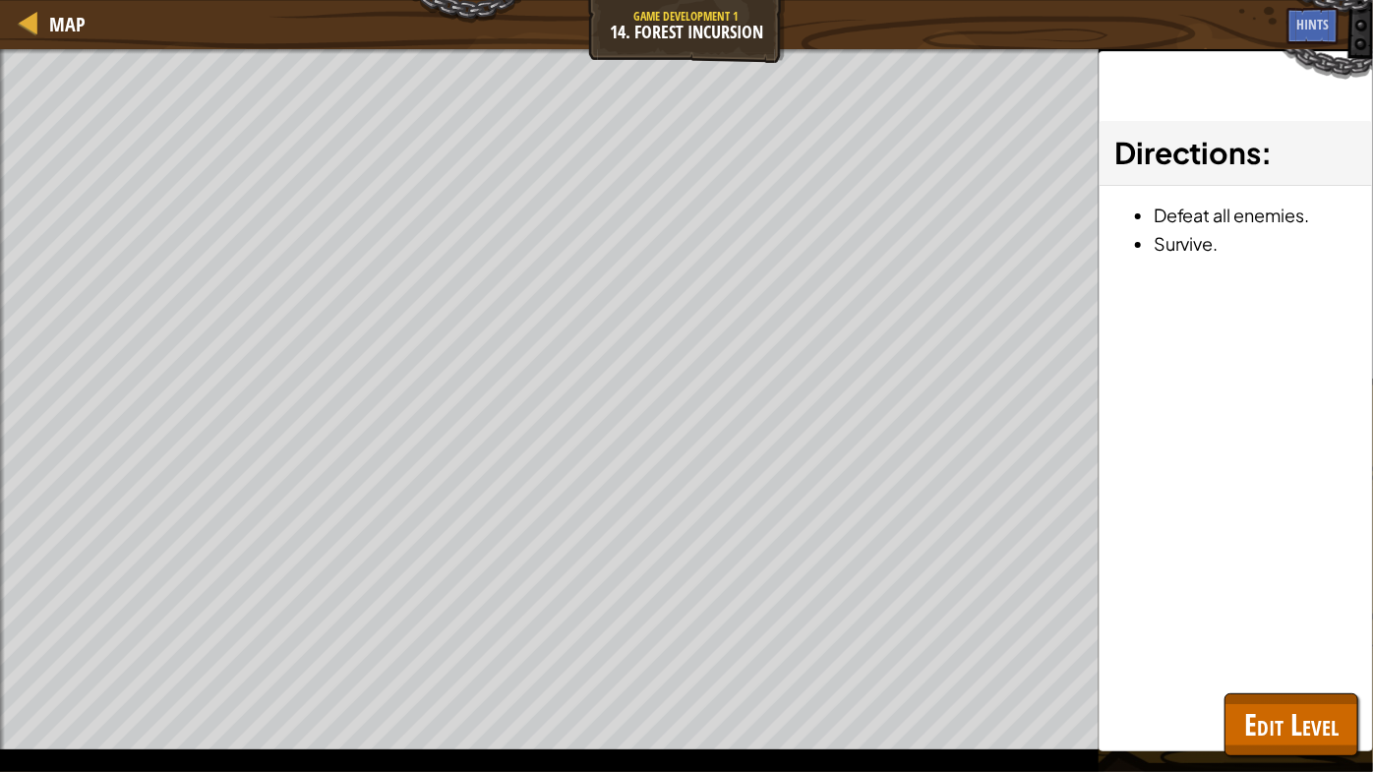
click at [1032, 461] on div "Map Game Development 1 14. Forest Incursion Game Menu Done Hints 1 הההההההההההה…" at bounding box center [686, 386] width 1373 height 772
click at [0, 0] on button "Play" at bounding box center [0, 0] width 0 height 0
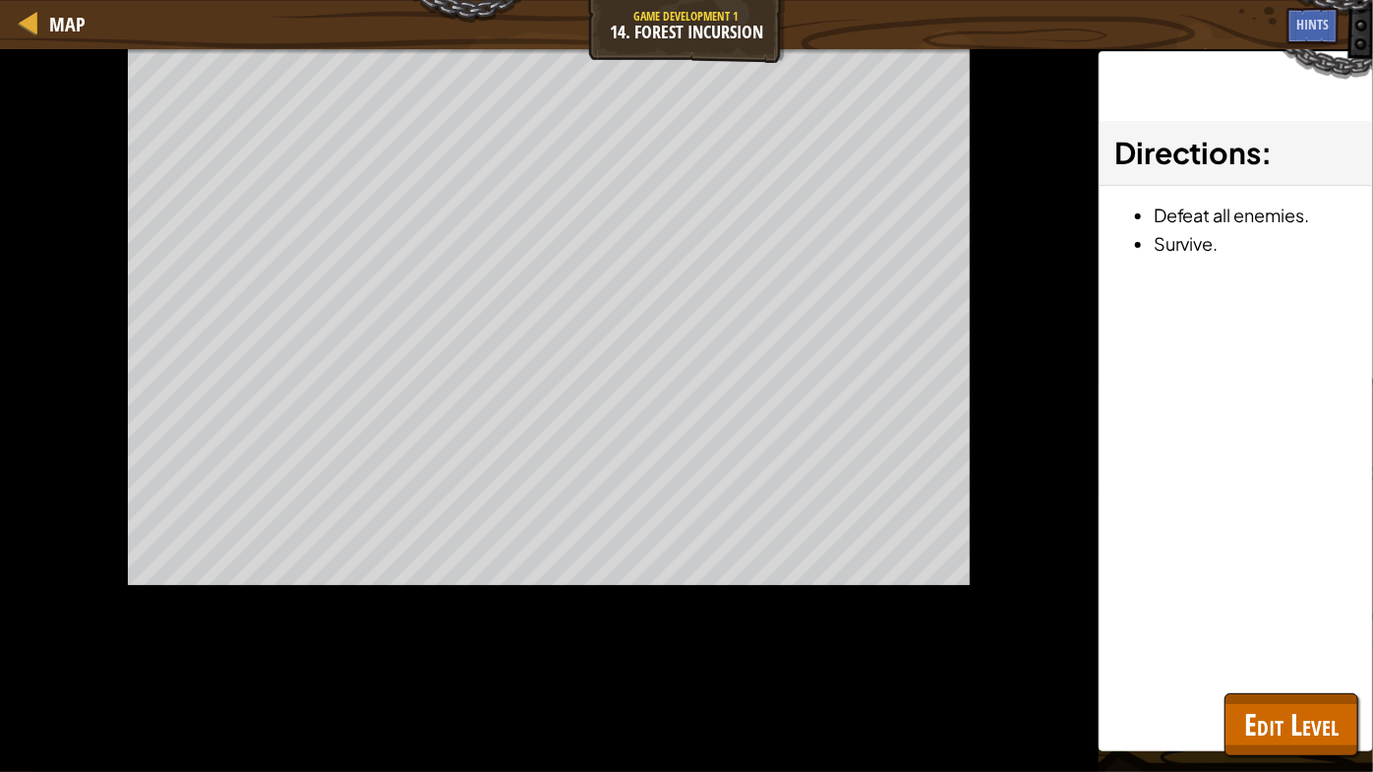
click at [1032, 461] on div "Map Game Development 1 14. Forest Incursion Game Menu Done Hints 1 הההההההההההה…" at bounding box center [686, 386] width 1373 height 772
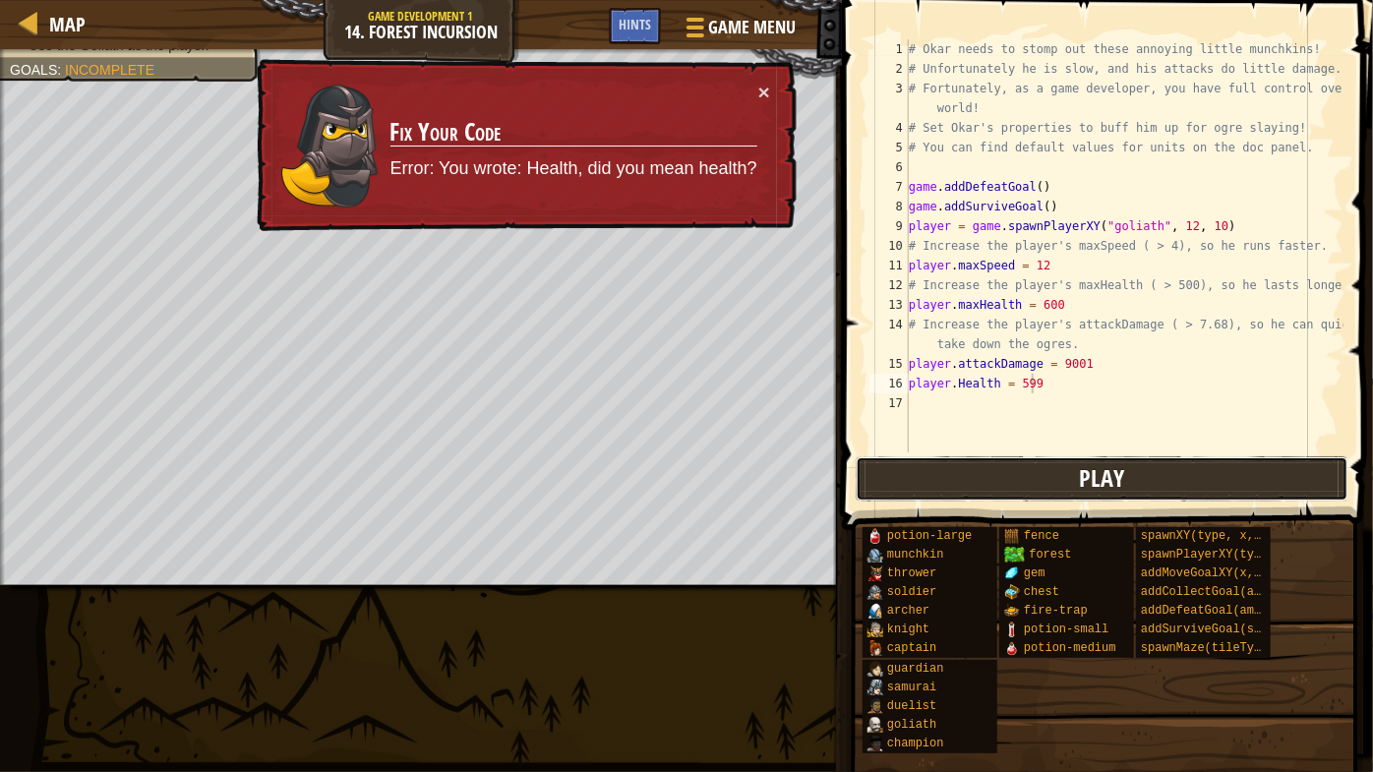
click at [1032, 461] on button "Play" at bounding box center [1102, 478] width 493 height 45
click at [1032, 461] on div "Map Game Development 1 14. Forest Incursion Game Menu Done Hints 1 הההההההההההה…" at bounding box center [686, 386] width 1373 height 772
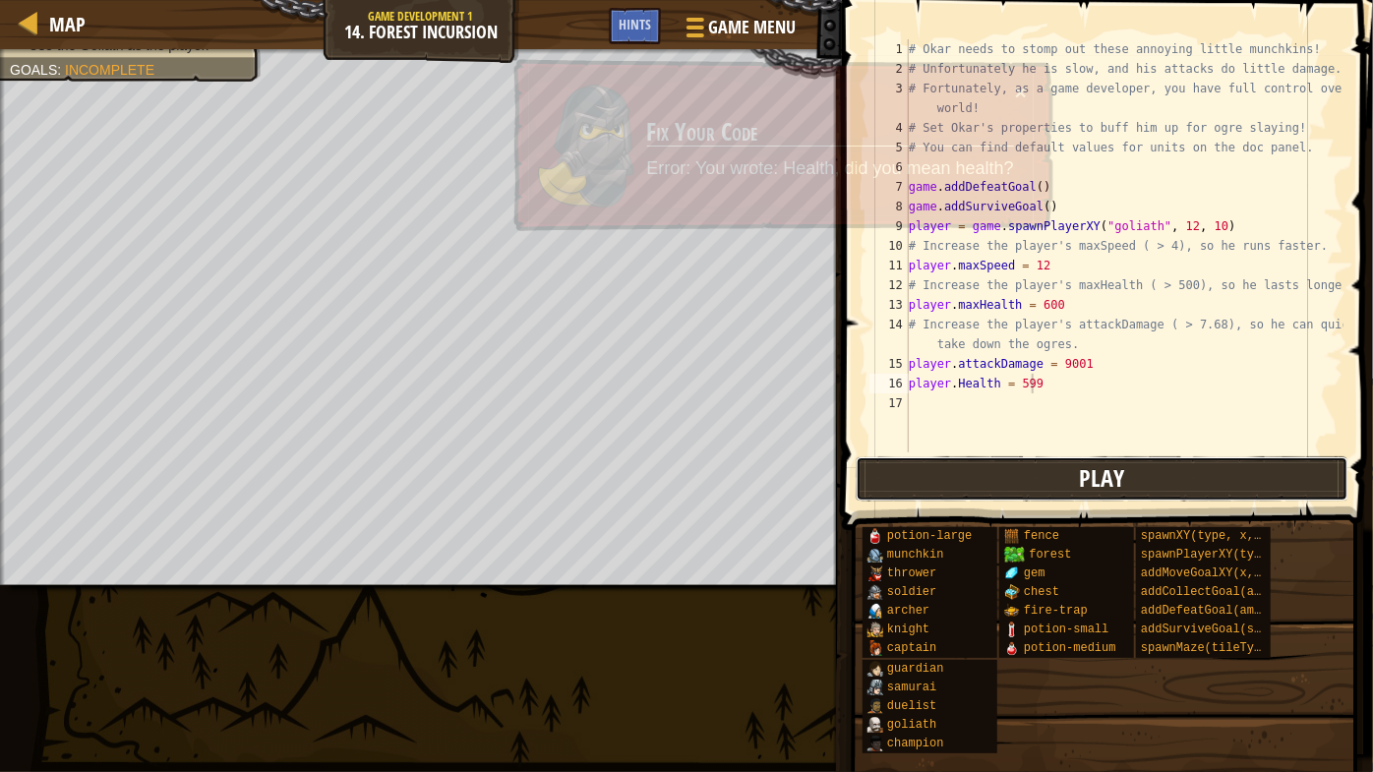
click at [1032, 461] on button "Play" at bounding box center [1102, 478] width 493 height 45
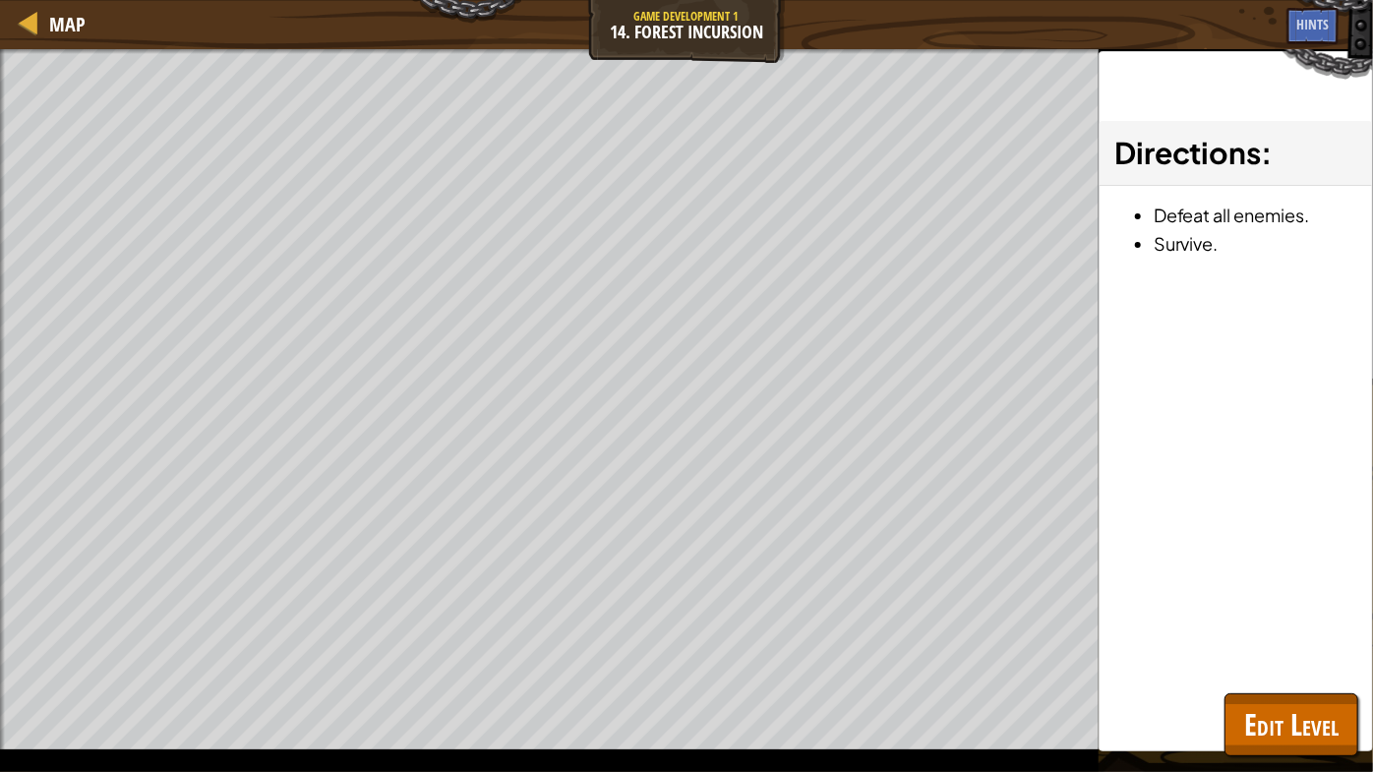
click at [1032, 461] on div "Map Game Development 1 14. Forest Incursion Game Menu Done Hints 1 הההההההההההה…" at bounding box center [686, 386] width 1373 height 772
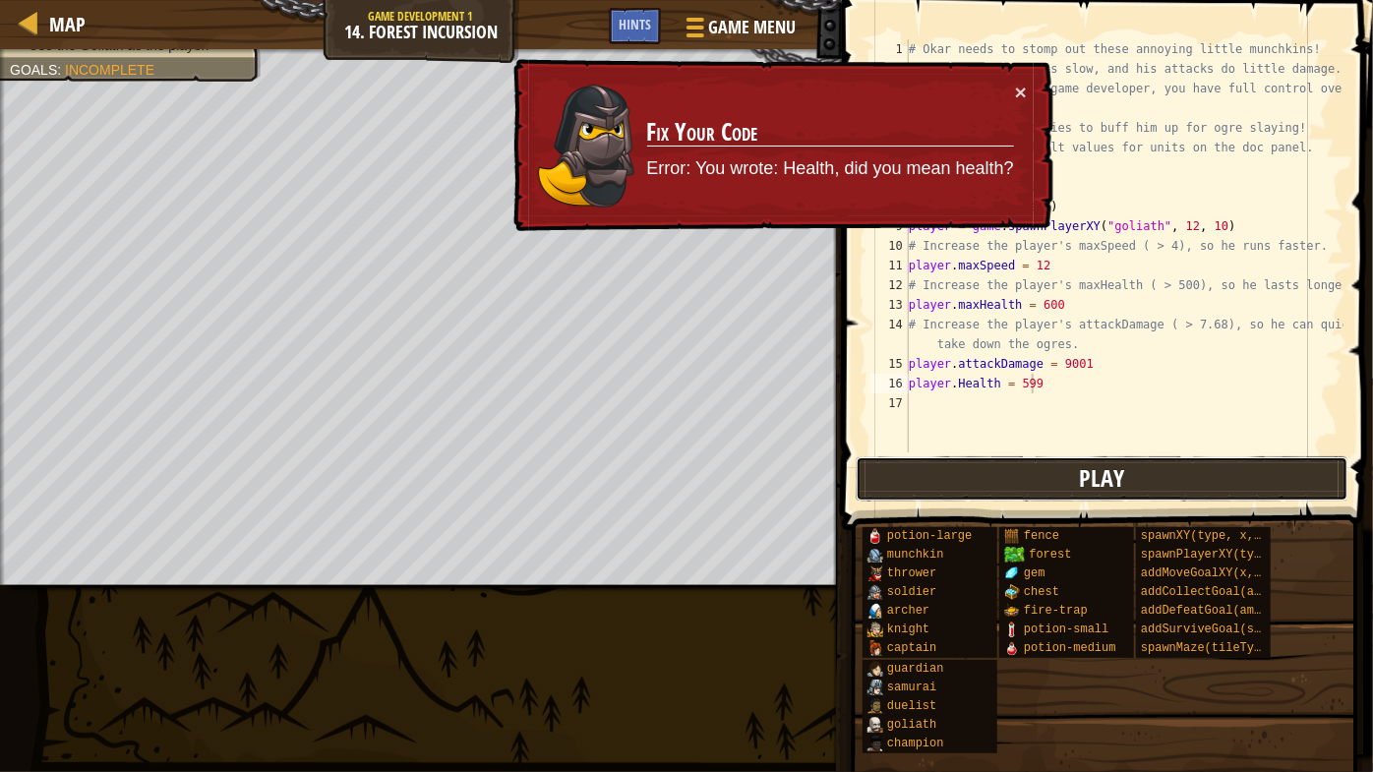
click at [1032, 461] on button "Play" at bounding box center [1102, 478] width 493 height 45
click at [1053, 384] on div "# Okar needs to stomp out these annoying little munchkins! # Unfortunately he i…" at bounding box center [1124, 265] width 439 height 452
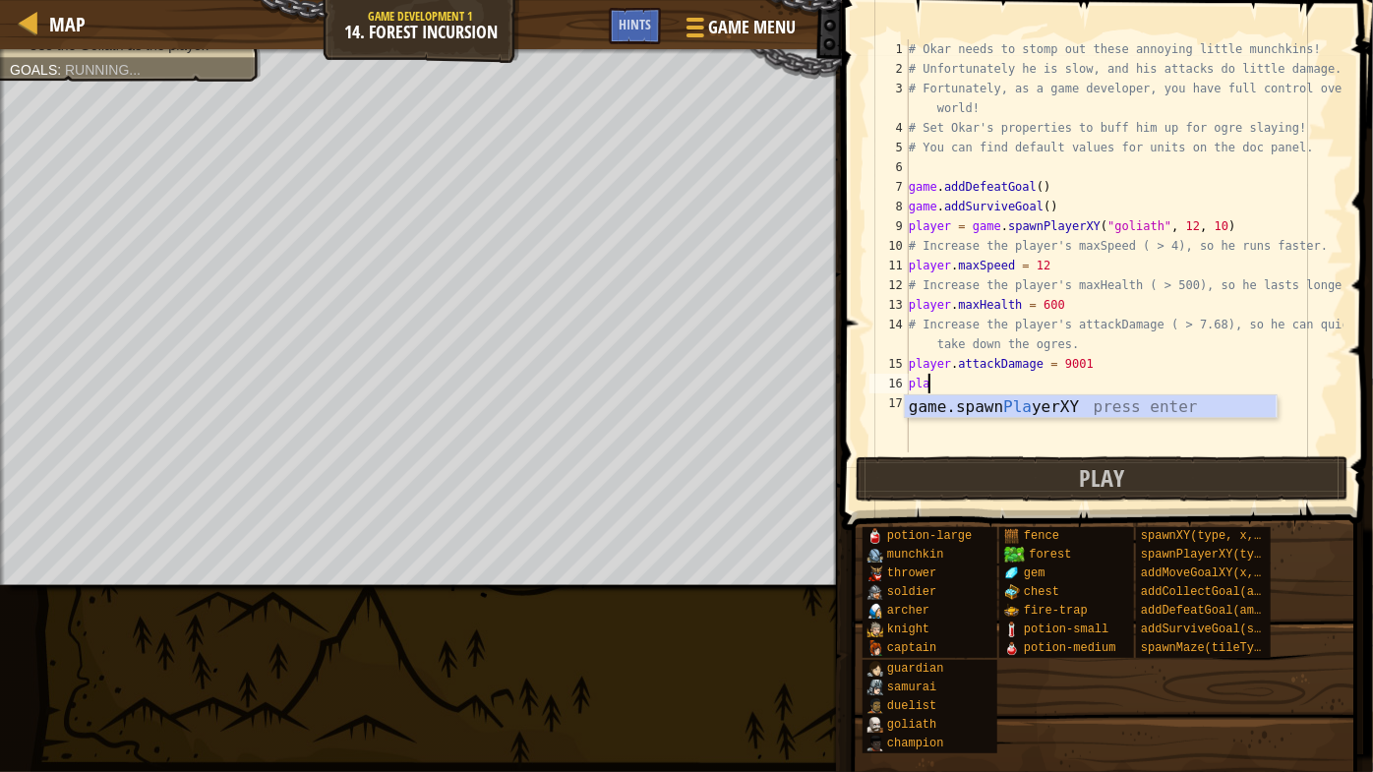
scroll to position [9, 0]
type textarea "p"
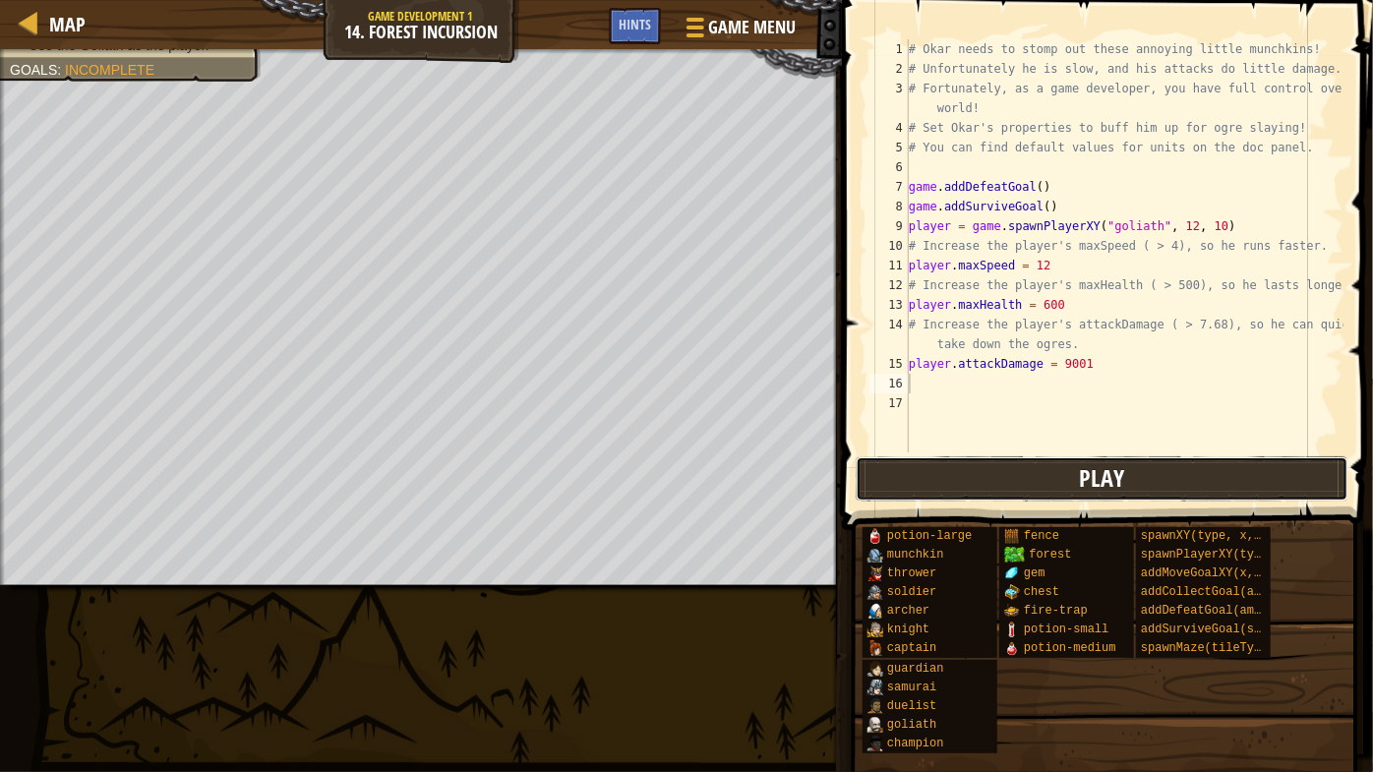
click at [1052, 460] on button "Play" at bounding box center [1102, 478] width 493 height 45
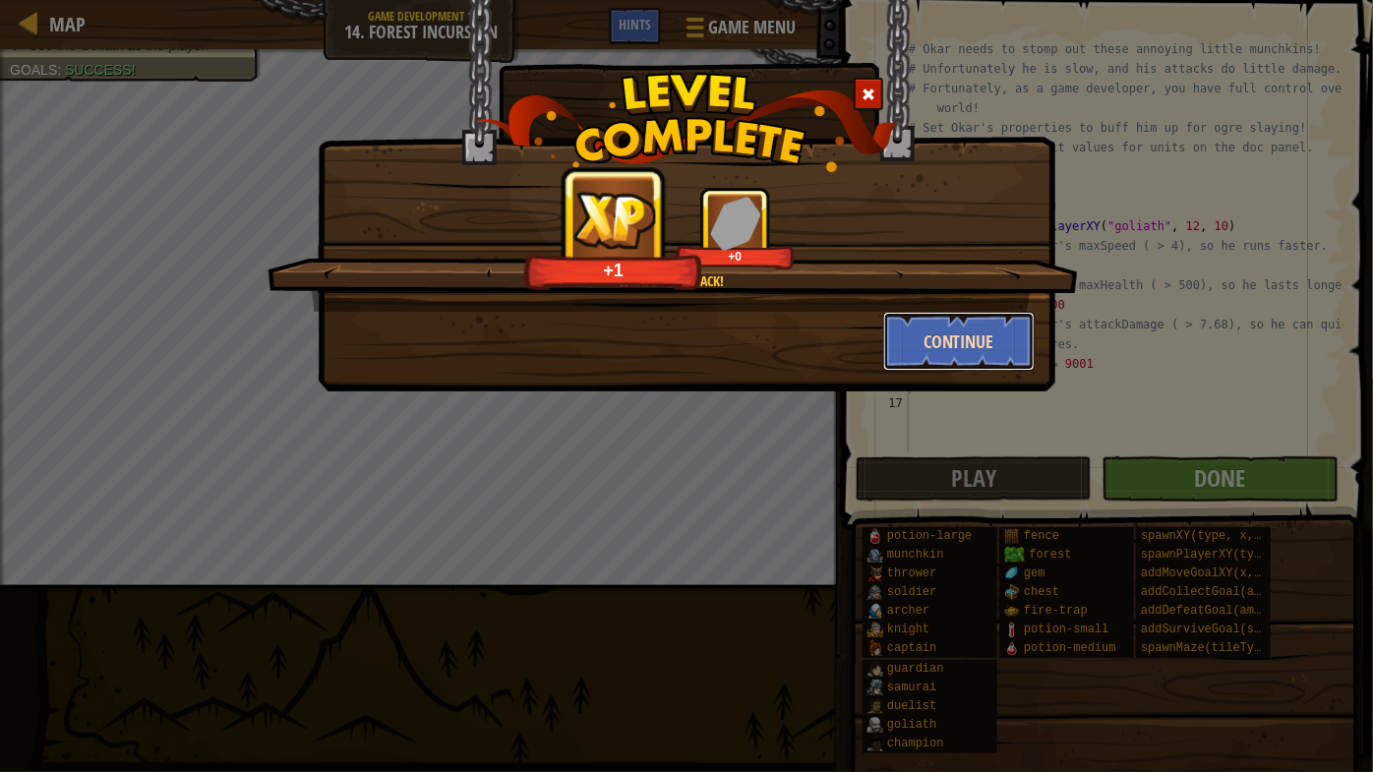
click at [985, 315] on button "Continue" at bounding box center [959, 341] width 152 height 59
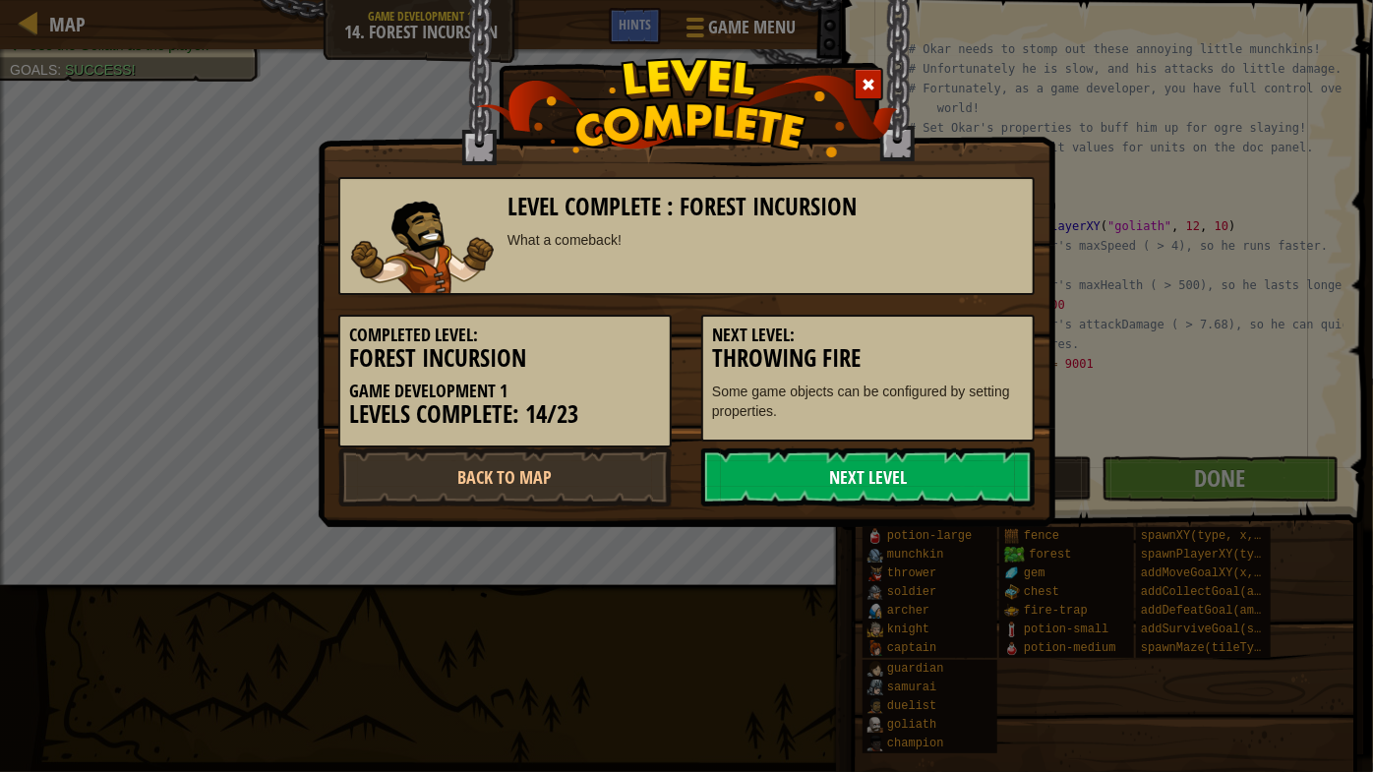
click at [859, 484] on link "Next Level" at bounding box center [867, 477] width 333 height 59
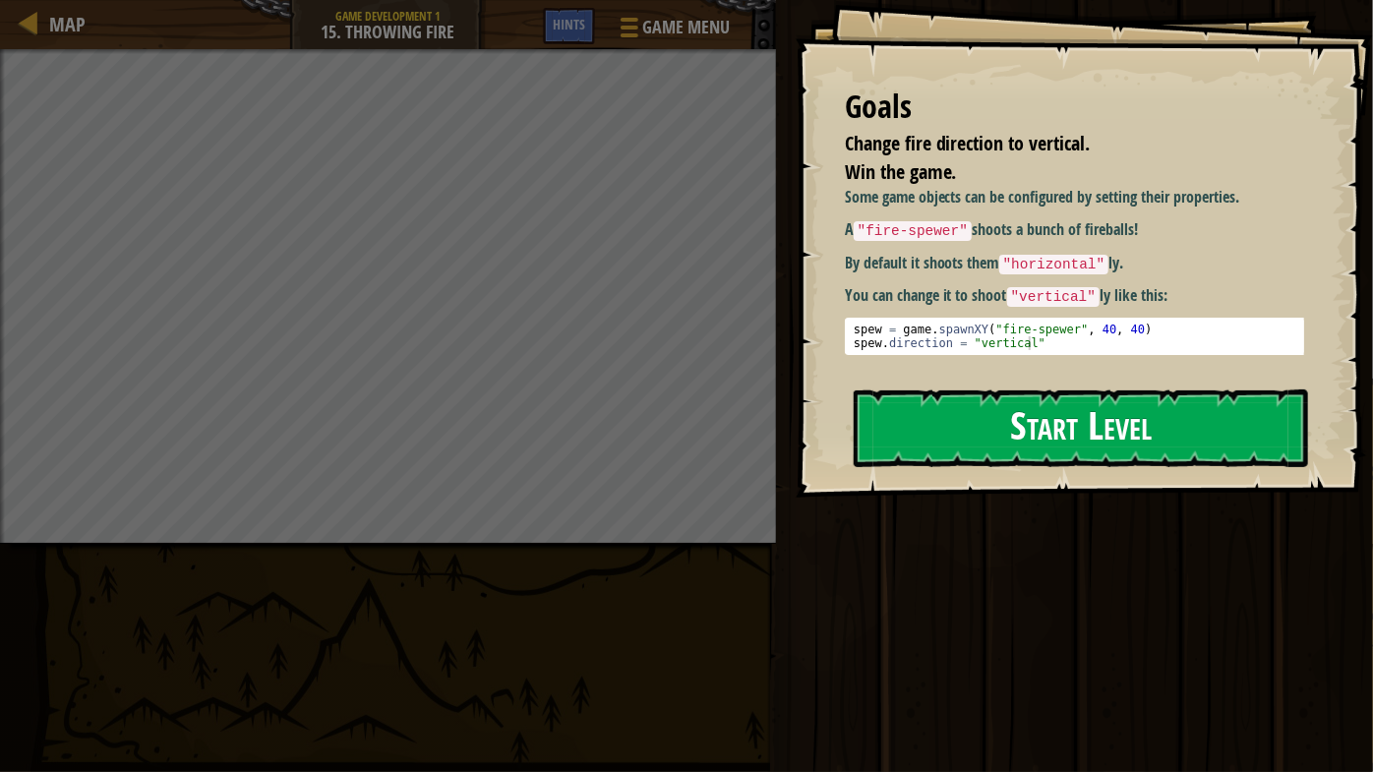
click at [1089, 432] on button "Start Level" at bounding box center [1081, 428] width 454 height 78
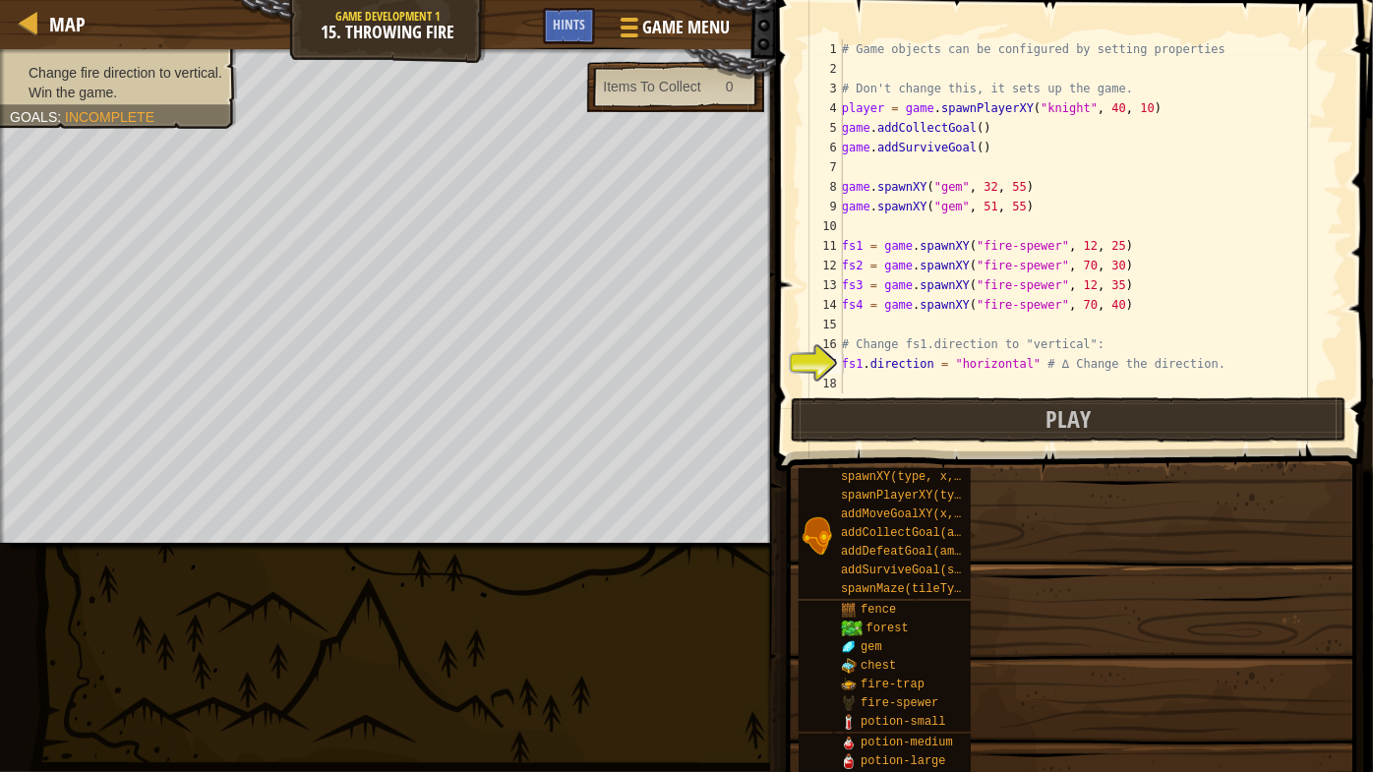
type textarea "fs1.direction = "horizontal" # ∆ Change the direction."
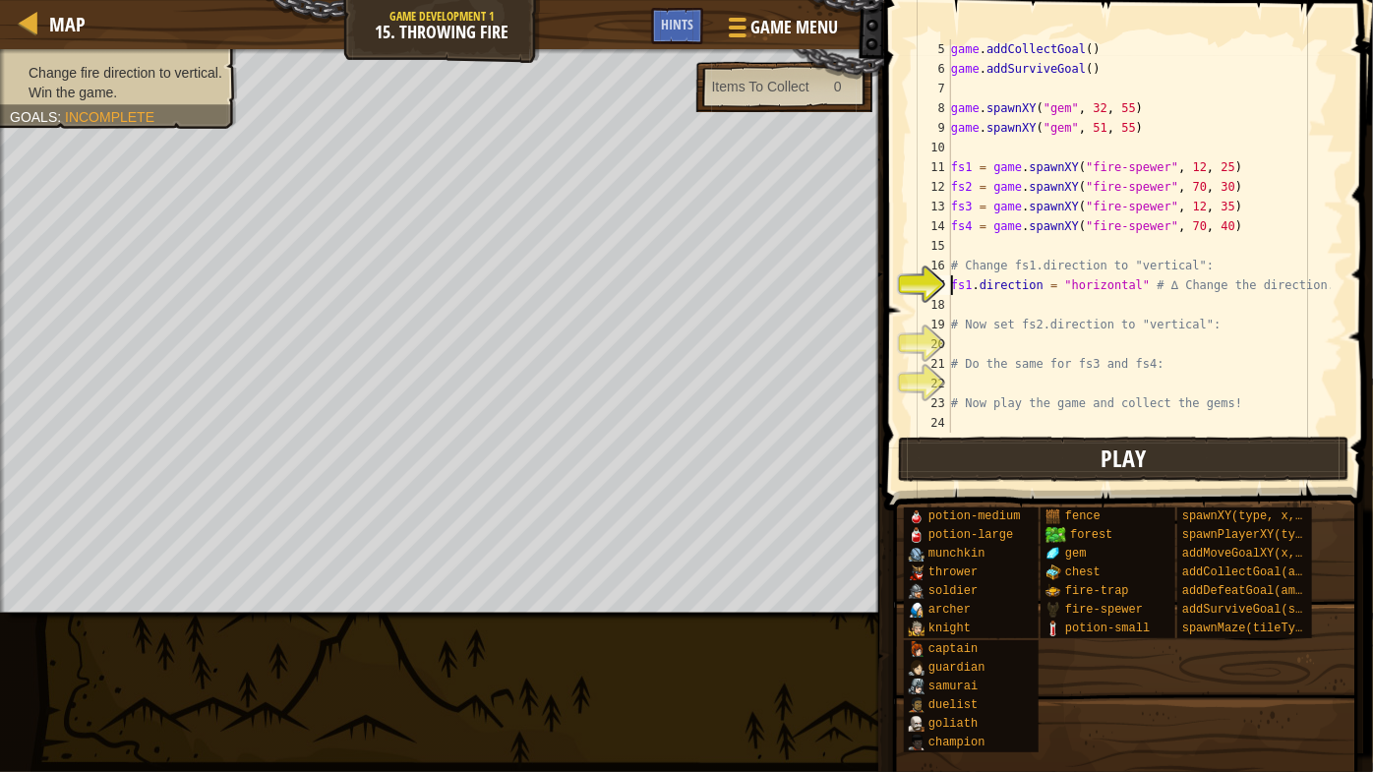
scroll to position [79, 0]
click at [654, 16] on div "Hints" at bounding box center [677, 26] width 52 height 36
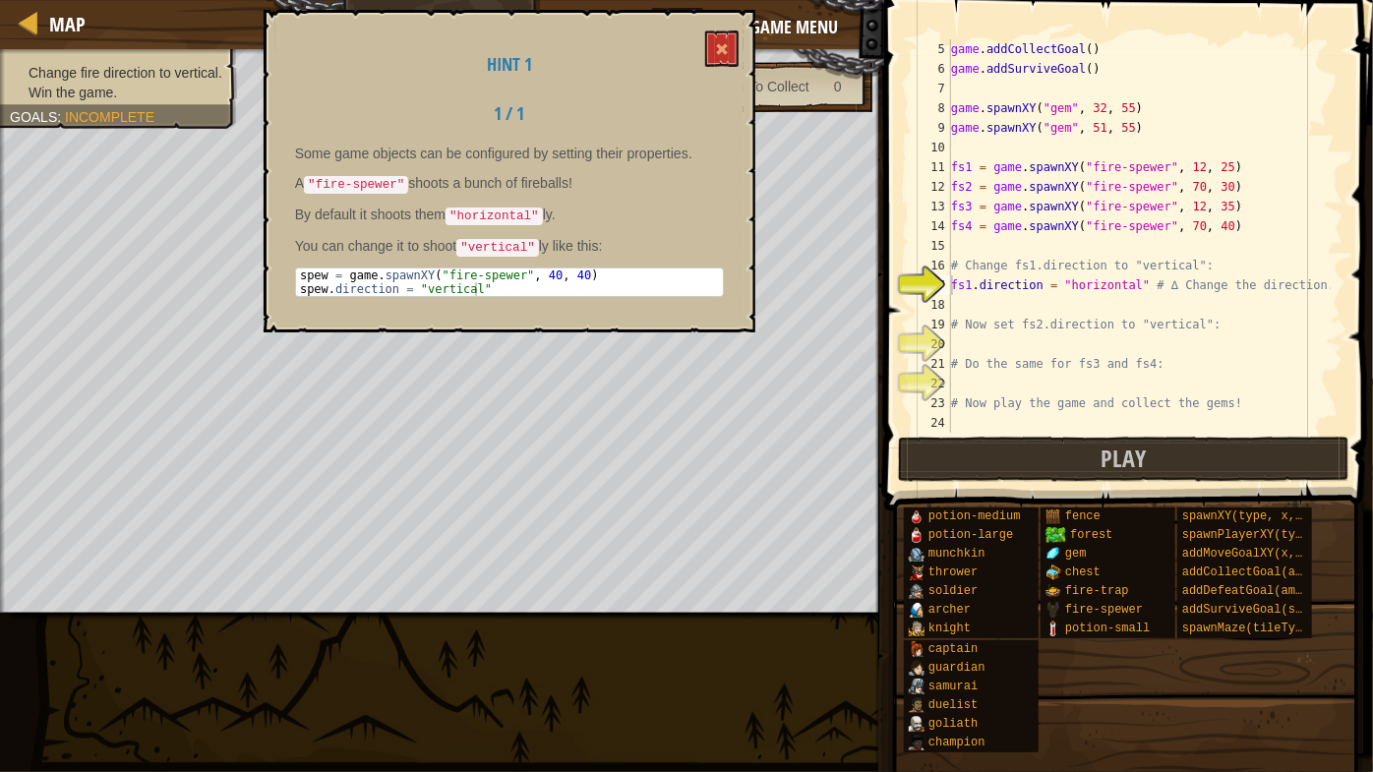
click at [741, 48] on div "Hint 1 1 / 1 Some game objects can be configured by setting their properties. A…" at bounding box center [510, 171] width 492 height 323
click at [734, 35] on button at bounding box center [721, 48] width 33 height 36
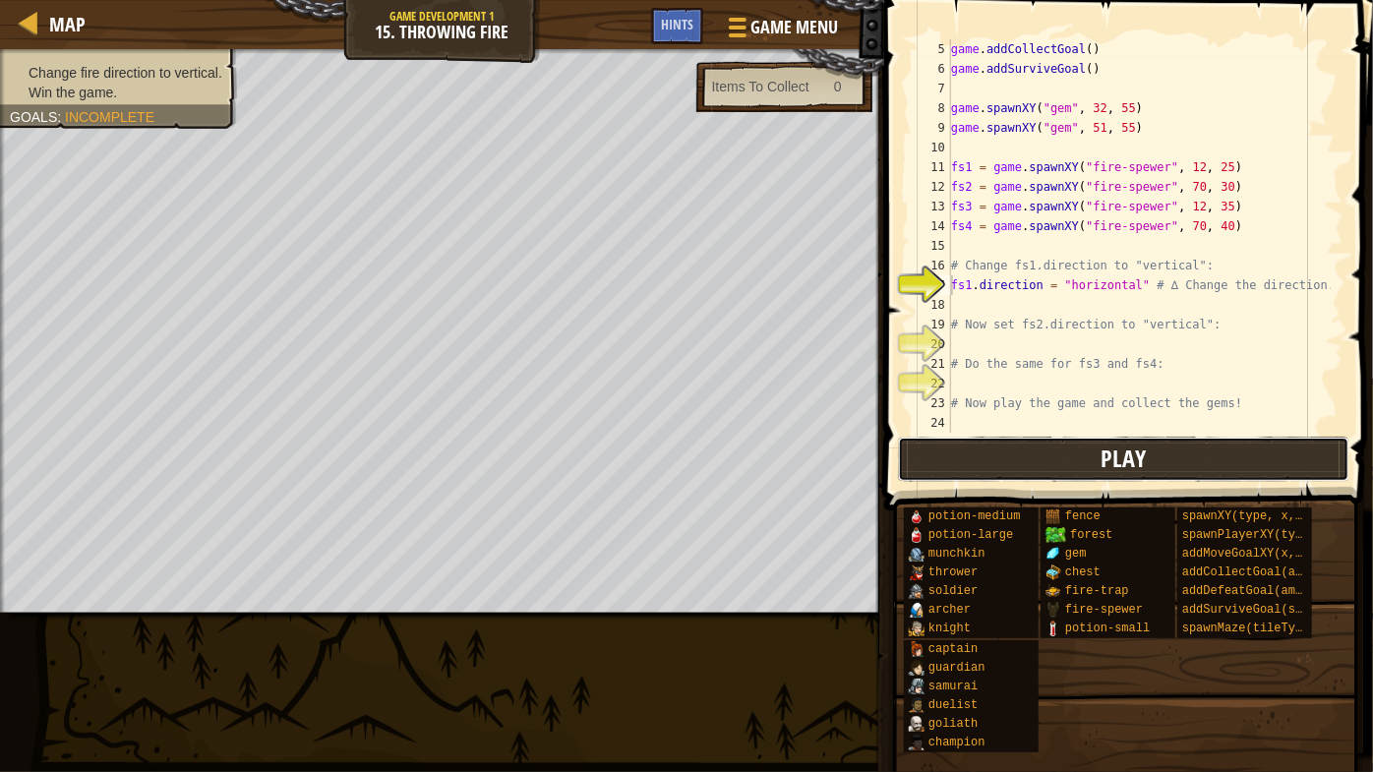
click at [1111, 469] on span "Play" at bounding box center [1123, 458] width 45 height 31
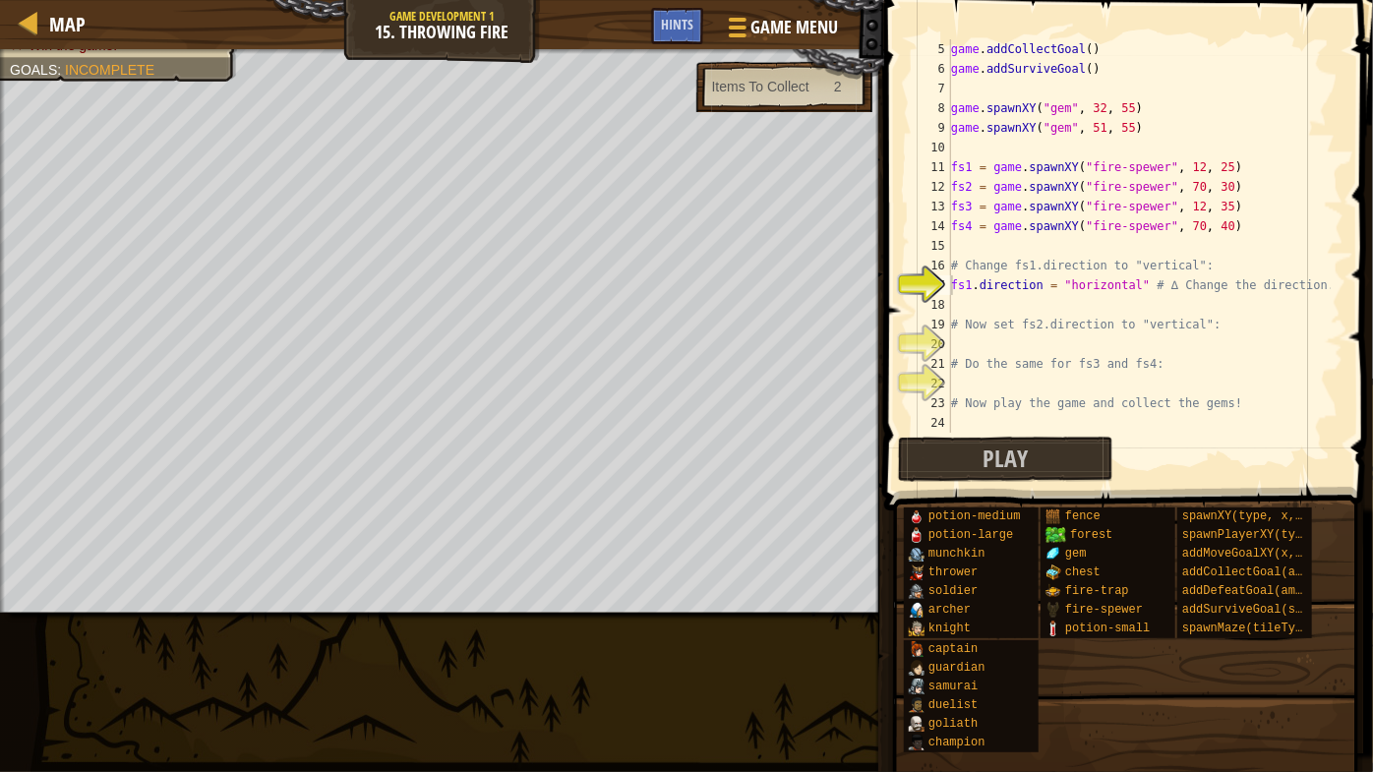
click at [970, 434] on span at bounding box center [1130, 227] width 505 height 568
click at [1036, 456] on button "Play" at bounding box center [1005, 459] width 215 height 45
click at [967, 304] on div "game . addCollectGoal ( ) game . addSurviveGoal ( ) game . spawnXY ( "gem" , 32…" at bounding box center [1139, 255] width 384 height 433
click at [685, 16] on span "Hints" at bounding box center [677, 24] width 32 height 19
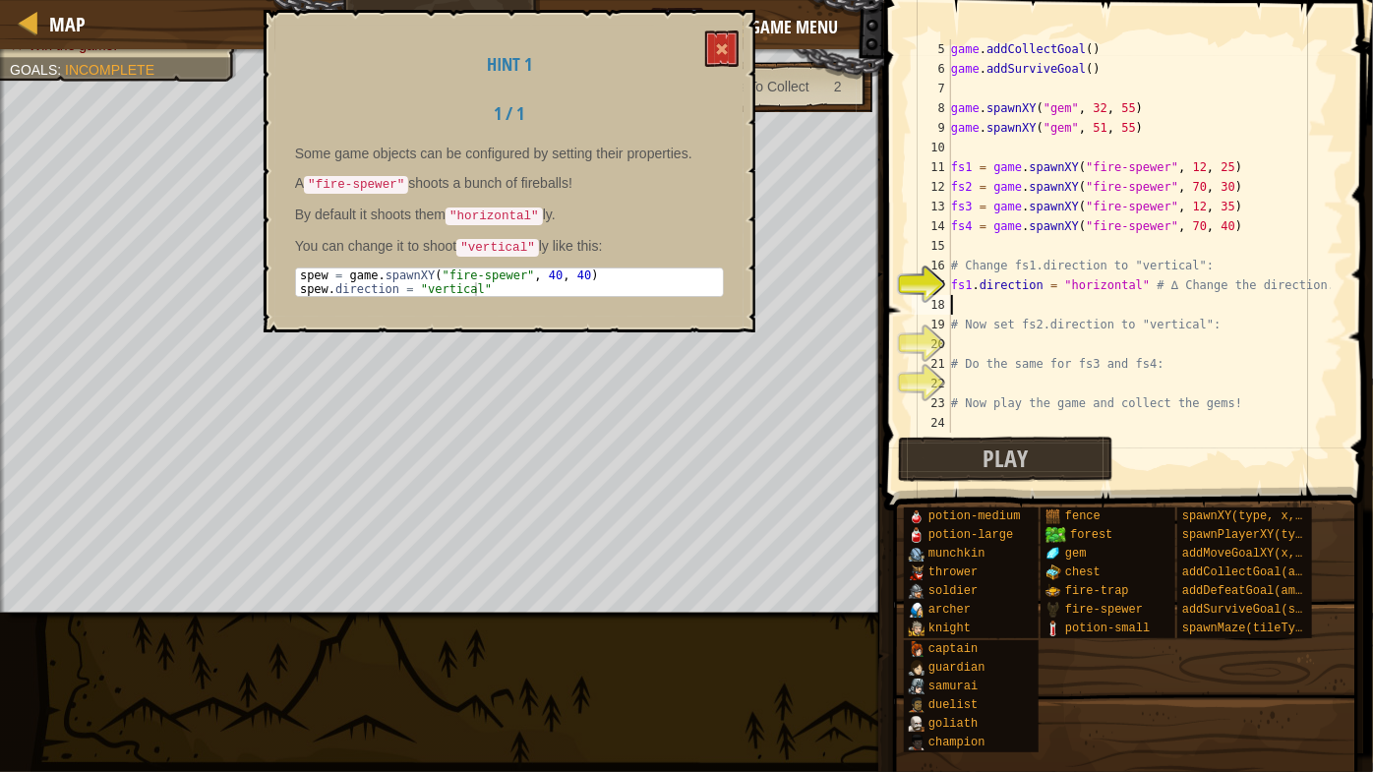
click at [705, 24] on div "Hint 1 1 / 1 Some game objects can be configured by setting their properties. A…" at bounding box center [510, 171] width 492 height 323
click at [729, 63] on button at bounding box center [721, 48] width 33 height 36
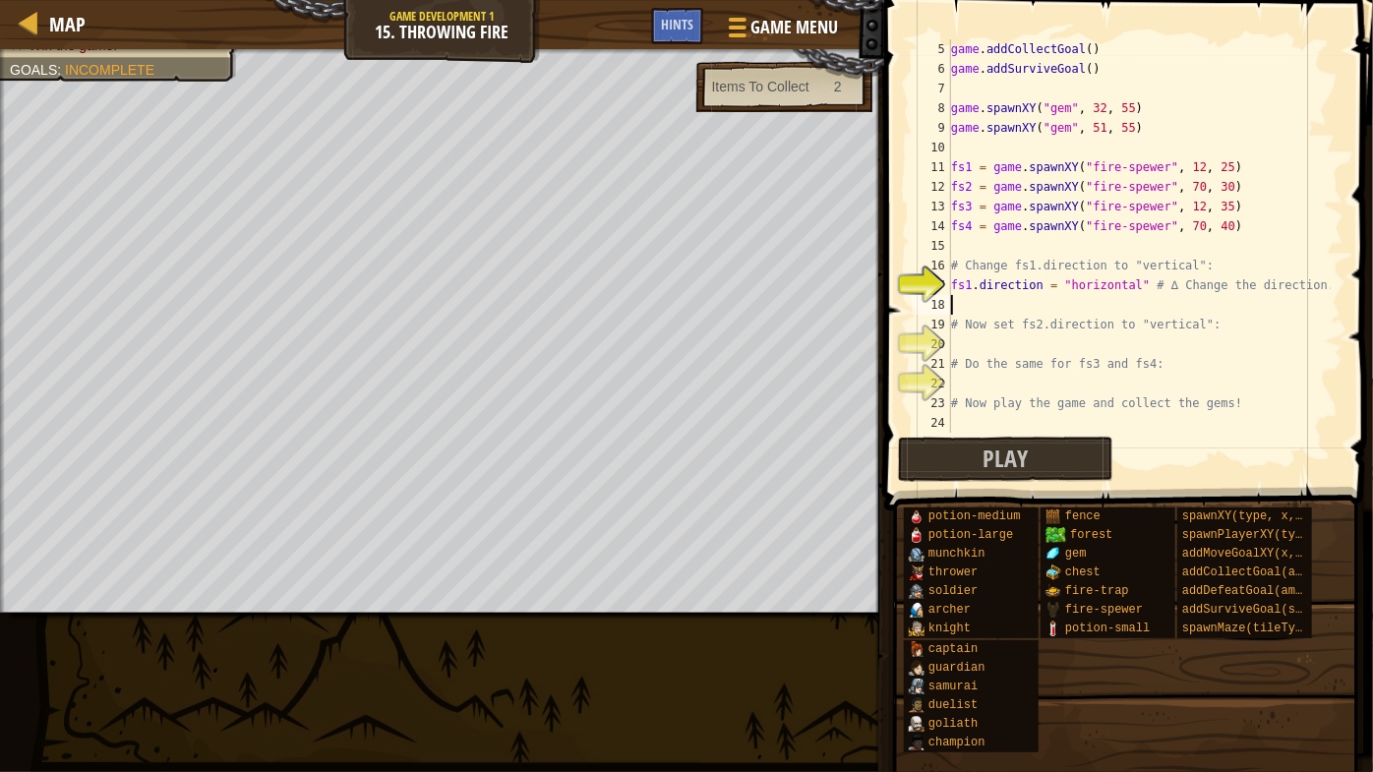
click at [964, 304] on div "game . addCollectGoal ( ) game . addSurviveGoal ( ) game . spawnXY ( "gem" , 32…" at bounding box center [1139, 255] width 384 height 433
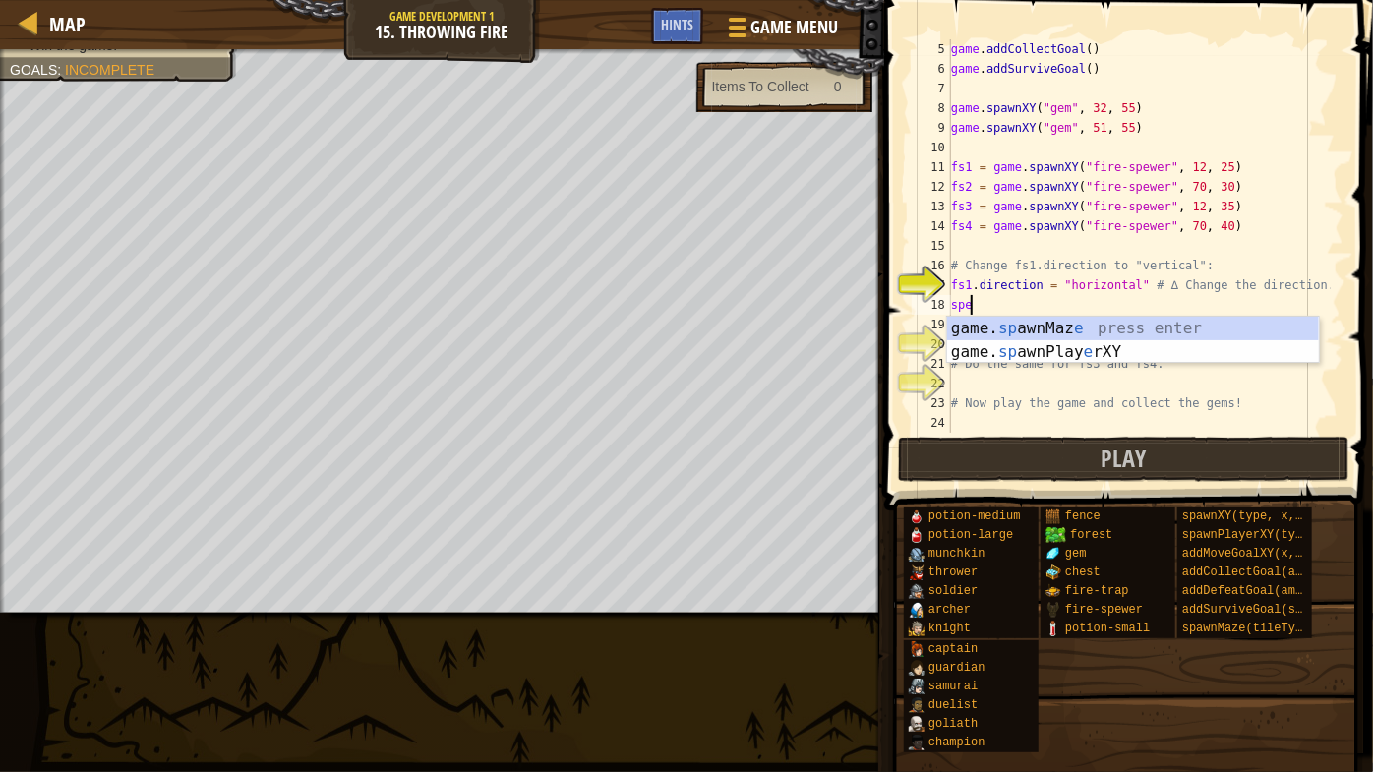
scroll to position [9, 0]
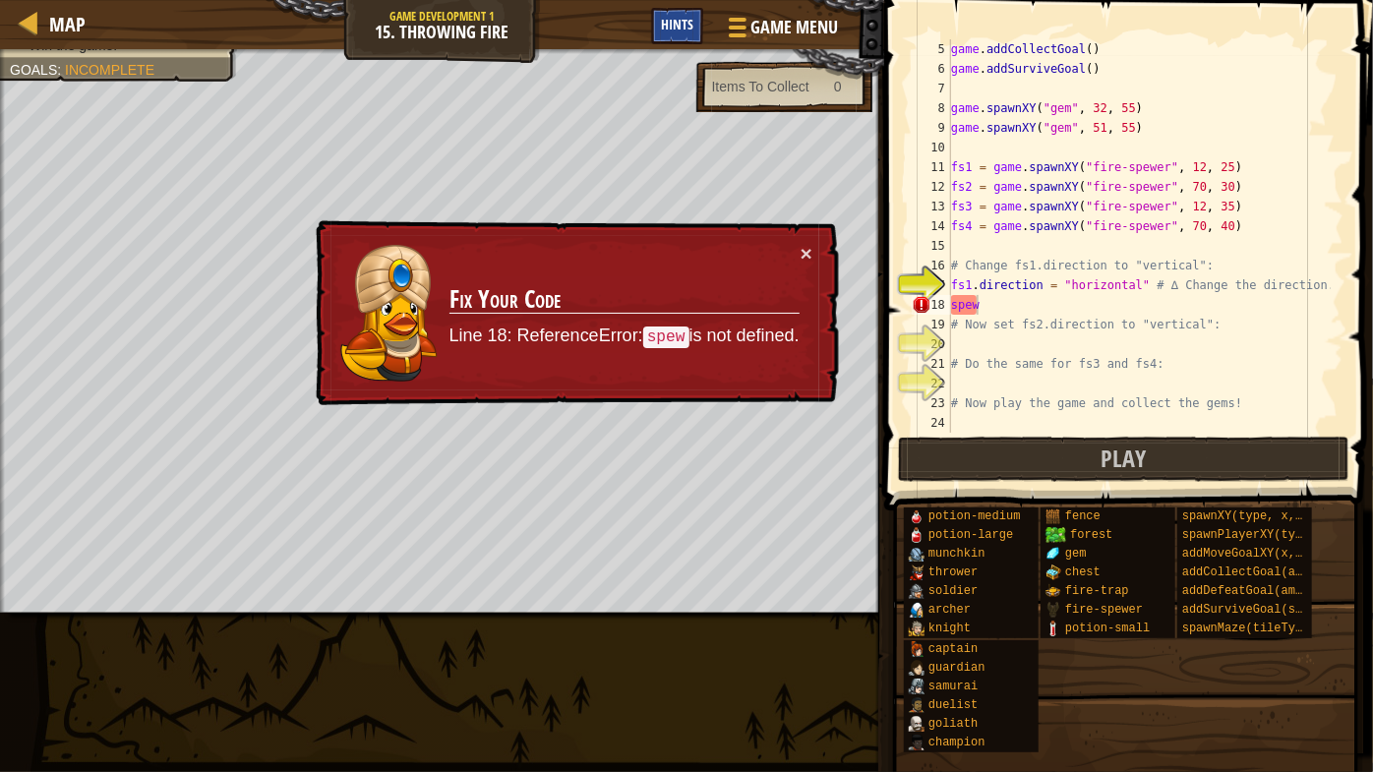
drag, startPoint x: 703, startPoint y: 34, endPoint x: 688, endPoint y: 26, distance: 18.1
click at [688, 26] on div "Game Menu Done Hints" at bounding box center [750, 31] width 199 height 46
click at [688, 26] on span "Hints" at bounding box center [677, 24] width 32 height 19
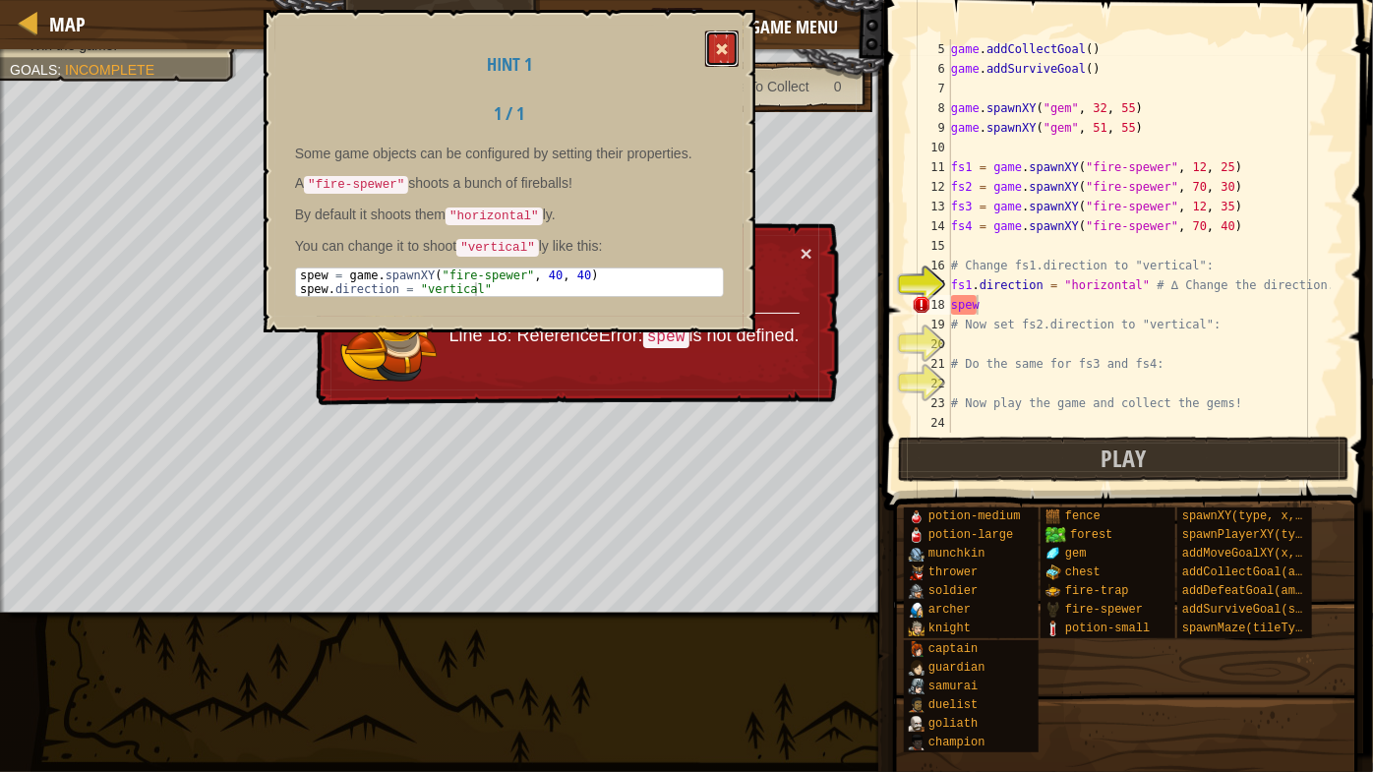
click at [724, 51] on span at bounding box center [722, 49] width 14 height 14
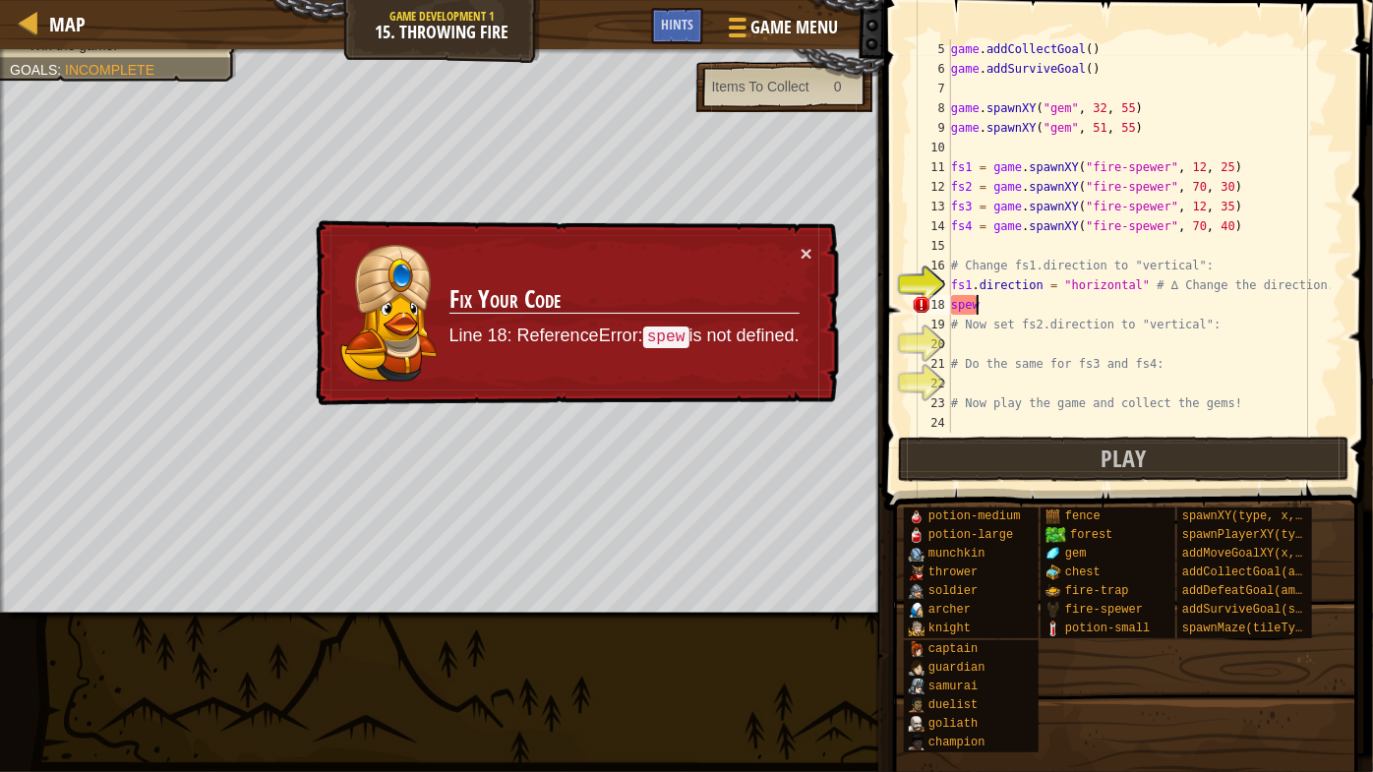
click at [994, 302] on div "game . addCollectGoal ( ) game . addSurviveGoal ( ) game . spawnXY ( "gem" , 32…" at bounding box center [1139, 255] width 384 height 433
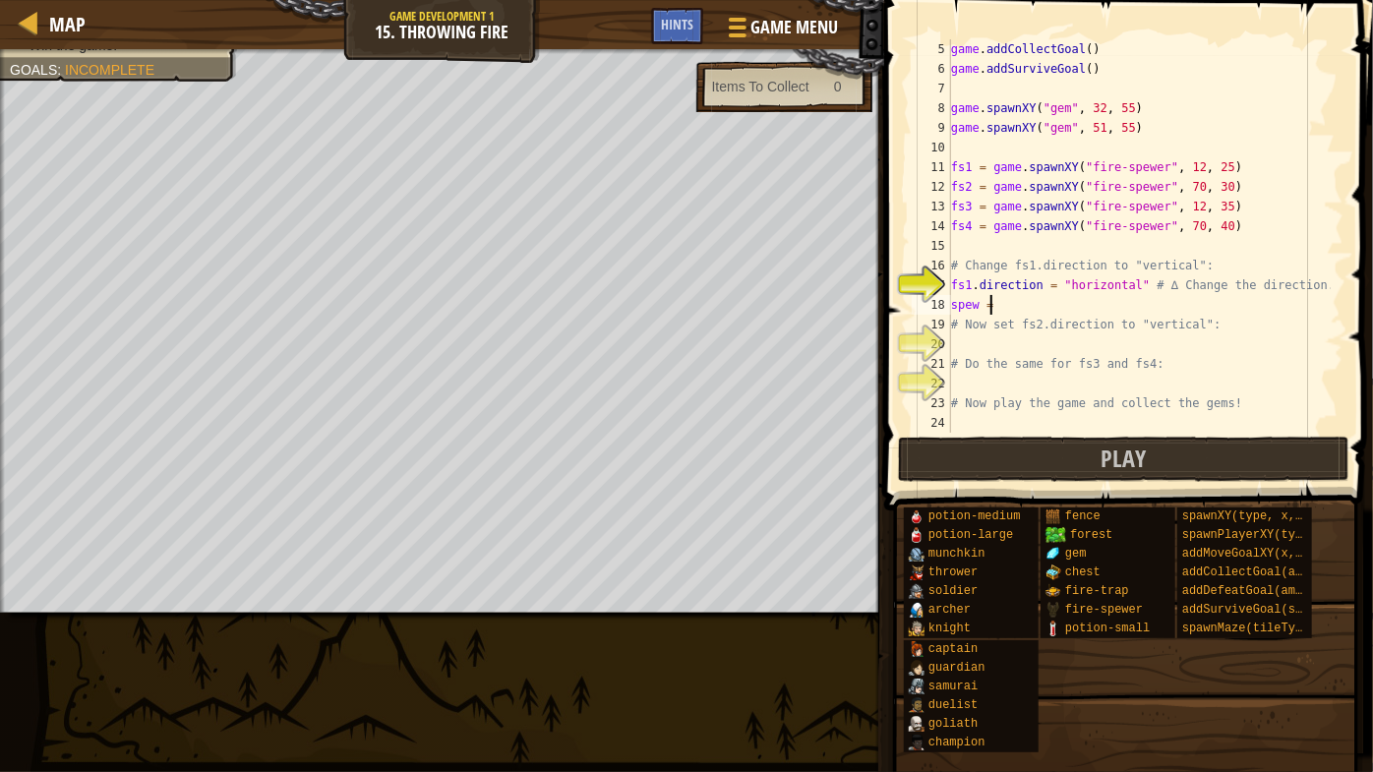
scroll to position [9, 2]
click at [688, 18] on span "Hints" at bounding box center [677, 24] width 32 height 19
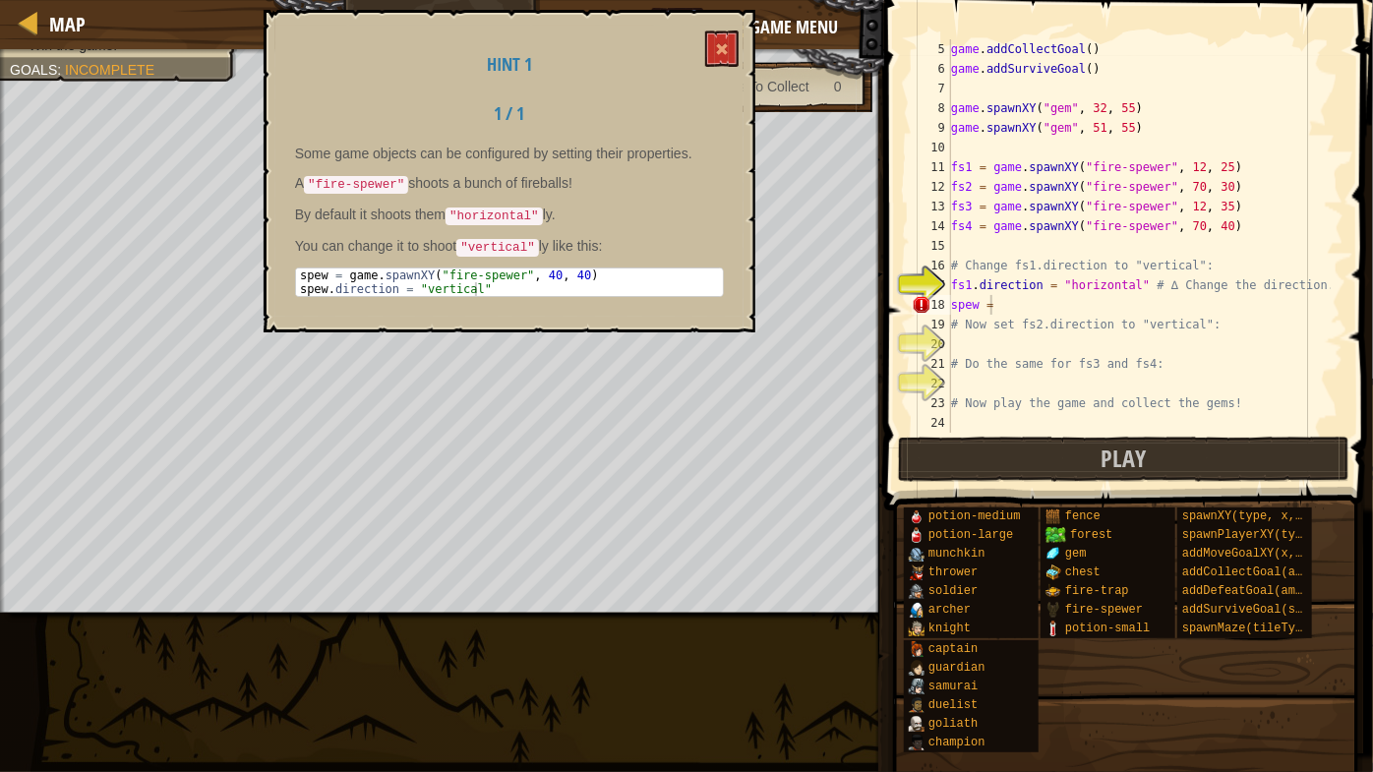
click at [705, 33] on div "Hint 1 1 / 1 Some game objects can be configured by setting their properties. A…" at bounding box center [510, 171] width 492 height 323
click at [725, 49] on span at bounding box center [722, 49] width 14 height 14
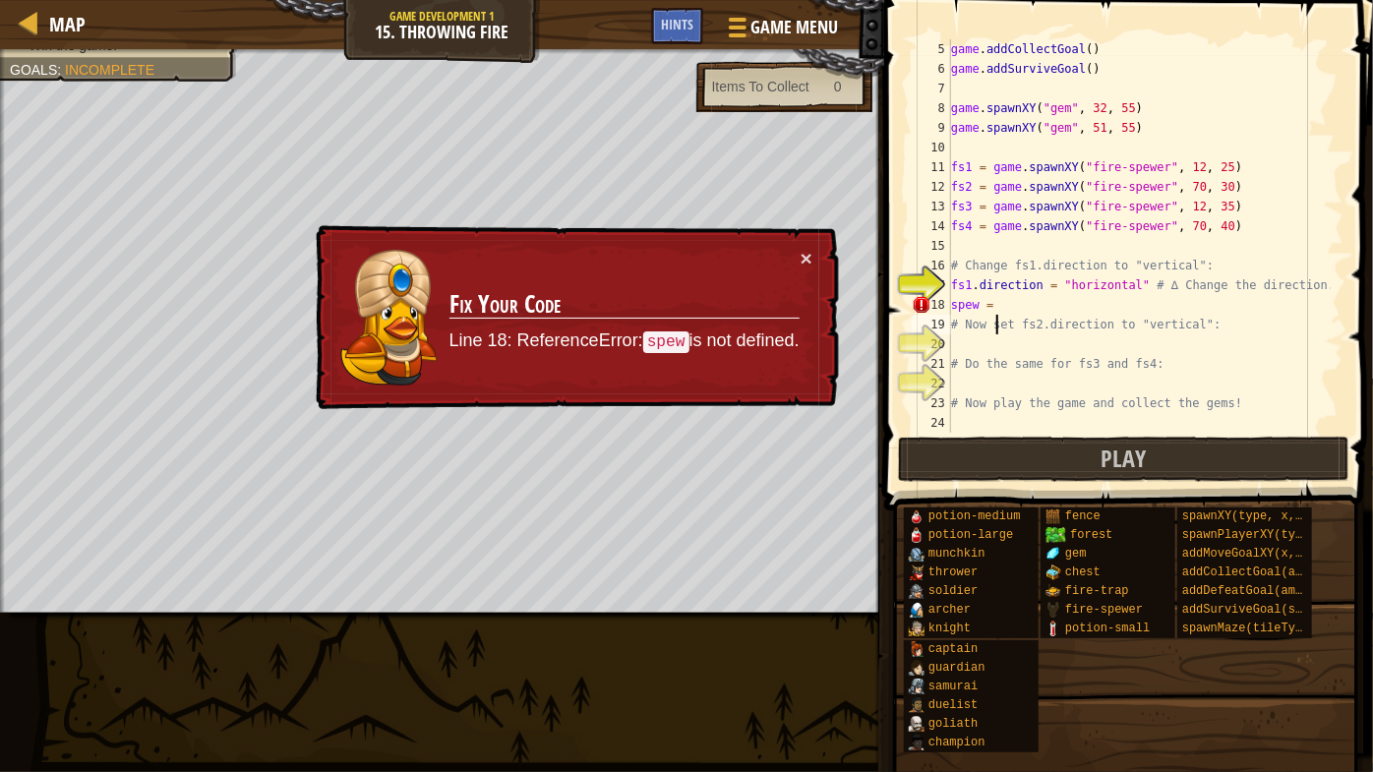
click at [994, 315] on div "game . addCollectGoal ( ) game . addSurviveGoal ( ) game . spawnXY ( "gem" , 32…" at bounding box center [1139, 255] width 384 height 433
click at [994, 314] on div "game . addCollectGoal ( ) game . addSurviveGoal ( ) game . spawnXY ( "gem" , 32…" at bounding box center [1139, 255] width 384 height 433
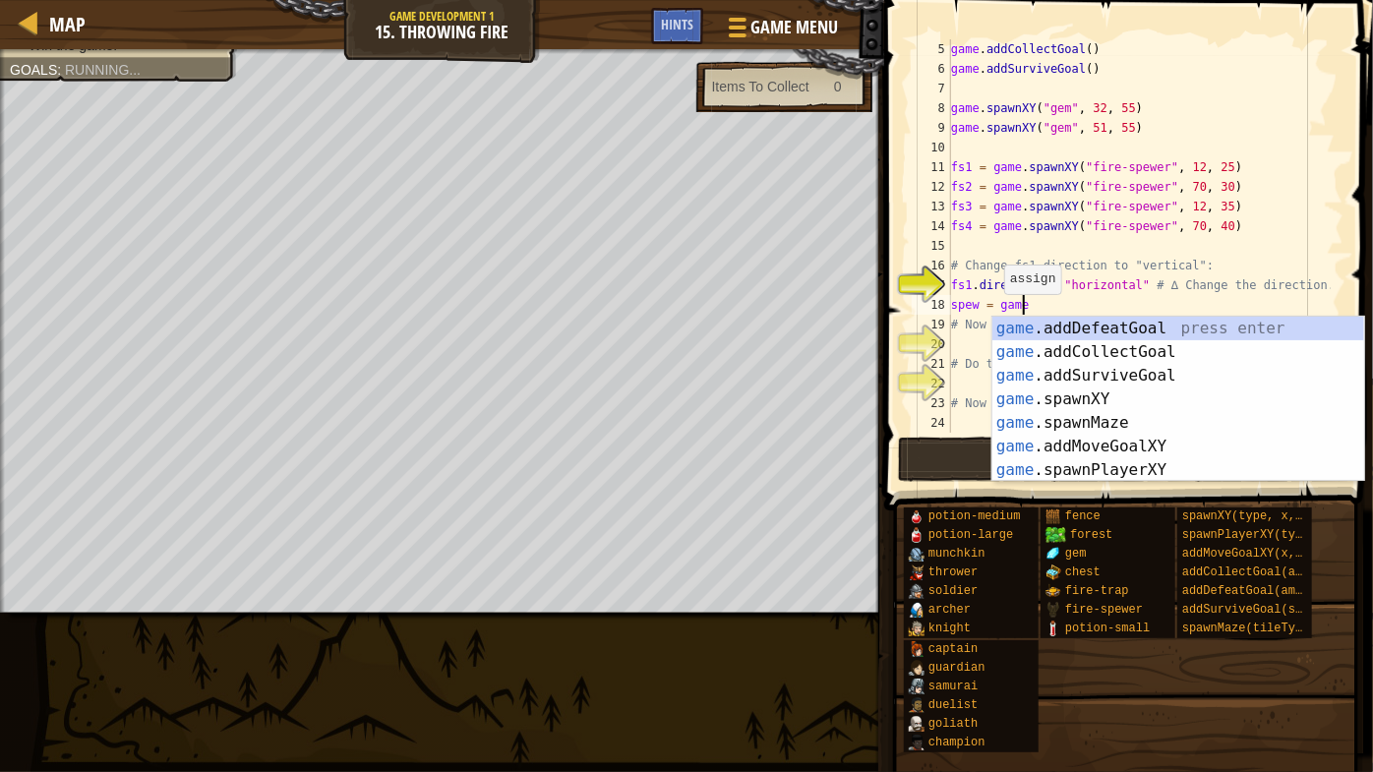
scroll to position [9, 5]
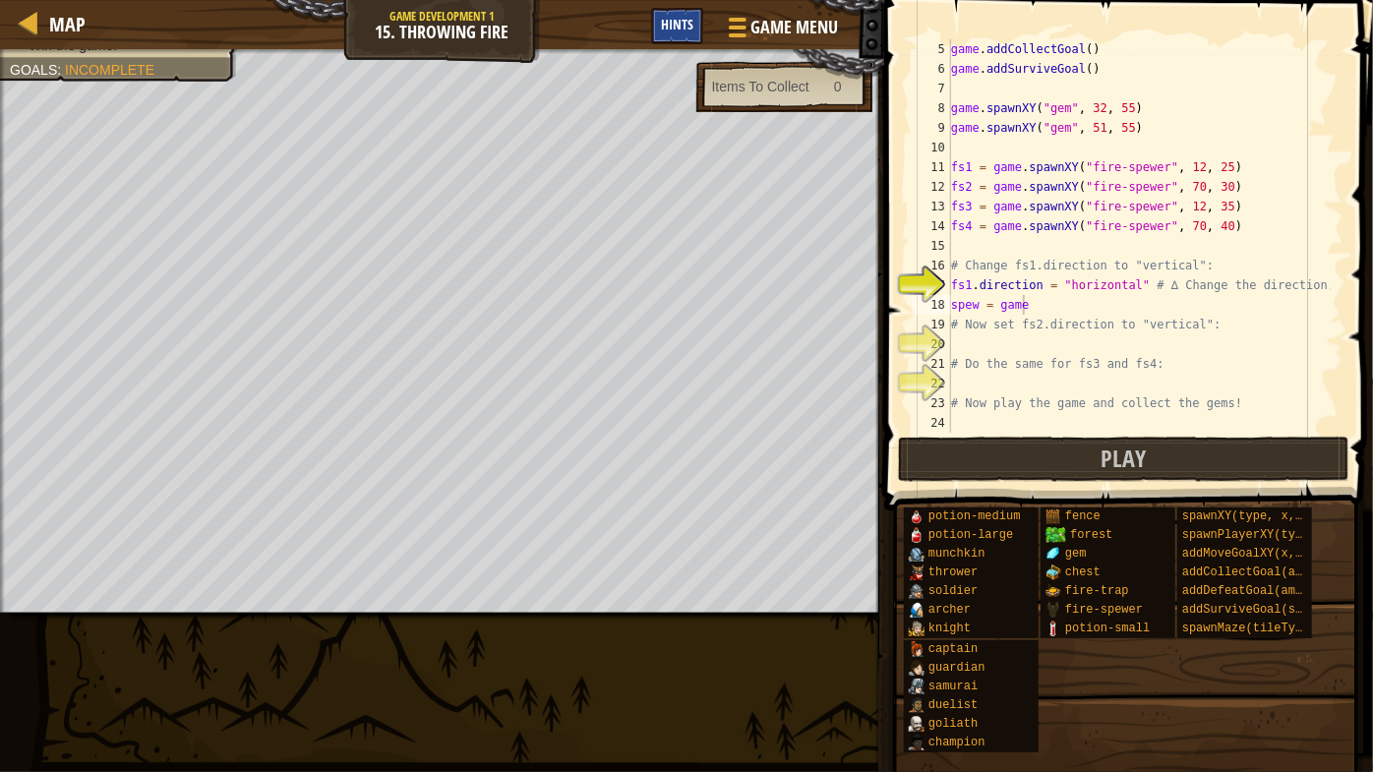
click at [681, 31] on span "Hints" at bounding box center [677, 24] width 32 height 19
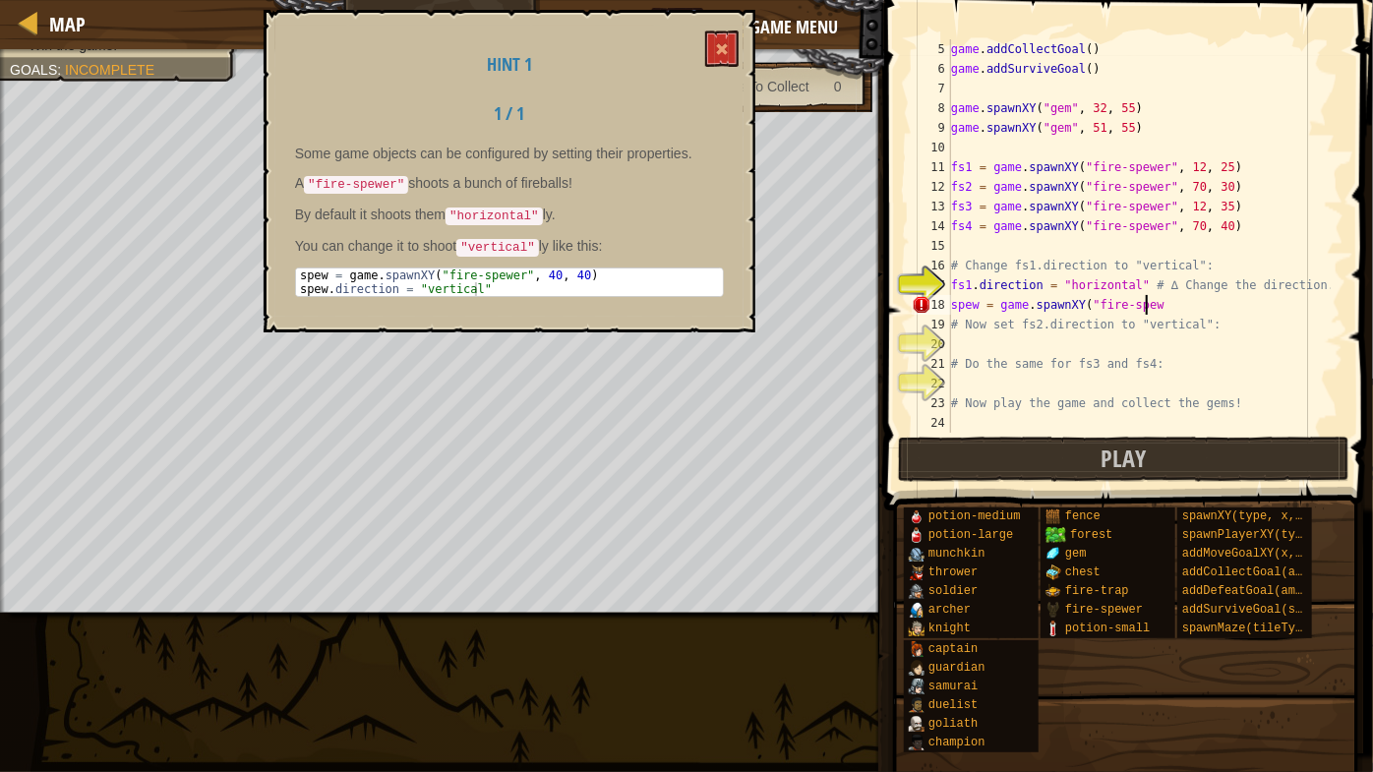
scroll to position [9, 16]
click at [970, 213] on div "game . addCollectGoal ( ) game . addSurviveGoal ( ) game . spawnXY ( "gem" , 32…" at bounding box center [1139, 255] width 384 height 433
click at [1158, 304] on div "game . addCollectGoal ( ) game . addSurviveGoal ( ) game . spawnXY ( "gem" , 32…" at bounding box center [1139, 255] width 384 height 433
click at [1158, 304] on div "game . addCollectGoal ( ) game . addSurviveGoal ( ) game . spawnXY ( "gem" , 32…" at bounding box center [1139, 235] width 384 height 393
click at [1158, 304] on div "game . addCollectGoal ( ) game . addSurviveGoal ( ) game . spawnXY ( "gem" , 32…" at bounding box center [1139, 255] width 384 height 433
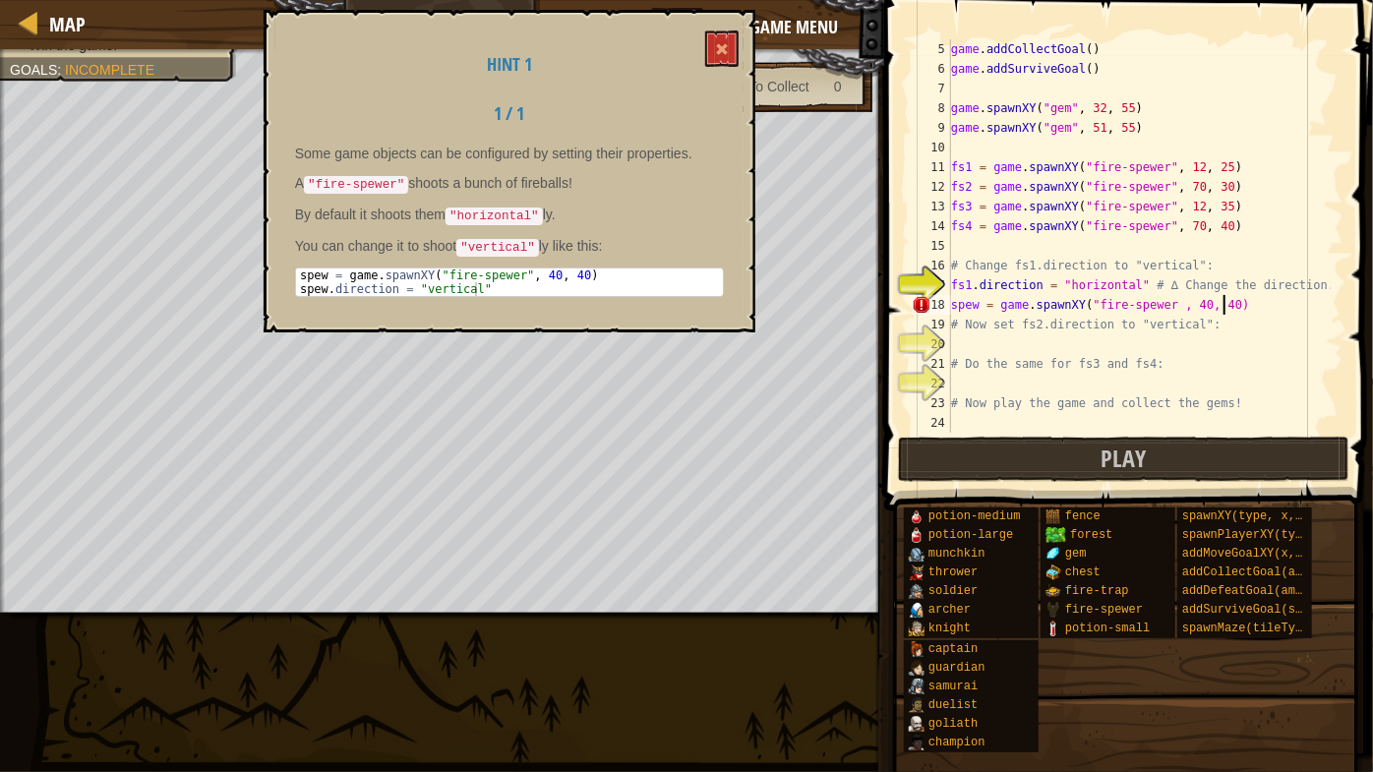
scroll to position [9, 21]
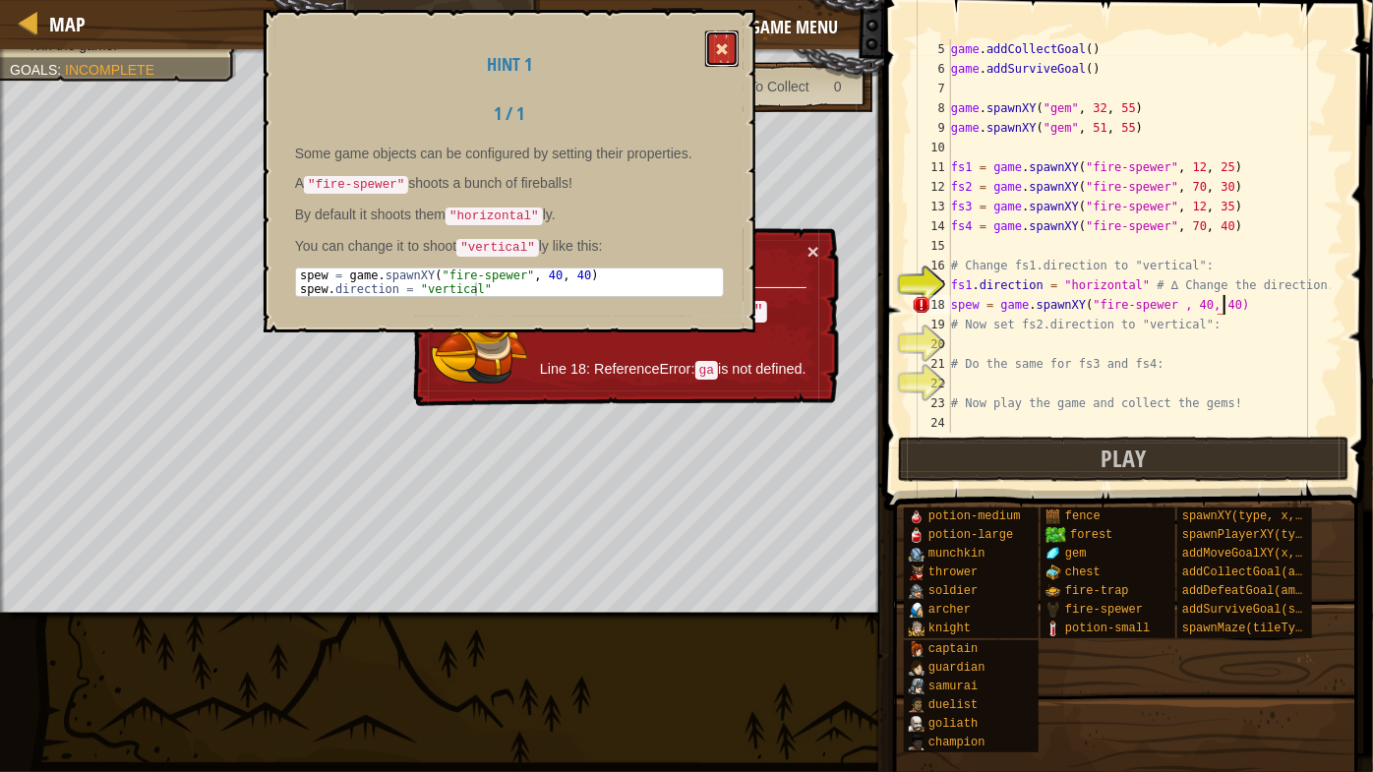
click at [711, 47] on button at bounding box center [721, 48] width 33 height 36
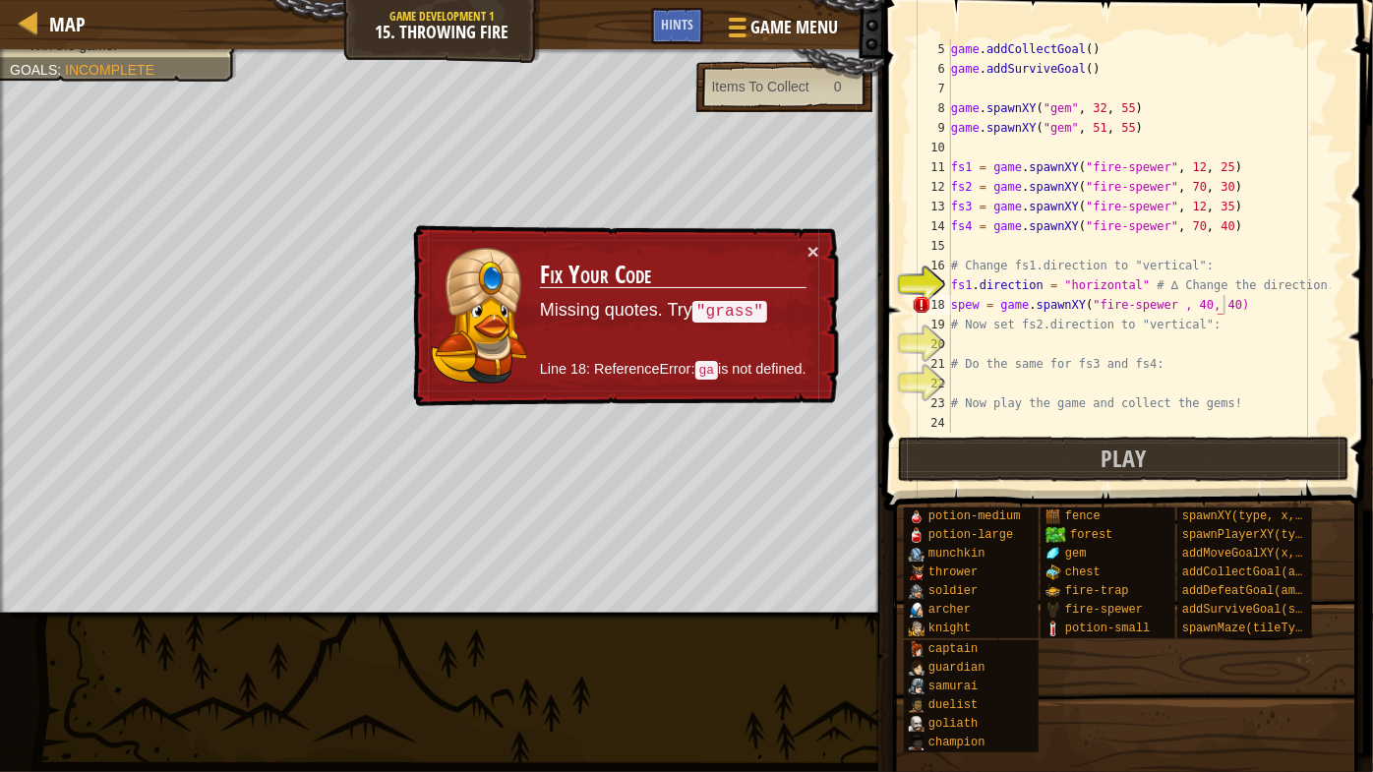
click at [1092, 488] on span at bounding box center [1125, 778] width 475 height 582
click at [1193, 291] on div "game . addCollectGoal ( ) game . addSurviveGoal ( ) game . spawnXY ( "gem" , 32…" at bounding box center [1139, 255] width 384 height 433
click at [1190, 305] on div "game . addCollectGoal ( ) game . addSurviveGoal ( ) game . spawnXY ( "gem" , 32…" at bounding box center [1139, 255] width 384 height 433
click at [991, 453] on button "Play" at bounding box center [1123, 459] width 451 height 45
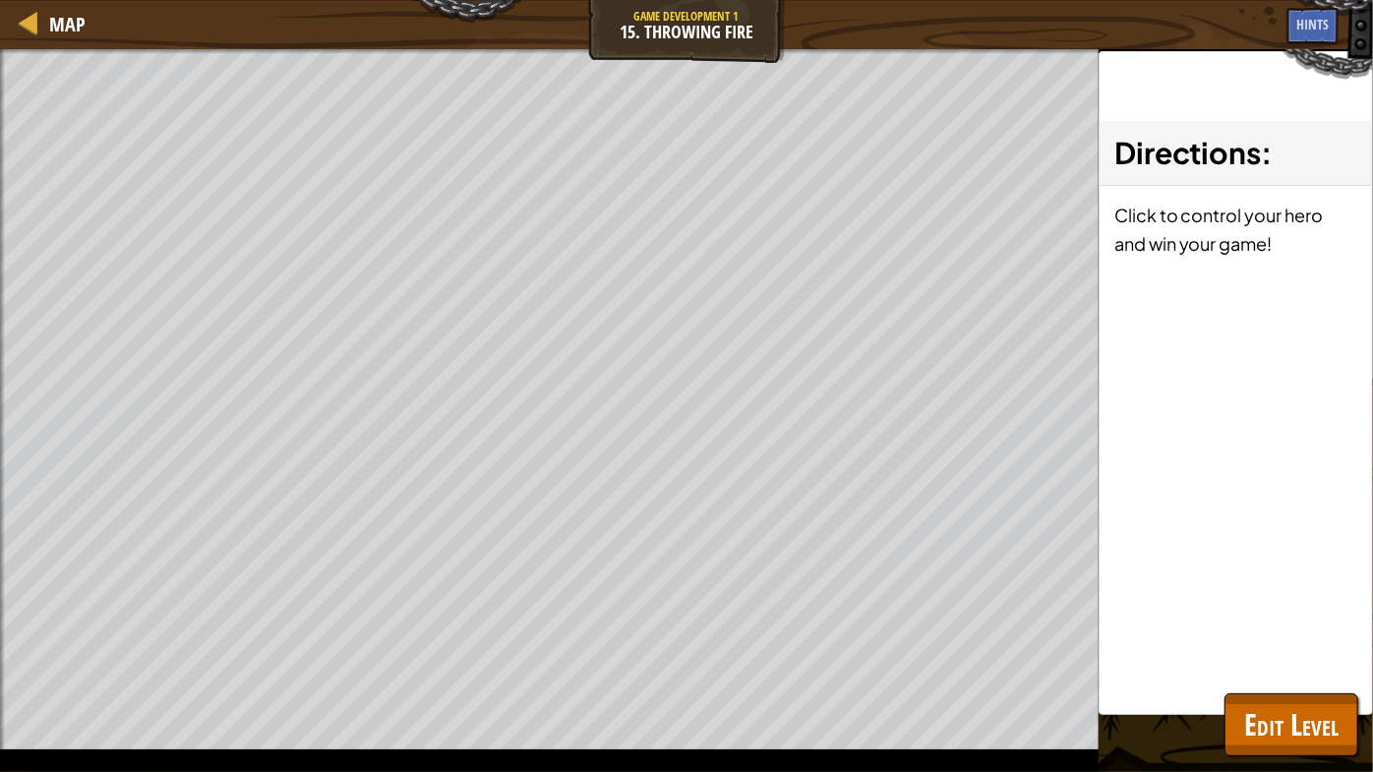
click at [1101, 603] on div "Map Game Development 1 15. Throwing Fire Game Menu Done Hints 1 ההההההההההההההה…" at bounding box center [686, 386] width 1373 height 772
drag, startPoint x: 1372, startPoint y: 732, endPoint x: 1290, endPoint y: 629, distance: 130.9
click at [1290, 629] on div "Map Game Development 1 15. Throwing Fire Game Menu Done Hints 1 ההההההההההההההה…" at bounding box center [686, 386] width 1373 height 772
click at [1327, 660] on span "Edit Level" at bounding box center [1291, 724] width 94 height 40
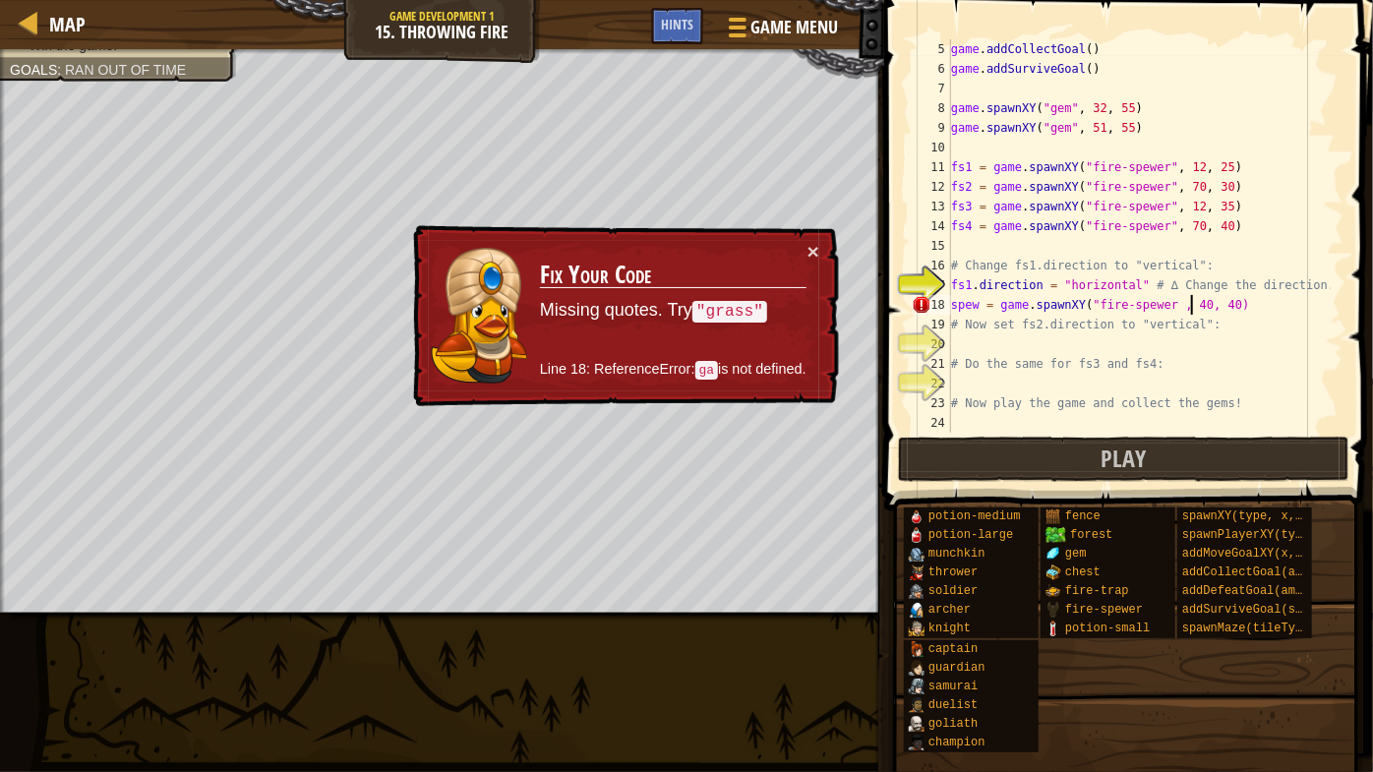
click at [1162, 298] on div "game . addCollectGoal ( ) game . addSurviveGoal ( ) game . spawnXY ( "gem" , 32…" at bounding box center [1139, 255] width 384 height 433
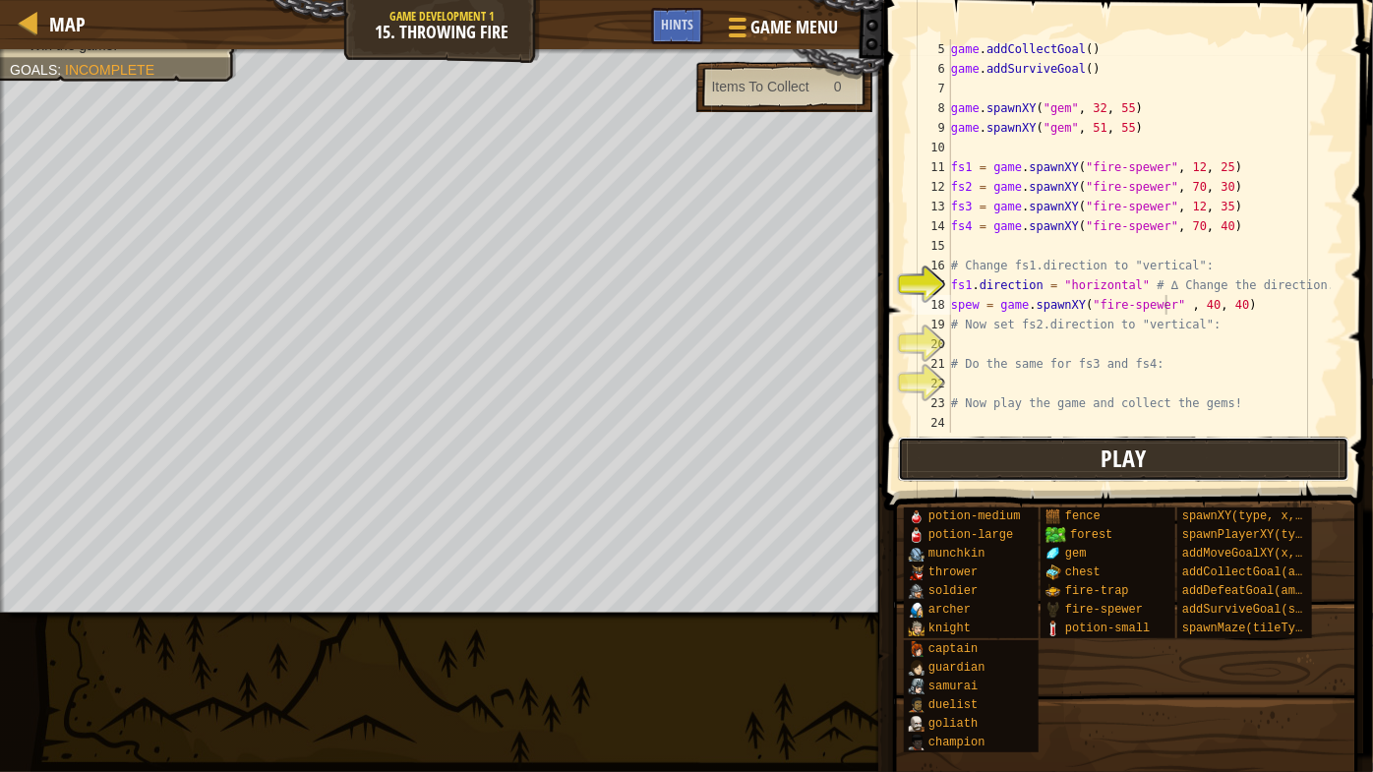
click at [1169, 448] on button "Play" at bounding box center [1123, 459] width 451 height 45
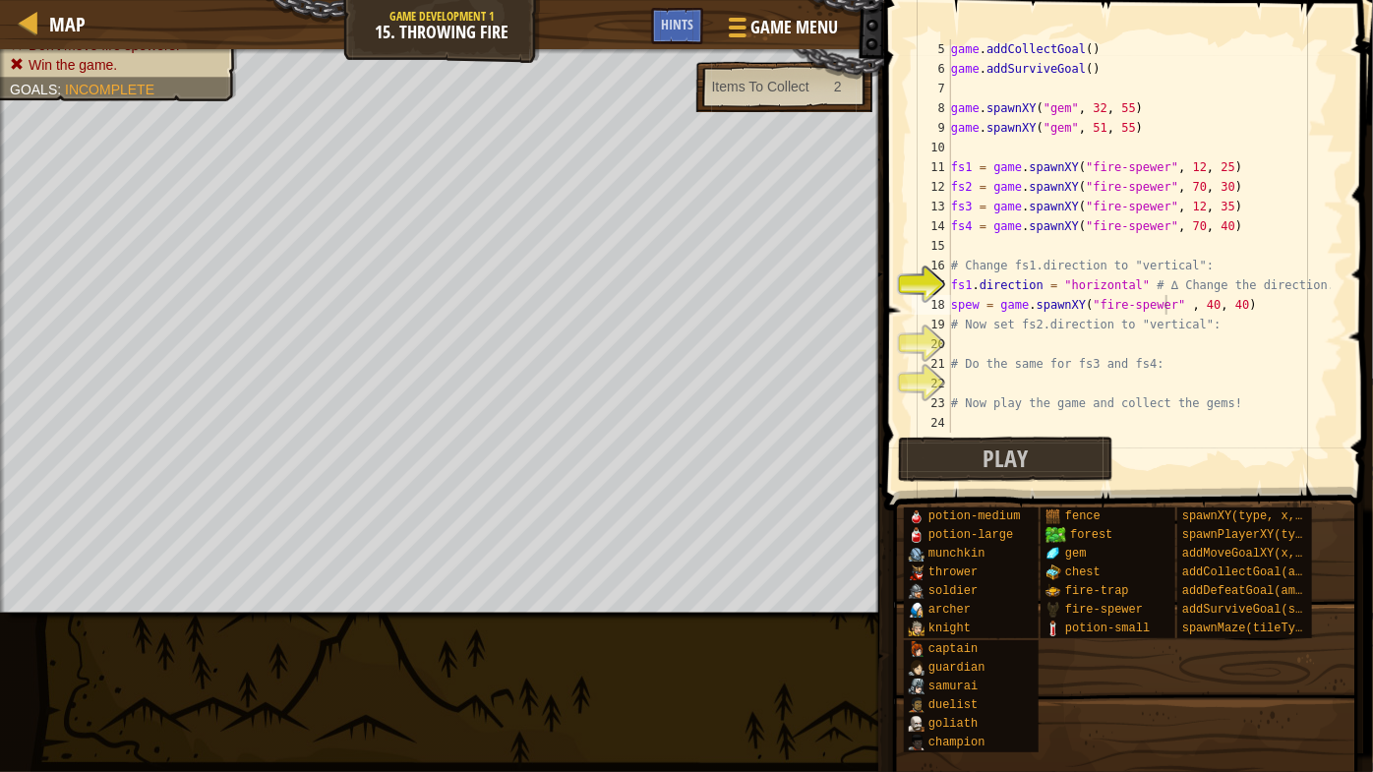
click at [1090, 330] on div "game . addCollectGoal ( ) game . addSurviveGoal ( ) game . spawnXY ( "gem" , 32…" at bounding box center [1139, 255] width 384 height 433
click at [1083, 329] on div "game . addCollectGoal ( ) game . addSurviveGoal ( ) game . spawnXY ( "gem" , 32…" at bounding box center [1139, 255] width 384 height 433
drag, startPoint x: 928, startPoint y: 346, endPoint x: 945, endPoint y: 351, distance: 17.4
click at [928, 340] on div "20" at bounding box center [931, 344] width 39 height 20
type textarea "# Do the same for fs3 and fs4:"
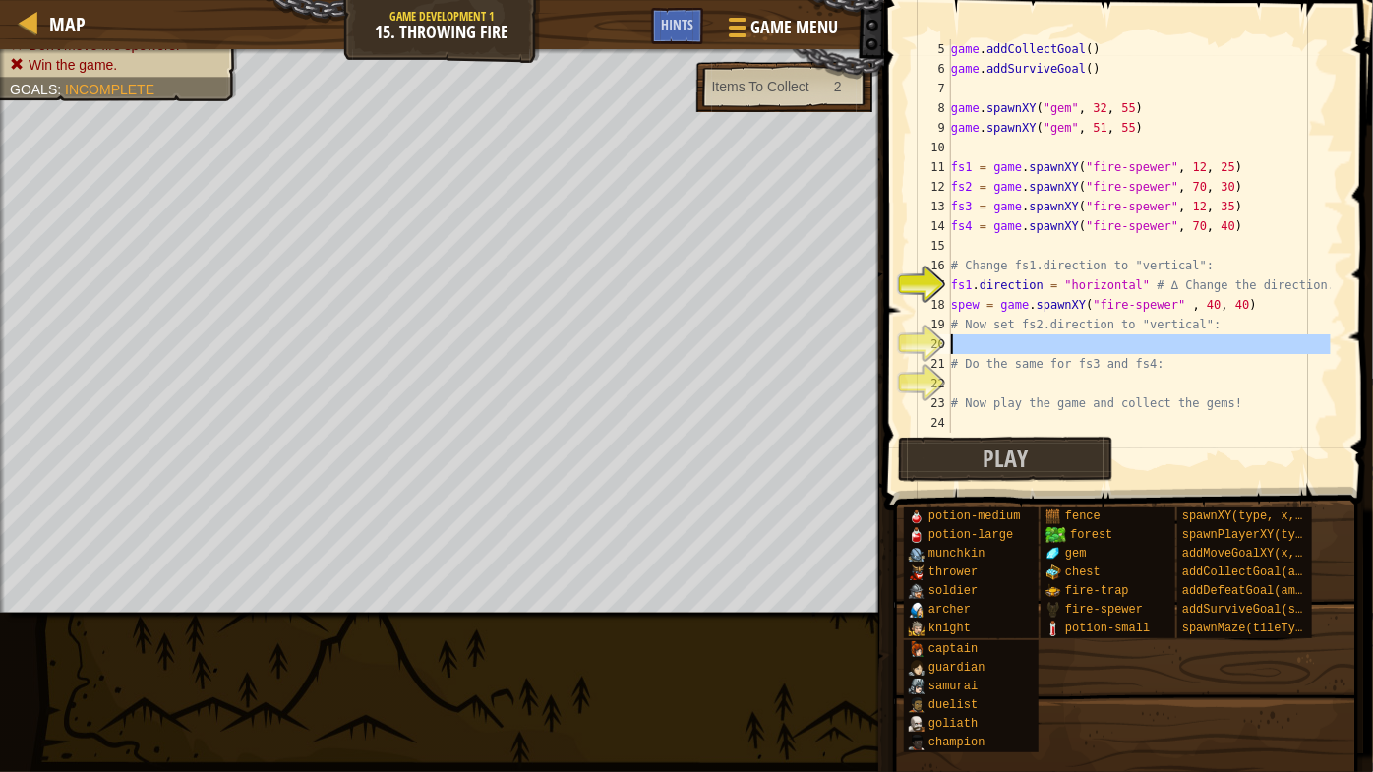
scroll to position [9, 0]
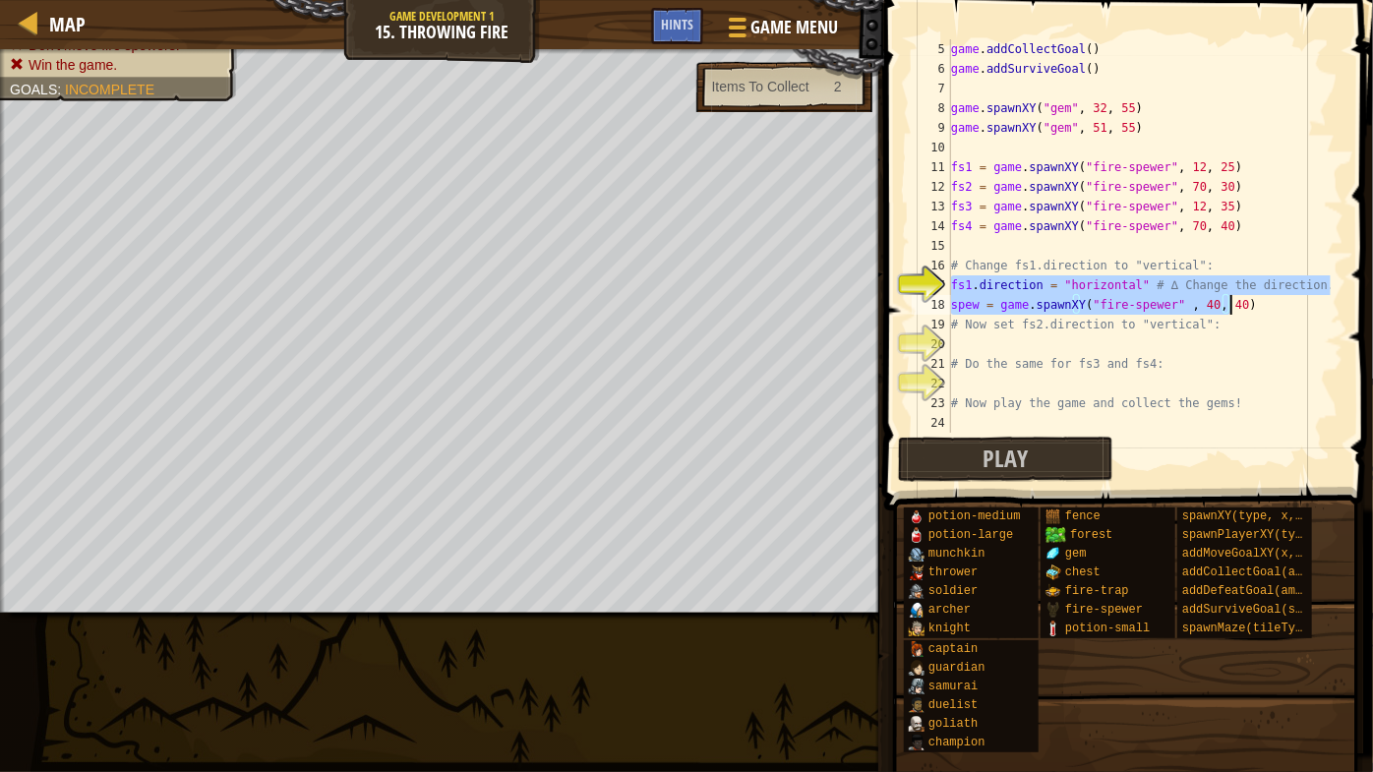
drag, startPoint x: 952, startPoint y: 287, endPoint x: 1235, endPoint y: 308, distance: 284.0
click at [1235, 308] on div "game . addCollectGoal ( ) game . addSurviveGoal ( ) game . spawnXY ( "gem" , 32…" at bounding box center [1139, 255] width 384 height 433
click at [1254, 317] on div "game . addCollectGoal ( ) game . addSurviveGoal ( ) game . spawnXY ( "gem" , 32…" at bounding box center [1139, 255] width 384 height 433
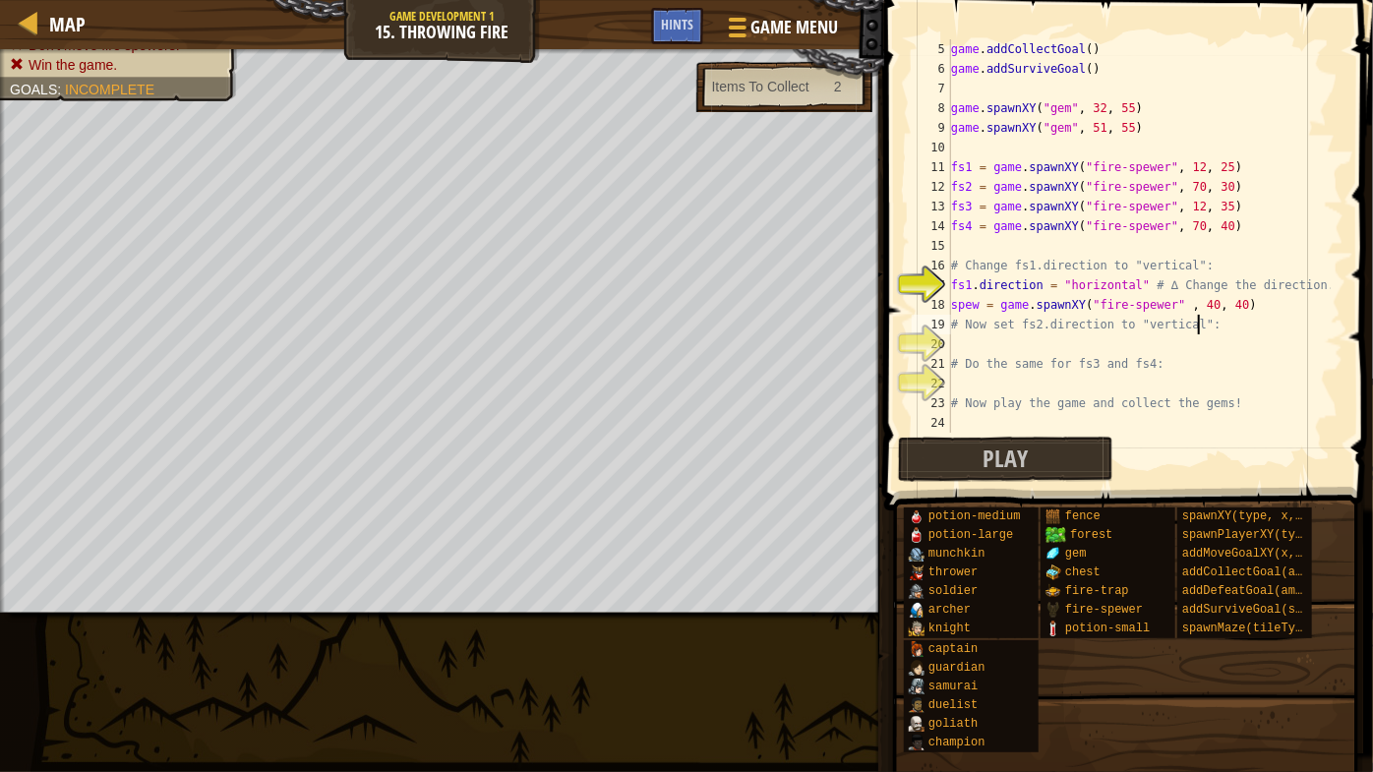
click at [1195, 302] on div "game . addCollectGoal ( ) game . addSurviveGoal ( ) game . spawnXY ( "gem" , 32…" at bounding box center [1139, 255] width 384 height 433
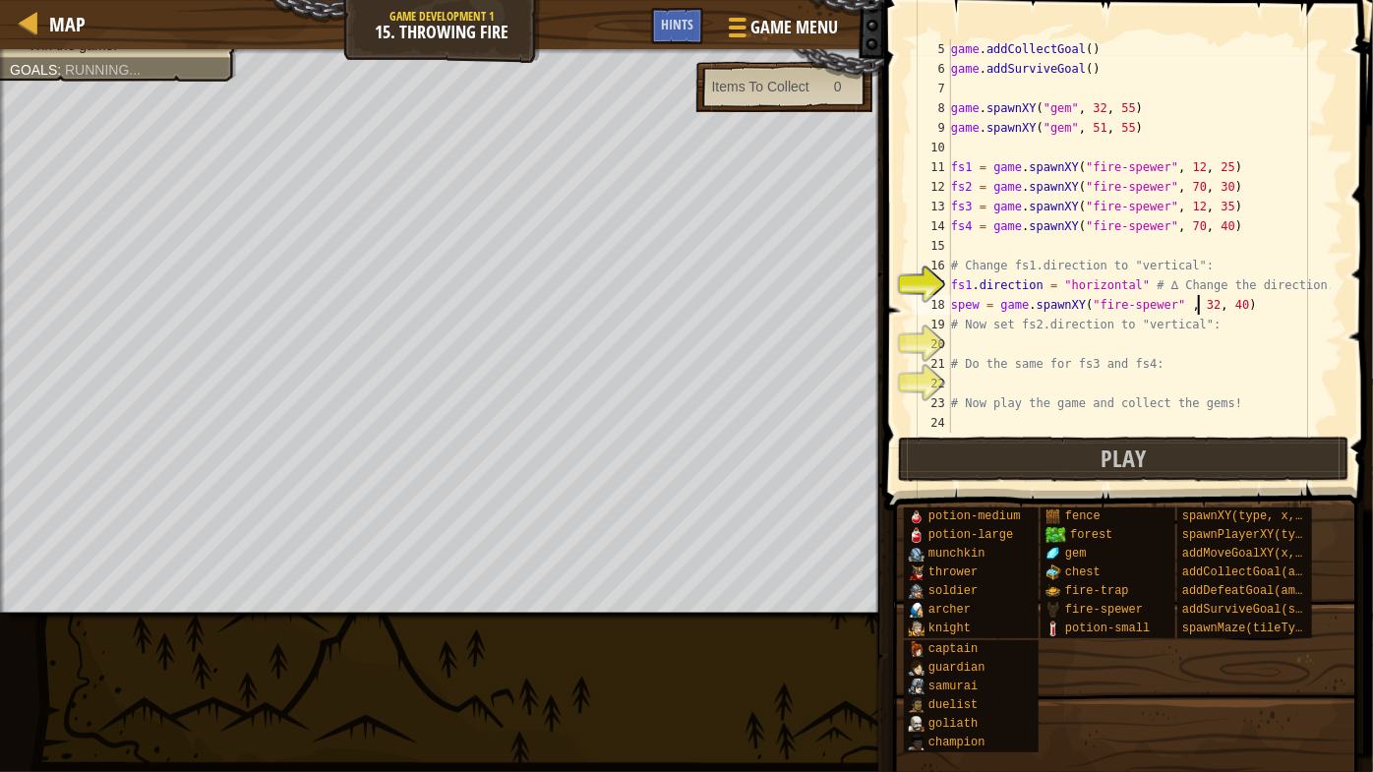
scroll to position [9, 20]
click at [1222, 307] on div "game . addCollectGoal ( ) game . addSurviveGoal ( ) game . spawnXY ( "gem" , 32…" at bounding box center [1139, 255] width 384 height 433
click at [1084, 462] on button "Play" at bounding box center [1123, 459] width 451 height 45
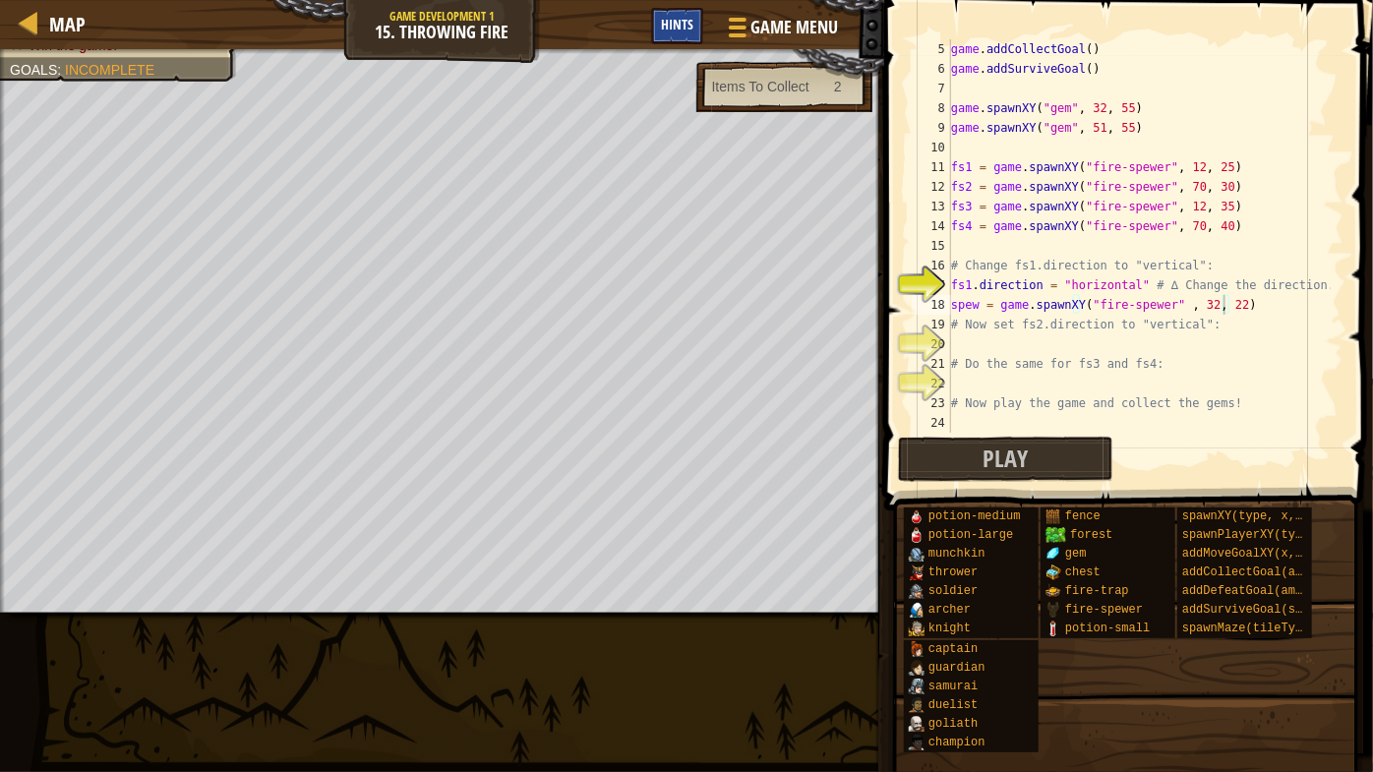
click at [667, 35] on div "Hints" at bounding box center [677, 26] width 52 height 36
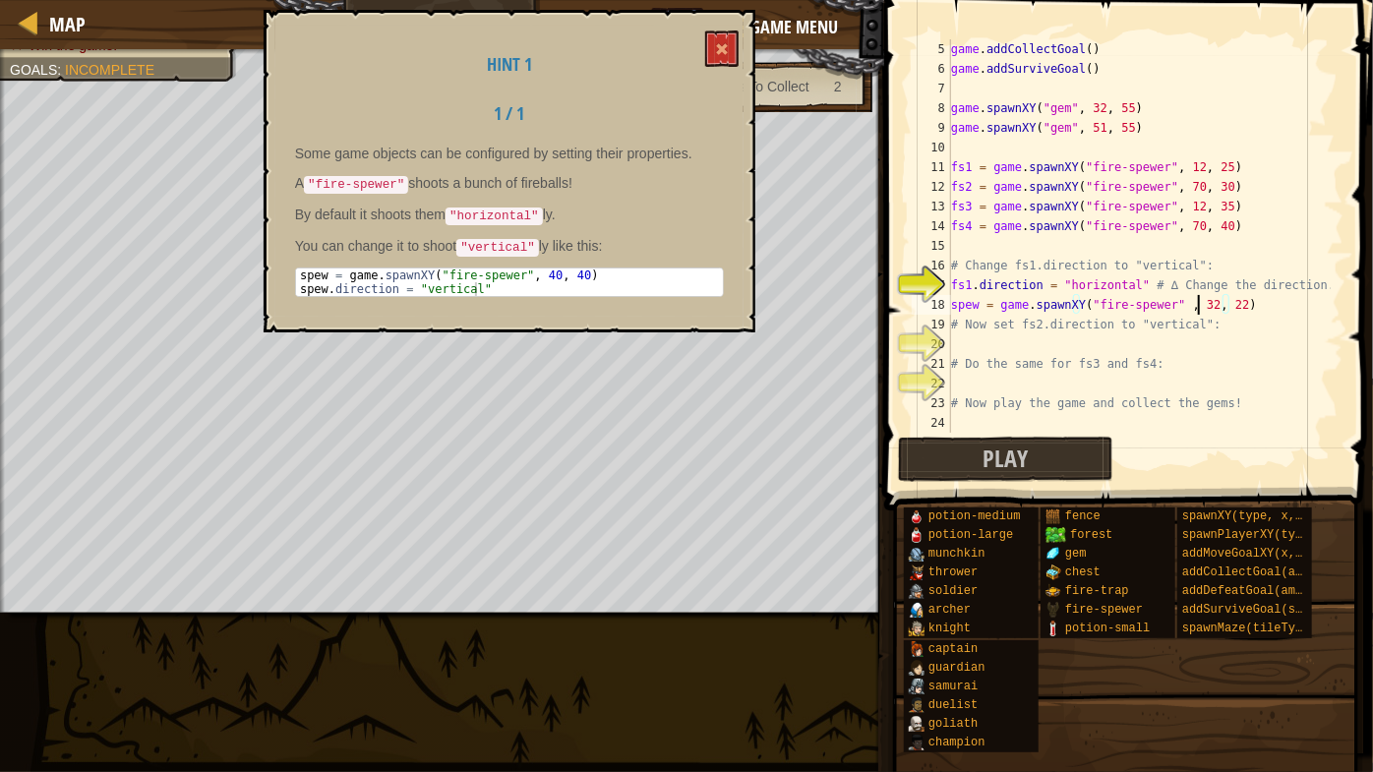
click at [1196, 308] on div "game . addCollectGoal ( ) game . addSurviveGoal ( ) game . spawnXY ( "gem" , 32…" at bounding box center [1139, 255] width 384 height 433
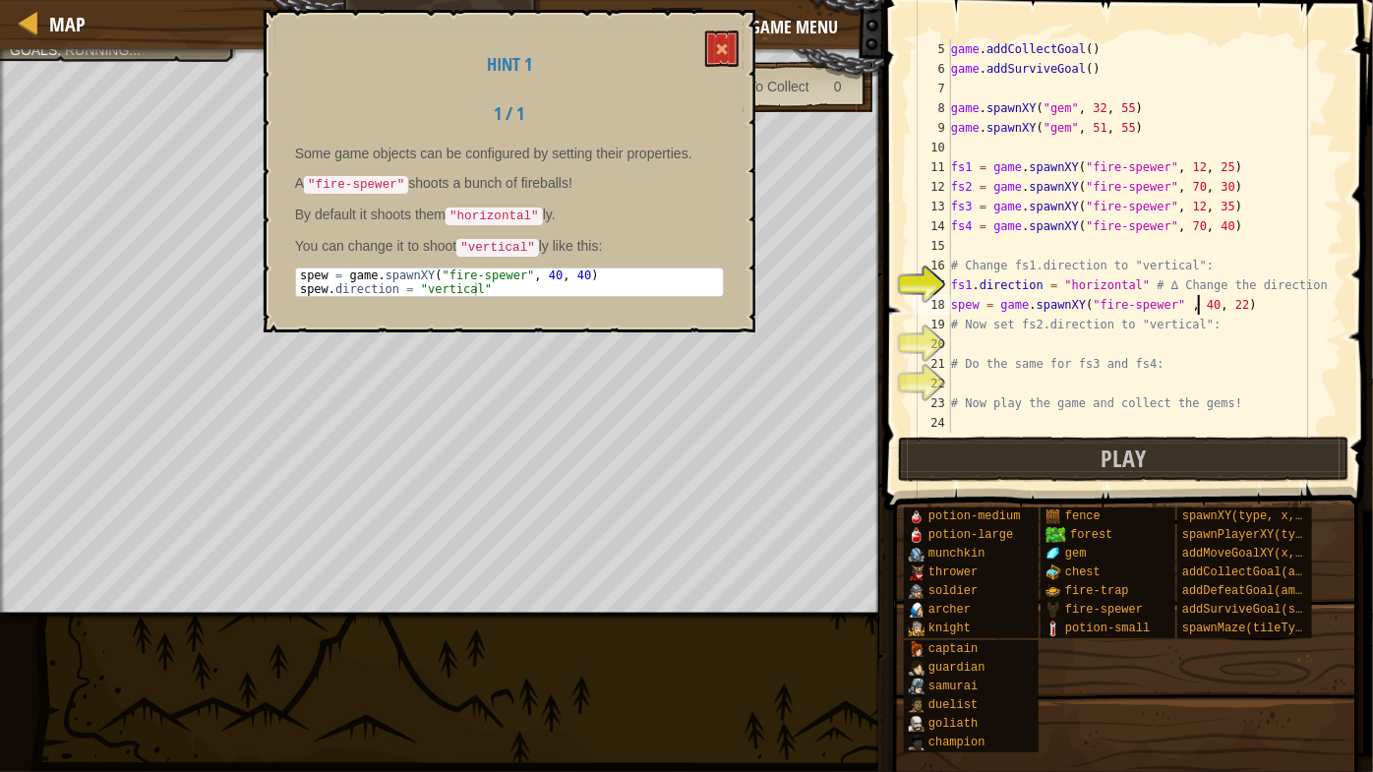
scroll to position [9, 20]
type textarea "spew = game.spawnXY("fire-spewer" , 40, 40)"
click at [1256, 307] on div "game . addCollectGoal ( ) game . addSurviveGoal ( ) game . spawnXY ( "gem" , 32…" at bounding box center [1139, 255] width 384 height 433
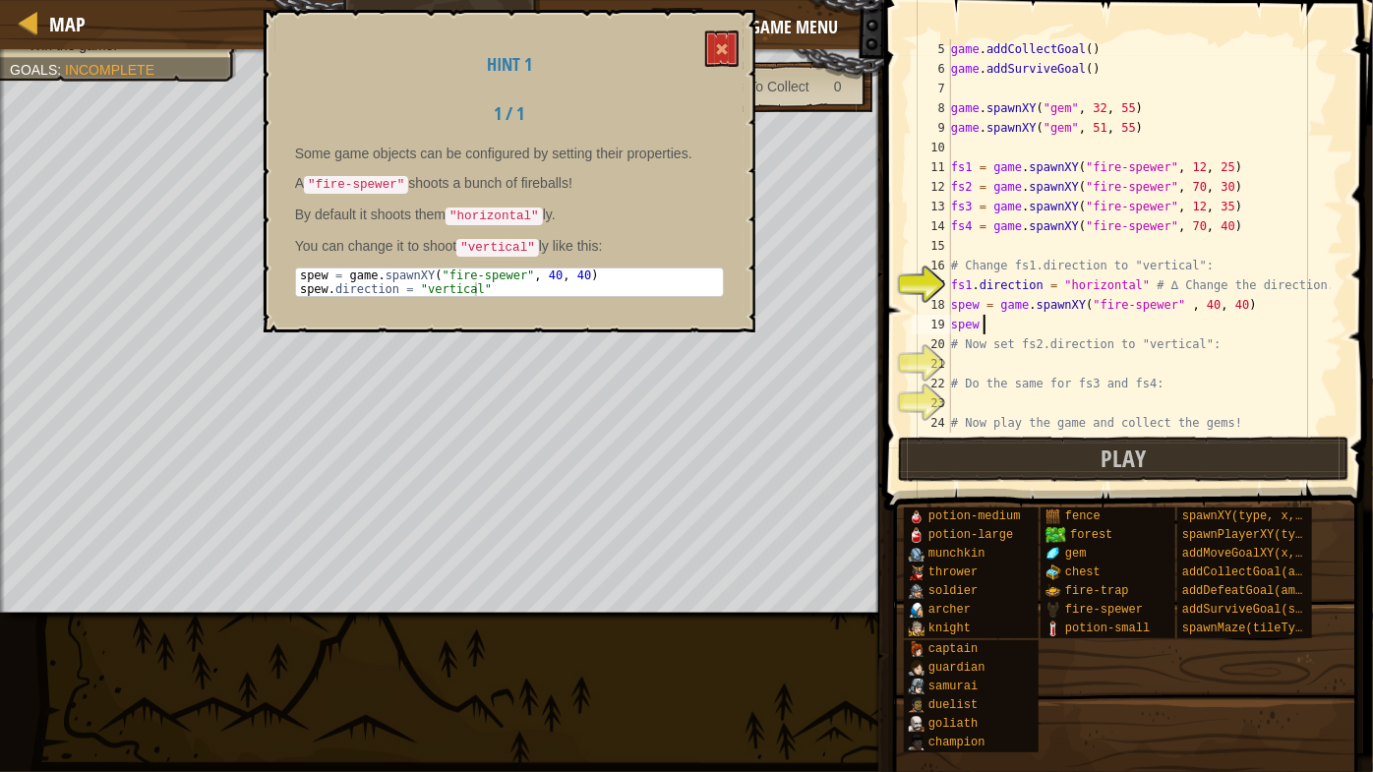
scroll to position [9, 2]
click at [1244, 330] on div "game . addCollectGoal ( ) game . addSurviveGoal ( ) game . spawnXY ( "gem" , 32…" at bounding box center [1139, 255] width 384 height 433
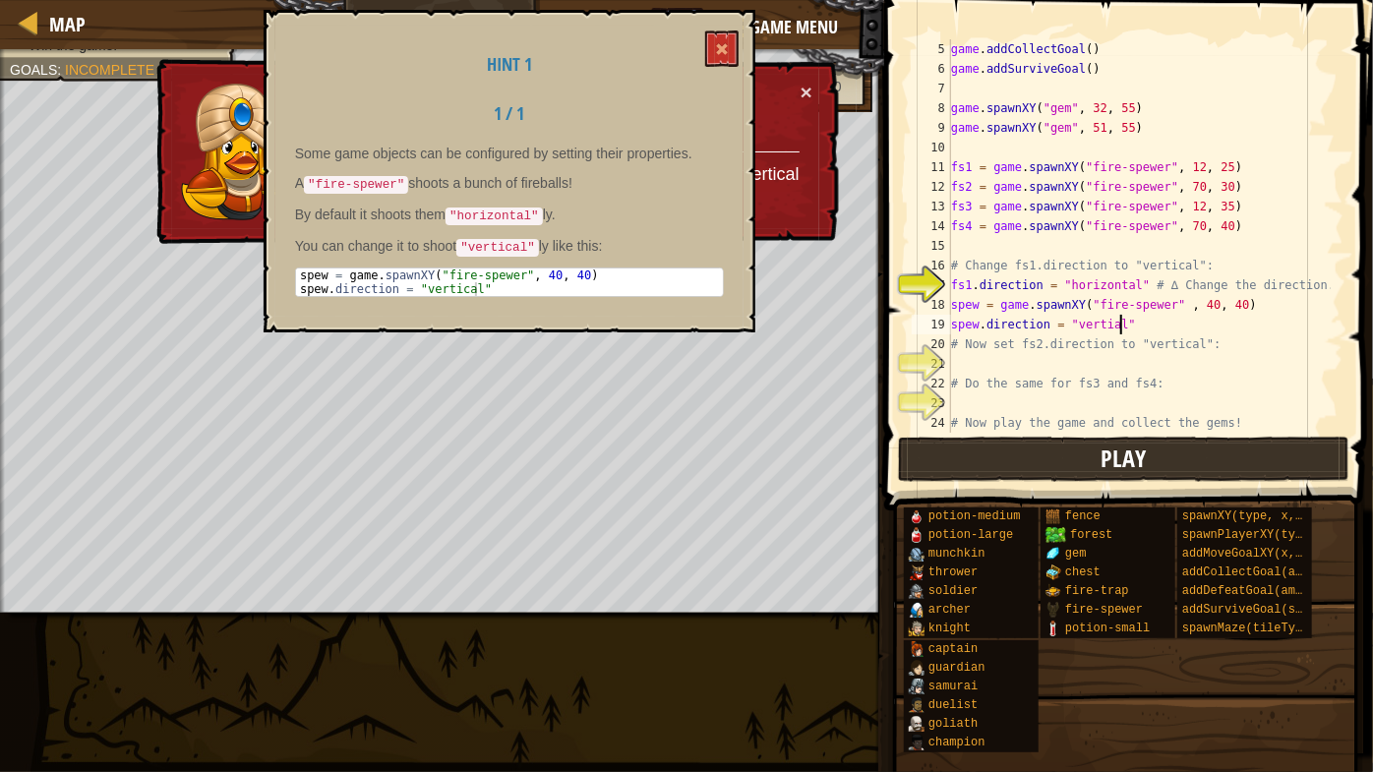
type textarea "spew.direction = "vertial""
click at [1081, 466] on button "Play" at bounding box center [1123, 459] width 451 height 45
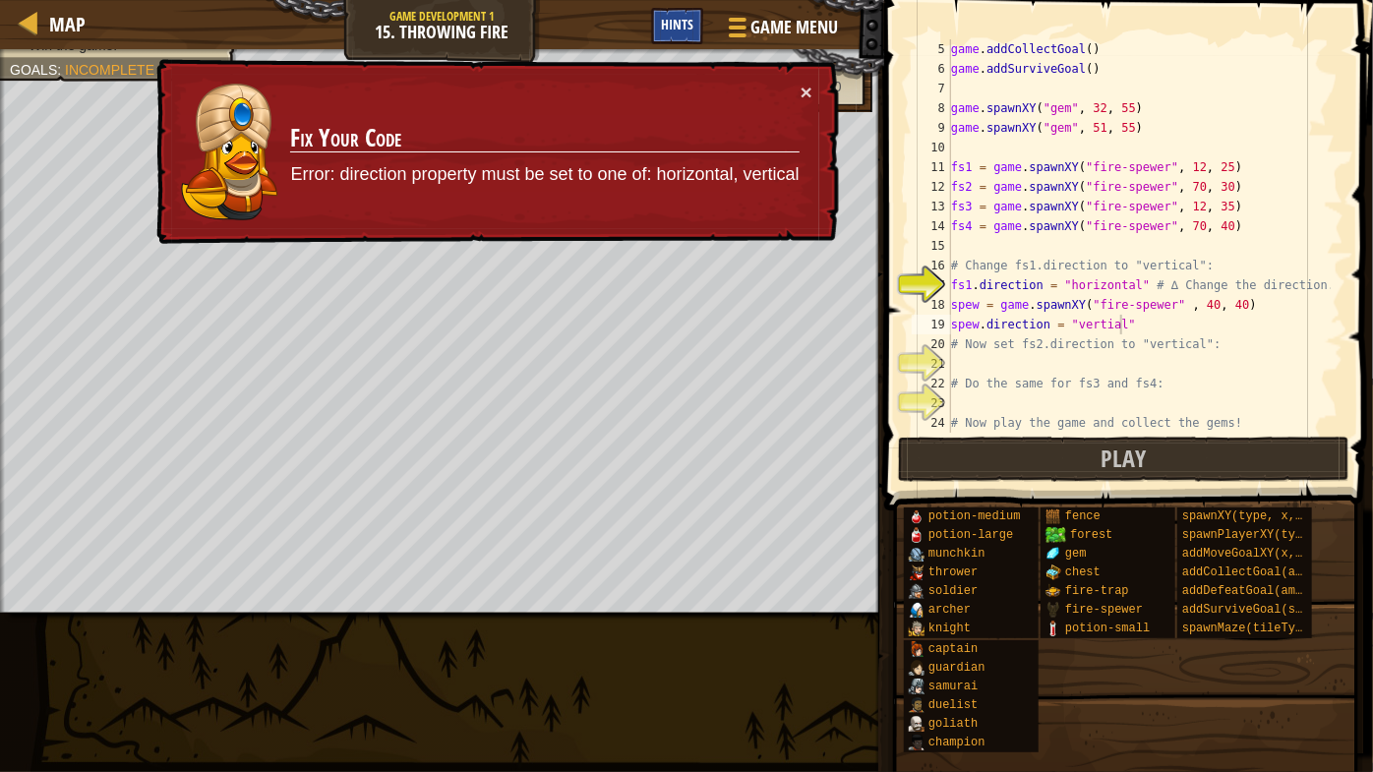
drag, startPoint x: 700, startPoint y: 0, endPoint x: 700, endPoint y: 19, distance: 18.7
click at [701, 5] on div "Map Game Development 1 15. Throwing Fire Game Menu Done Hints" at bounding box center [442, 24] width 884 height 49
click at [699, 22] on div "Hints" at bounding box center [677, 26] width 52 height 36
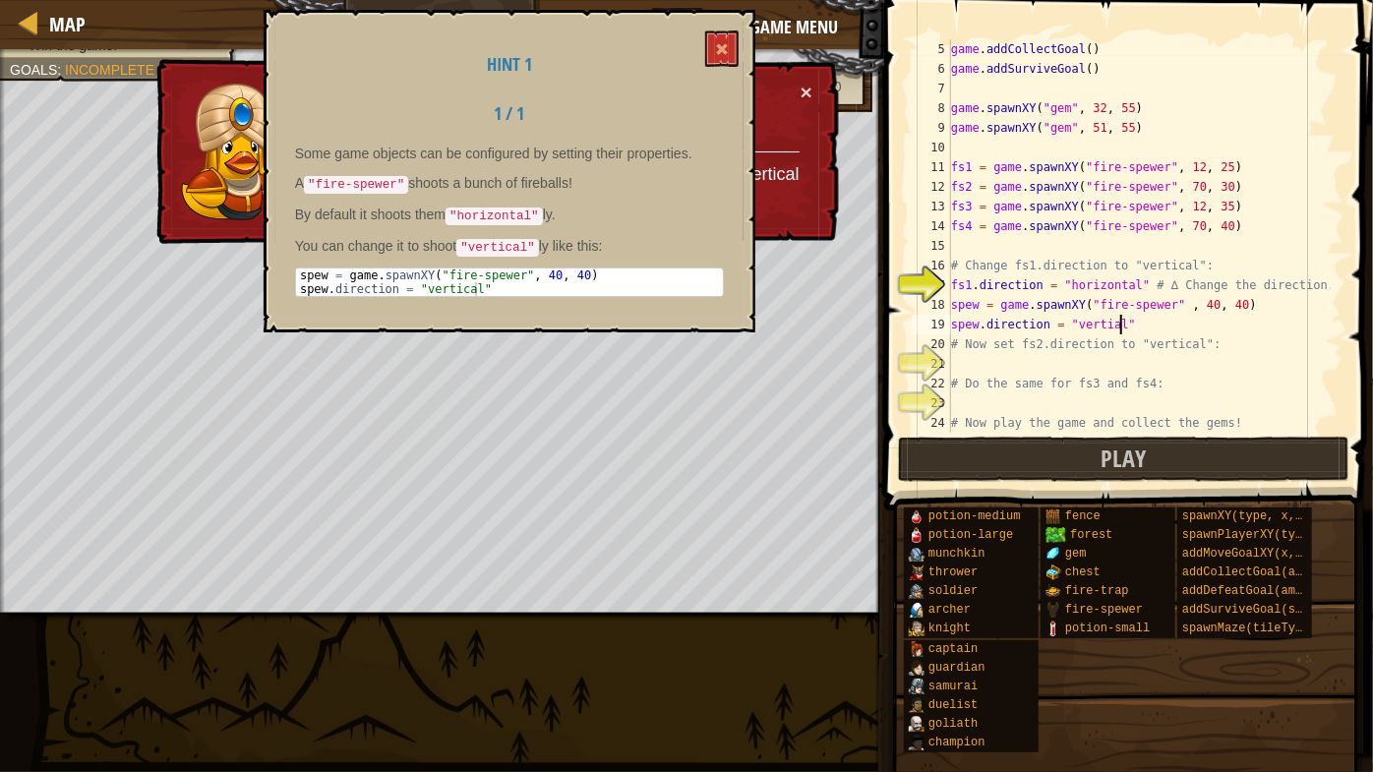
type textarea "spew.direction = "vertical""
click at [526, 285] on div "spew = game . spawnXY ( "fire-spewer" , 40 , 40 ) spew . direction = "vertical"" at bounding box center [510, 296] width 428 height 55
click at [481, 277] on div "spew = game . spawnXY ( "fire-spewer" , 40 , 40 ) spew . direction = "vertical"" at bounding box center [510, 296] width 428 height 55
click at [442, 277] on div "spew = game . spawnXY ( "fire-spewer" , 40 , 40 ) spew . direction = "vertical"" at bounding box center [510, 296] width 428 height 55
click at [407, 288] on div "spew = game . spawnXY ( "fire-spewer" , 40 , 40 ) spew . direction = "vertical"" at bounding box center [510, 296] width 428 height 55
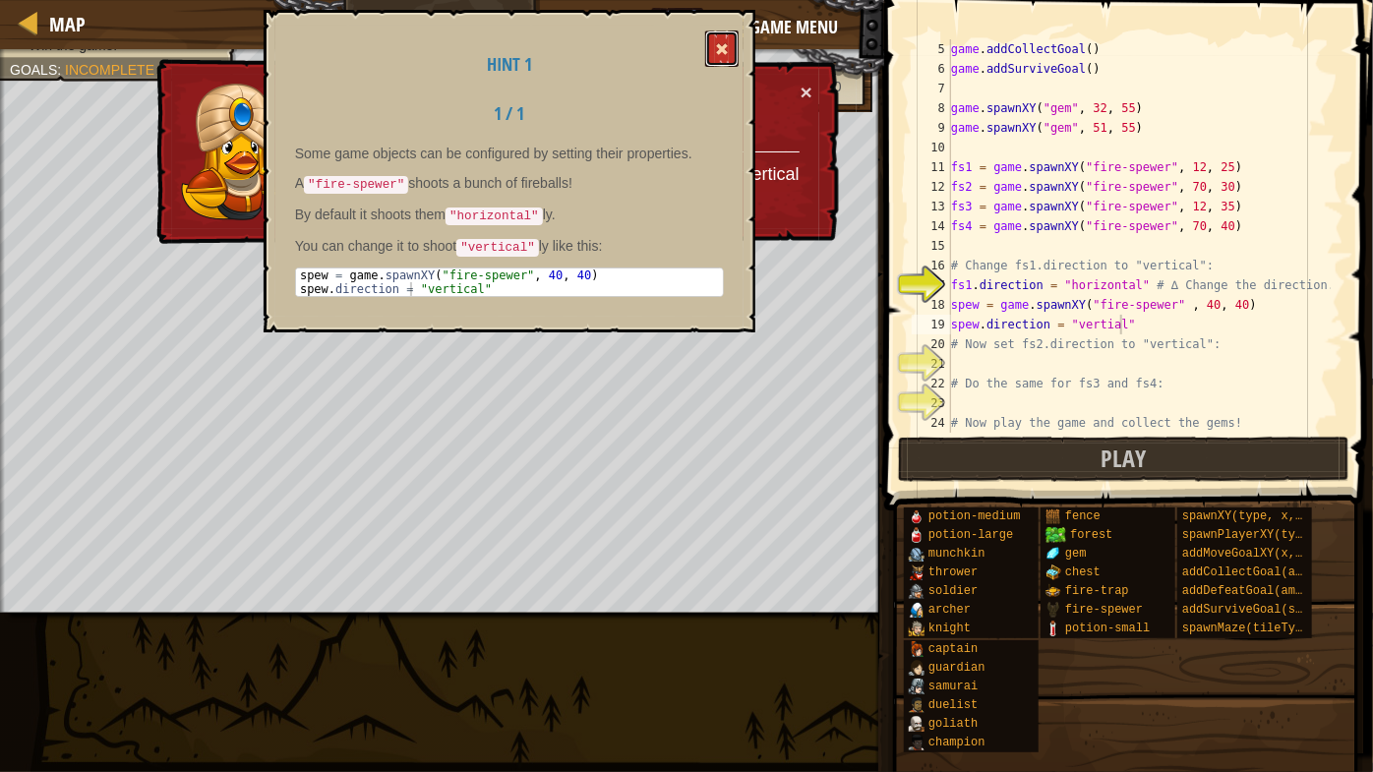
click at [712, 60] on button at bounding box center [721, 48] width 33 height 36
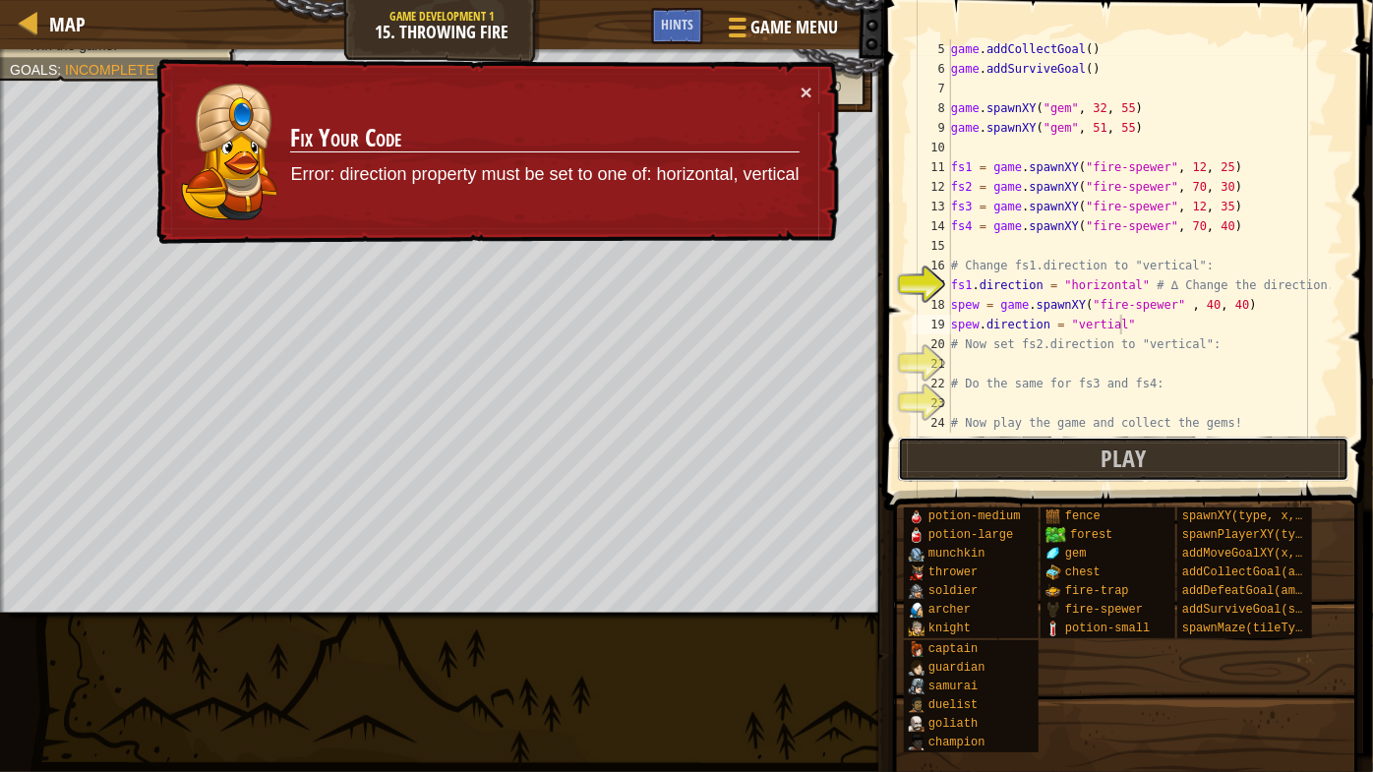
click at [1092, 449] on button "Play" at bounding box center [1123, 459] width 451 height 45
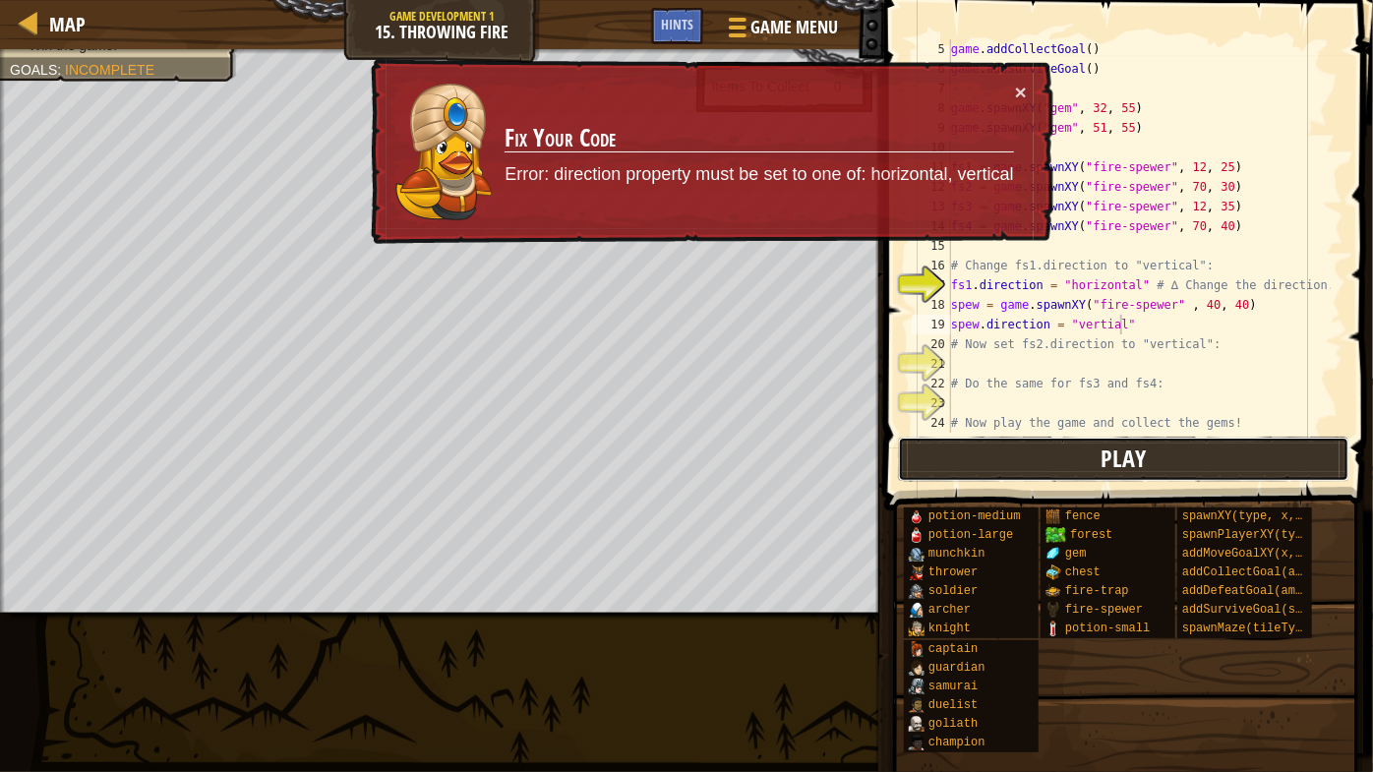
click at [1210, 461] on button "Play" at bounding box center [1123, 459] width 451 height 45
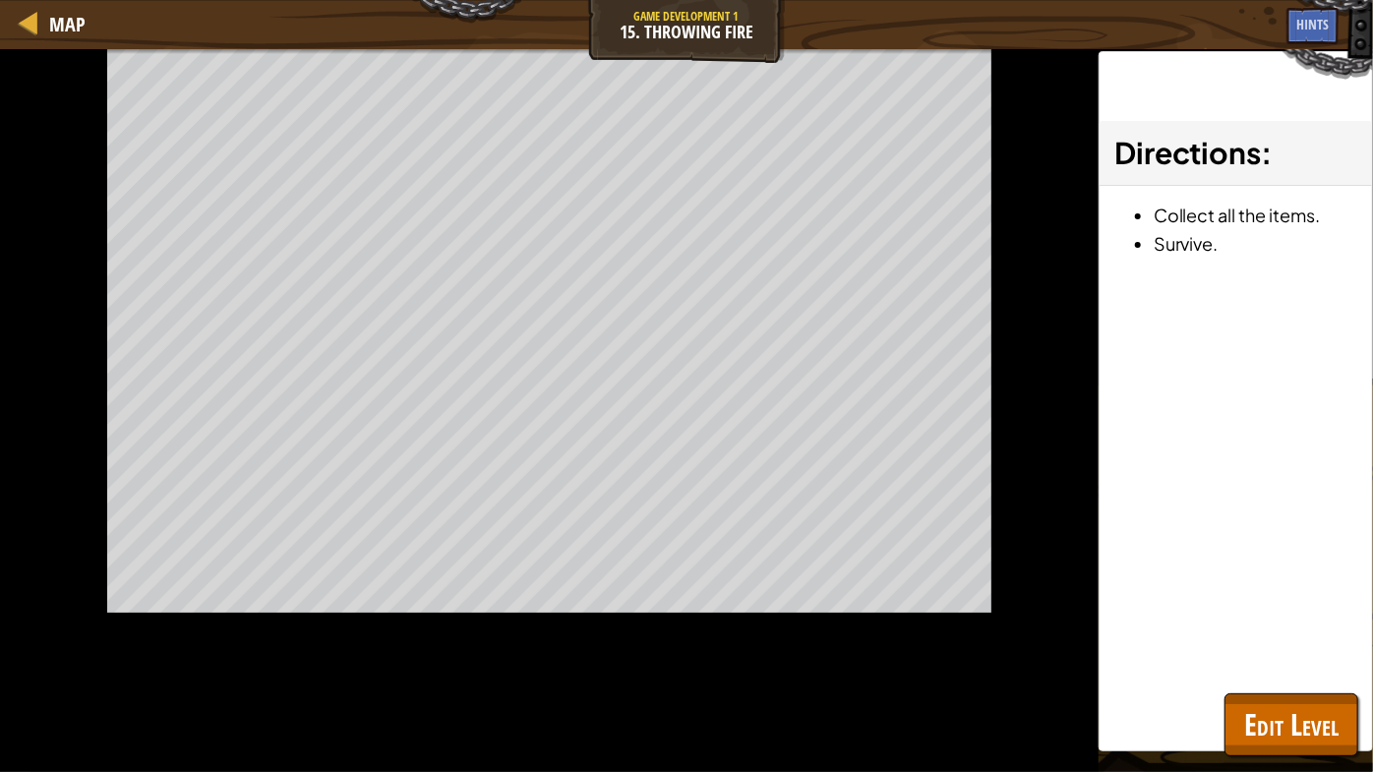
click at [1210, 461] on div "Map Game Development 1 15. Throwing Fire Game Menu Done Hints 1 ההההההההההההההה…" at bounding box center [686, 386] width 1373 height 772
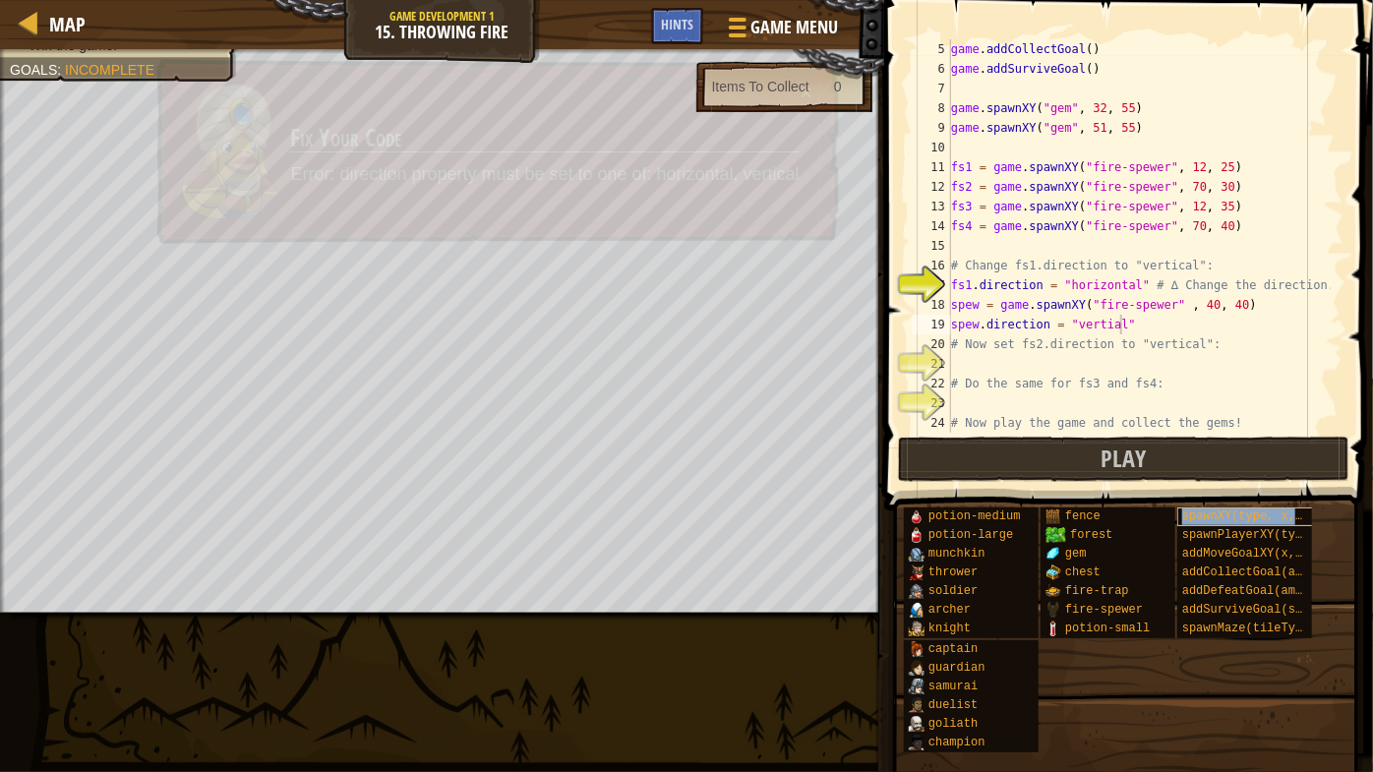
click at [1208, 508] on div "spawnXY(type, x, y)" at bounding box center [1246, 517] width 138 height 19
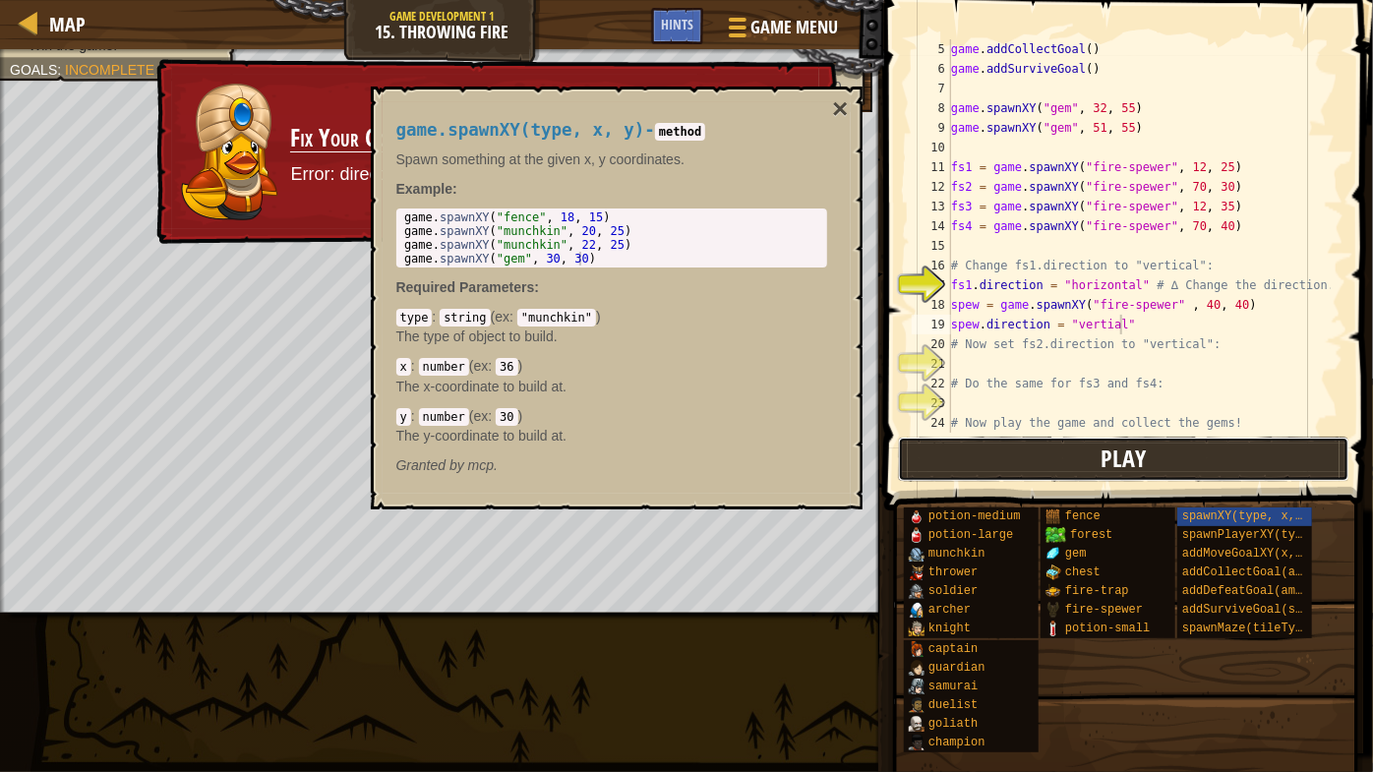
click at [1159, 449] on button "Play" at bounding box center [1123, 459] width 451 height 45
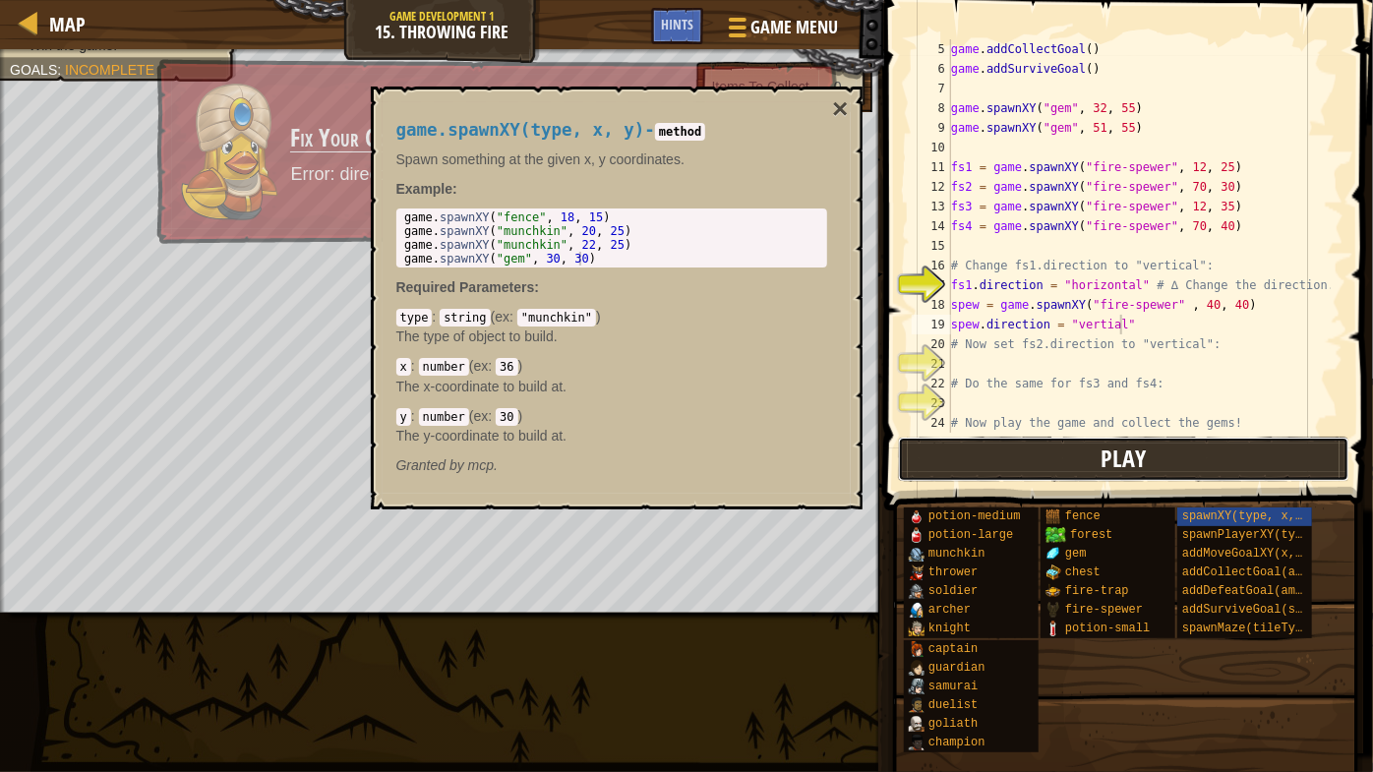
click at [1159, 449] on button "Play" at bounding box center [1123, 459] width 451 height 45
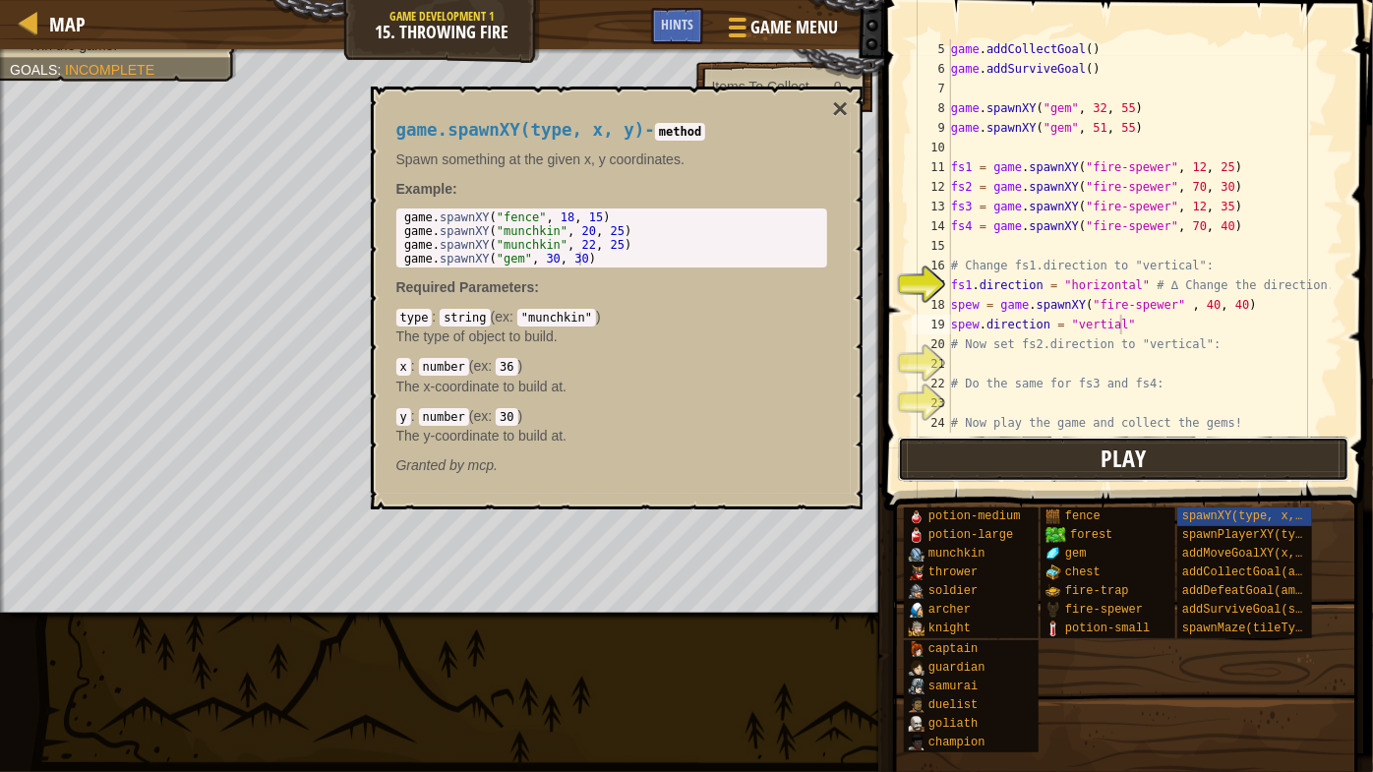
click at [1159, 449] on button "Play" at bounding box center [1123, 459] width 451 height 45
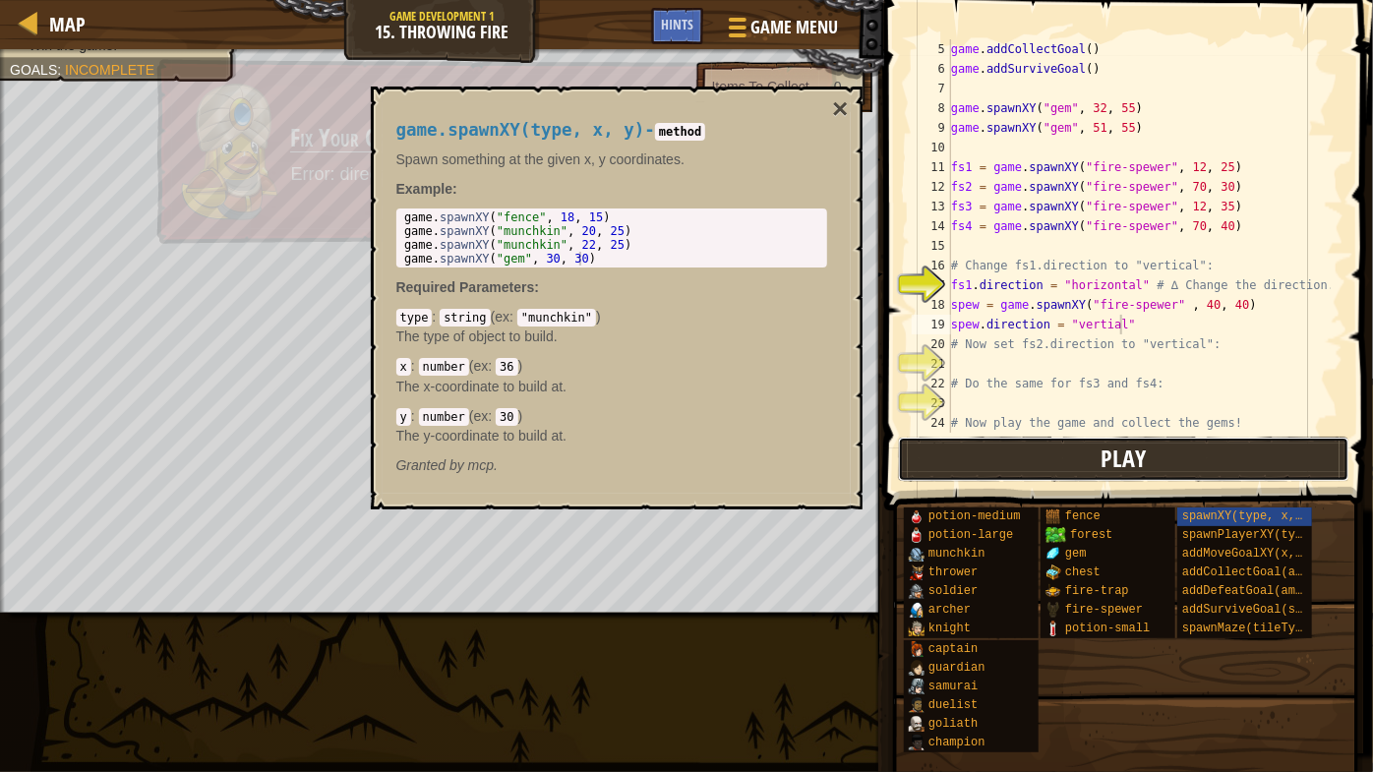
click at [1159, 449] on button "Play" at bounding box center [1123, 459] width 451 height 45
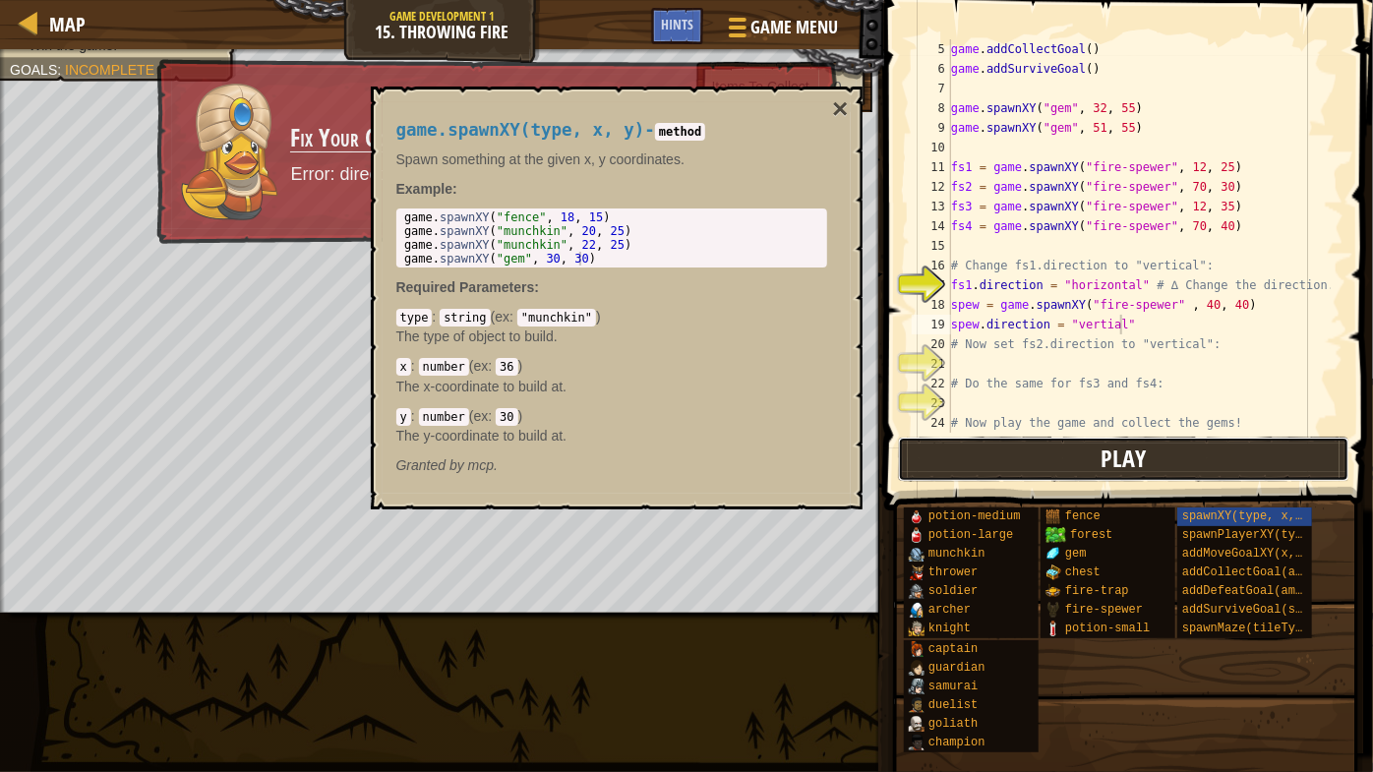
click at [1159, 449] on button "Play" at bounding box center [1123, 459] width 451 height 45
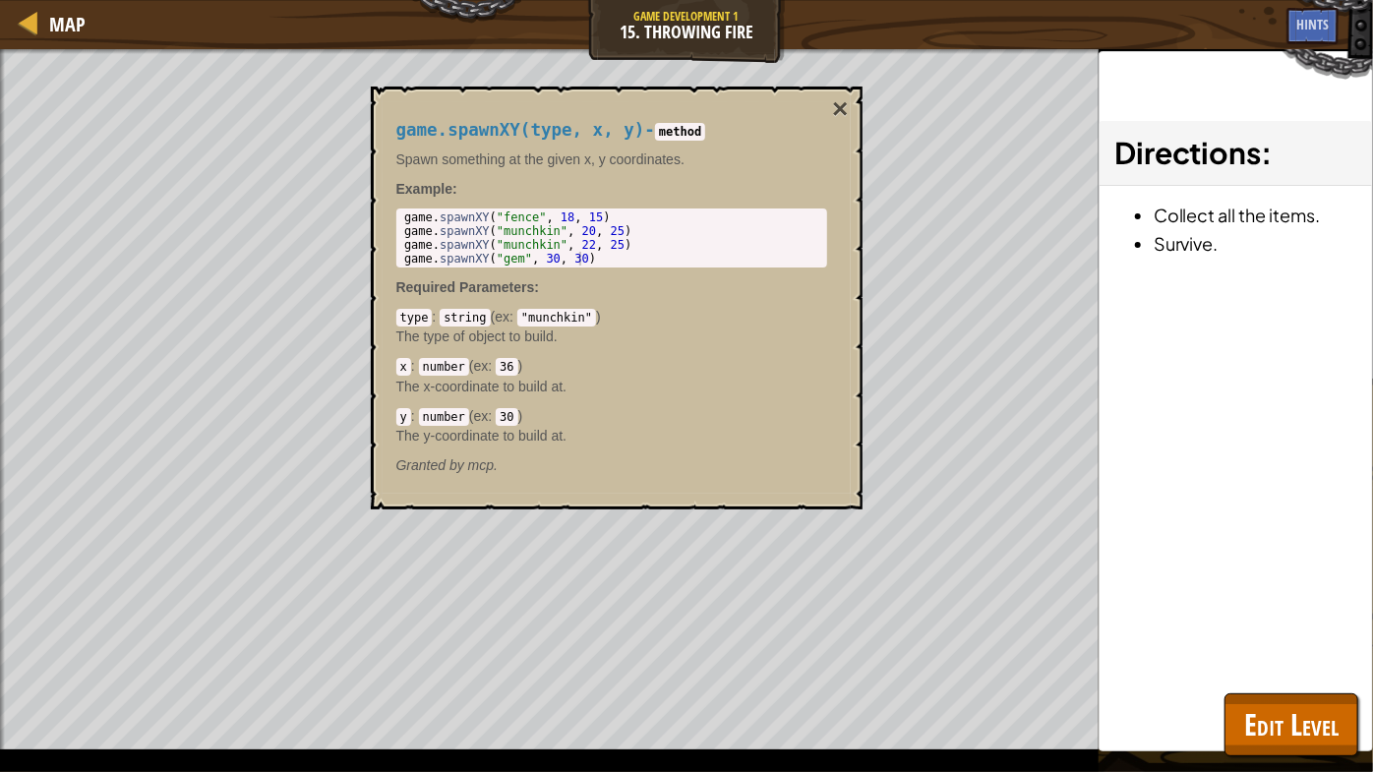
click at [1159, 449] on div "Map Game Development 1 15. Throwing Fire Game Menu Done Hints 1 ההההההההההההההה…" at bounding box center [686, 386] width 1373 height 772
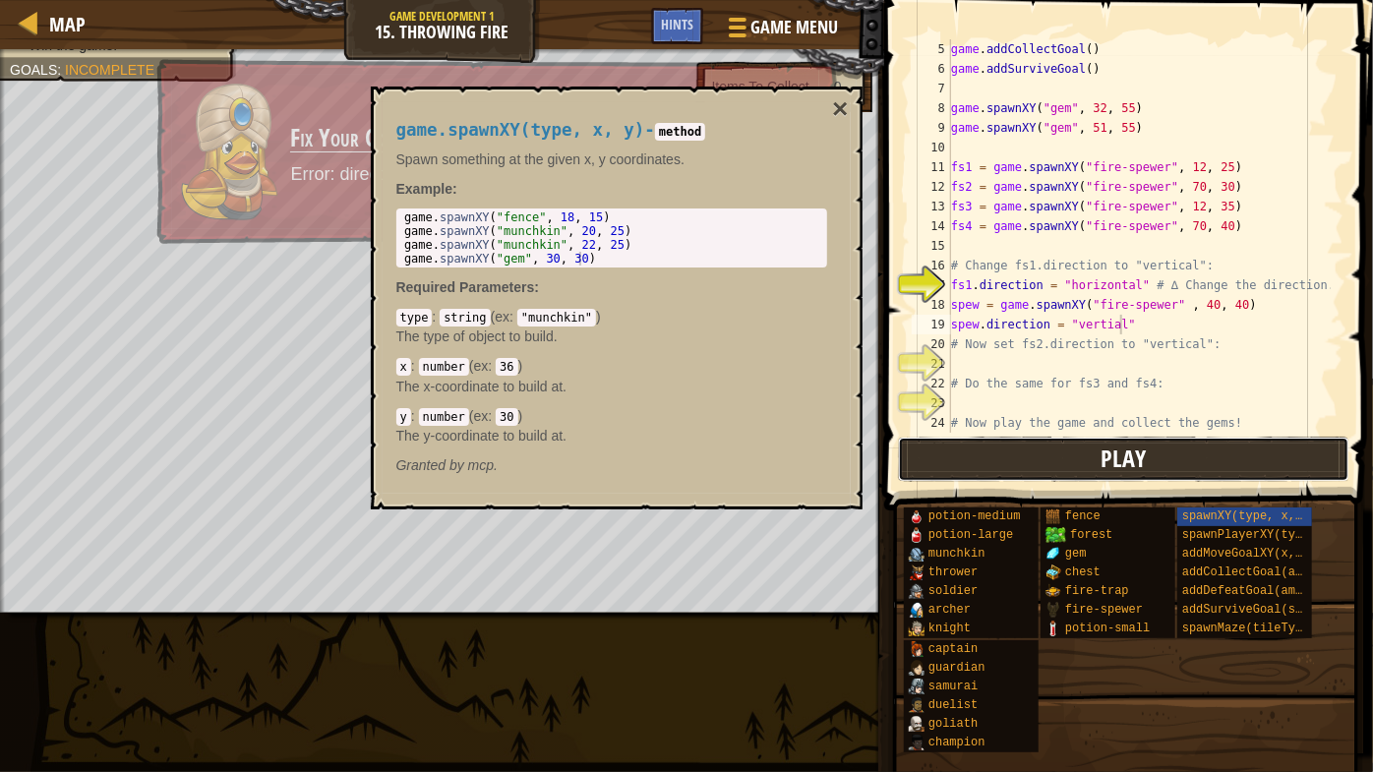
click at [1159, 449] on button "Play" at bounding box center [1123, 459] width 451 height 45
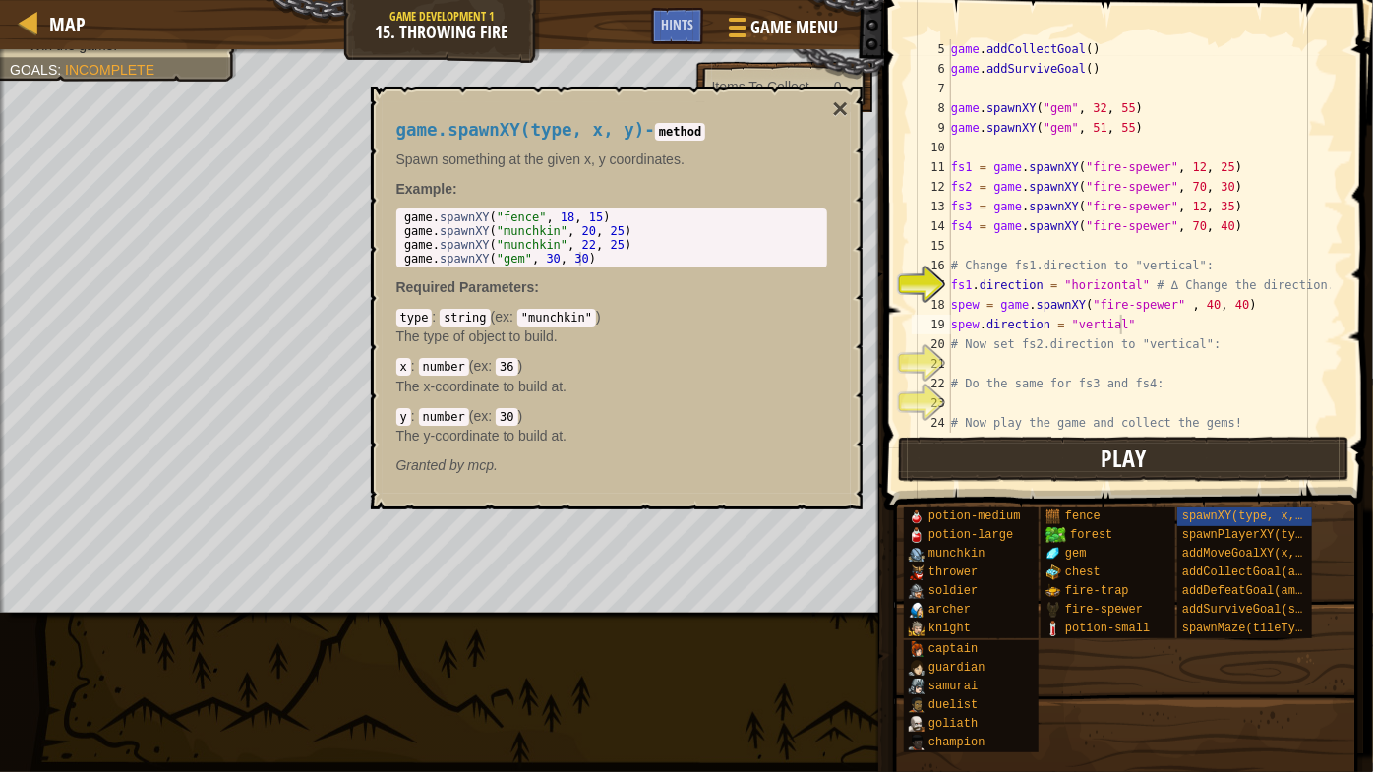
click at [1159, 449] on div "Map Game Development 1 15. Throwing Fire Game Menu Done Hints 1 ההההההההההההההה…" at bounding box center [686, 386] width 1373 height 772
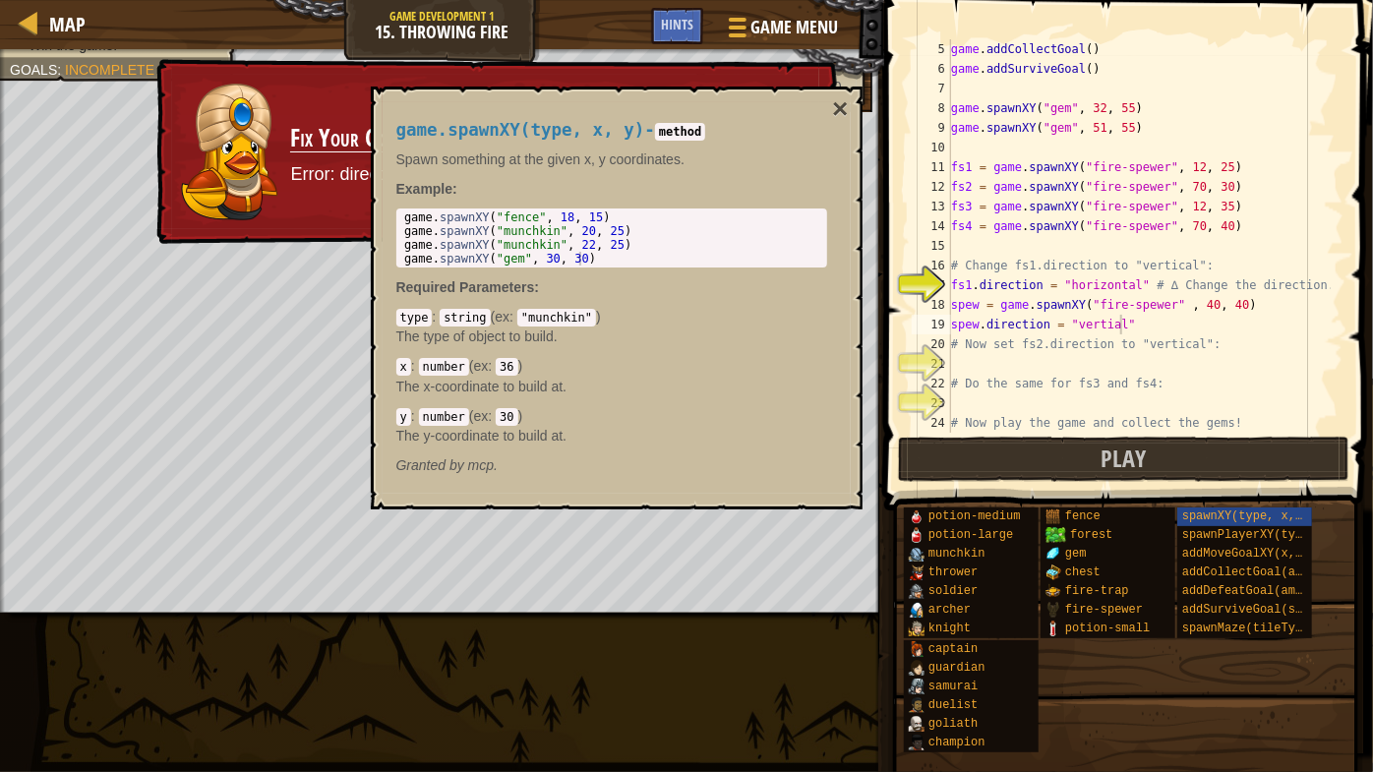
click at [1330, 498] on span at bounding box center [1125, 778] width 475 height 582
click at [1330, 502] on span at bounding box center [1125, 778] width 475 height 582
click at [1295, 449] on button "Play" at bounding box center [1123, 459] width 451 height 45
click at [1245, 535] on span "spawnPlayerXY(type, x, y)" at bounding box center [1270, 535] width 177 height 14
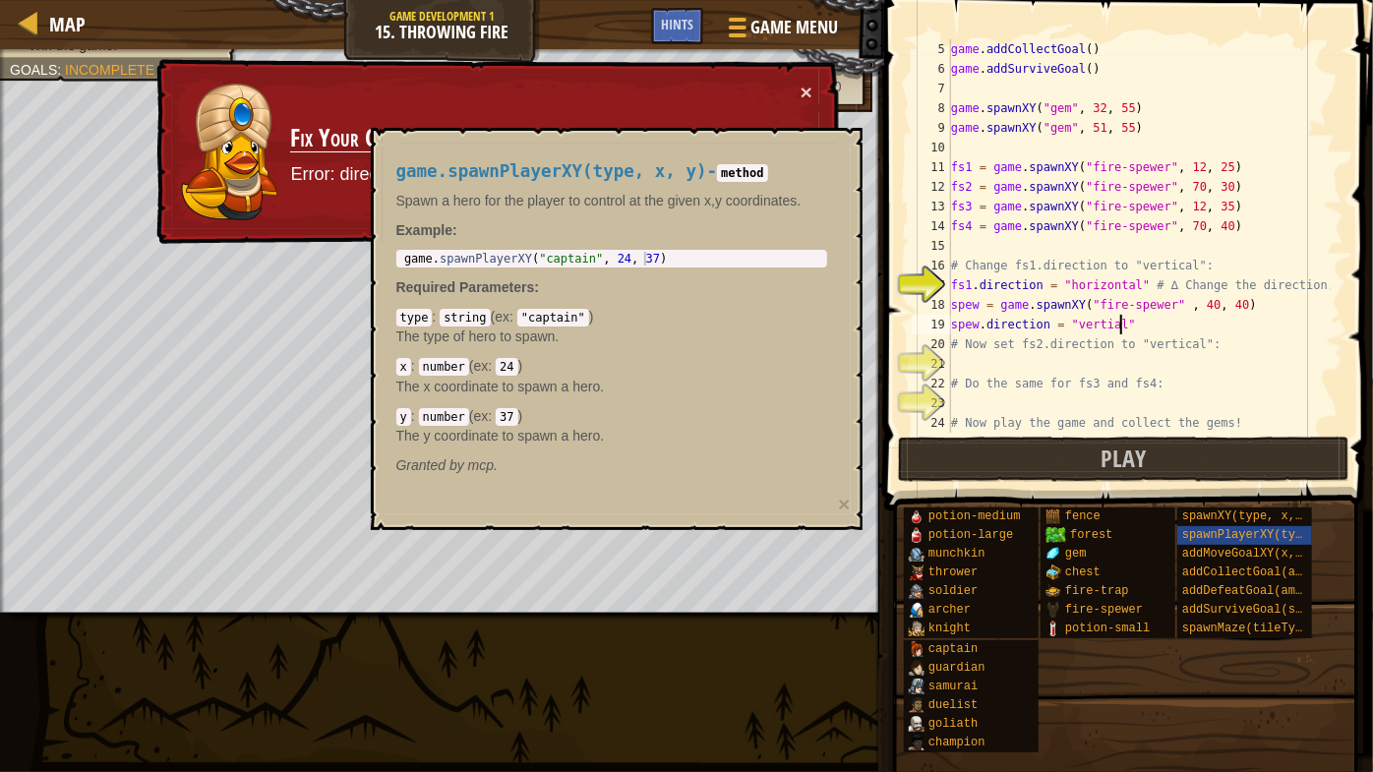
click at [1214, 339] on div "game . addCollectGoal ( ) game . addSurviveGoal ( ) game . spawnXY ( "gem" , 32…" at bounding box center [1139, 255] width 384 height 433
click at [1184, 330] on div "game . addCollectGoal ( ) game . addSurviveGoal ( ) game . spawnXY ( "gem" , 32…" at bounding box center [1139, 255] width 384 height 433
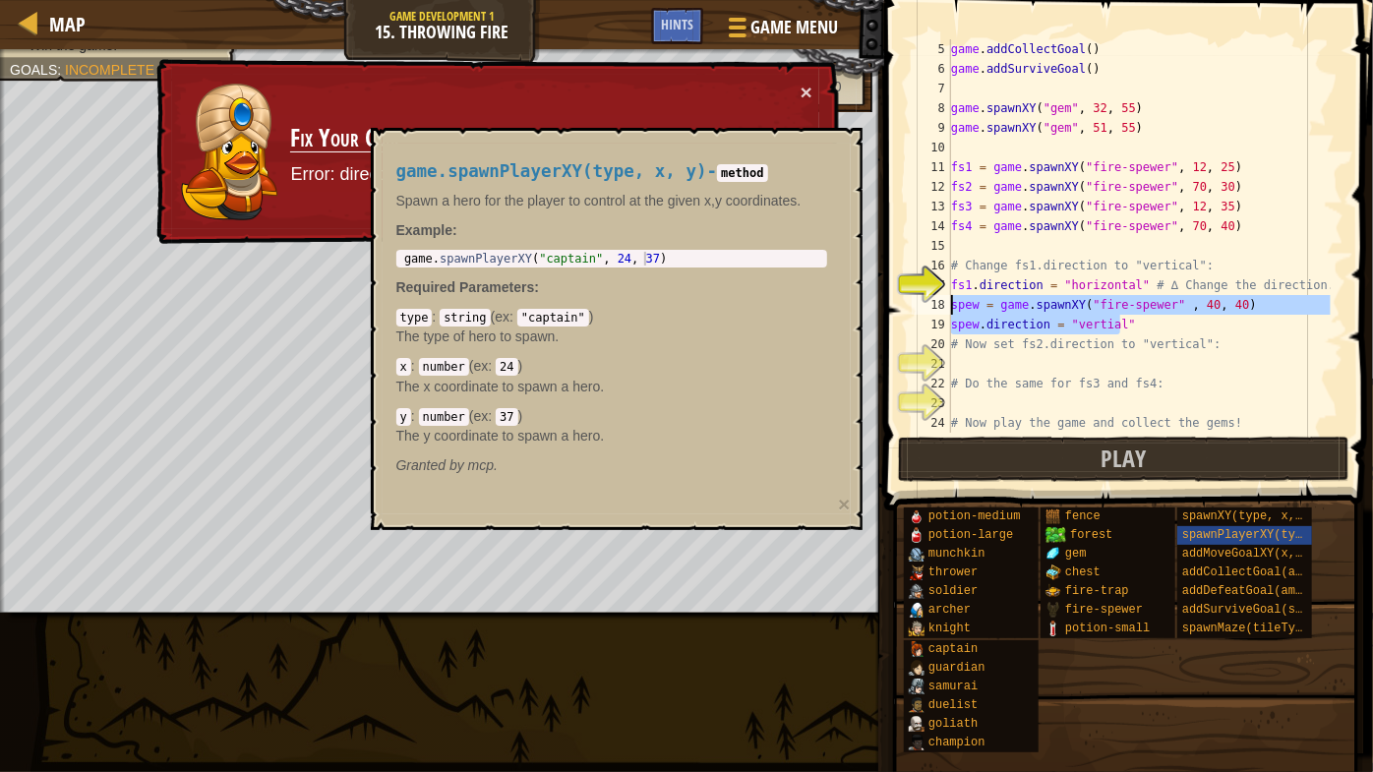
click at [817, 86] on div "× Fix Your Code Error: direction property must be set to one of: horizontal, ve…" at bounding box center [495, 152] width 689 height 198
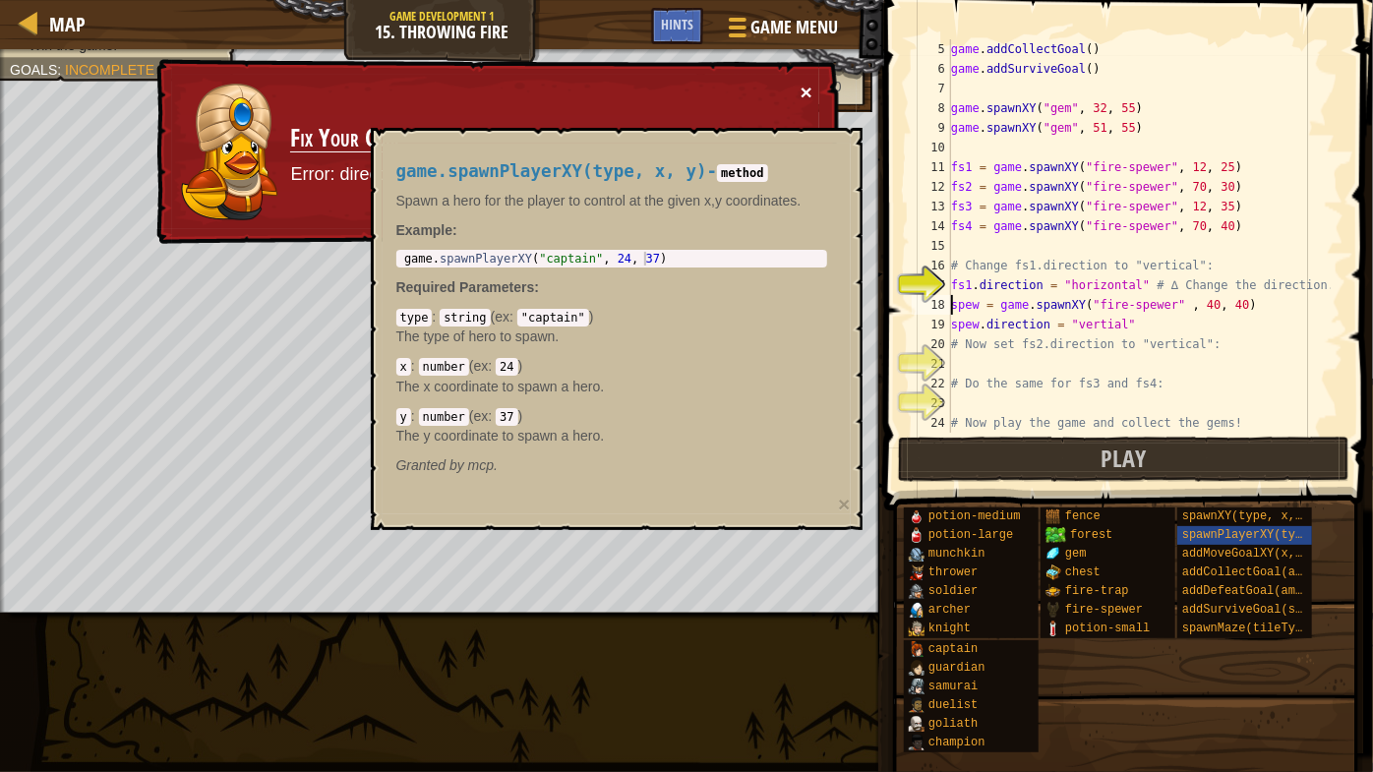
click at [807, 84] on button "×" at bounding box center [807, 93] width 12 height 21
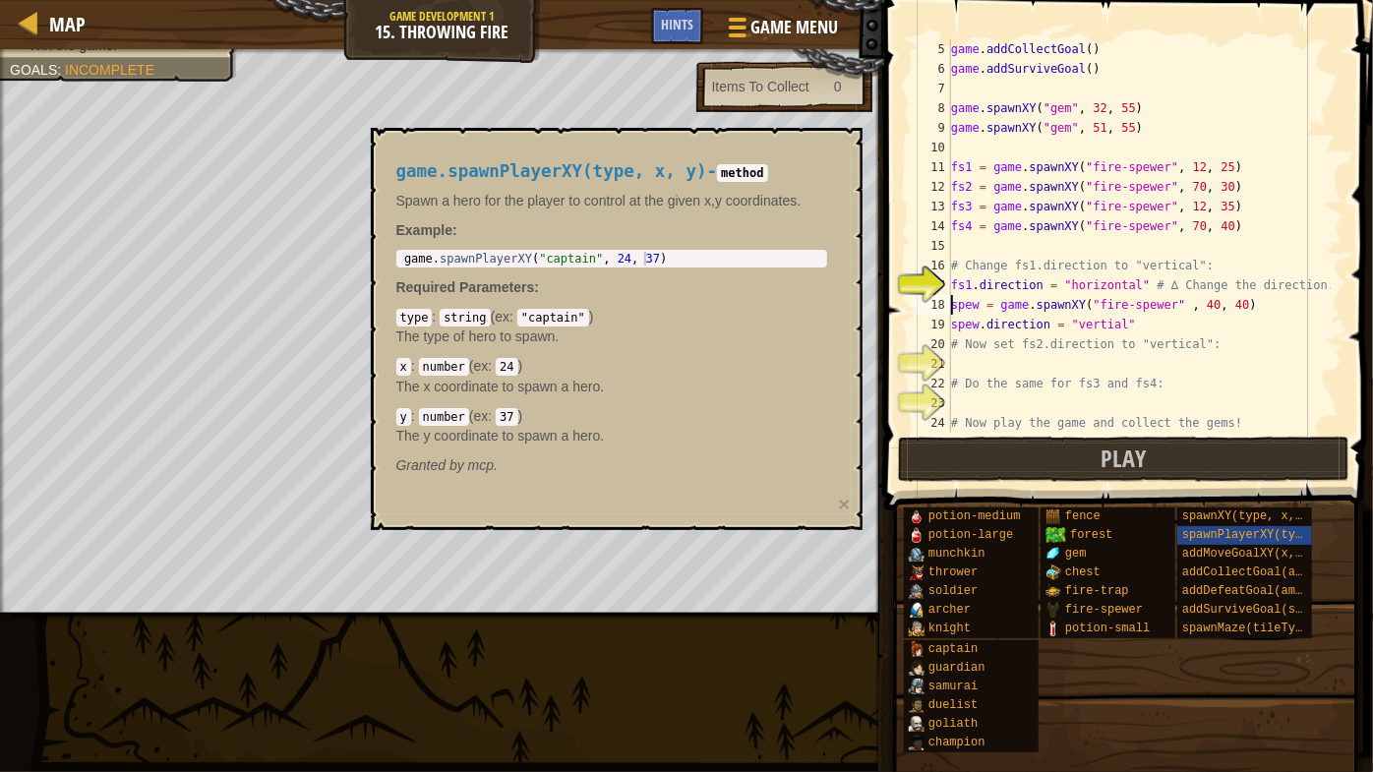
click at [1196, 268] on div "game . addCollectGoal ( ) game . addSurviveGoal ( ) game . spawnXY ( "gem" , 32…" at bounding box center [1139, 255] width 384 height 433
click at [1016, 322] on div "game . addCollectGoal ( ) game . addSurviveGoal ( ) game . spawnXY ( "gem" , 32…" at bounding box center [1139, 255] width 384 height 433
click at [1158, 329] on div "game . addCollectGoal ( ) game . addSurviveGoal ( ) game . spawnXY ( "gem" , 32…" at bounding box center [1139, 255] width 384 height 433
click at [807, 325] on div "type : string ( ex : "captain" ) The type of hero to spawn." at bounding box center [611, 326] width 431 height 39
click at [1036, 340] on div "game . addCollectGoal ( ) game . addSurviveGoal ( ) game . spawnXY ( "gem" , 32…" at bounding box center [1139, 255] width 384 height 433
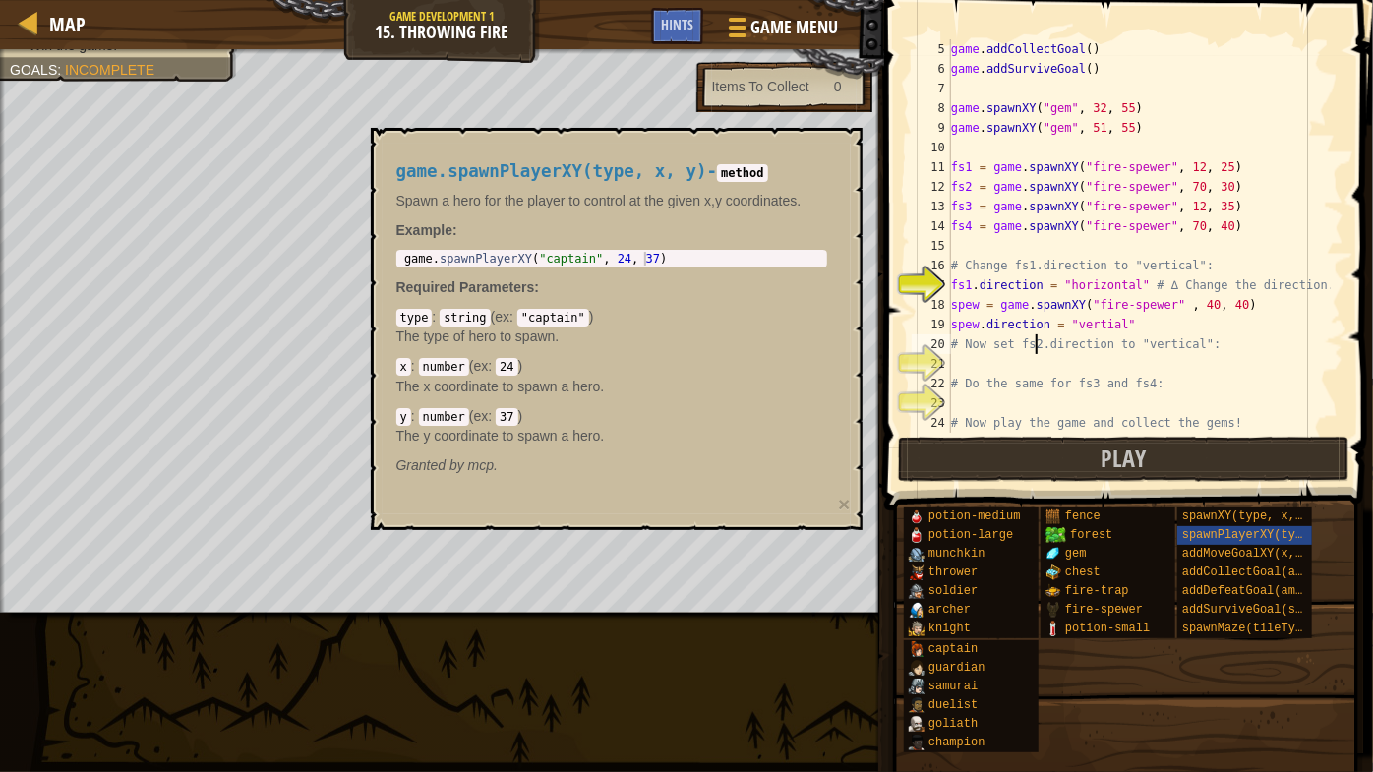
click at [916, 281] on div "17" at bounding box center [931, 285] width 39 height 20
click at [790, 194] on p "Spawn a hero for the player to control at the given x,y coordinates." at bounding box center [611, 201] width 431 height 20
click at [525, 142] on div "game.spawnPlayerXY(type, x, y) - method Spawn a hero for the player to control …" at bounding box center [617, 329] width 492 height 402
click at [542, 186] on div "game.spawnPlayerXY(type, x, y) - method Spawn a hero for the player to control …" at bounding box center [612, 319] width 458 height 350
click at [554, 338] on p "The type of hero to spawn." at bounding box center [611, 337] width 431 height 20
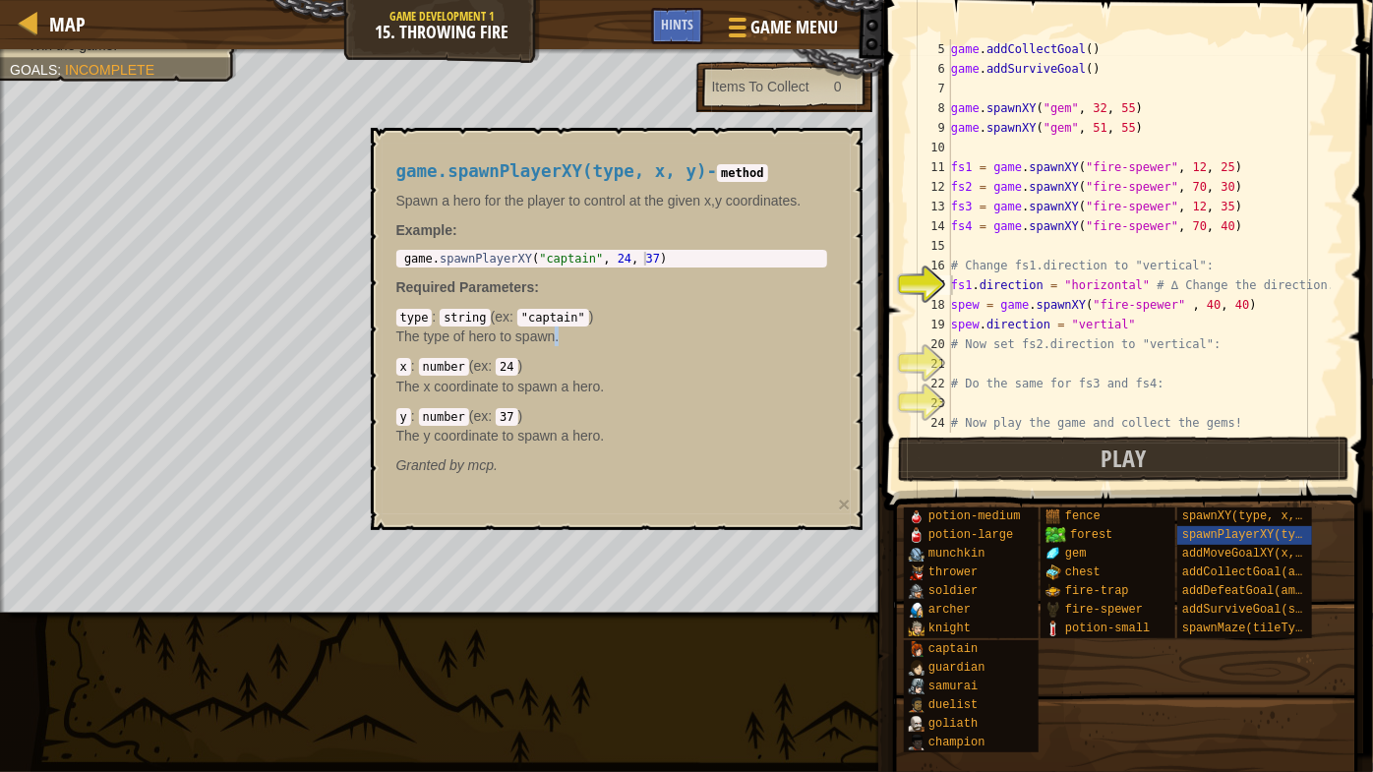
click at [554, 337] on p "The type of hero to spawn." at bounding box center [611, 337] width 431 height 20
click at [490, 380] on p "The x coordinate to spawn a hero." at bounding box center [611, 387] width 431 height 20
drag, startPoint x: 1222, startPoint y: 391, endPoint x: 1203, endPoint y: 383, distance: 20.7
click at [1222, 391] on div "game . addCollectGoal ( ) game . addSurviveGoal ( ) game . spawnXY ( "gem" , 32…" at bounding box center [1139, 255] width 384 height 433
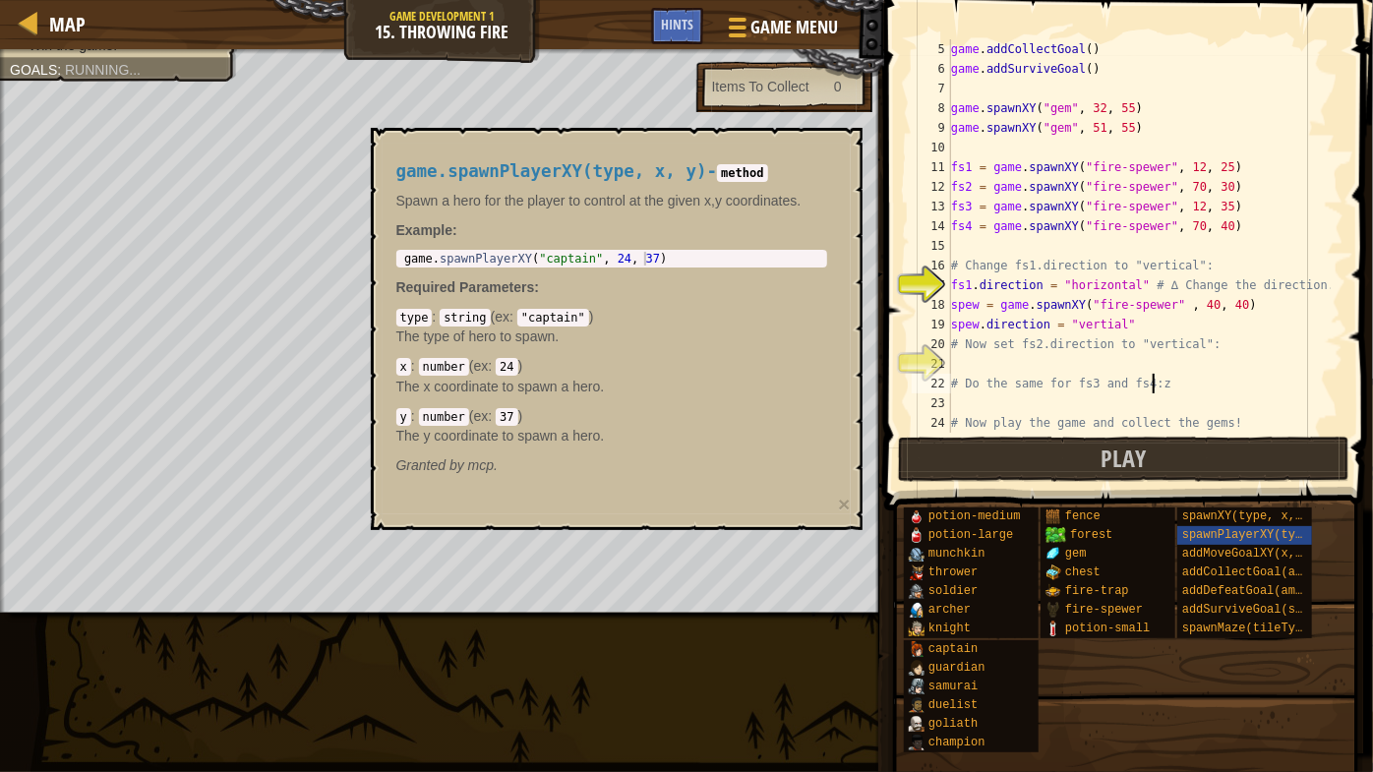
type textarea "# Do the same for fs3 and fs4:"
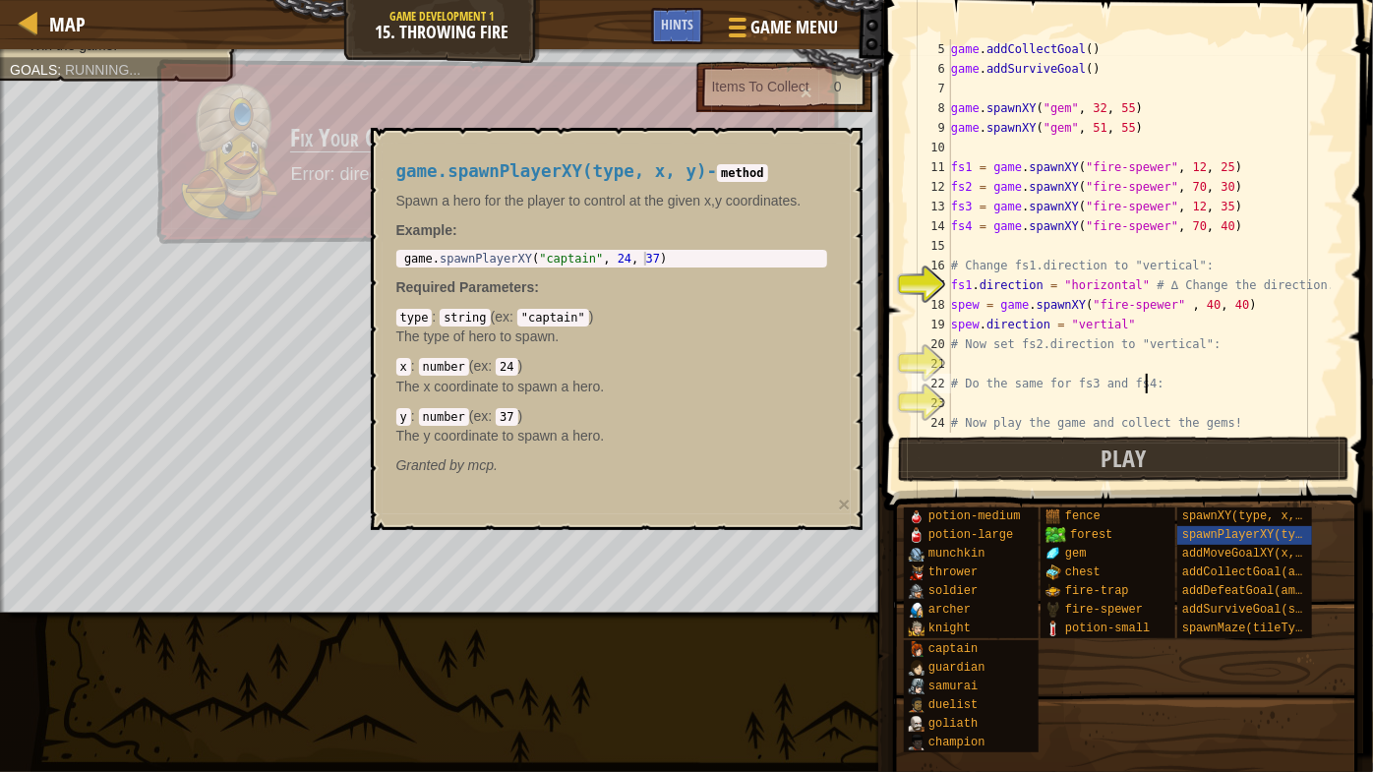
scroll to position [9, 15]
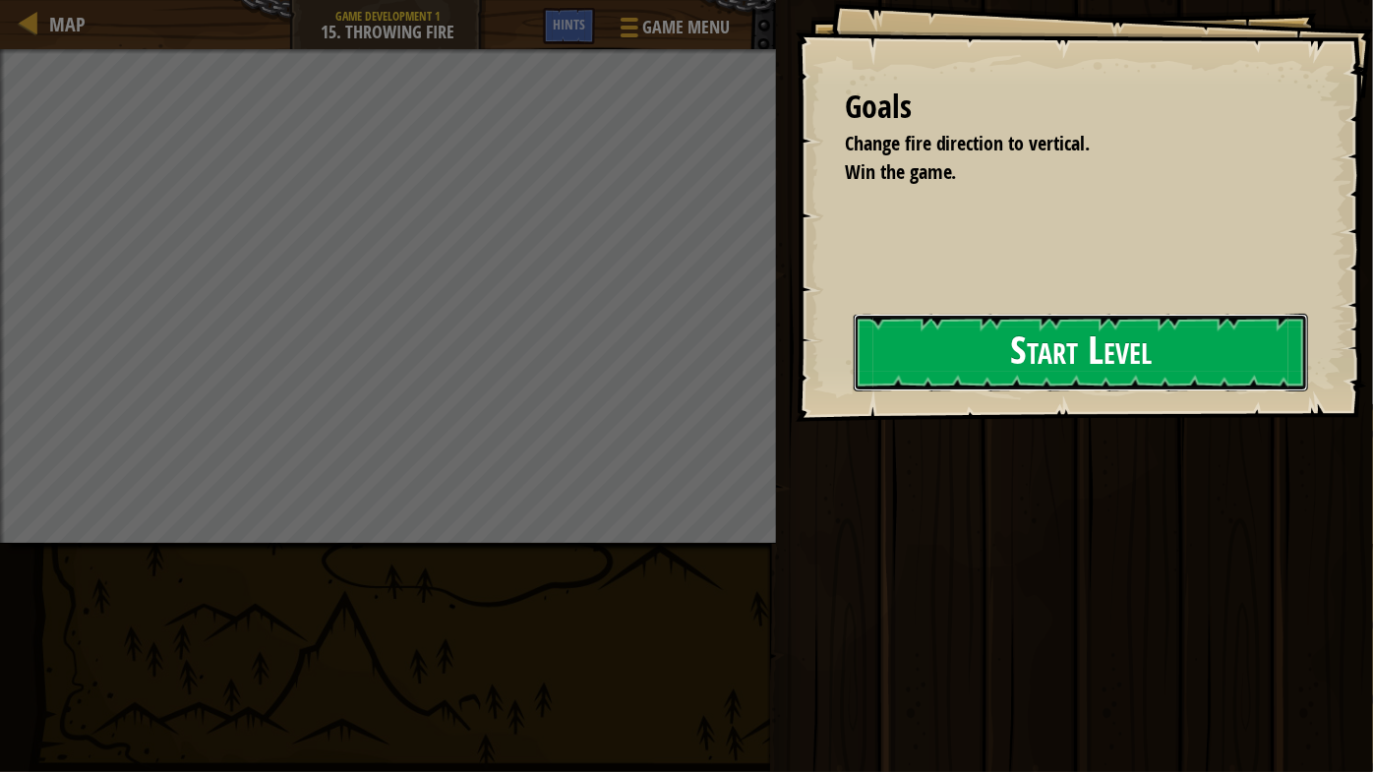
click at [1131, 357] on button "Start Level" at bounding box center [1081, 353] width 454 height 78
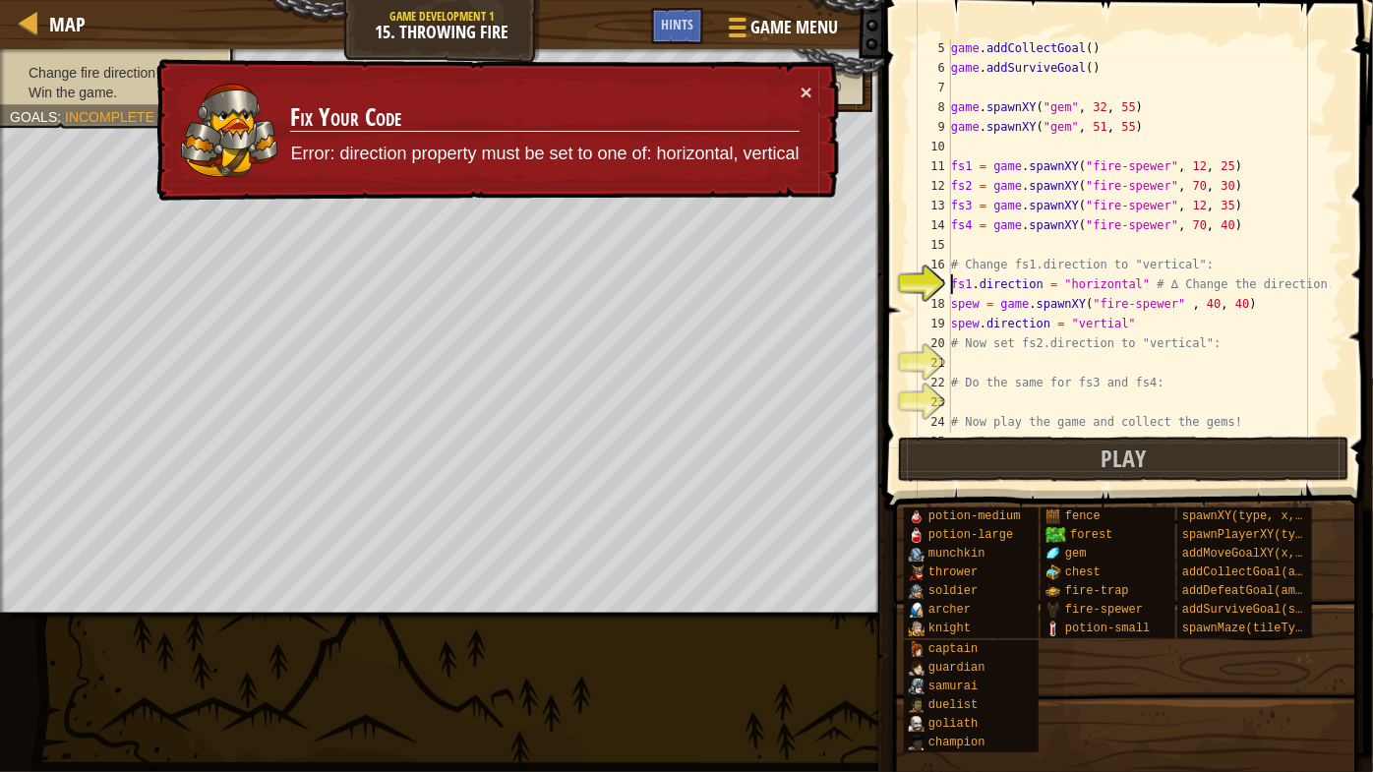
scroll to position [98, 0]
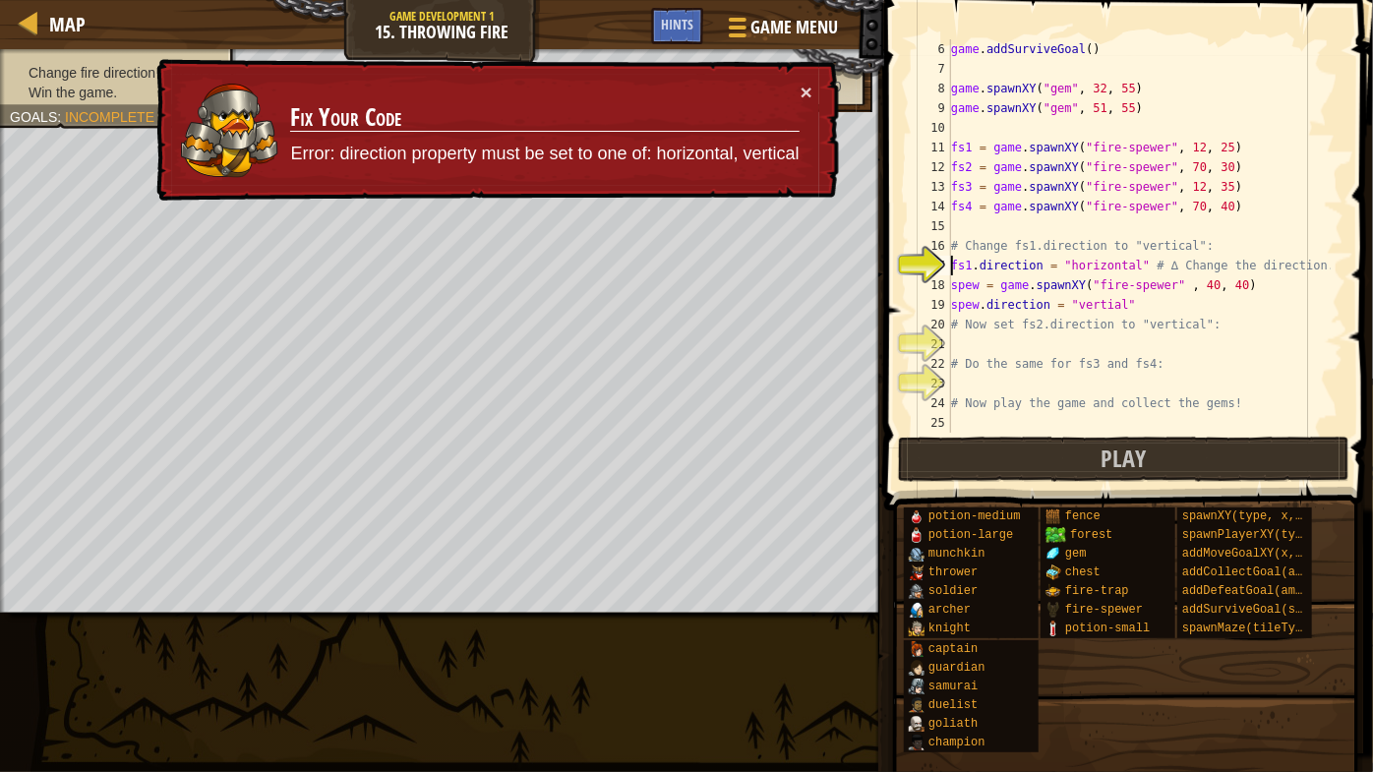
drag, startPoint x: 1151, startPoint y: 308, endPoint x: 1193, endPoint y: 359, distance: 66.4
click at [1151, 312] on div "game . addSurviveGoal ( ) game . spawnXY ( "gem" , 32 , 55 ) game . spawnXY ( "…" at bounding box center [1139, 255] width 384 height 433
click at [1036, 332] on div "game . addSurviveGoal ( ) game . spawnXY ( "gem" , 32 , 55 ) game . spawnXY ( "…" at bounding box center [1139, 255] width 384 height 433
type textarea "# Now set fs2.direction to "vertical":"
click at [1031, 338] on div "game . addSurviveGoal ( ) game . spawnXY ( "gem" , 32 , 55 ) game . spawnXY ( "…" at bounding box center [1139, 255] width 384 height 433
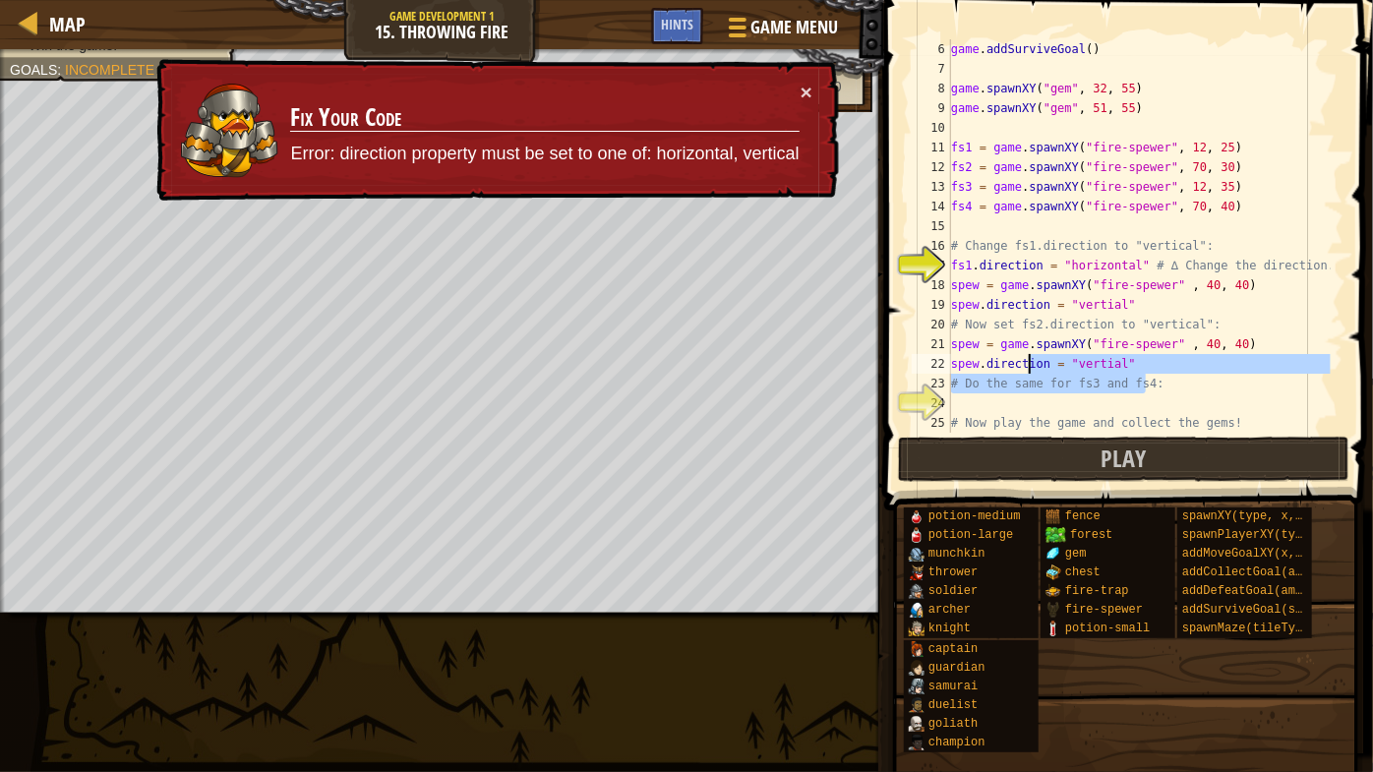
drag, startPoint x: 1141, startPoint y: 374, endPoint x: 1193, endPoint y: 388, distance: 53.9
click at [1033, 357] on div "game . addSurviveGoal ( ) game . spawnXY ( "gem" , 32 , 55 ) game . spawnXY ( "…" at bounding box center [1139, 255] width 384 height 433
click at [1195, 388] on div "game . addSurviveGoal ( ) game . spawnXY ( "gem" , 32 , 55 ) game . spawnXY ( "…" at bounding box center [1139, 235] width 384 height 393
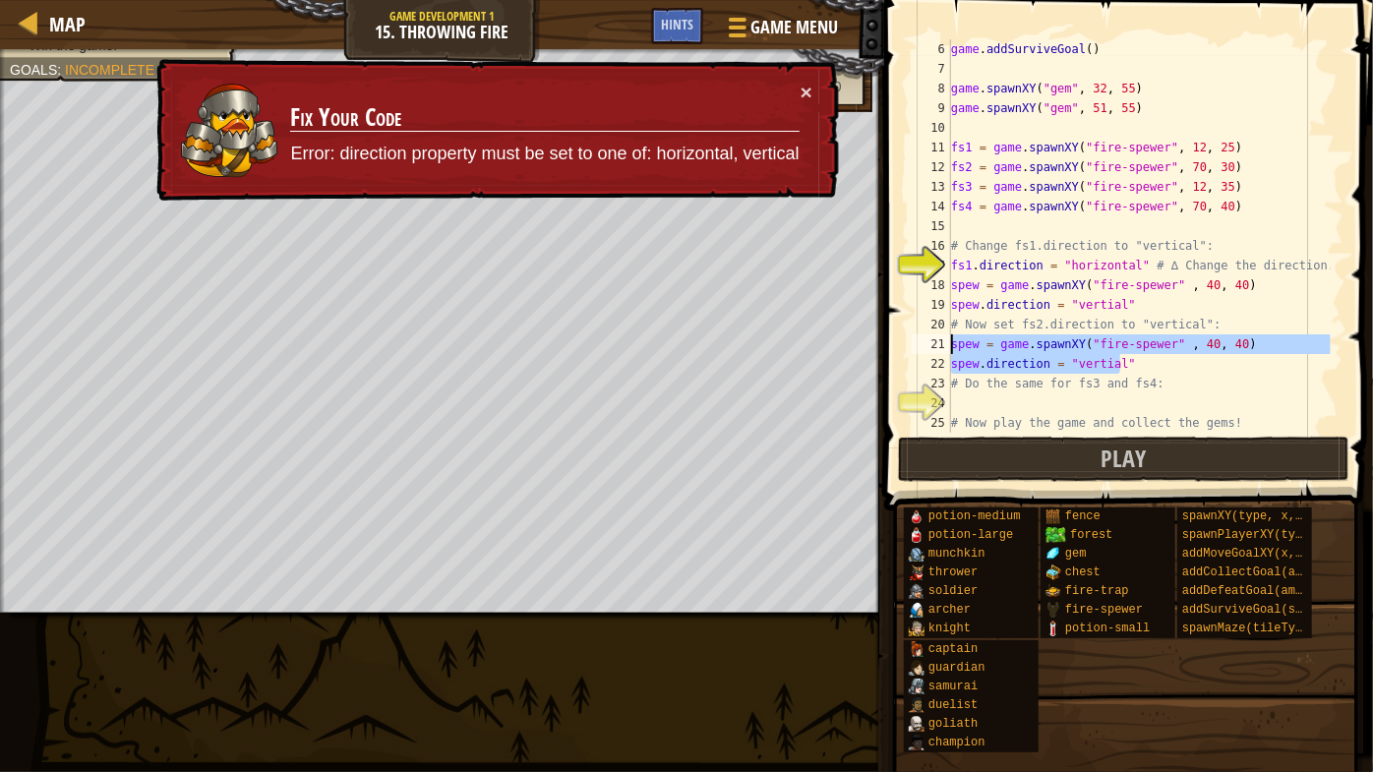
drag, startPoint x: 1132, startPoint y: 366, endPoint x: 949, endPoint y: 346, distance: 184.0
click at [949, 346] on div "# Do the same for fs3 and fs4: 6 7 8 9 10 11 12 13 14 15 16 17 18 19 20 21 22 2…" at bounding box center [1126, 235] width 436 height 393
type textarea "spew = game.spawnXY("fire-spewer" , 40, 40) spew.direction = "vertial""
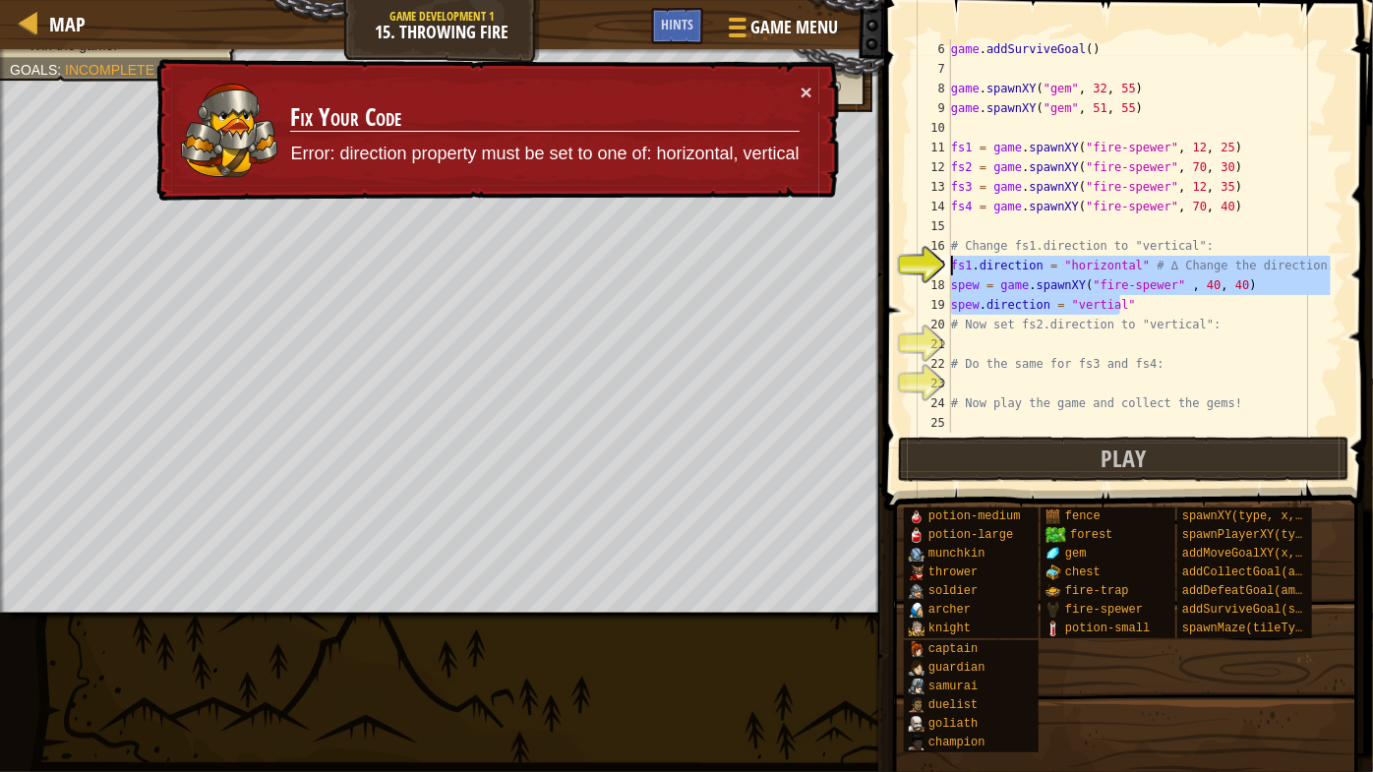
drag, startPoint x: 1023, startPoint y: 291, endPoint x: 947, endPoint y: 263, distance: 80.9
click at [947, 263] on div "6 7 8 9 10 11 12 13 14 15 16 17 18 19 20 21 22 23 24 25 game . addSurviveGoal (…" at bounding box center [1126, 235] width 436 height 393
type textarea "fs1.direction = "horizontal" # ∆ Change the direction. spew = game.spawnXY("fir…"
click at [1007, 340] on div "game . addSurviveGoal ( ) game . spawnXY ( "gem" , 32 , 55 ) game . spawnXY ( "…" at bounding box center [1139, 255] width 384 height 433
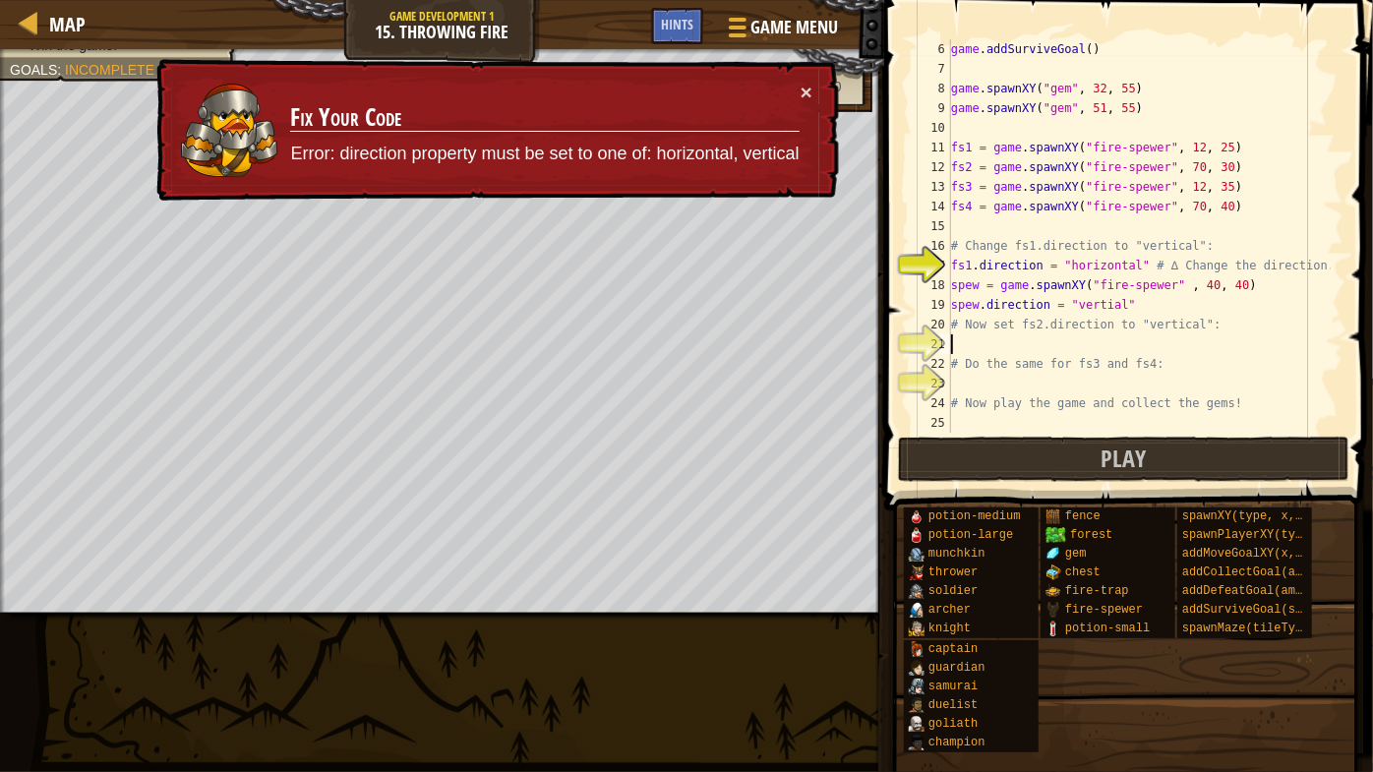
paste textarea "spew.direction = "vertial""
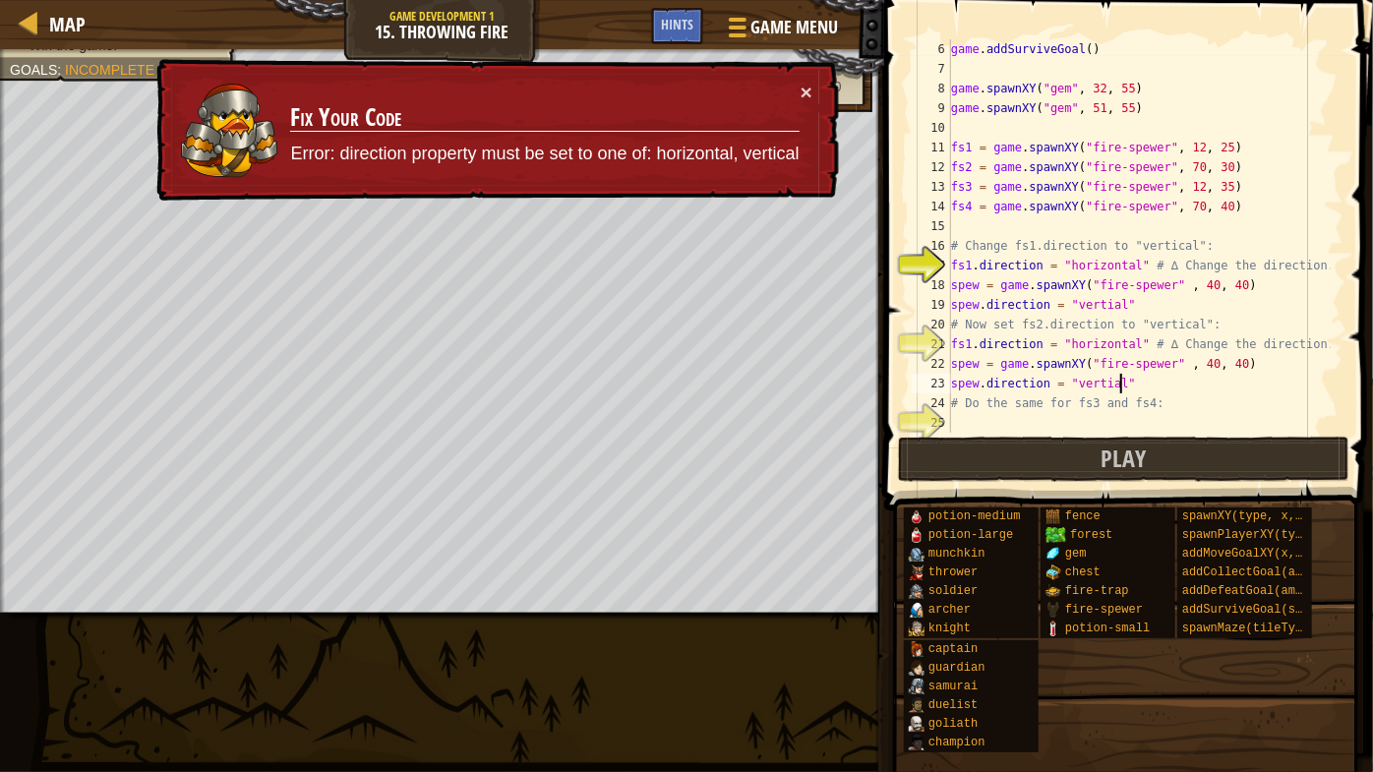
click at [973, 334] on div "game . addSurviveGoal ( ) game . spawnXY ( "gem" , 32 , 55 ) game . spawnXY ( "…" at bounding box center [1139, 255] width 384 height 433
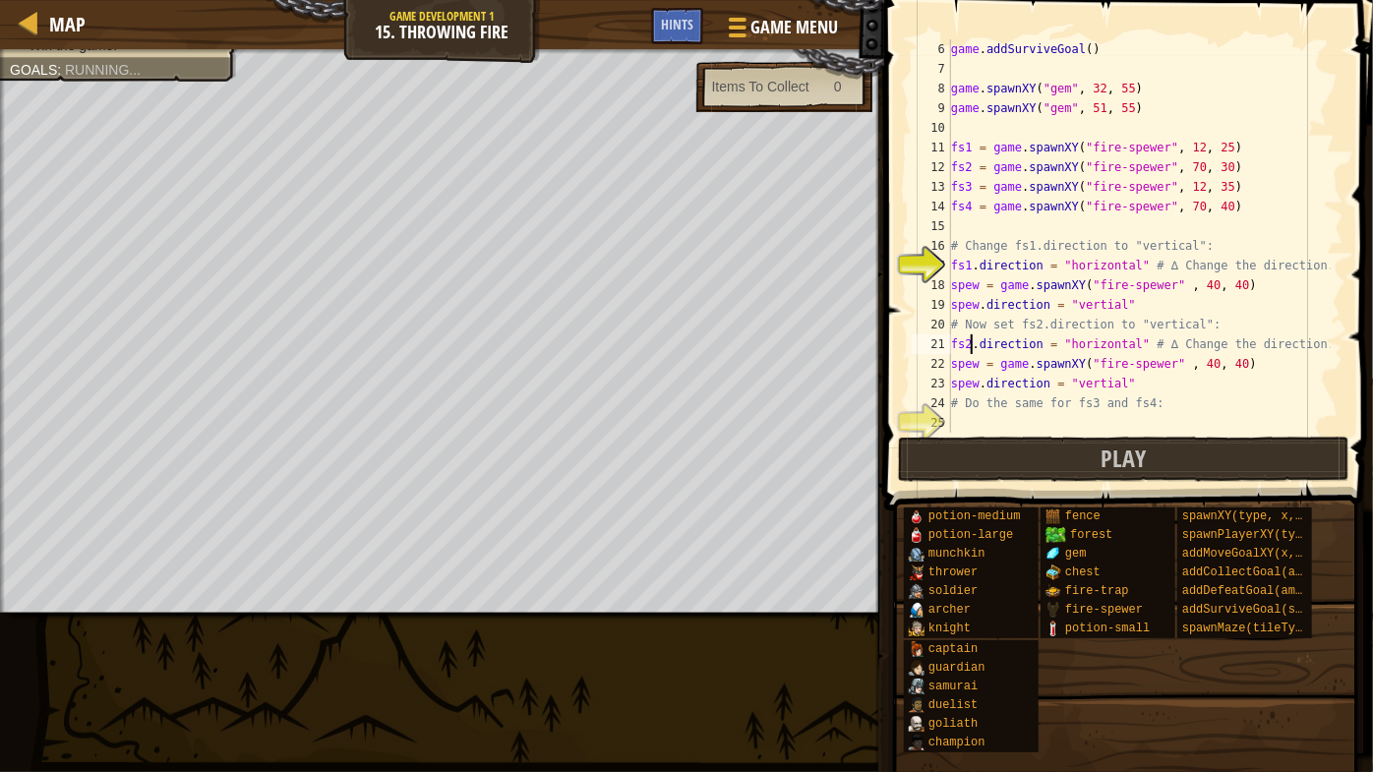
scroll to position [9, 1]
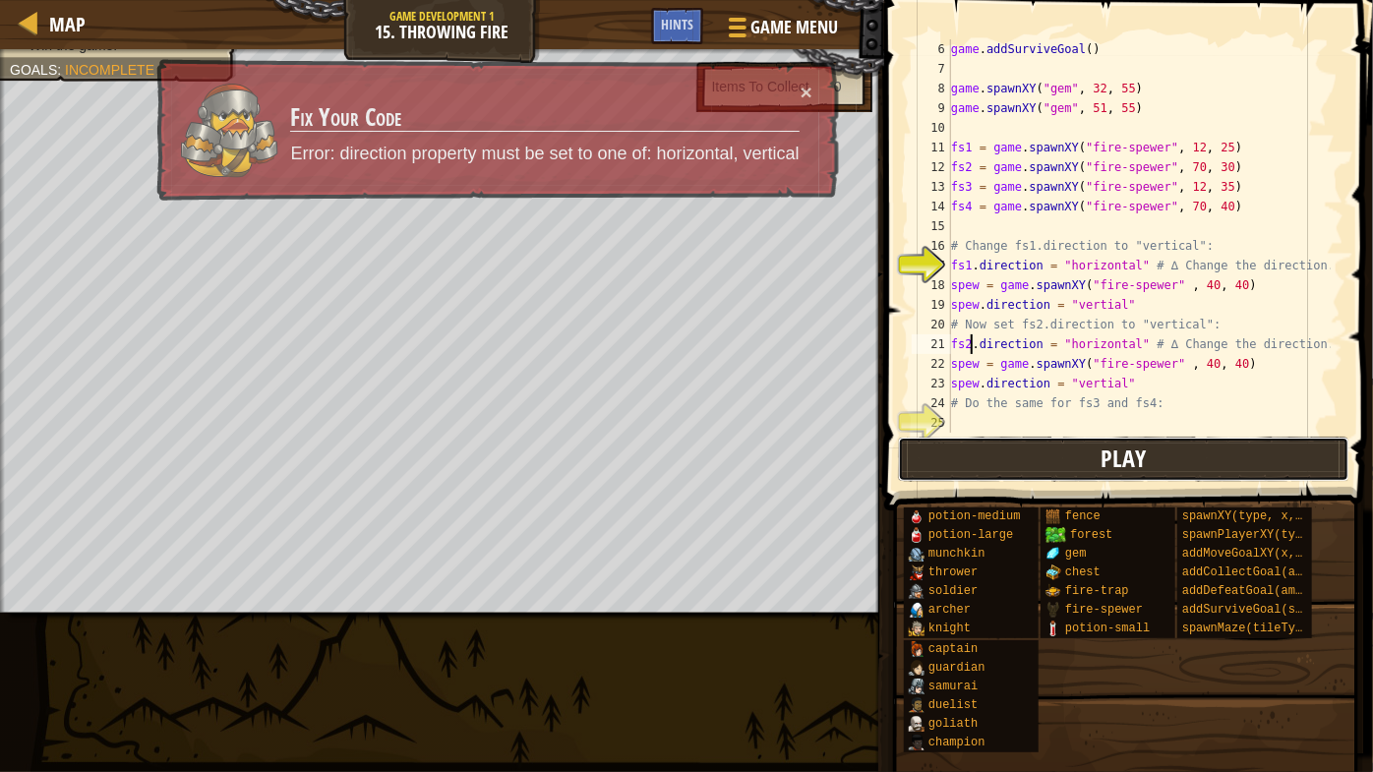
click at [1004, 441] on button "Play" at bounding box center [1123, 459] width 451 height 45
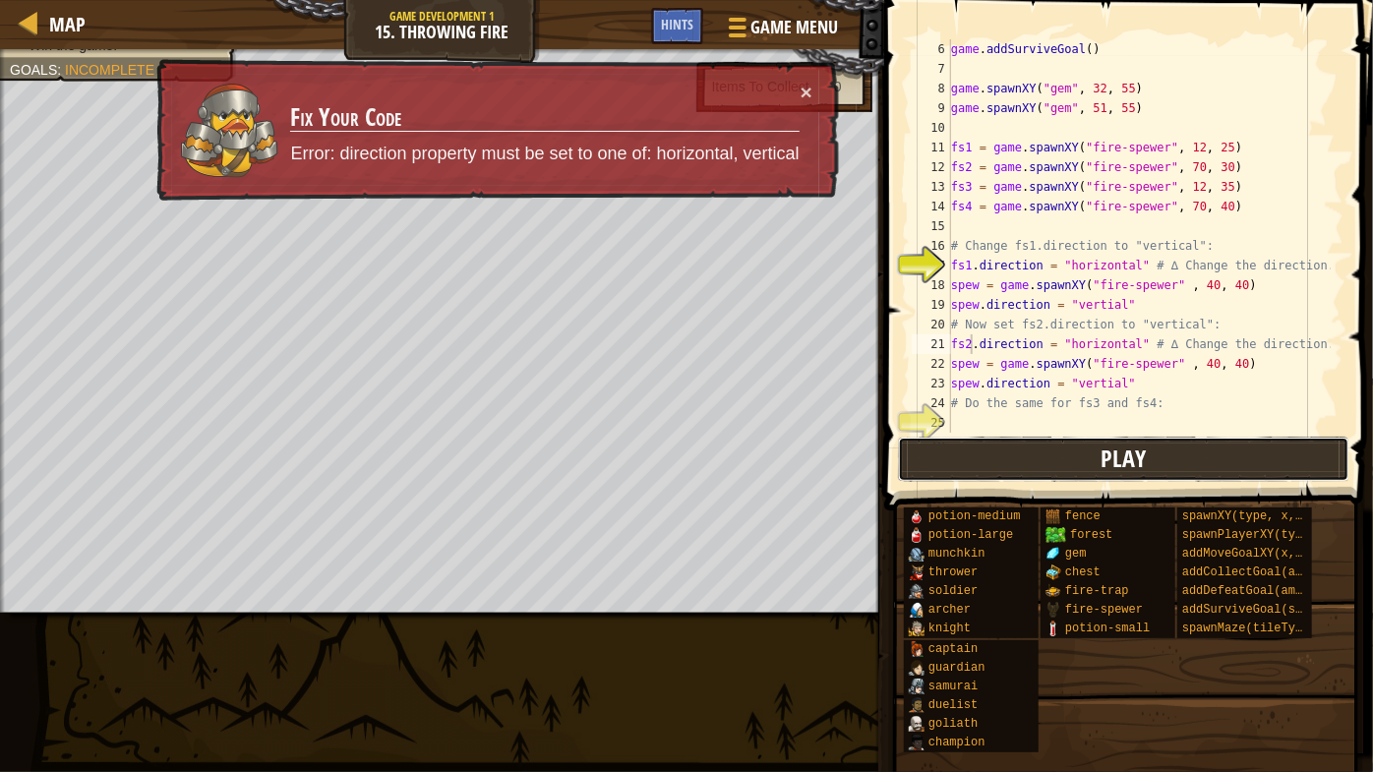
click at [941, 448] on button "Play" at bounding box center [1123, 459] width 451 height 45
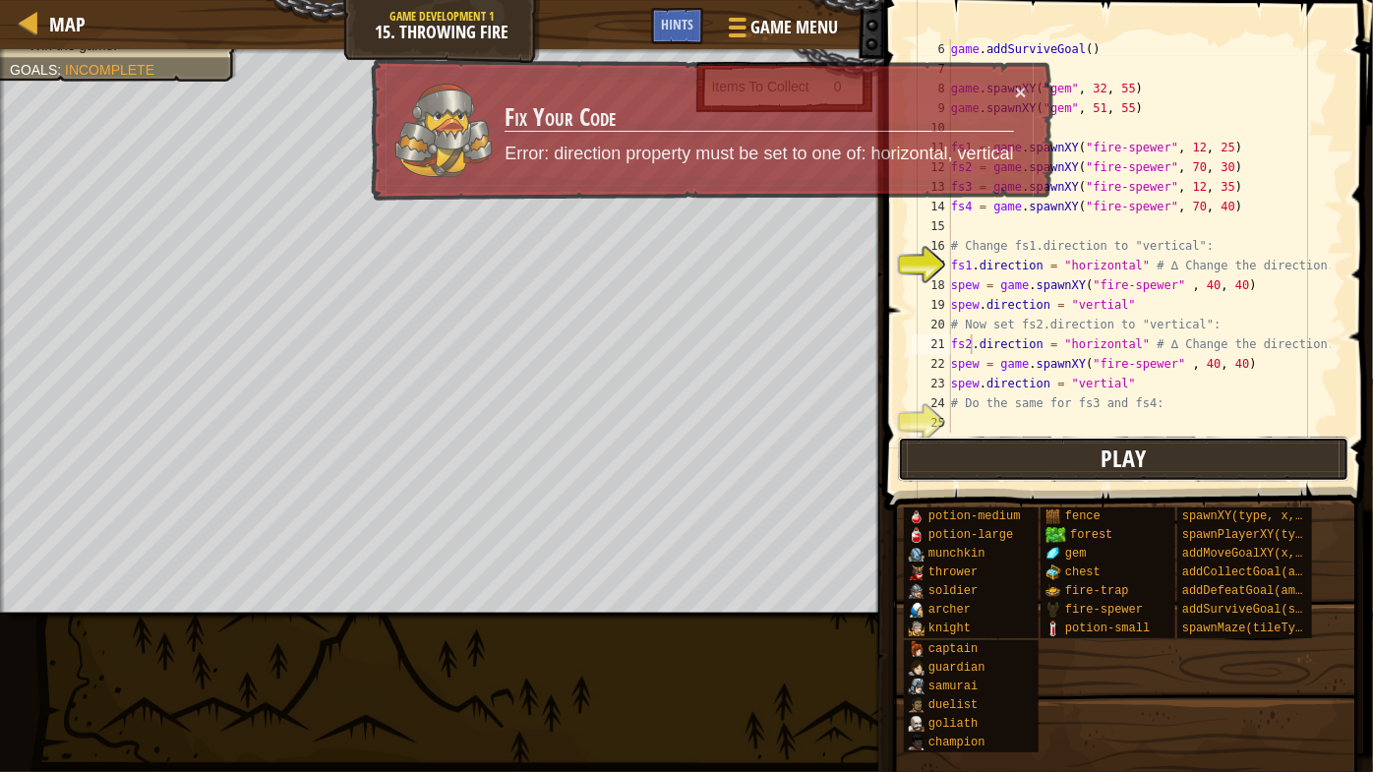
click at [1096, 466] on button "Play" at bounding box center [1123, 459] width 451 height 45
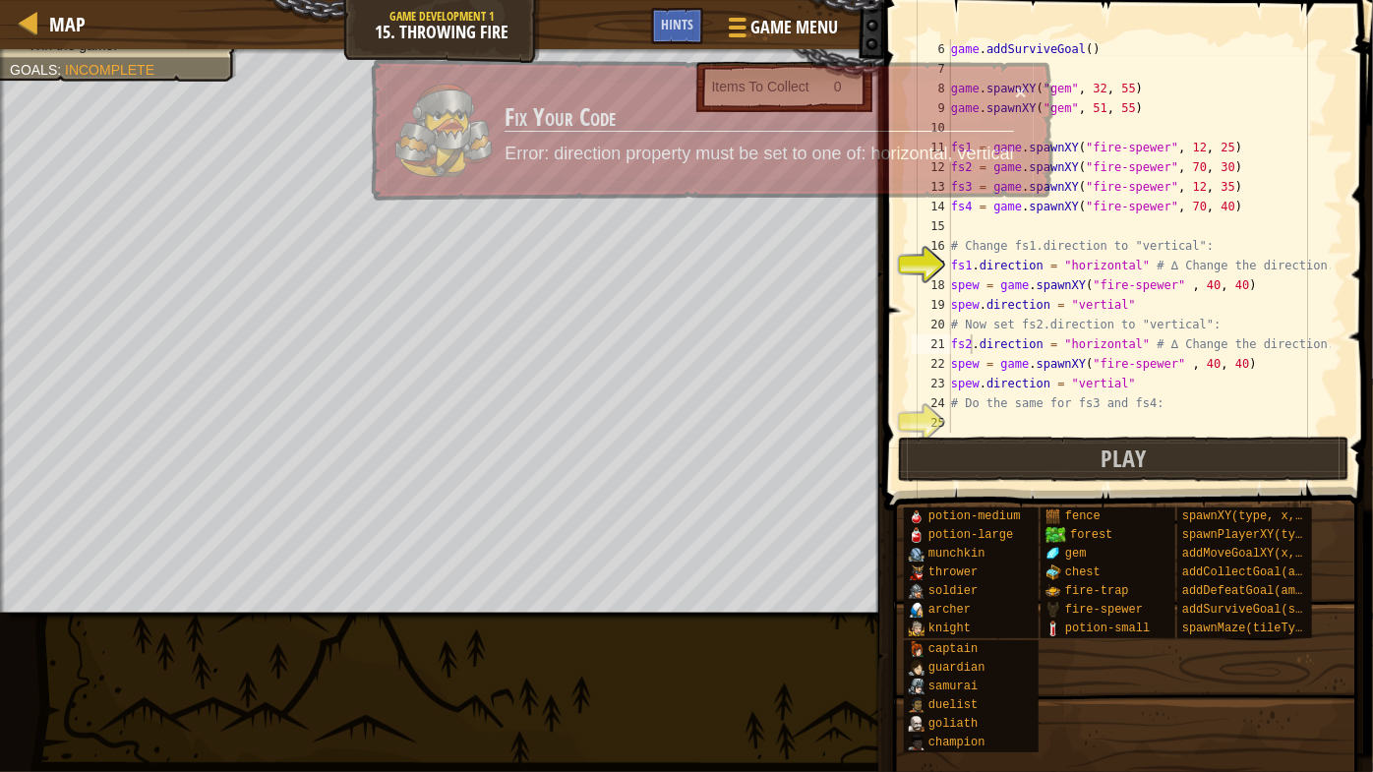
click at [1081, 498] on span at bounding box center [1125, 778] width 475 height 582
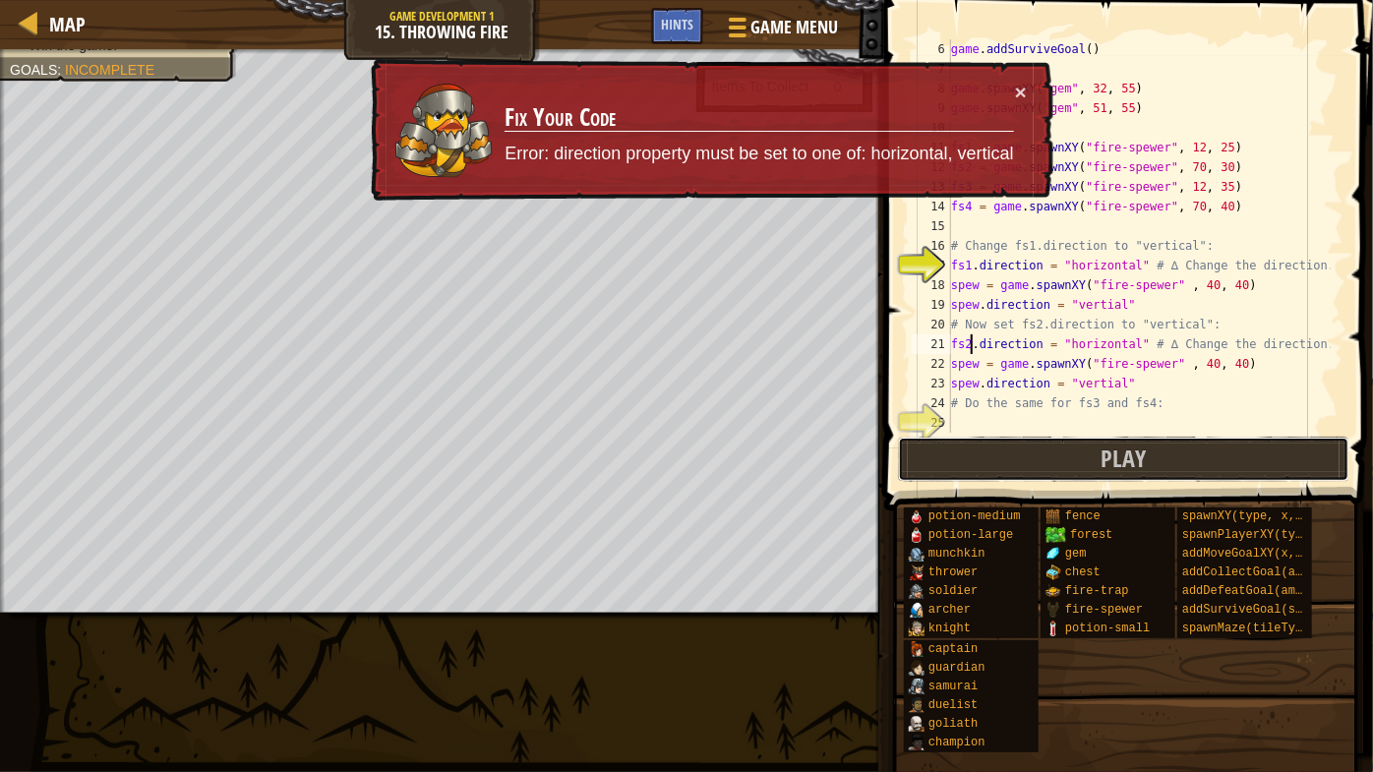
click at [1070, 469] on button "Play" at bounding box center [1123, 459] width 451 height 45
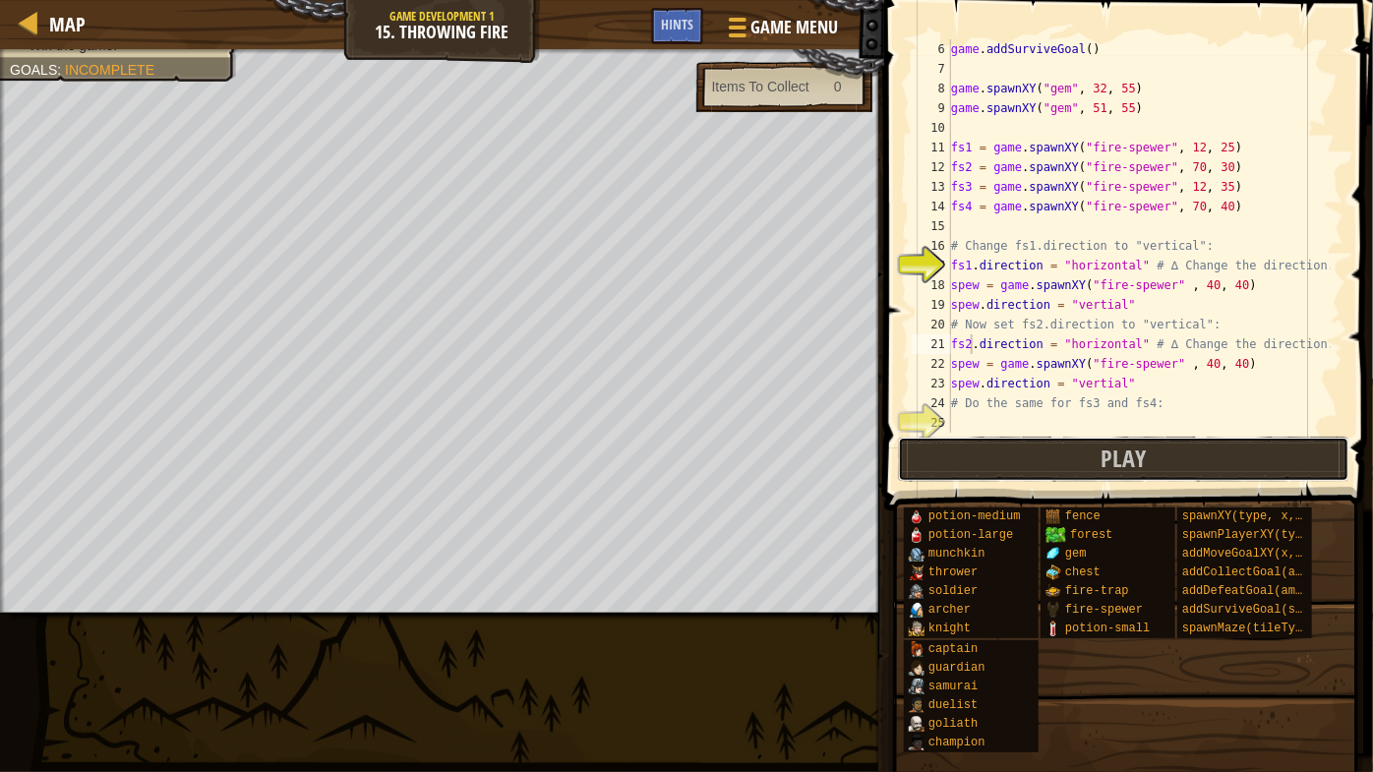
click at [1070, 469] on button "Play" at bounding box center [1123, 459] width 451 height 45
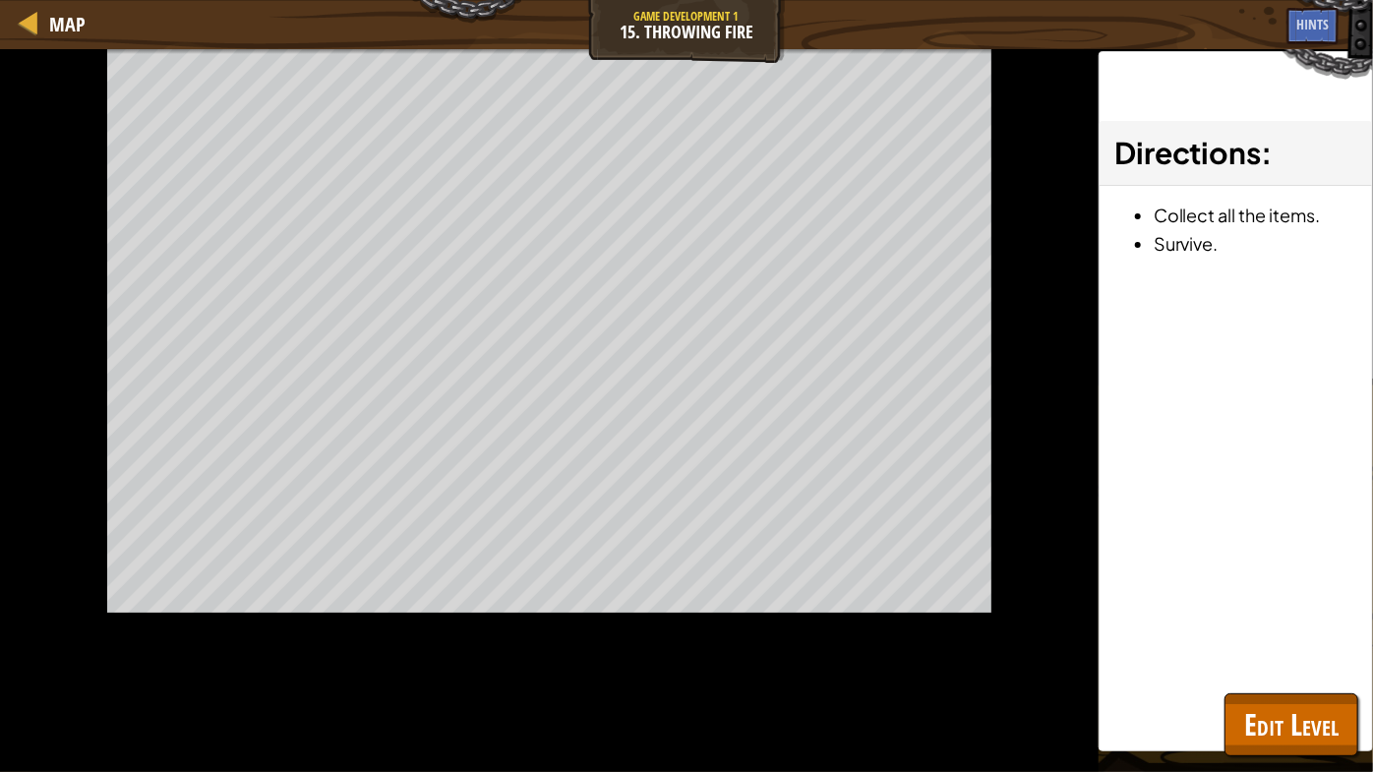
click at [0, 0] on button "Play" at bounding box center [0, 0] width 0 height 0
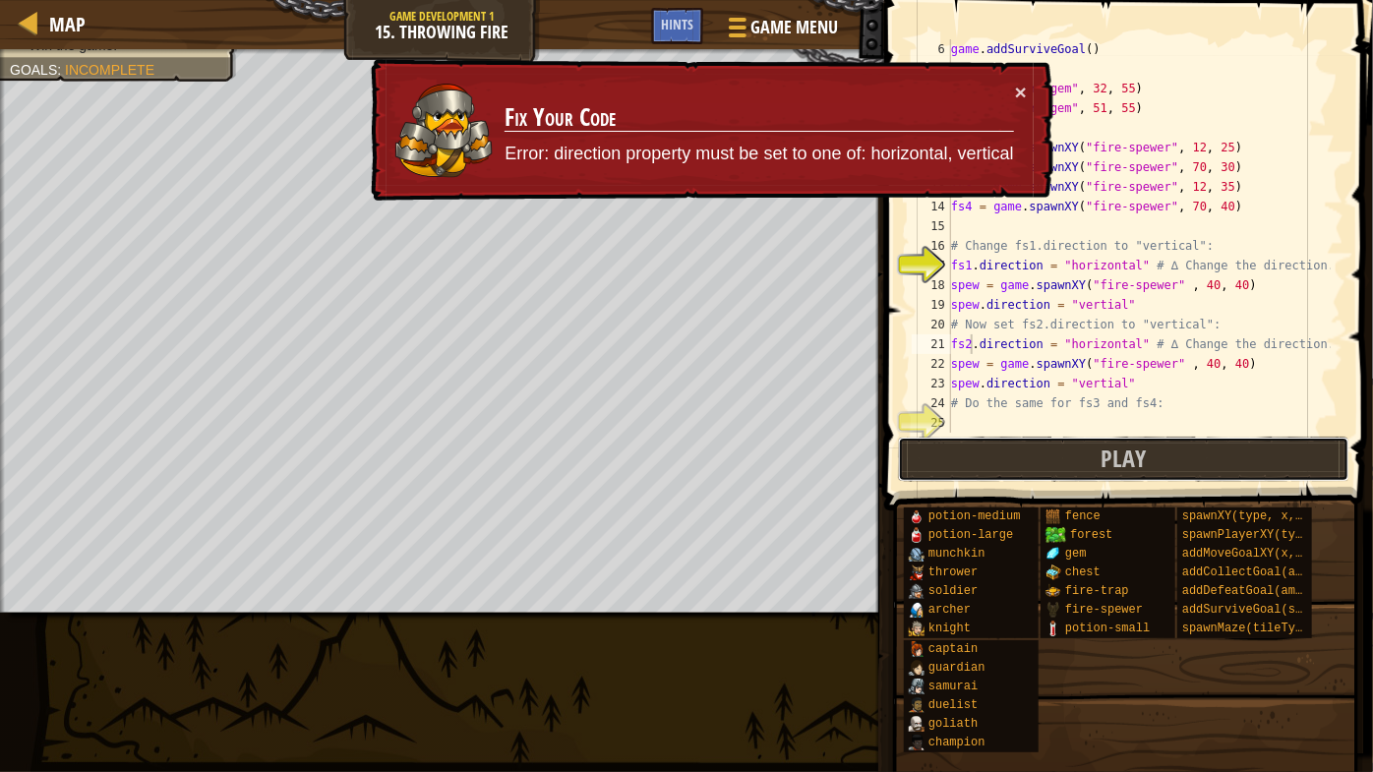
click at [1070, 469] on button "Play" at bounding box center [1123, 459] width 451 height 45
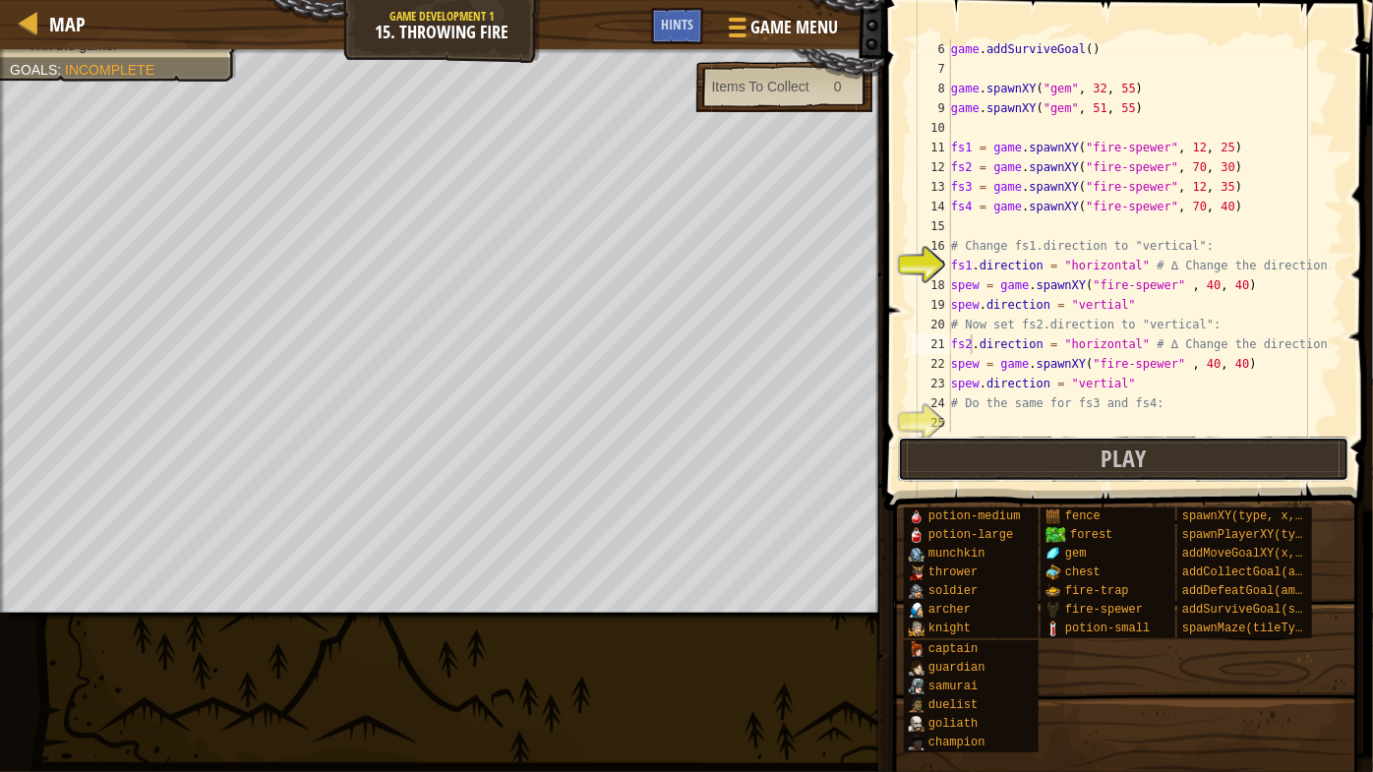
click at [1070, 469] on button "Play" at bounding box center [1123, 459] width 451 height 45
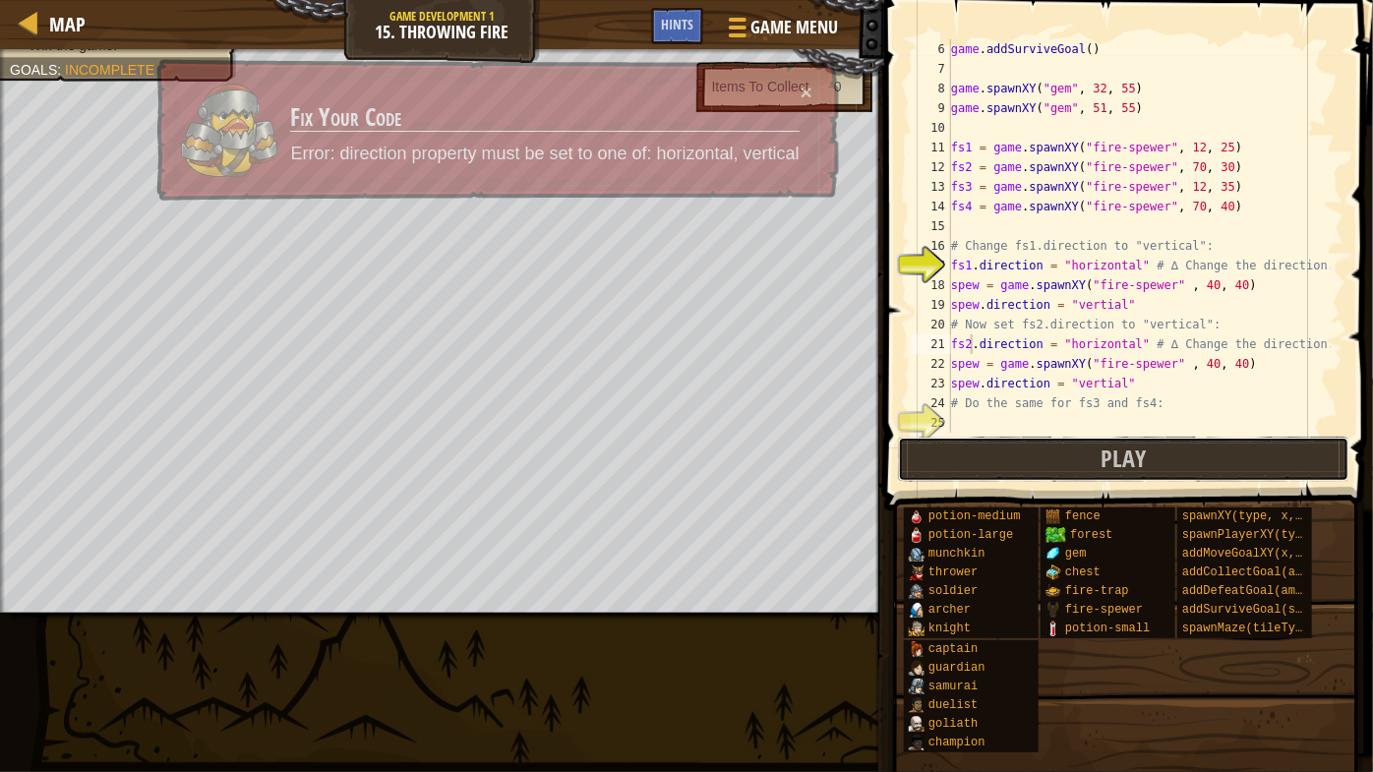
click at [1070, 469] on button "Play" at bounding box center [1123, 459] width 451 height 45
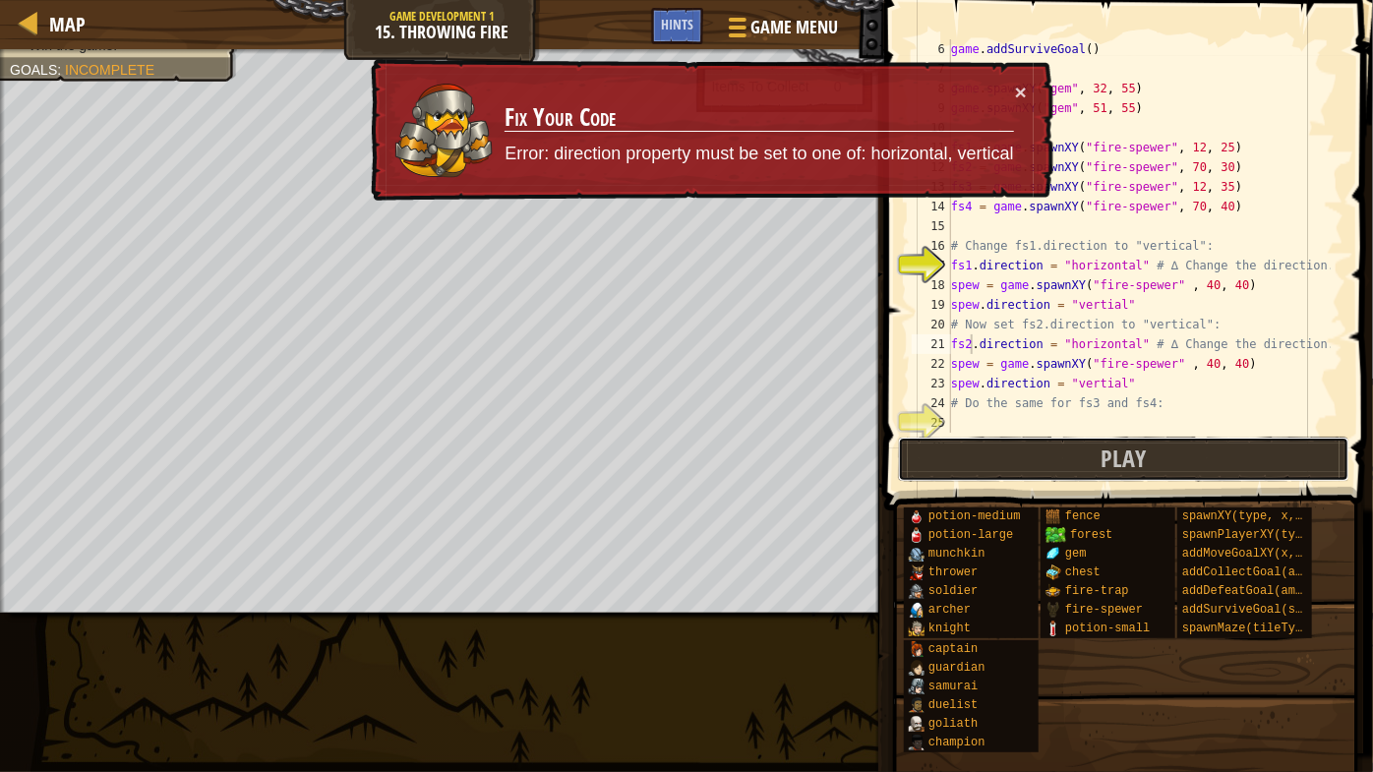
click at [1070, 469] on button "Play" at bounding box center [1123, 459] width 451 height 45
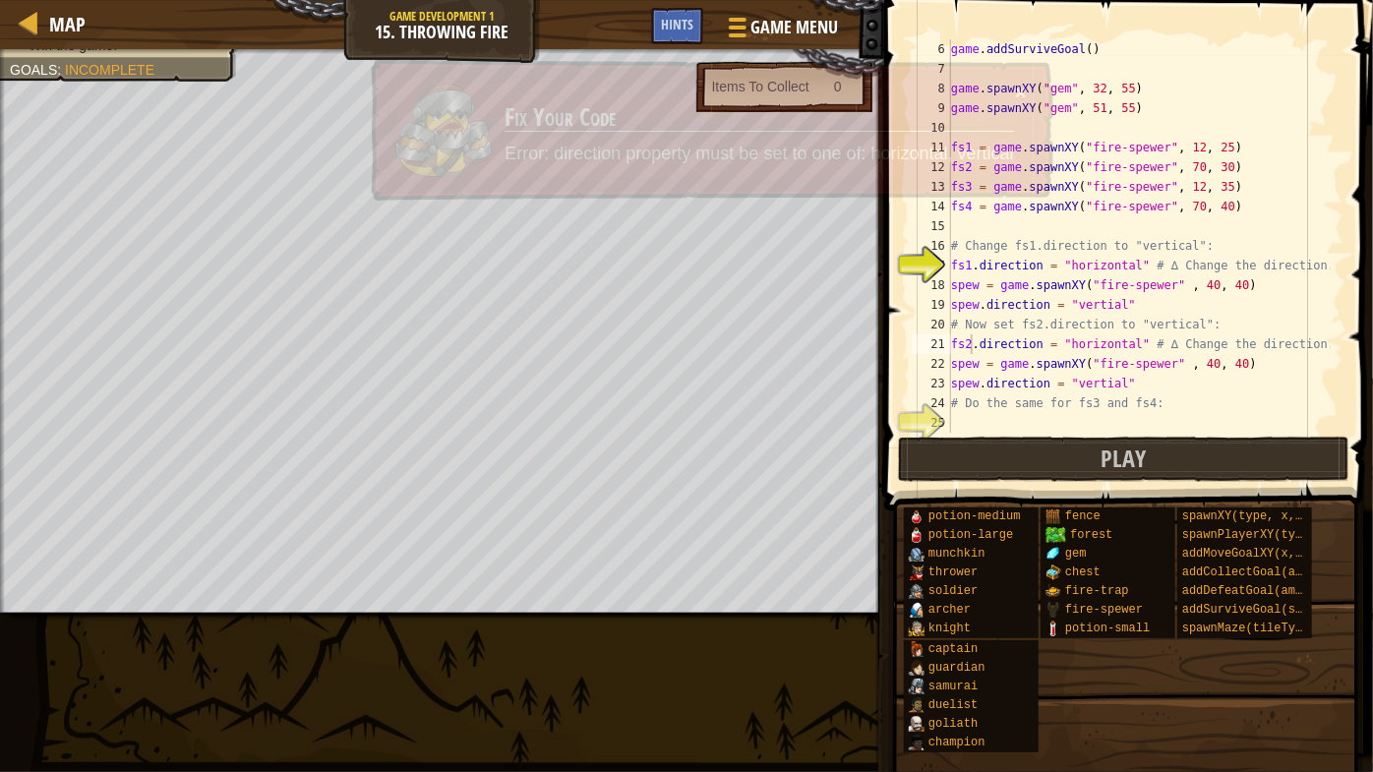
click at [1070, 469] on div "Map Game Development 1 15. Throwing Fire Game Menu Done Hints 1 ההההההההההההההה…" at bounding box center [686, 386] width 1373 height 772
click at [1070, 469] on button "Play" at bounding box center [1123, 459] width 451 height 45
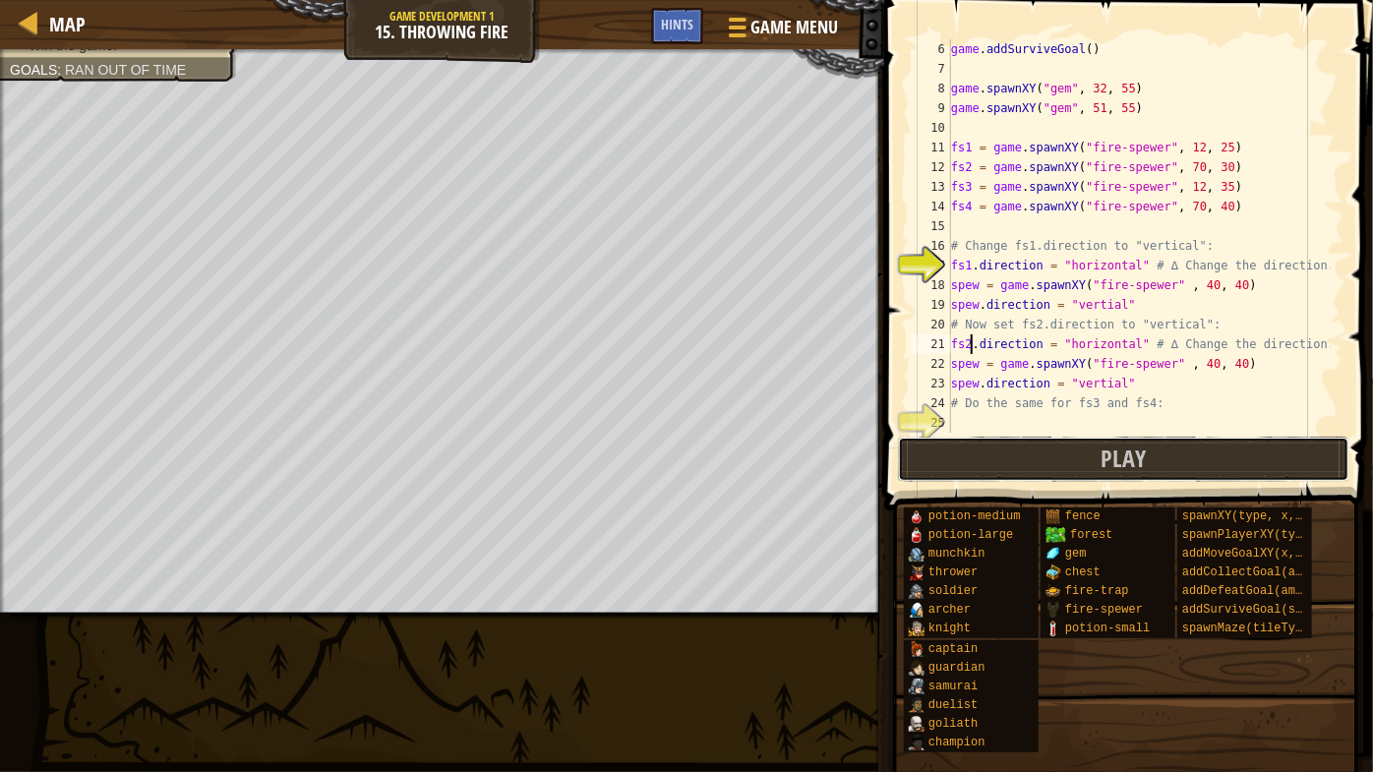
click at [1070, 469] on button "Play" at bounding box center [1123, 459] width 451 height 45
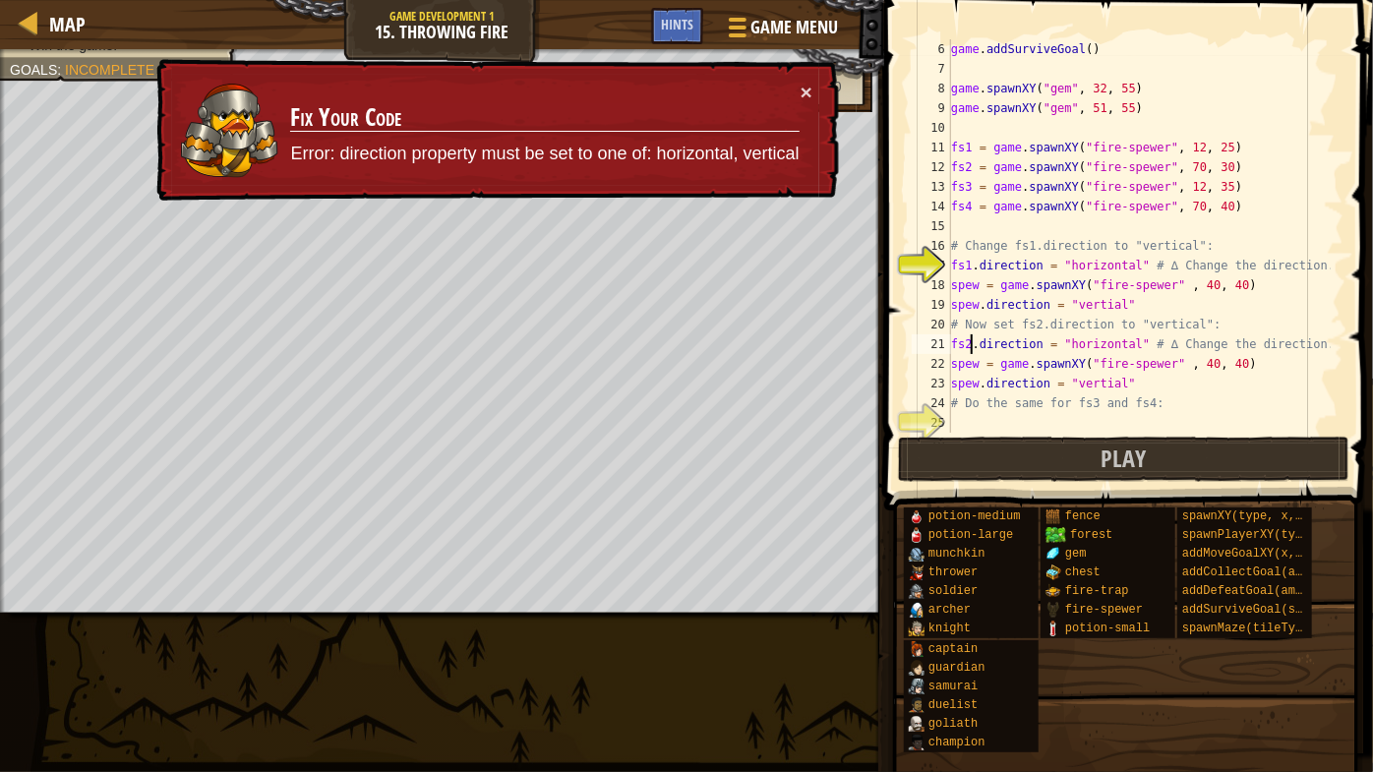
click at [817, 85] on div "× Fix Your Code Error: direction property must be set to one of: horizontal, ve…" at bounding box center [496, 129] width 688 height 151
click at [807, 90] on button "×" at bounding box center [807, 94] width 12 height 21
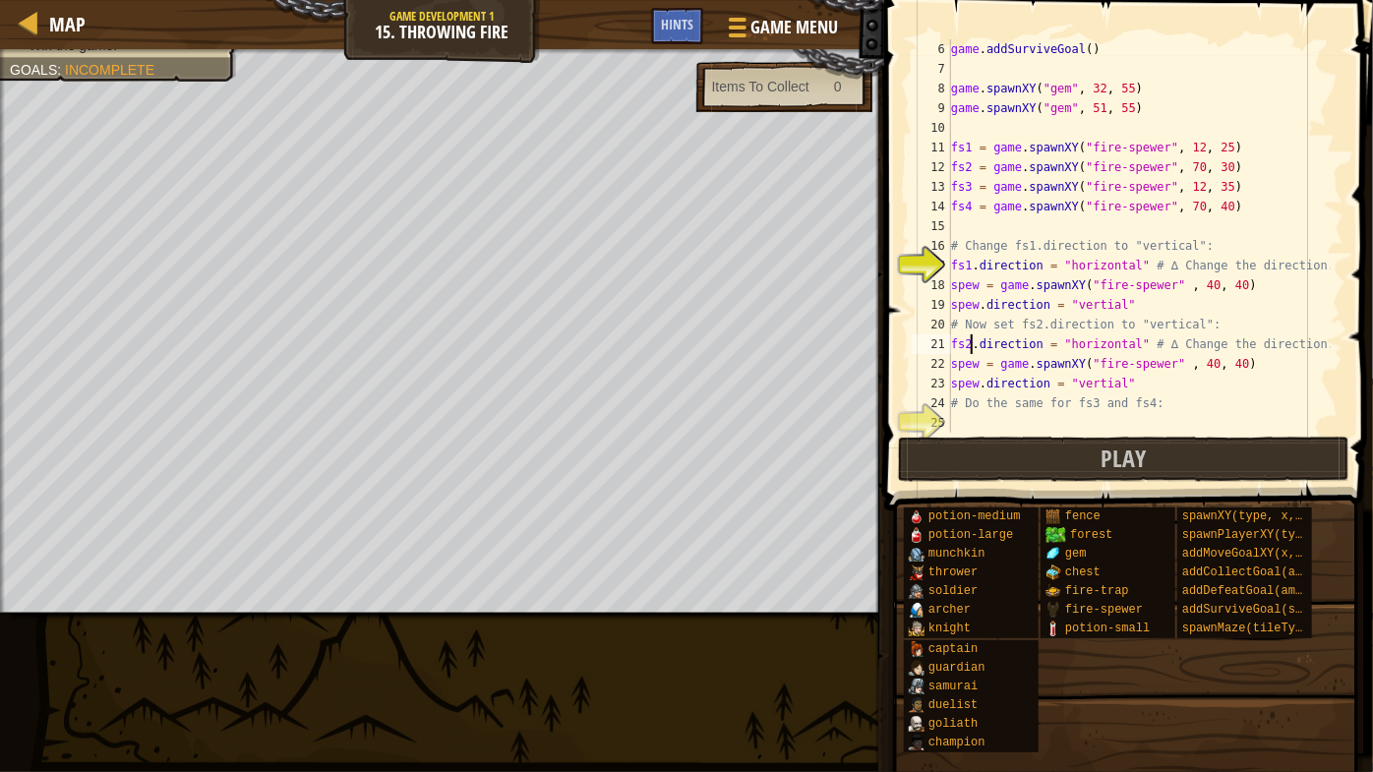
scroll to position [138, 0]
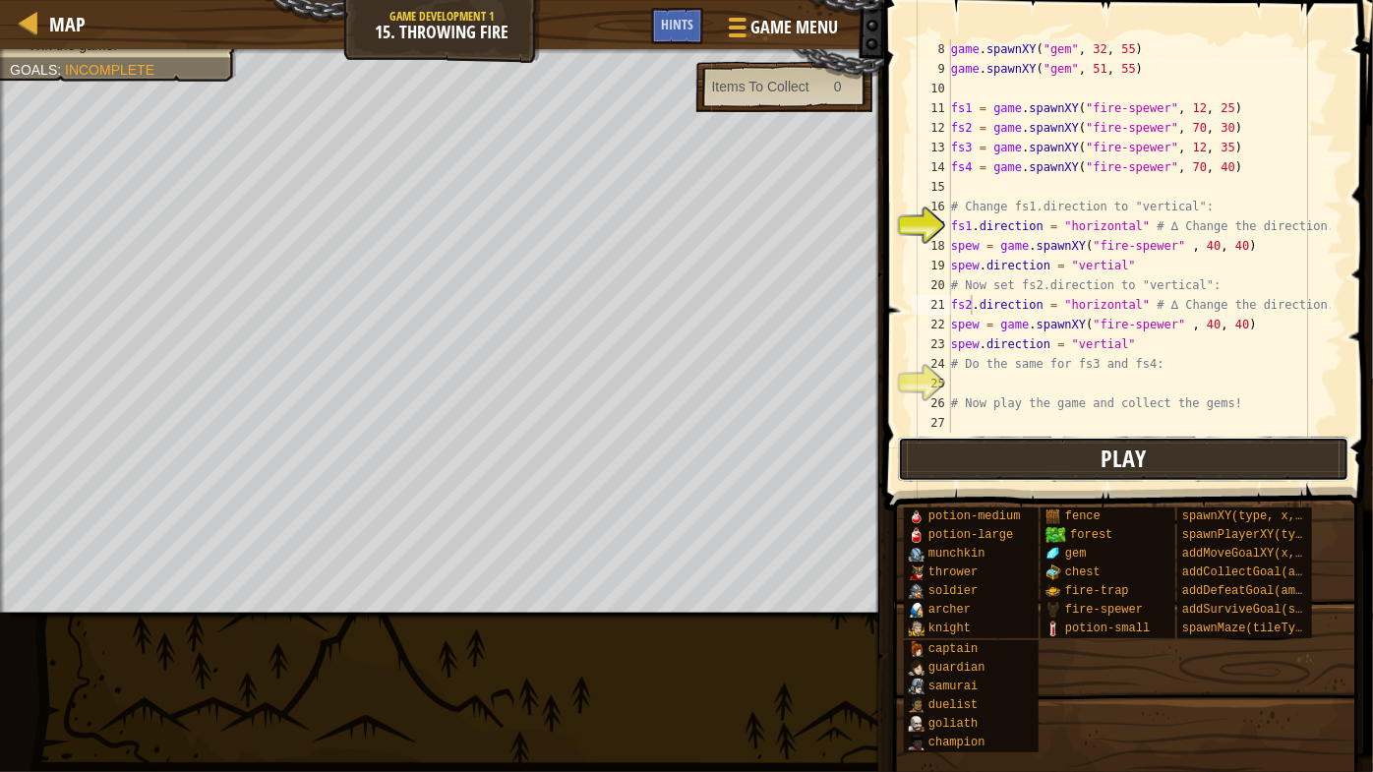
click at [1010, 461] on button "Play" at bounding box center [1123, 459] width 451 height 45
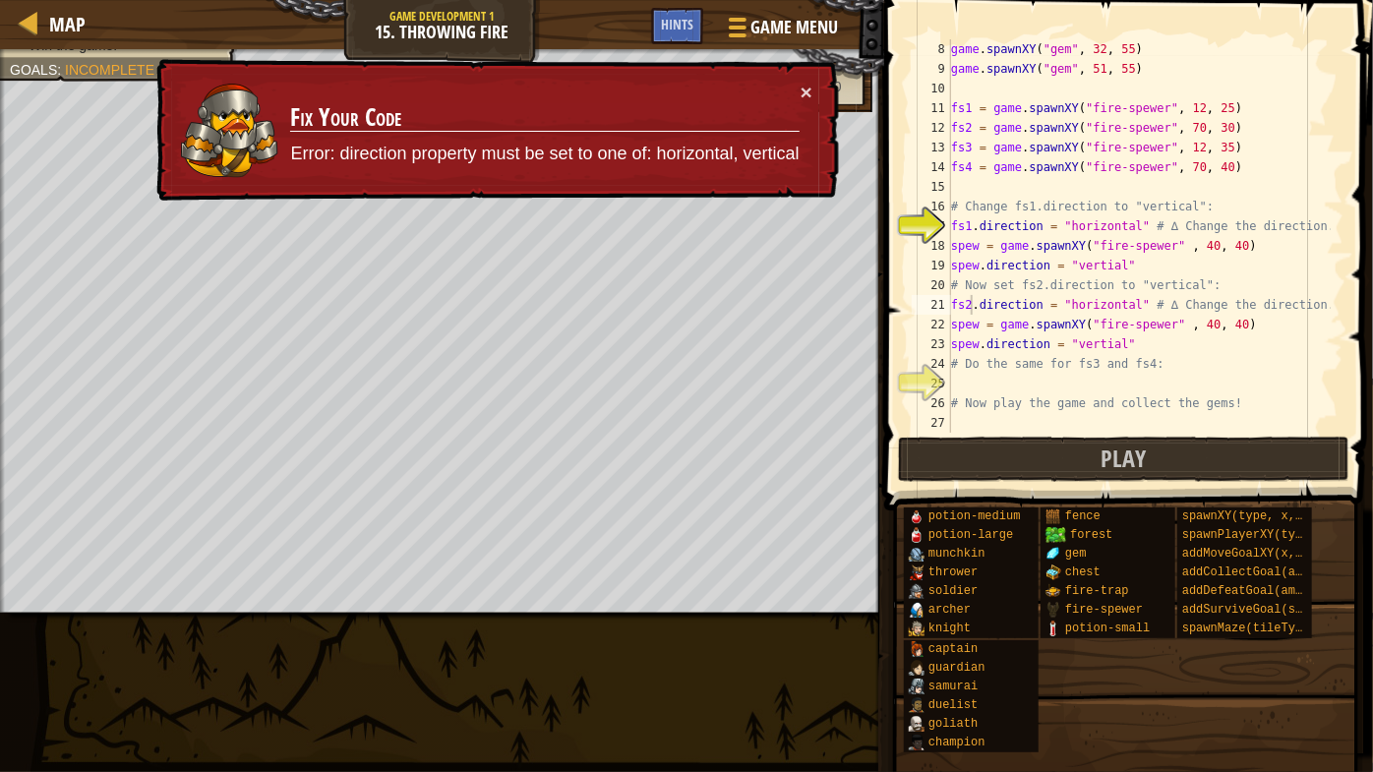
drag, startPoint x: 544, startPoint y: 151, endPoint x: 622, endPoint y: 151, distance: 77.7
click at [622, 151] on p "Error: direction property must be set to one of: horizontal, vertical" at bounding box center [544, 155] width 508 height 26
drag, startPoint x: 636, startPoint y: 149, endPoint x: 716, endPoint y: 149, distance: 79.7
click at [639, 149] on p "Error: direction property must be set to one of: horizontal, vertical" at bounding box center [544, 154] width 509 height 31
click at [1194, 331] on div "game . spawnXY ( "gem" , 32 , 55 ) game . spawnXY ( "gem" , 51 , 55 ) fs1 = gam…" at bounding box center [1139, 255] width 384 height 433
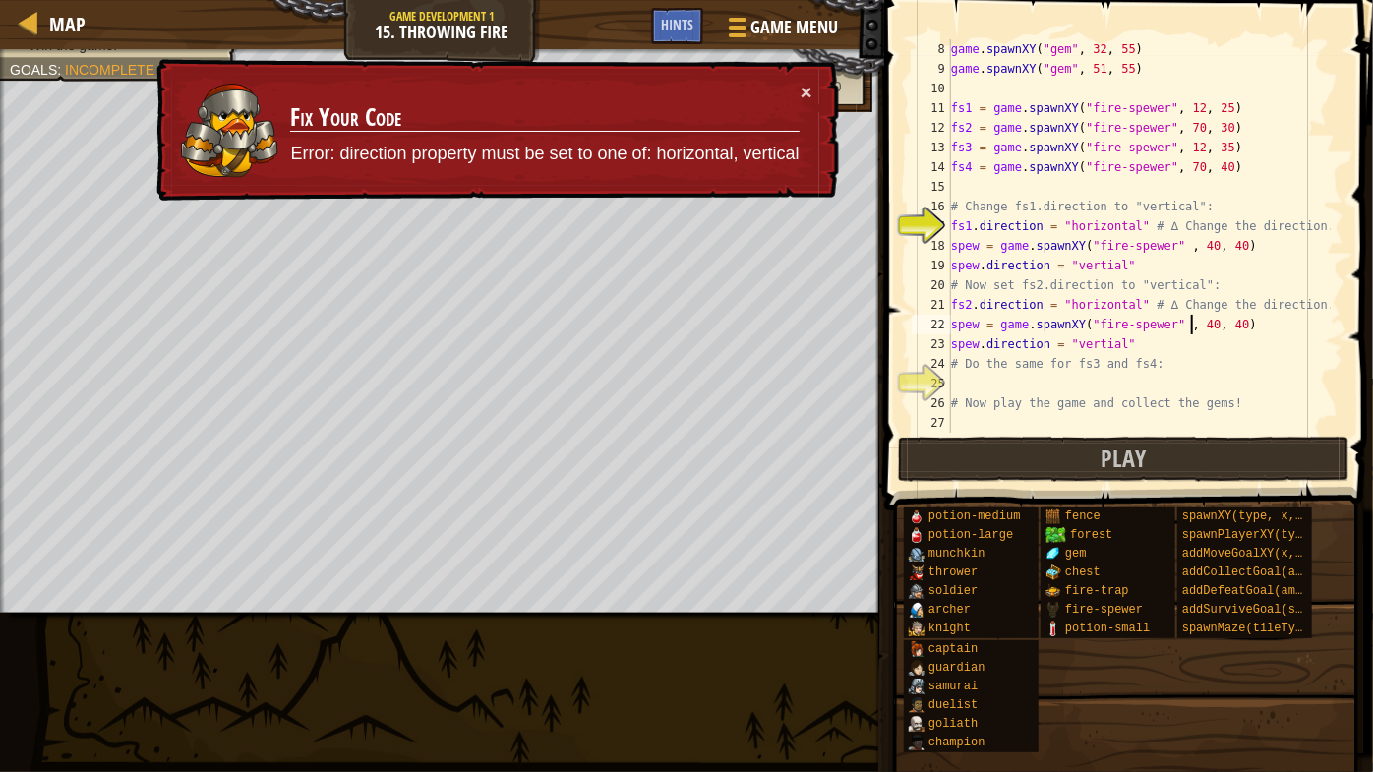
click at [1200, 318] on div "game . spawnXY ( "gem" , 32 , 55 ) game . spawnXY ( "gem" , 51 , 55 ) fs1 = gam…" at bounding box center [1139, 255] width 384 height 433
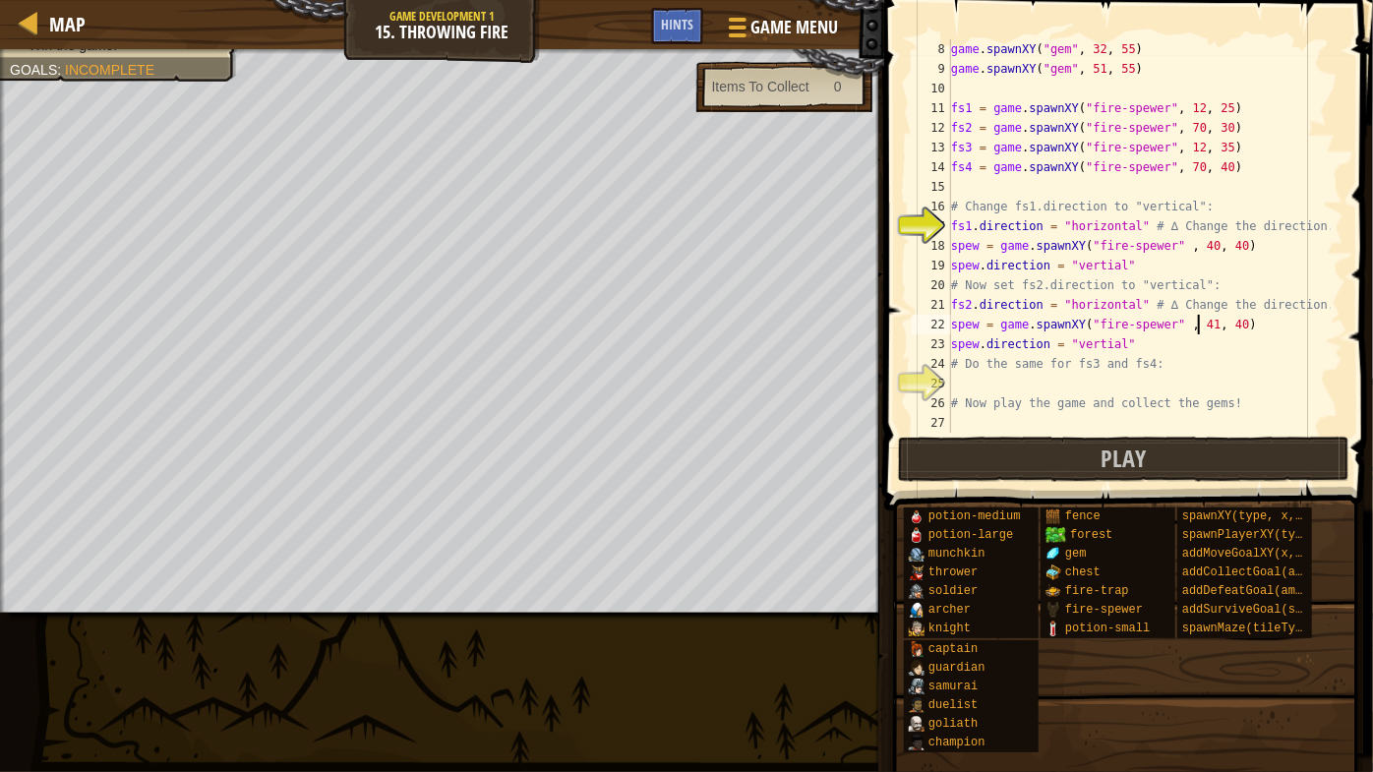
scroll to position [9, 20]
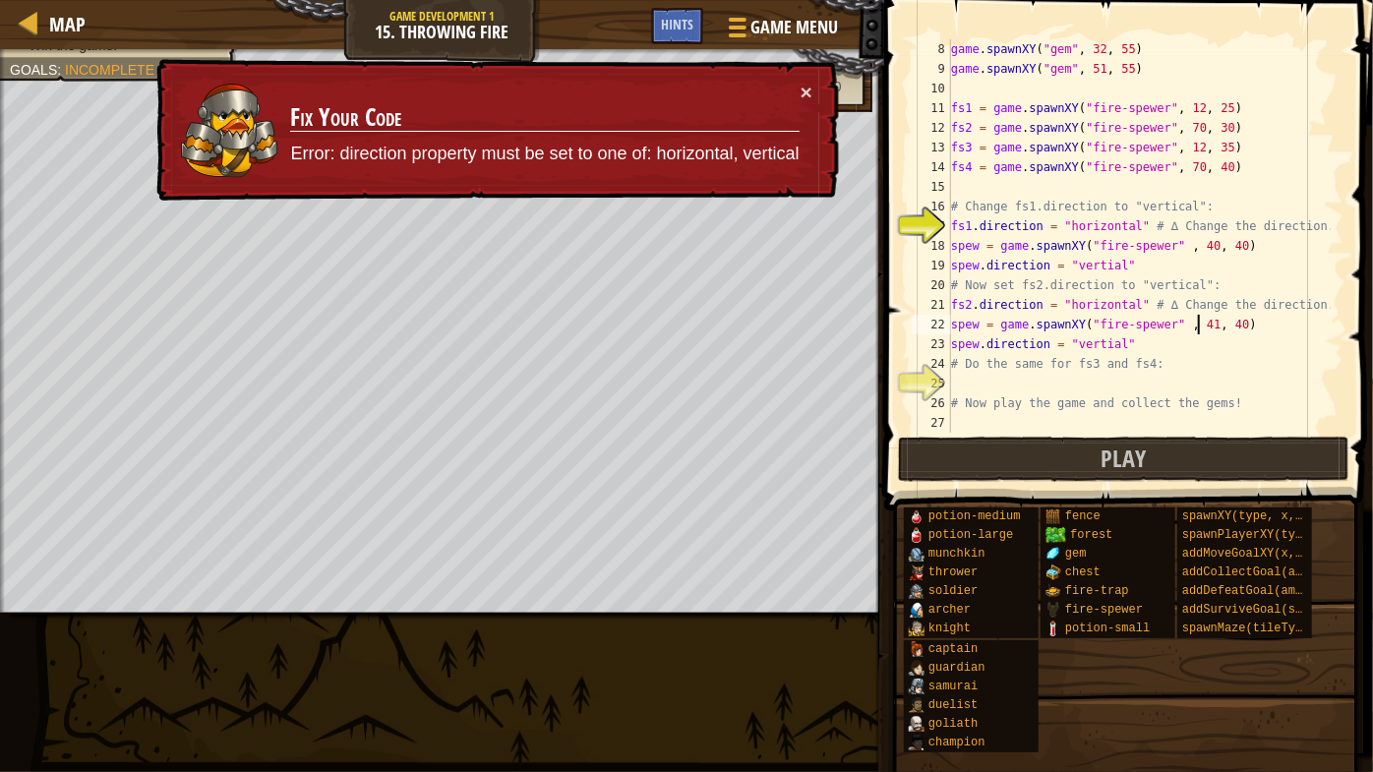
click at [1218, 326] on div "game . spawnXY ( "gem" , 32 , 55 ) game . spawnXY ( "gem" , 51 , 55 ) fs1 = gam…" at bounding box center [1139, 255] width 384 height 433
click at [1225, 326] on div "game . spawnXY ( "gem" , 32 , 55 ) game . spawnXY ( "gem" , 51 , 55 ) fs1 = gam…" at bounding box center [1139, 255] width 384 height 433
click at [1132, 461] on span "Play" at bounding box center [1123, 458] width 45 height 31
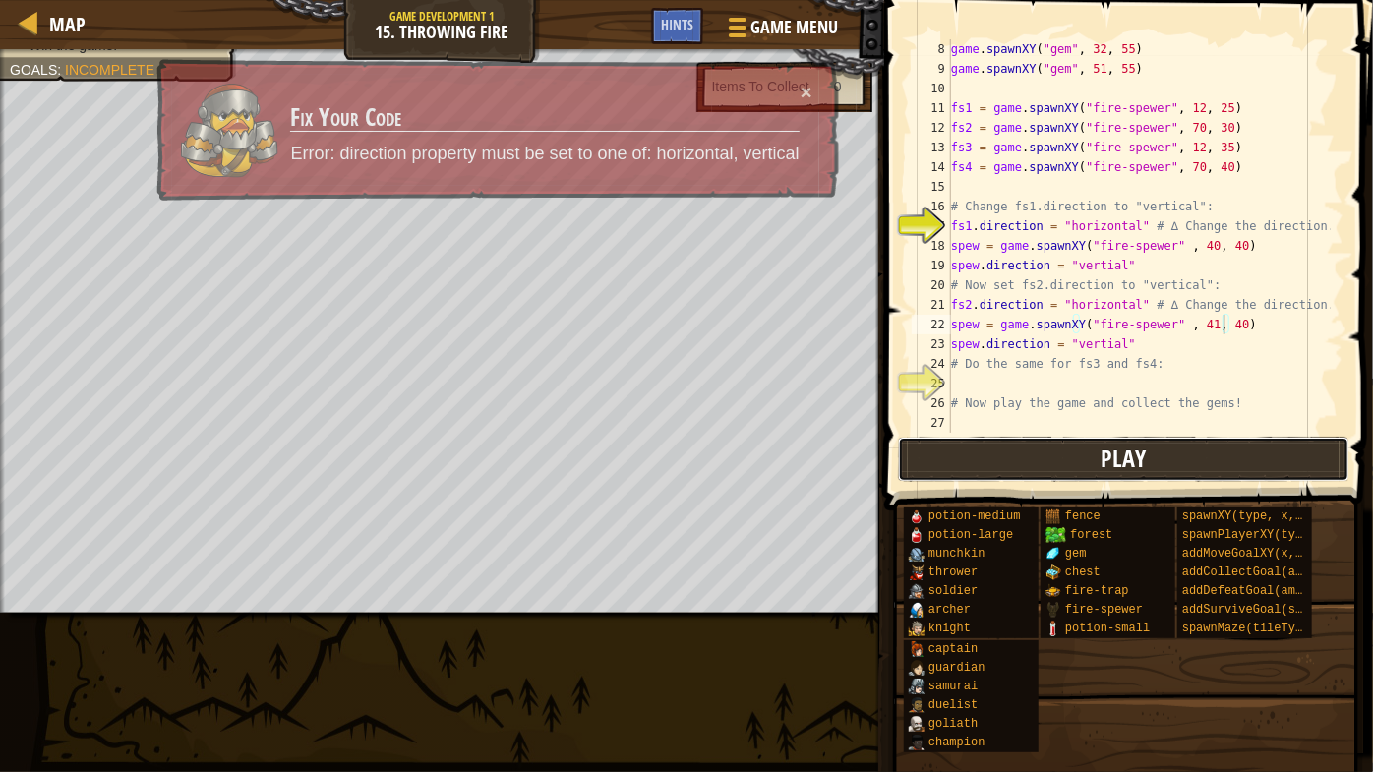
click at [1134, 459] on span "Play" at bounding box center [1123, 458] width 45 height 31
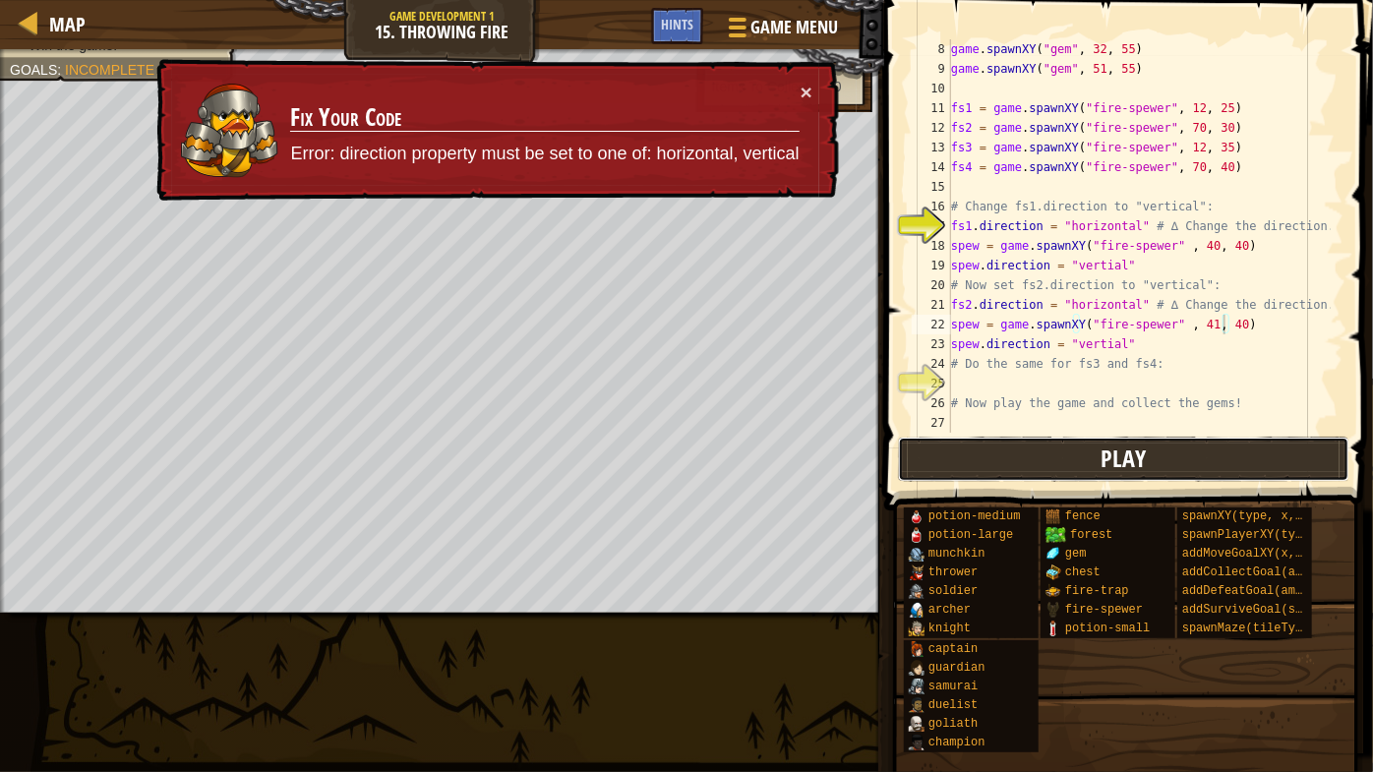
click at [1134, 459] on span "Play" at bounding box center [1123, 458] width 45 height 31
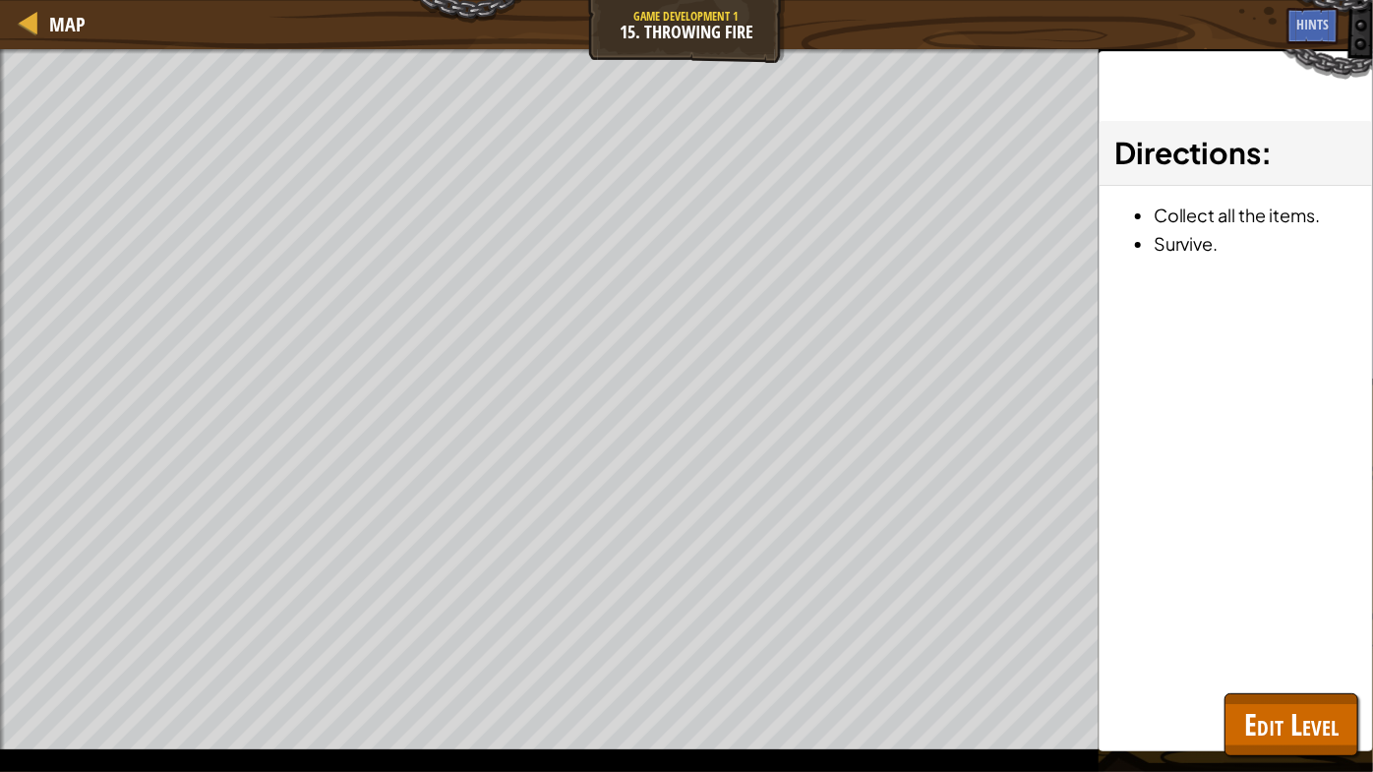
click at [0, 0] on span "Play" at bounding box center [0, 0] width 0 height 0
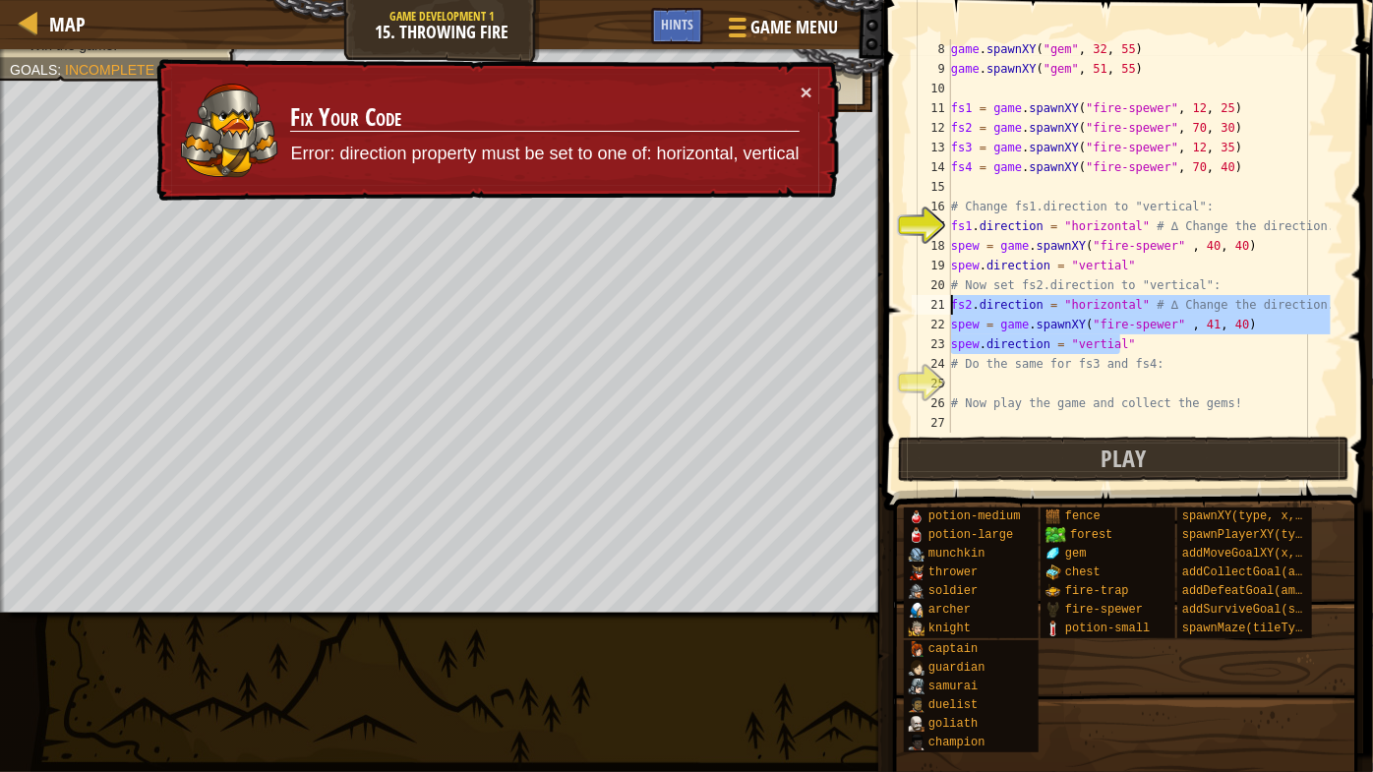
drag, startPoint x: 1127, startPoint y: 350, endPoint x: 952, endPoint y: 304, distance: 181.1
click at [952, 304] on div "game . spawnXY ( "gem" , 32 , 55 ) game . spawnXY ( "gem" , 51 , 55 ) fs1 = gam…" at bounding box center [1139, 255] width 384 height 433
type textarea "fs2.direction = "horizontal" # ∆ Change the direction. spew = game.spawnXY("fir…"
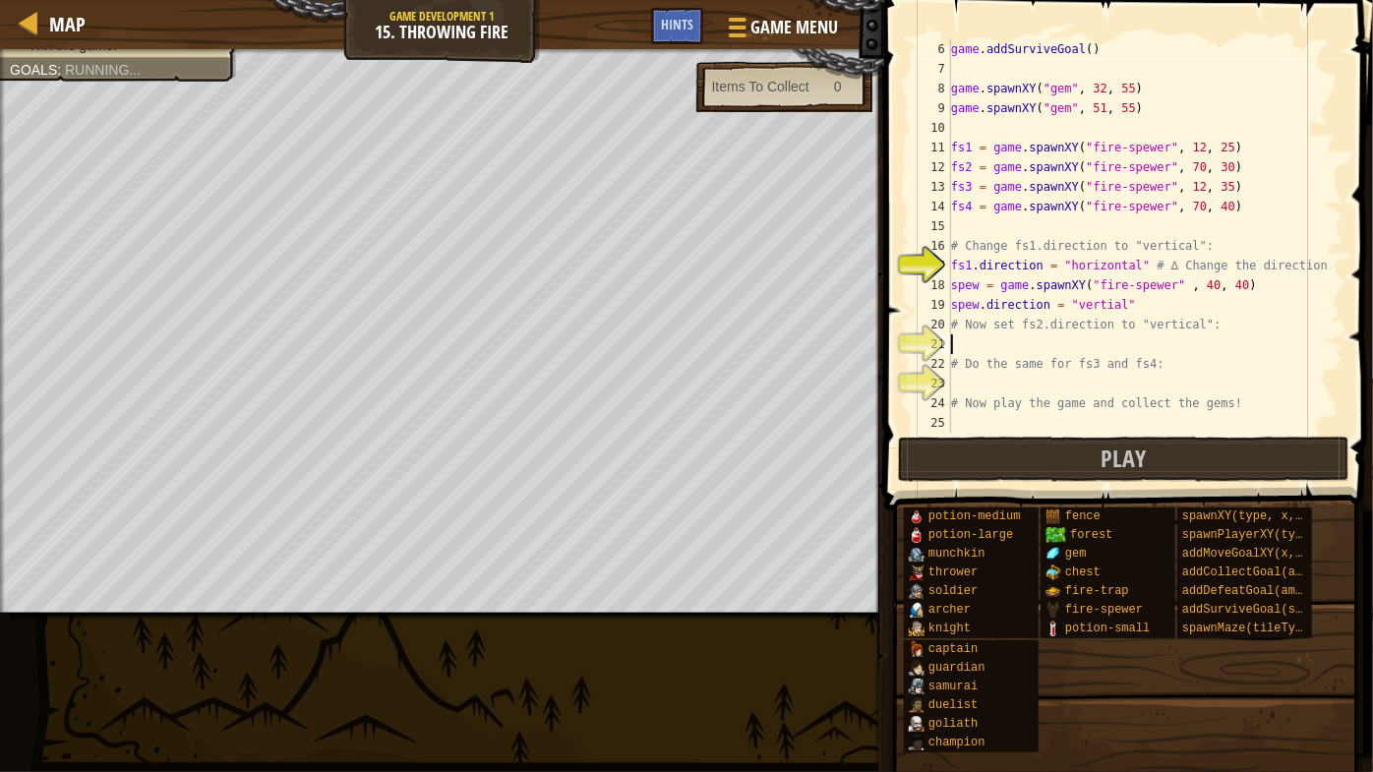
scroll to position [98, 0]
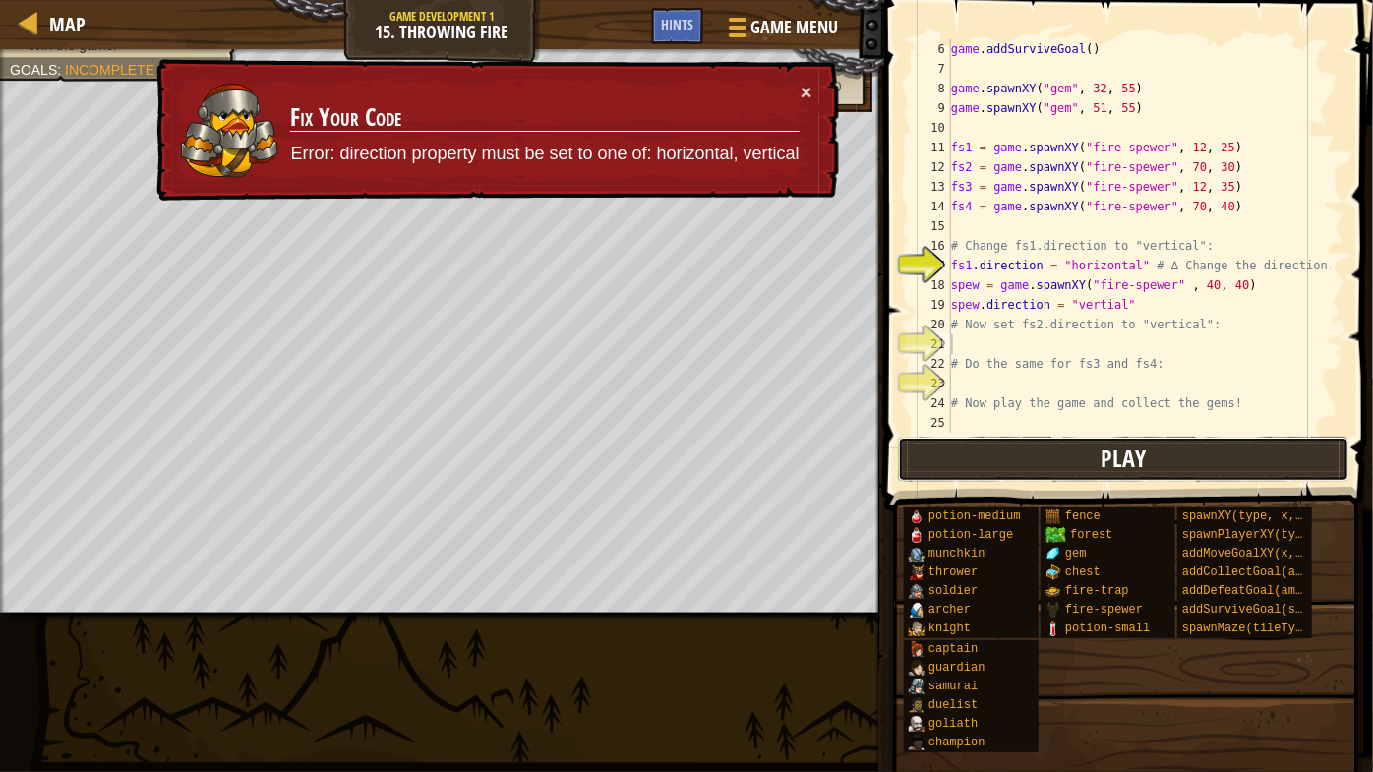
click at [1083, 438] on button "Play" at bounding box center [1123, 459] width 451 height 45
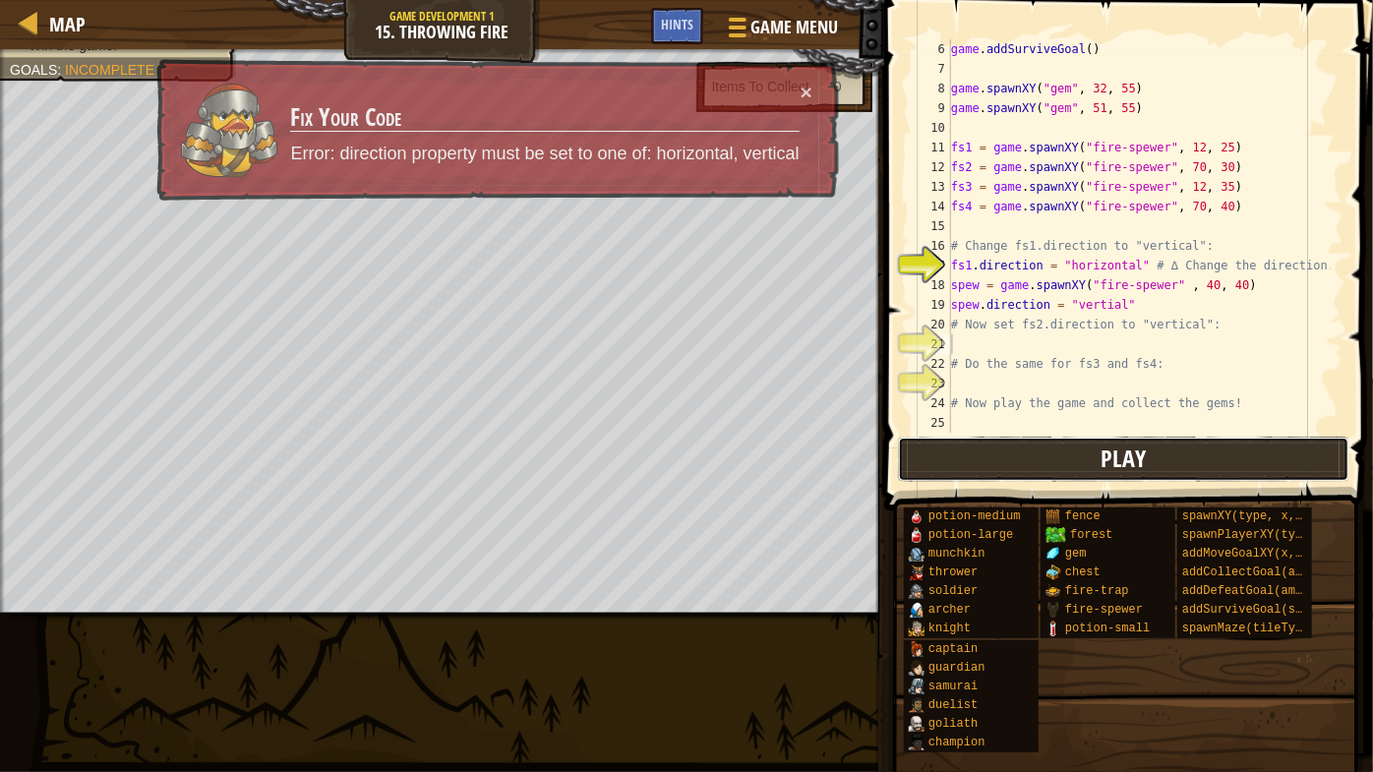
click at [1083, 440] on button "Play" at bounding box center [1123, 459] width 451 height 45
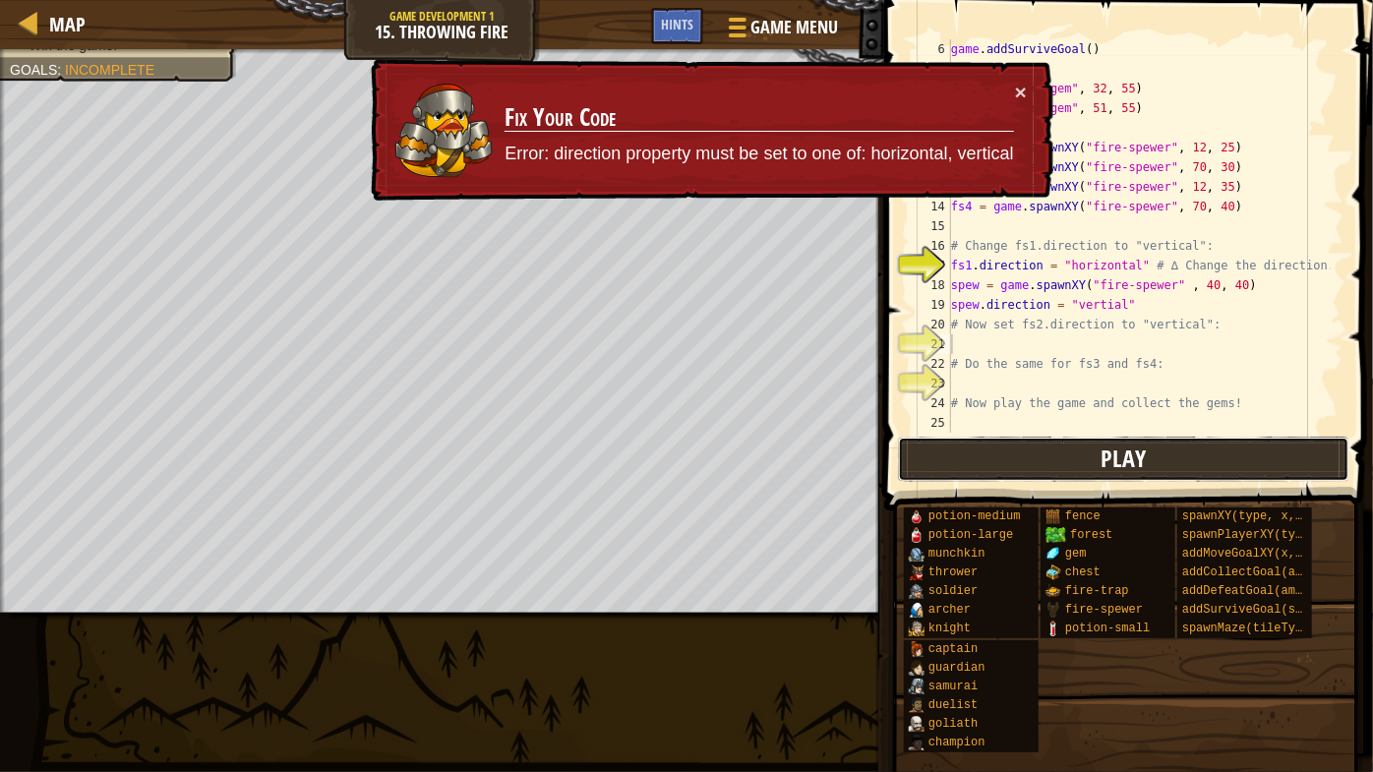
click at [1083, 440] on button "Play" at bounding box center [1123, 459] width 451 height 45
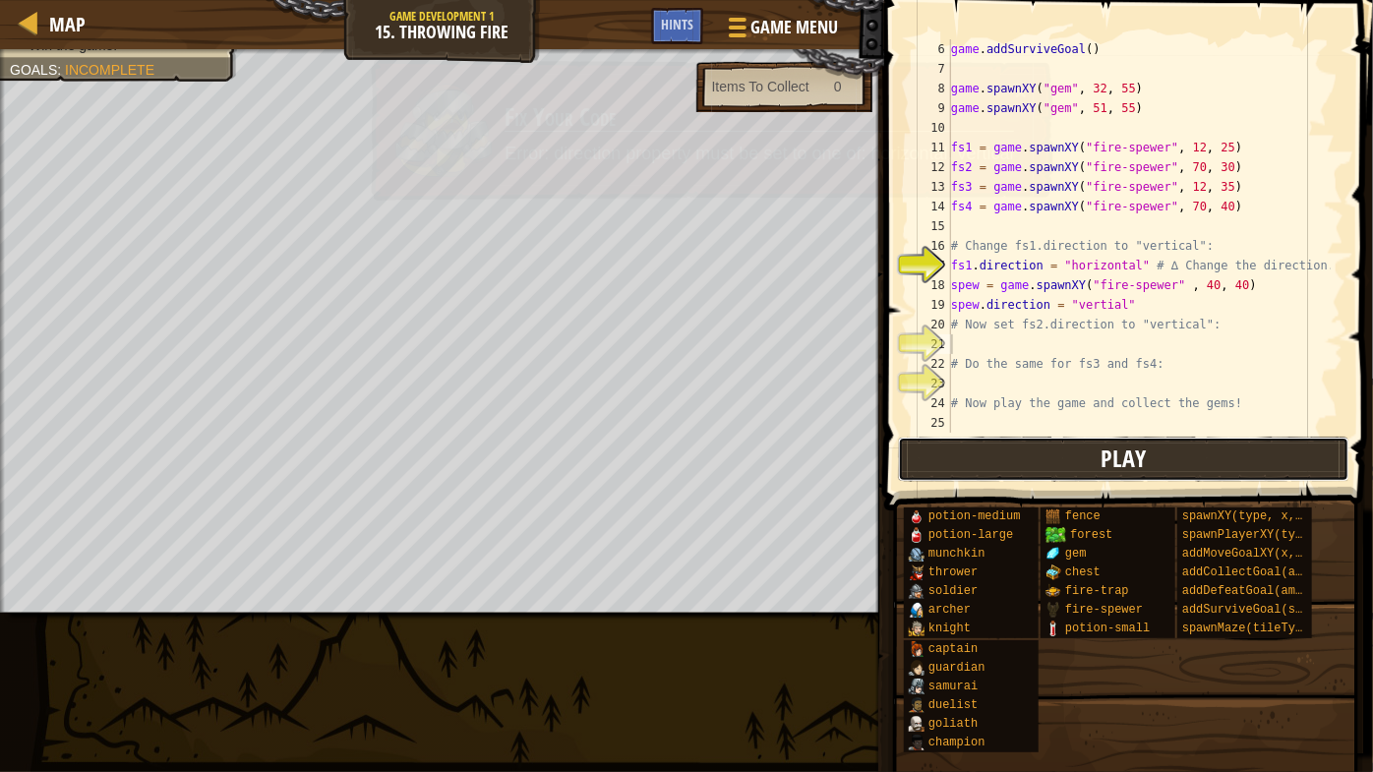
click at [1084, 440] on button "Play" at bounding box center [1123, 459] width 451 height 45
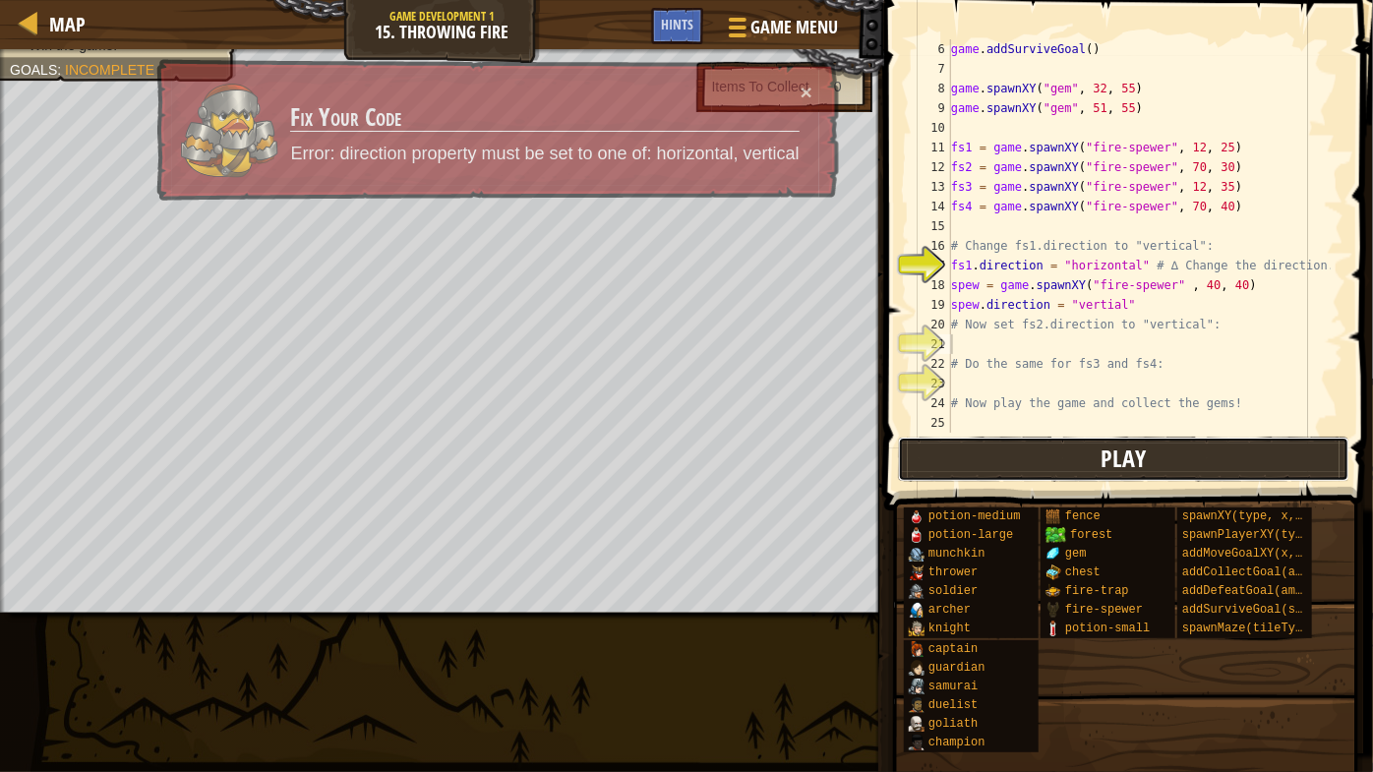
click at [1084, 440] on button "Play" at bounding box center [1123, 459] width 451 height 45
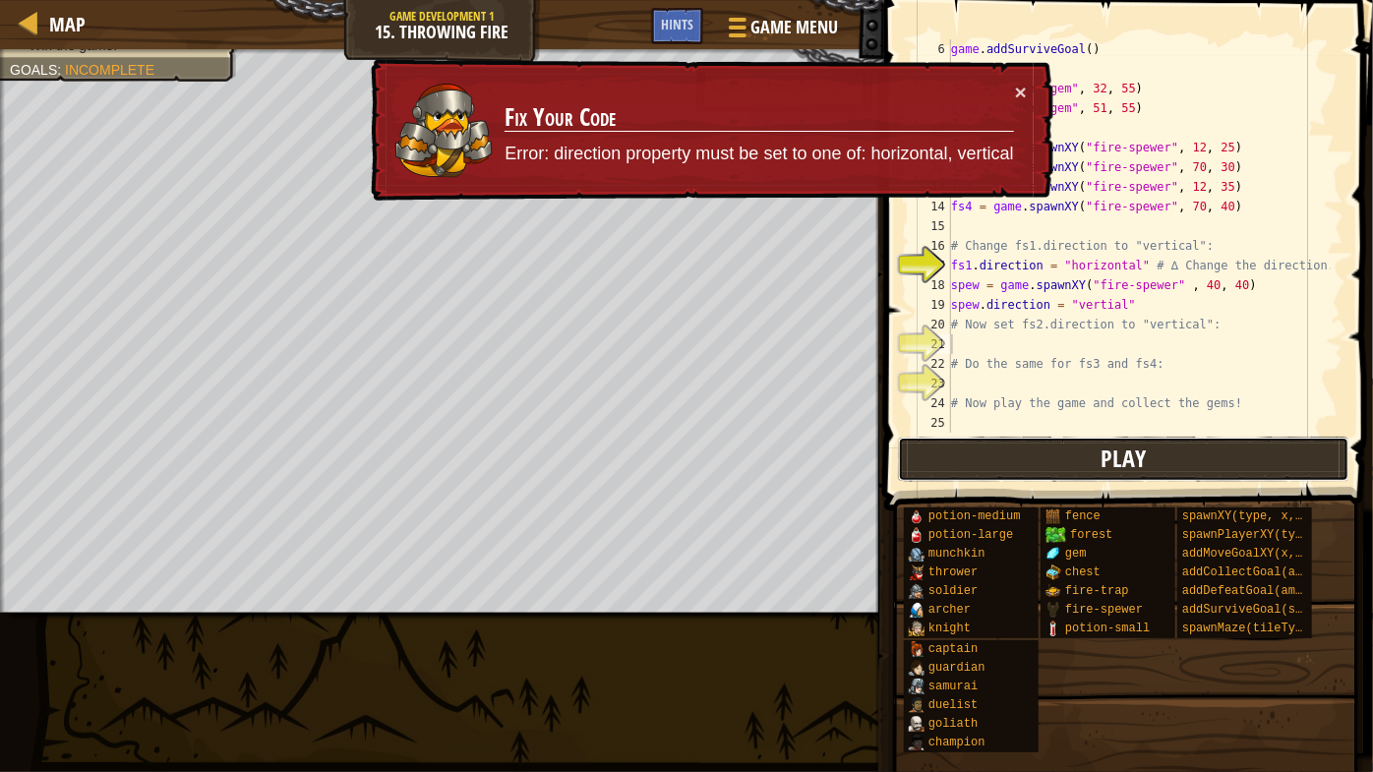
click at [1086, 440] on button "Play" at bounding box center [1123, 459] width 451 height 45
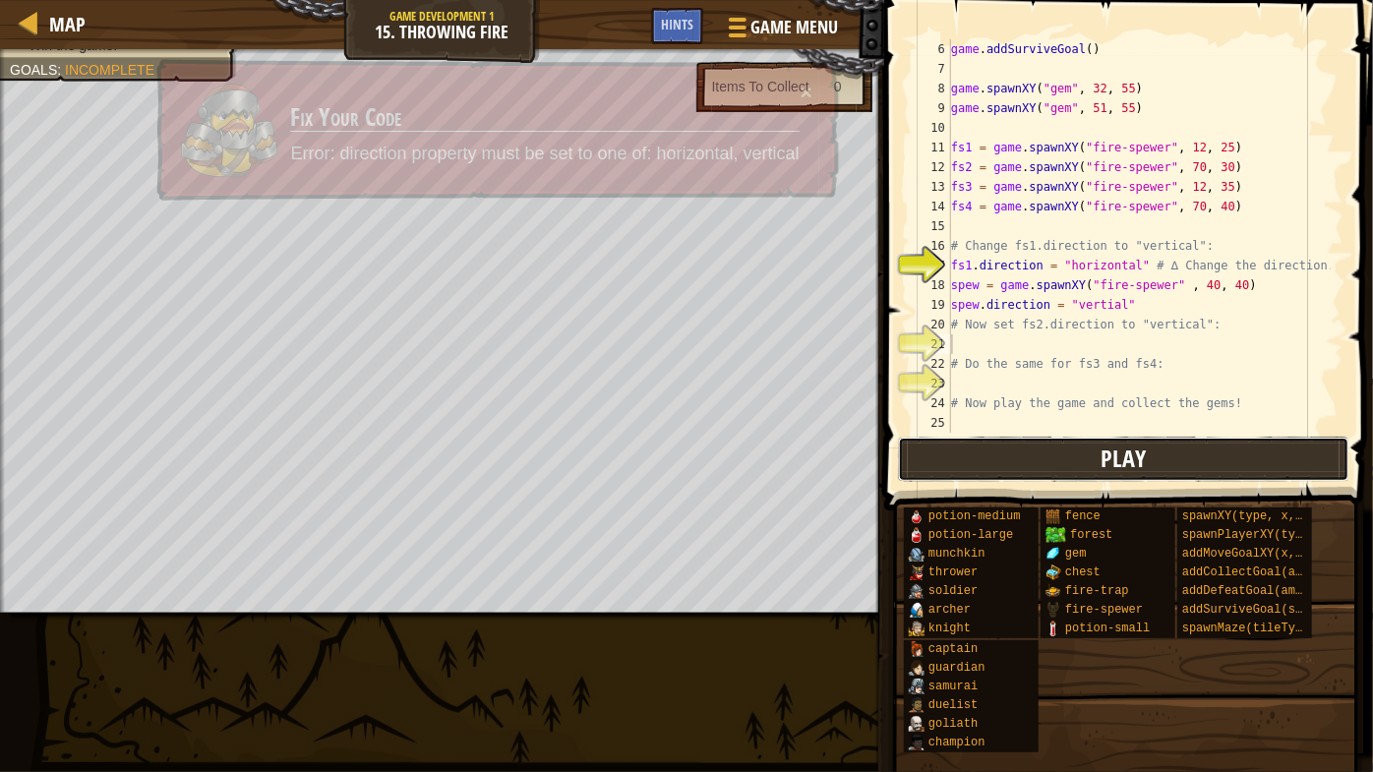
click at [1086, 440] on button "Play" at bounding box center [1123, 459] width 451 height 45
click at [1087, 432] on div "game . addSurviveGoal ( ) game . spawnXY ( "gem" , 32 , 55 ) game . spawnXY ( "…" at bounding box center [1139, 255] width 384 height 433
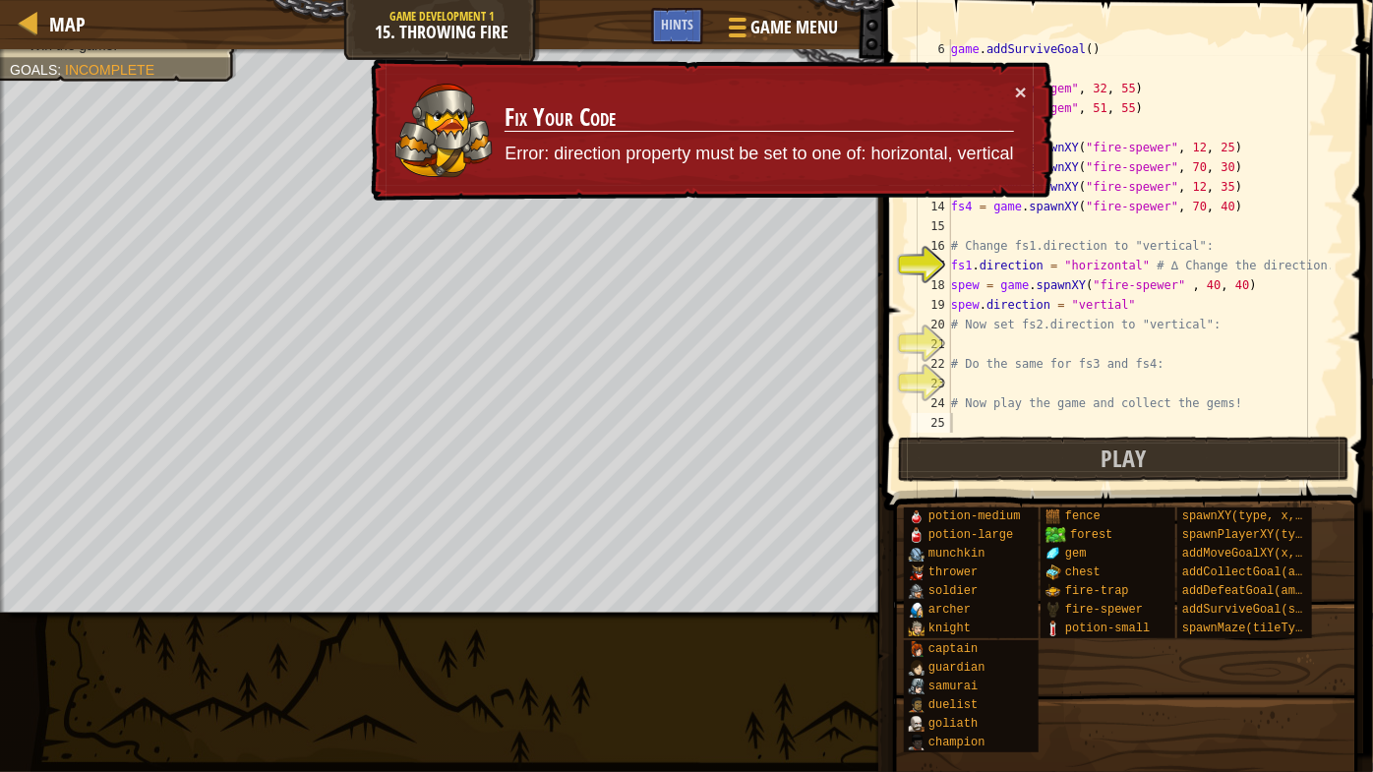
click at [725, 144] on p "Error: direction property must be set to one of: horizontal, vertical" at bounding box center [759, 154] width 509 height 31
click at [853, 151] on p "Error: direction property must be set to one of: horizontal, vertical" at bounding box center [759, 154] width 508 height 29
drag, startPoint x: 997, startPoint y: 327, endPoint x: 1051, endPoint y: 328, distance: 54.1
click at [1007, 328] on div "game . addSurviveGoal ( ) game . spawnXY ( "gem" , 32 , 55 ) game . spawnXY ( "…" at bounding box center [1139, 255] width 384 height 433
click at [1099, 309] on div "game . addSurviveGoal ( ) game . spawnXY ( "gem" , 32 , 55 ) game . spawnXY ( "…" at bounding box center [1139, 255] width 384 height 433
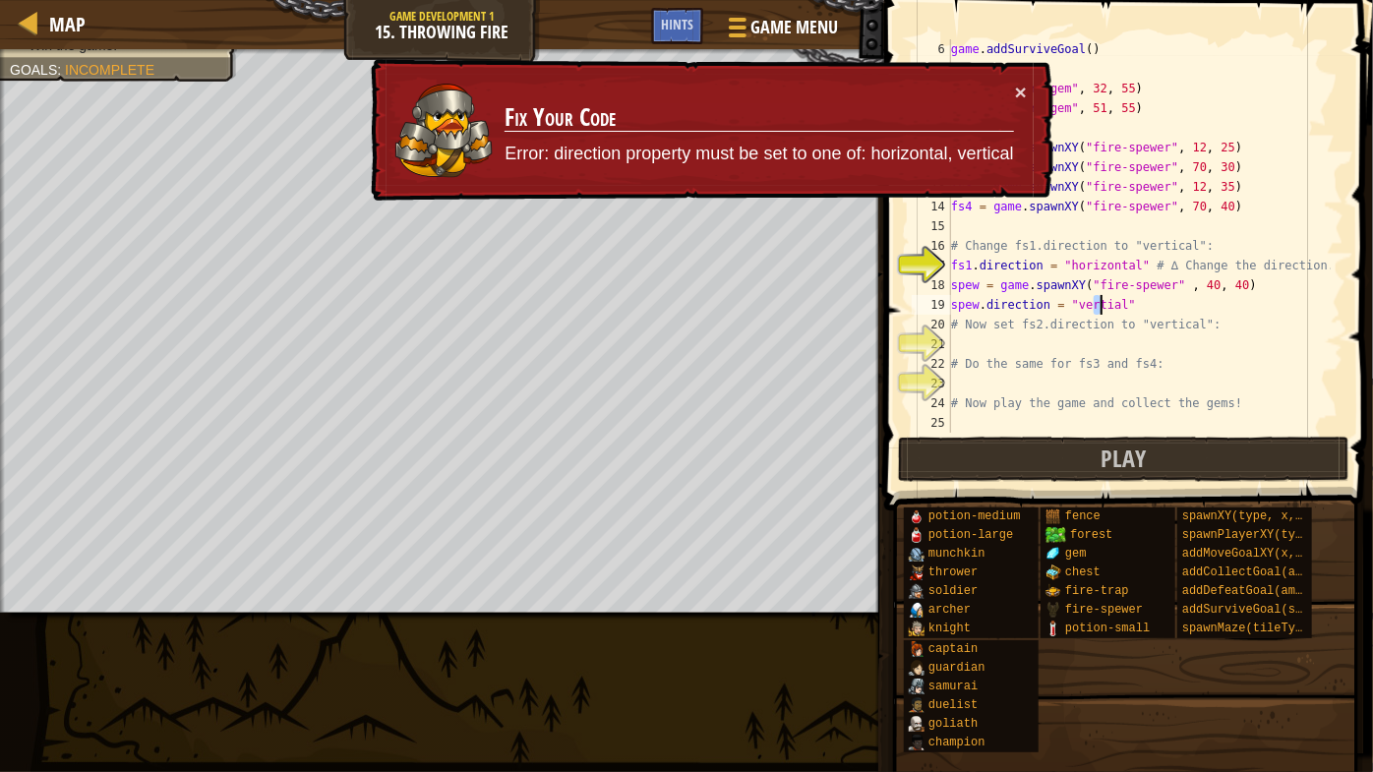
click at [1136, 282] on div "game . addSurviveGoal ( ) game . spawnXY ( "gem" , 32 , 55 ) game . spawnXY ( "…" at bounding box center [1139, 255] width 384 height 433
drag, startPoint x: 1132, startPoint y: 287, endPoint x: 1130, endPoint y: 304, distance: 16.8
click at [1130, 304] on div "game . addSurviveGoal ( ) game . spawnXY ( "gem" , 32 , 55 ) game . spawnXY ( "…" at bounding box center [1139, 255] width 384 height 433
click at [1106, 305] on div "game . addSurviveGoal ( ) game . spawnXY ( "gem" , 32 , 55 ) game . spawnXY ( "…" at bounding box center [1139, 235] width 384 height 393
click at [1102, 307] on div "game . addSurviveGoal ( ) game . spawnXY ( "gem" , 32 , 55 ) game . spawnXY ( "…" at bounding box center [1139, 255] width 384 height 433
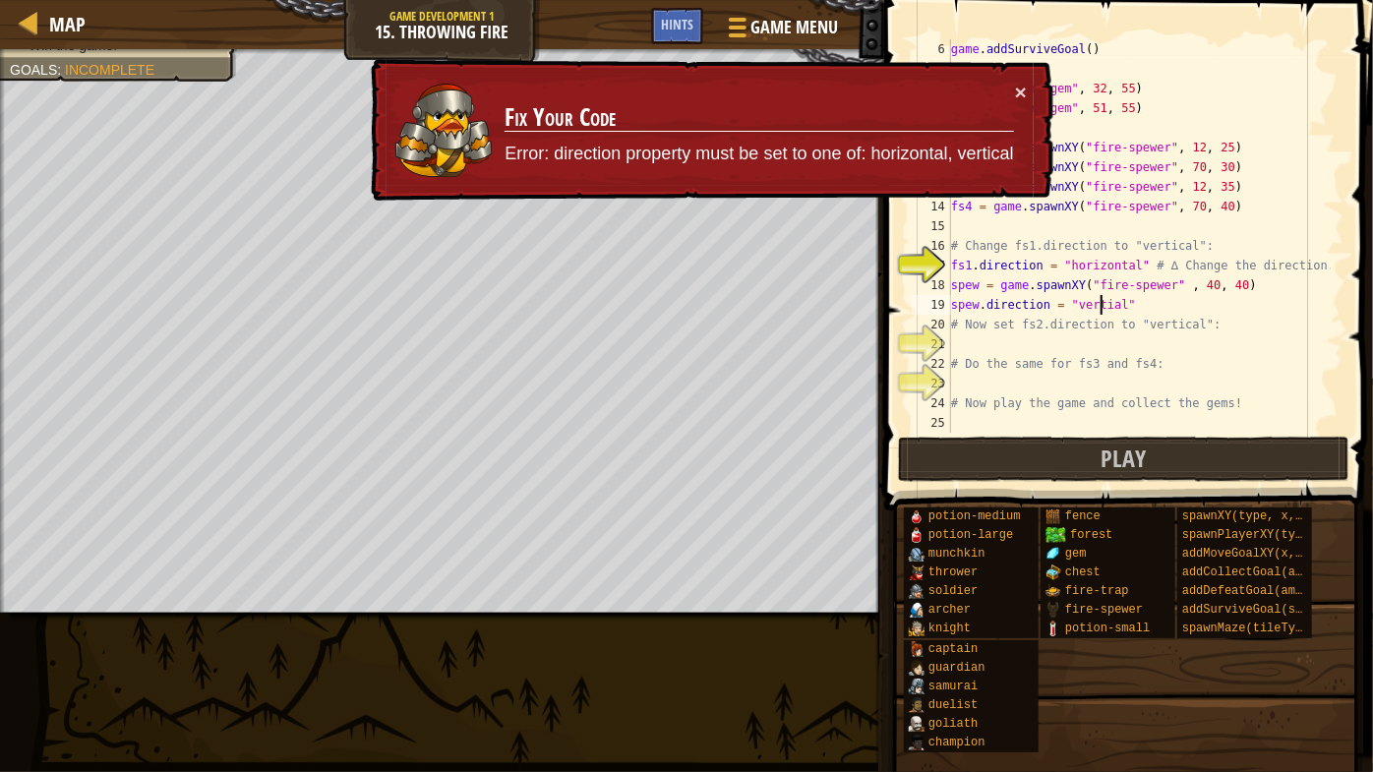
scroll to position [9, 13]
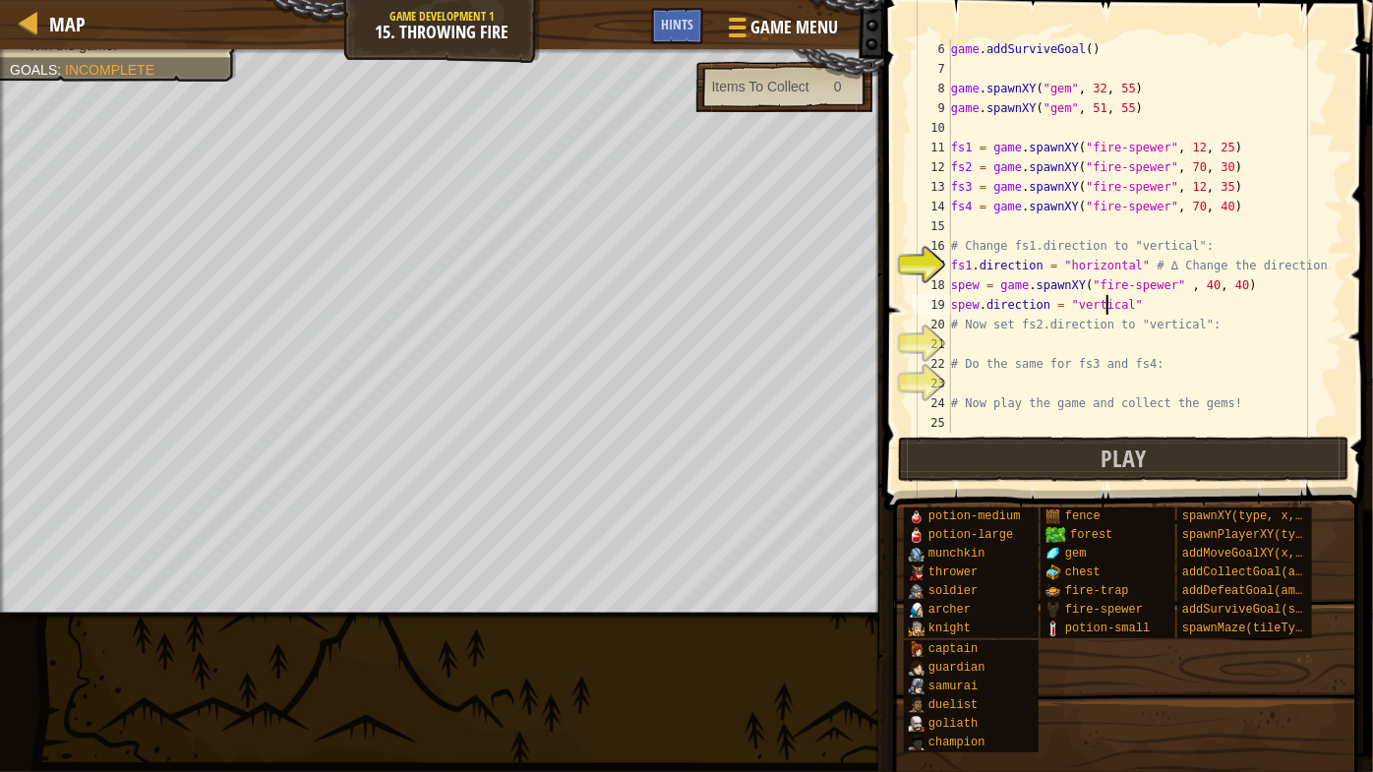
click at [1146, 307] on div "game . addSurviveGoal ( ) game . spawnXY ( "gem" , 32 , 55 ) game . spawnXY ( "…" at bounding box center [1139, 255] width 384 height 433
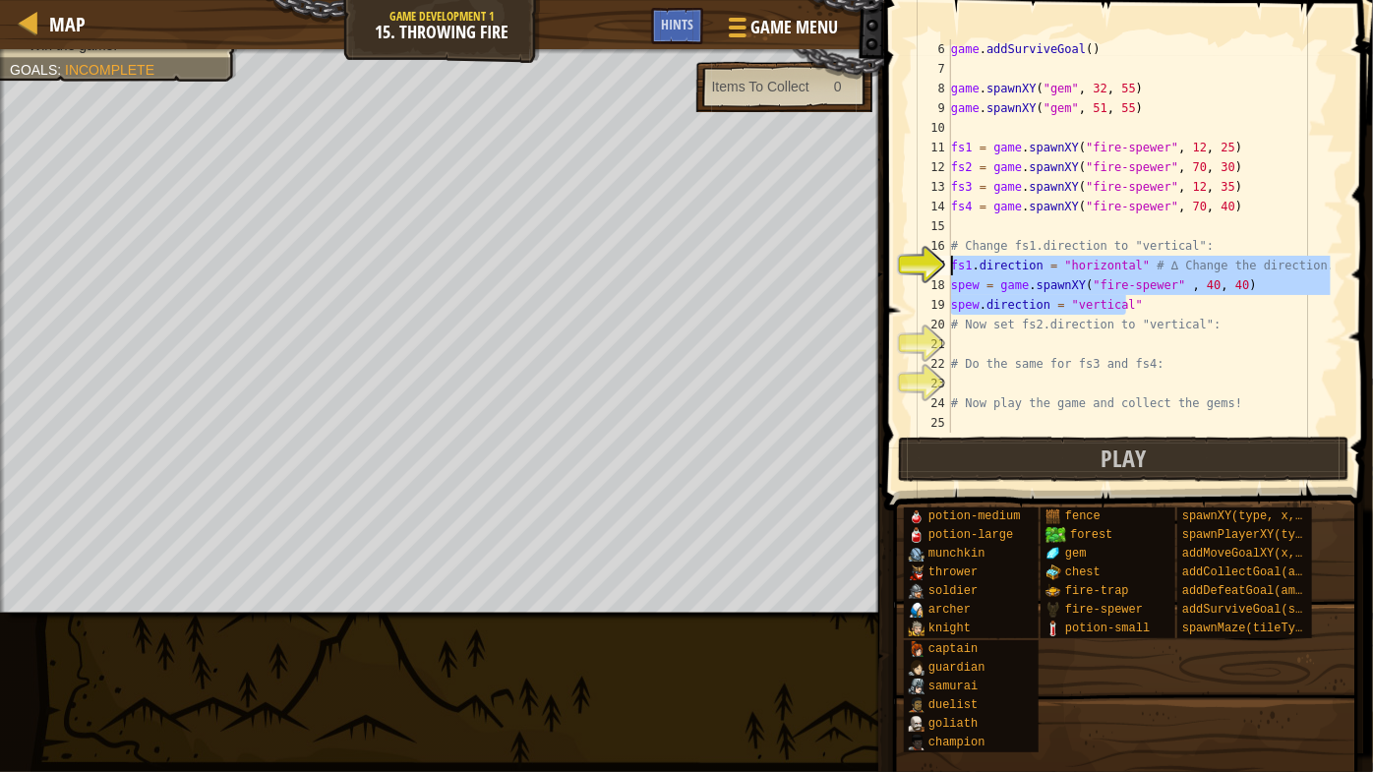
drag, startPoint x: 1145, startPoint y: 307, endPoint x: 959, endPoint y: 267, distance: 190.2
click at [959, 267] on div "game . addSurviveGoal ( ) game . spawnXY ( "gem" , 32 , 55 ) game . spawnXY ( "…" at bounding box center [1139, 255] width 384 height 433
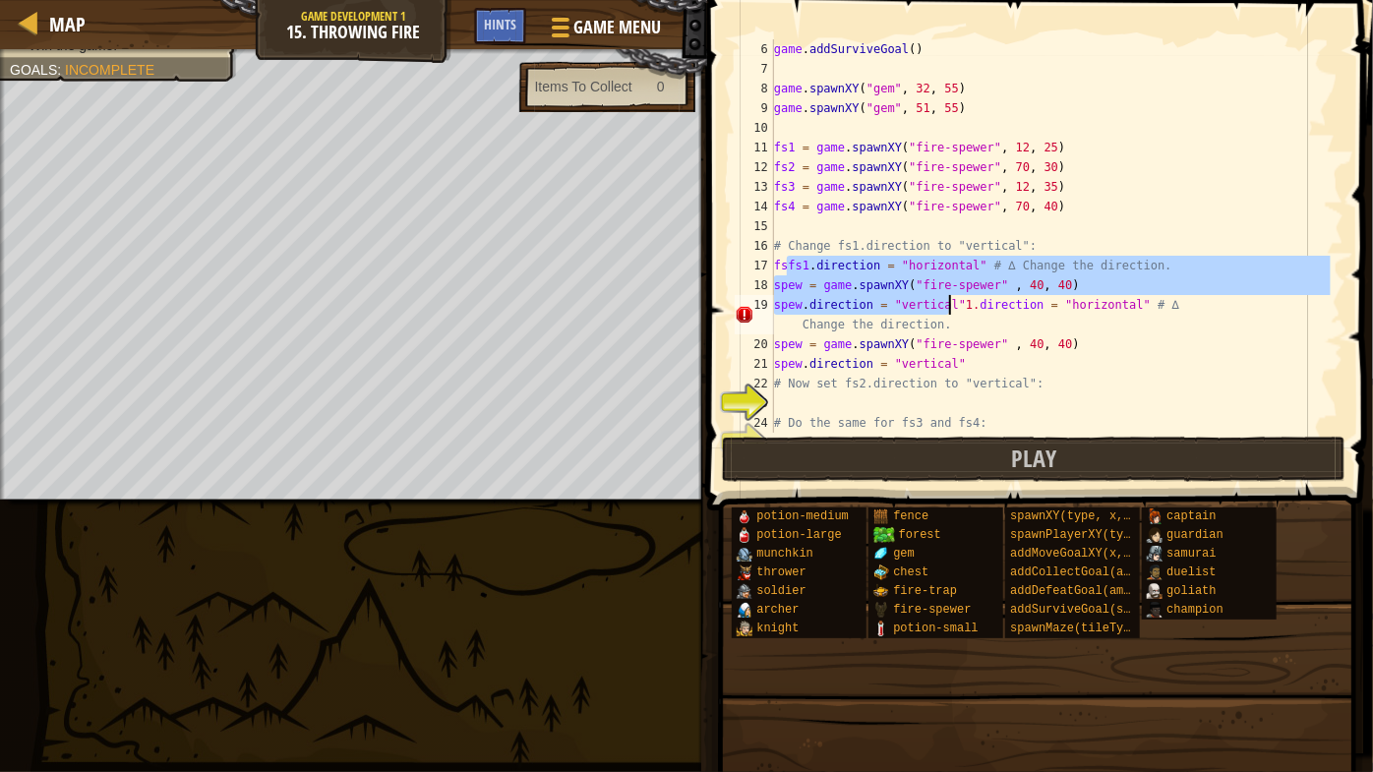
scroll to position [20, 0]
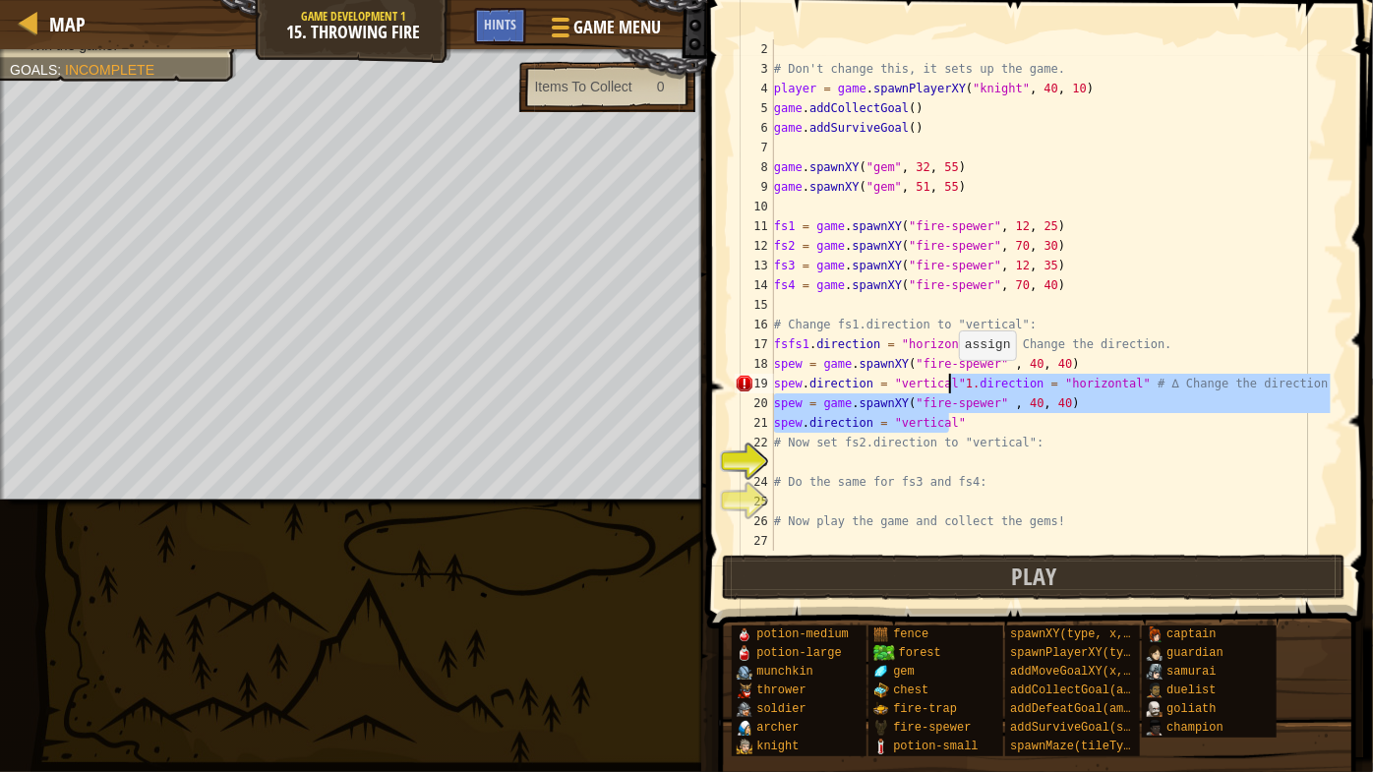
drag, startPoint x: 965, startPoint y: 420, endPoint x: 949, endPoint y: 380, distance: 43.3
click at [949, 380] on div "# Don't change this, it sets up the game. player = game . spawnPlayerXY ( "knig…" at bounding box center [1050, 314] width 561 height 551
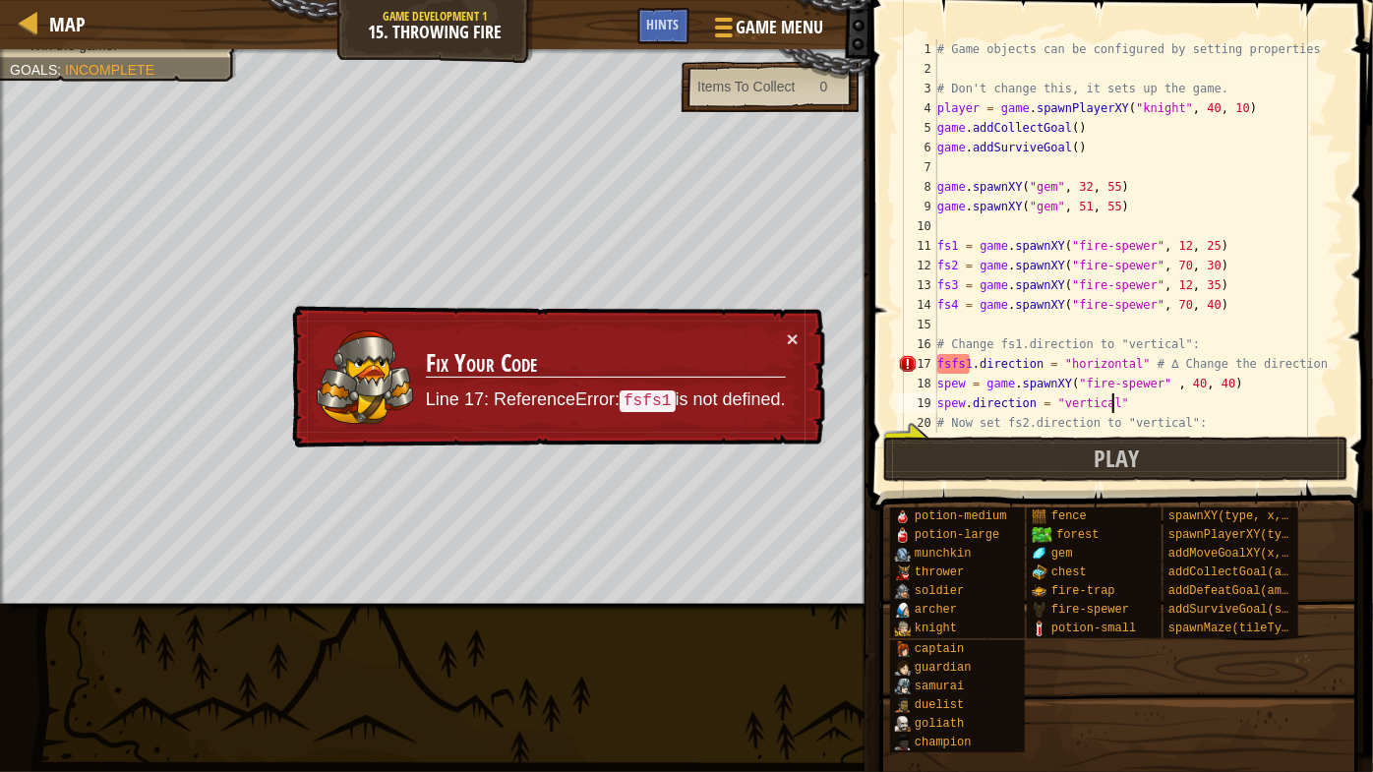
scroll to position [0, 0]
click at [953, 370] on div "# Game objects can be configured by setting properties # Don't change this, it …" at bounding box center [1131, 255] width 397 height 433
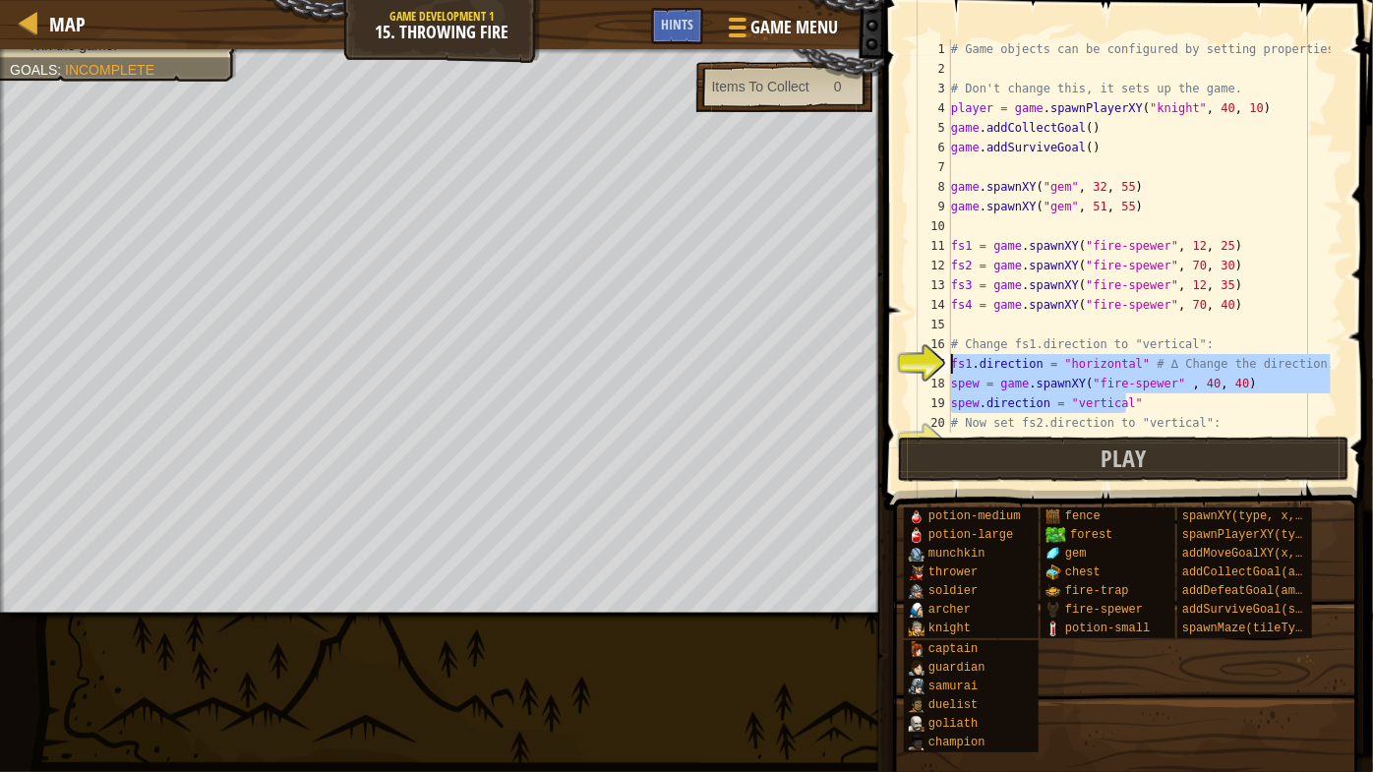
drag, startPoint x: 1133, startPoint y: 404, endPoint x: 946, endPoint y: 359, distance: 192.3
click at [946, 359] on div "fs1.direction = "horizontal" # ∆ Change the direction. 1 2 3 4 5 6 7 8 9 10 11 …" at bounding box center [1126, 235] width 436 height 393
type textarea "fs1.direction = "horizontal" # ∆ Change the direction. spew = game.spawnXY("fir…"
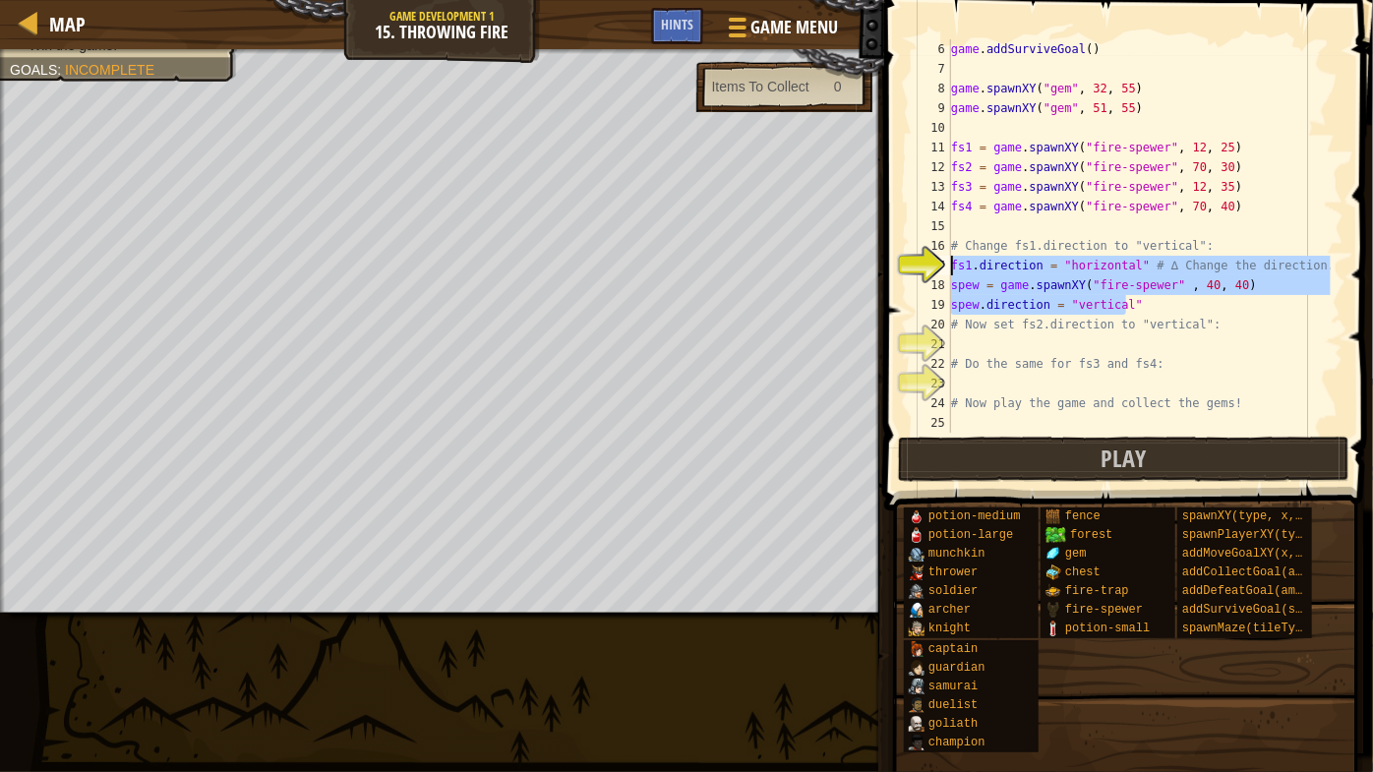
click at [1018, 346] on div "game . addSurviveGoal ( ) game . spawnXY ( "gem" , 32 , 55 ) game . spawnXY ( "…" at bounding box center [1139, 255] width 384 height 433
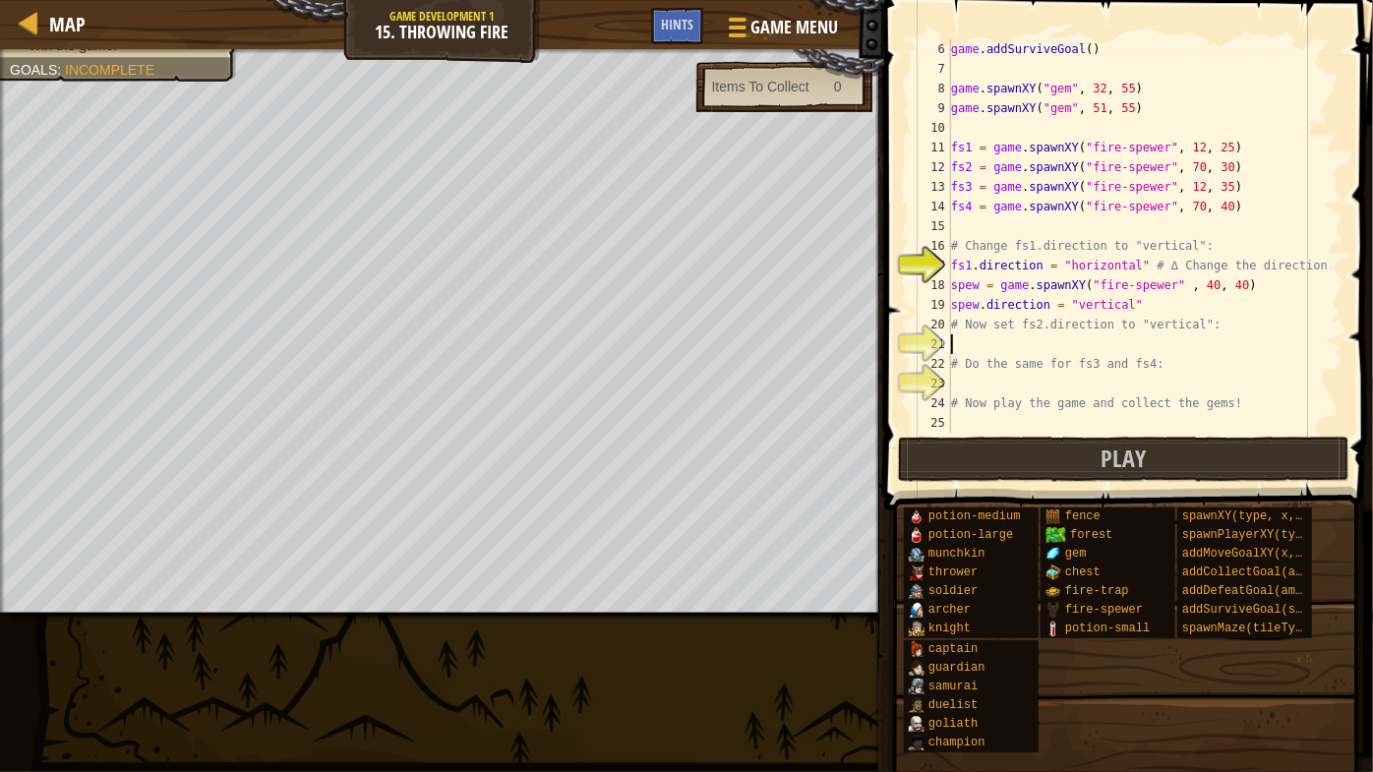
scroll to position [9, 0]
paste textarea "spew.direction = "vertical""
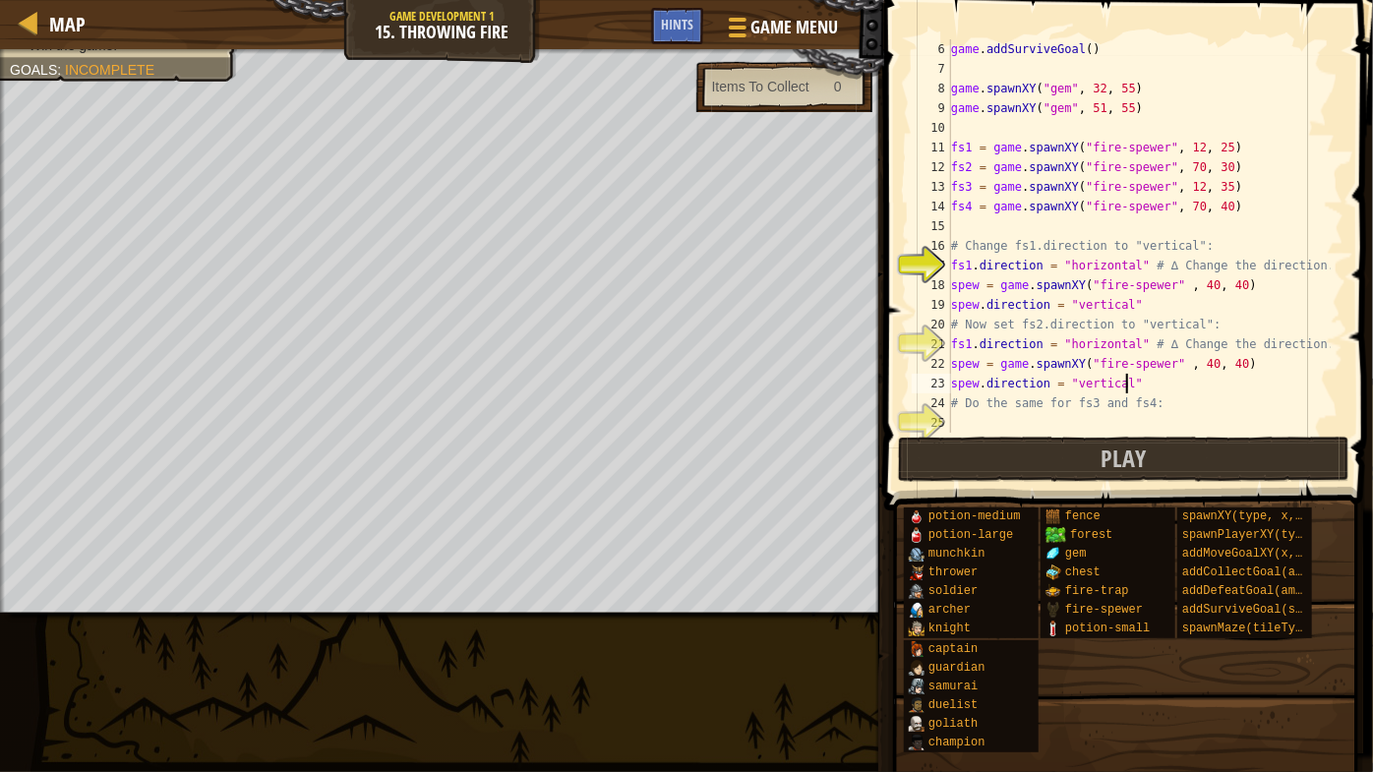
click at [968, 350] on div "game . addSurviveGoal ( ) game . spawnXY ( "gem" , 32 , 55 ) game . spawnXY ( "…" at bounding box center [1139, 255] width 384 height 433
type textarea "fs2.direction = "horizontal" # ∆ Change the direction."
click at [996, 445] on button "Play" at bounding box center [1123, 459] width 451 height 45
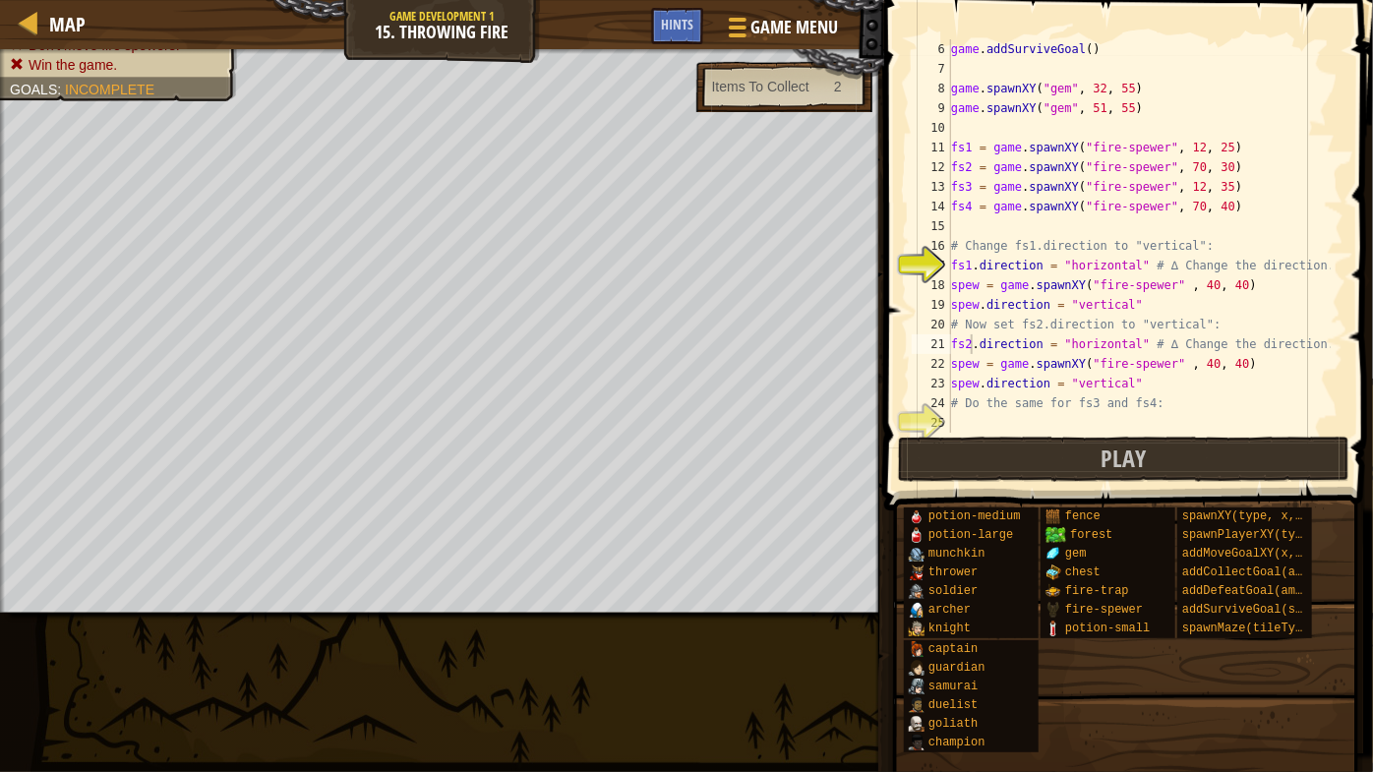
click at [1038, 485] on span at bounding box center [1130, 227] width 505 height 568
drag, startPoint x: 1028, startPoint y: 453, endPoint x: 991, endPoint y: 461, distance: 37.2
click at [1011, 458] on button "Play" at bounding box center [1123, 459] width 451 height 45
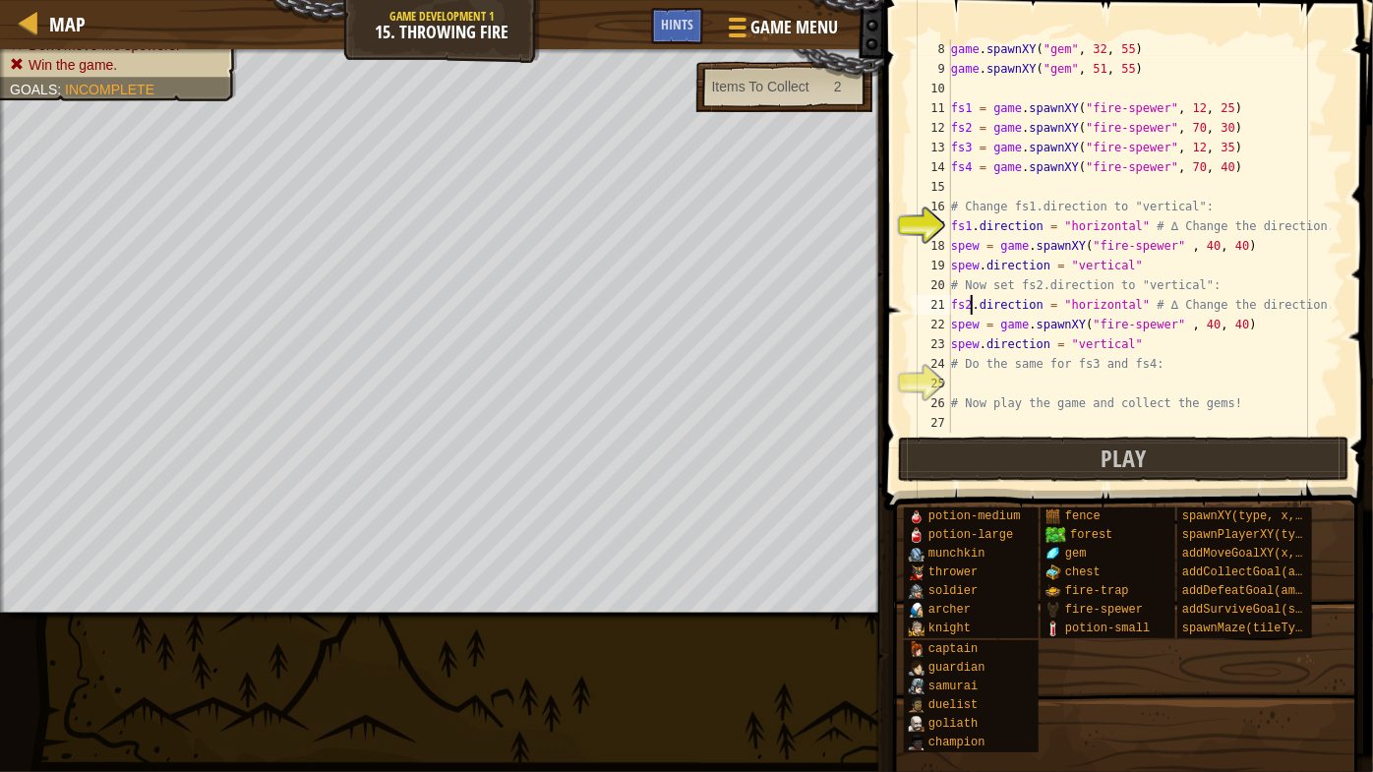
scroll to position [138, 0]
click at [1056, 385] on div "game . spawnXY ( "gem" , 32 , 55 ) game . spawnXY ( "gem" , 51 , 55 ) fs1 = gam…" at bounding box center [1139, 255] width 384 height 433
paste textarea "spew.direction = "vertical""
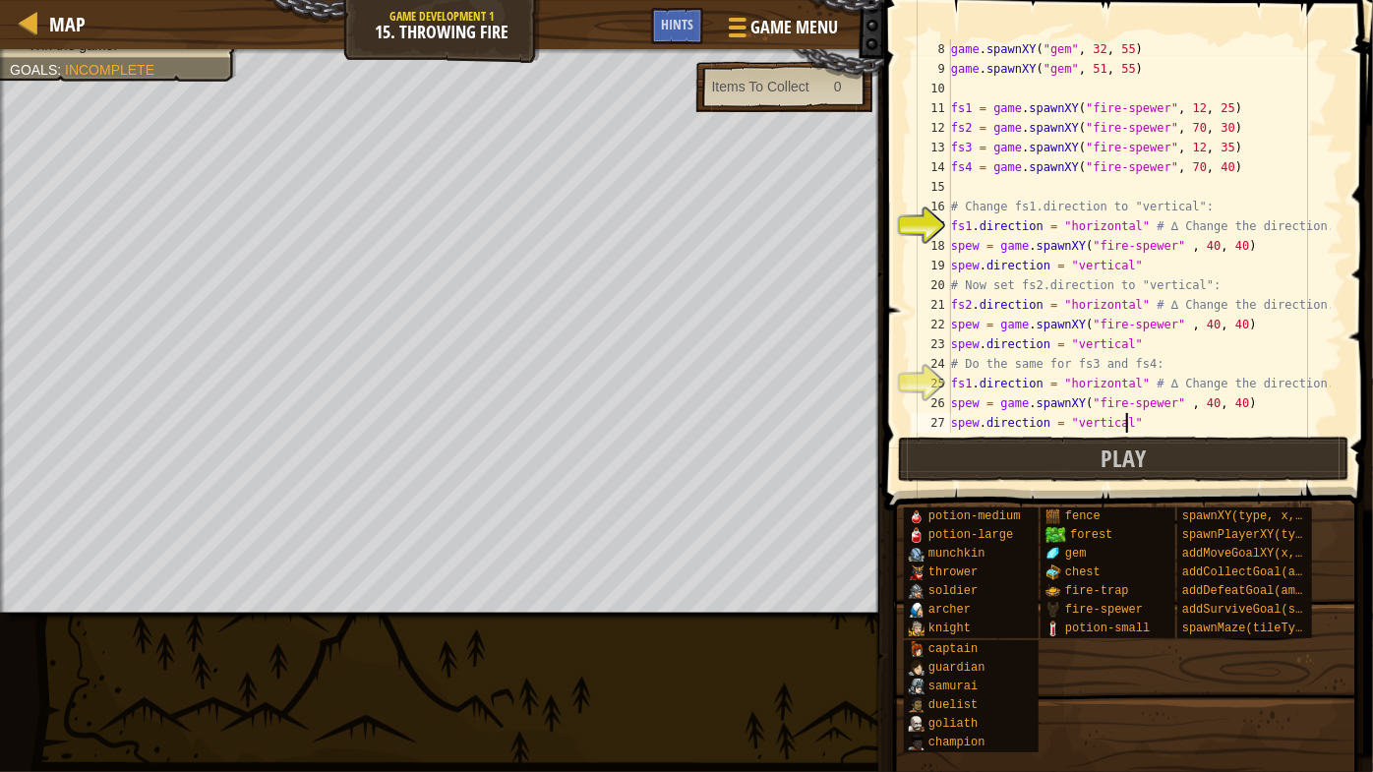
click at [968, 383] on div "game . spawnXY ( "gem" , 32 , 55 ) game . spawnXY ( "gem" , 51 , 55 ) fs1 = gam…" at bounding box center [1139, 255] width 384 height 433
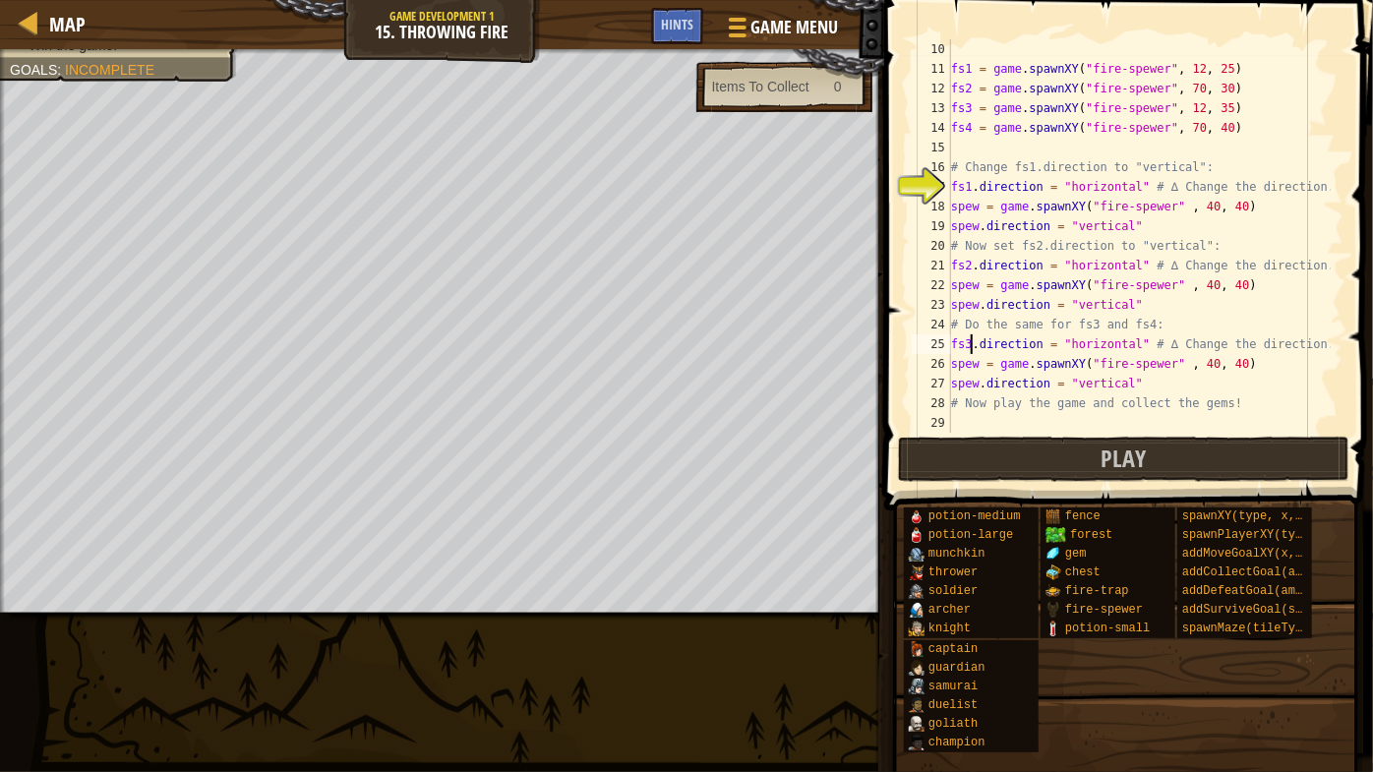
click at [1137, 393] on div "fs1 = game . spawnXY ( "fire-spewer" , 12 , 25 ) fs2 = game . spawnXY ( "fire-s…" at bounding box center [1139, 255] width 384 height 433
click at [1134, 376] on div "fs1 = game . spawnXY ( "fire-spewer" , 12 , 25 ) fs2 = game . spawnXY ( "fire-s…" at bounding box center [1139, 255] width 384 height 433
type textarea "spew.direction = "vertical""
paste textarea "spew.direction = "vertical""
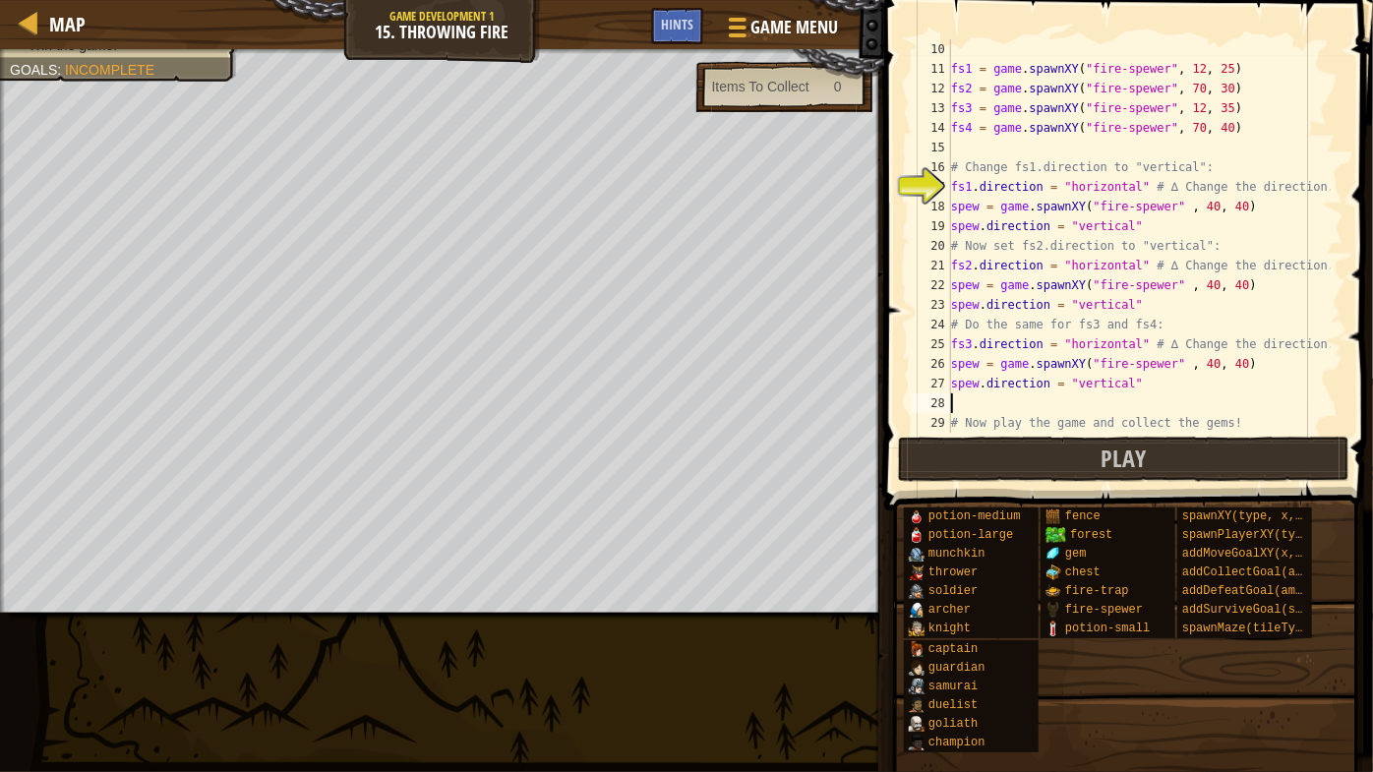
scroll to position [197, 0]
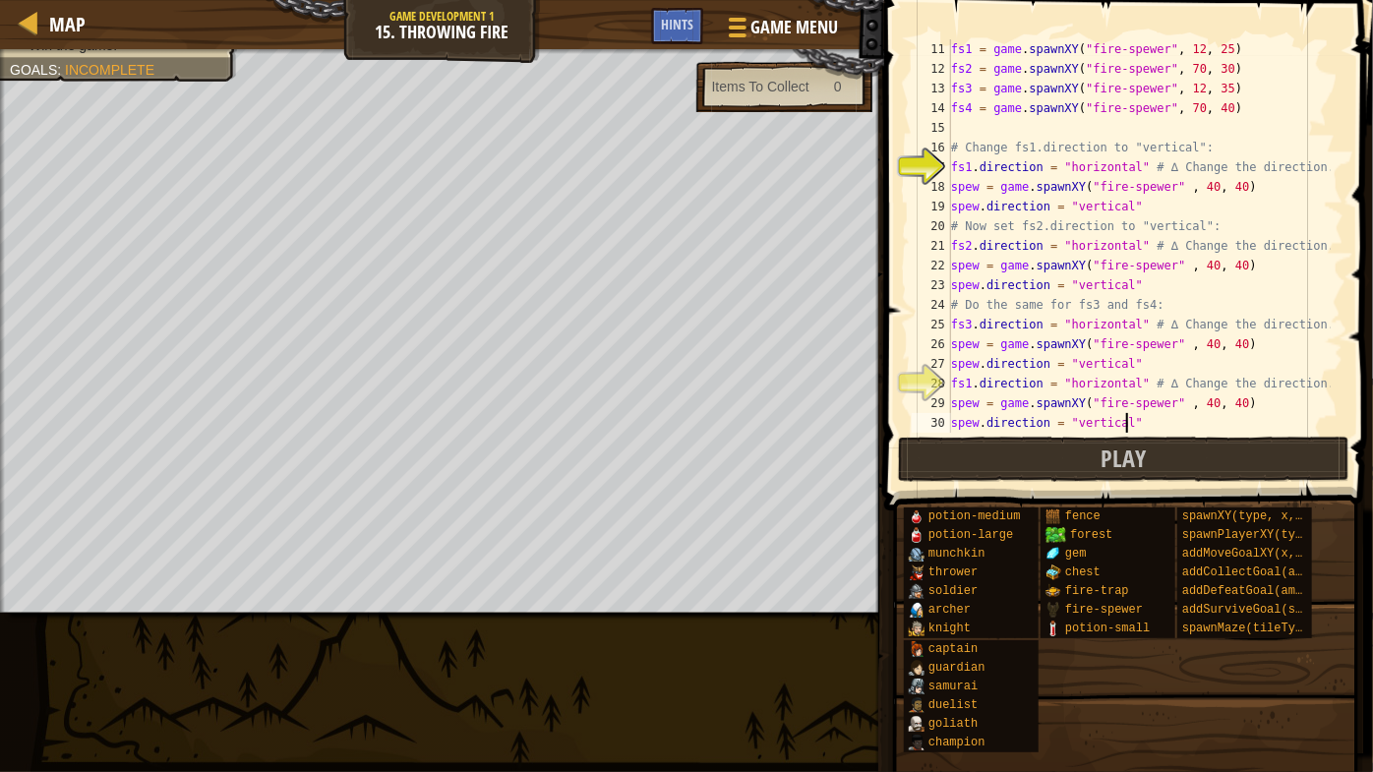
click at [972, 390] on div "fs1 = game . spawnXY ( "fire-spewer" , 12 , 25 ) fs2 = game . spawnXY ( "fire-s…" at bounding box center [1139, 255] width 384 height 433
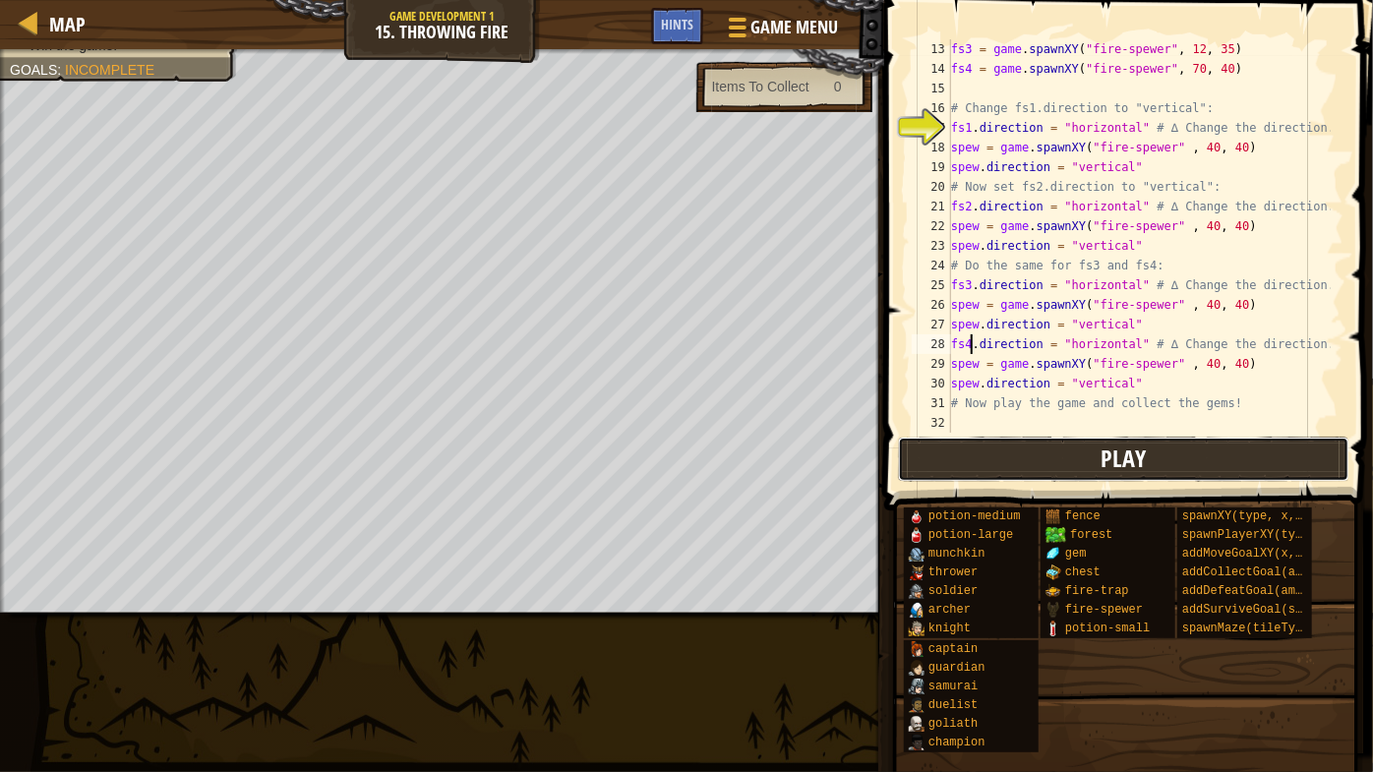
click at [1048, 464] on button "Play" at bounding box center [1123, 459] width 451 height 45
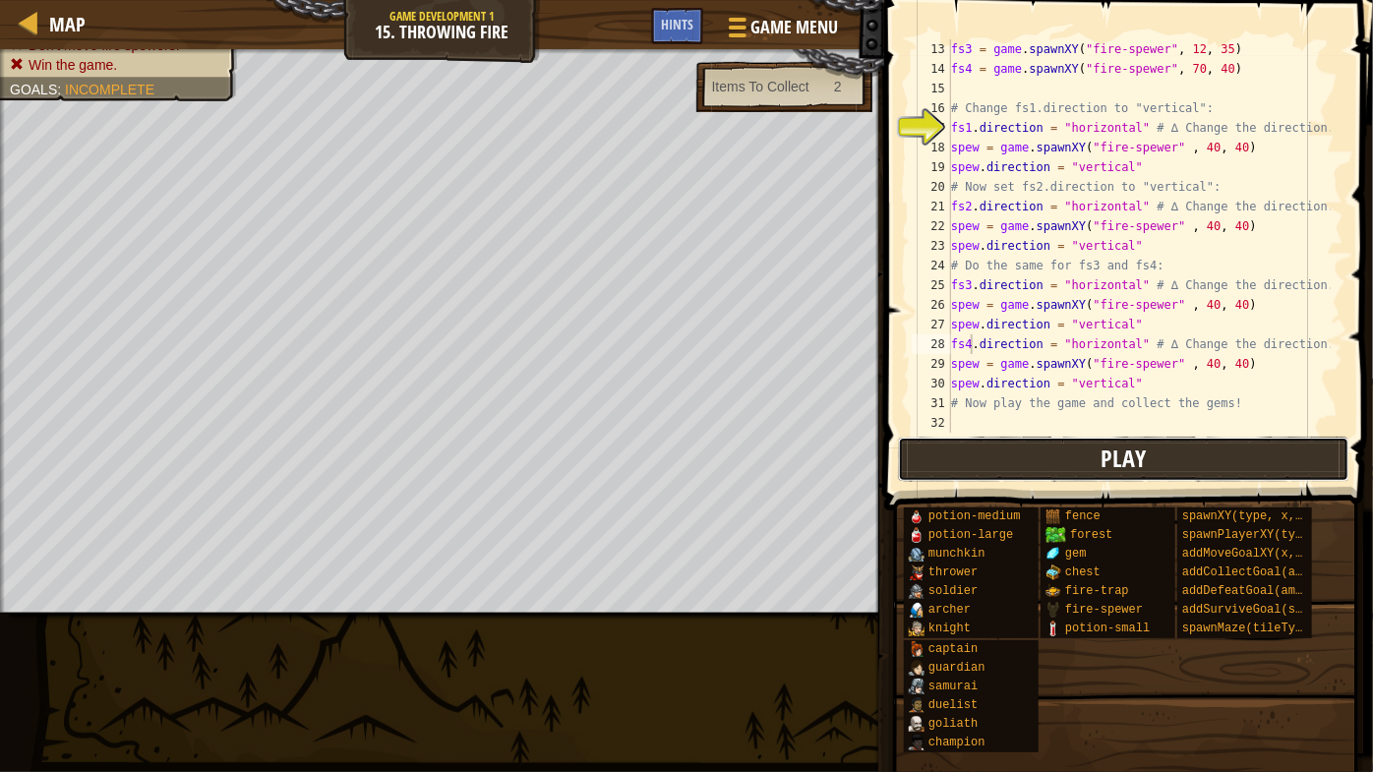
click at [1053, 446] on button "Play" at bounding box center [1123, 459] width 451 height 45
click at [1054, 461] on button "Play" at bounding box center [1123, 459] width 451 height 45
click at [1063, 446] on button "Play" at bounding box center [1123, 459] width 451 height 45
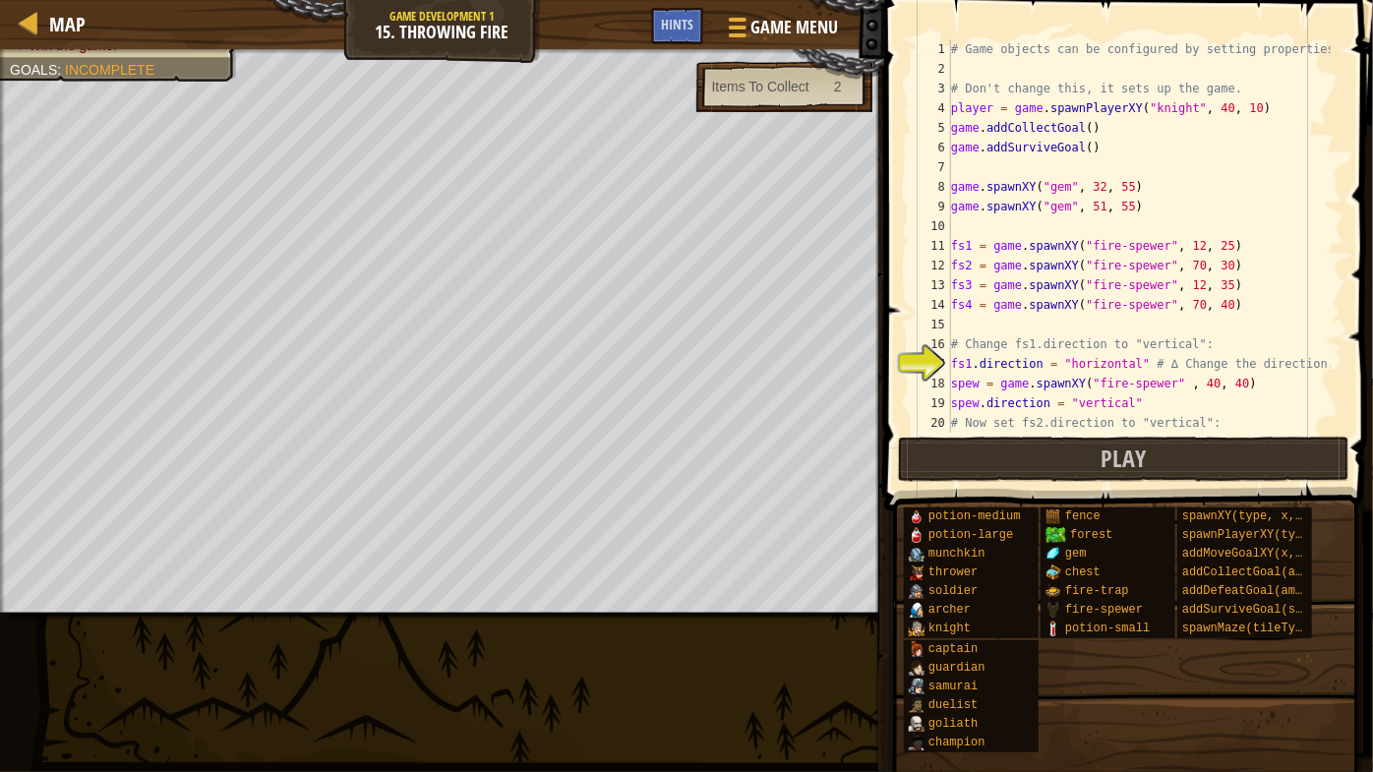
scroll to position [0, 0]
click at [1208, 104] on div "# Game objects can be configured by setting properties # Don't change this, it …" at bounding box center [1139, 255] width 384 height 433
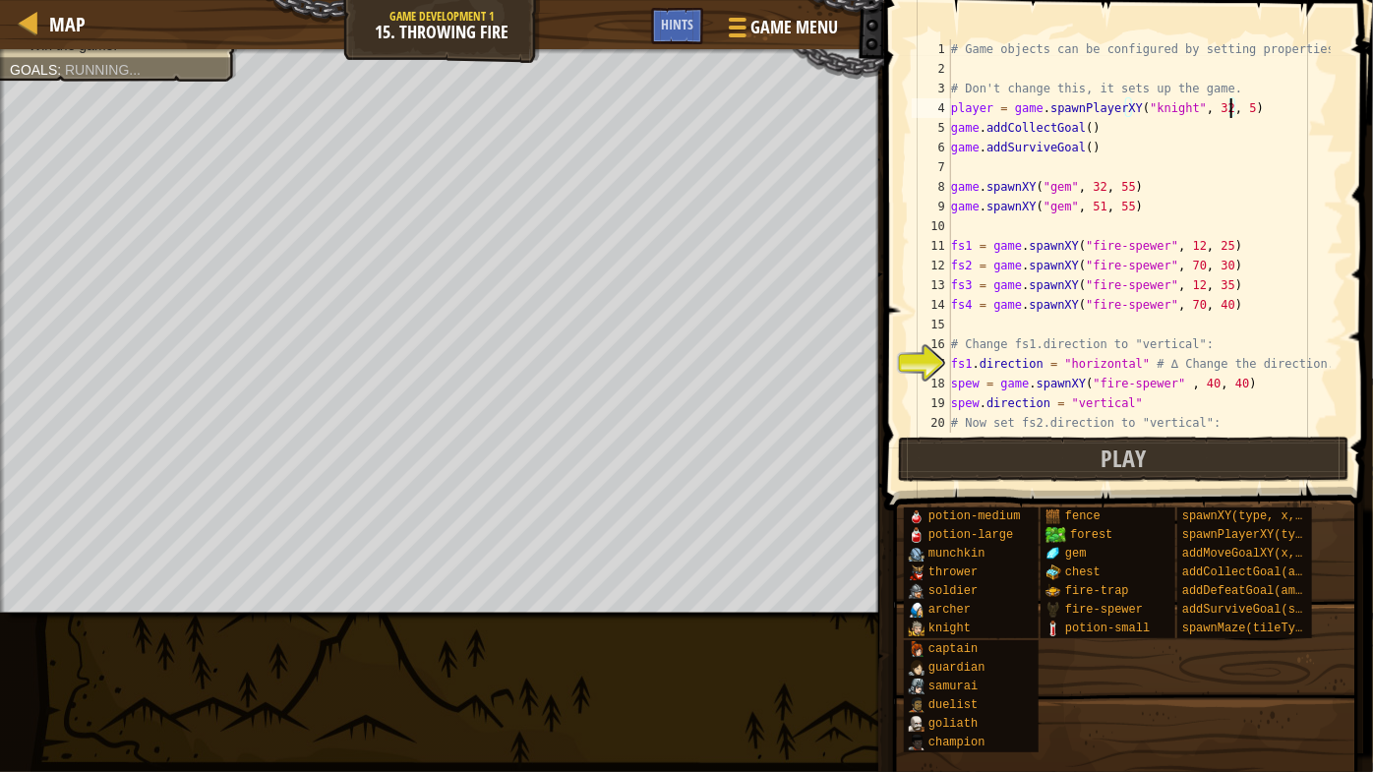
scroll to position [9, 23]
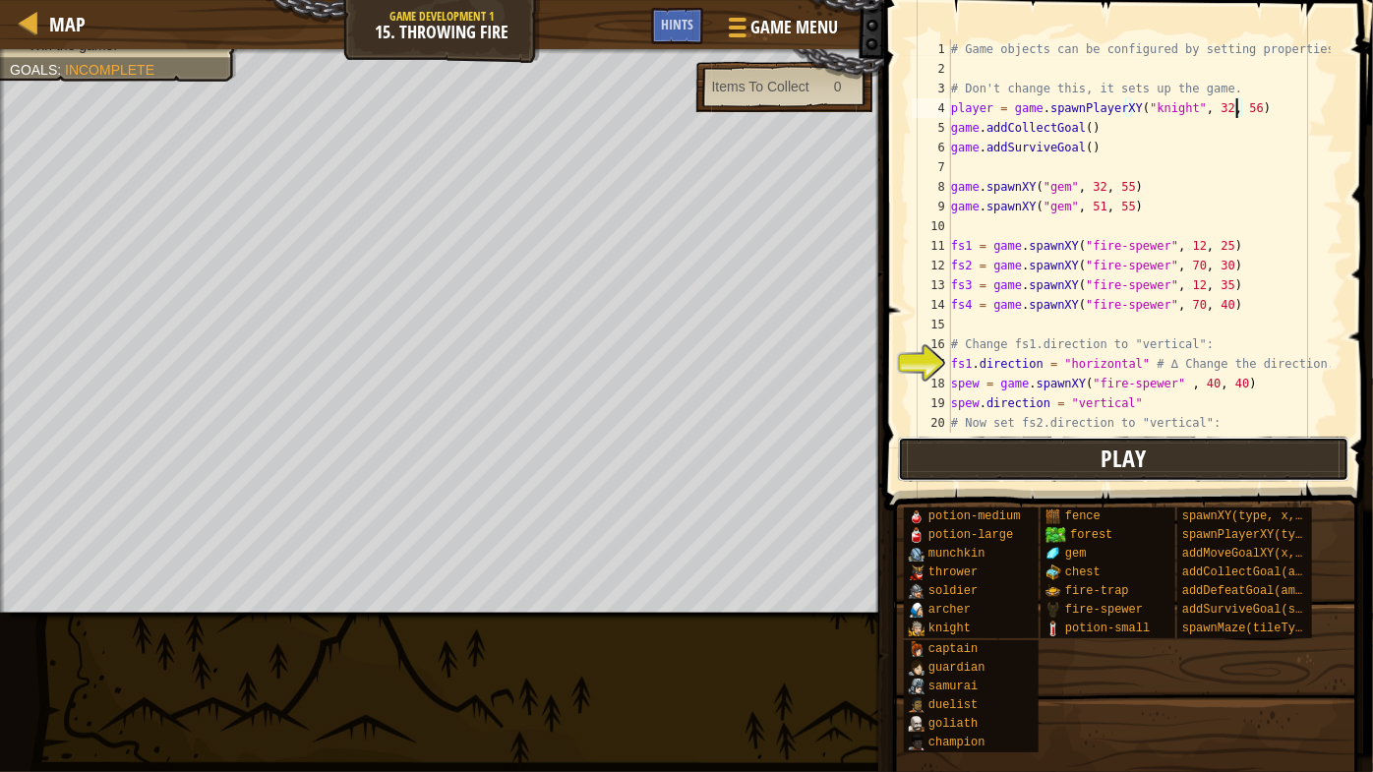
click at [1108, 453] on span "Play" at bounding box center [1123, 458] width 45 height 31
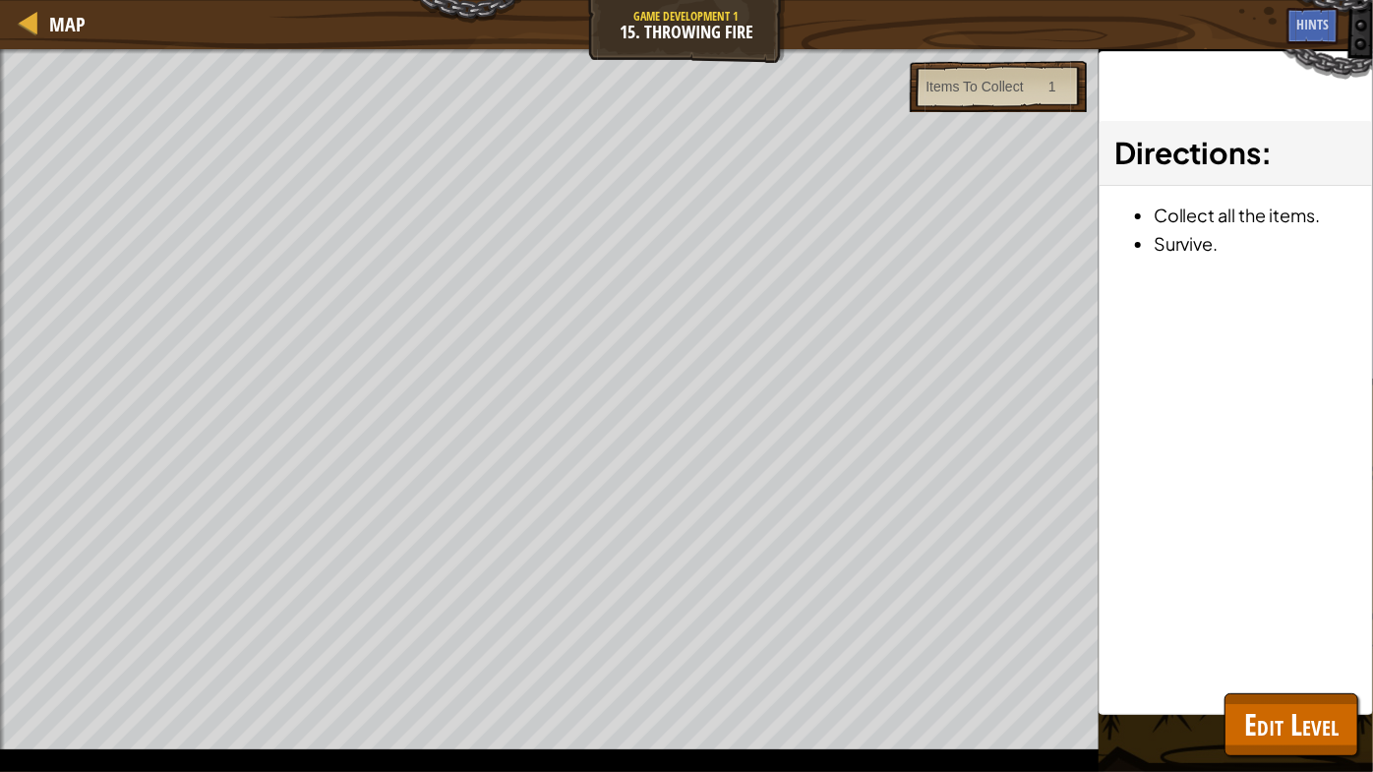
click at [354, 0] on div "Map Game Development 1 15. Throwing Fire Game Menu Done Hints" at bounding box center [686, 24] width 1373 height 49
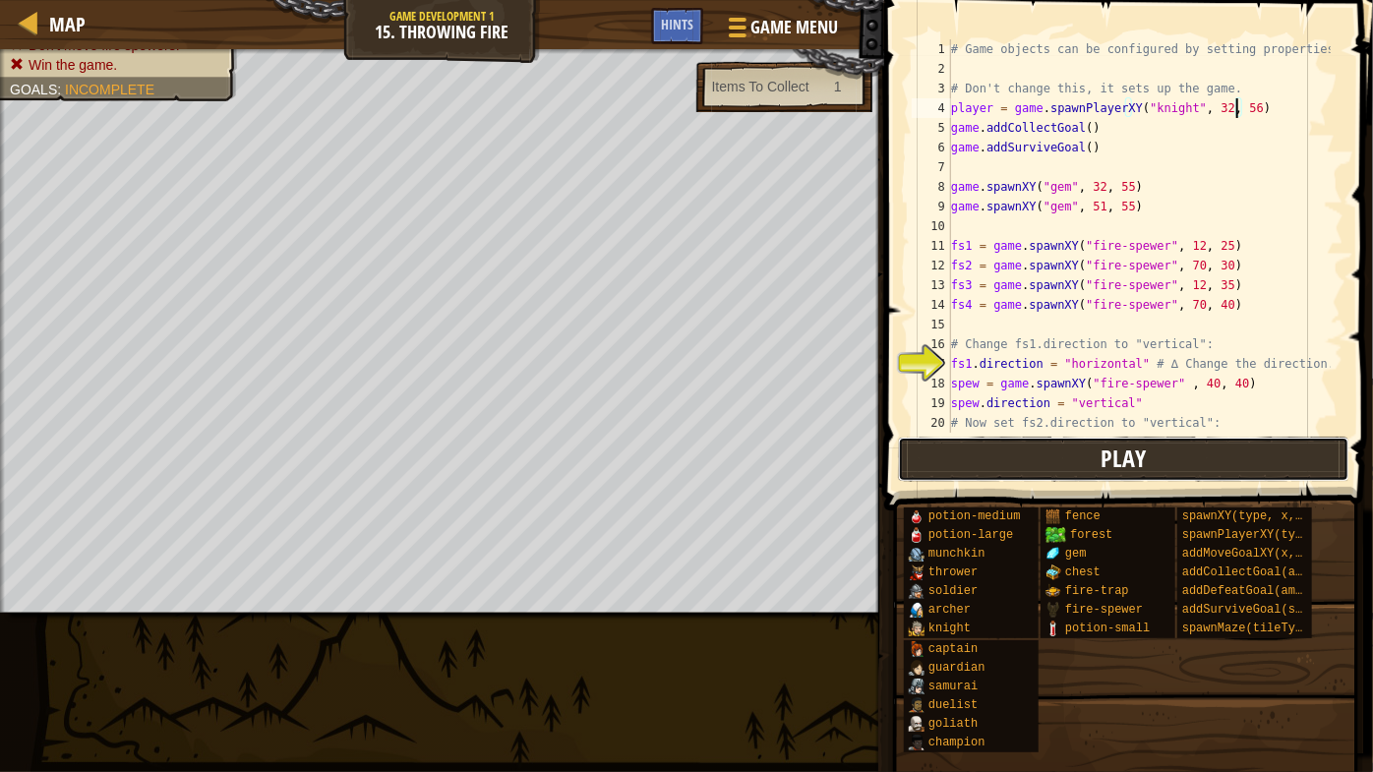
click at [1025, 446] on button "Play" at bounding box center [1123, 459] width 451 height 45
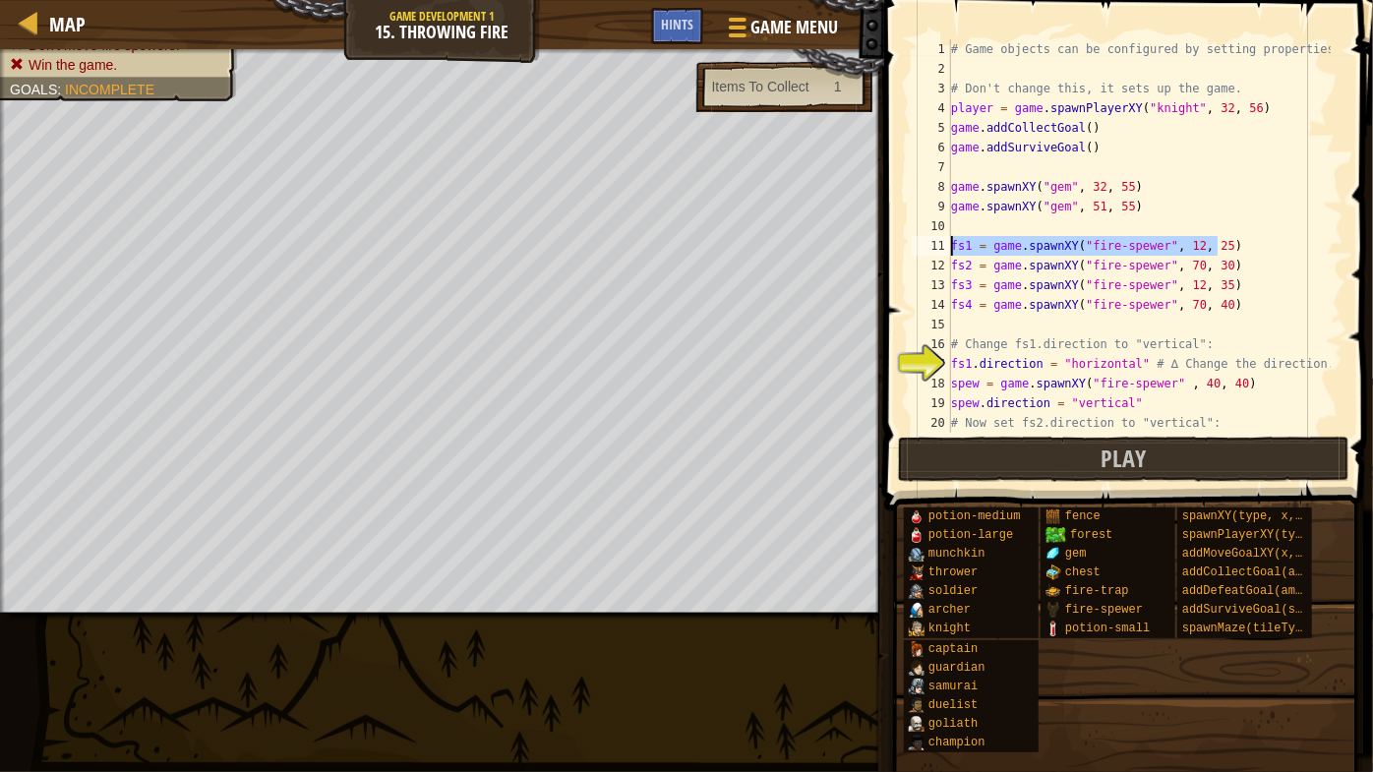
drag, startPoint x: 1217, startPoint y: 244, endPoint x: 888, endPoint y: 246, distance: 328.5
click at [886, 246] on div "player = game.spawnPlayerXY("knight", 32, 56) 1 2 3 4 5 6 7 8 9 10 11 12 13 14 …" at bounding box center [1125, 294] width 495 height 568
type textarea "fs1 = game.spawnXY("fire-spewer", 12, 25)"
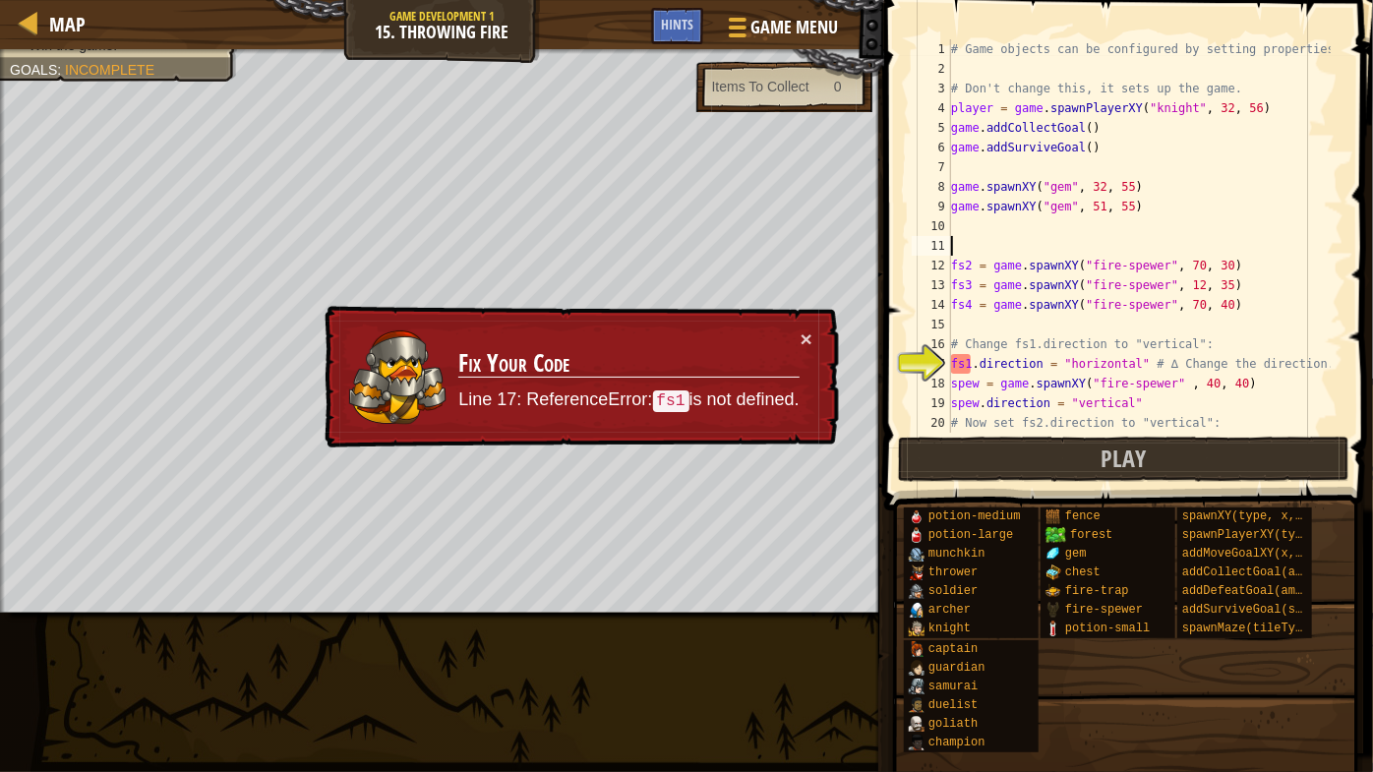
paste textarea "fs1 = game.spawnXY("fire-spewer", 12, 25)"
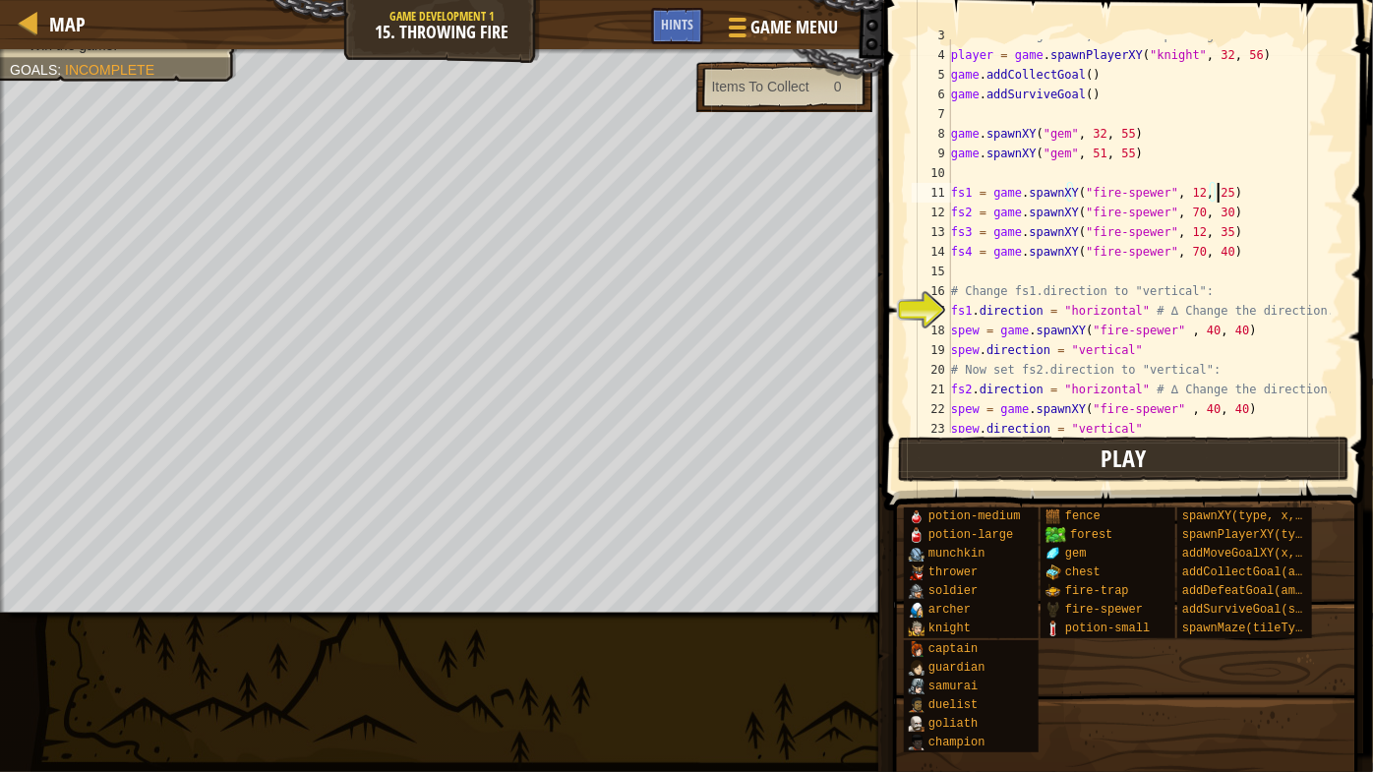
scroll to position [53, 0]
click at [1096, 441] on button "Play" at bounding box center [1123, 459] width 451 height 45
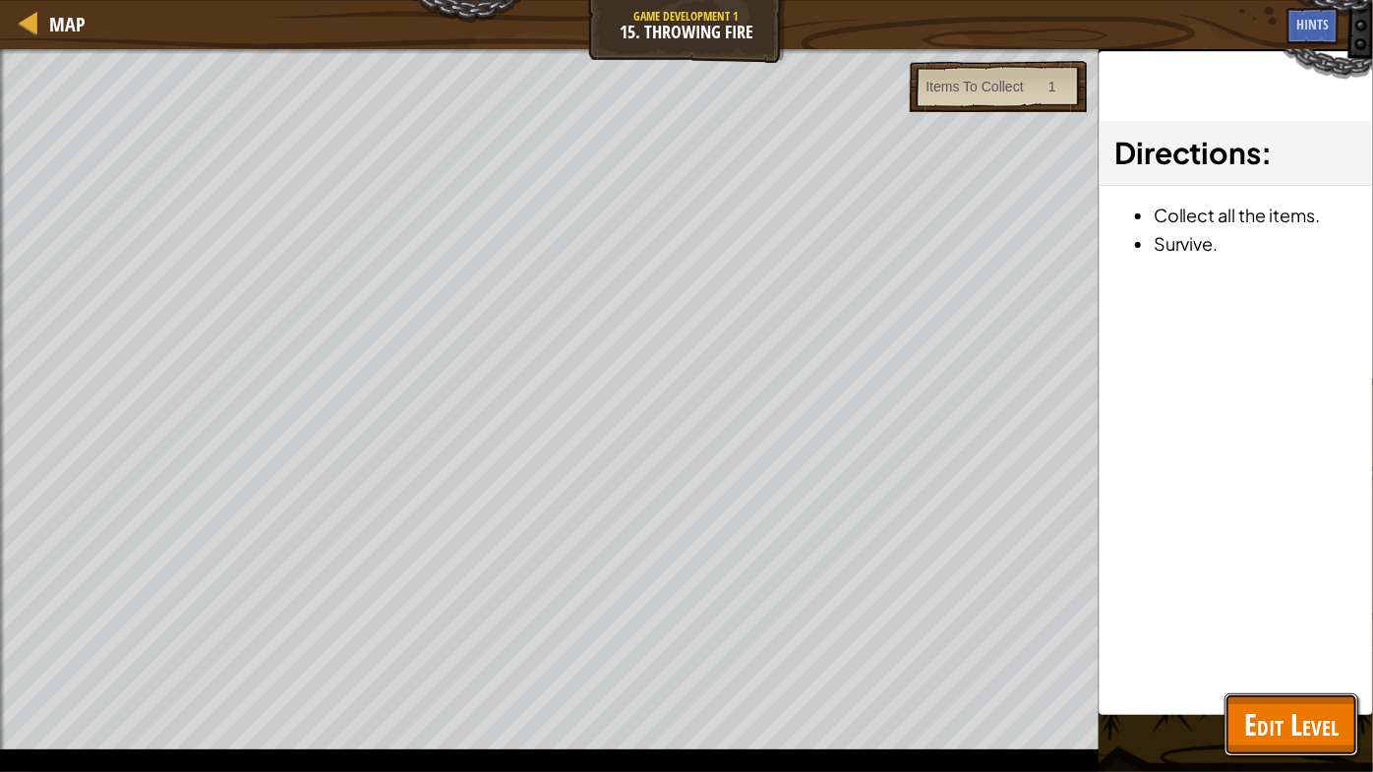
click at [1271, 751] on button "Edit Level" at bounding box center [1292, 724] width 134 height 63
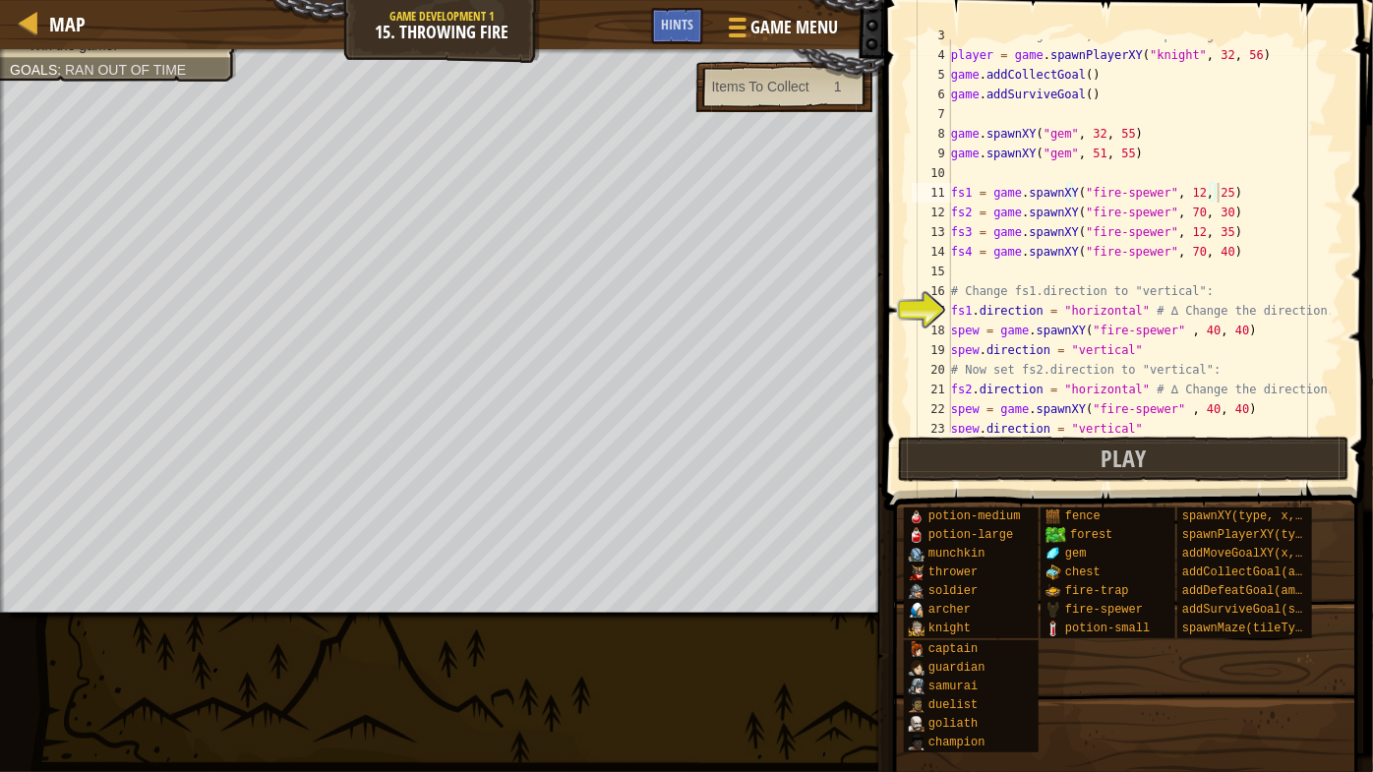
click at [1194, 337] on div "# Don't change this, it sets up the game. player = game . spawnPlayerXY ( "knig…" at bounding box center [1139, 242] width 384 height 433
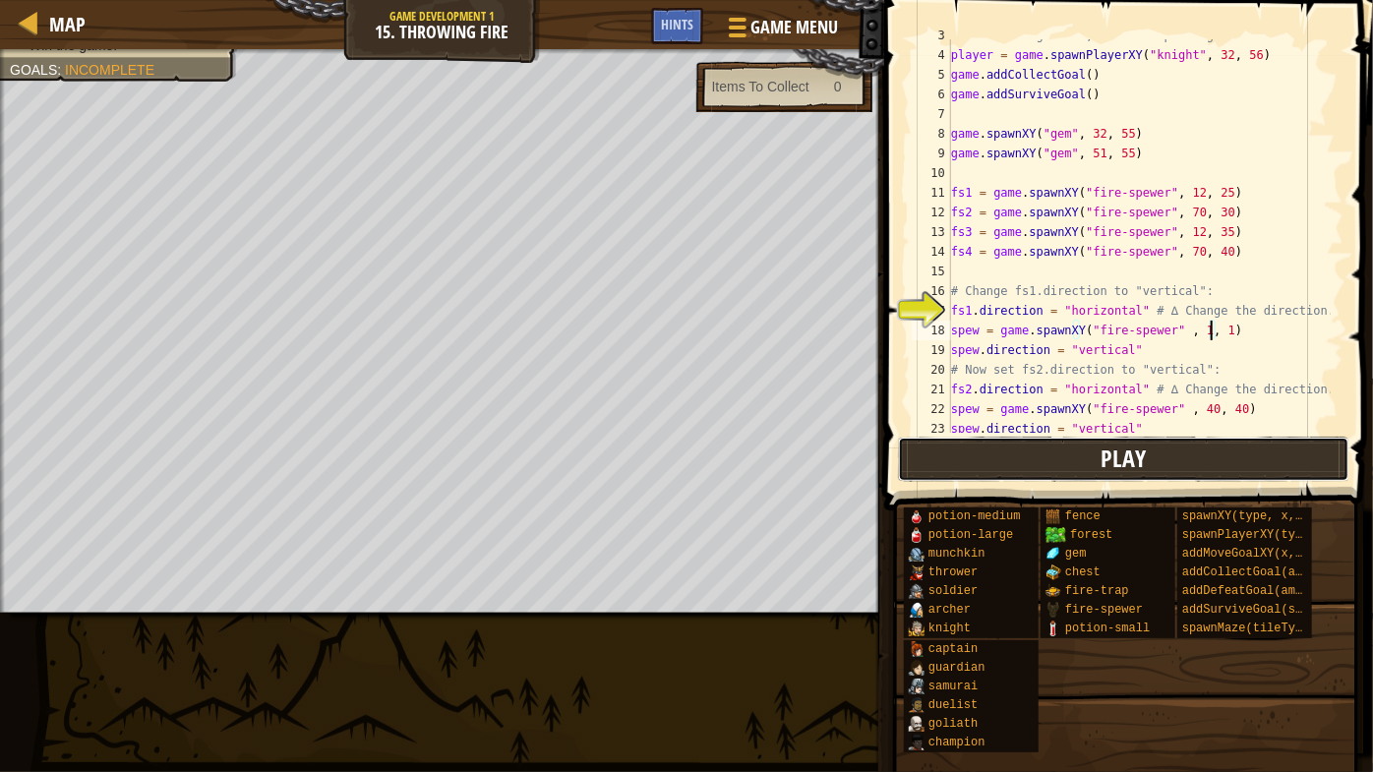
click at [1169, 458] on button "Play" at bounding box center [1123, 459] width 451 height 45
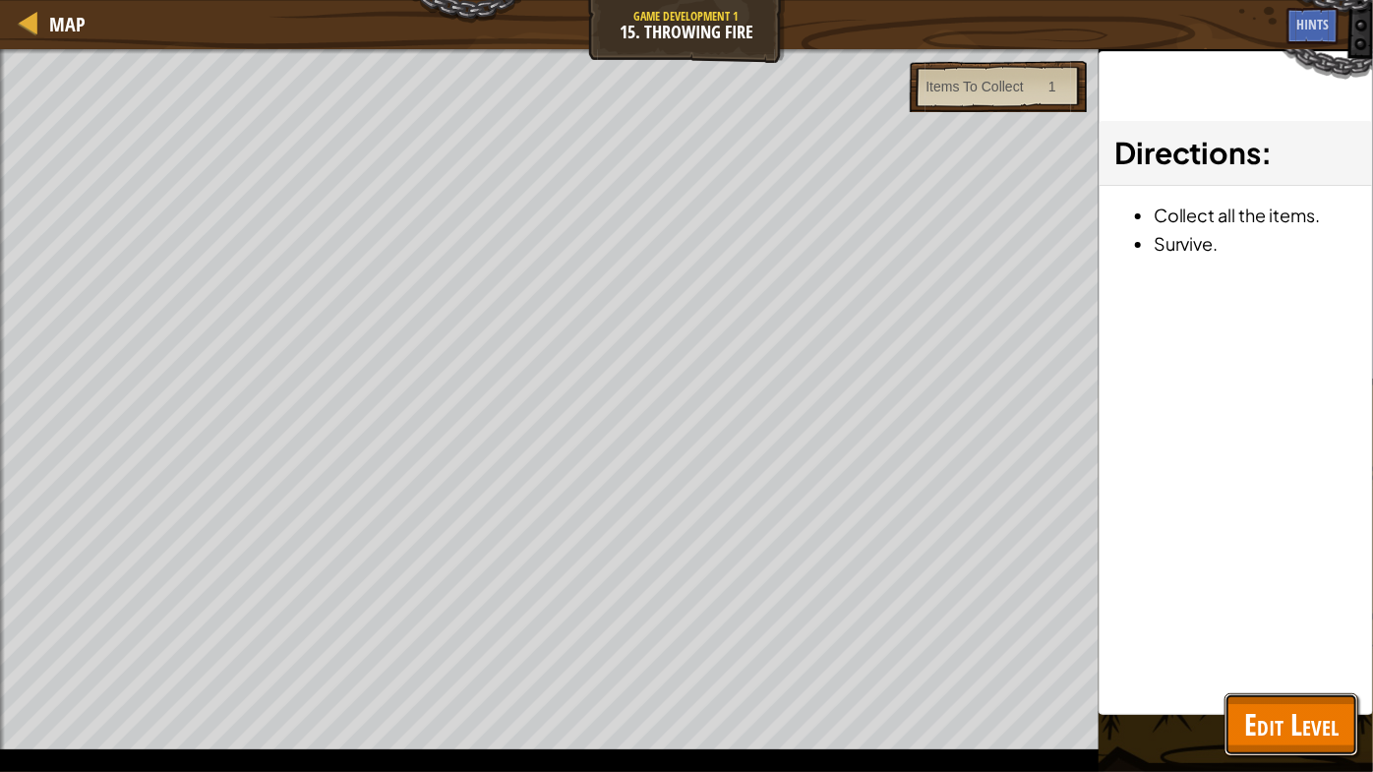
click at [1311, 729] on span "Edit Level" at bounding box center [1291, 724] width 94 height 40
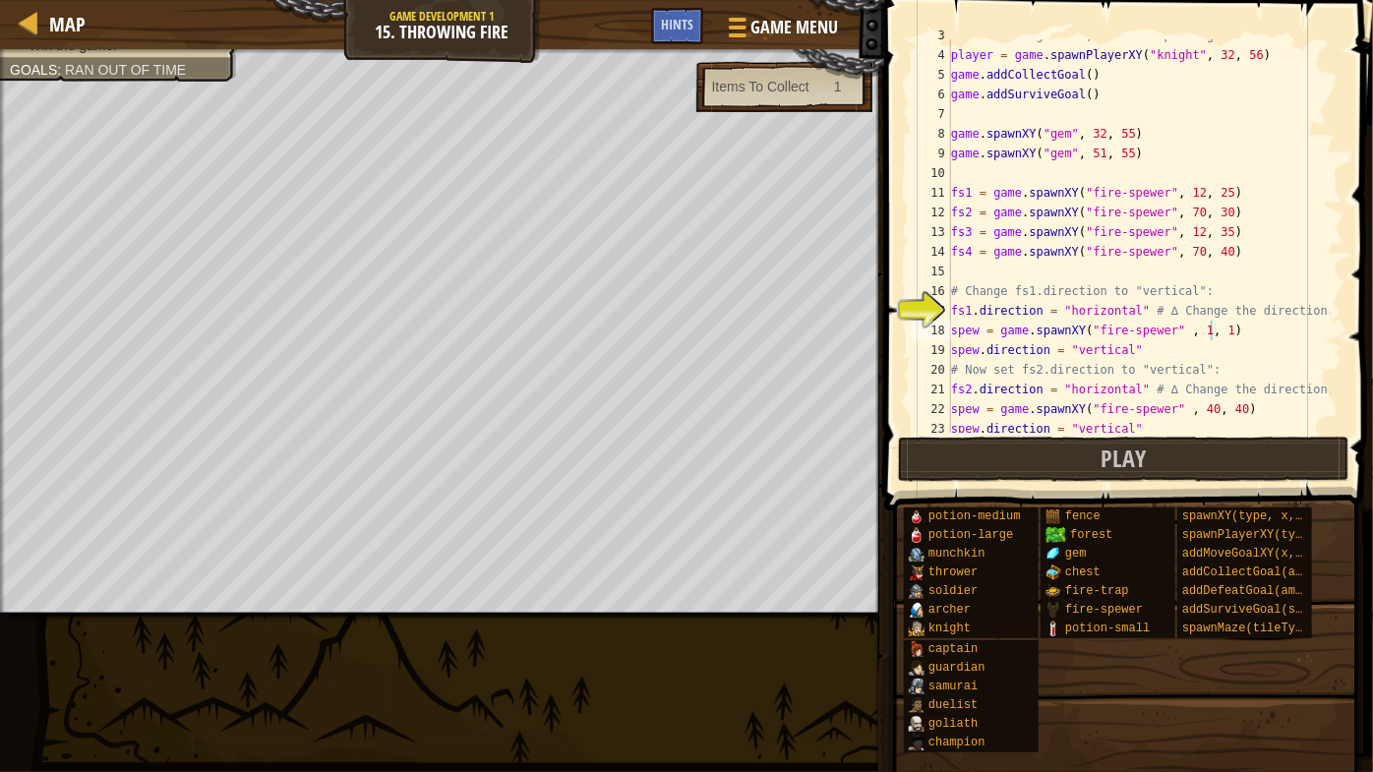
click at [1186, 186] on div "# Don't change this, it sets up the game. player = game . spawnPlayerXY ( "knig…" at bounding box center [1139, 242] width 384 height 433
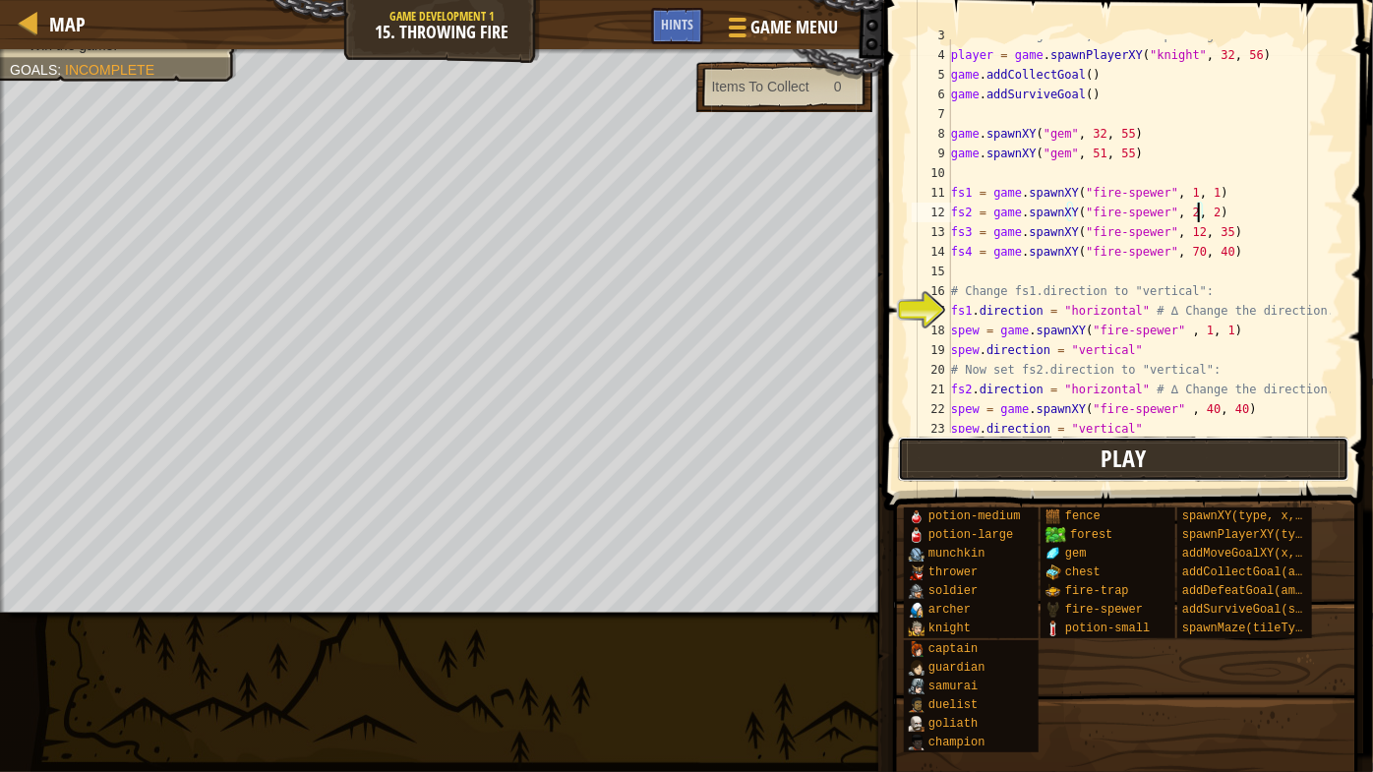
click at [1183, 461] on button "Play" at bounding box center [1123, 459] width 451 height 45
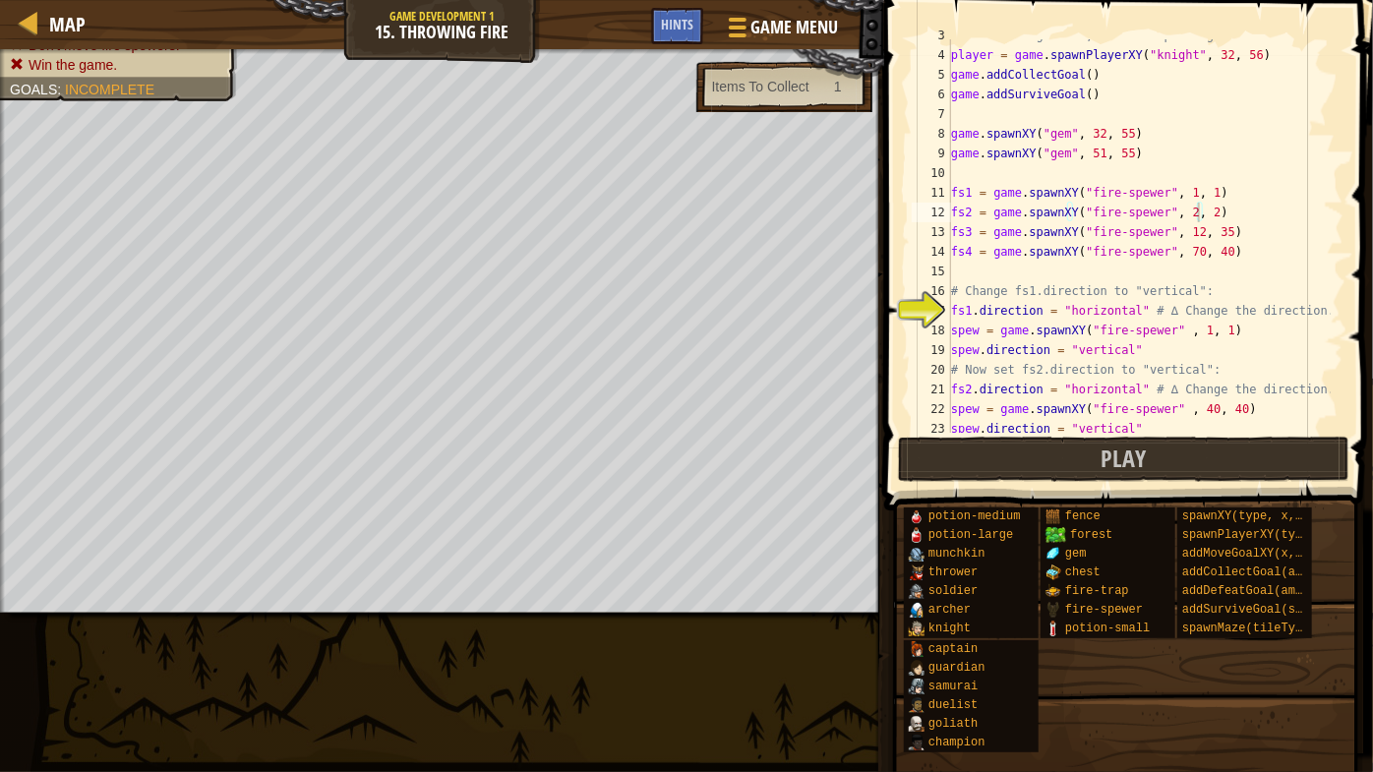
click at [463, 615] on div "Map Game Development 1 15. Throwing Fire Game Menu Done Hints 1 ההההההההההההההה…" at bounding box center [686, 386] width 1373 height 772
click at [1210, 461] on button "Play" at bounding box center [1123, 459] width 451 height 45
click at [1186, 238] on div "# Don't change this, it sets up the game. player = game . spawnPlayerXY ( "knig…" at bounding box center [1139, 242] width 384 height 433
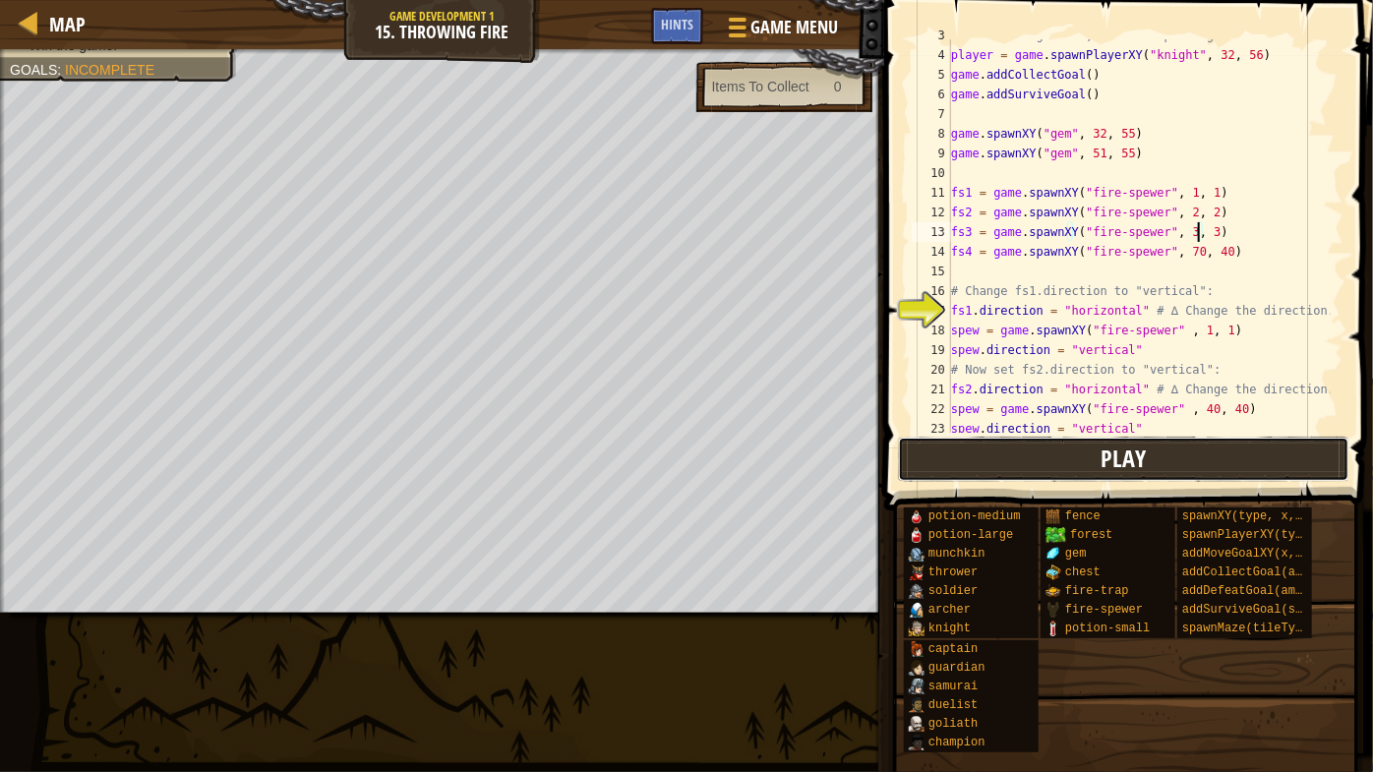
click at [1237, 469] on button "Play" at bounding box center [1123, 459] width 451 height 45
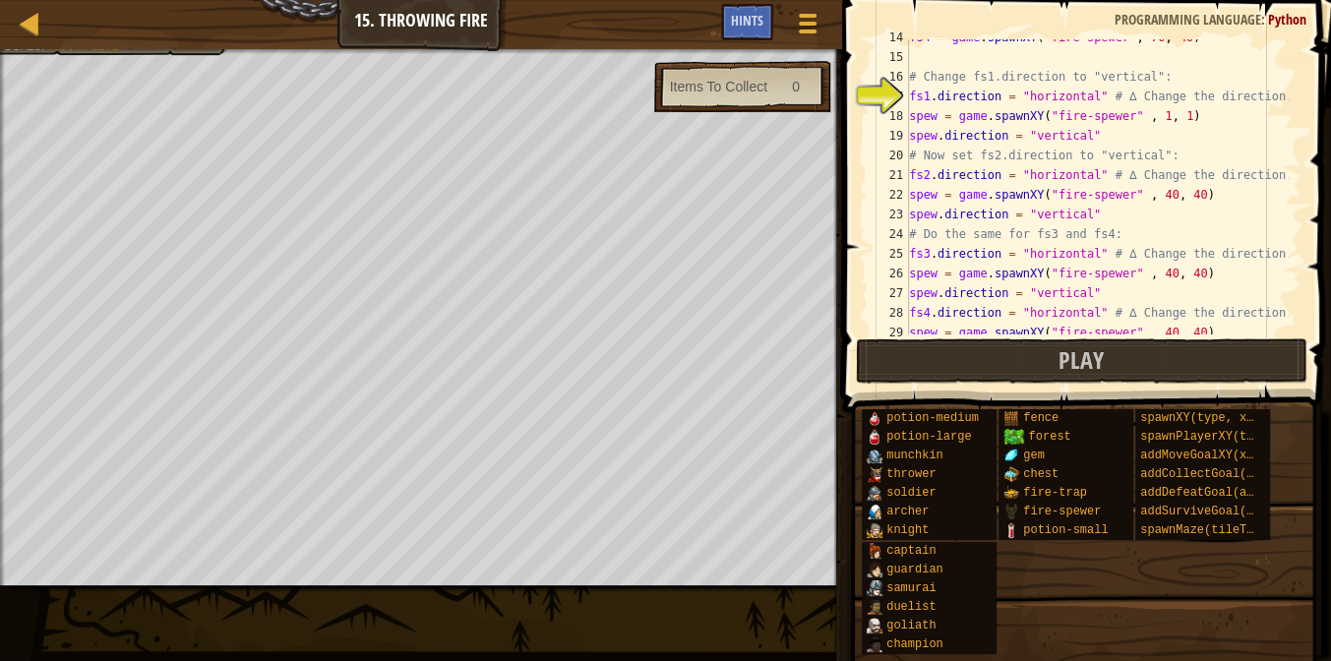
scroll to position [322, 0]
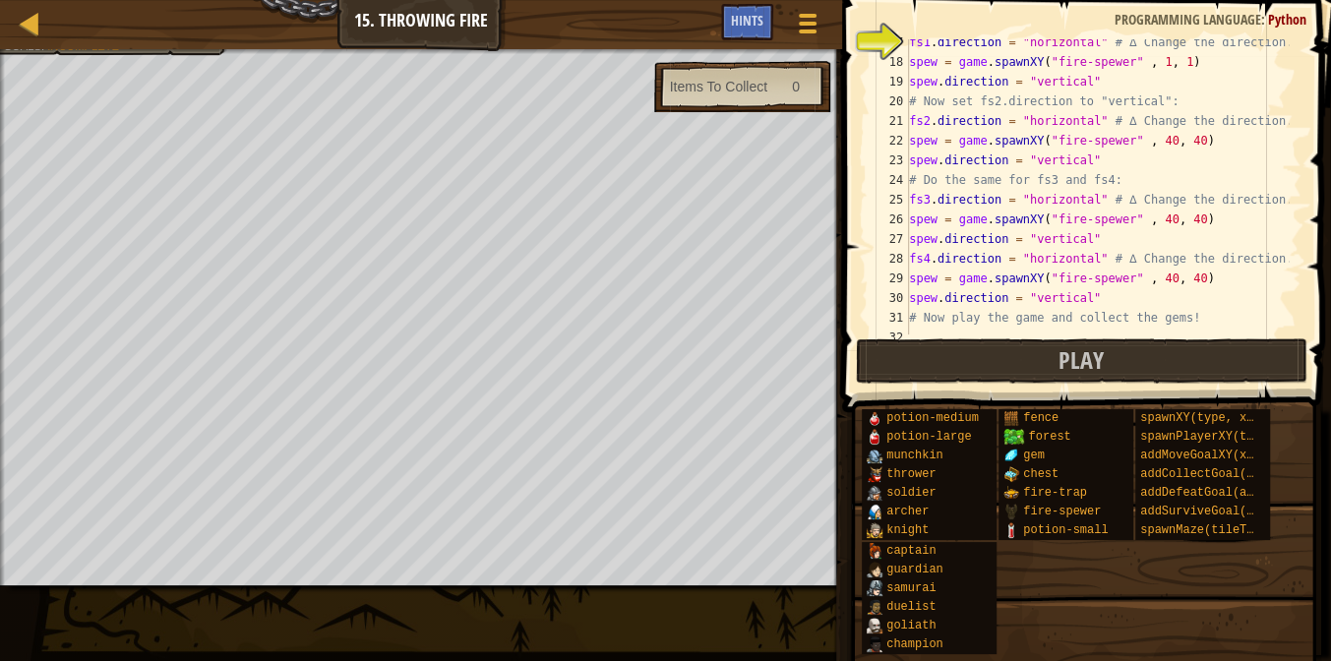
type textarea "spew.direction = "vertical""
click at [1075, 300] on div "fs1 . direction = "horizontal" # ∆ Change the direction. spew = game . spawnXY …" at bounding box center [1097, 199] width 384 height 334
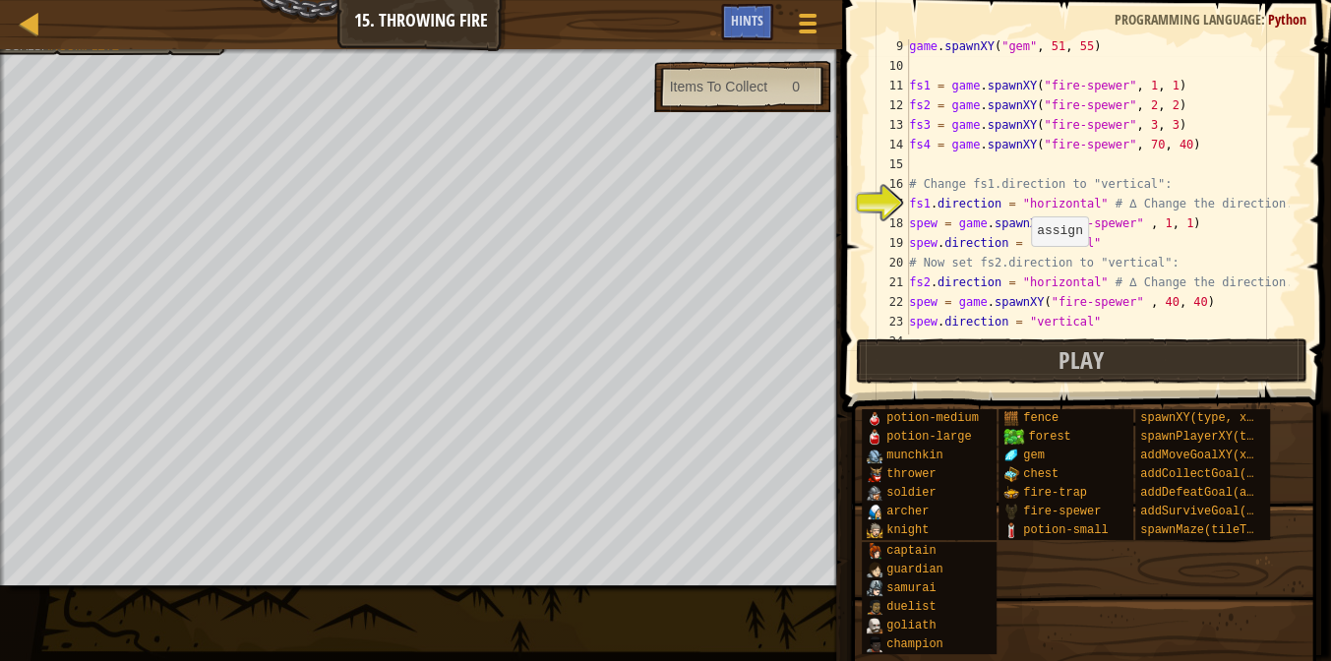
scroll to position [160, 0]
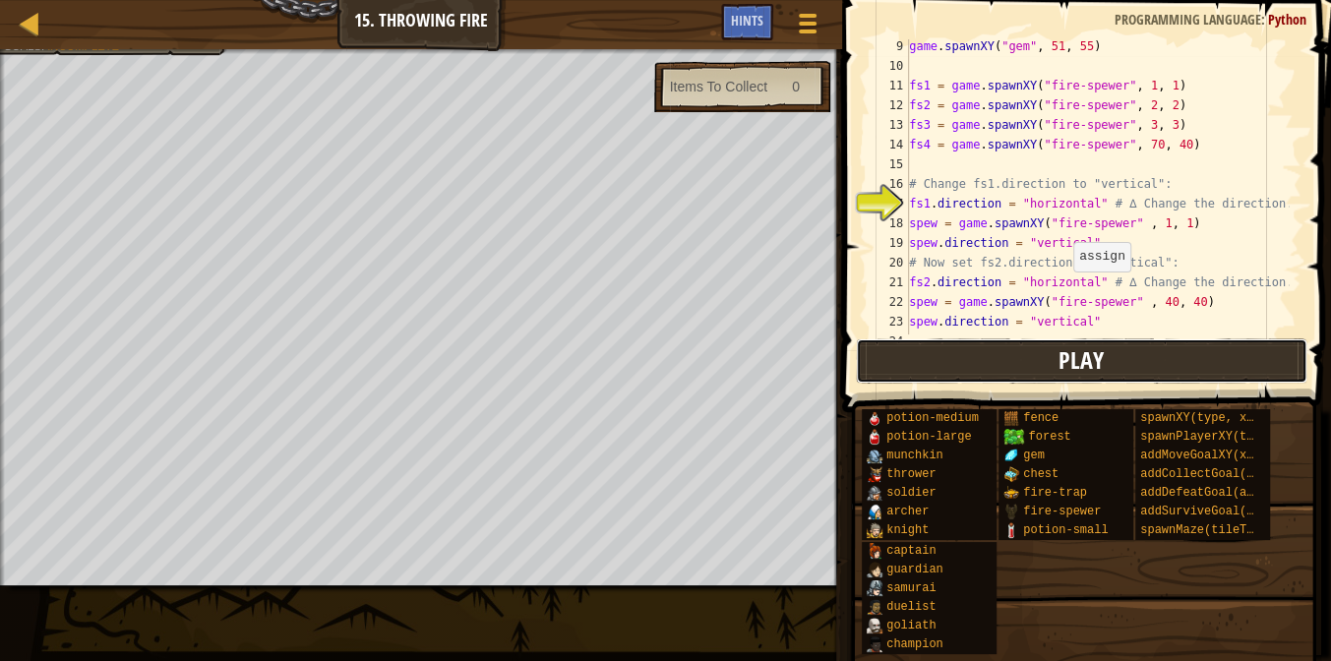
click at [1035, 363] on button "Play" at bounding box center [1081, 360] width 451 height 45
click at [1159, 376] on button "Play" at bounding box center [1081, 360] width 451 height 45
click at [972, 373] on button "Play" at bounding box center [1081, 360] width 451 height 45
click at [955, 357] on button "Play" at bounding box center [1081, 360] width 451 height 45
